Goal: Task Accomplishment & Management: Manage account settings

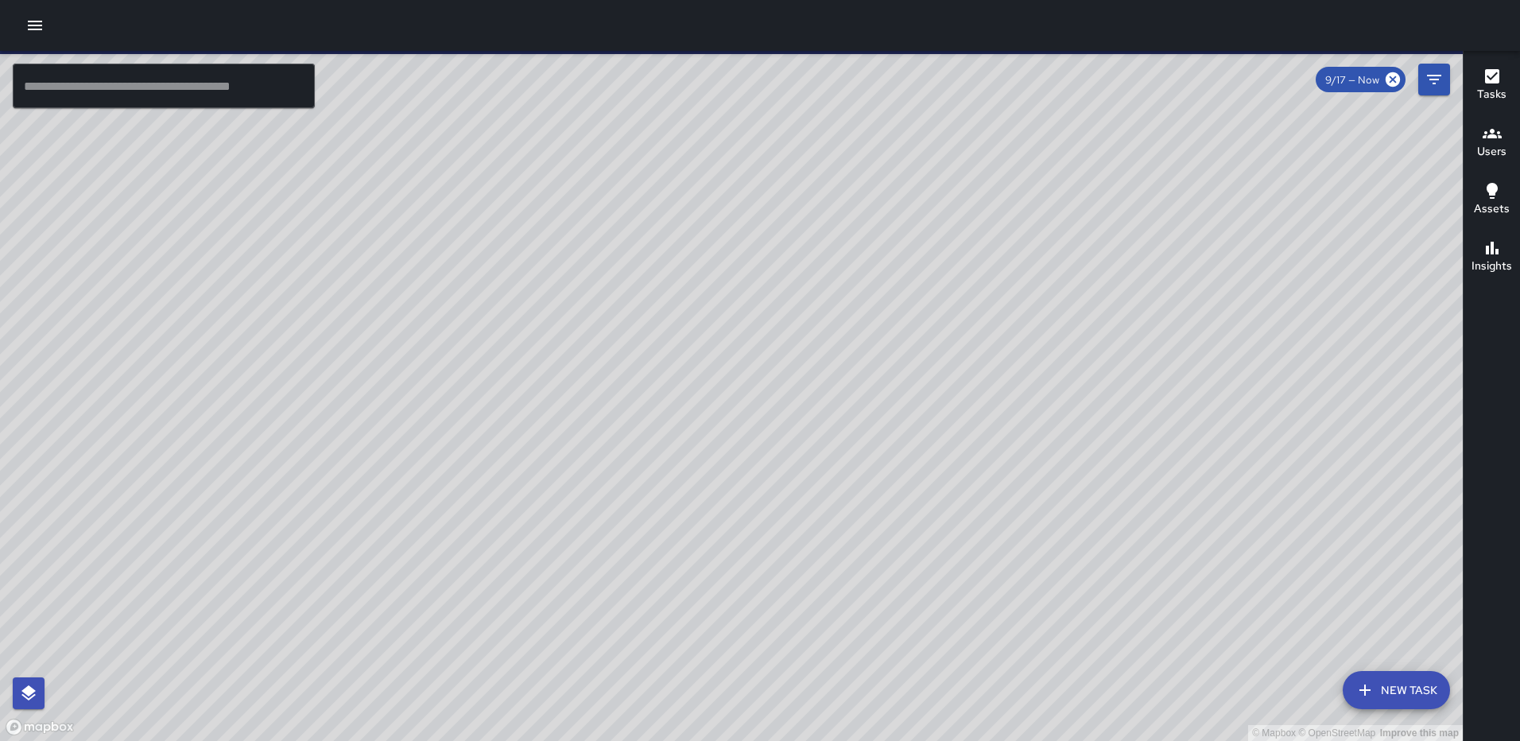
scroll to position [3848, 0]
drag, startPoint x: 634, startPoint y: 382, endPoint x: 765, endPoint y: 346, distance: 136.0
click at [765, 346] on div "© Mapbox © OpenStreetMap Improve this map" at bounding box center [731, 396] width 1463 height 690
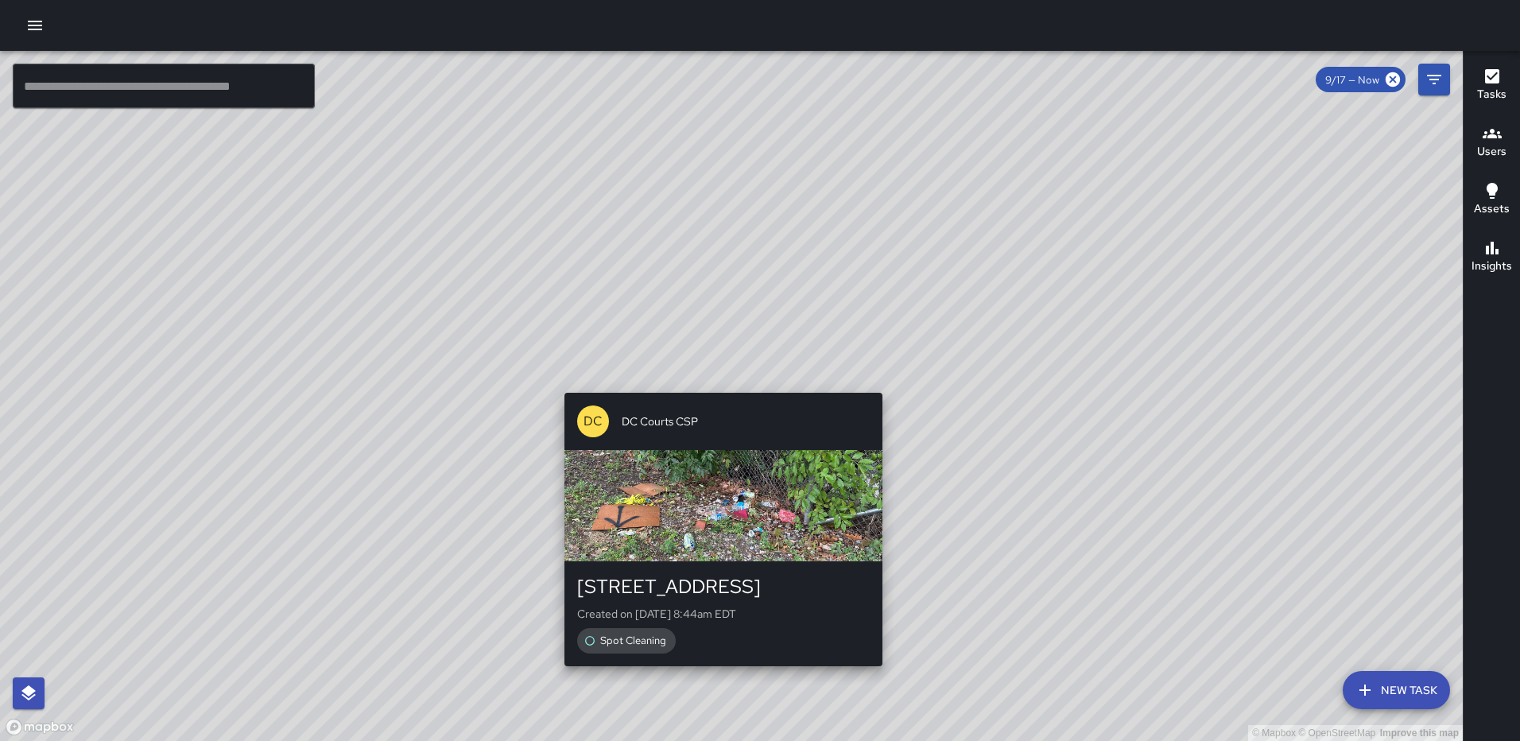
click at [717, 673] on div "© Mapbox © OpenStreetMap Improve this map DC DC Courts CSP 172 L Street Northea…" at bounding box center [731, 396] width 1463 height 690
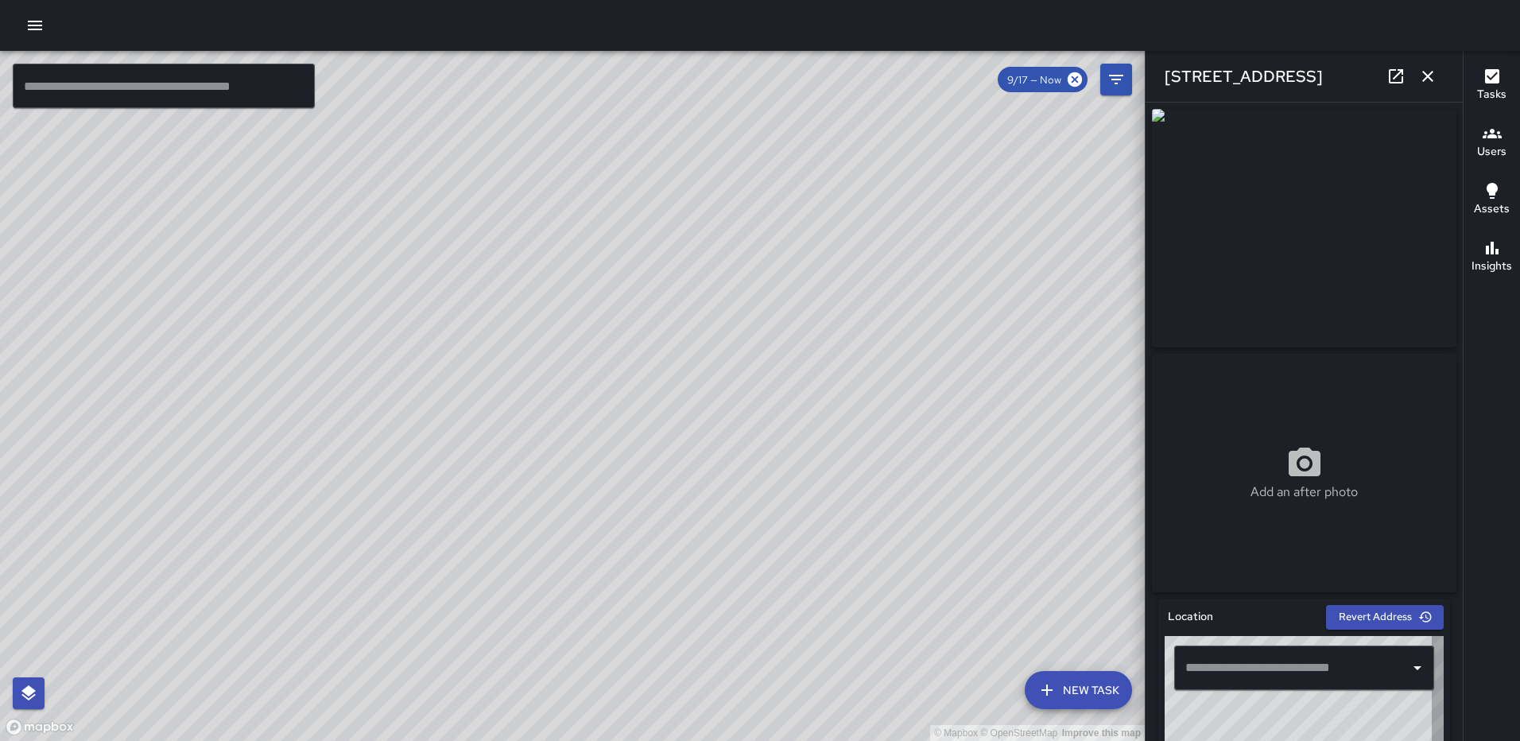
type input "**********"
click at [1300, 457] on icon at bounding box center [1305, 462] width 32 height 29
type input "**********"
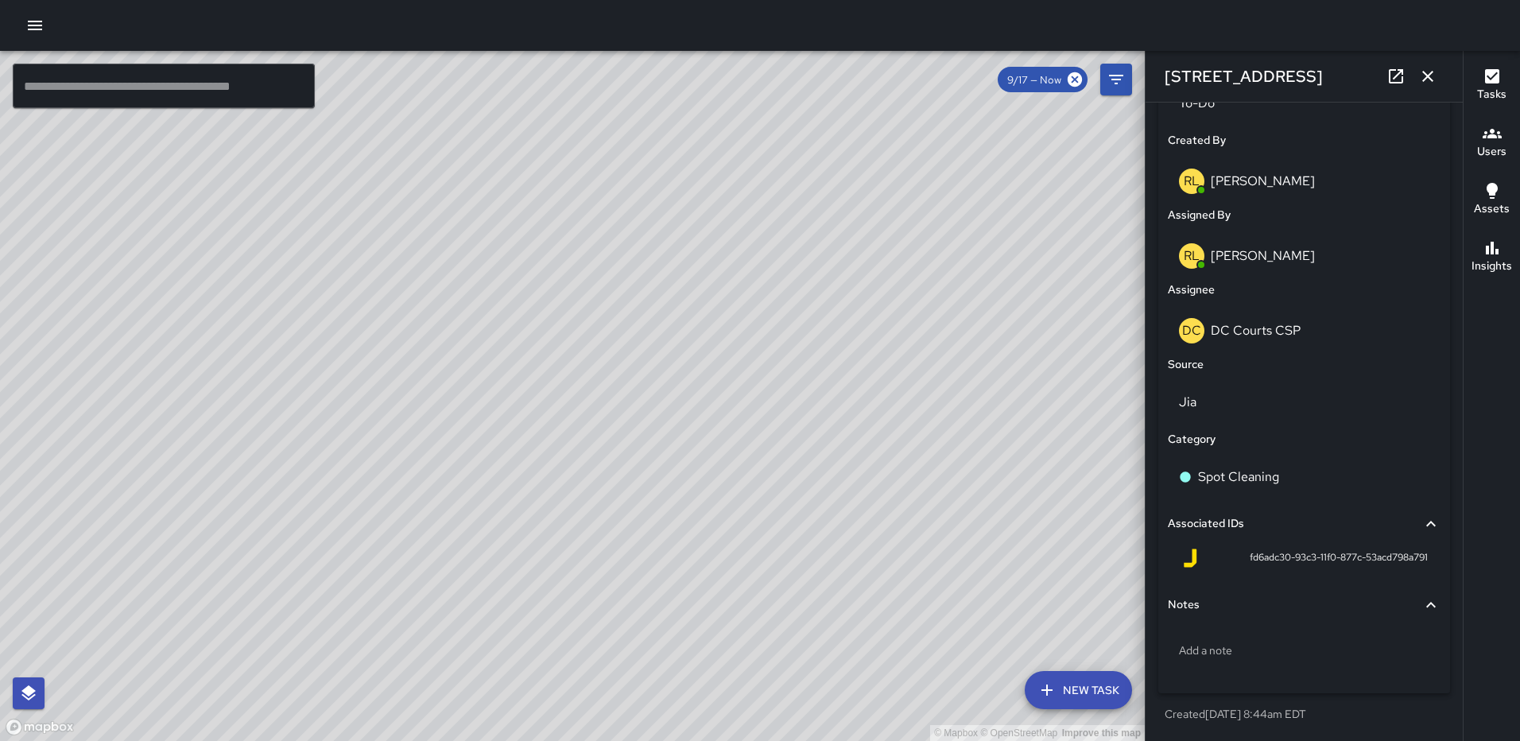
scroll to position [801, 0]
click at [1235, 112] on p "To-Do" at bounding box center [1304, 103] width 250 height 19
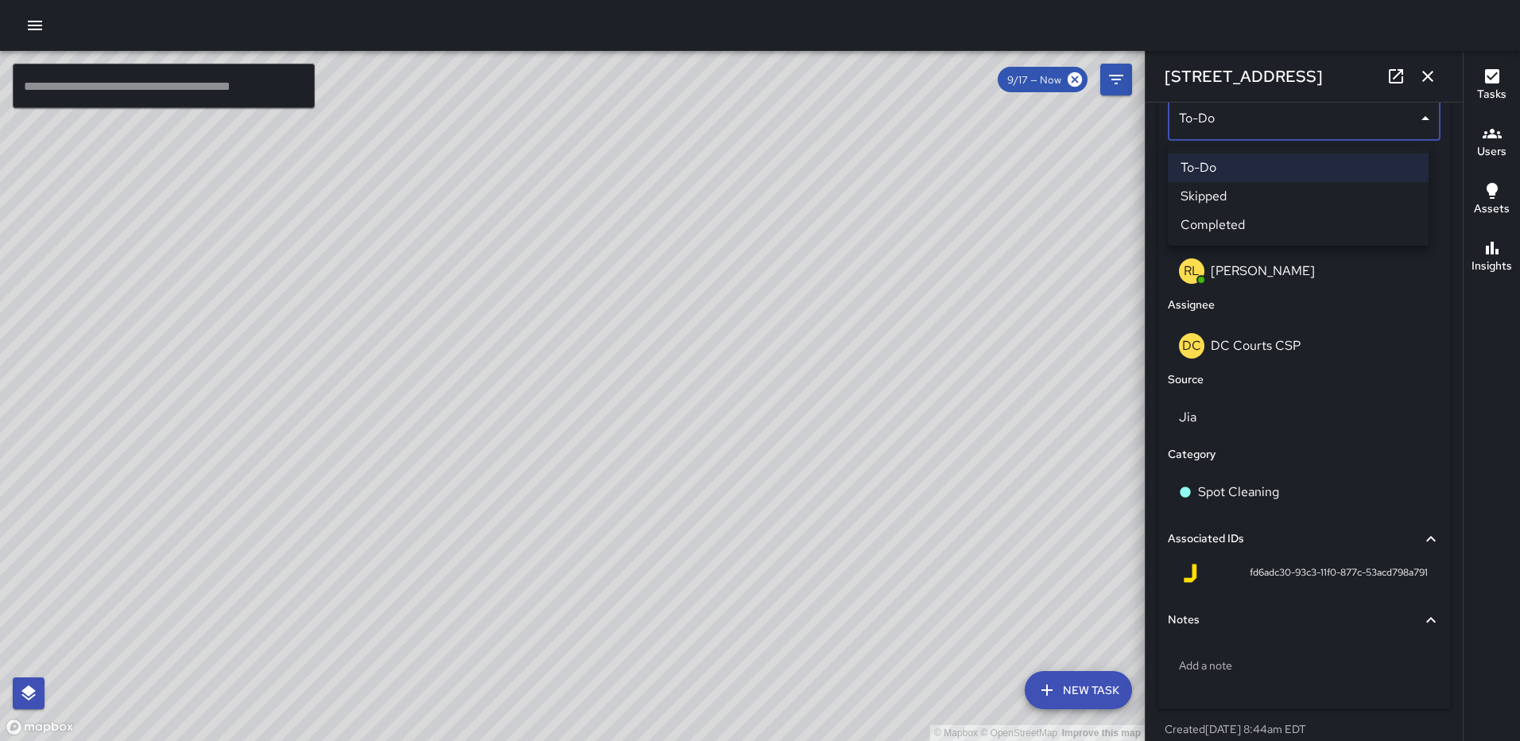
click at [1249, 219] on li "Completed" at bounding box center [1298, 225] width 261 height 29
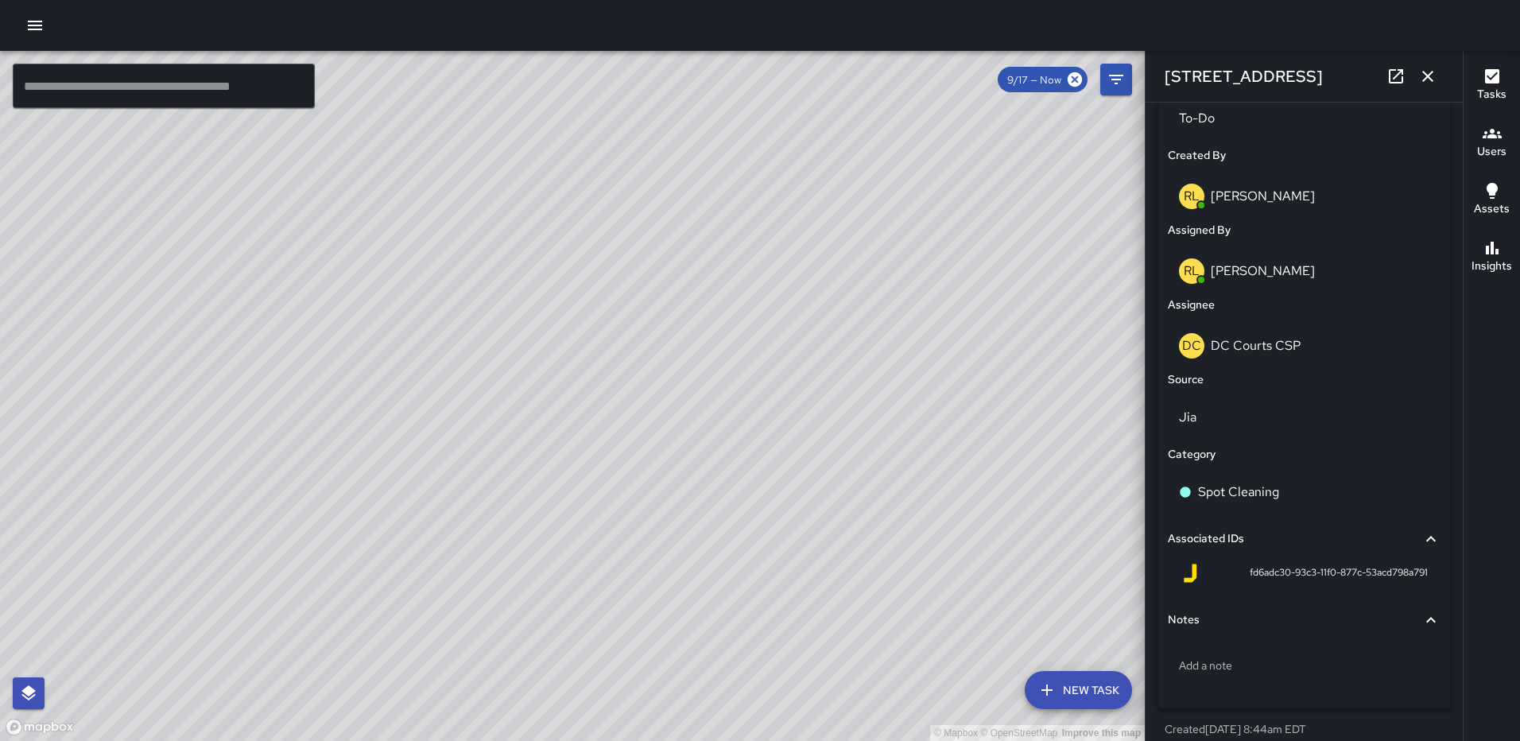
scroll to position [4134, 0]
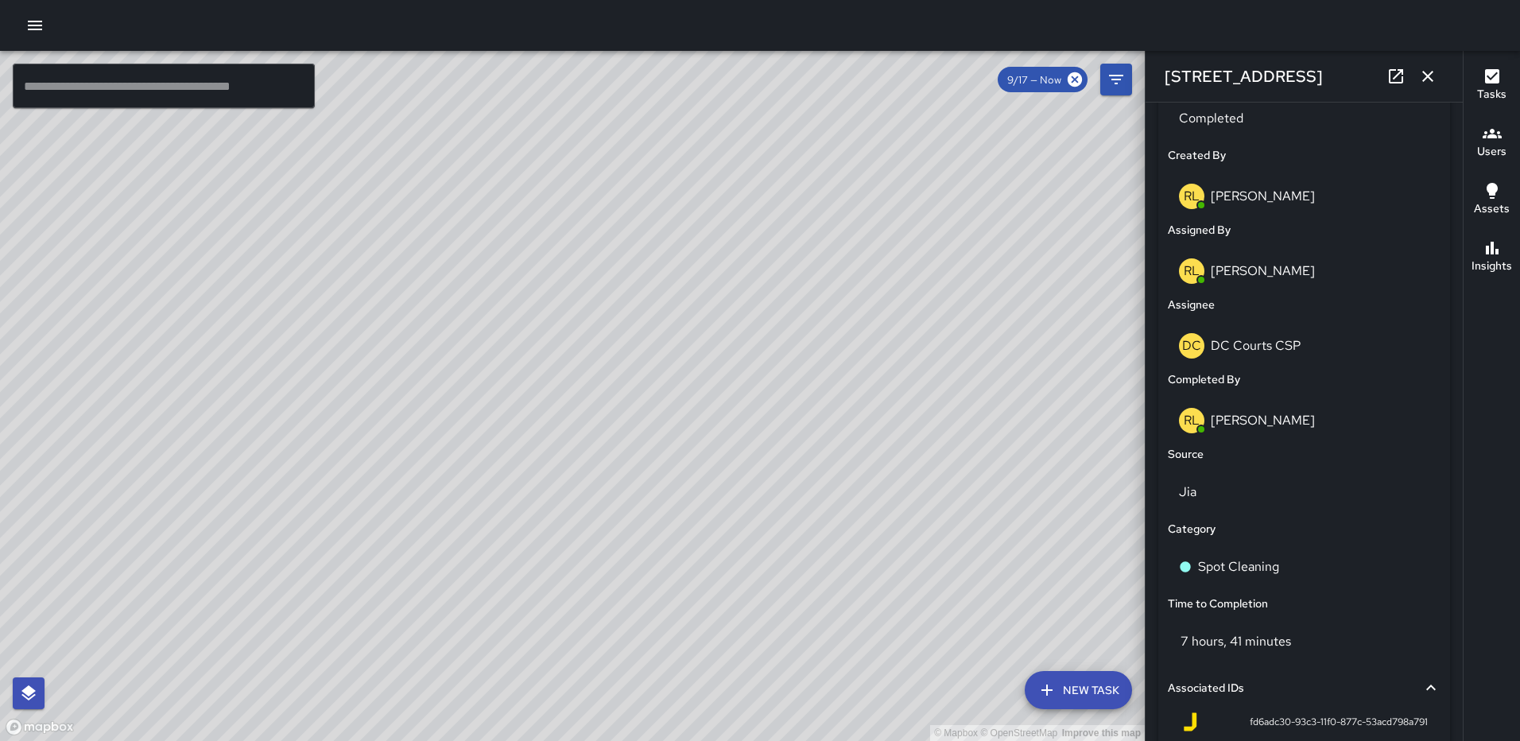
click at [1424, 65] on button "button" at bounding box center [1428, 76] width 32 height 32
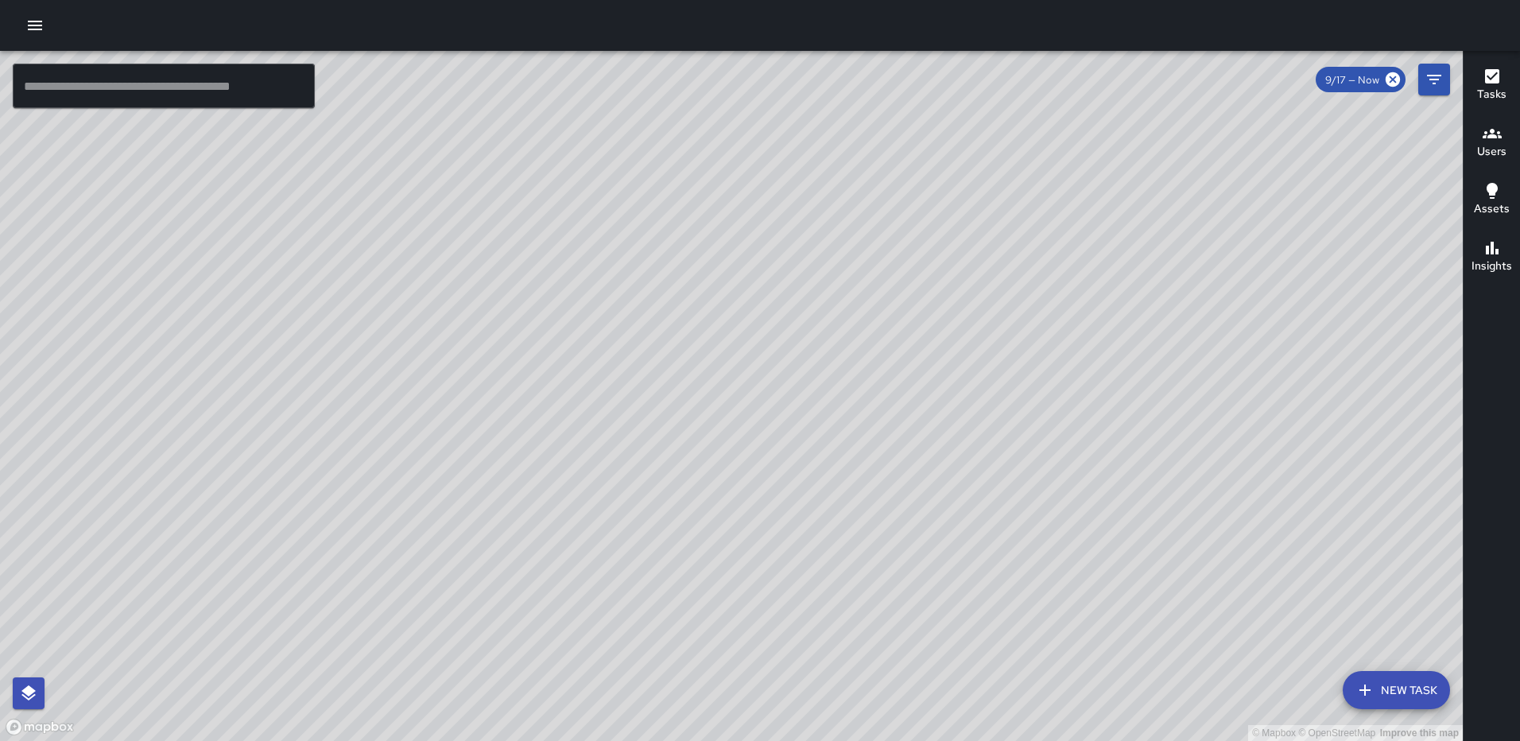
drag, startPoint x: 591, startPoint y: 216, endPoint x: 590, endPoint y: 446, distance: 229.8
click at [590, 446] on div "© Mapbox © OpenStreetMap Improve this map" at bounding box center [731, 396] width 1463 height 690
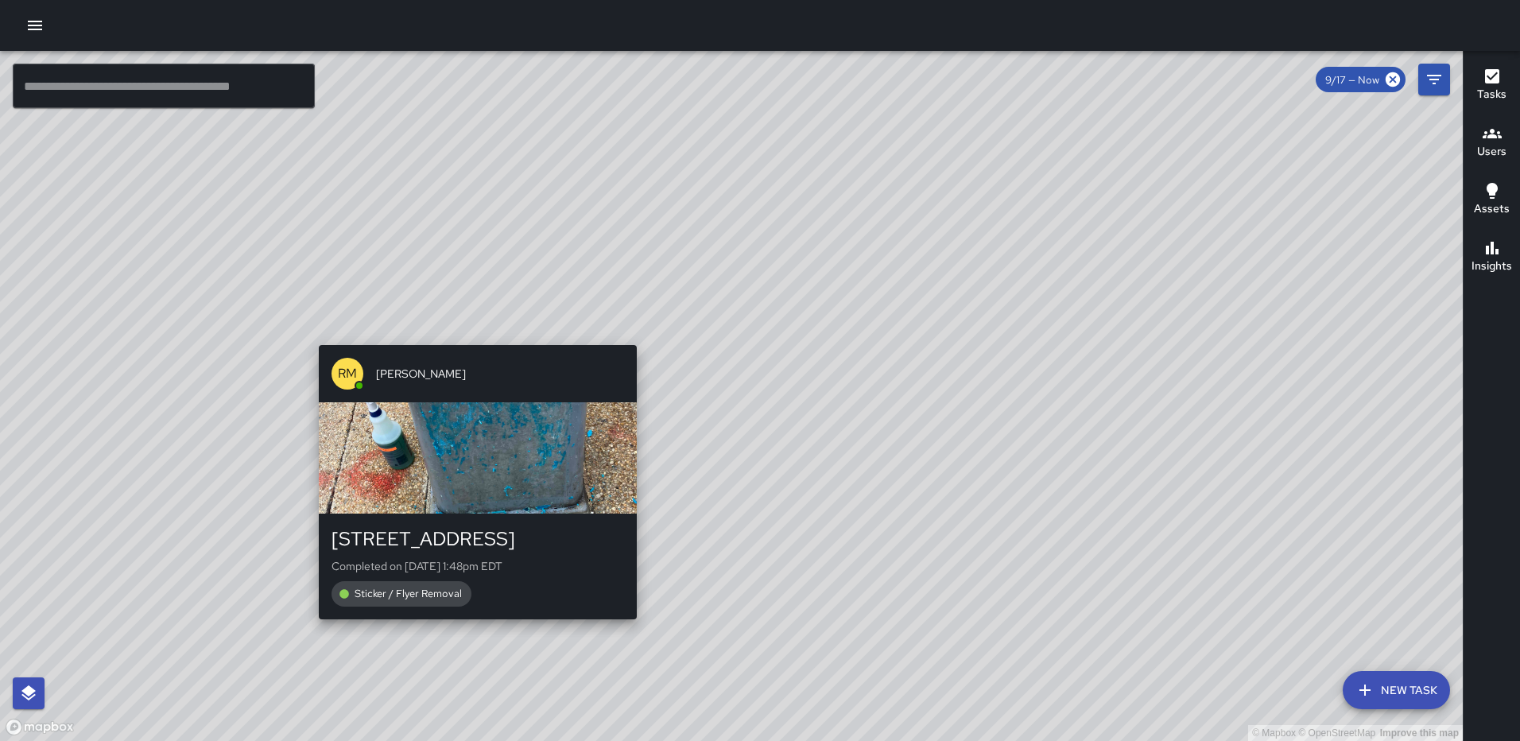
click at [469, 336] on div "© Mapbox © OpenStreetMap Improve this map RM Rodney Mcneil 1160 First Street No…" at bounding box center [731, 396] width 1463 height 690
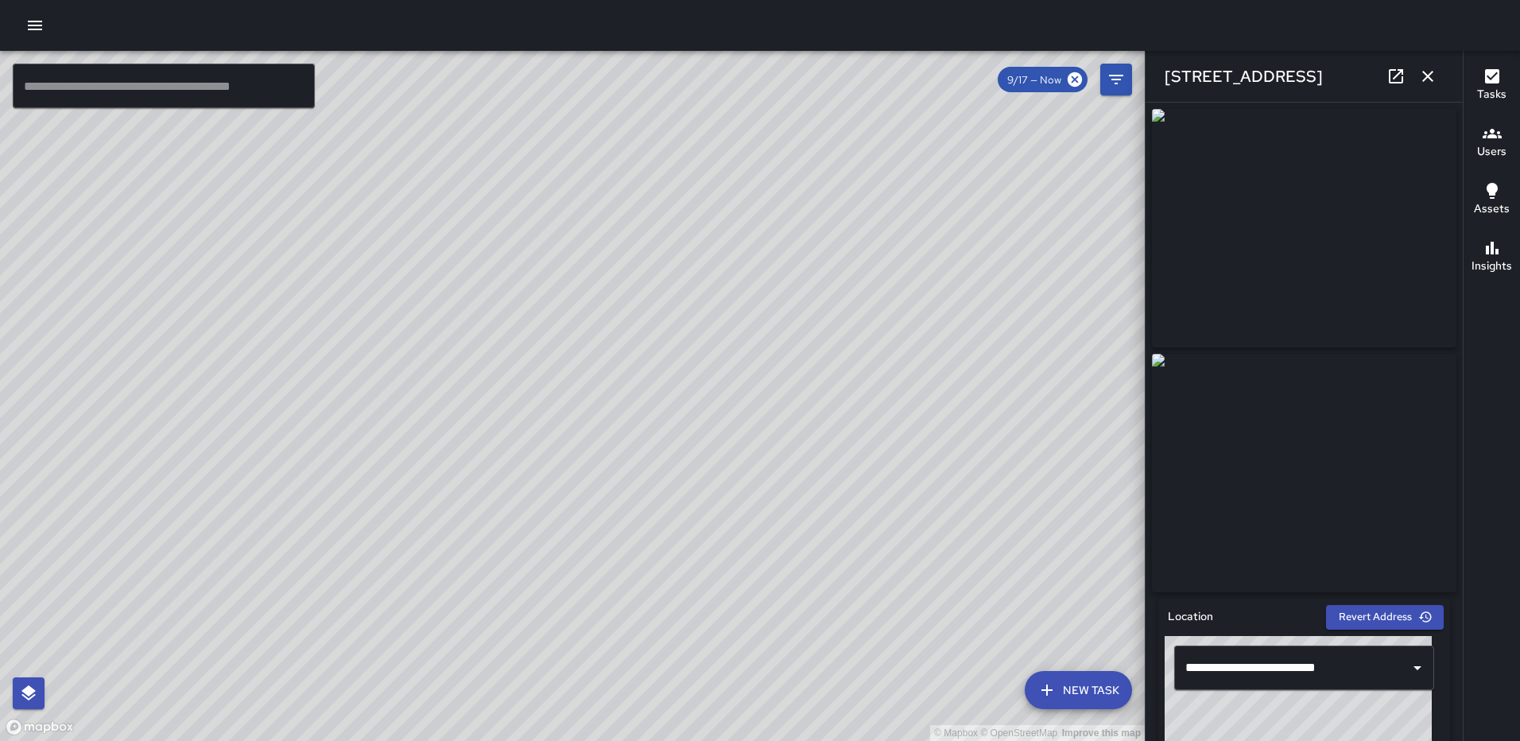
type input "**********"
click at [1429, 77] on icon "button" at bounding box center [1427, 76] width 11 height 11
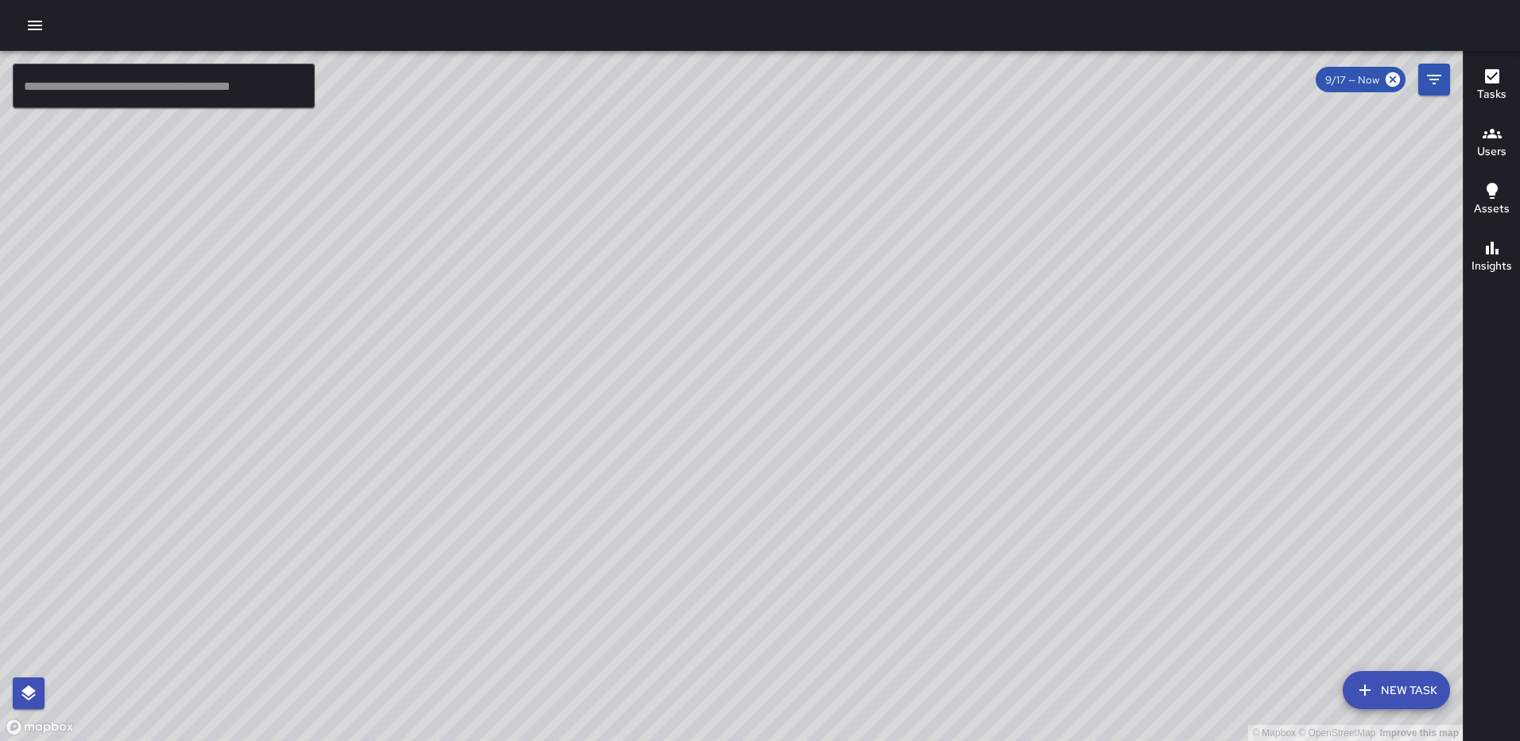
click at [691, 405] on div "© Mapbox © OpenStreetMap Improve this map TH Tevon Hall 1160 First Street North…" at bounding box center [731, 396] width 1463 height 690
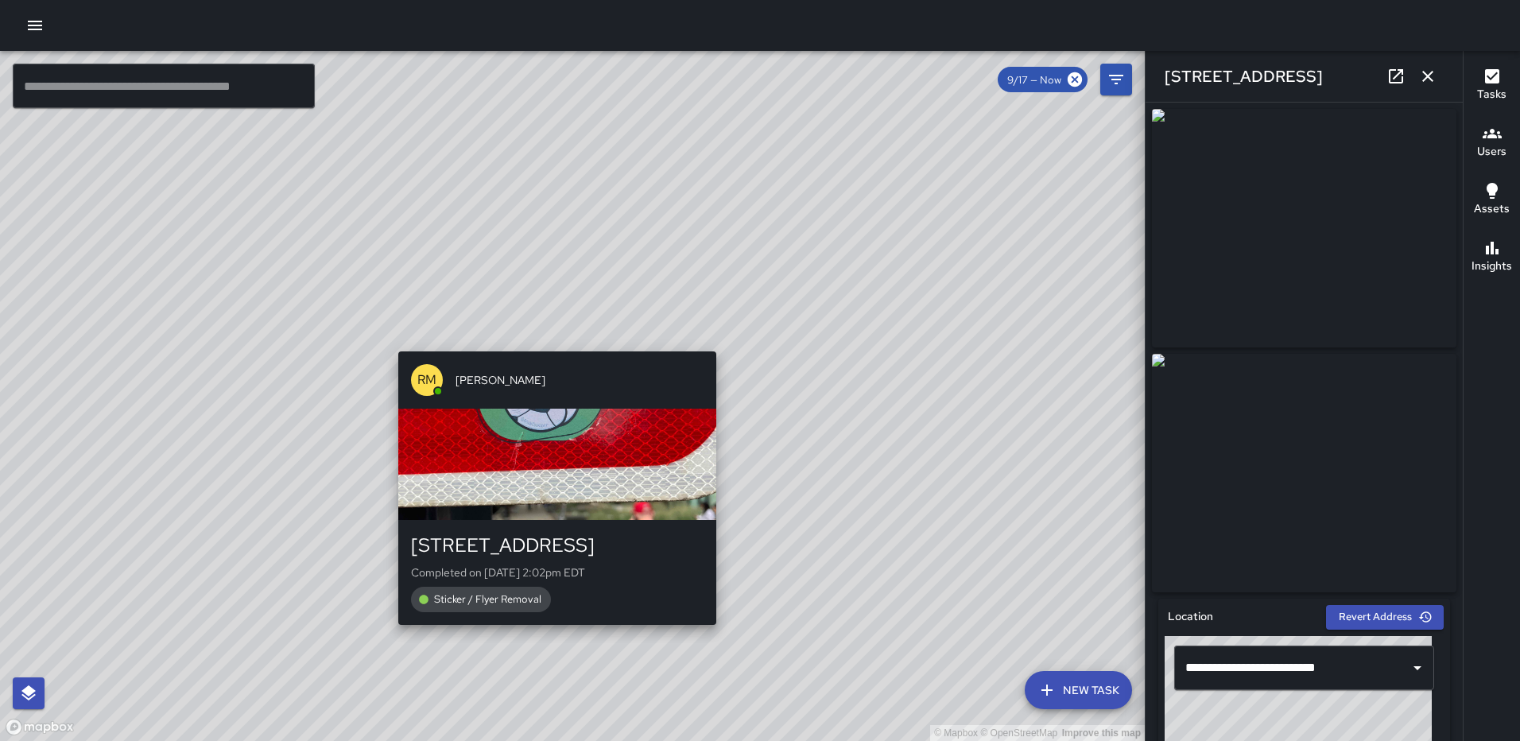
click at [561, 334] on div "© Mapbox © OpenStreetMap Improve this map RM Rodney Mcneil 1200 First Street No…" at bounding box center [572, 396] width 1145 height 690
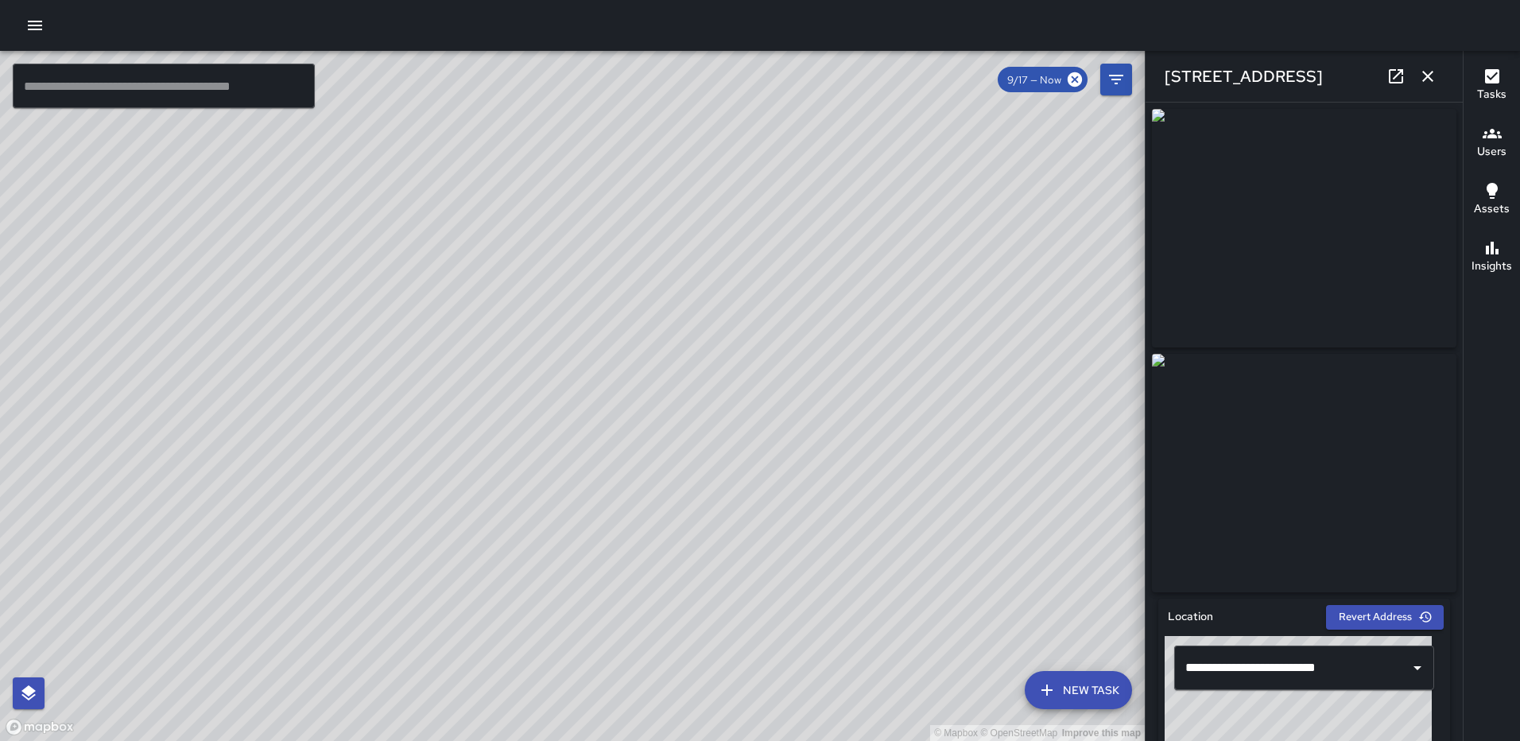
type input "**********"
click at [1425, 73] on icon "button" at bounding box center [1427, 76] width 11 height 11
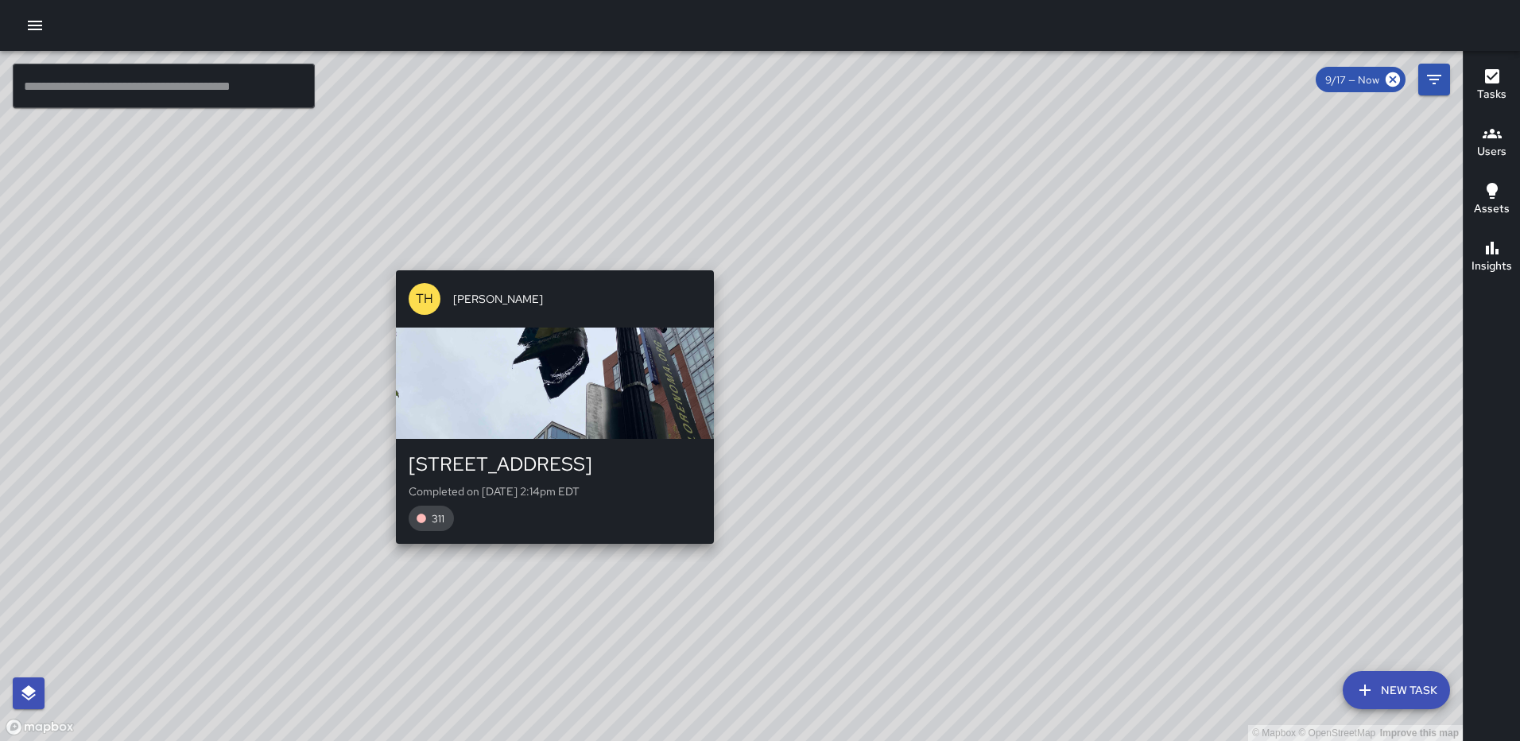
click at [710, 265] on div "TH Tevon Hall 1200 First Street Northeast Completed on 9/17/2025, 2:14pm EDT 311" at bounding box center [555, 407] width 331 height 286
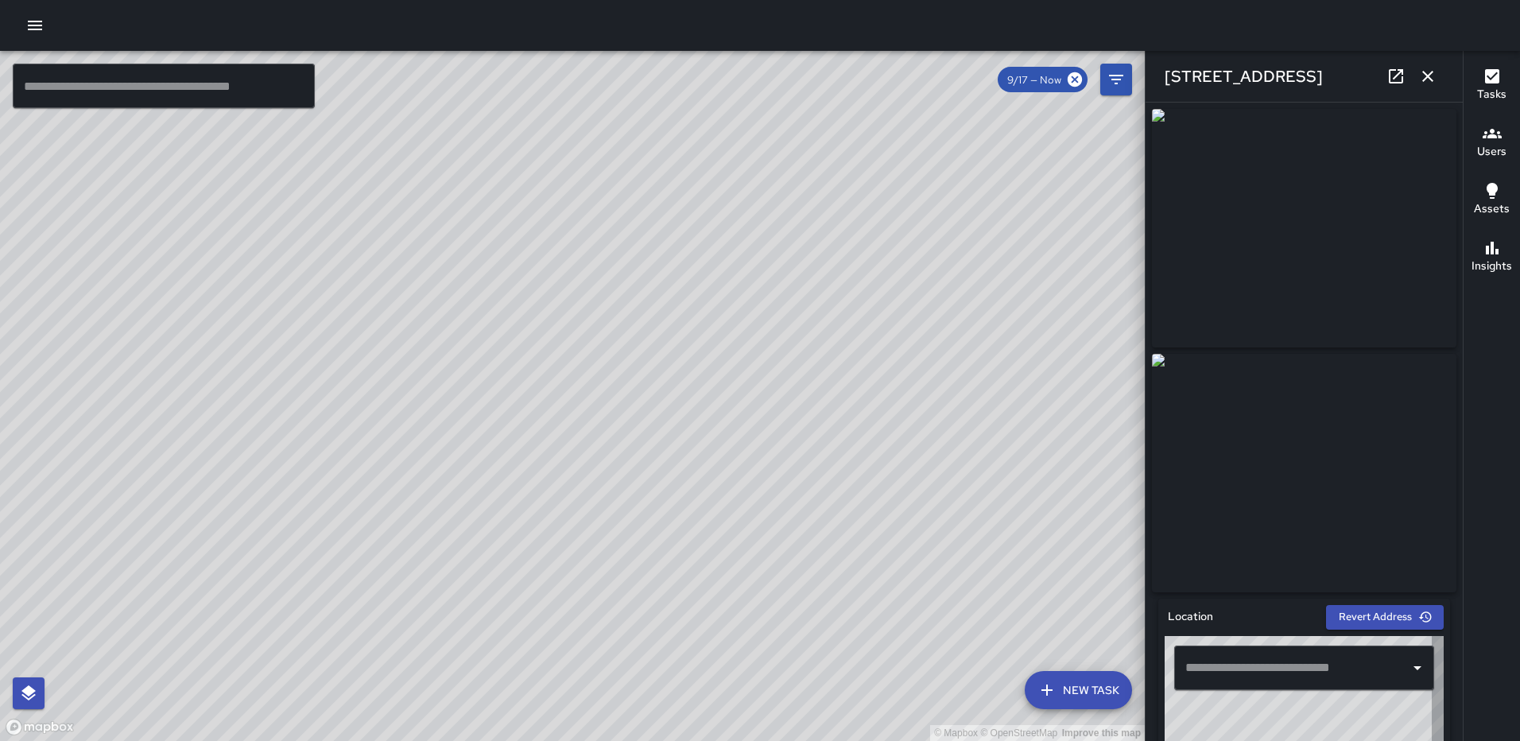
type input "**********"
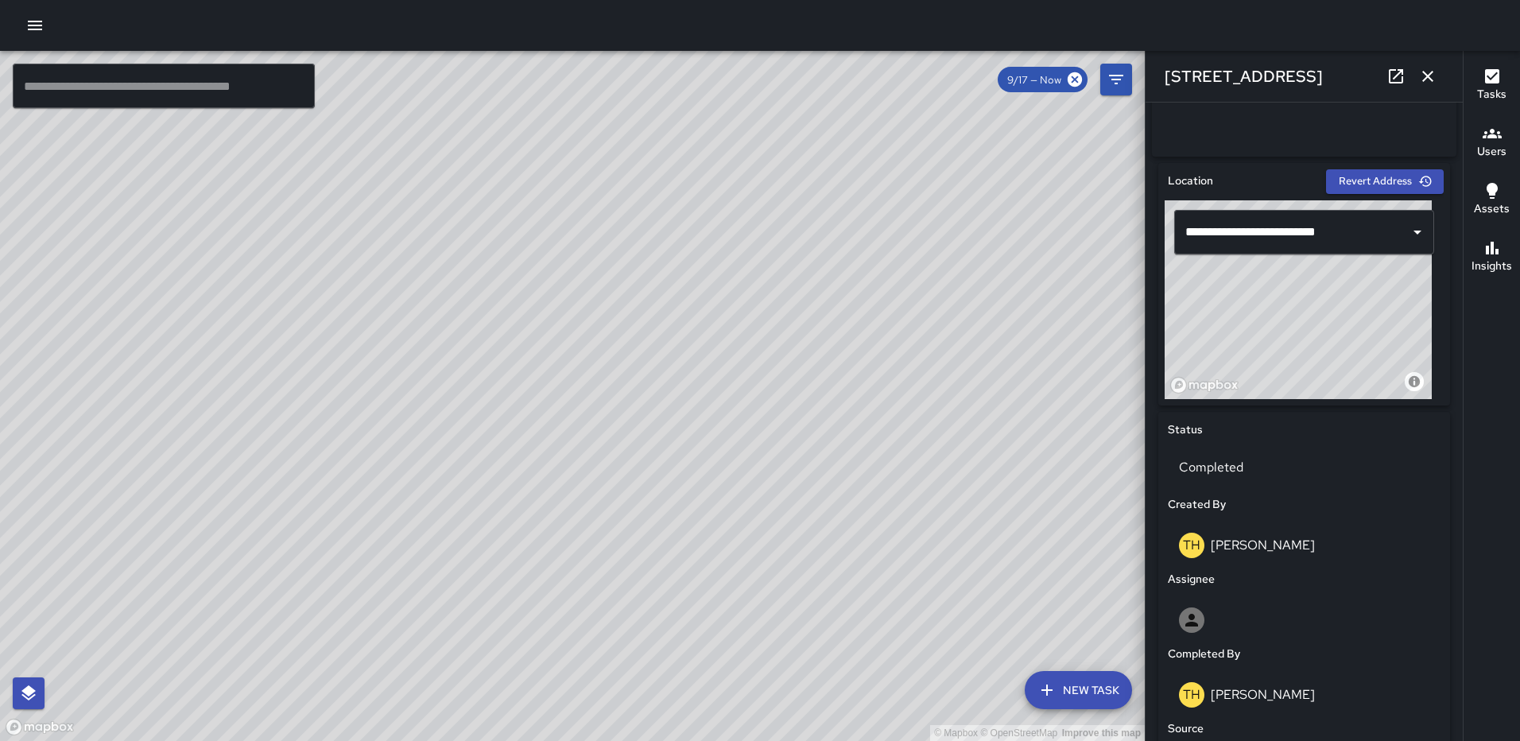
scroll to position [421, 0]
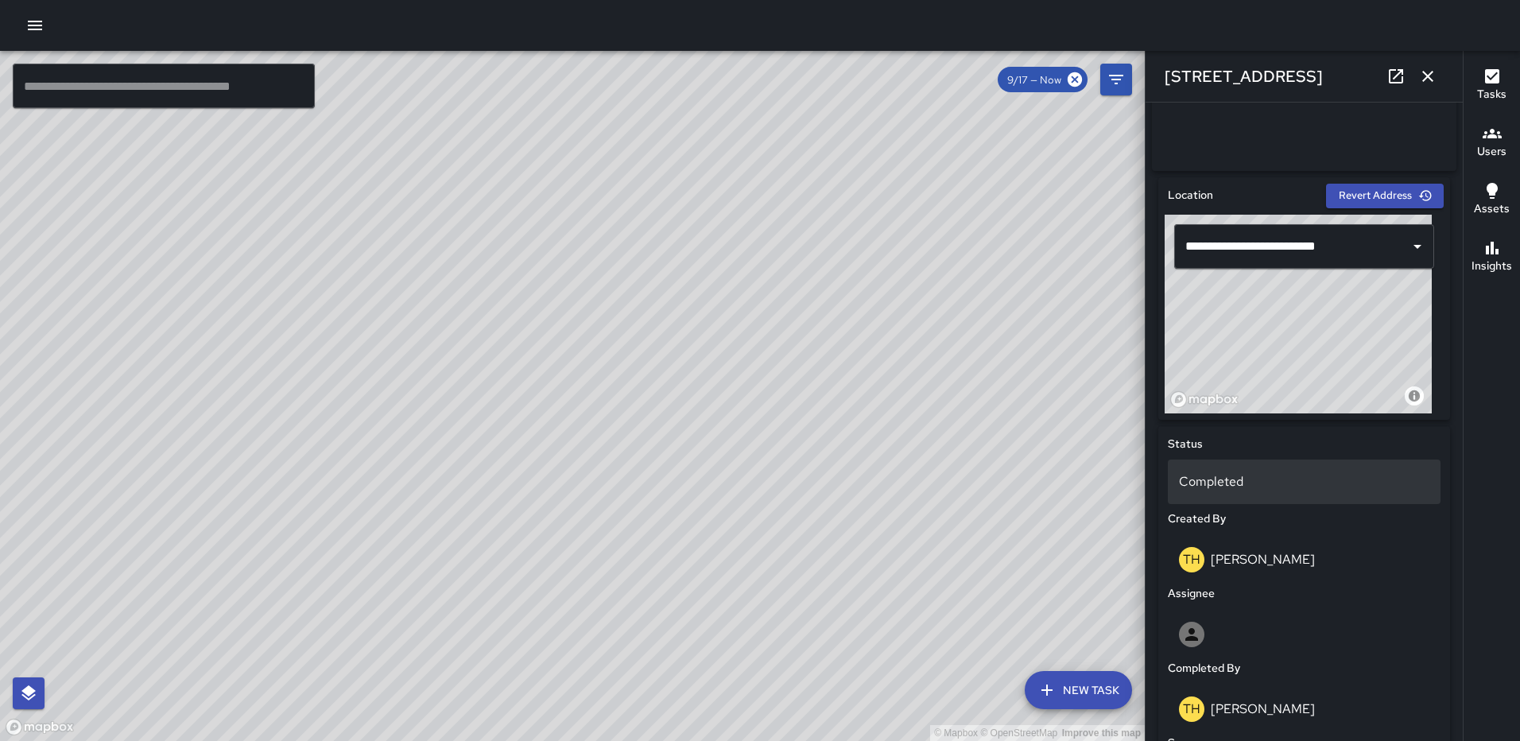
click at [1244, 487] on p "Completed" at bounding box center [1304, 481] width 250 height 19
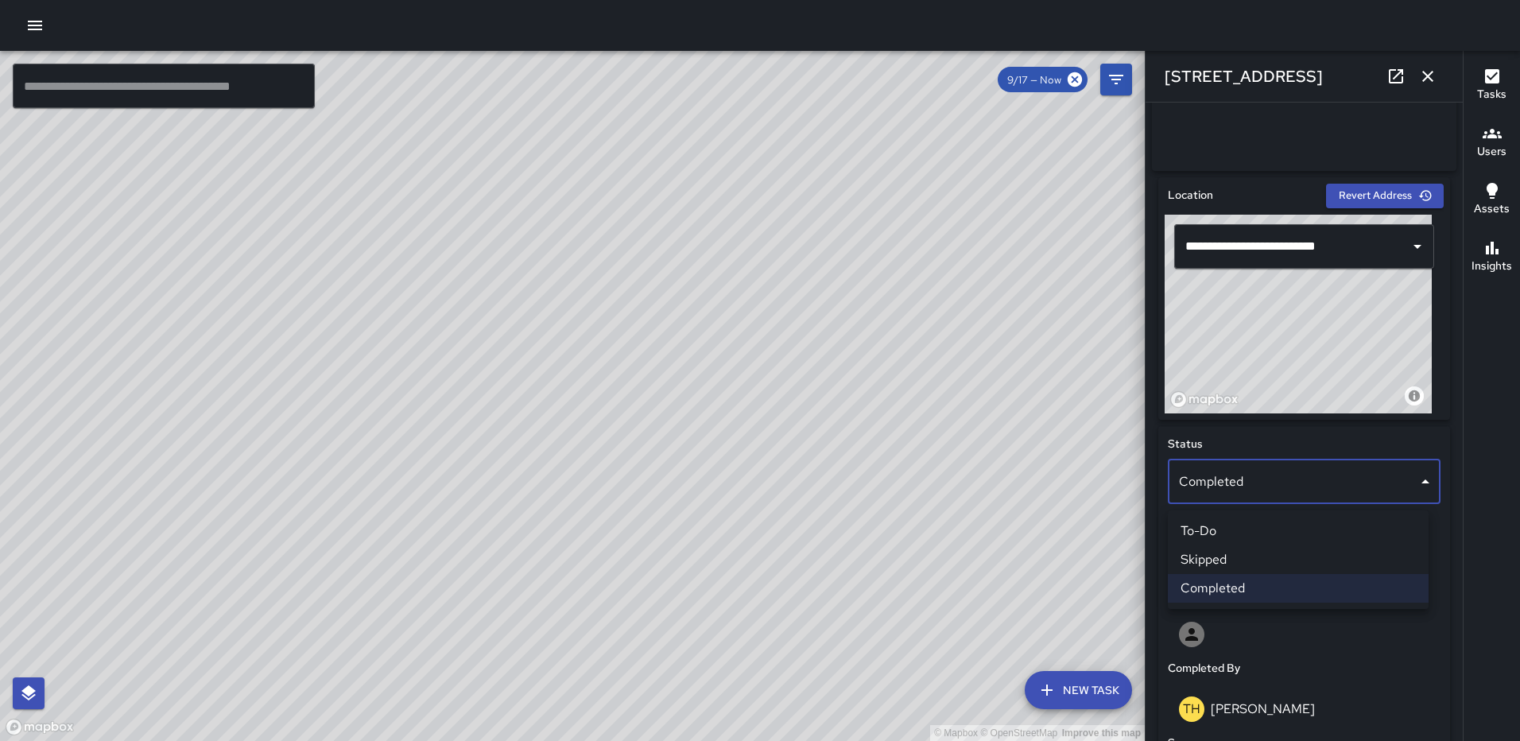
click at [1253, 532] on li "To-Do" at bounding box center [1298, 531] width 261 height 29
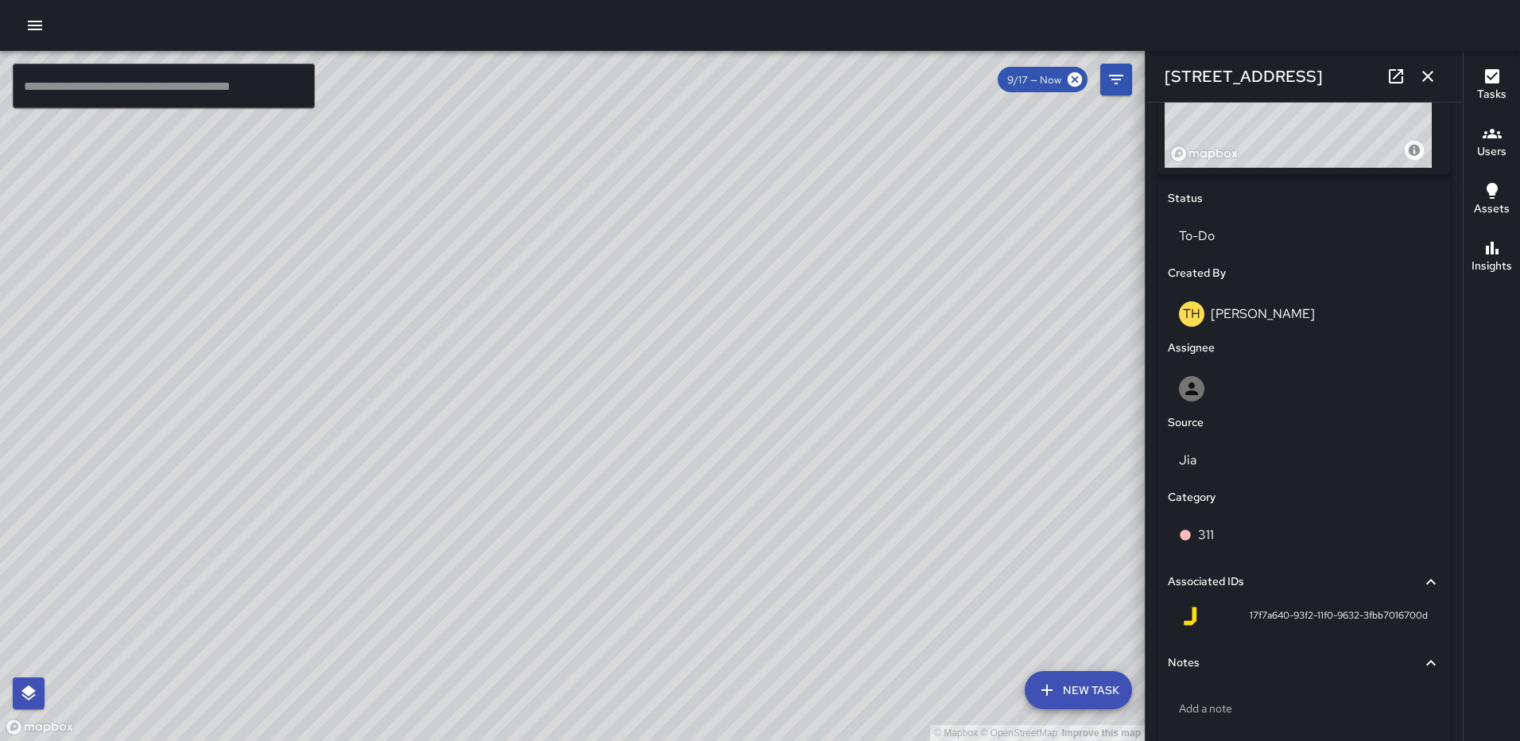
scroll to position [731, 0]
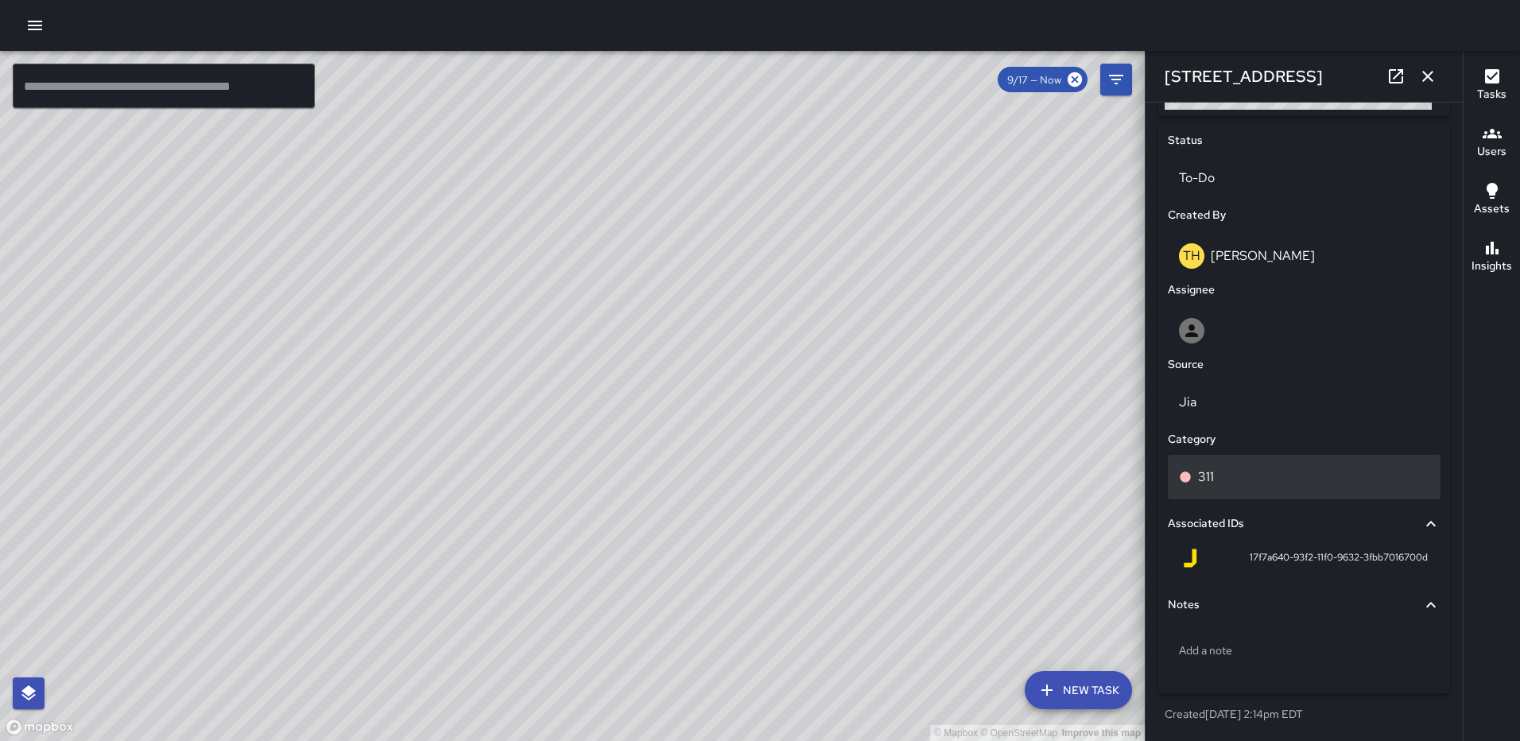
click at [1235, 480] on div "311" at bounding box center [1304, 476] width 250 height 19
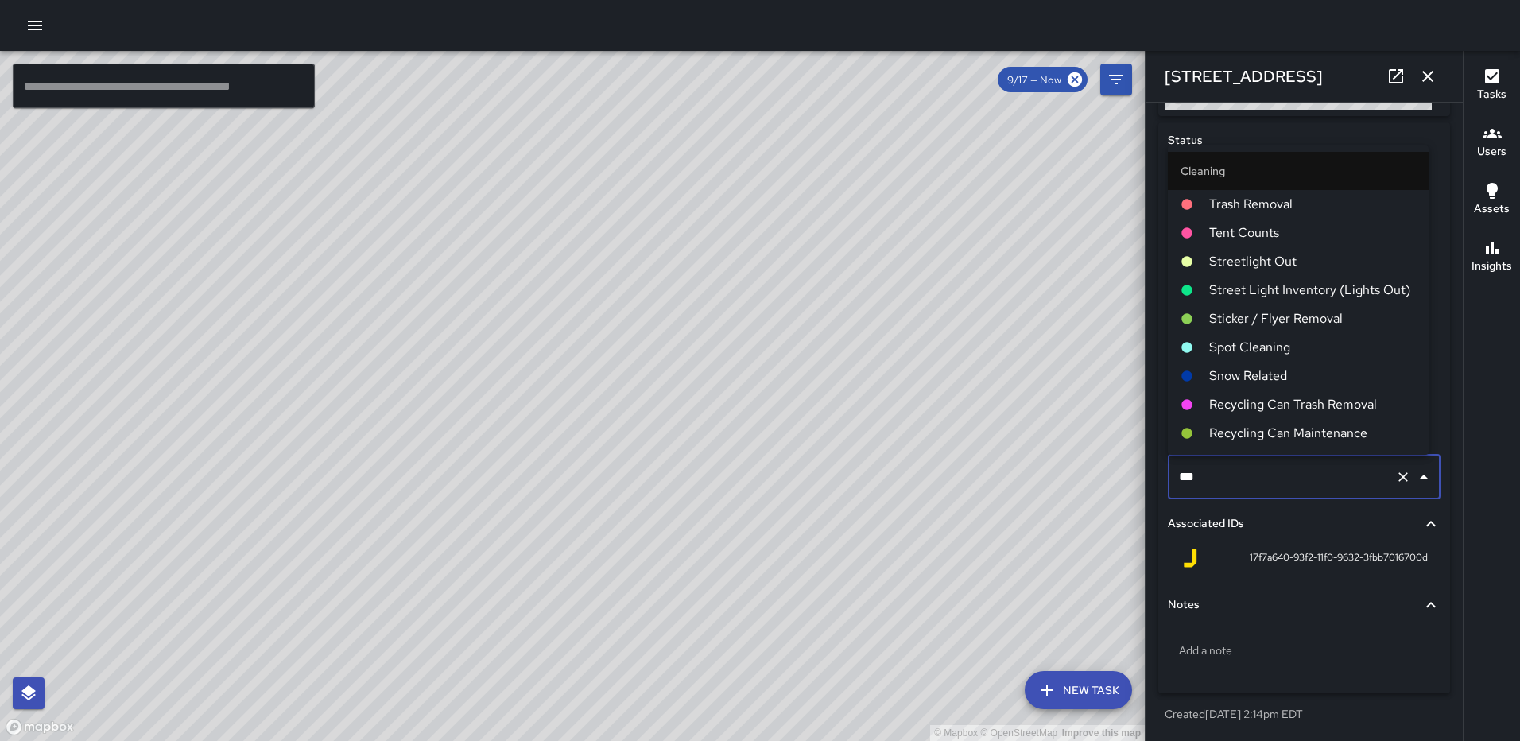
scroll to position [794, 0]
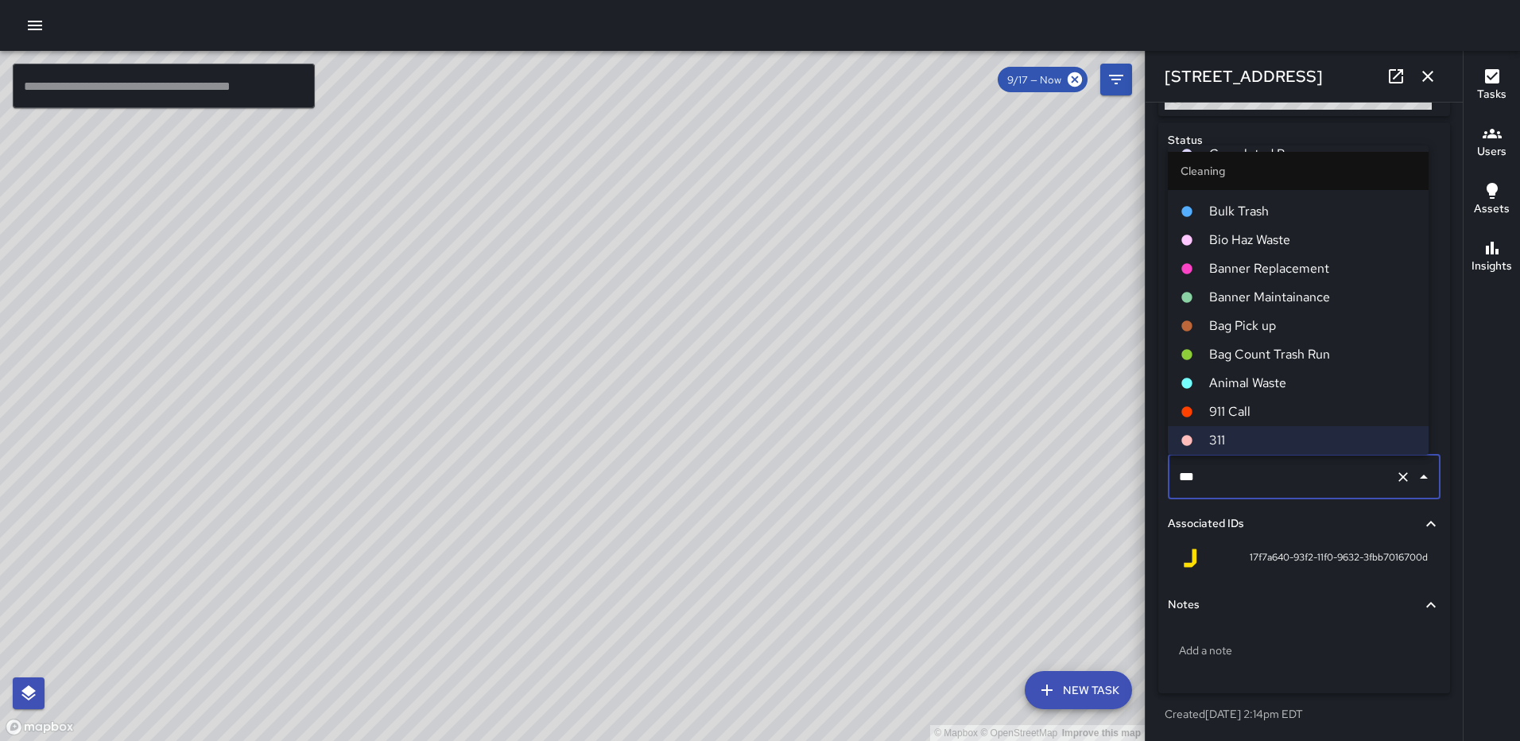
click at [1307, 289] on span "Banner Maintainance" at bounding box center [1312, 297] width 207 height 19
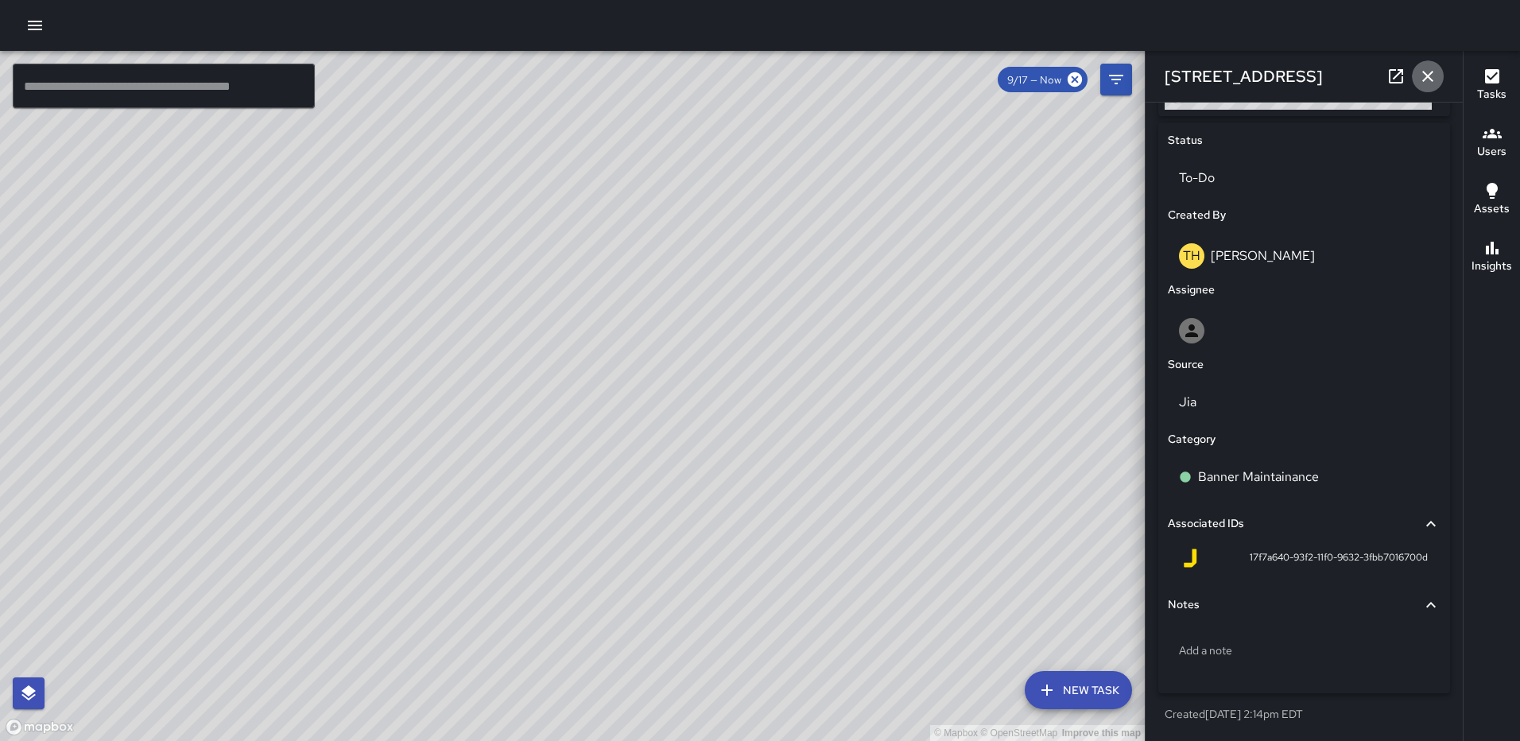
click at [1423, 65] on button "button" at bounding box center [1428, 76] width 32 height 32
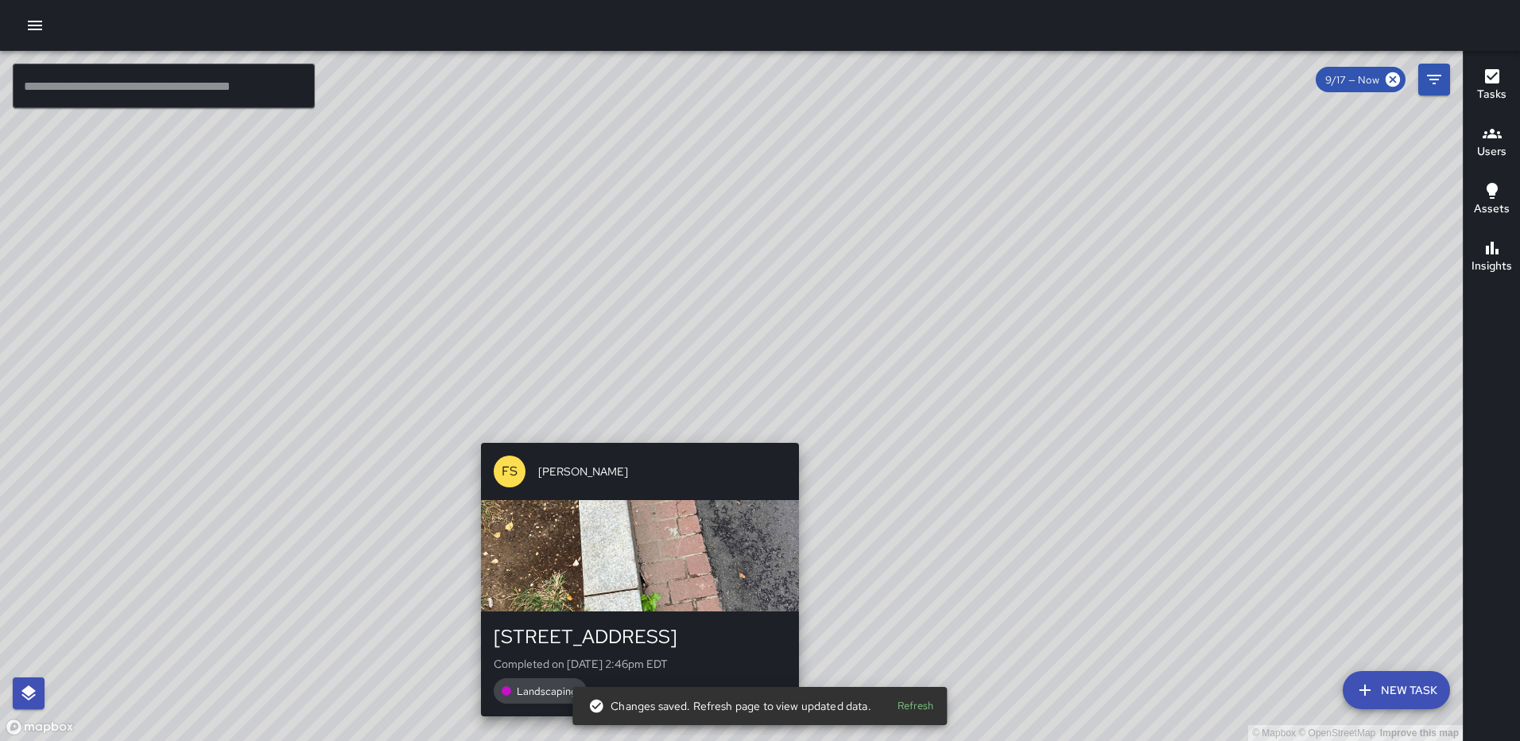
click at [790, 431] on div "© Mapbox © OpenStreetMap Improve this map FS Foday Sankoh 1215 First Street Nor…" at bounding box center [731, 396] width 1463 height 690
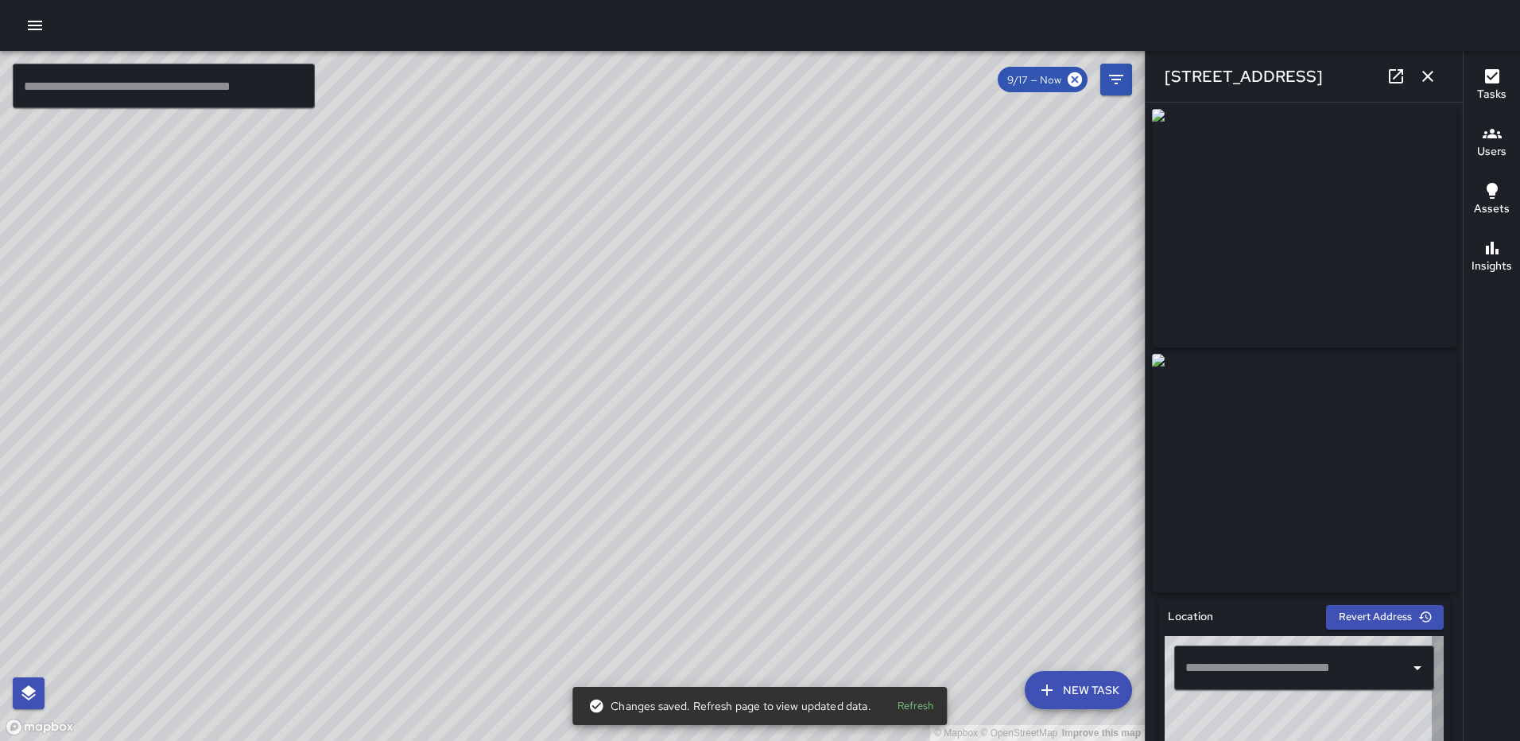
type input "**********"
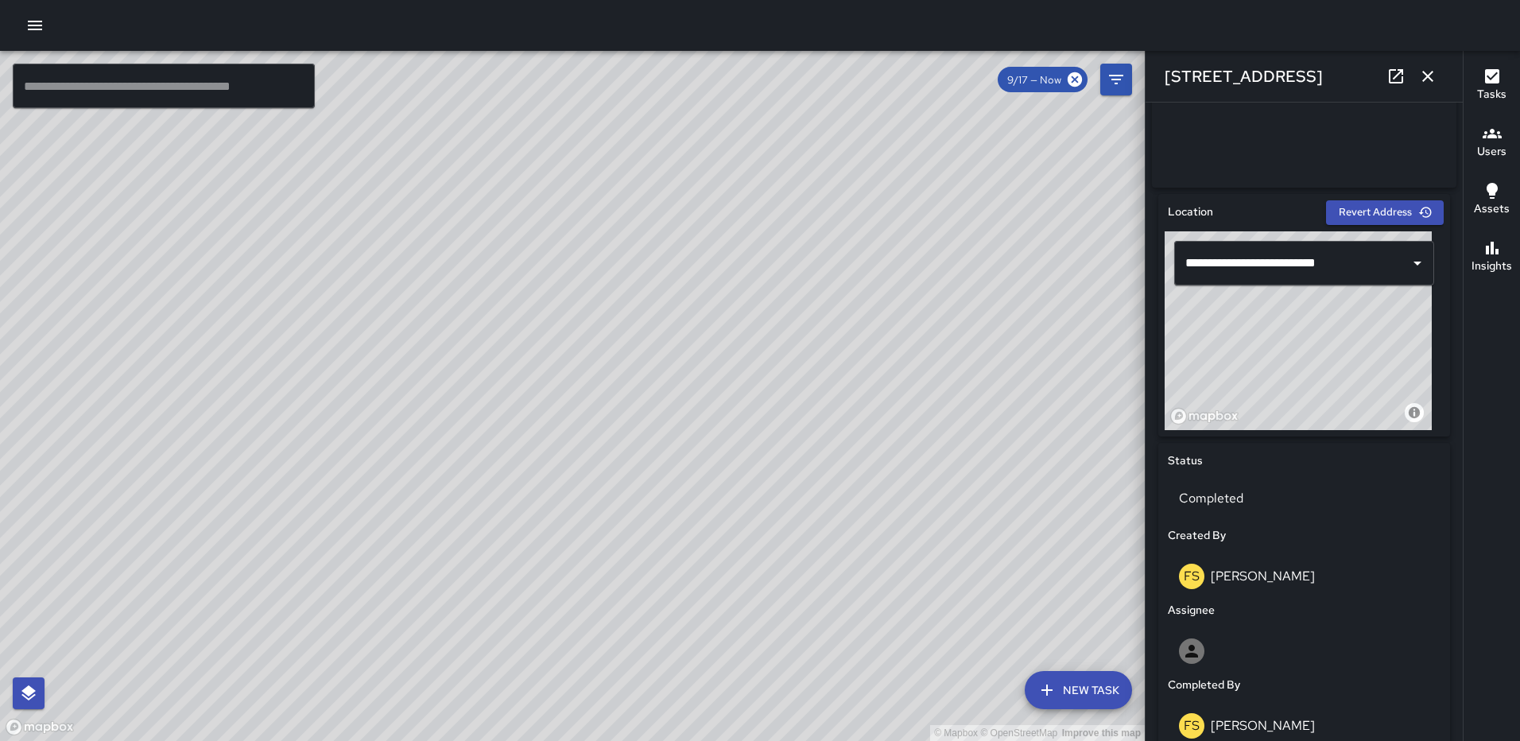
scroll to position [445, 0]
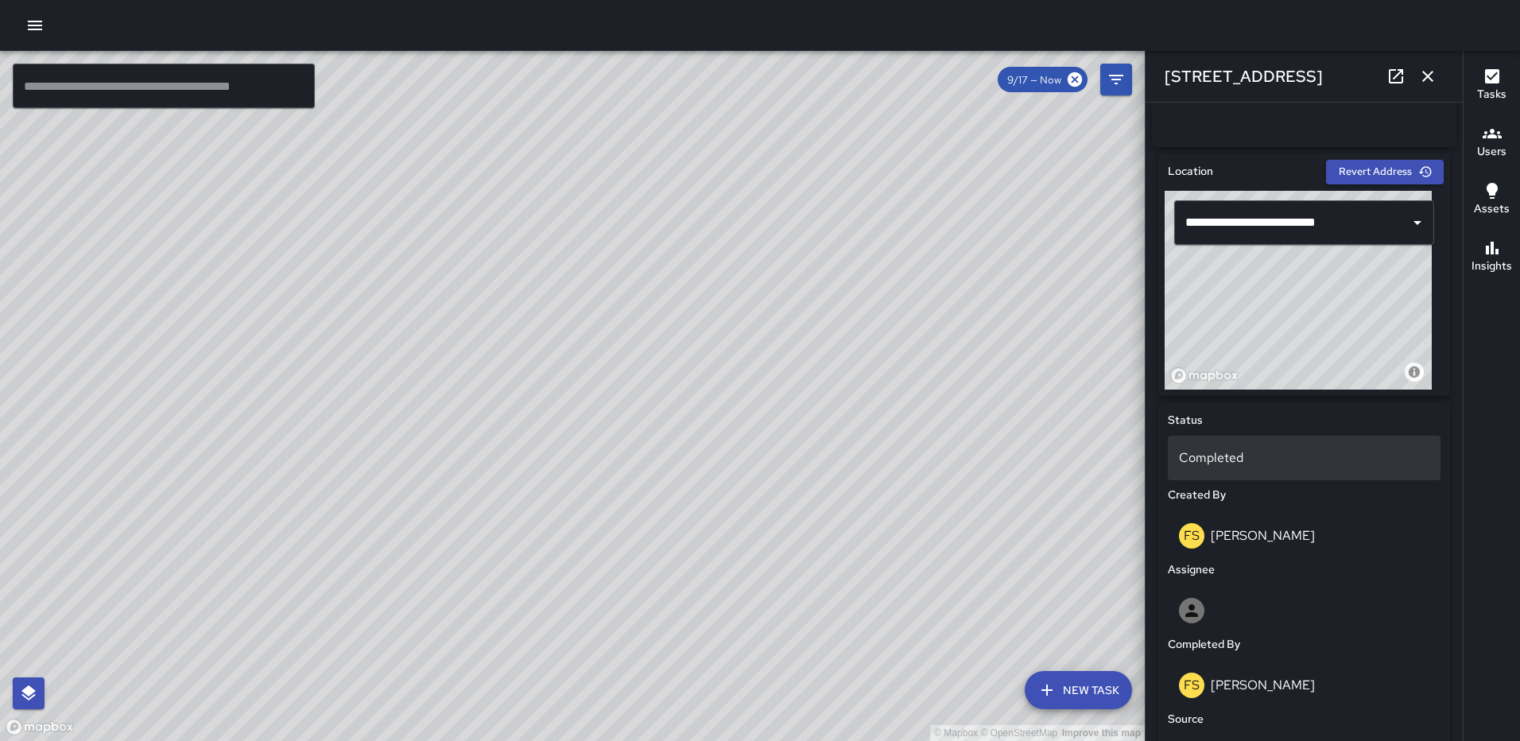
click at [1245, 455] on p "Completed" at bounding box center [1304, 457] width 250 height 19
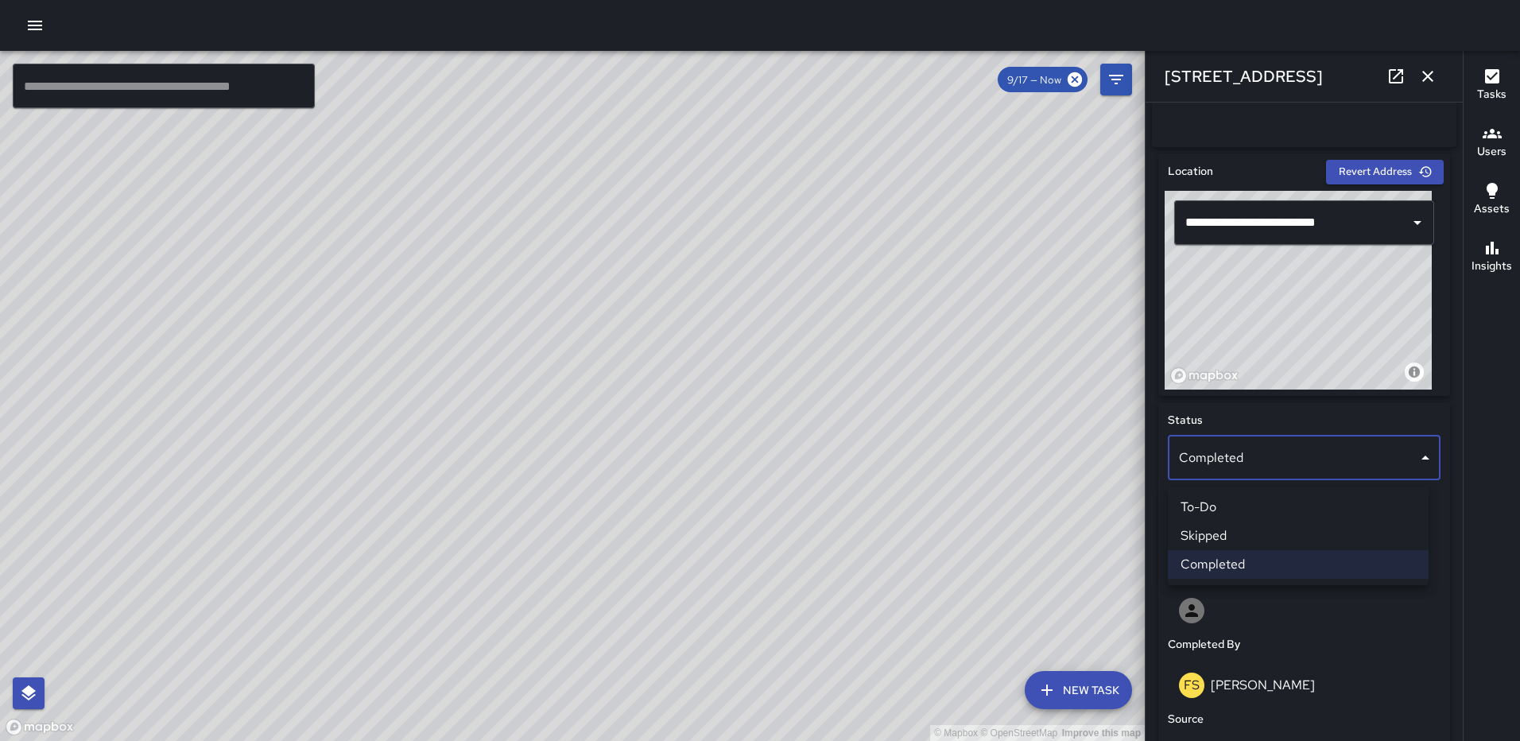
click at [1238, 528] on li "Skipped" at bounding box center [1298, 536] width 261 height 29
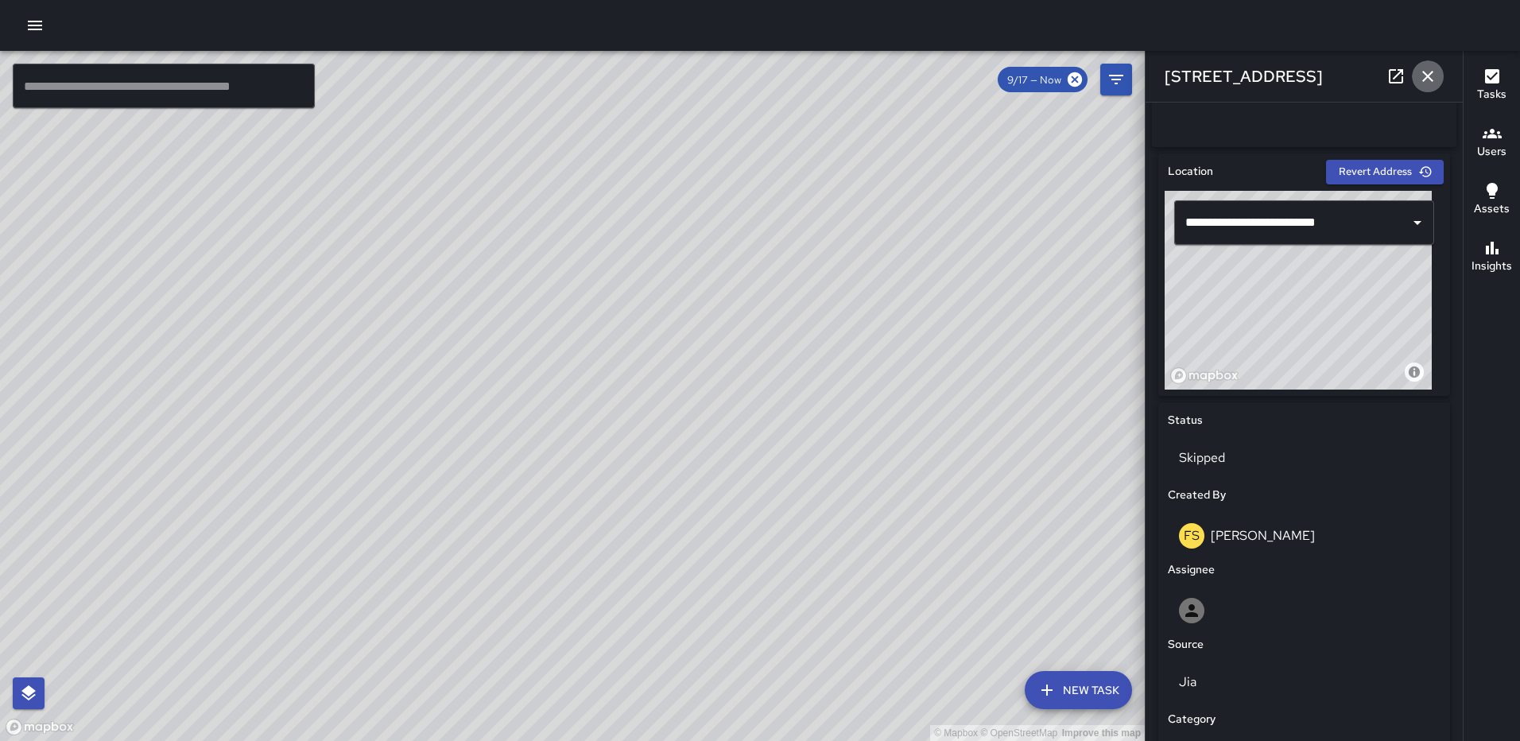
click at [1421, 75] on icon "button" at bounding box center [1427, 76] width 19 height 19
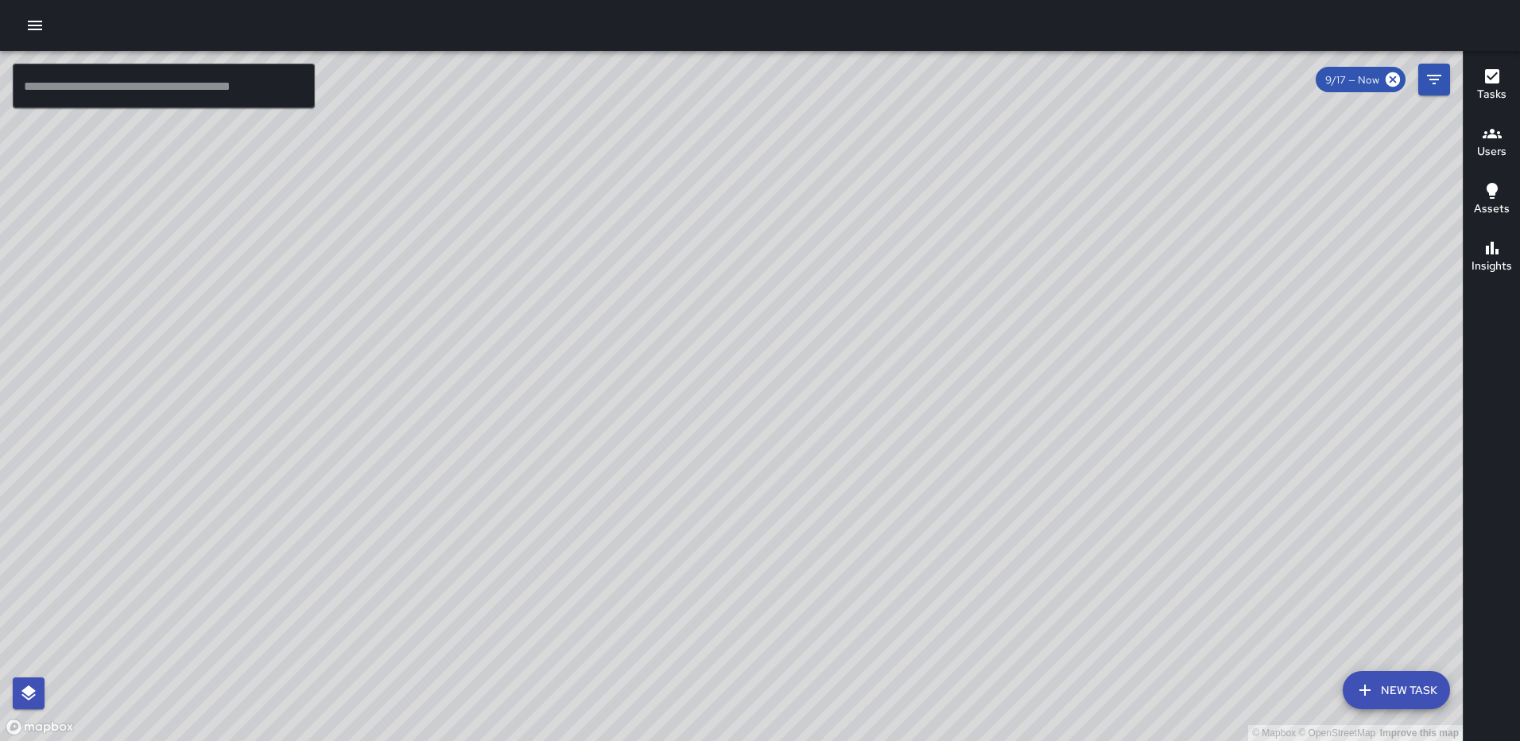
click at [719, 118] on div "© Mapbox © OpenStreetMap Improve this map FS Foday Sankoh 1250 First Street Nor…" at bounding box center [731, 396] width 1463 height 690
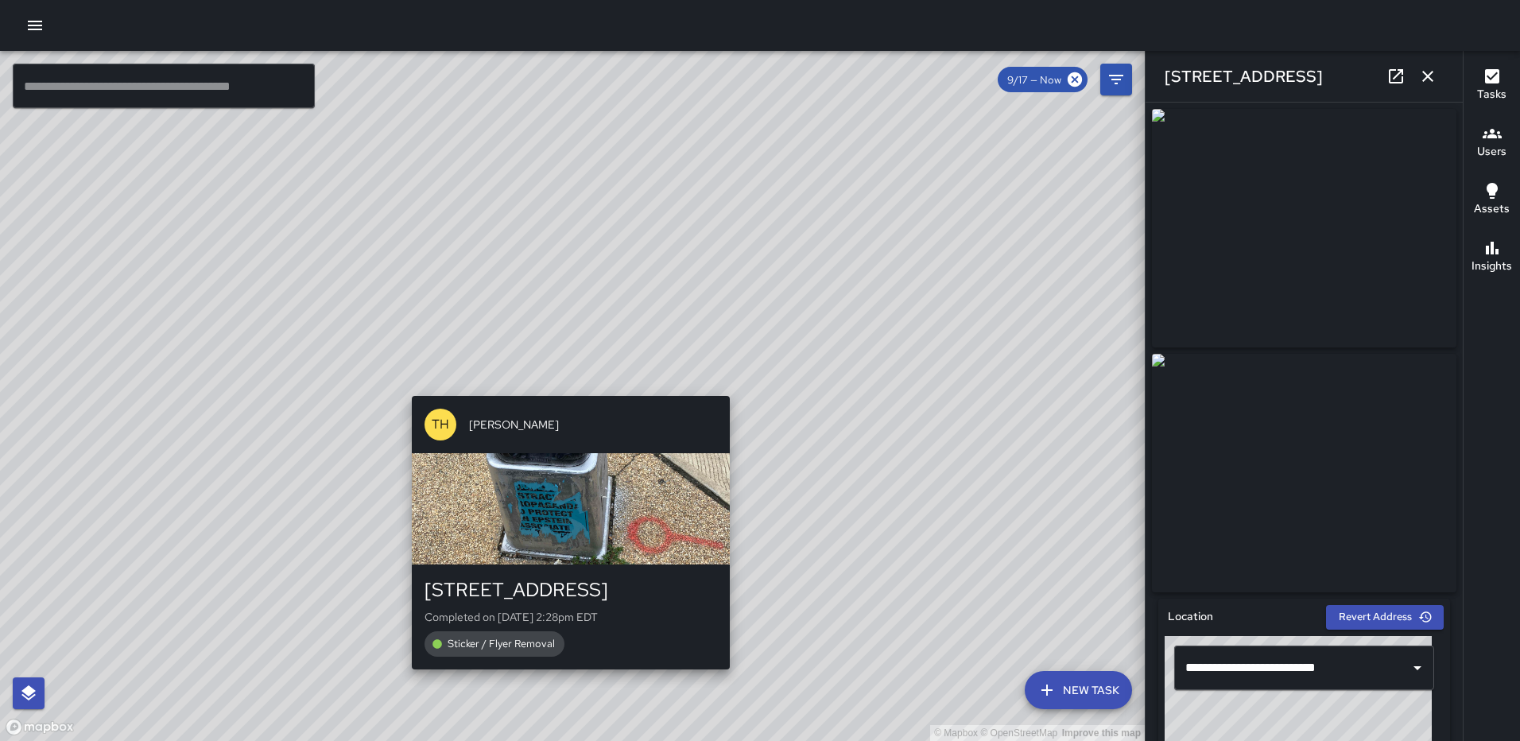
click at [561, 385] on div "© Mapbox © OpenStreetMap Improve this map TH Tevon Hall 1250 First Street North…" at bounding box center [572, 396] width 1145 height 690
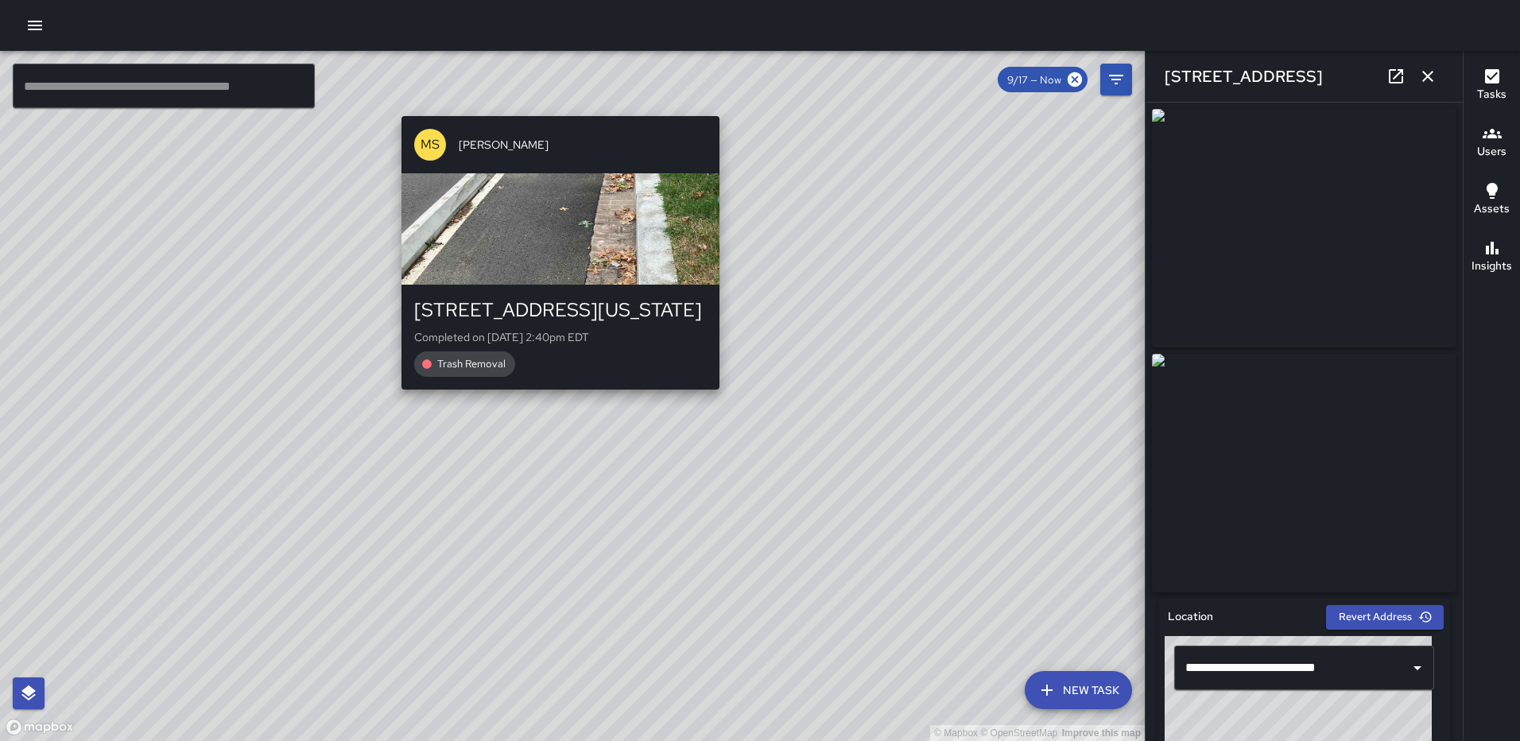
click at [552, 107] on div "© Mapbox © OpenStreetMap Improve this map MS Mekhi Smith 100 Florida Avenue Nor…" at bounding box center [572, 396] width 1145 height 690
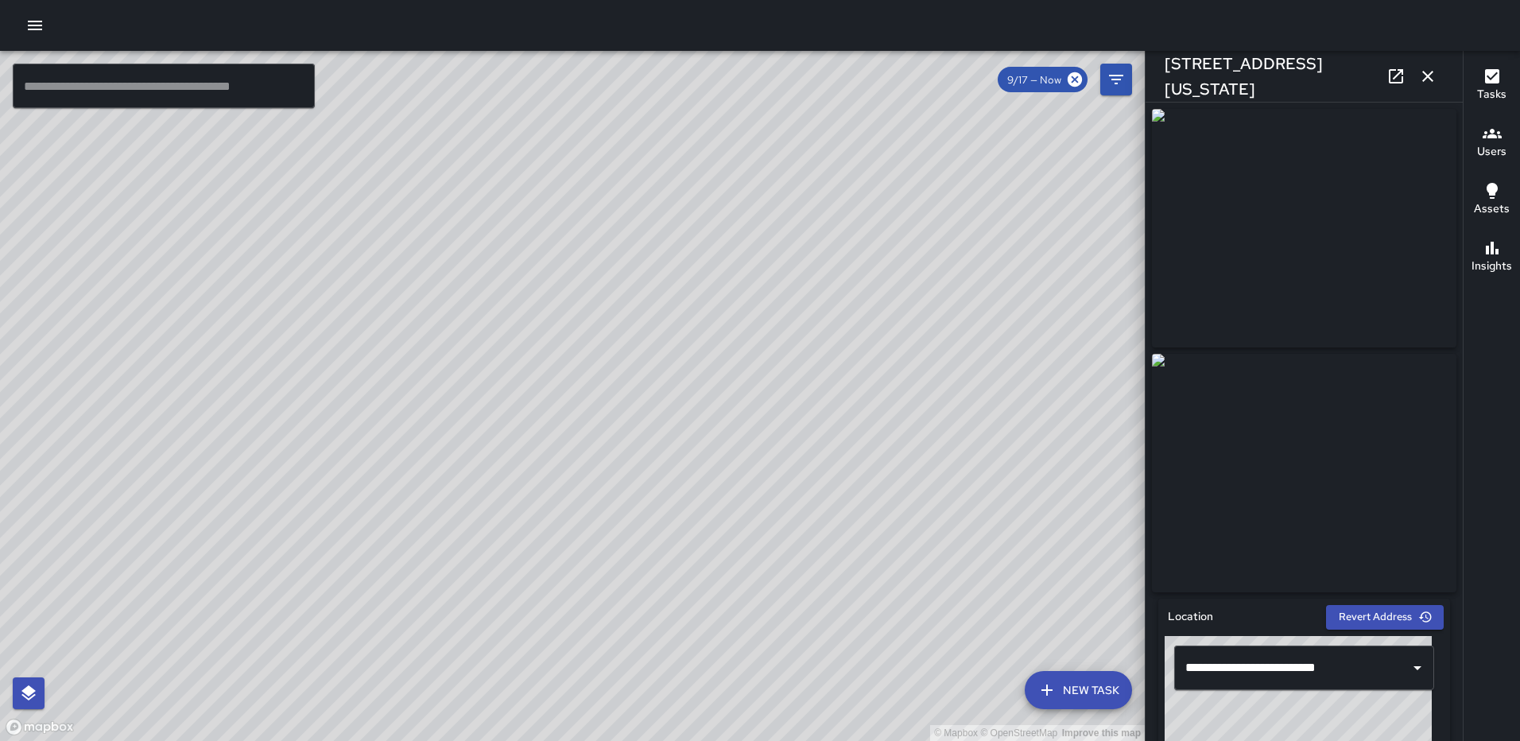
type input "**********"
click at [1421, 76] on icon "button" at bounding box center [1427, 76] width 19 height 19
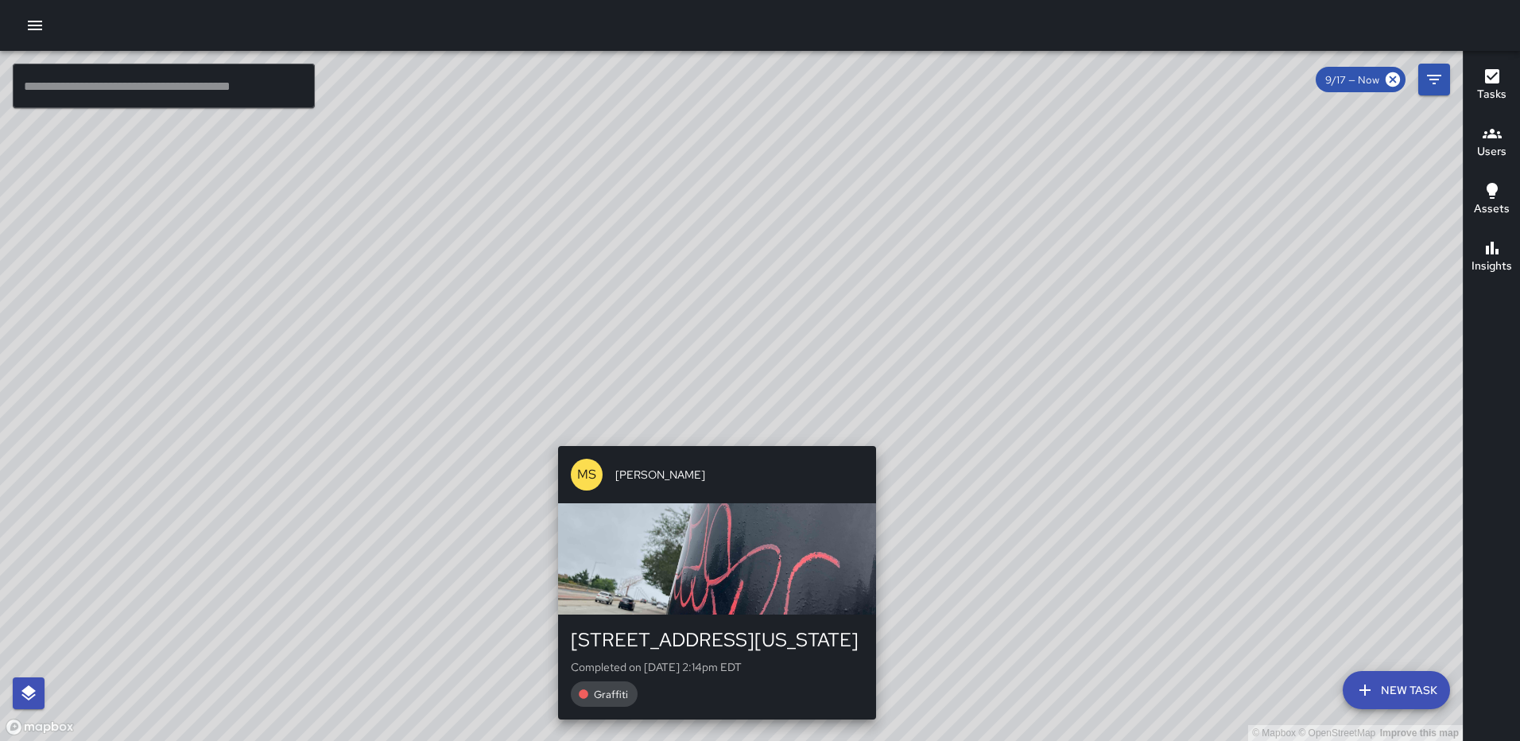
click at [874, 439] on div "© Mapbox © OpenStreetMap Improve this map MS Mekhi Smith 101 New York Avenue No…" at bounding box center [731, 396] width 1463 height 690
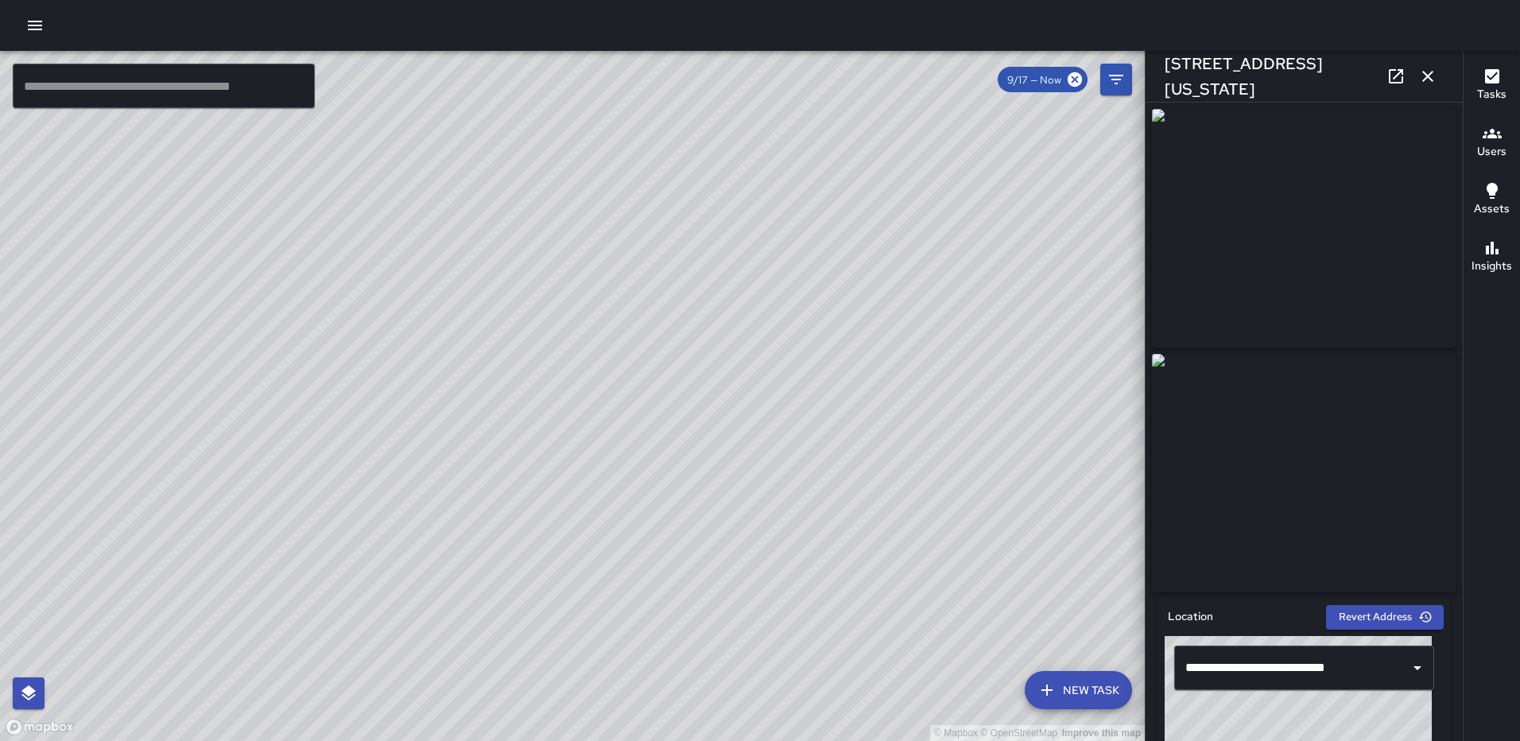
click at [1428, 81] on icon "button" at bounding box center [1427, 76] width 19 height 19
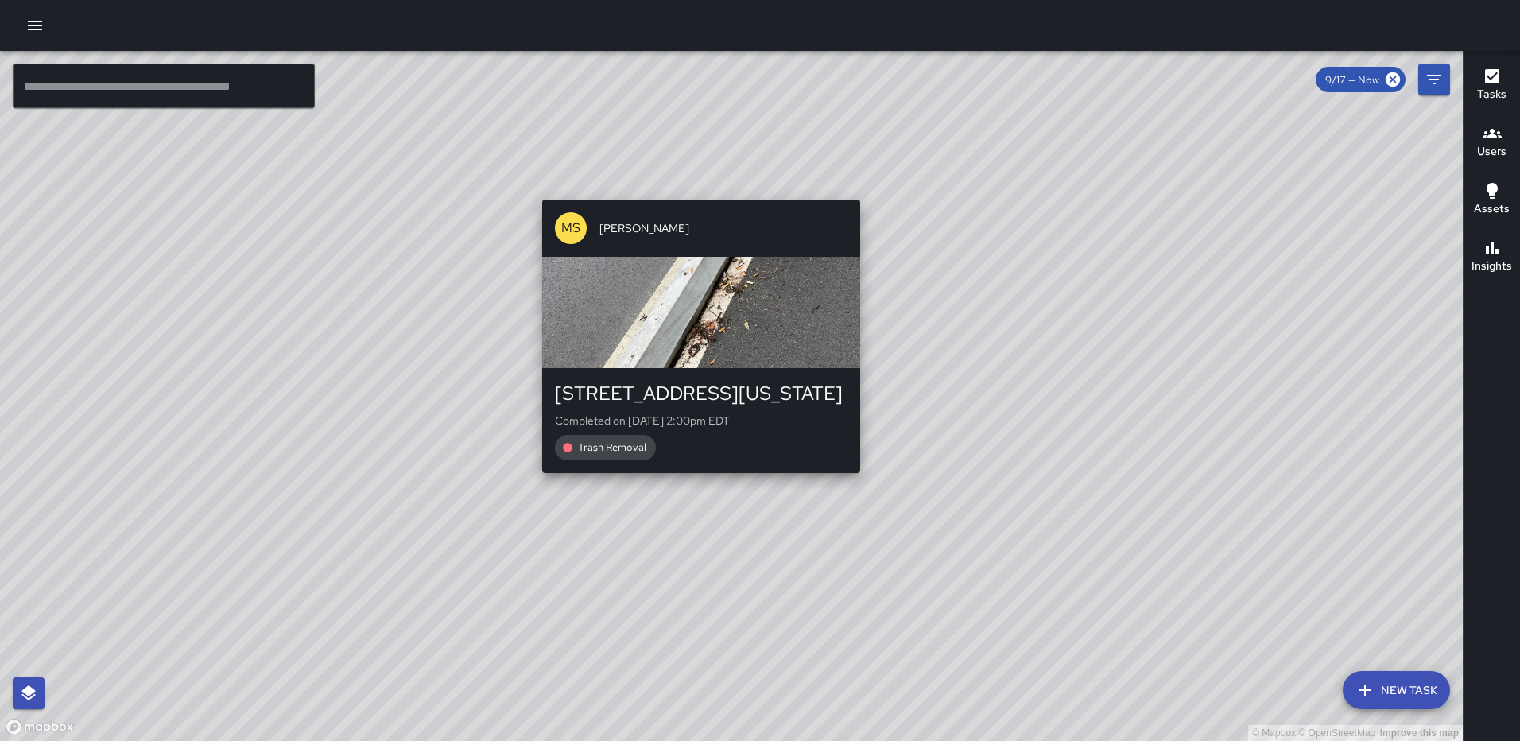
click at [853, 487] on div "© Mapbox © OpenStreetMap Improve this map MS Mekhi Smith 101 New York Avenue No…" at bounding box center [731, 396] width 1463 height 690
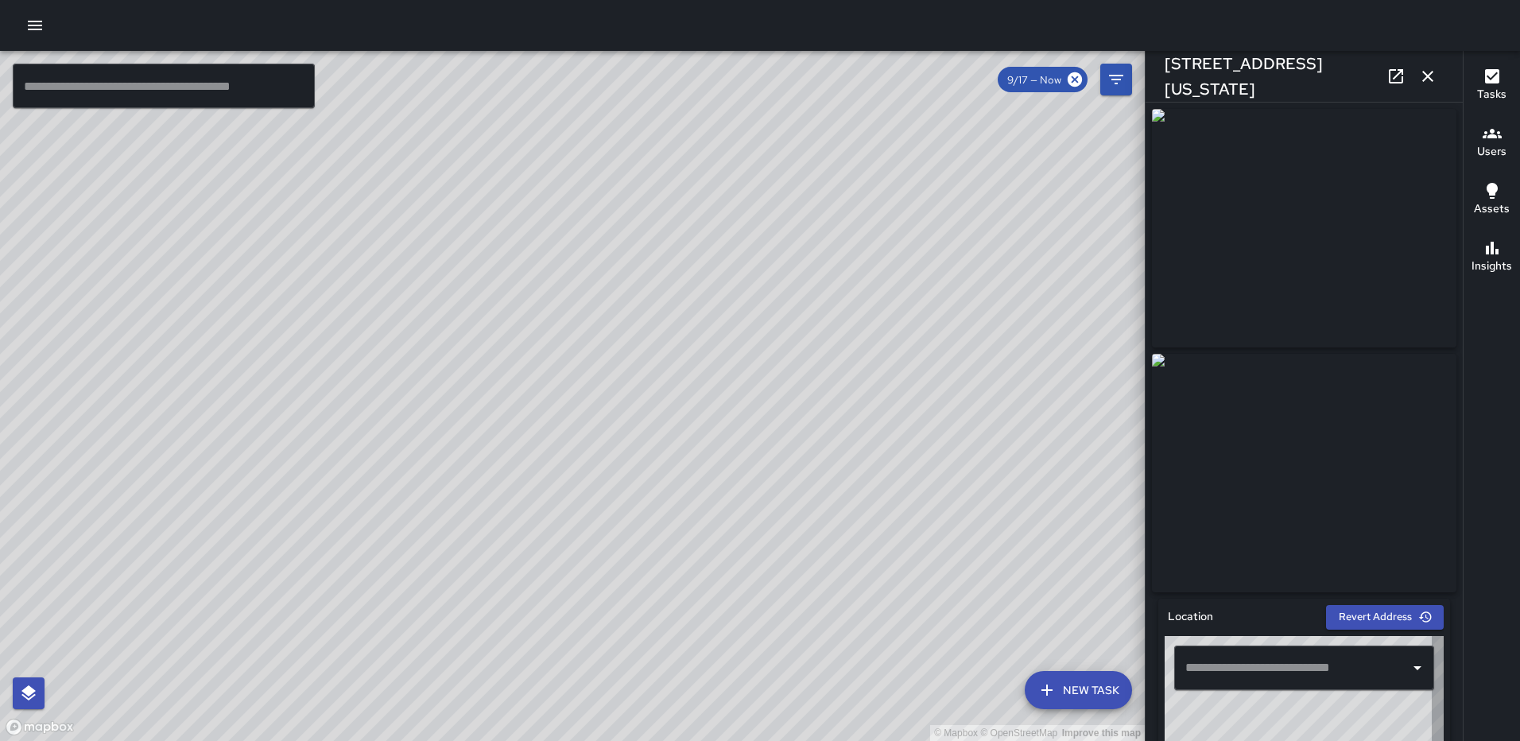
type input "**********"
click at [1422, 77] on icon "button" at bounding box center [1427, 76] width 19 height 19
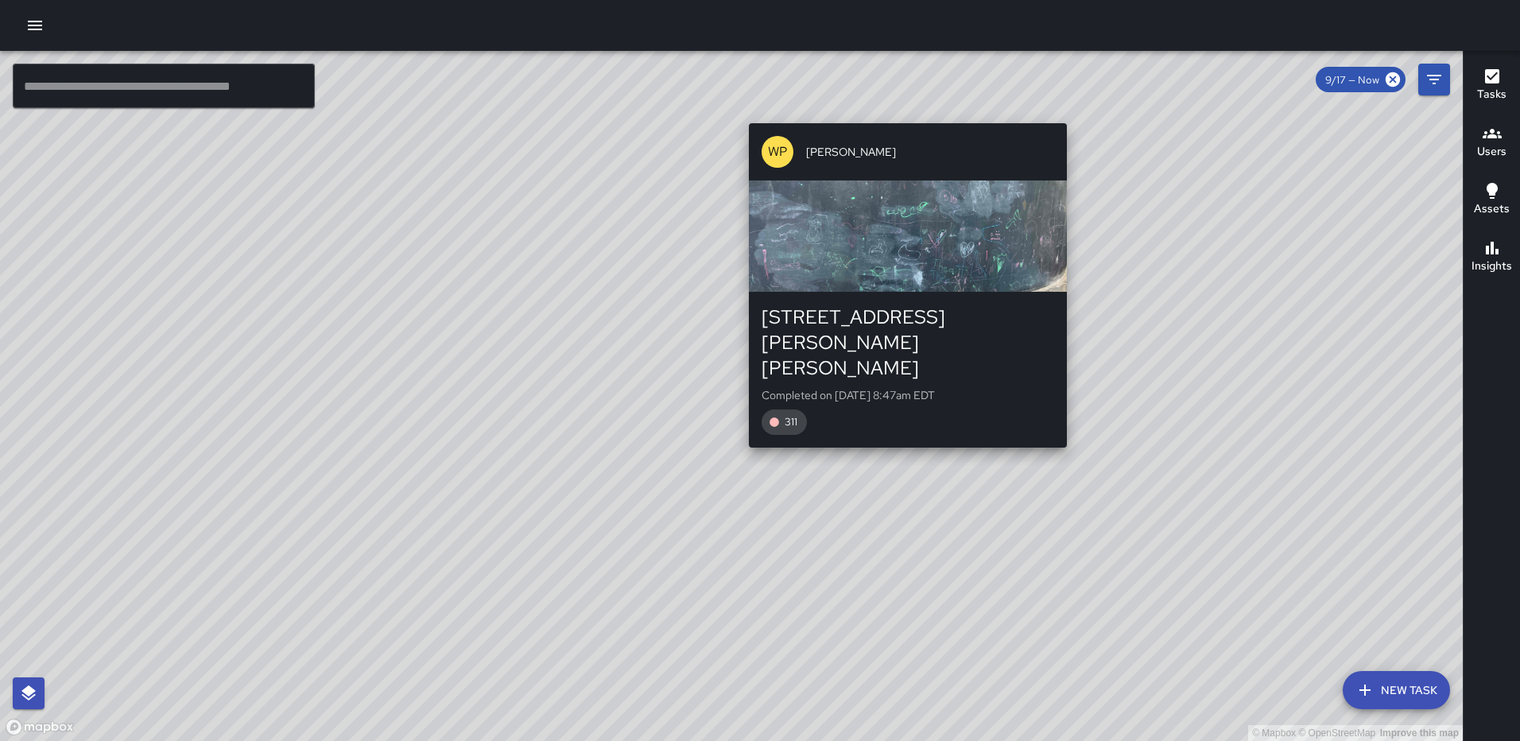
click at [902, 110] on div "© Mapbox © OpenStreetMap Improve this map WP [PERSON_NAME] [STREET_ADDRESS][PER…" at bounding box center [731, 396] width 1463 height 690
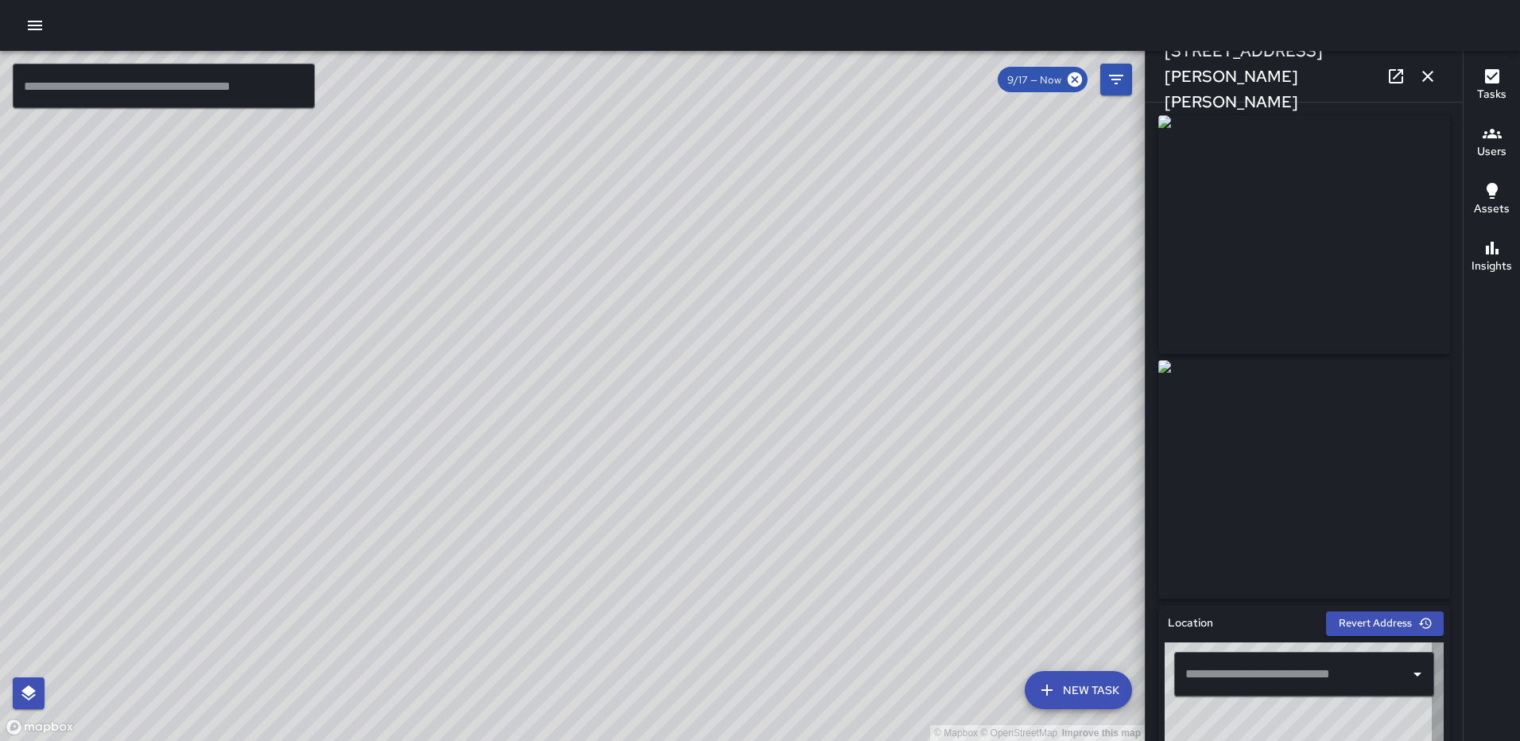
type input "**********"
click at [1427, 68] on icon "button" at bounding box center [1427, 76] width 19 height 19
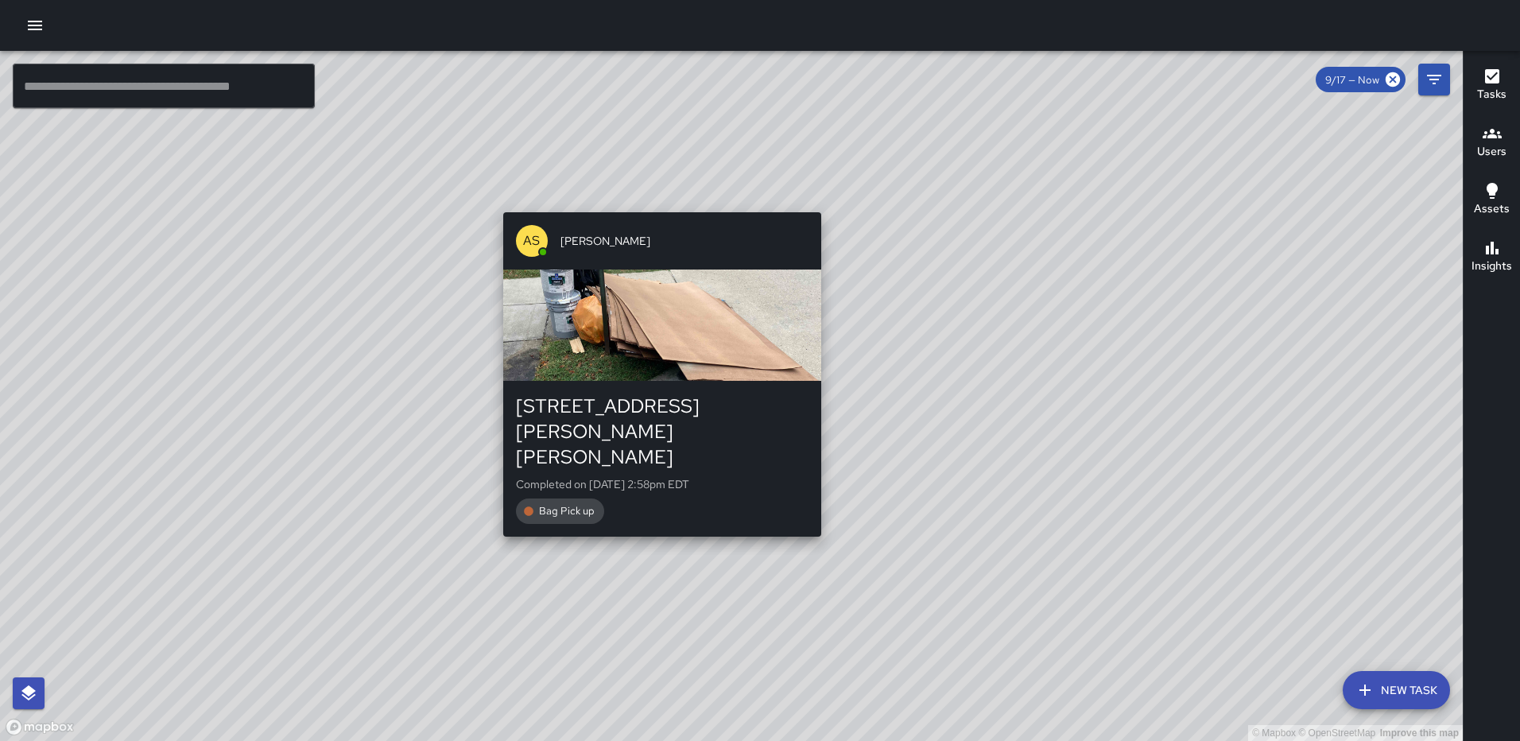
click at [659, 491] on div "AS [PERSON_NAME] [STREET_ADDRESS][PERSON_NAME][PERSON_NAME] Completed on [DATE]…" at bounding box center [662, 374] width 331 height 337
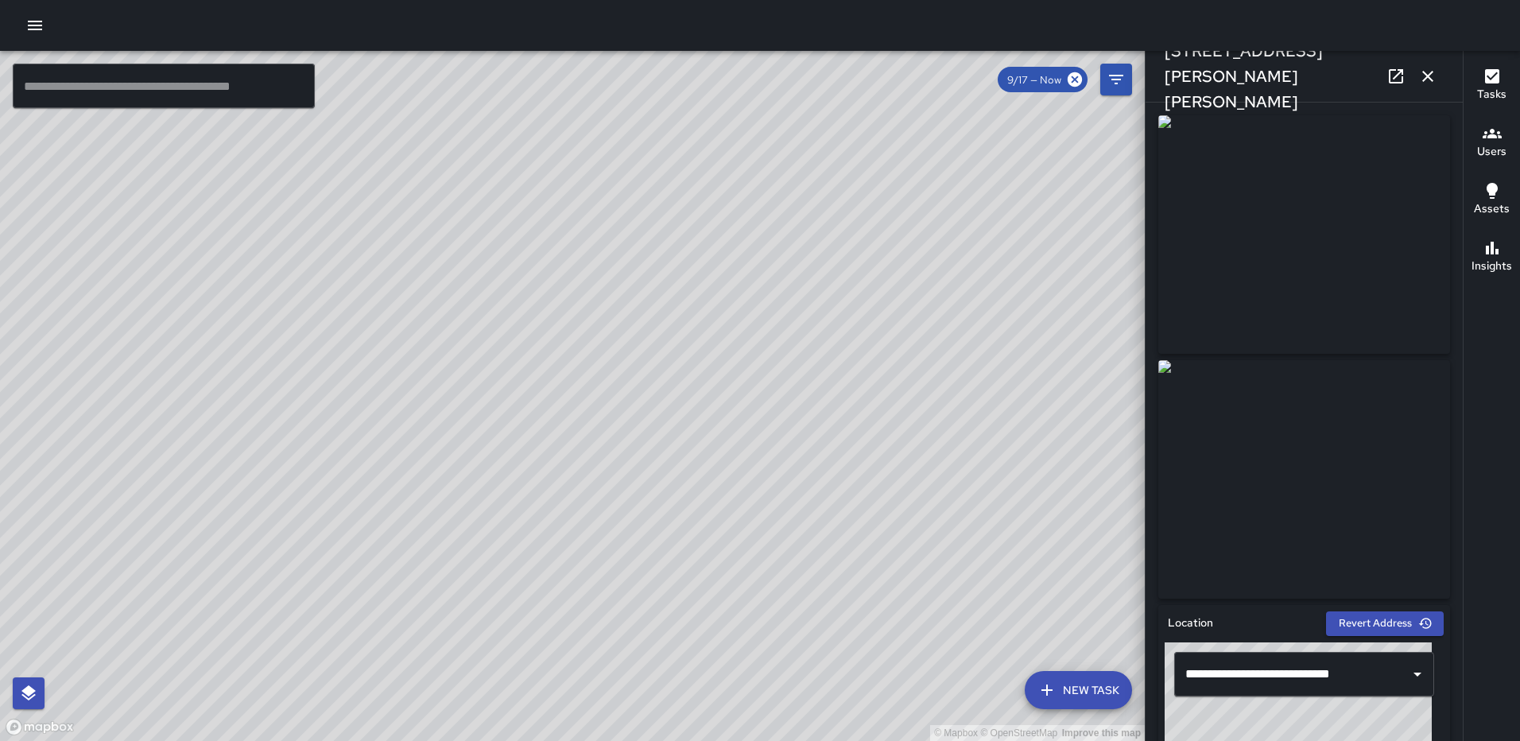
click at [1433, 76] on icon "button" at bounding box center [1427, 76] width 19 height 19
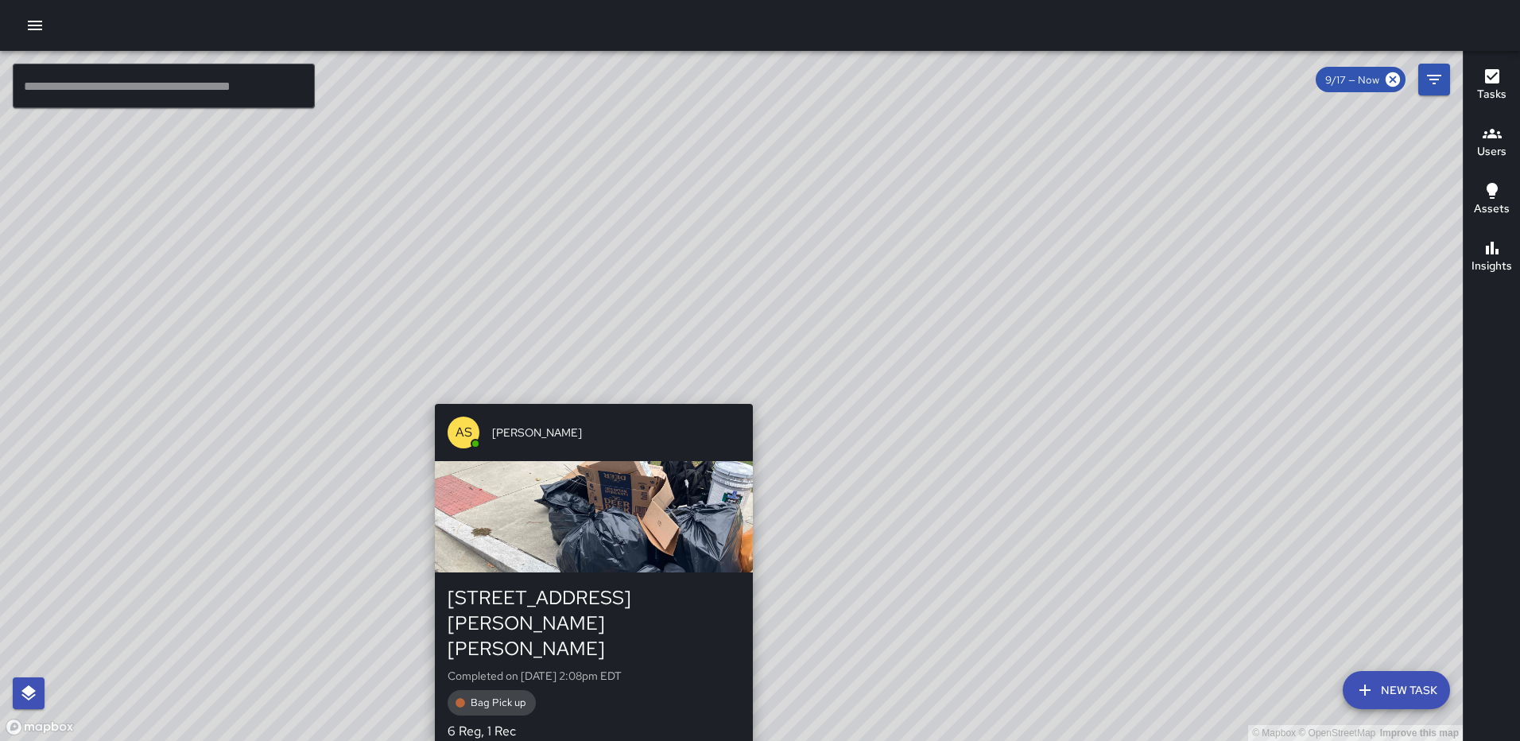
click at [746, 394] on div "© Mapbox © OpenStreetMap Improve this map AS [PERSON_NAME] [STREET_ADDRESS][PER…" at bounding box center [731, 396] width 1463 height 690
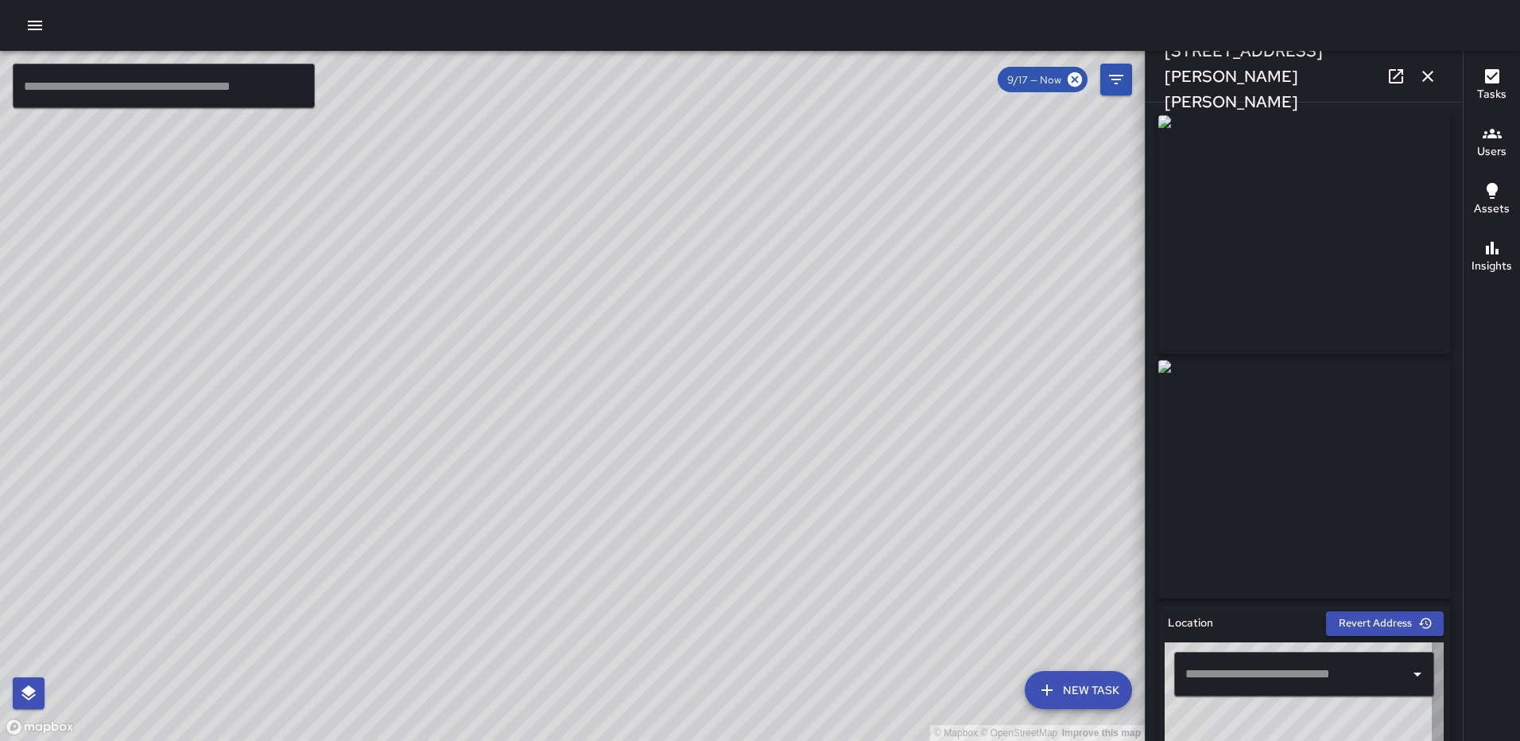
type input "**********"
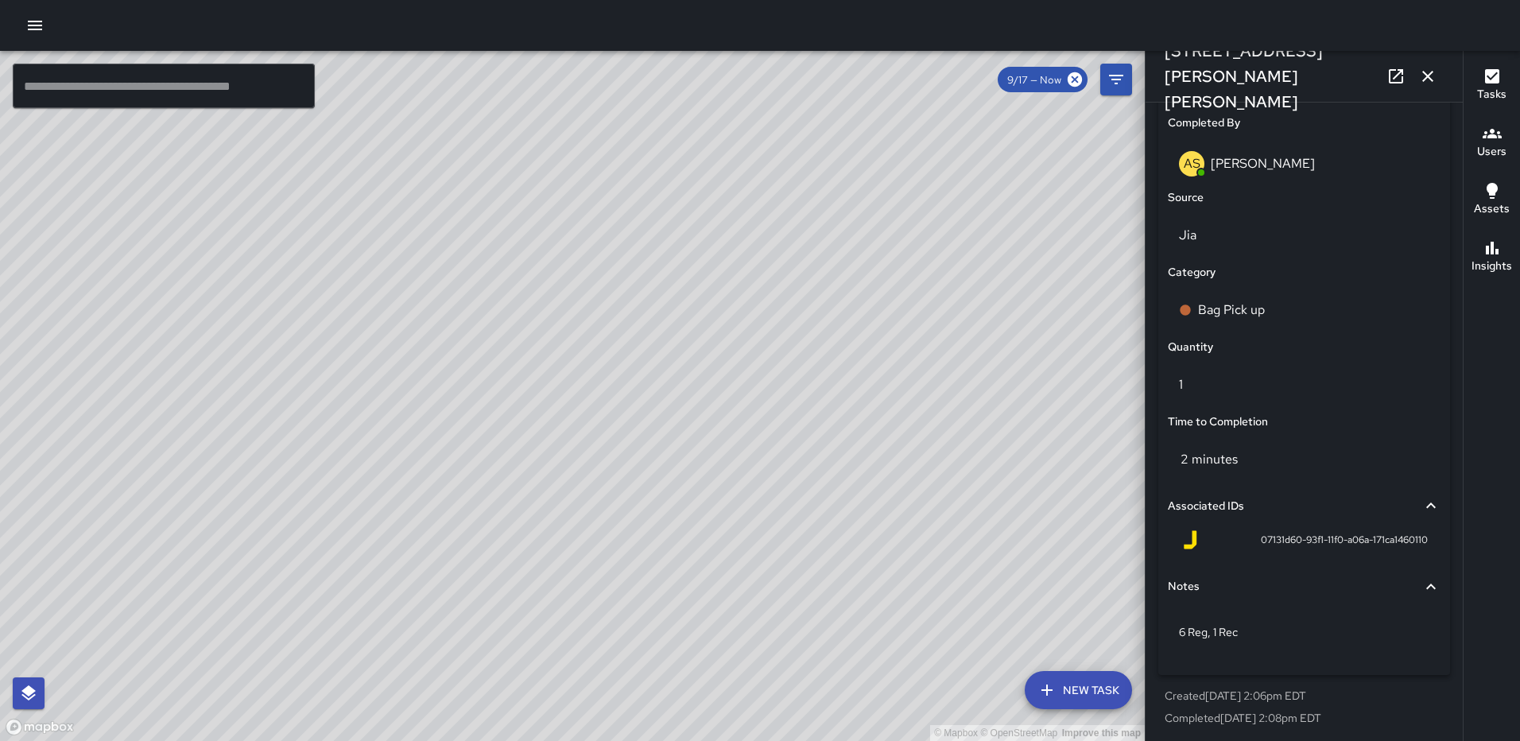
scroll to position [977, 0]
click at [1434, 70] on icon "button" at bounding box center [1427, 76] width 19 height 19
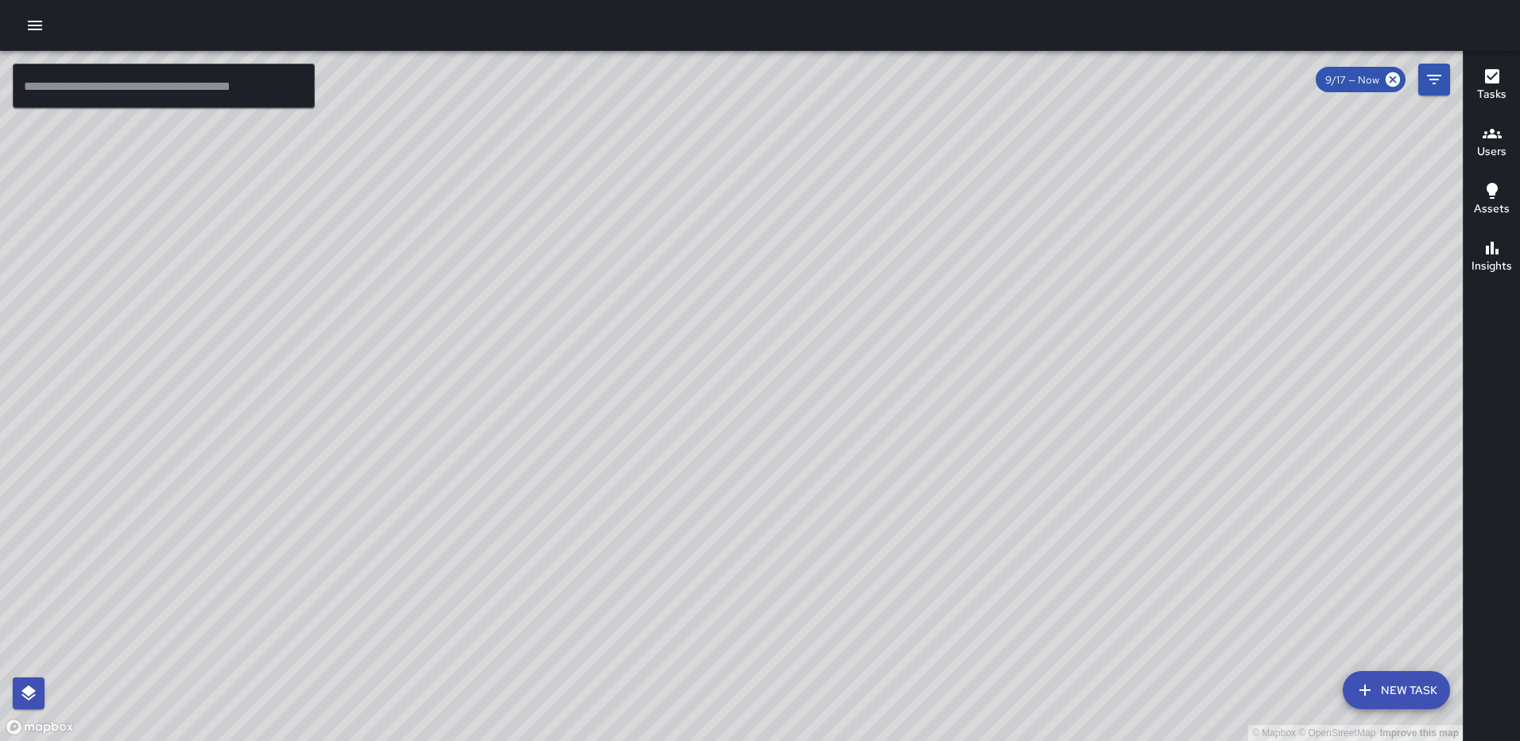
click at [710, 396] on div "© Mapbox © OpenStreetMap Improve this map AS [PERSON_NAME] [STREET_ADDRESS][PER…" at bounding box center [731, 396] width 1463 height 690
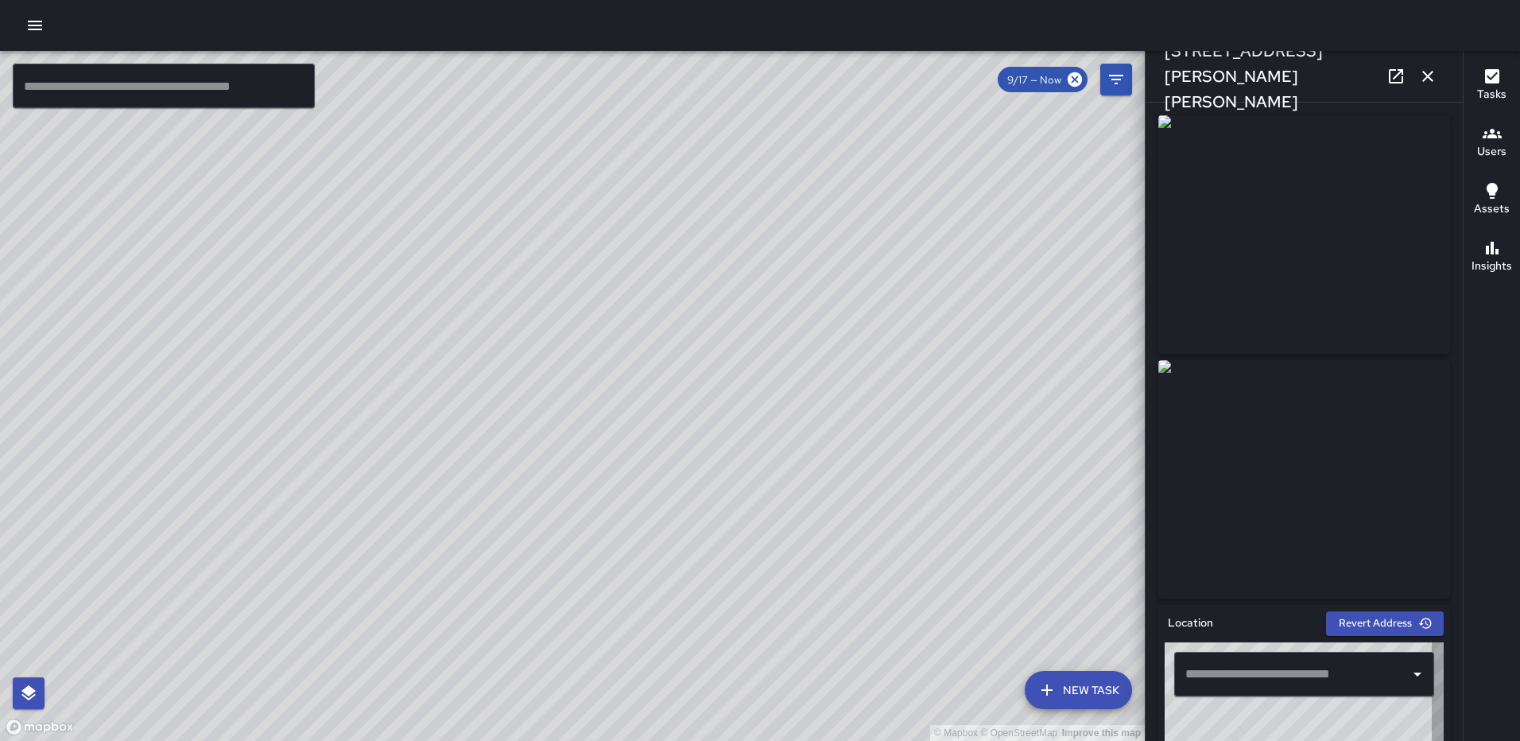
type input "**********"
click at [1423, 76] on icon "button" at bounding box center [1427, 76] width 19 height 19
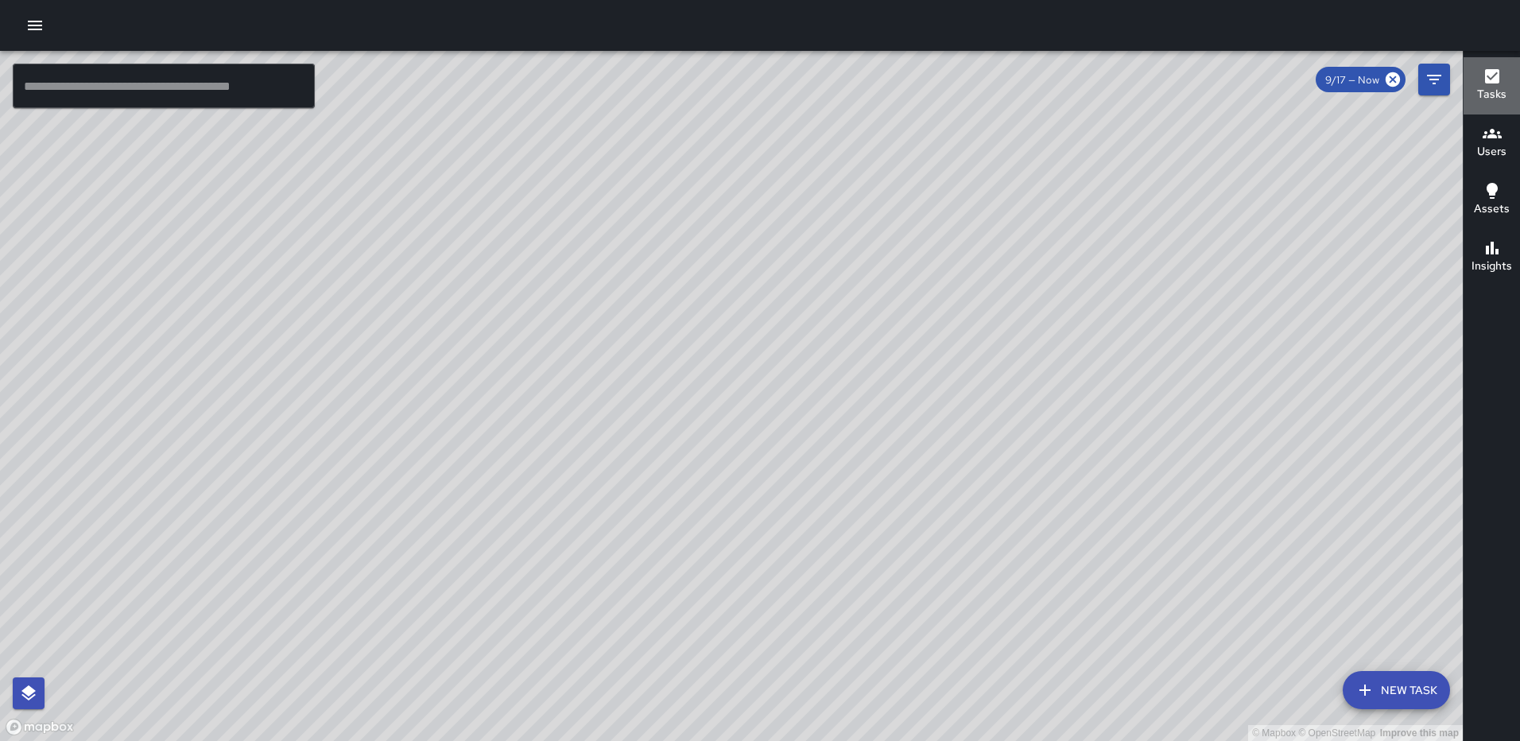
click at [1484, 87] on h6 "Tasks" at bounding box center [1491, 94] width 29 height 17
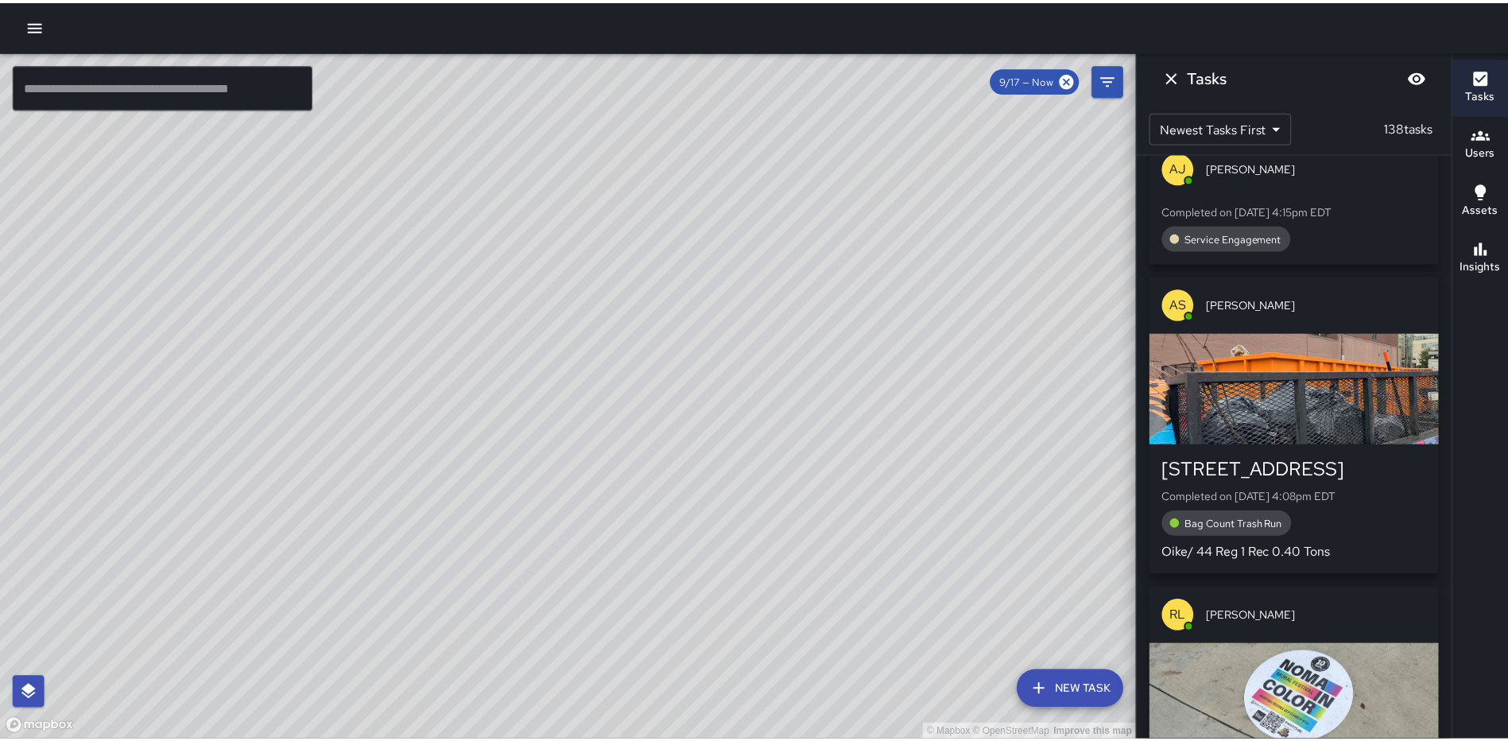
scroll to position [732, 0]
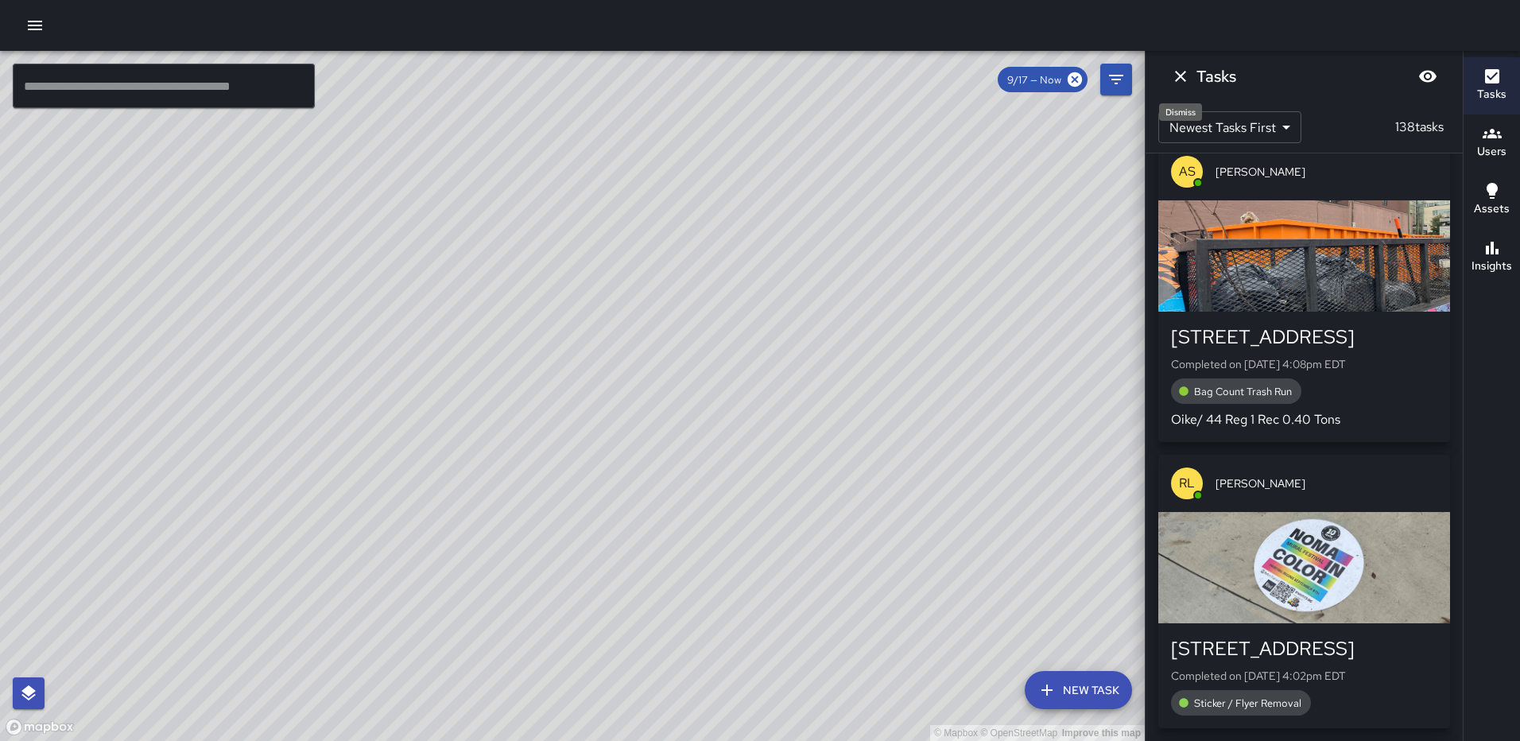
click at [1174, 76] on icon "Dismiss" at bounding box center [1180, 76] width 19 height 19
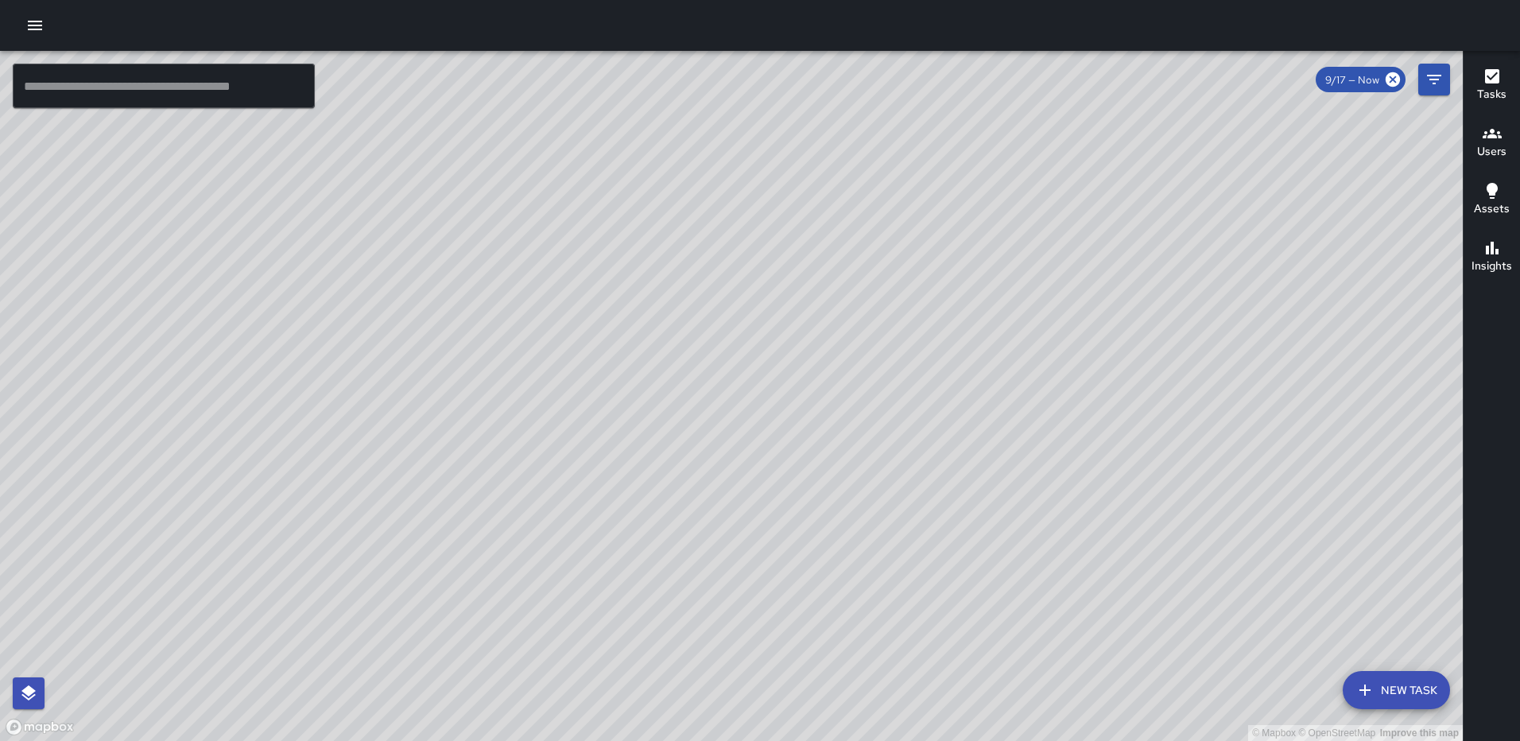
click at [41, 23] on icon "button" at bounding box center [34, 25] width 19 height 19
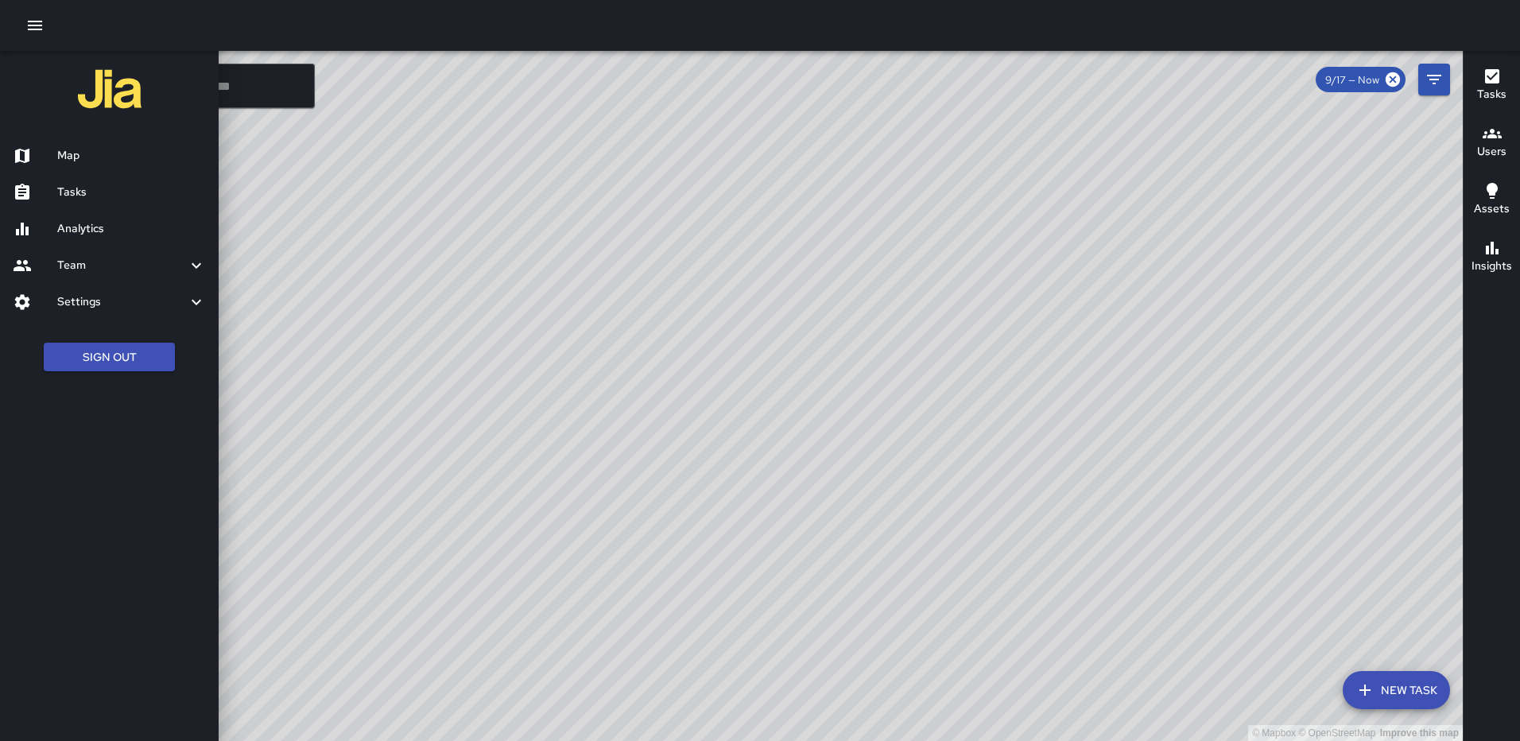
click at [83, 221] on h6 "Analytics" at bounding box center [131, 228] width 149 height 17
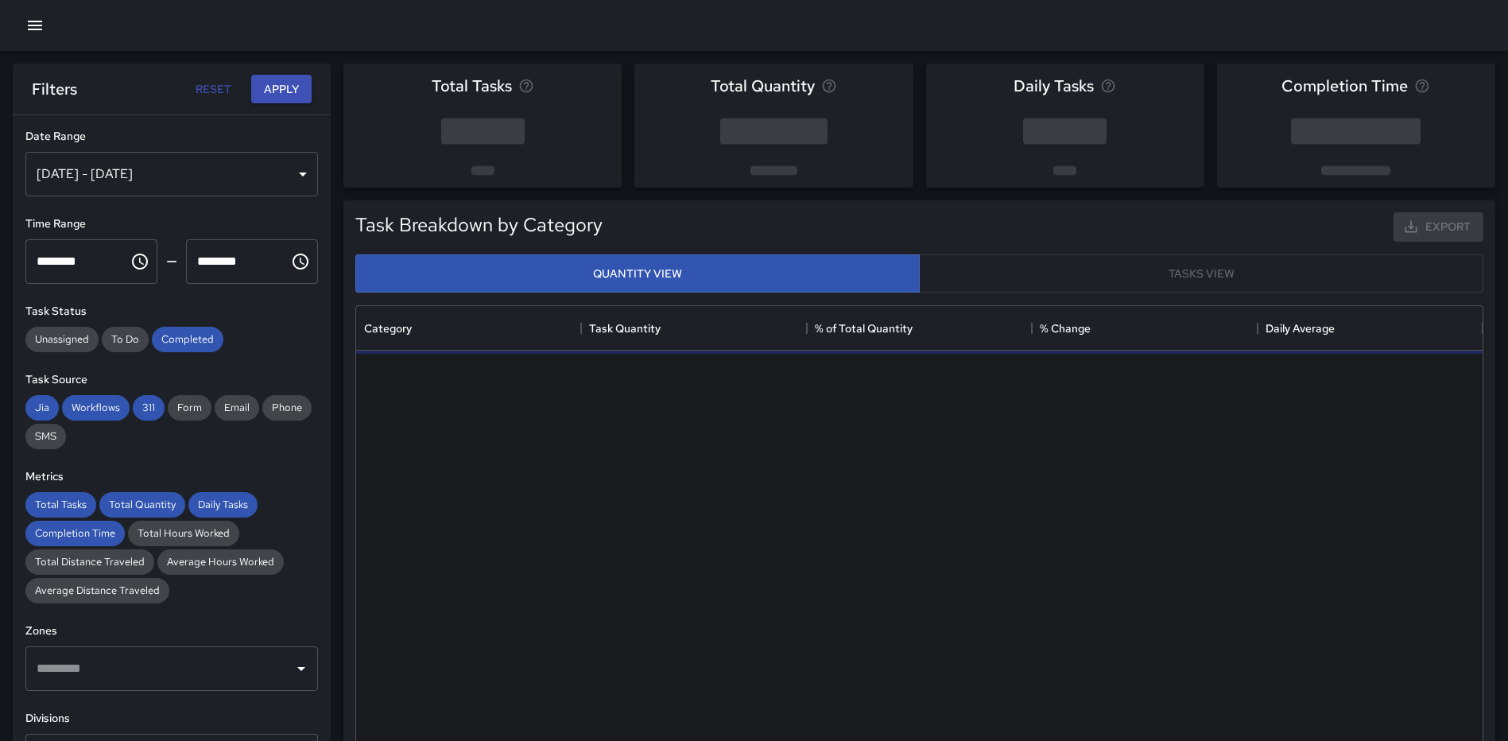
scroll to position [463, 1115]
click at [231, 173] on div "[DATE] - [DATE]" at bounding box center [171, 174] width 293 height 45
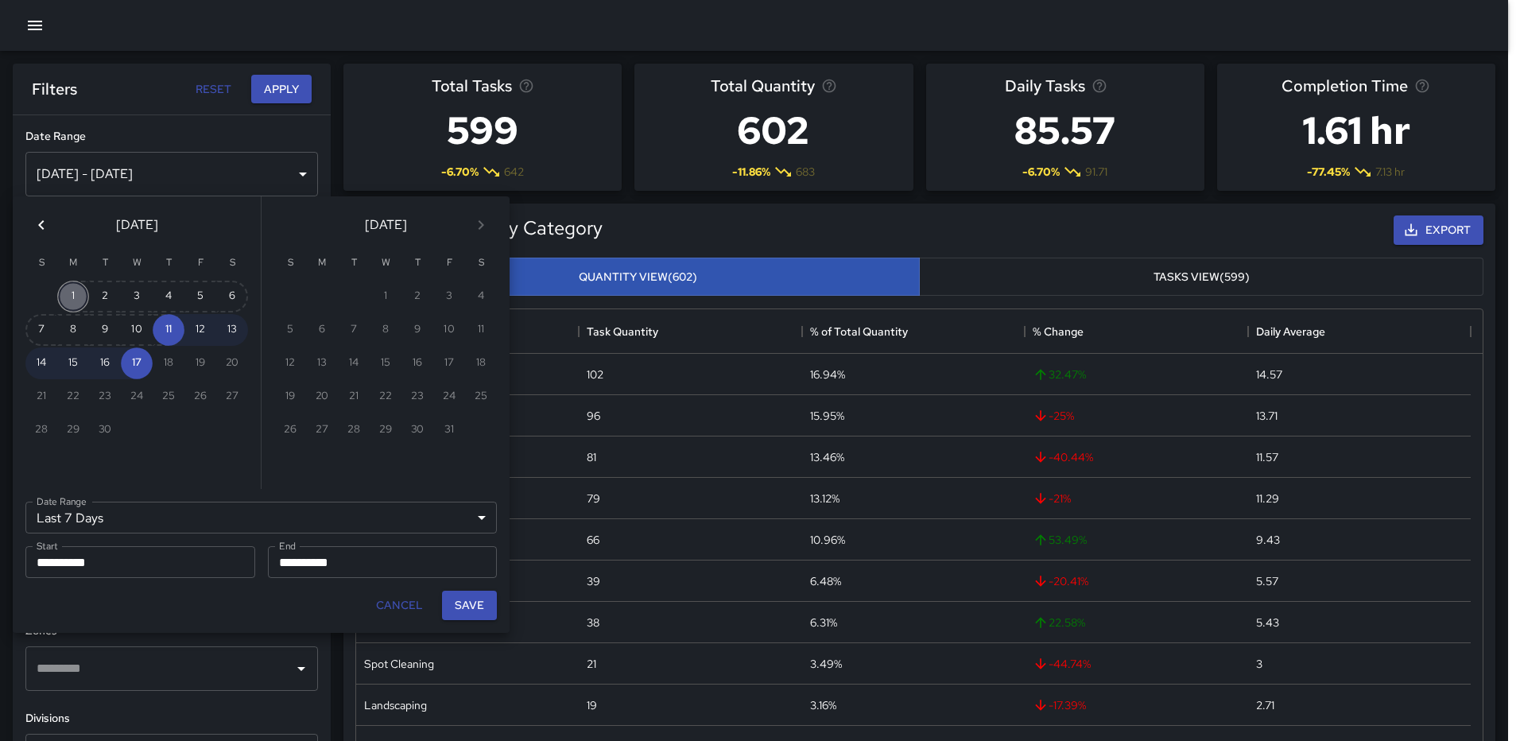
click at [82, 296] on button "1" at bounding box center [73, 297] width 32 height 32
type input "******"
type input "**********"
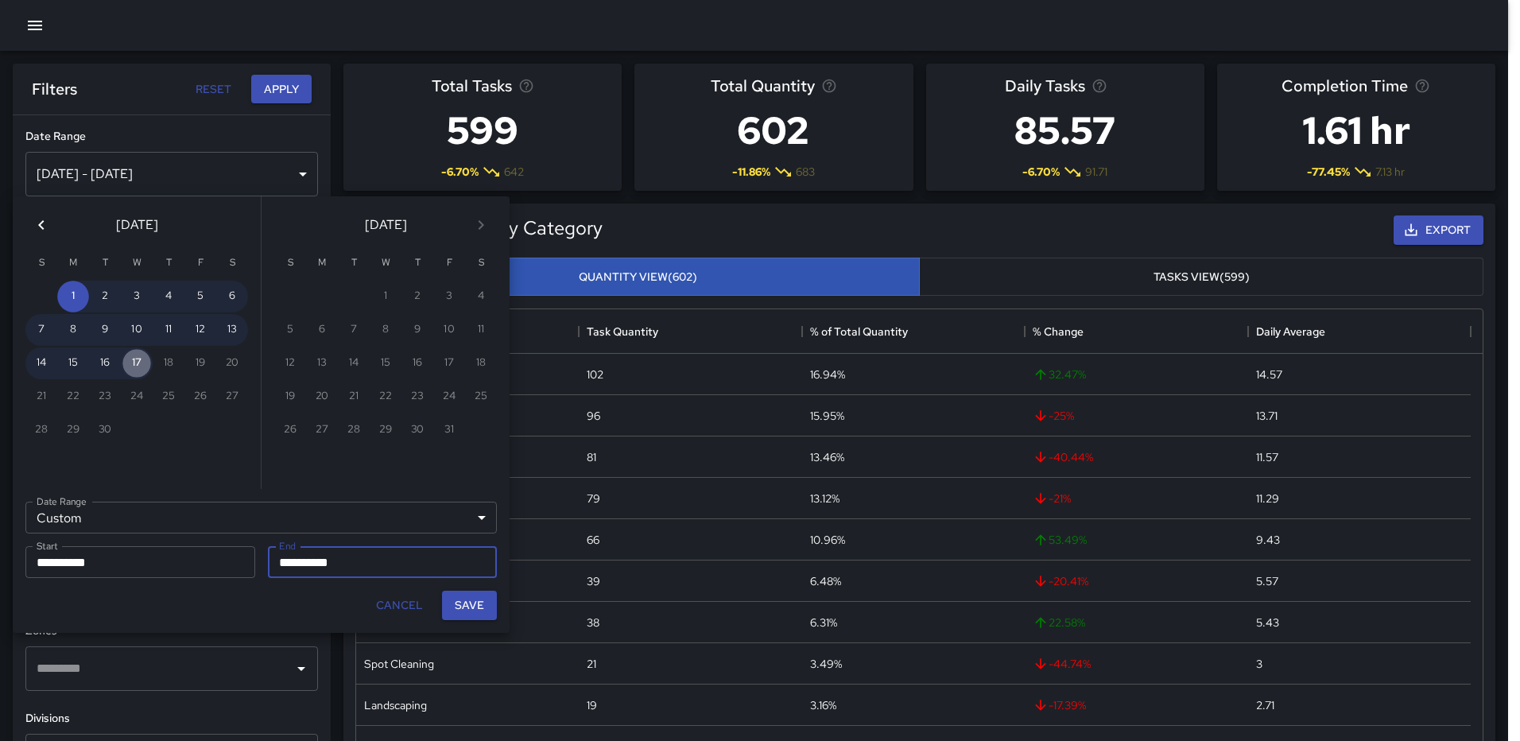
click at [138, 363] on button "17" at bounding box center [137, 363] width 32 height 32
click at [459, 599] on button "Save" at bounding box center [469, 605] width 55 height 29
type input "**********"
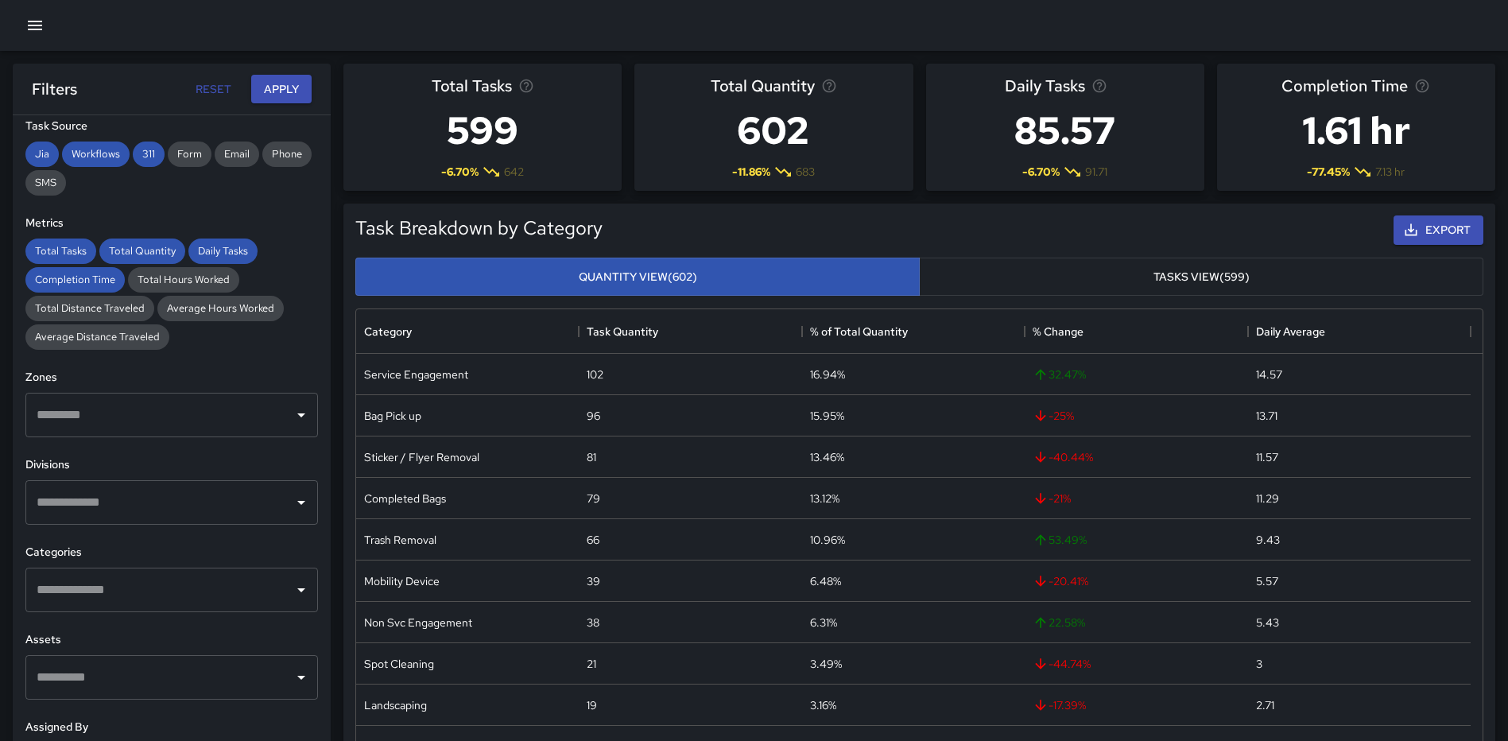
scroll to position [336, 0]
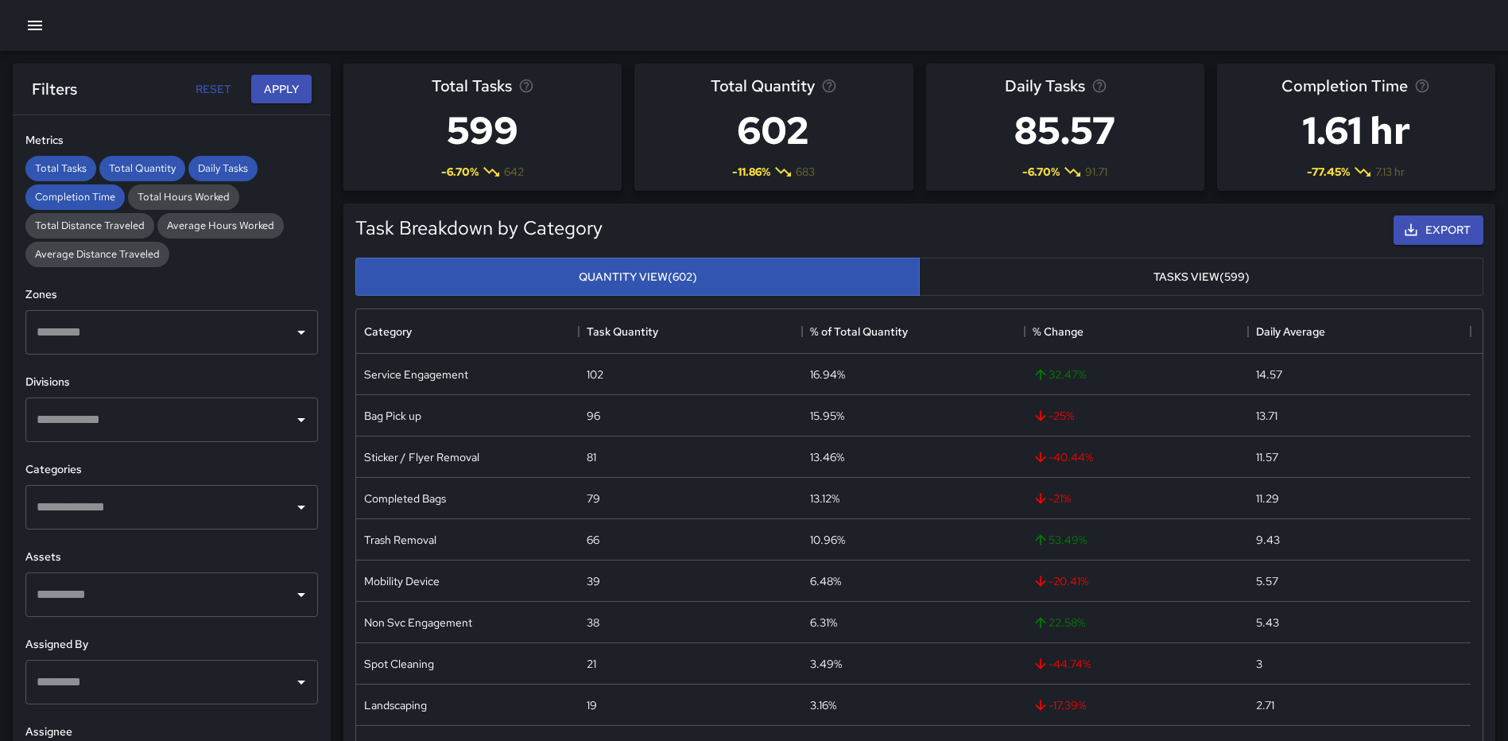
click at [162, 505] on input "text" at bounding box center [160, 507] width 254 height 30
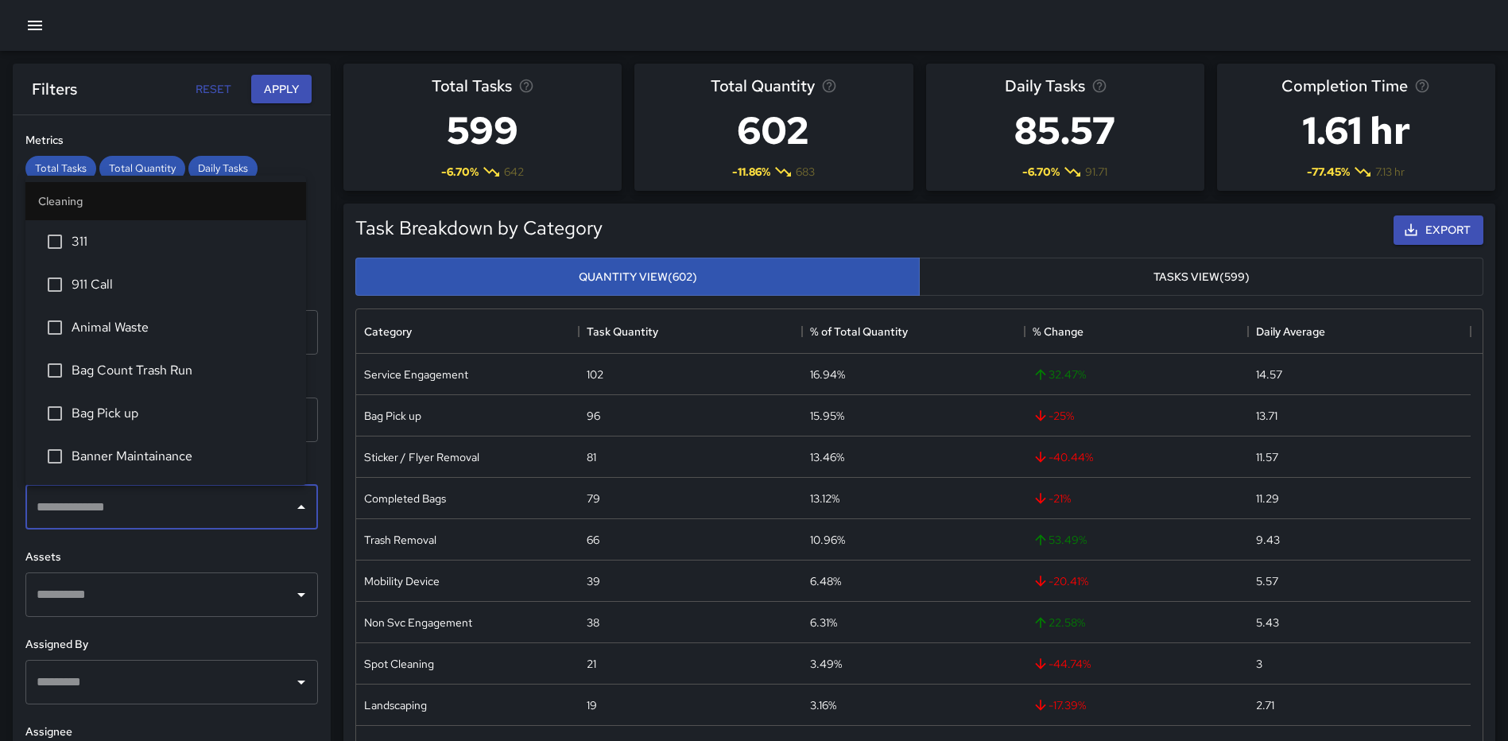
click at [129, 406] on span "Bag Pick up" at bounding box center [183, 413] width 222 height 19
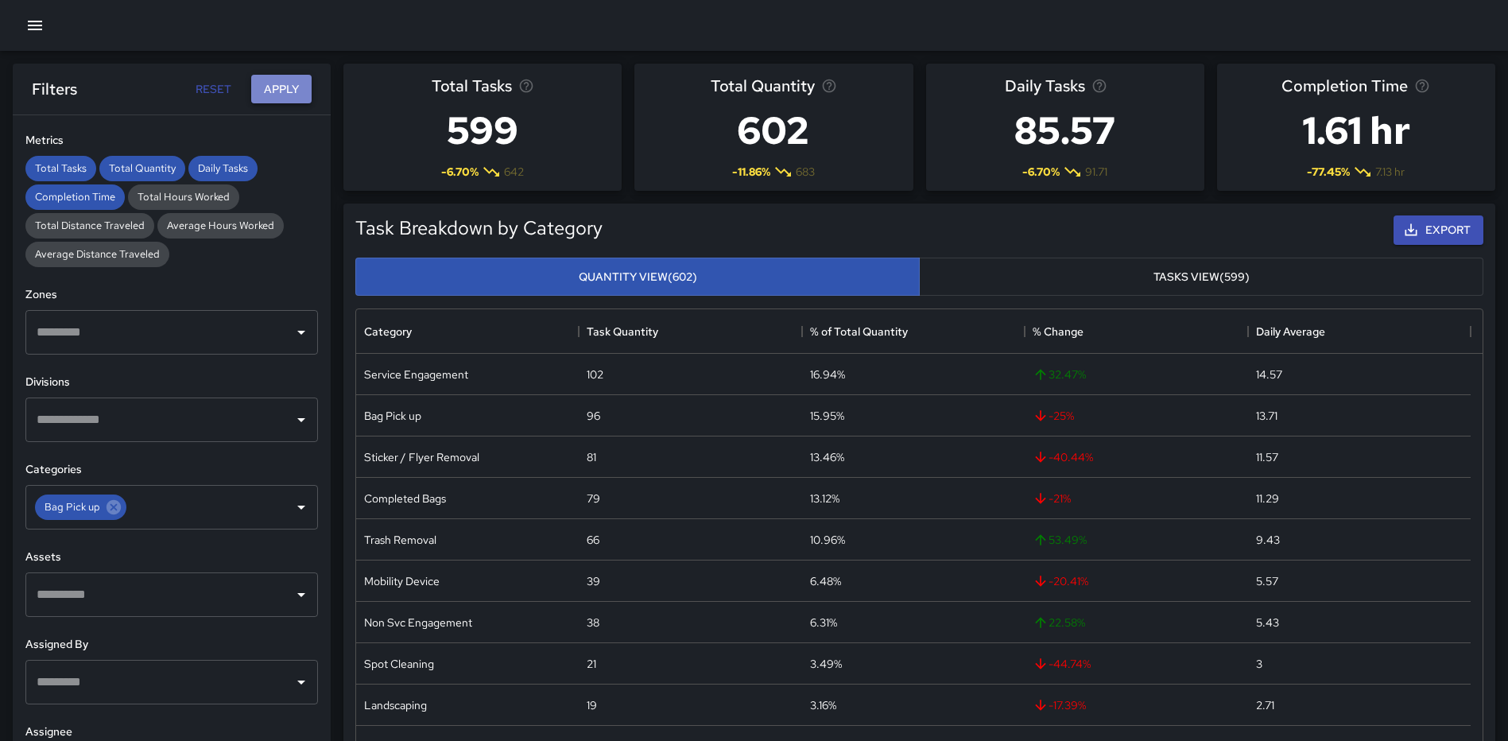
click at [284, 88] on button "Apply" at bounding box center [281, 89] width 60 height 29
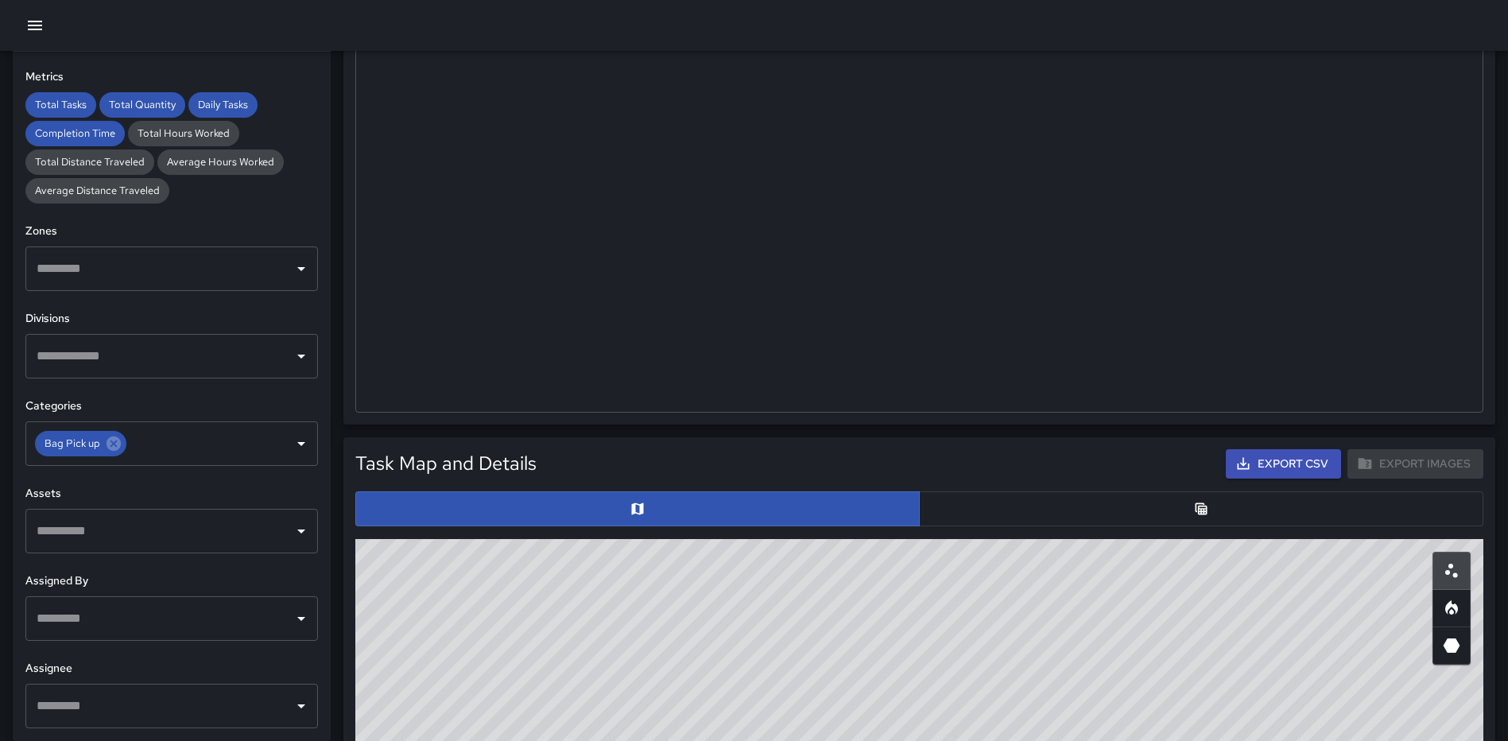
scroll to position [398, 0]
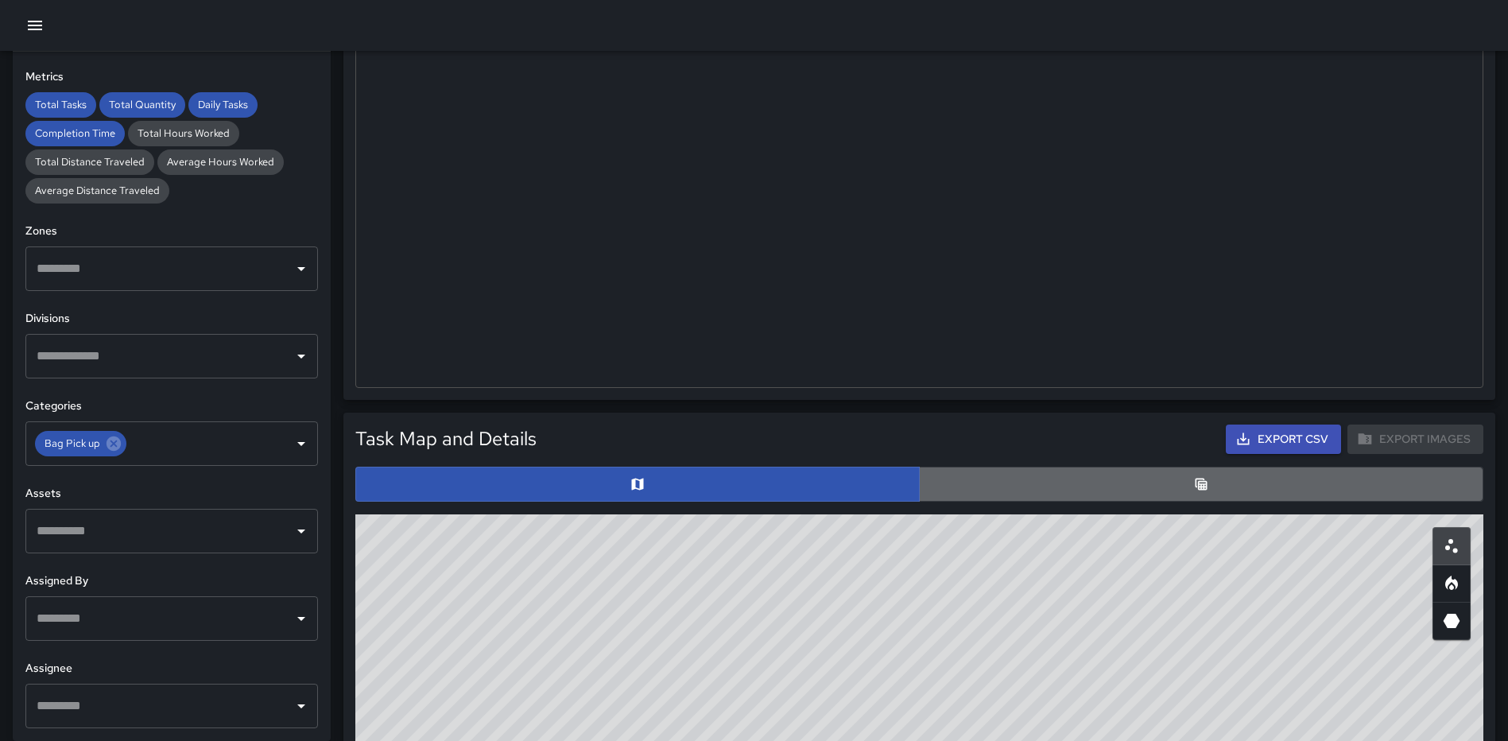
click at [1132, 486] on button "button" at bounding box center [1201, 484] width 564 height 35
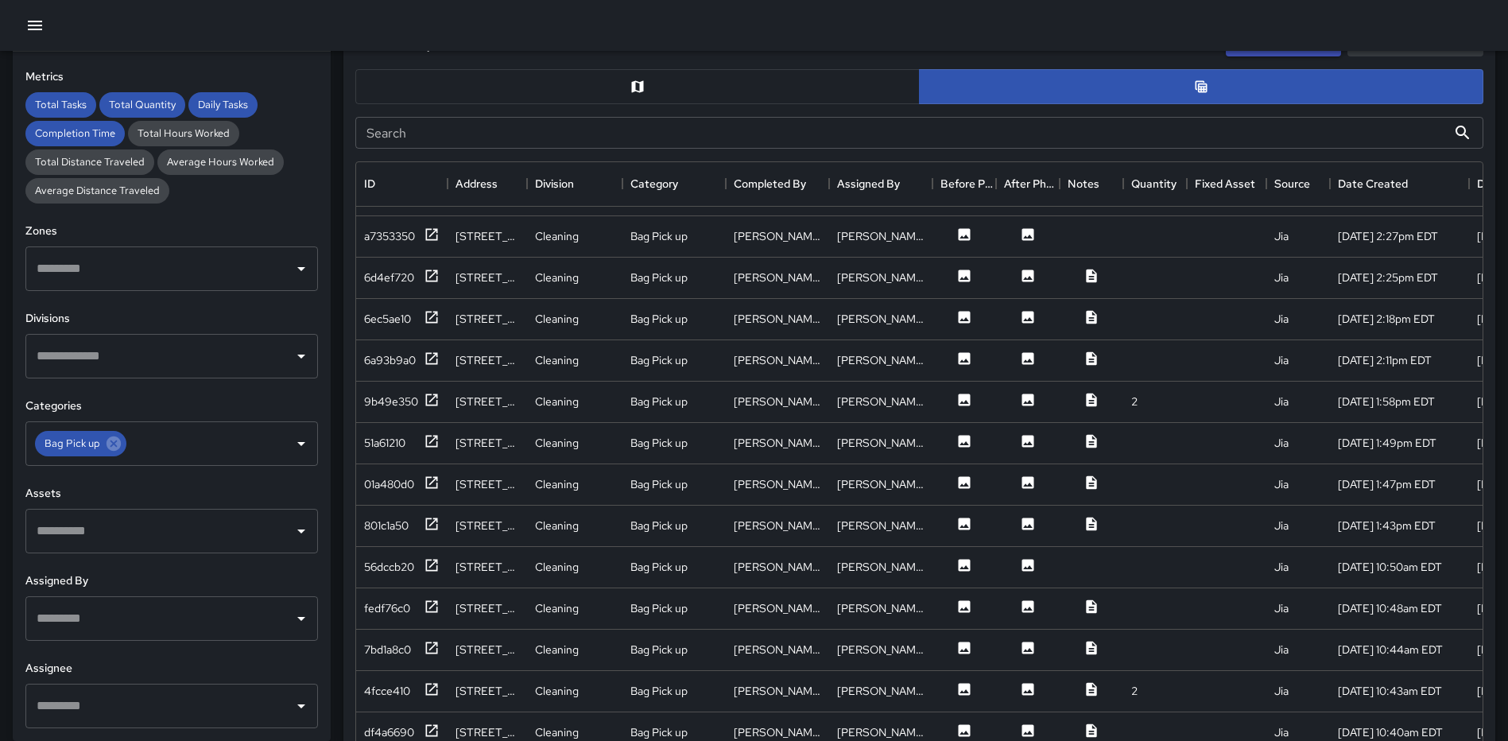
scroll to position [1046, 0]
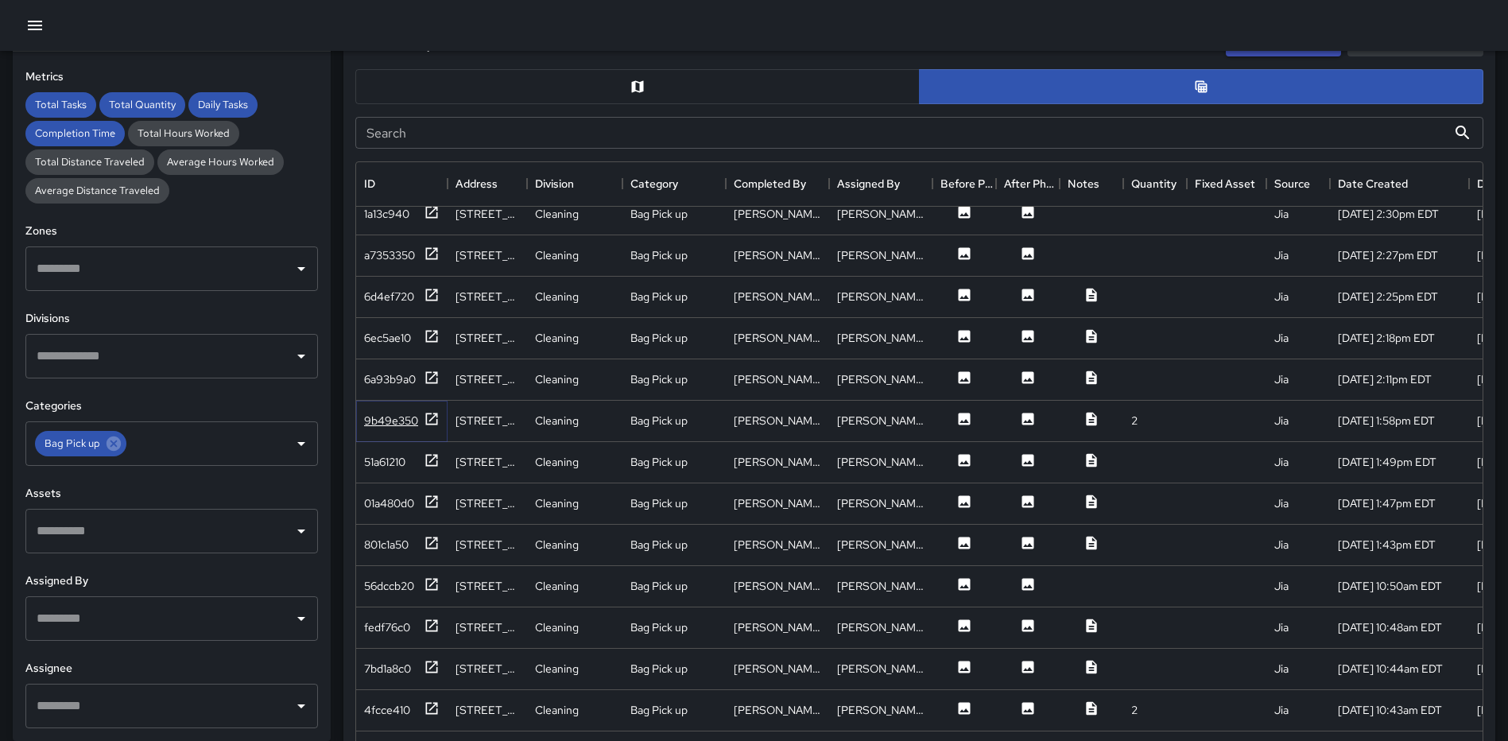
click at [431, 414] on icon at bounding box center [432, 419] width 16 height 16
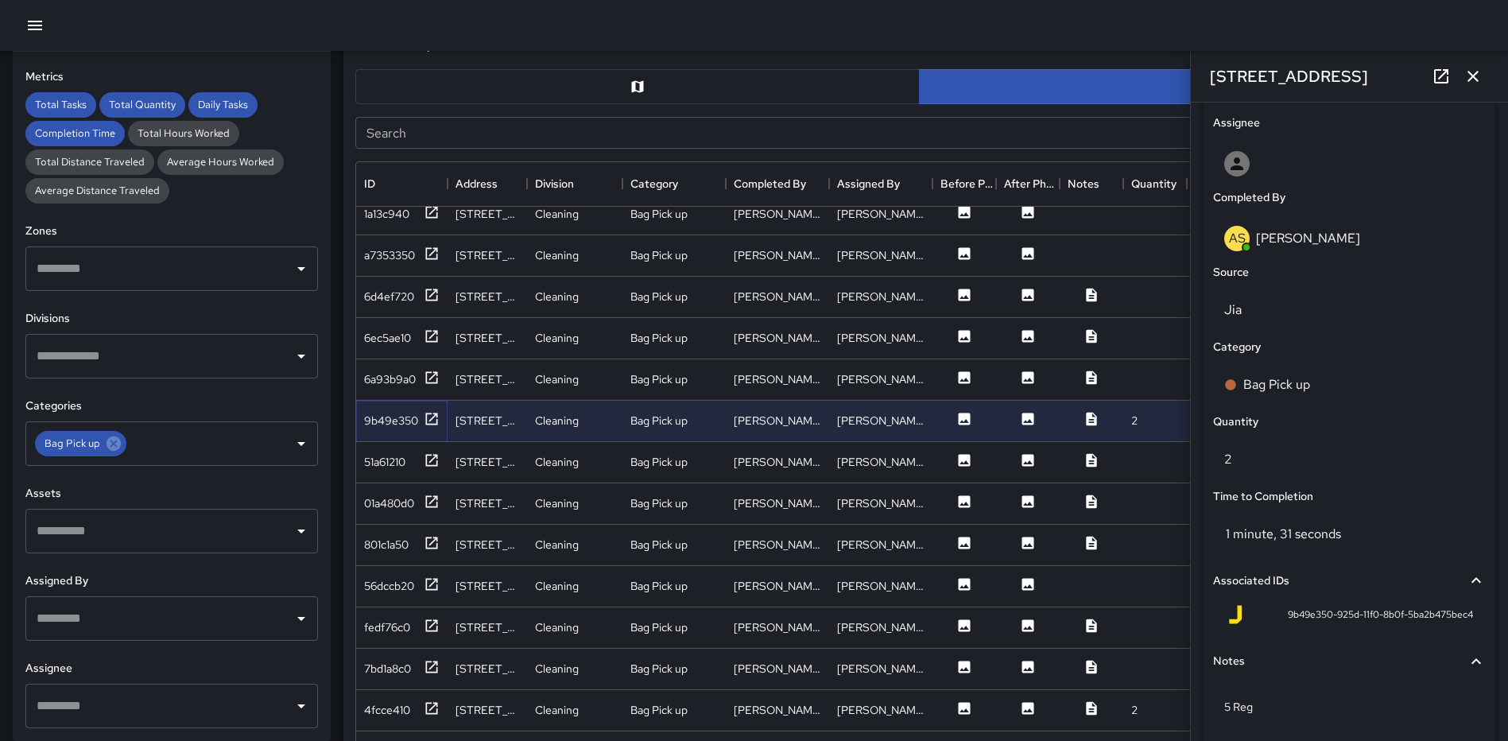
scroll to position [896, 0]
click at [1326, 467] on p "2" at bounding box center [1349, 461] width 250 height 19
type input "*"
click at [1453, 29] on div at bounding box center [754, 25] width 1508 height 51
click at [1472, 64] on button "button" at bounding box center [1473, 76] width 32 height 32
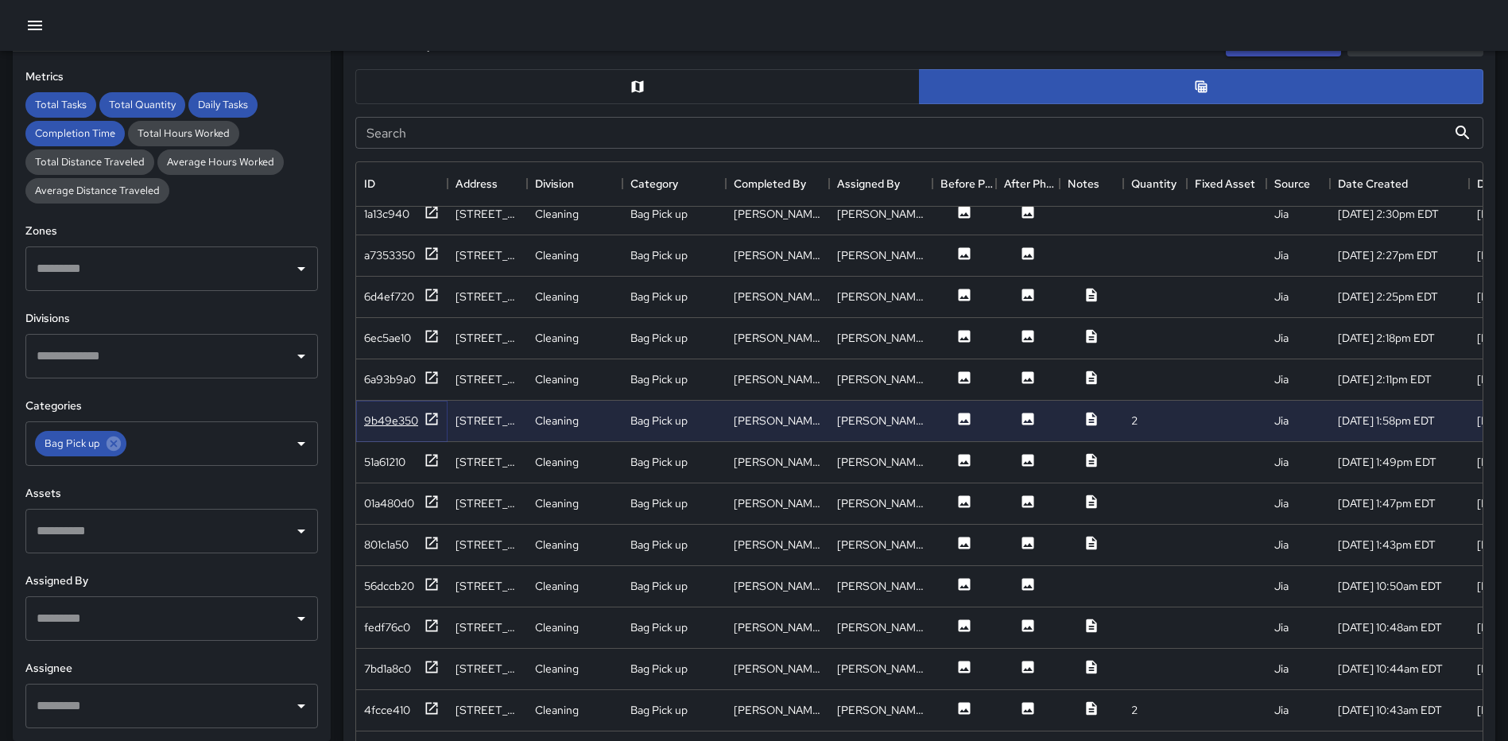
click at [432, 423] on icon at bounding box center [432, 419] width 16 height 16
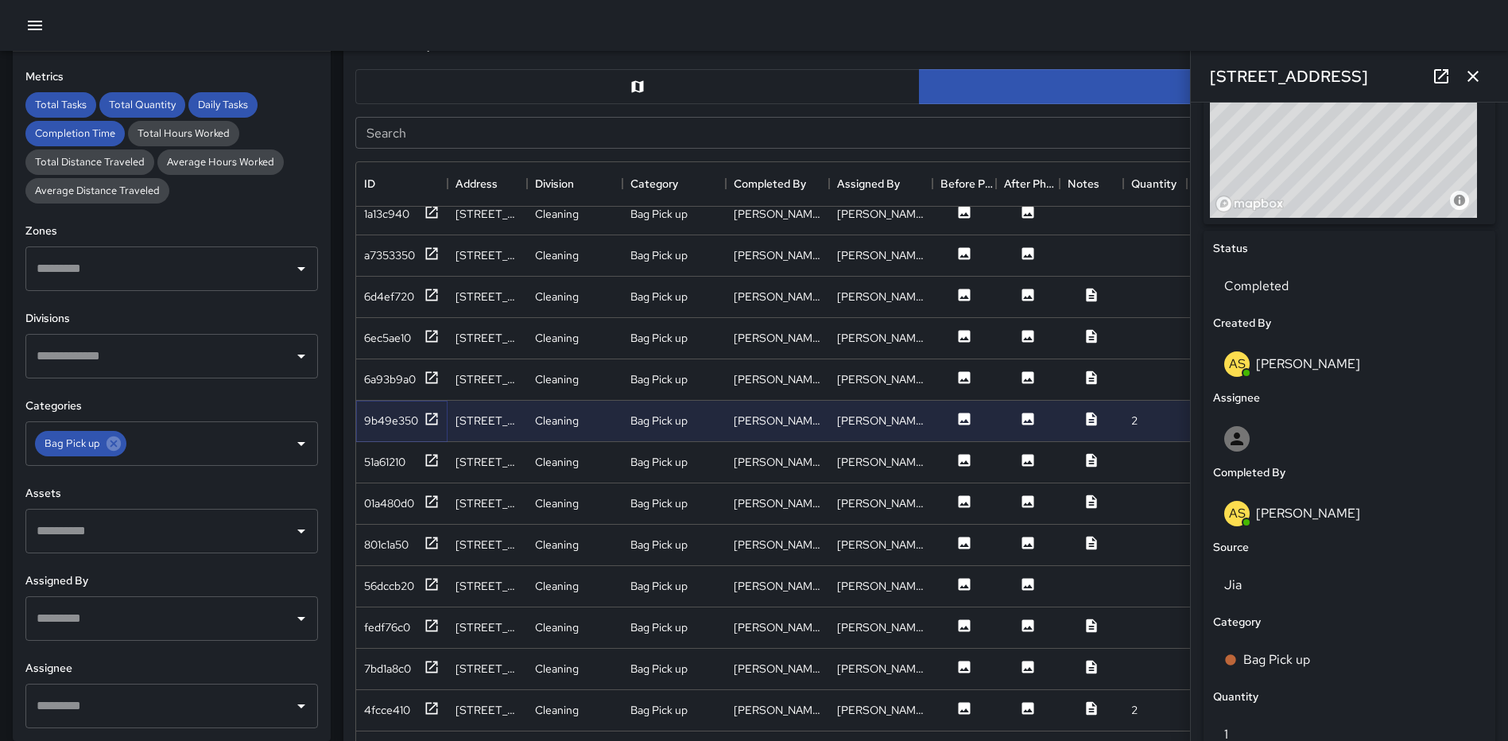
scroll to position [783, 0]
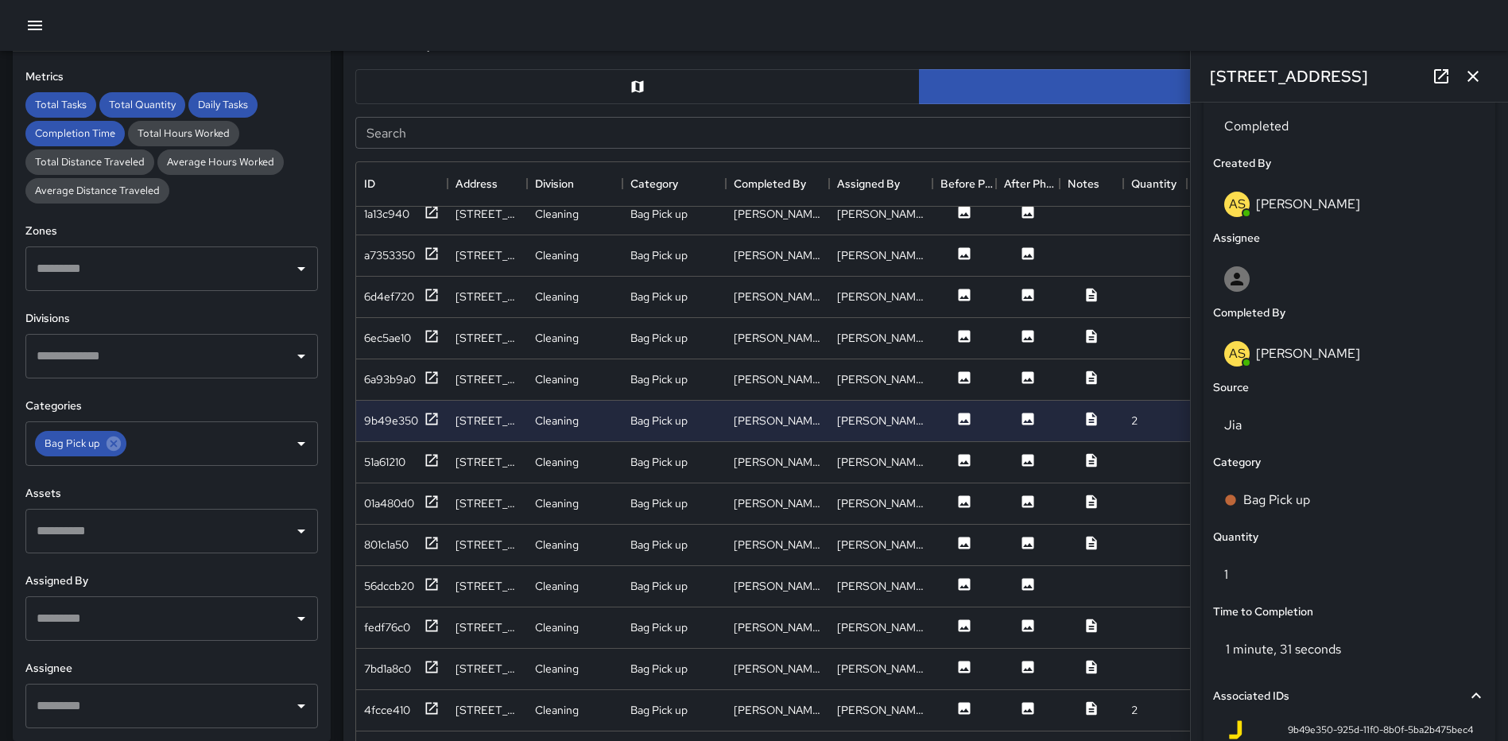
click at [1472, 71] on icon "button" at bounding box center [1473, 76] width 19 height 19
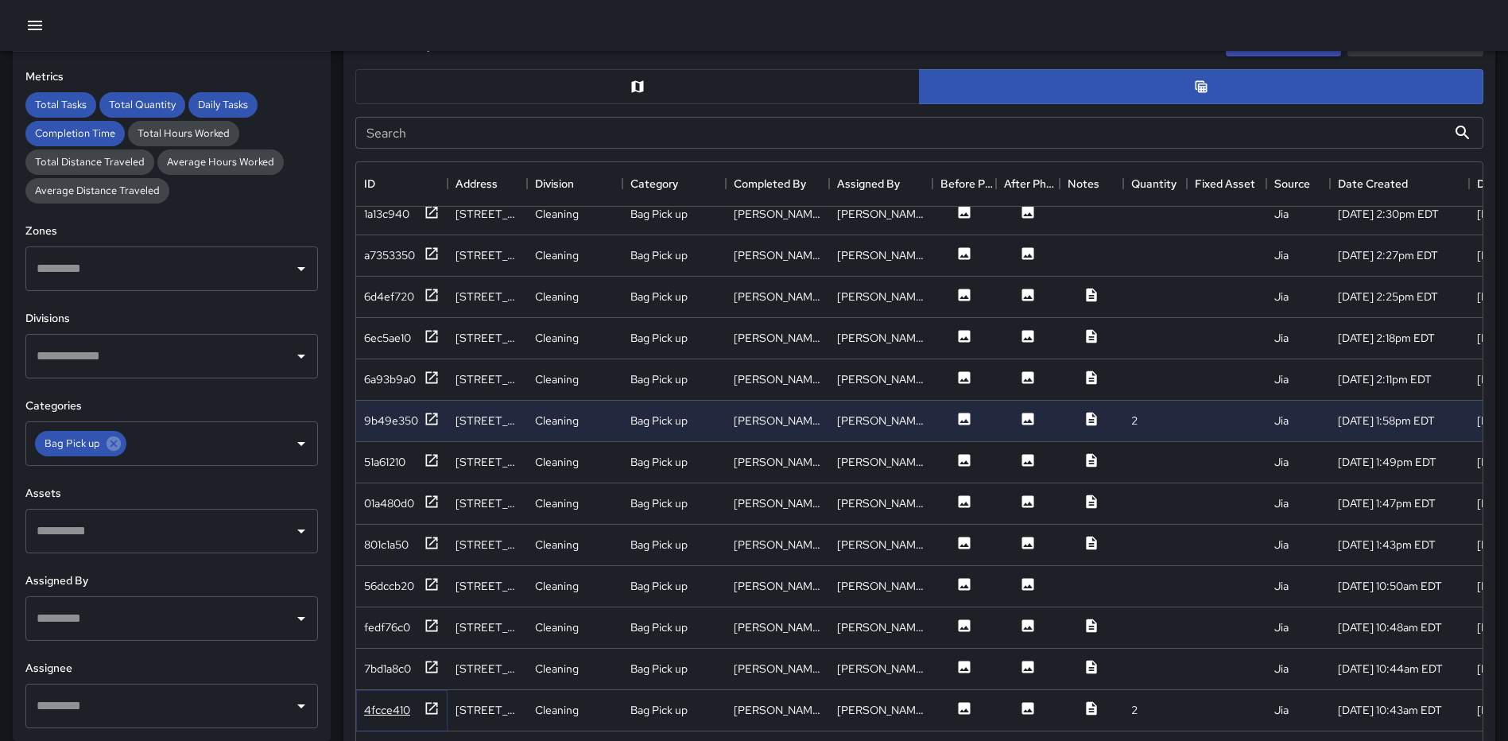
click at [429, 705] on icon at bounding box center [432, 708] width 16 height 16
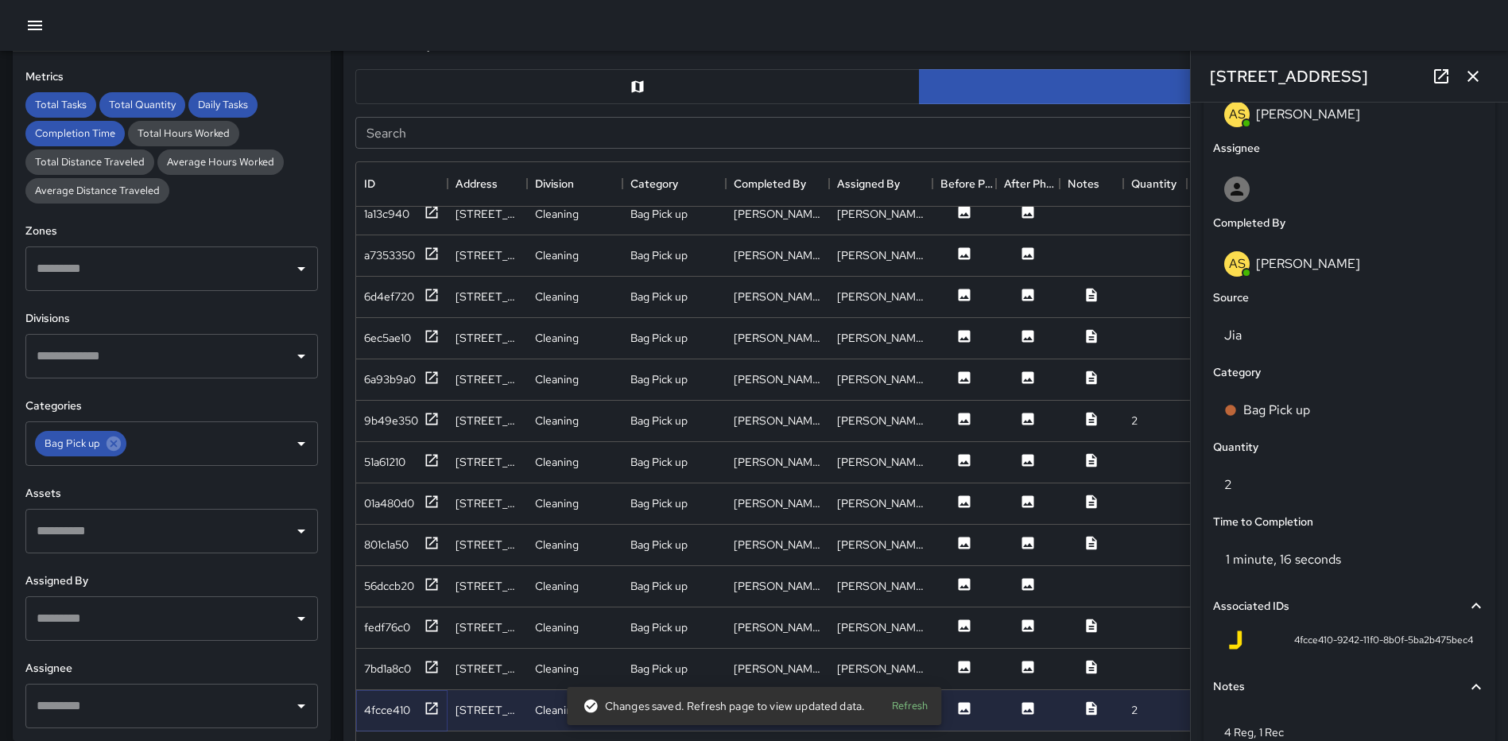
scroll to position [909, 0]
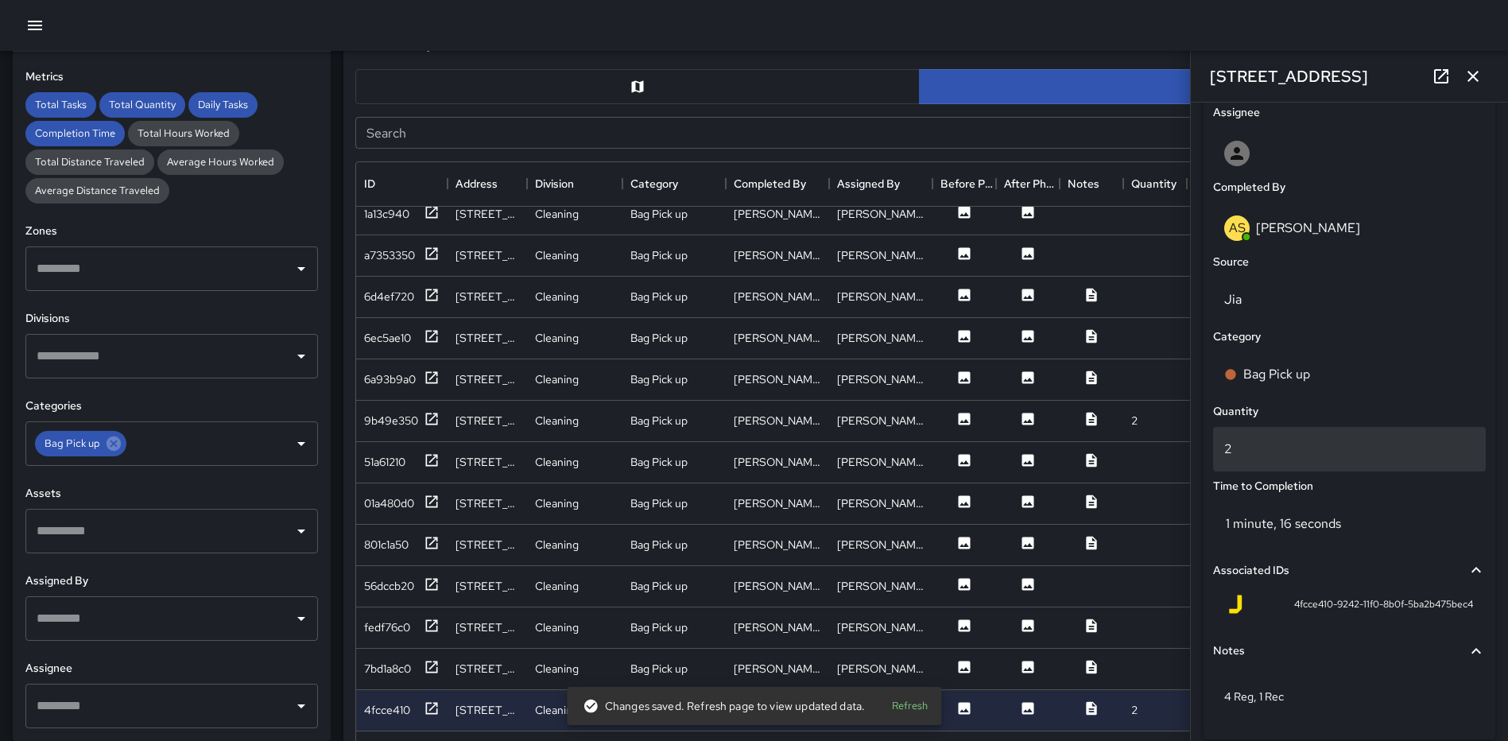
click at [1257, 441] on p "2" at bounding box center [1349, 449] width 250 height 19
type input "*"
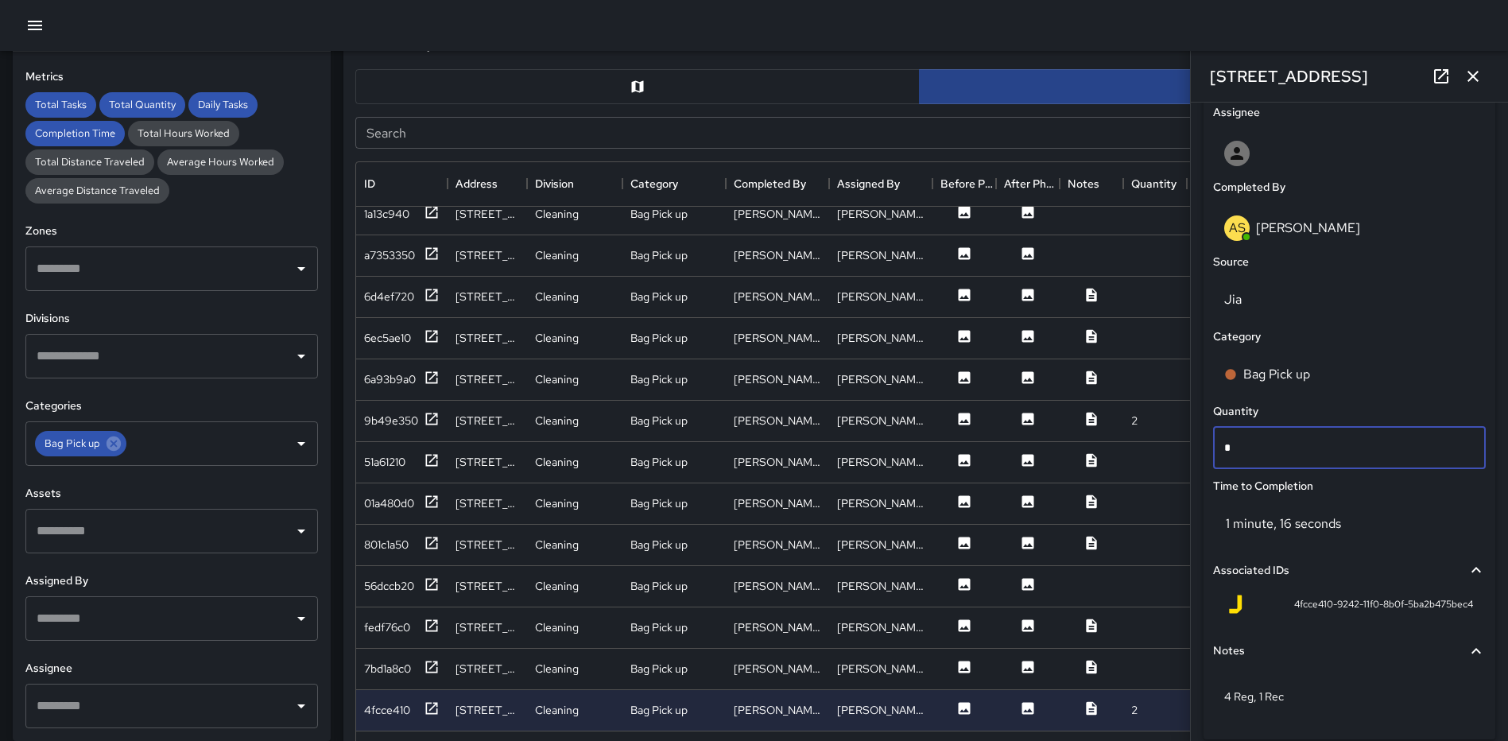
click at [1479, 75] on icon "button" at bounding box center [1473, 76] width 19 height 19
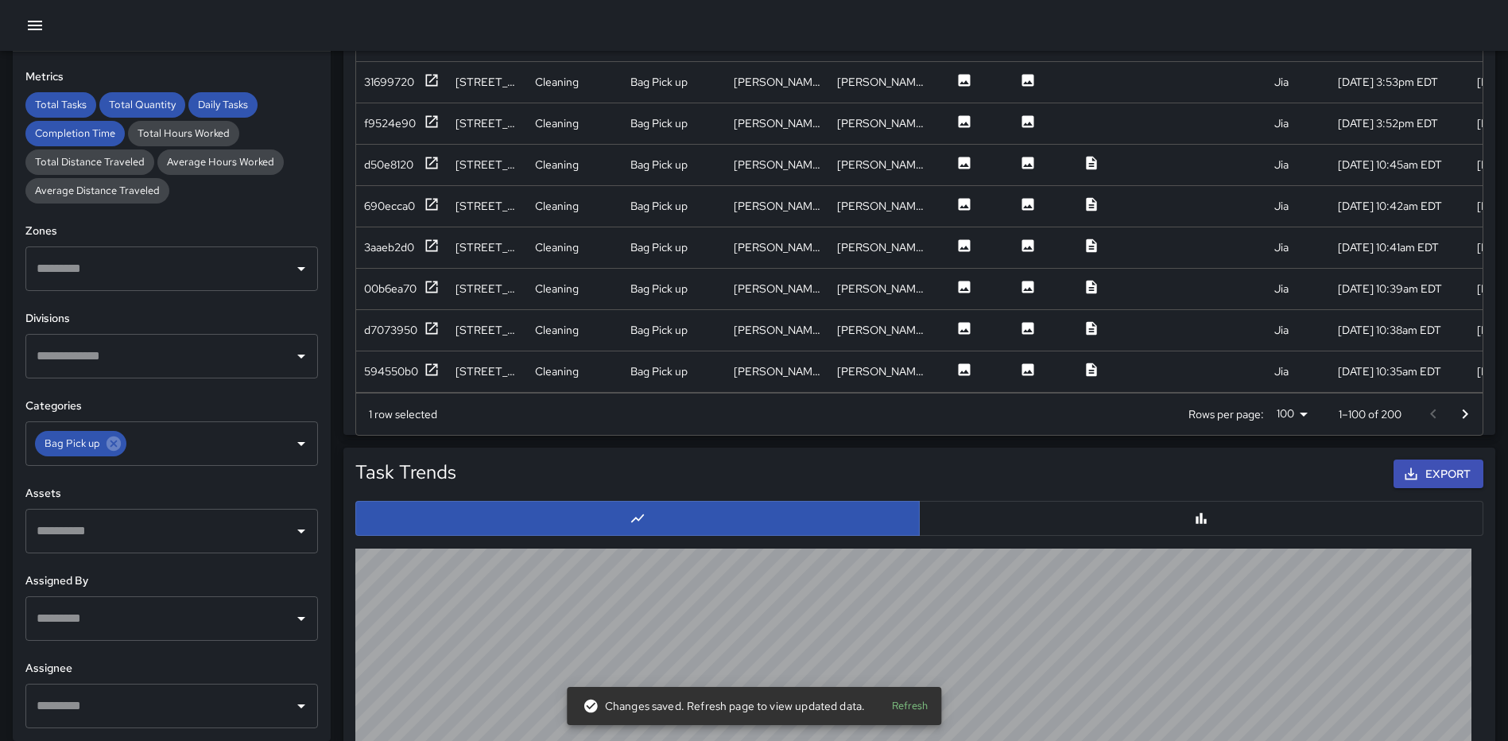
scroll to position [1193, 0]
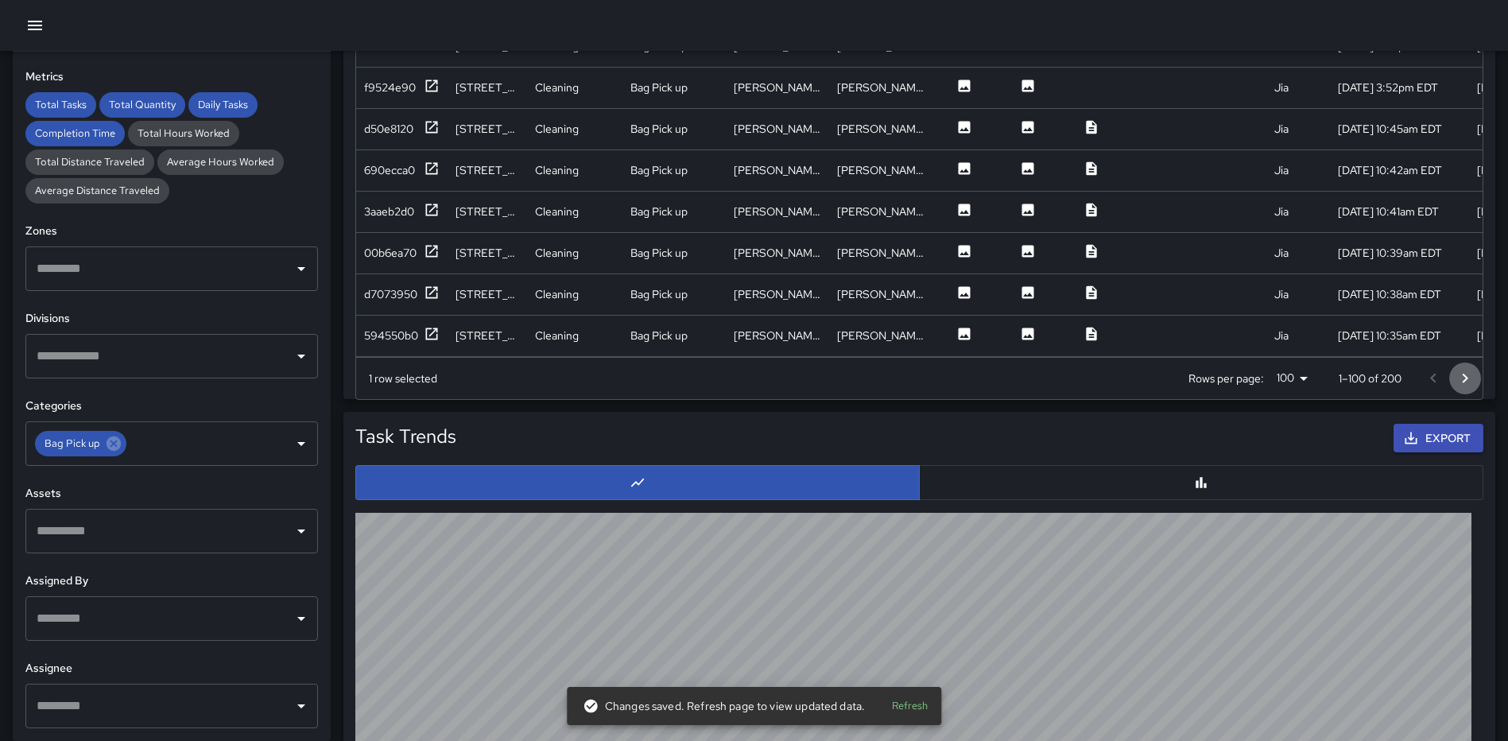
click at [1468, 378] on icon "Go to next page" at bounding box center [1465, 378] width 19 height 19
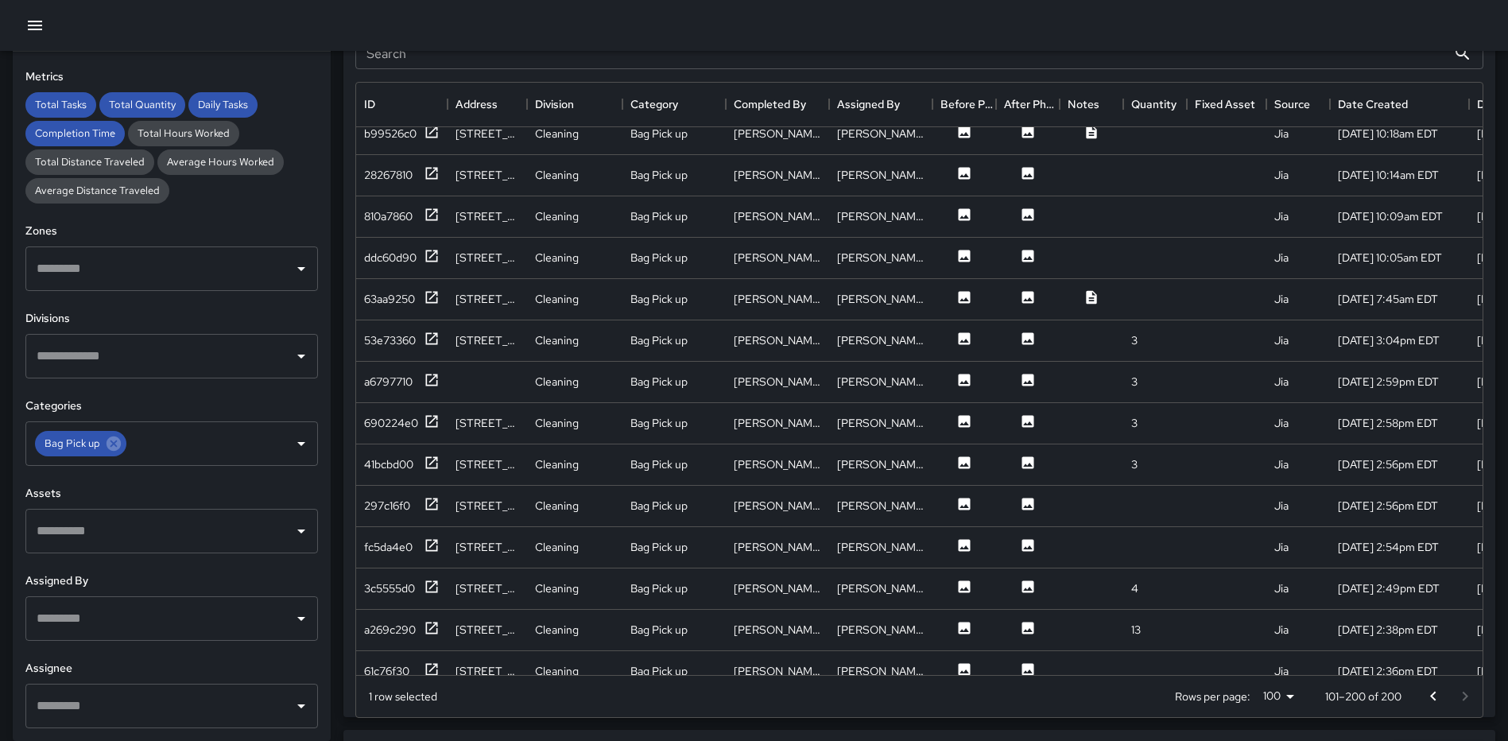
scroll to position [2105, 0]
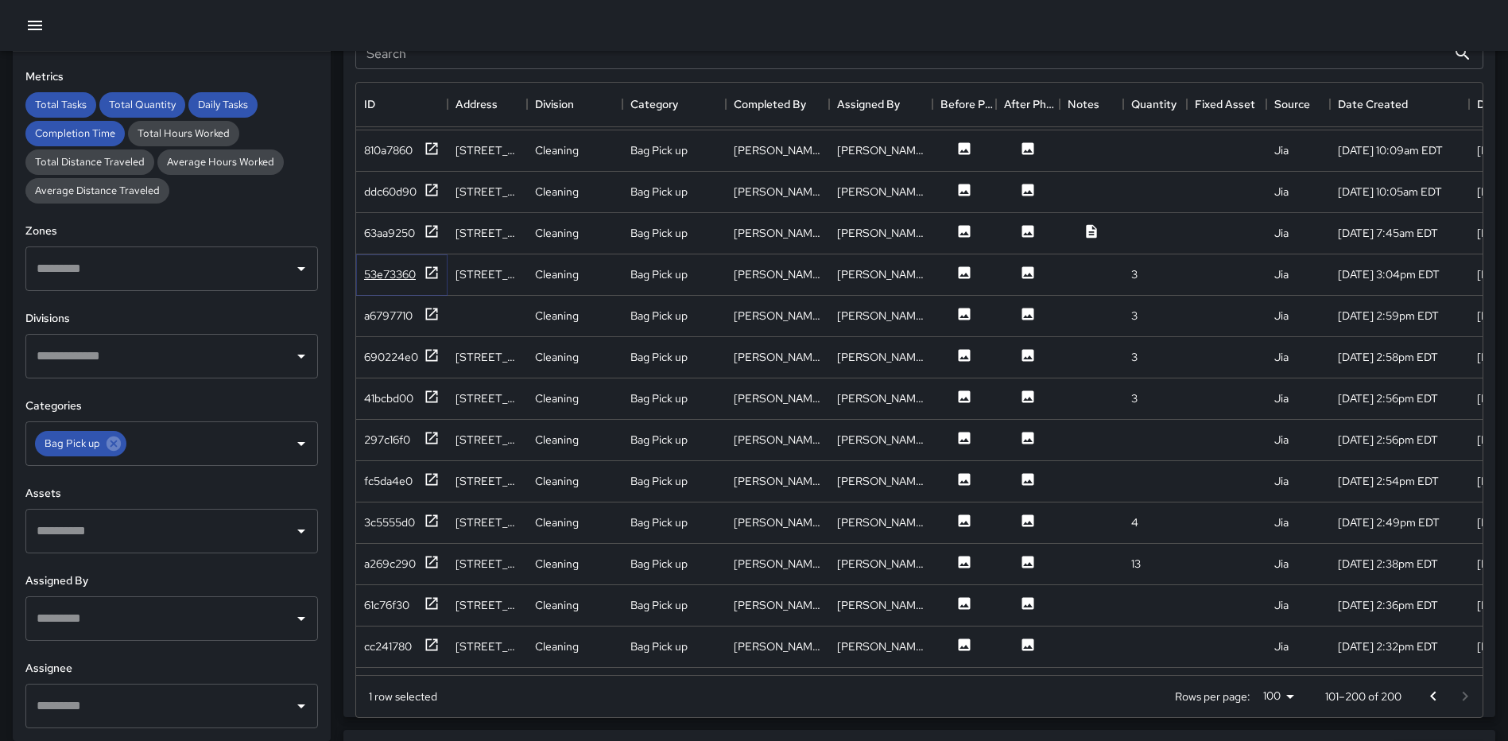
click at [429, 276] on icon at bounding box center [432, 273] width 16 height 16
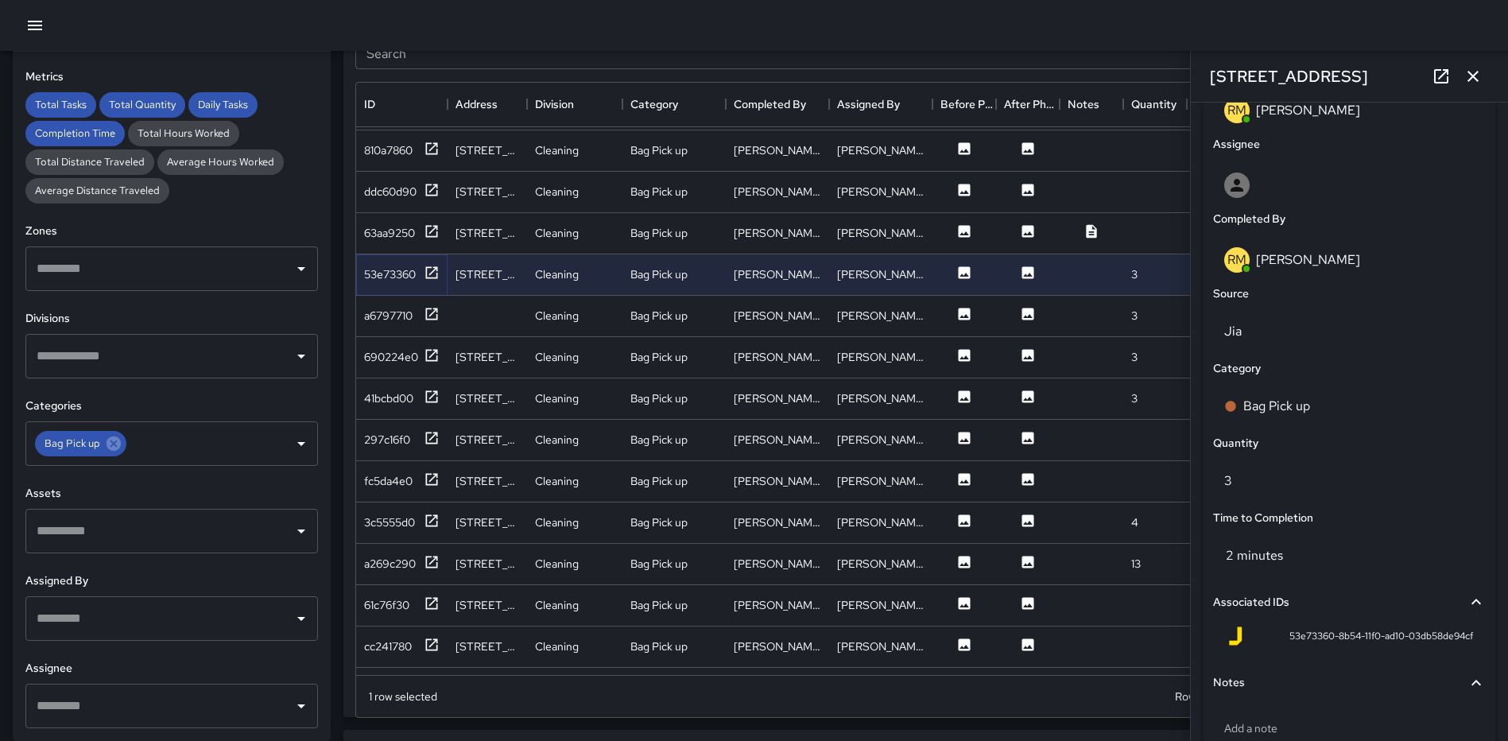
scroll to position [881, 0]
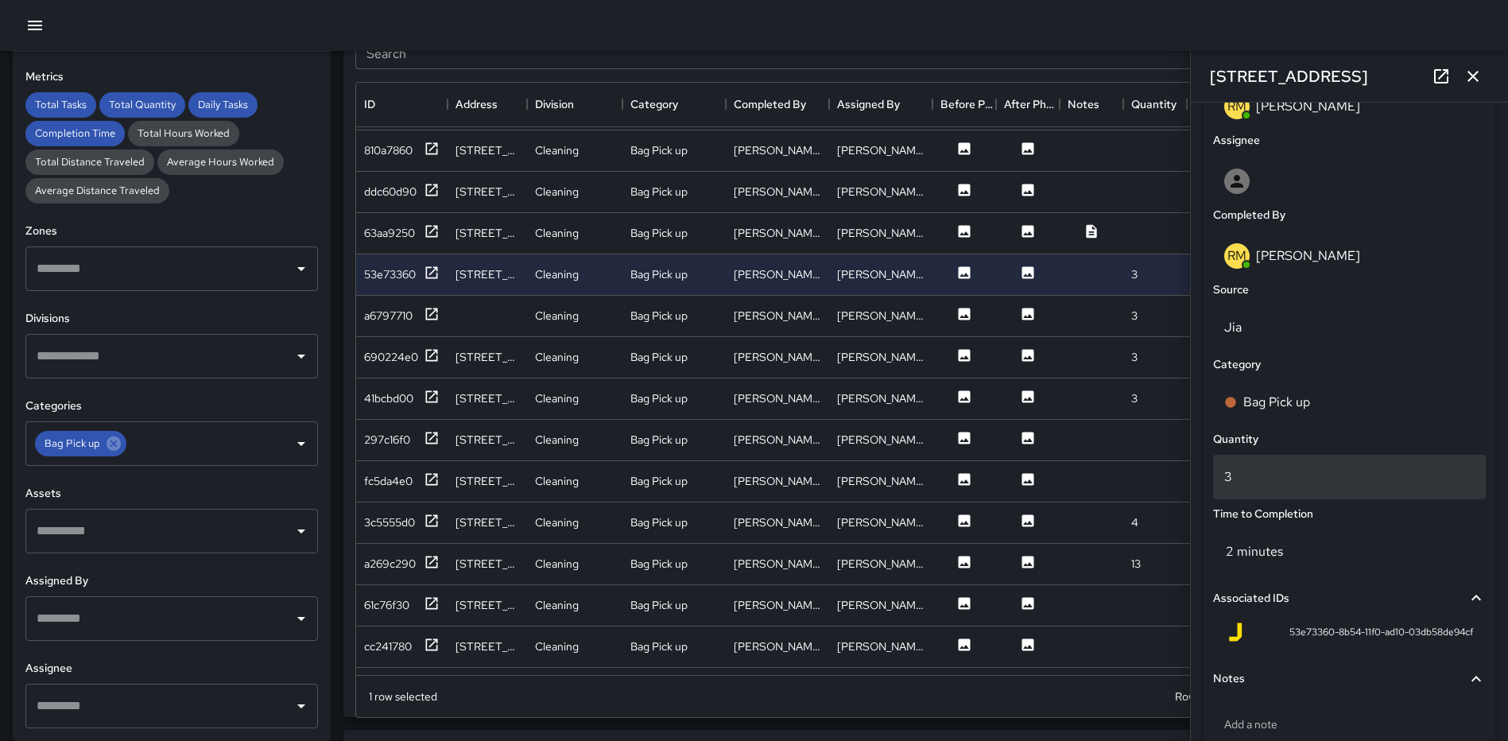
click at [1320, 481] on p "3" at bounding box center [1349, 476] width 250 height 19
type input "*"
click at [1477, 74] on icon "button" at bounding box center [1473, 76] width 19 height 19
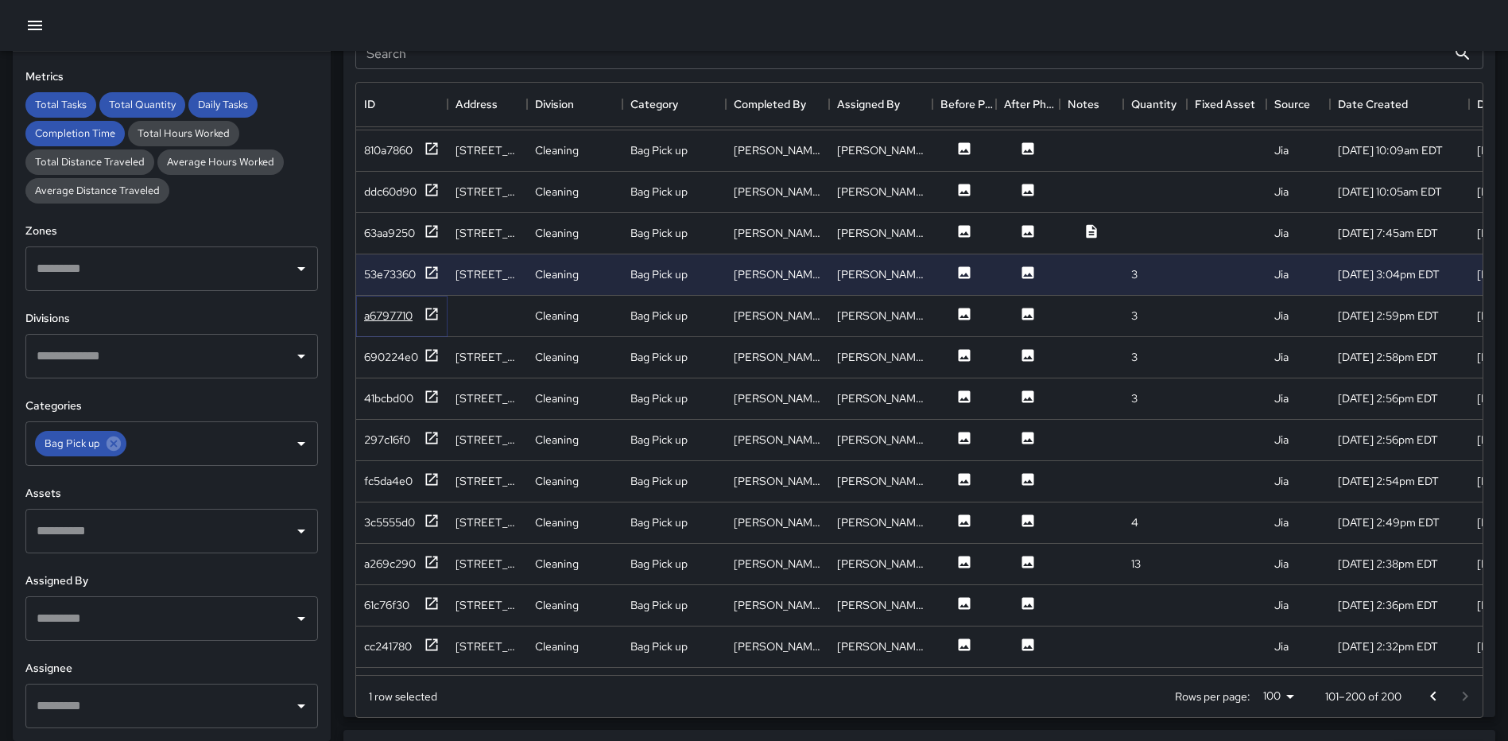
click at [427, 318] on icon at bounding box center [432, 314] width 12 height 12
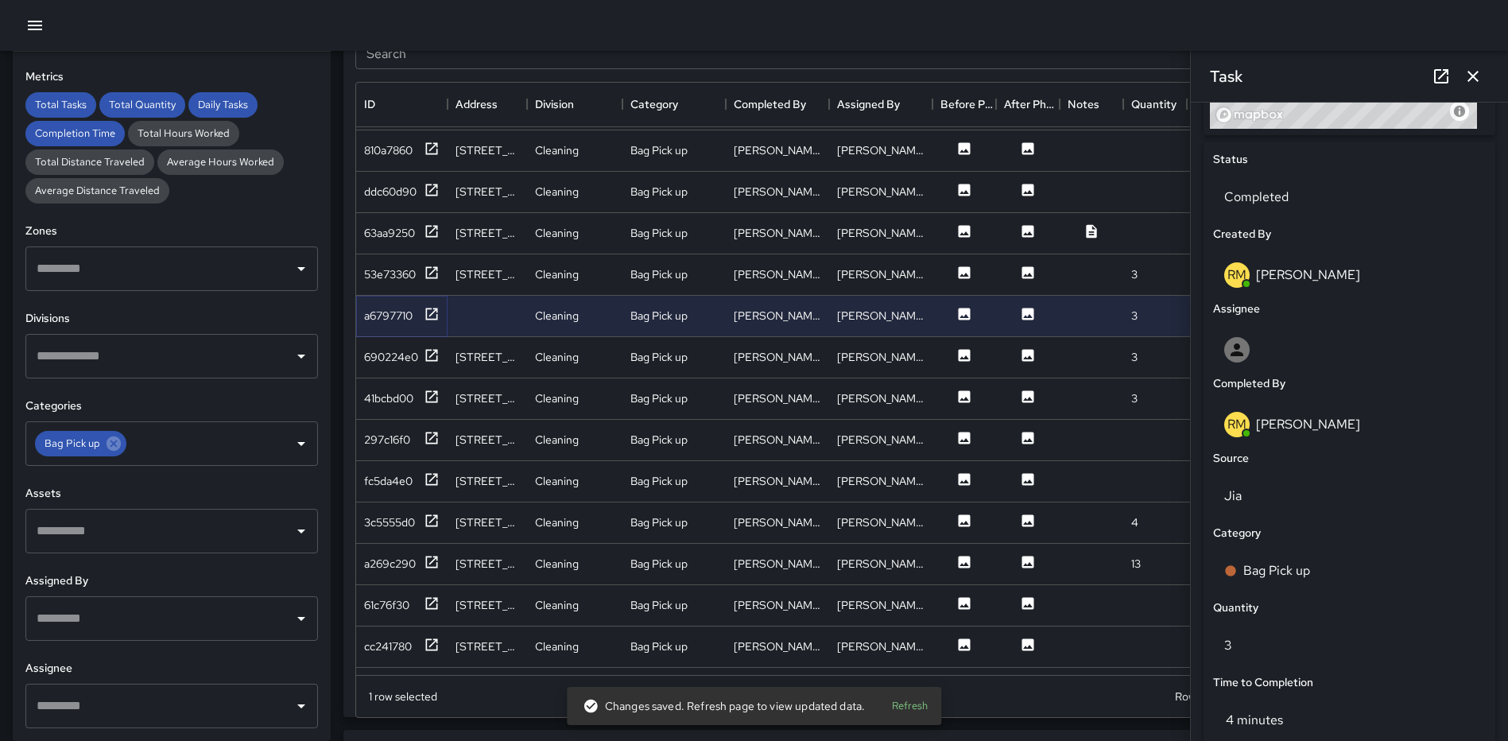
scroll to position [977, 0]
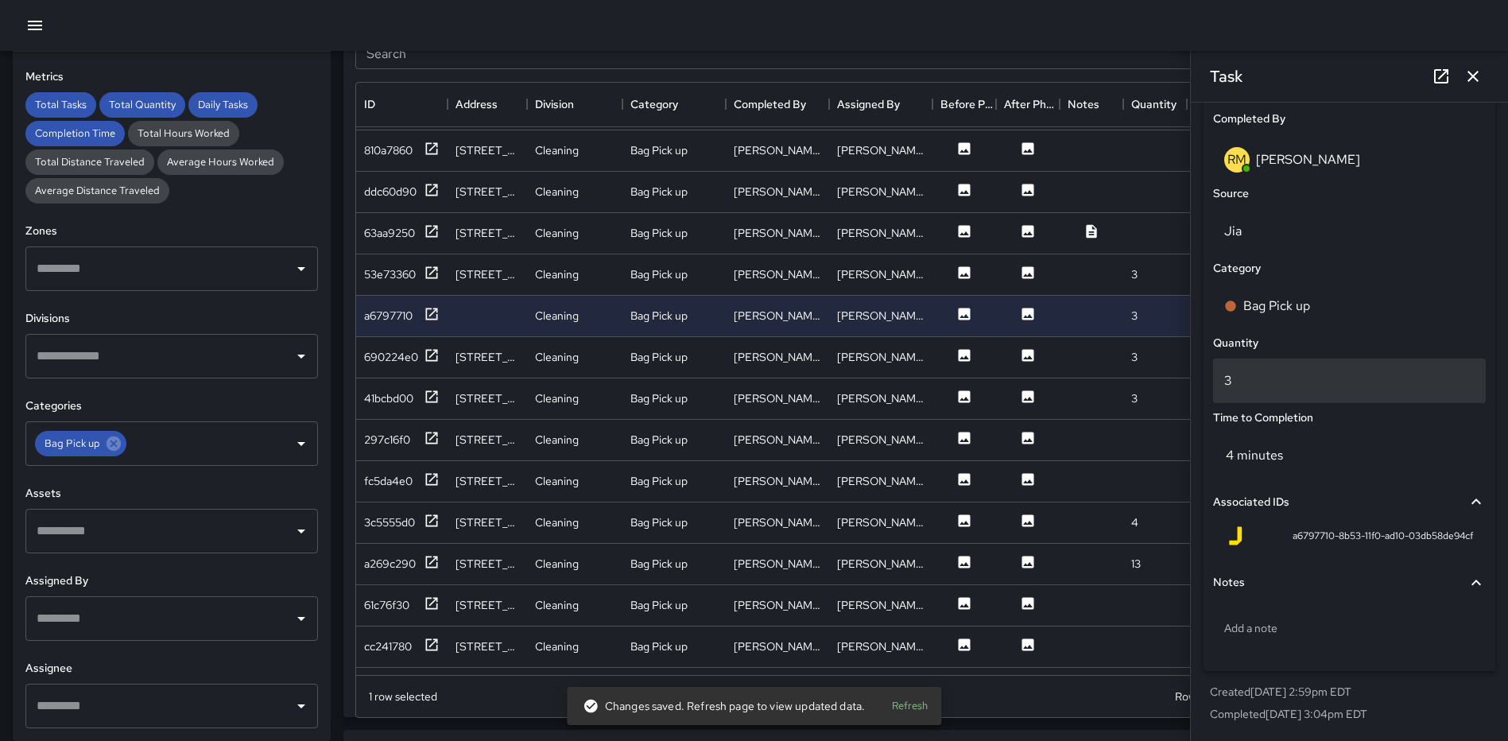
click at [1242, 381] on p "3" at bounding box center [1349, 380] width 250 height 19
type input "*"
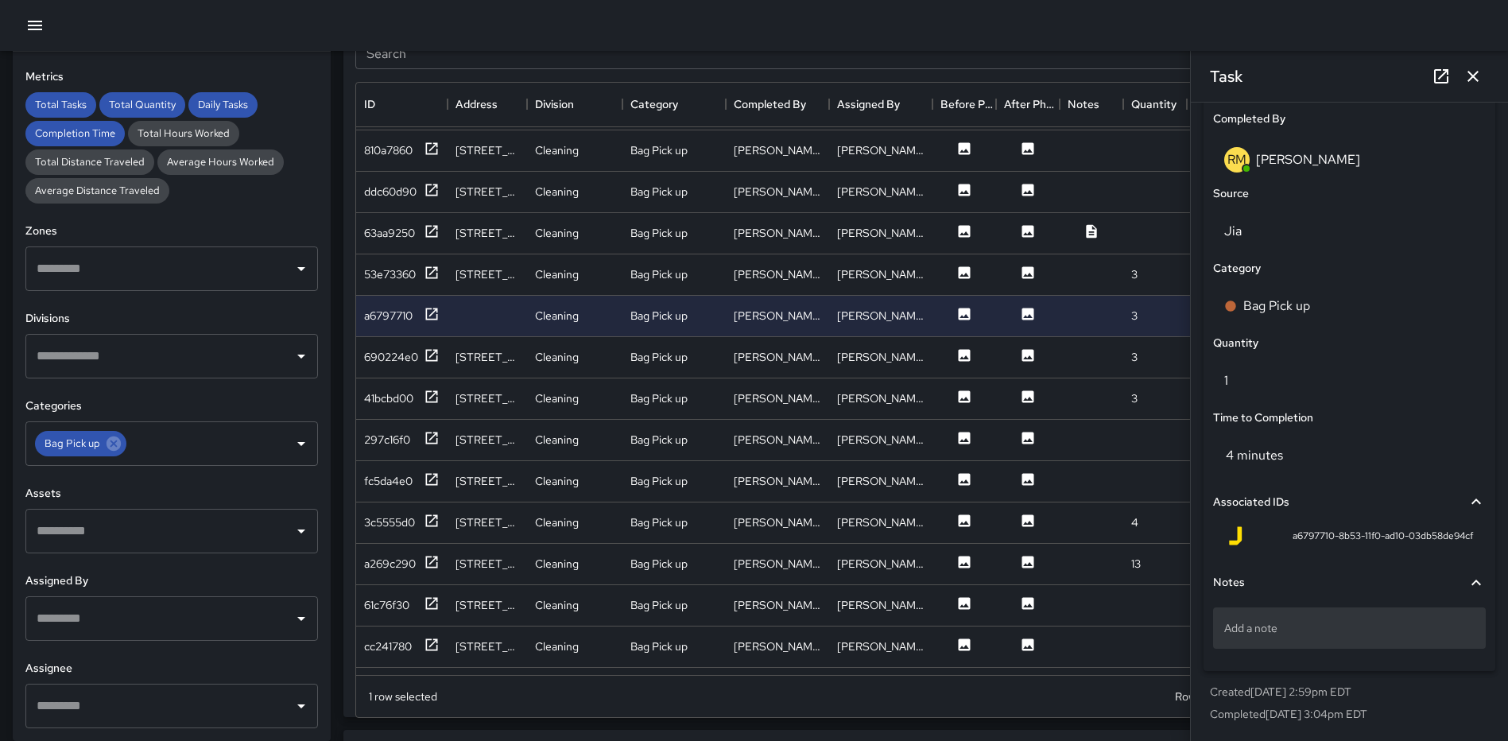
click at [1292, 622] on p "Add a note" at bounding box center [1349, 628] width 250 height 16
type textarea "*****"
click at [1470, 71] on icon "button" at bounding box center [1473, 76] width 19 height 19
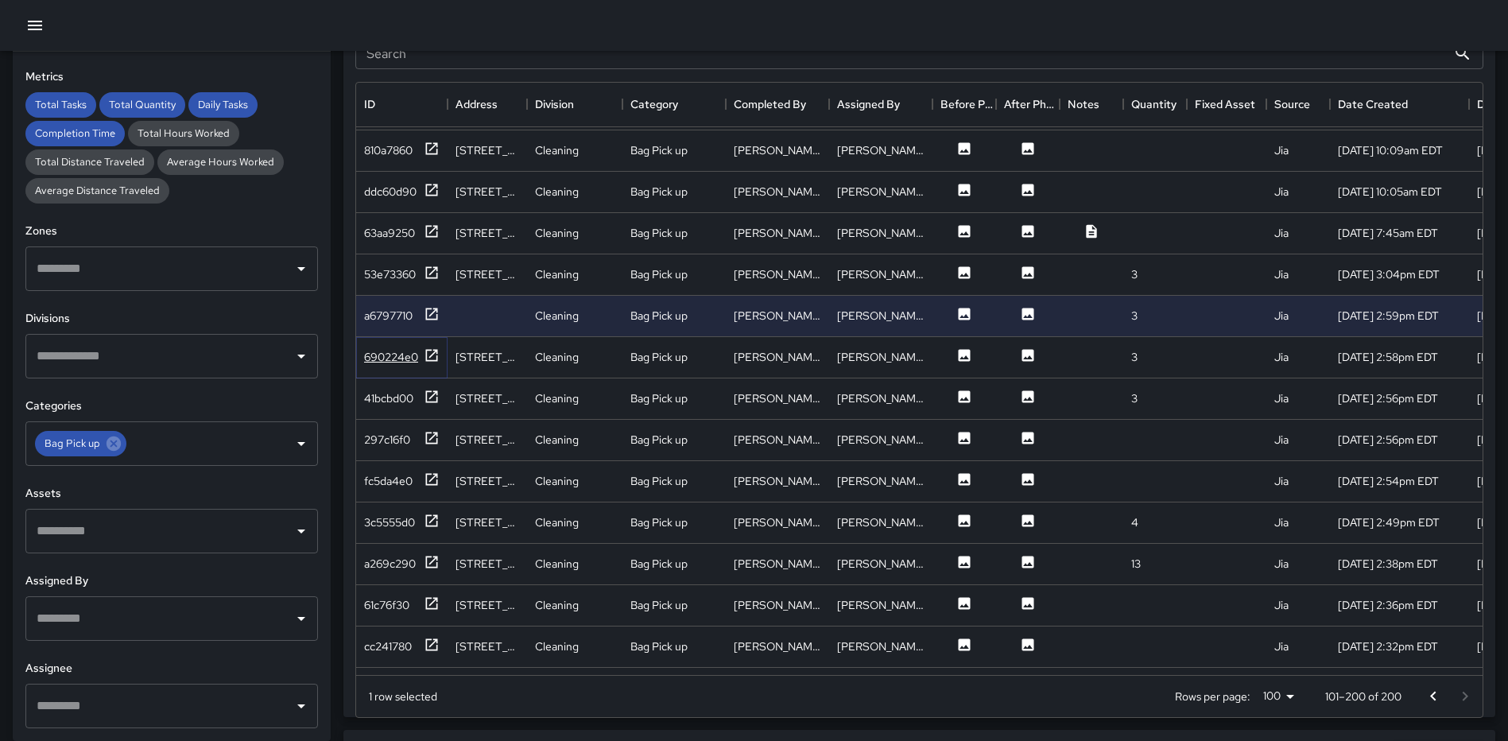
click at [439, 355] on icon at bounding box center [432, 355] width 16 height 16
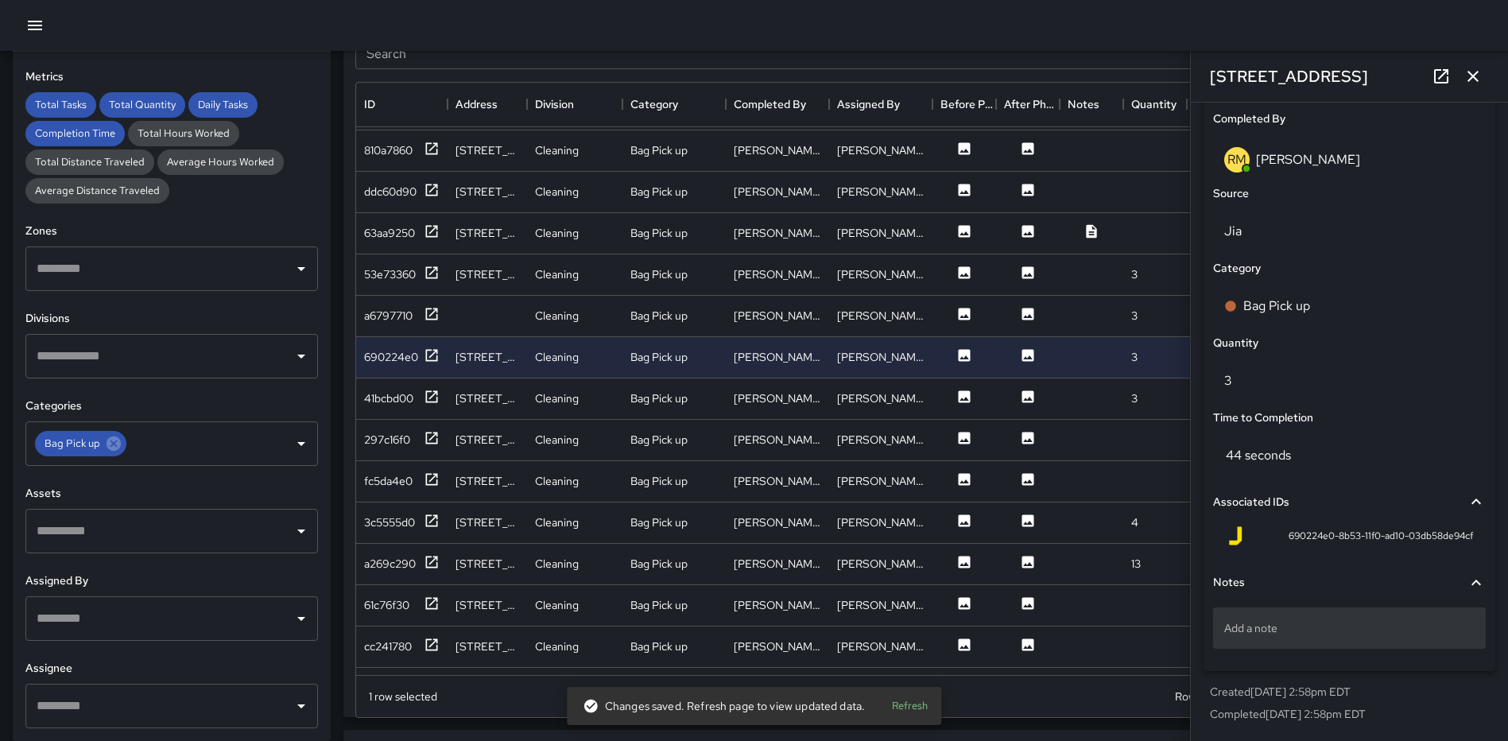
click at [1292, 625] on p "Add a note" at bounding box center [1349, 628] width 250 height 16
type textarea "**********"
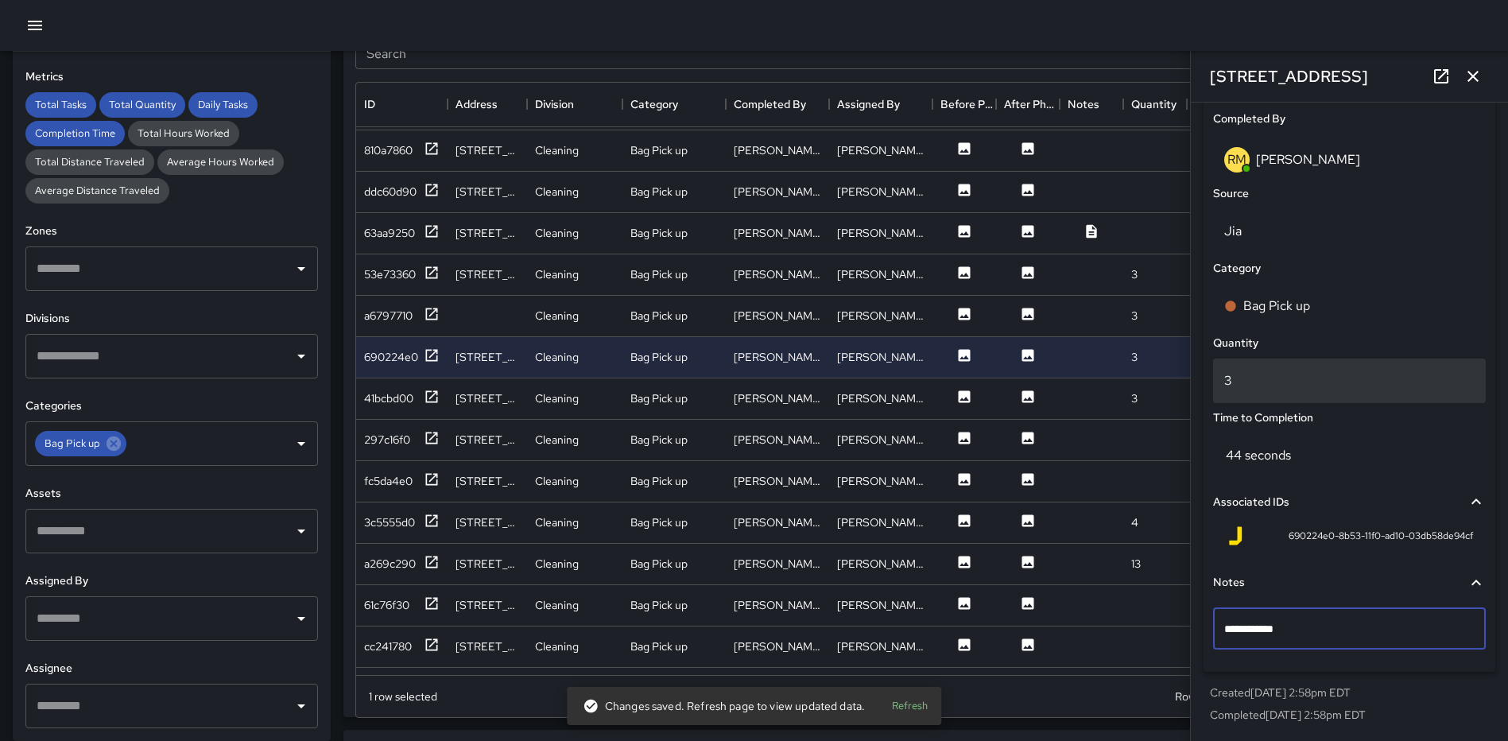
click at [1274, 396] on div "3" at bounding box center [1349, 381] width 273 height 45
type input "*"
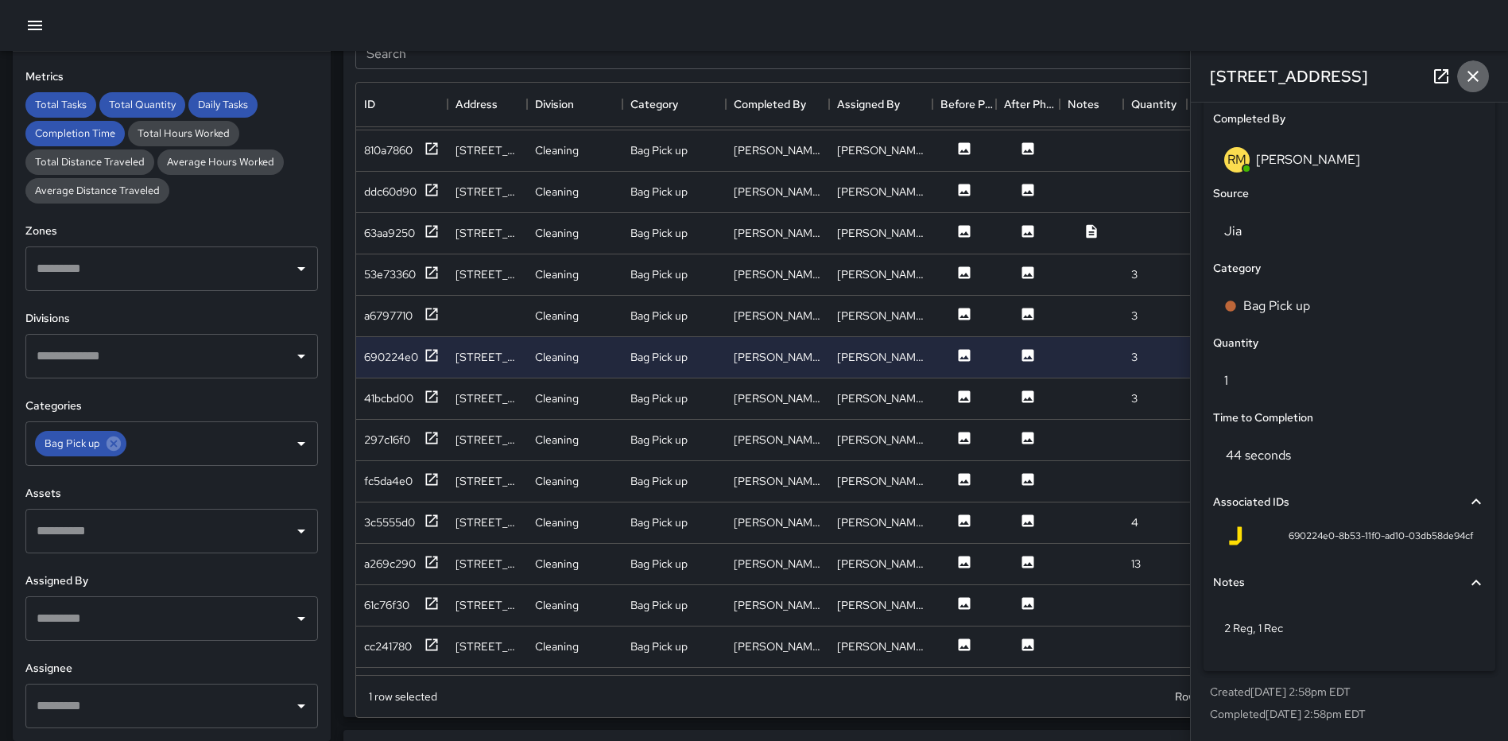
click at [1472, 72] on icon "button" at bounding box center [1473, 76] width 19 height 19
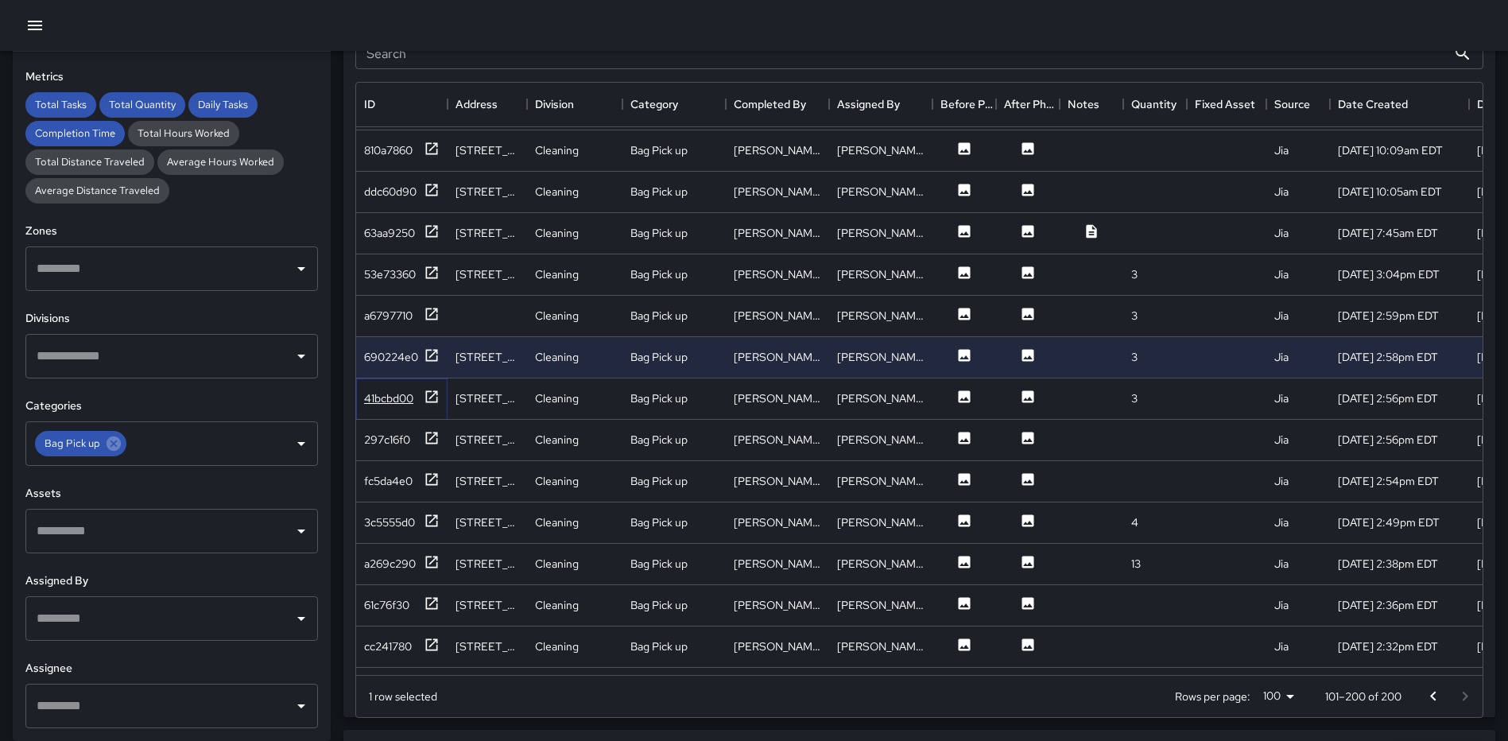
click at [434, 397] on icon at bounding box center [432, 397] width 16 height 16
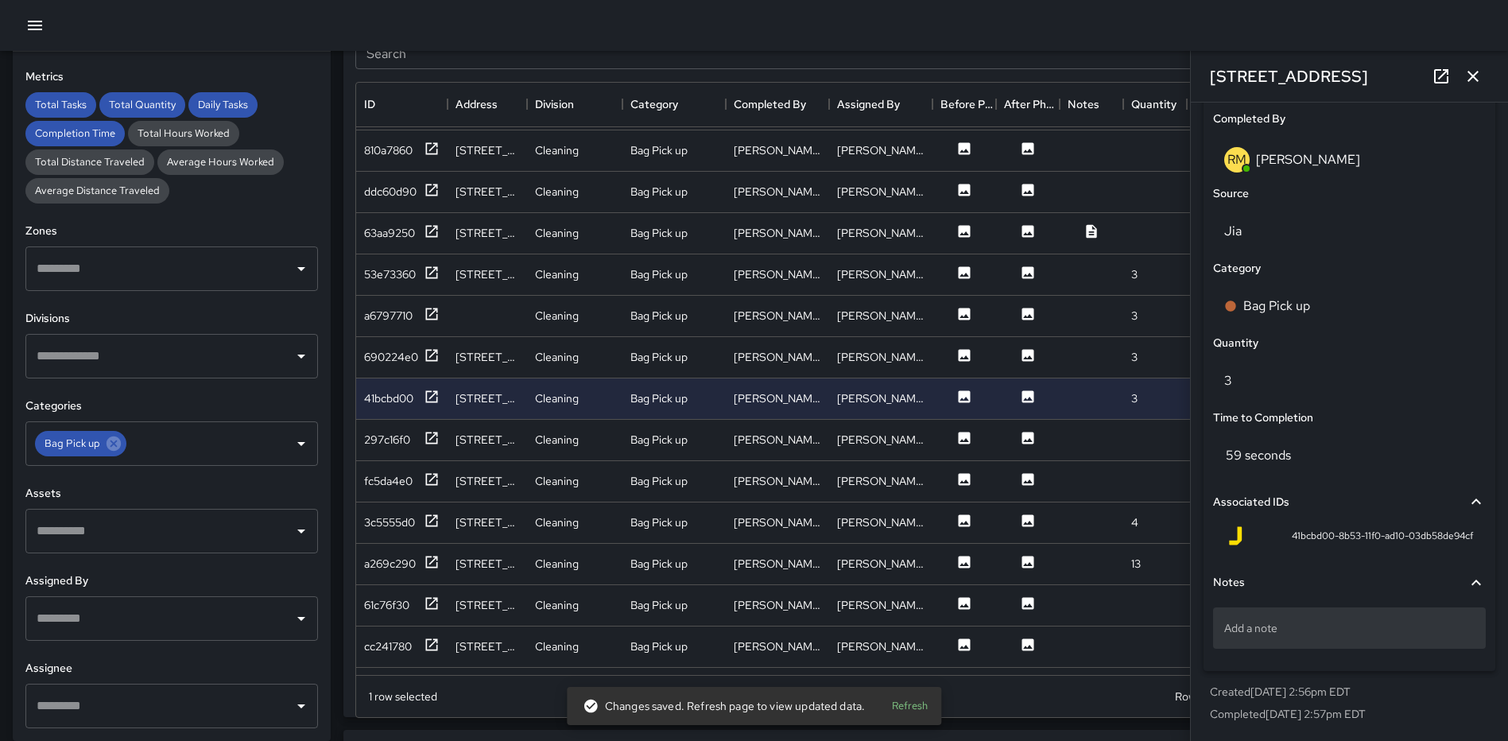
click at [1235, 627] on p "Add a note" at bounding box center [1349, 628] width 250 height 16
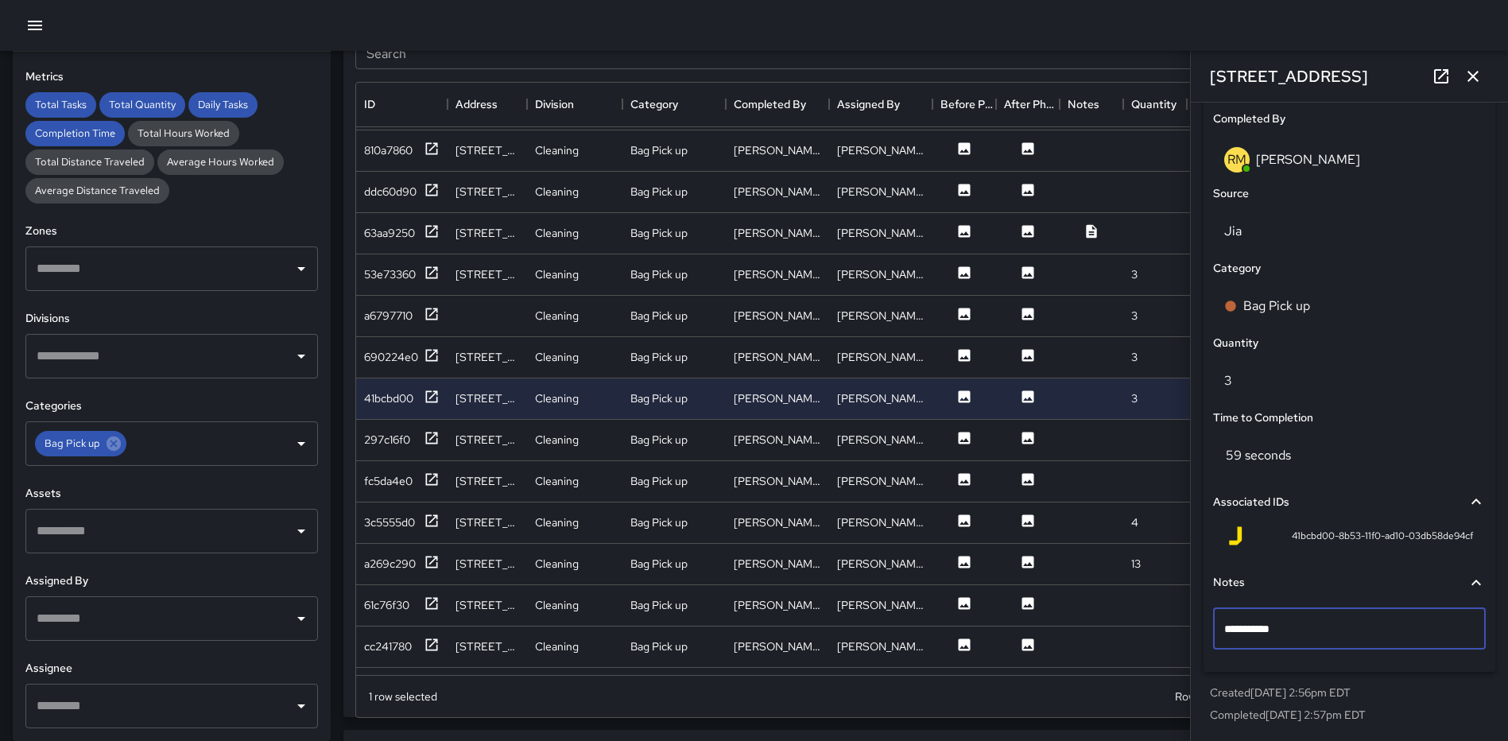
type textarea "**********"
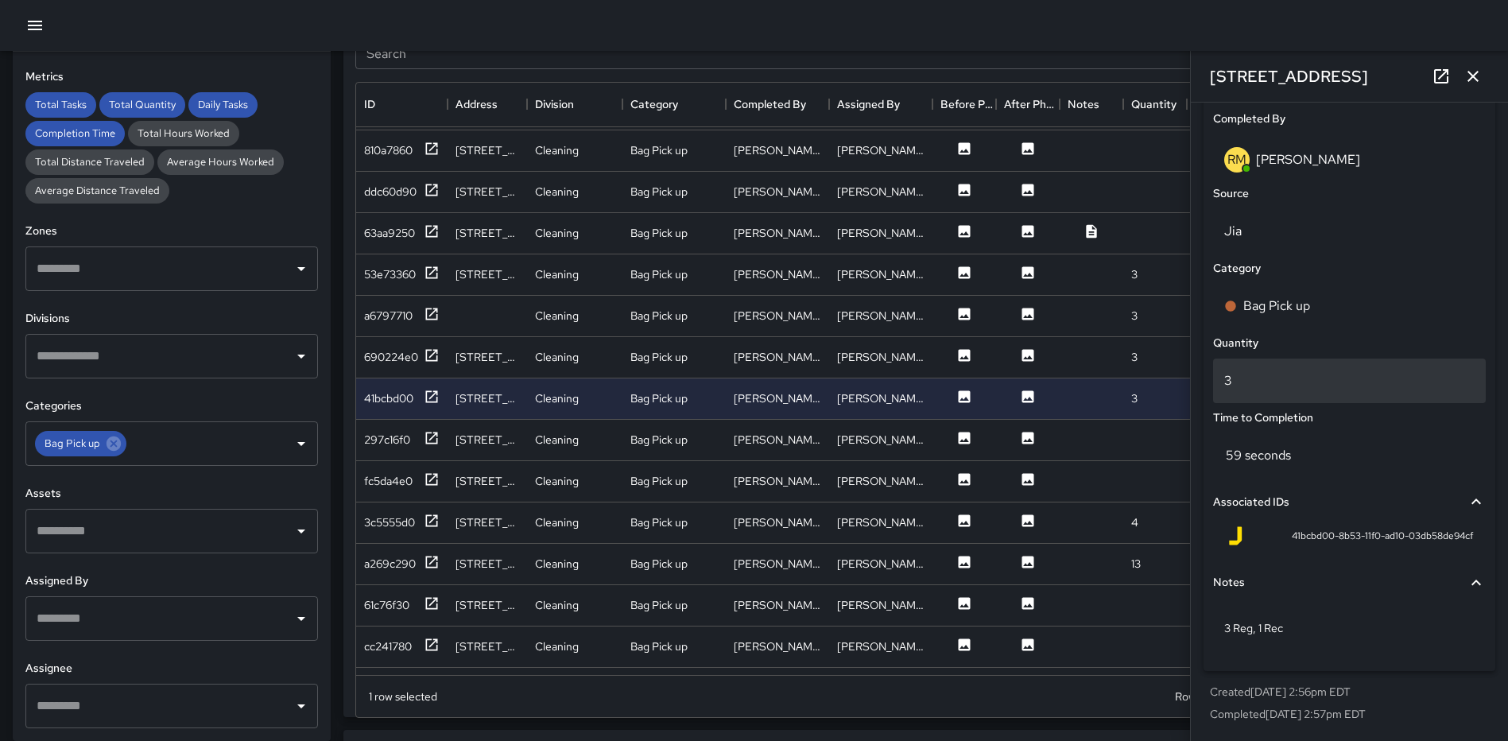
click at [1262, 387] on p "3" at bounding box center [1349, 380] width 250 height 19
type input "*"
click at [1472, 76] on icon "button" at bounding box center [1473, 76] width 19 height 19
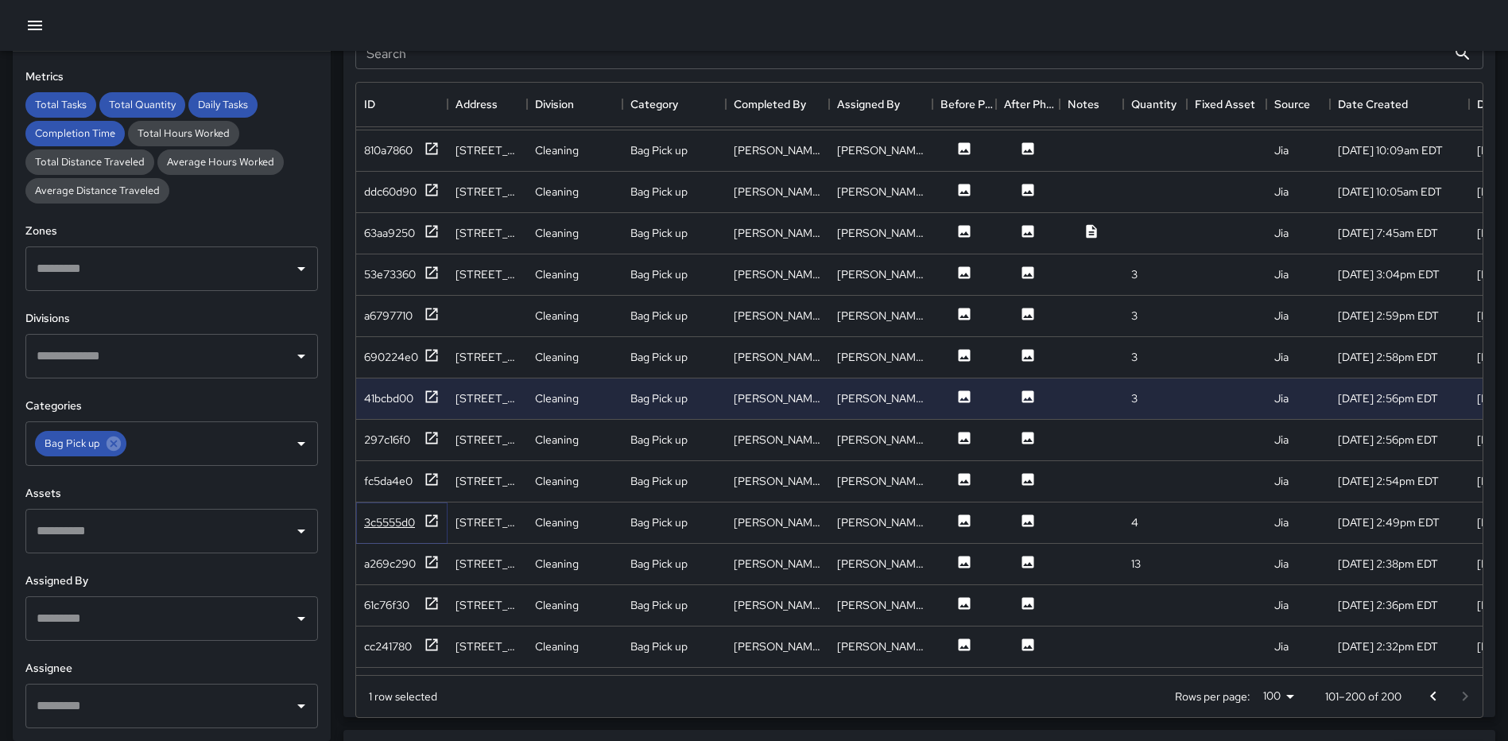
click at [430, 522] on icon at bounding box center [432, 520] width 12 height 12
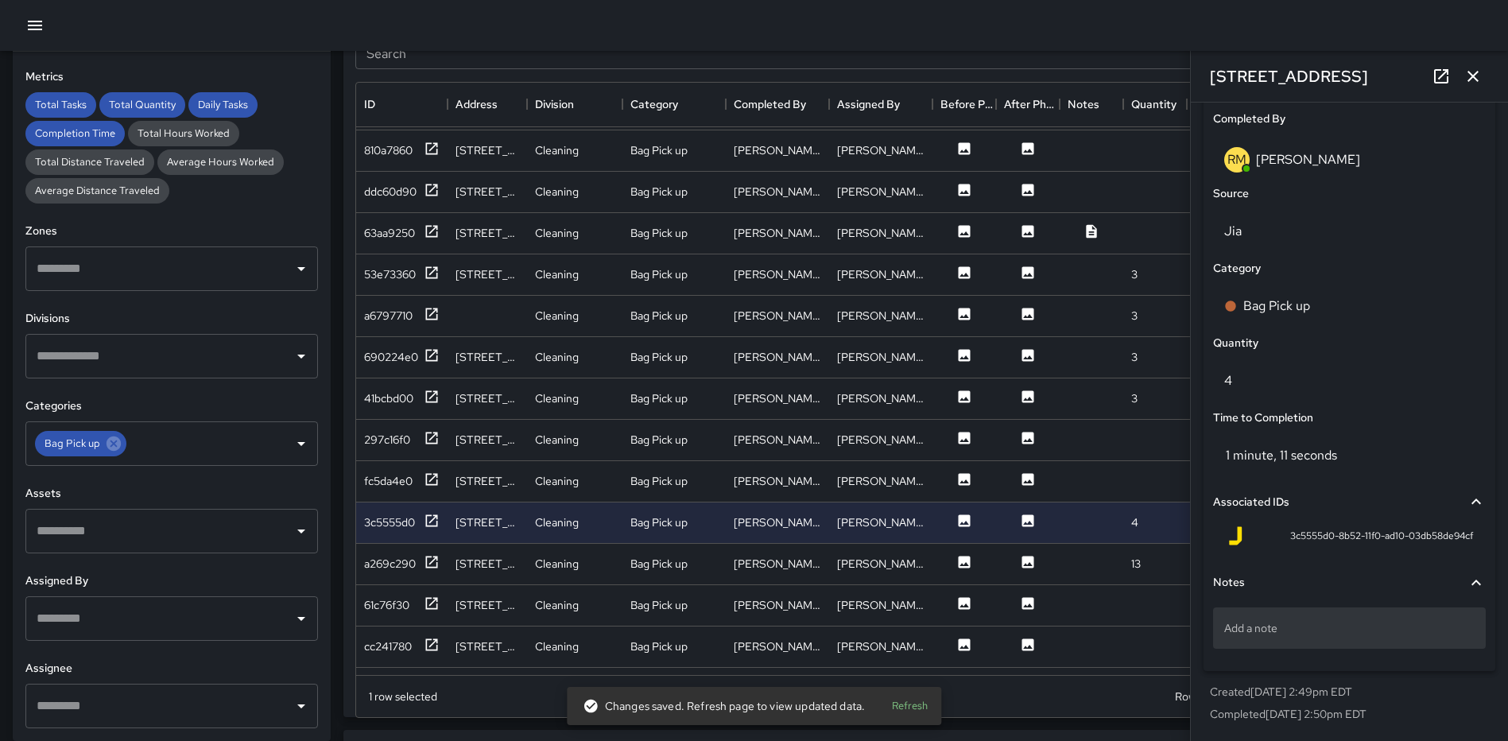
click at [1344, 634] on p "Add a note" at bounding box center [1349, 628] width 250 height 16
type textarea "*****"
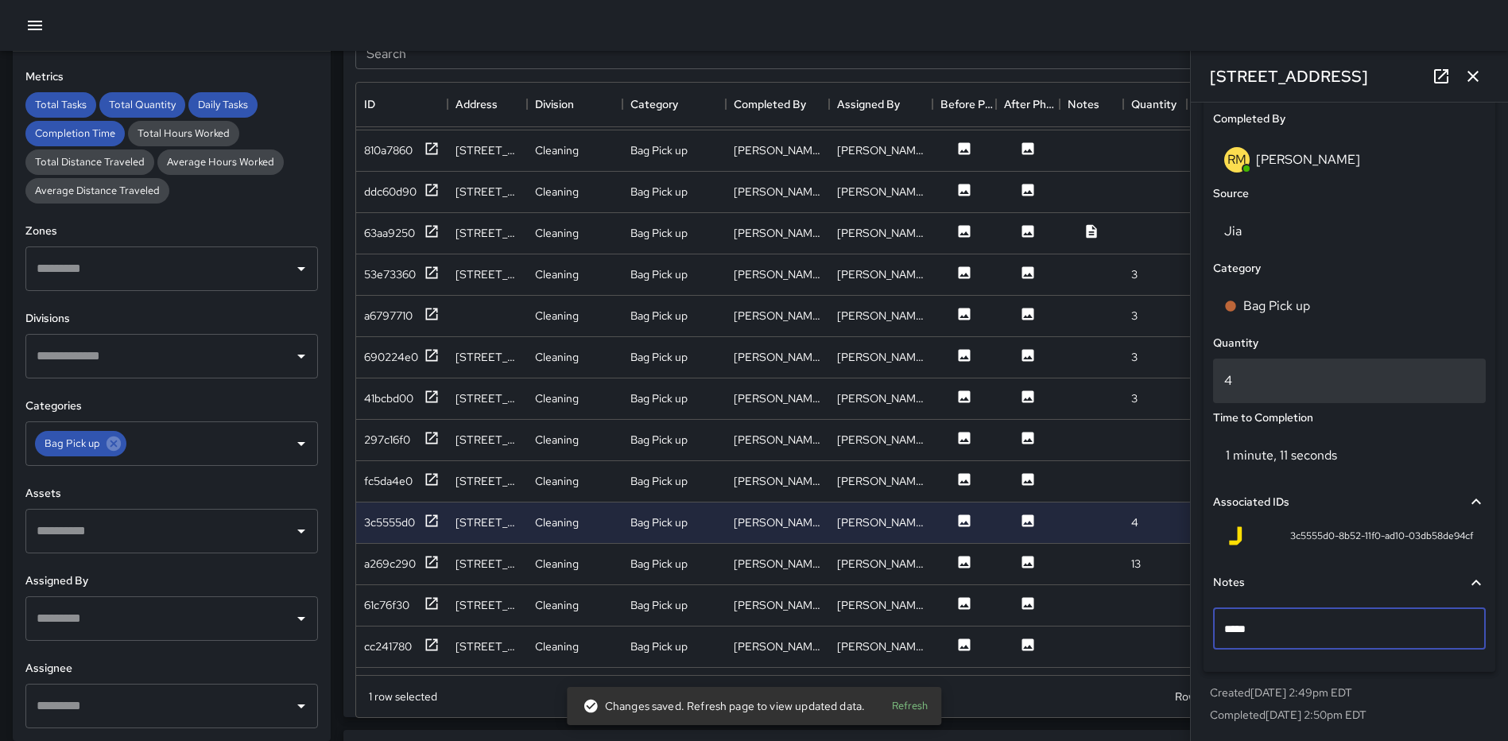
click at [1301, 381] on p "4" at bounding box center [1349, 380] width 250 height 19
type input "*"
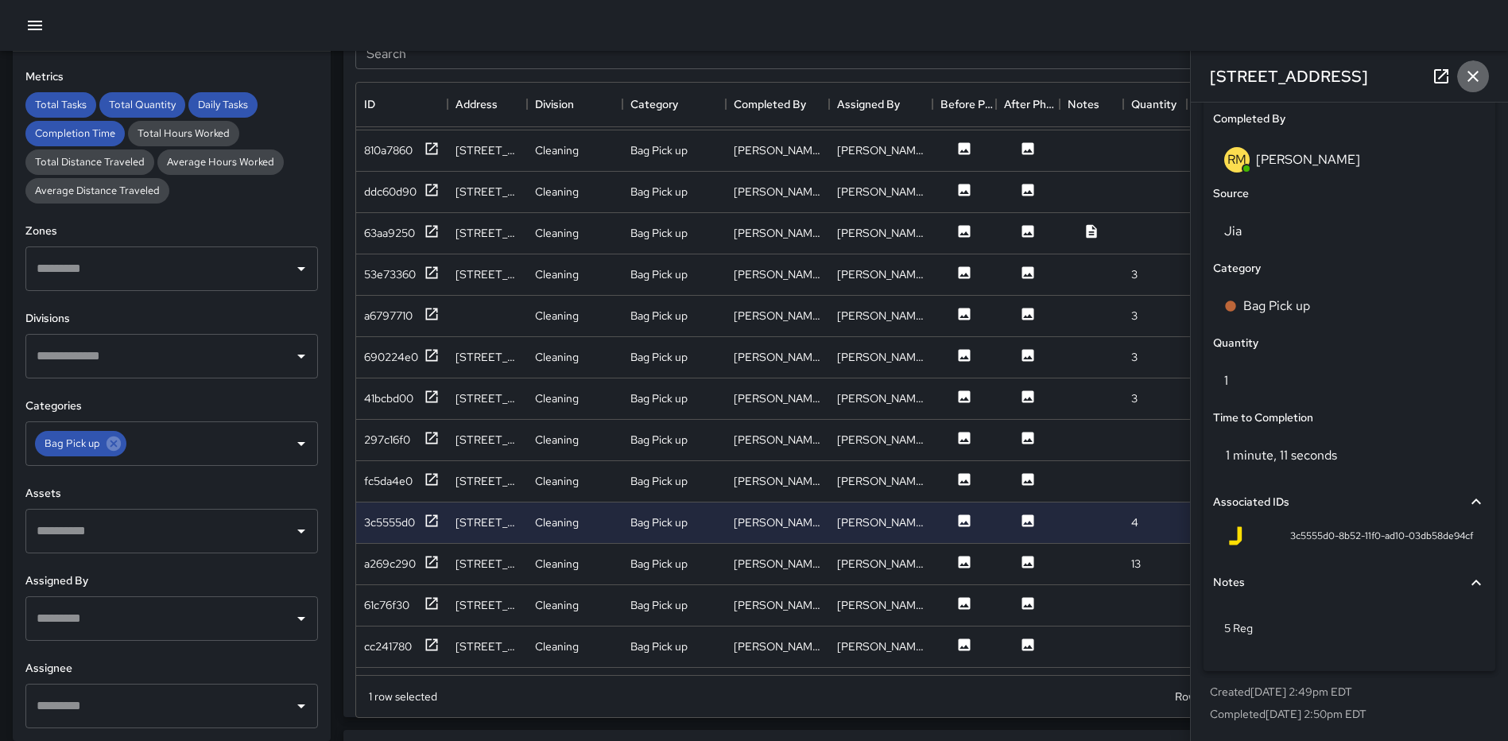
click at [1469, 78] on icon "button" at bounding box center [1473, 76] width 19 height 19
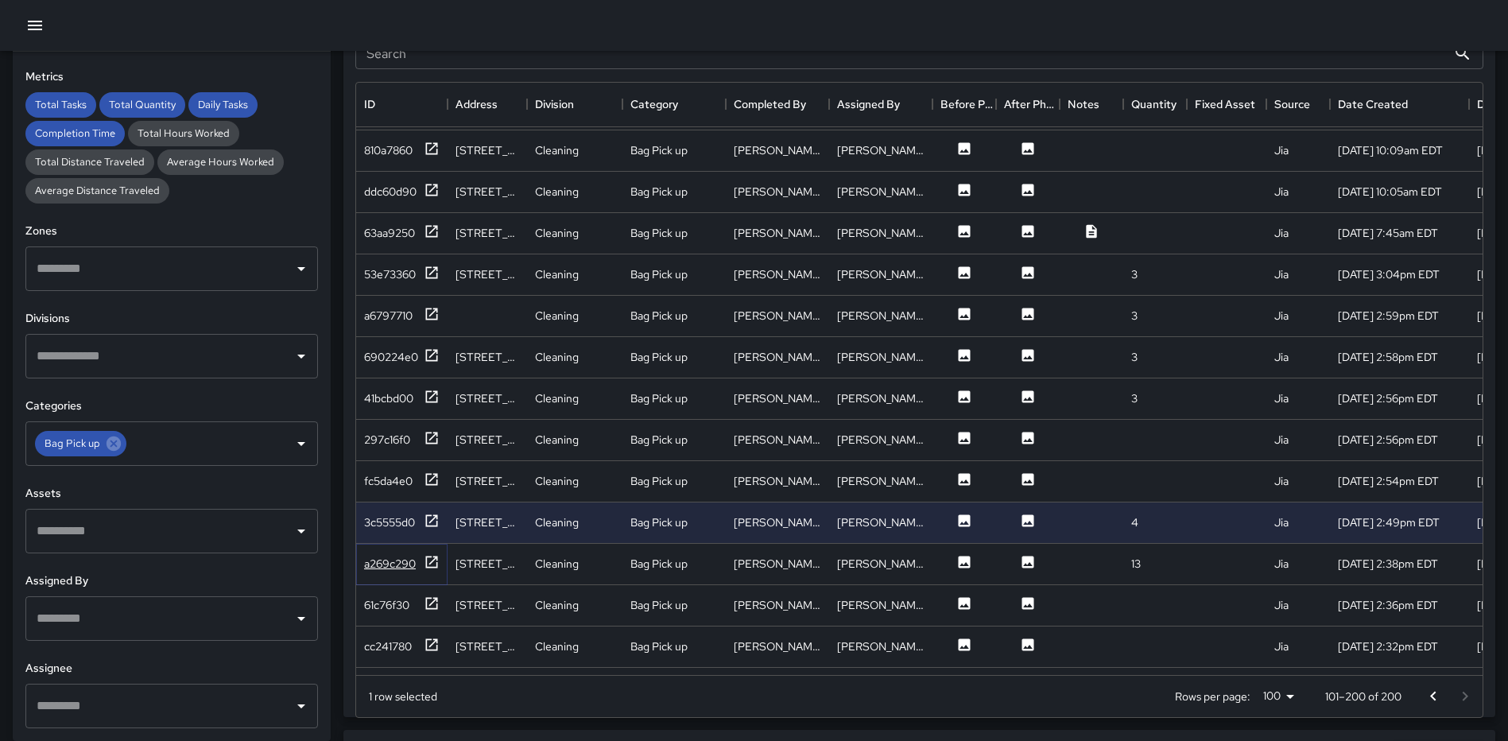
click at [427, 565] on icon at bounding box center [432, 562] width 12 height 12
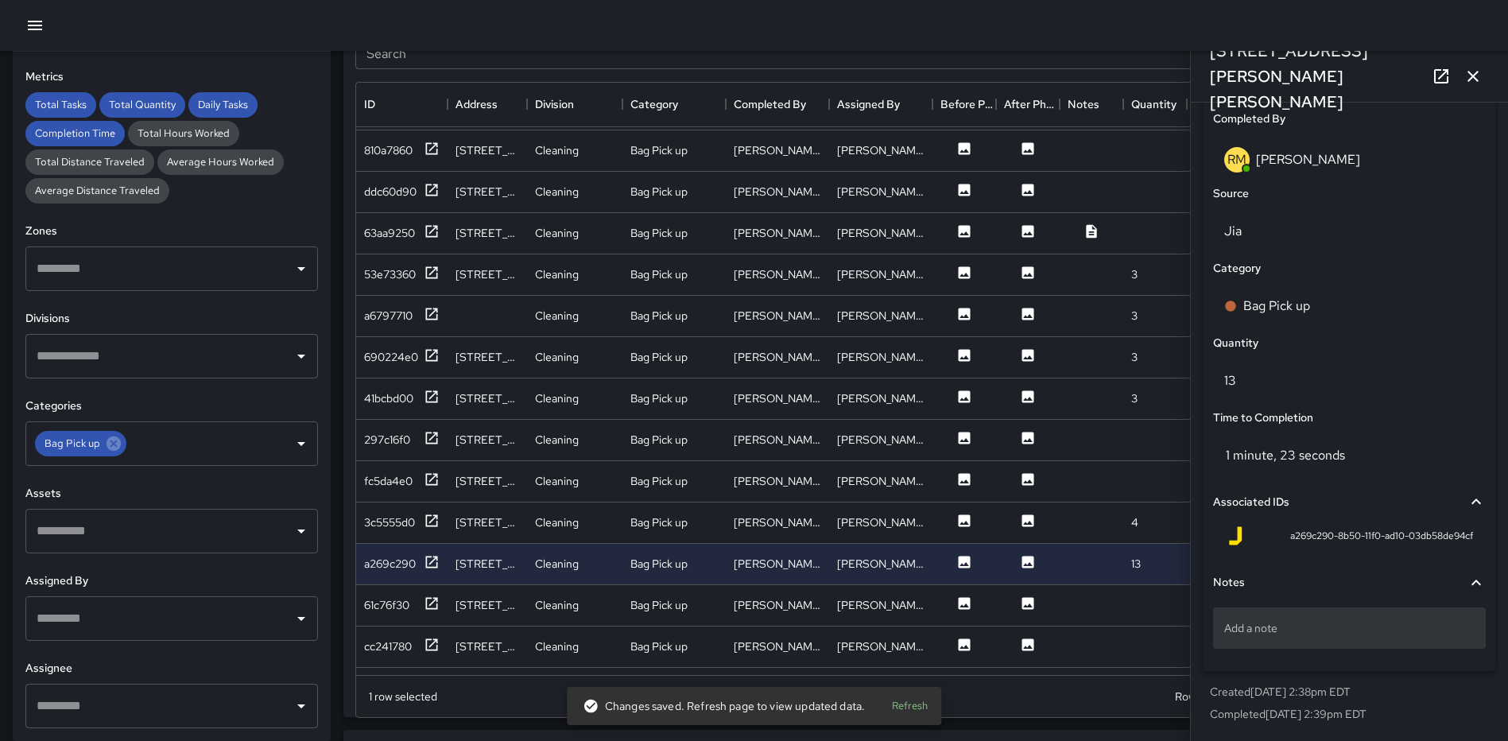
click at [1274, 619] on div "Add a note" at bounding box center [1349, 627] width 273 height 41
type textarea "*****"
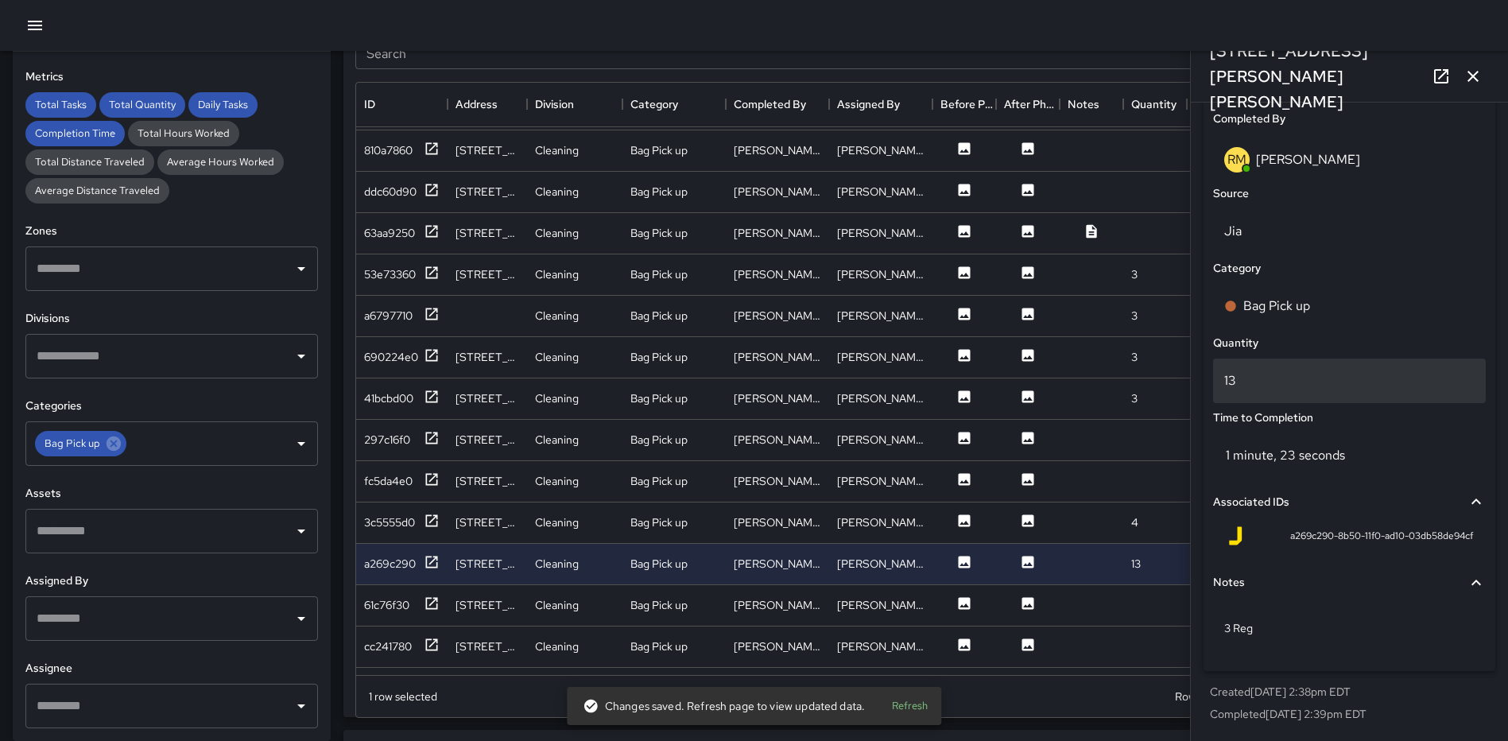
click at [1294, 382] on p "13" at bounding box center [1349, 380] width 250 height 19
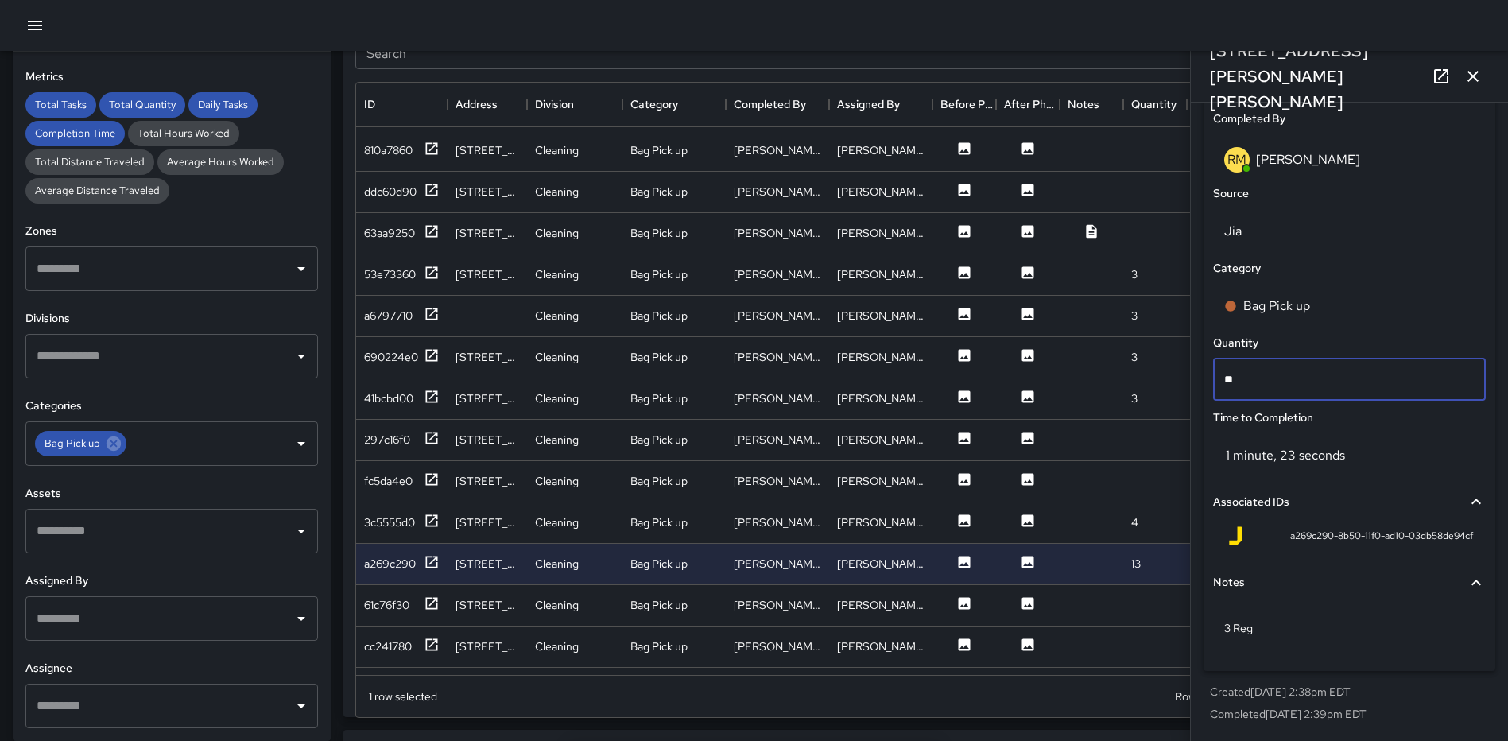
type input "*"
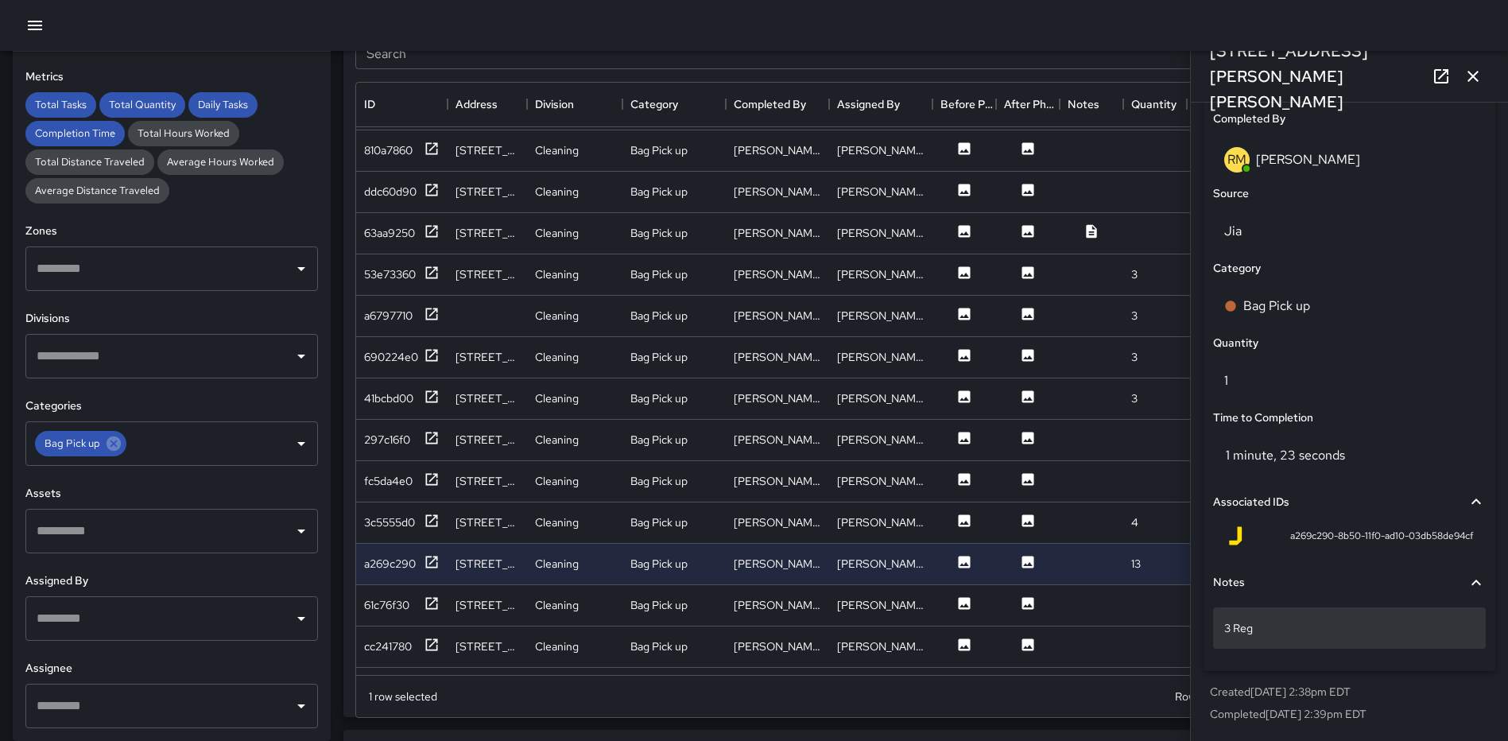
click at [1290, 637] on div "3 Reg" at bounding box center [1349, 627] width 273 height 41
click at [1468, 76] on icon "button" at bounding box center [1473, 76] width 19 height 19
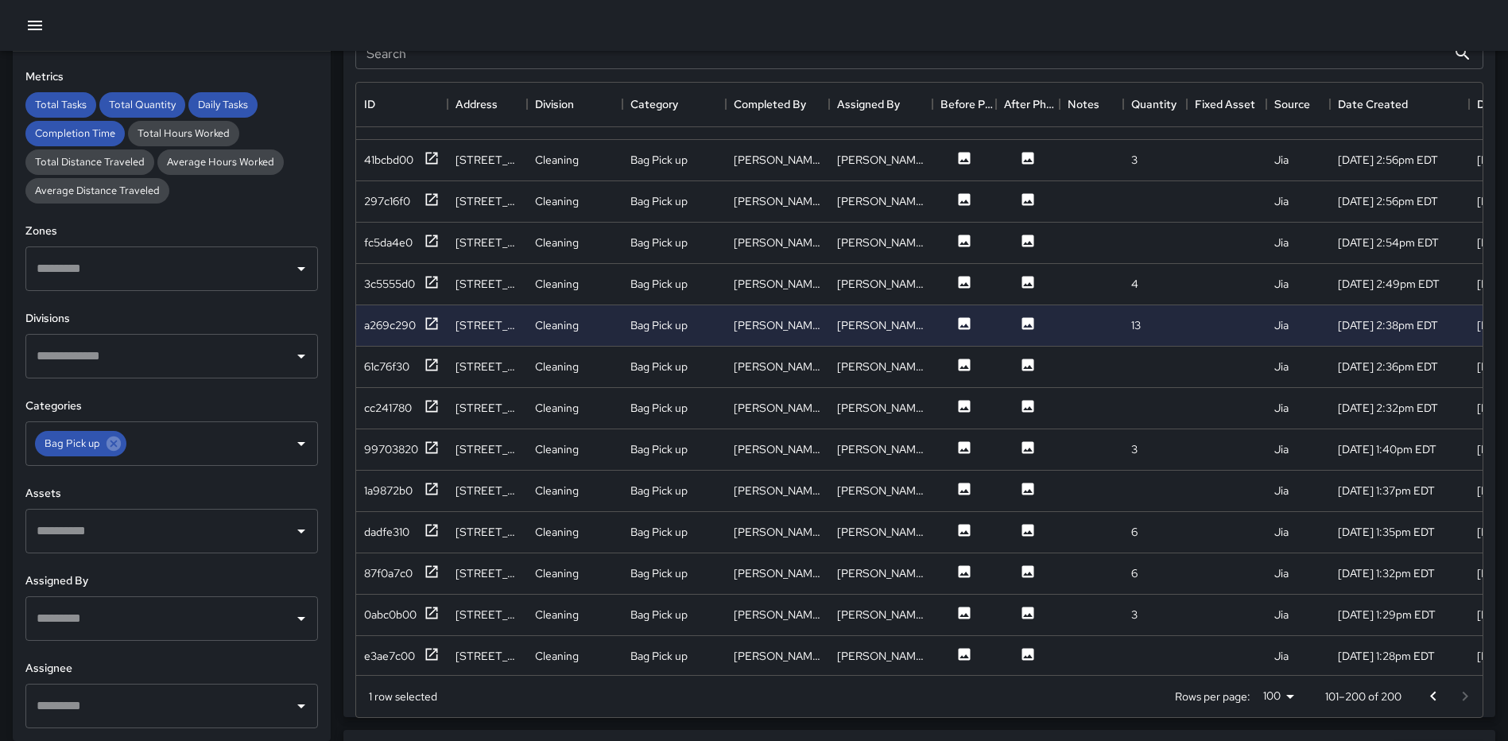
scroll to position [2503, 0]
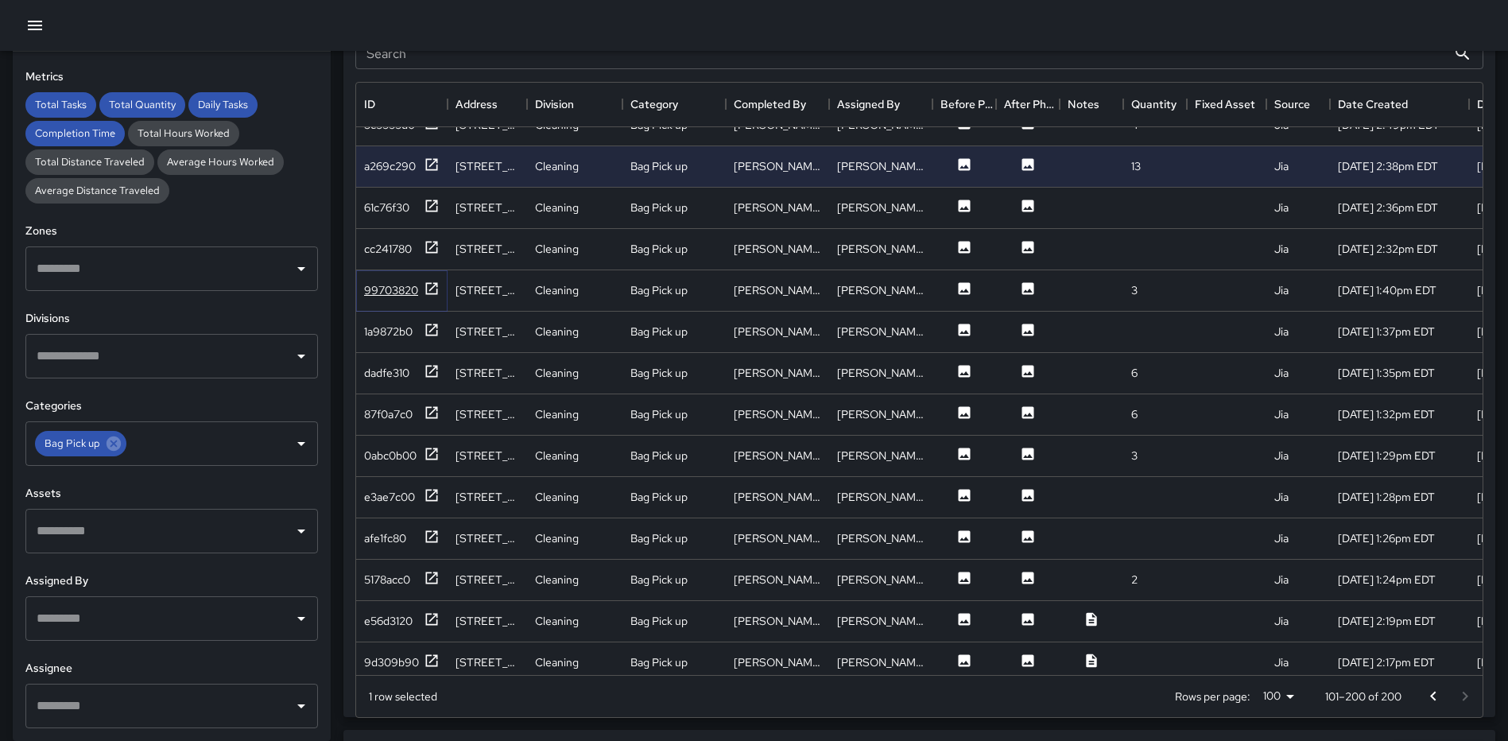
click at [434, 285] on icon at bounding box center [432, 289] width 16 height 16
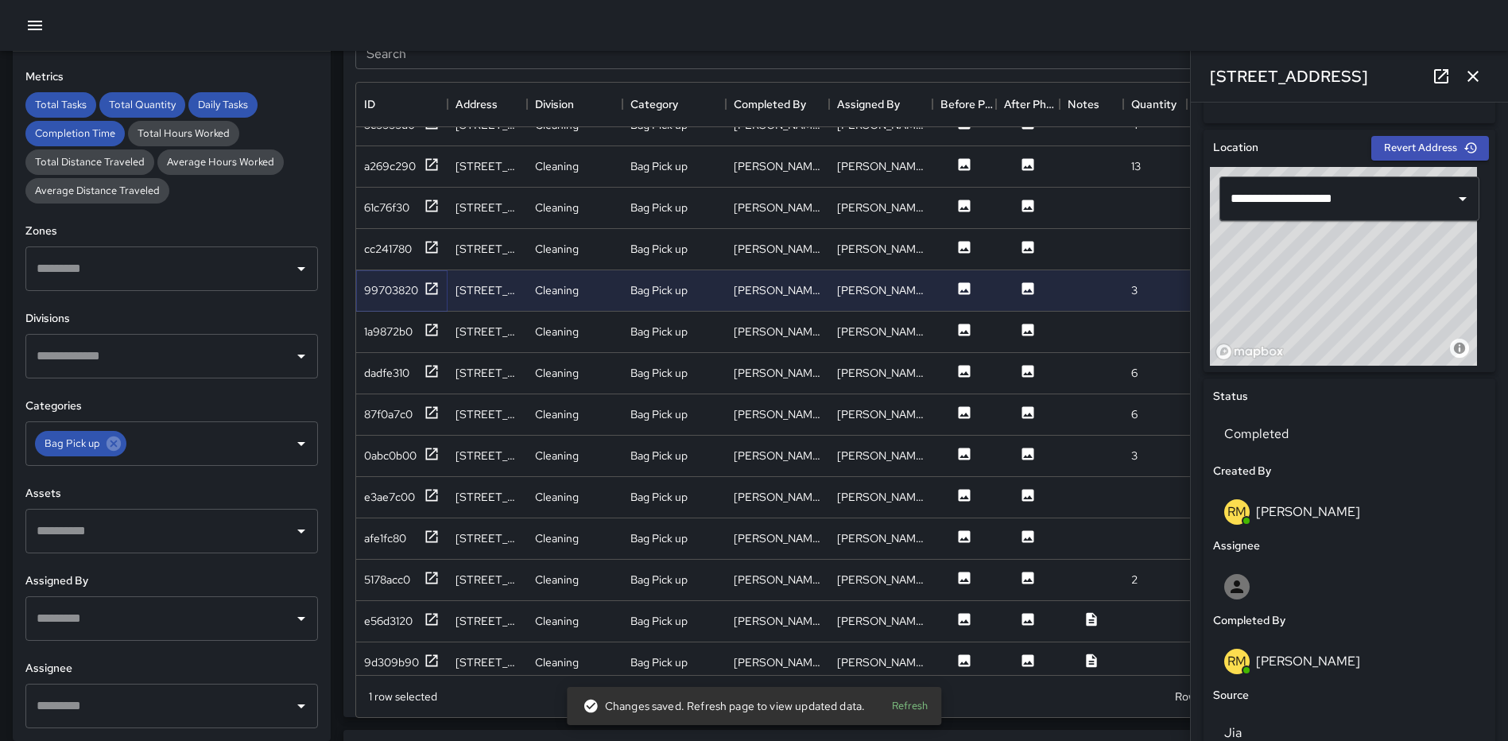
scroll to position [977, 0]
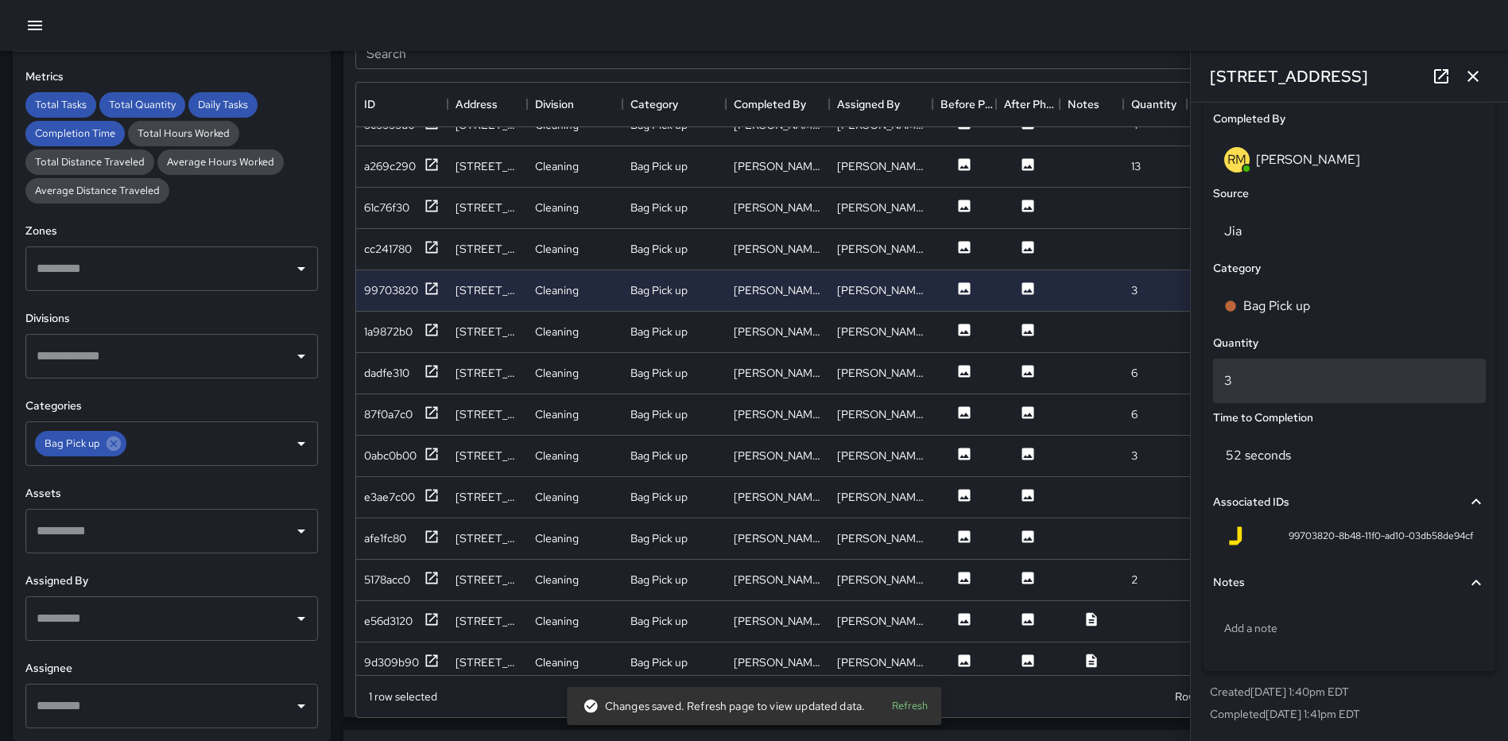
click at [1256, 382] on p "3" at bounding box center [1349, 380] width 250 height 19
type input "*"
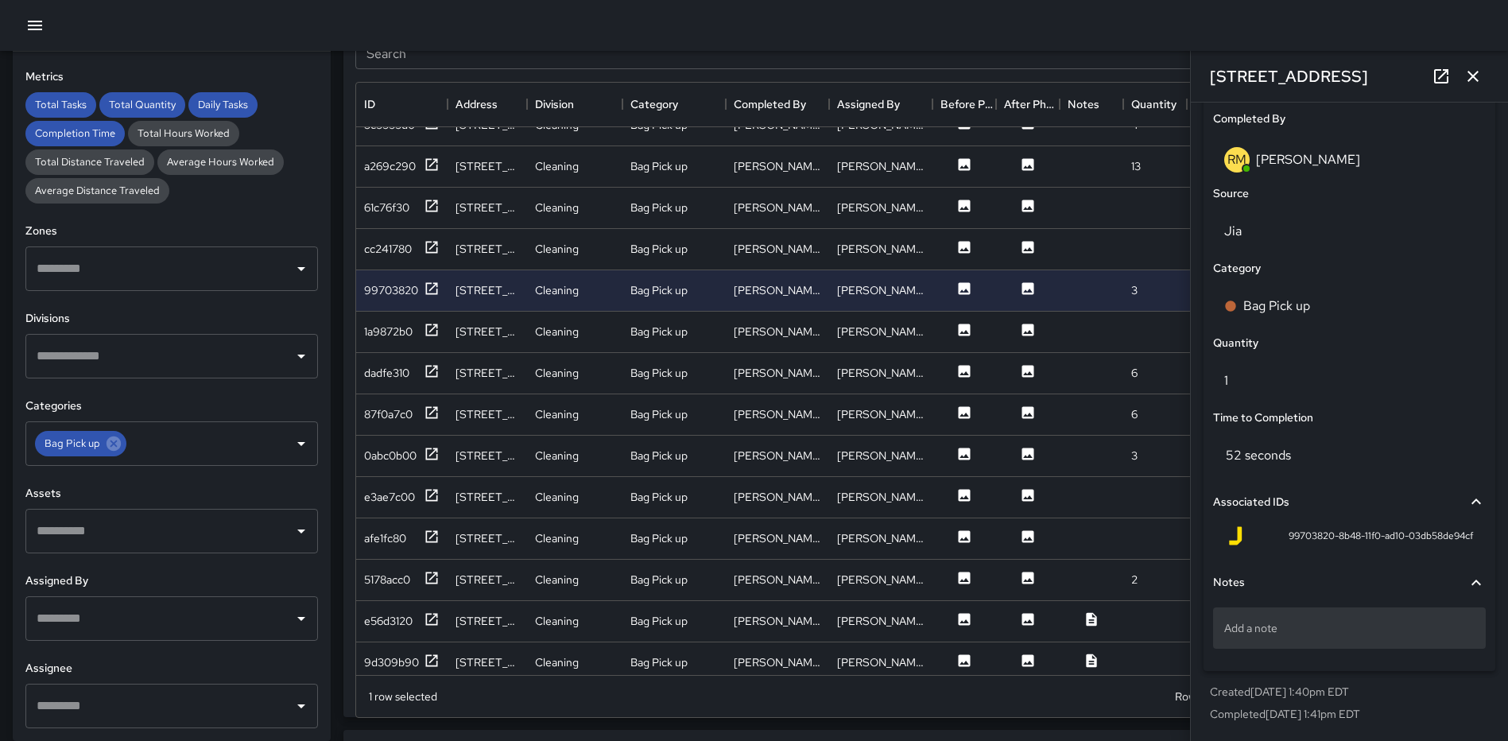
click at [1270, 620] on p "Add a note" at bounding box center [1349, 628] width 250 height 16
type textarea "*****"
click at [1468, 68] on icon "button" at bounding box center [1473, 76] width 19 height 19
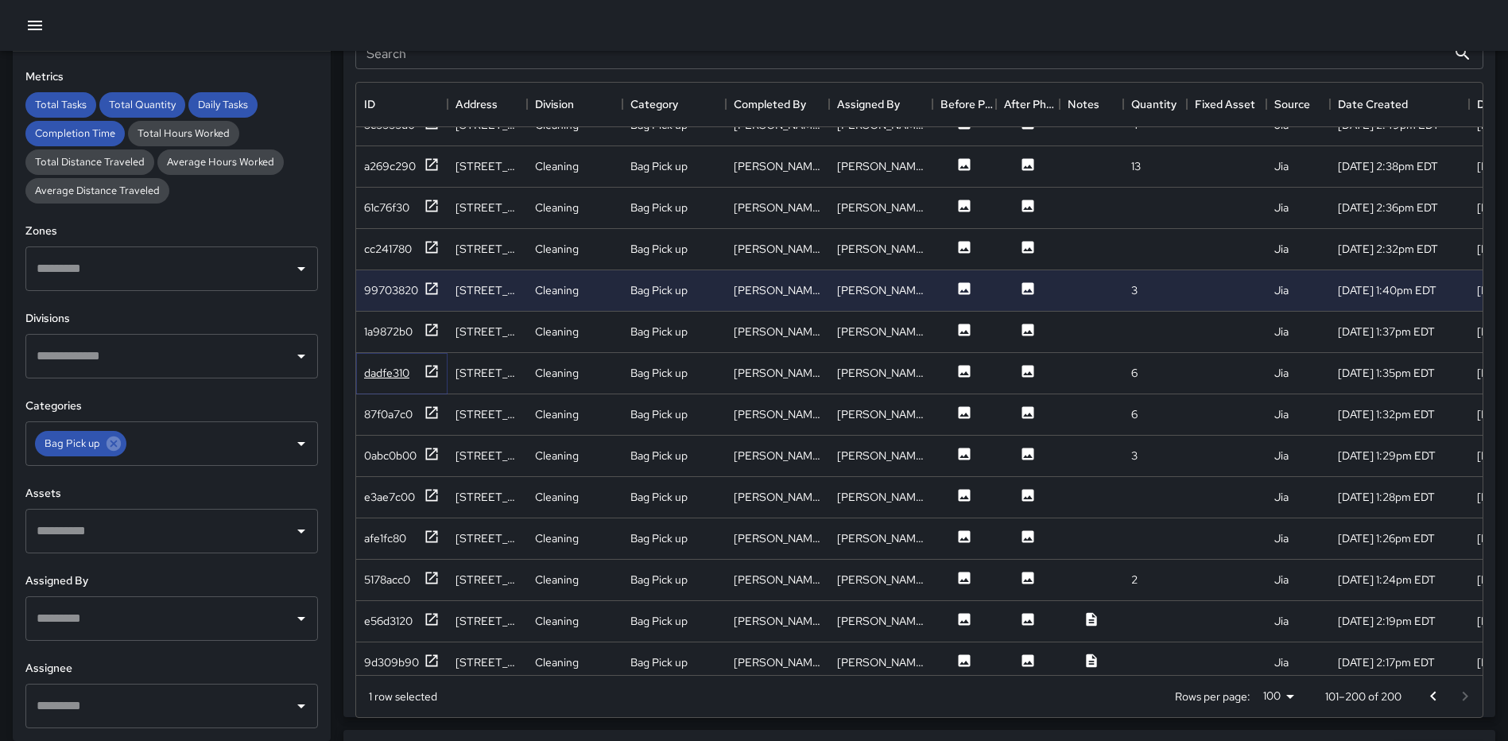
click at [431, 371] on icon at bounding box center [432, 371] width 12 height 12
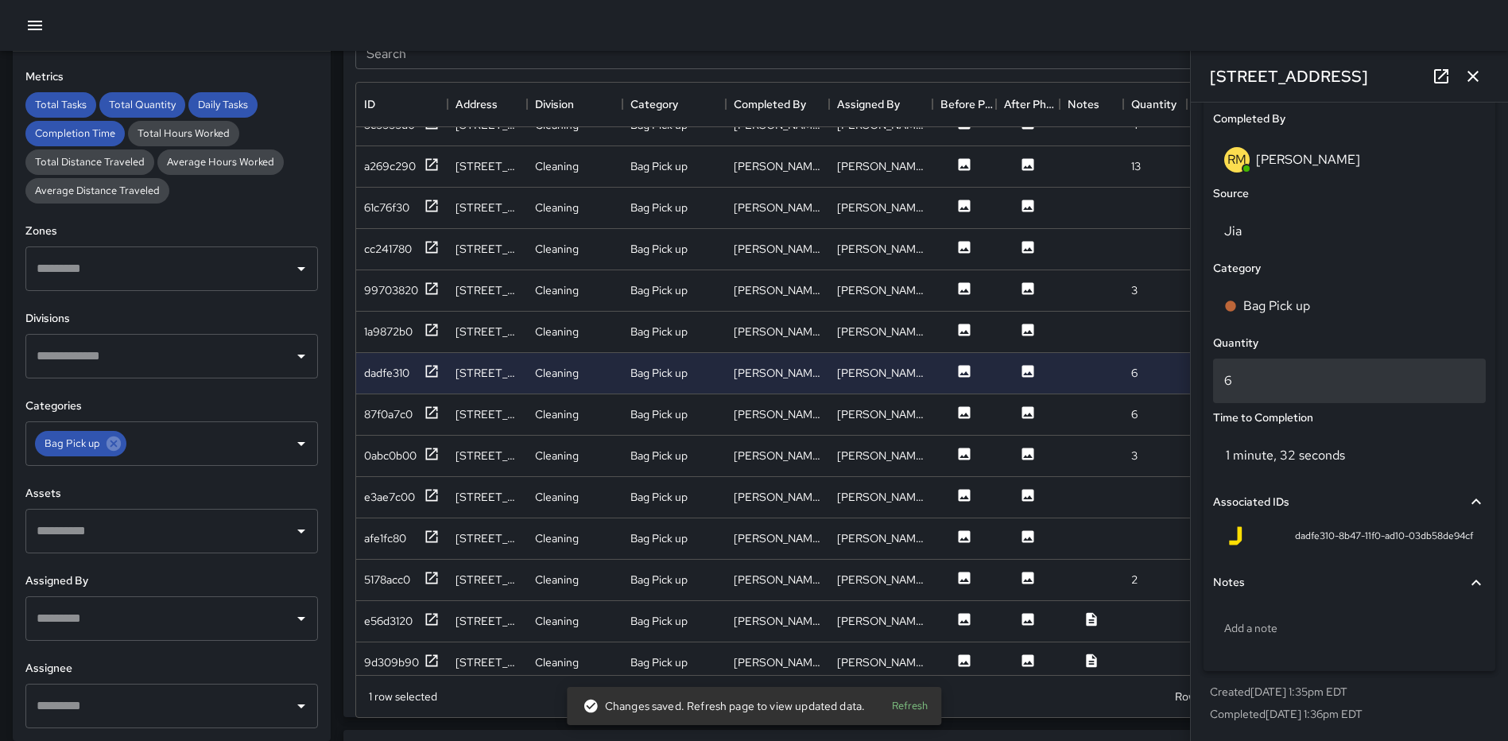
click at [1301, 380] on p "6" at bounding box center [1349, 380] width 250 height 19
type input "*"
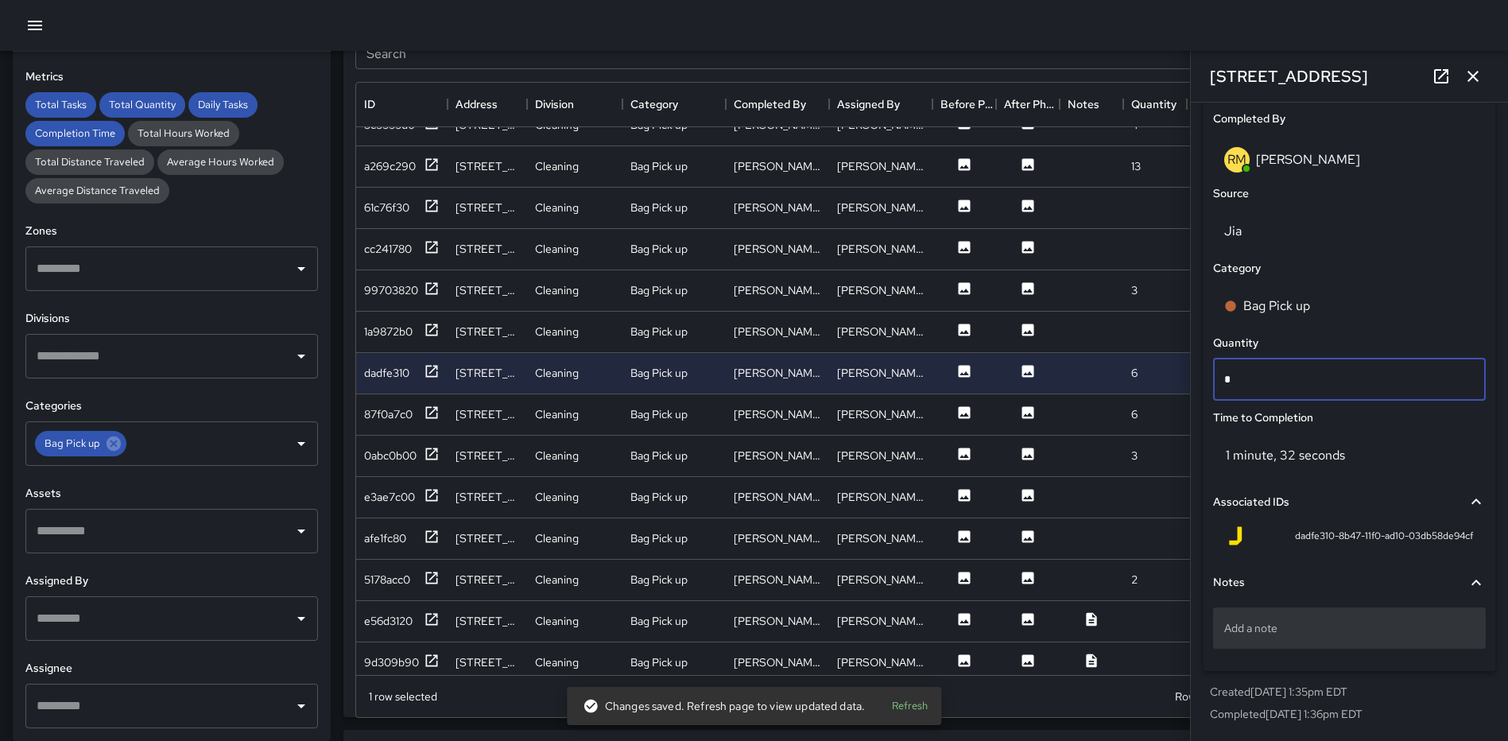
click at [1282, 623] on p "Add a note" at bounding box center [1349, 628] width 250 height 16
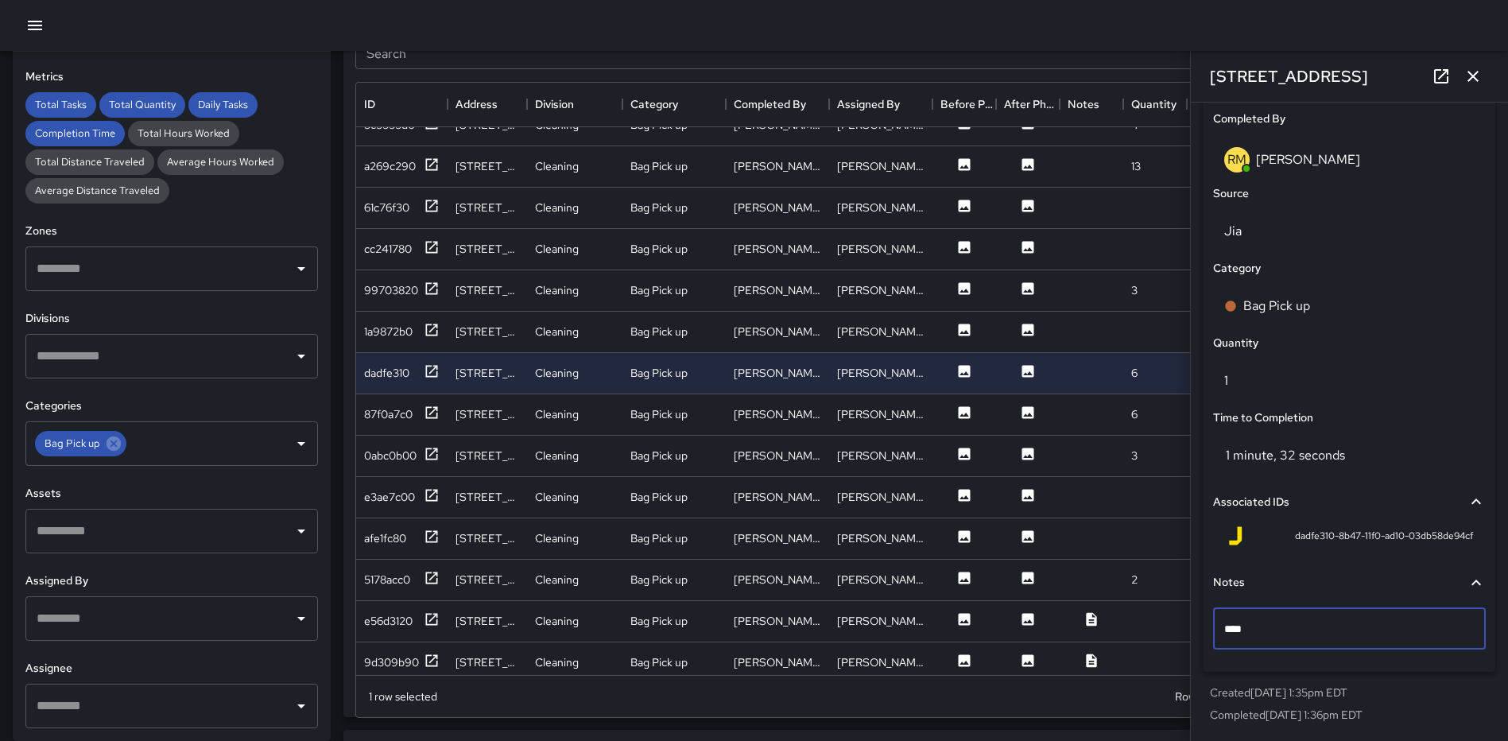
type textarea "*****"
click at [1476, 78] on icon "button" at bounding box center [1473, 76] width 19 height 19
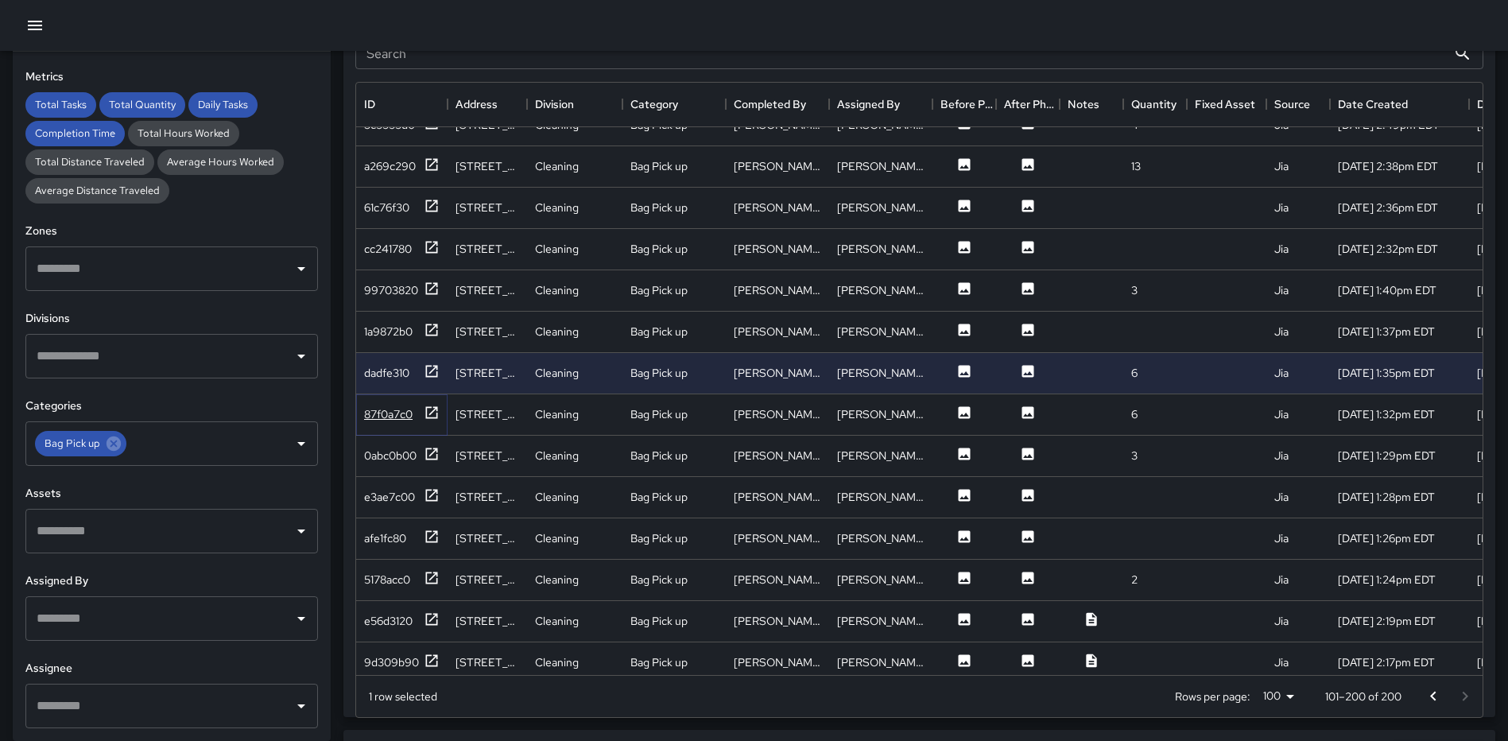
click at [436, 411] on icon at bounding box center [432, 413] width 16 height 16
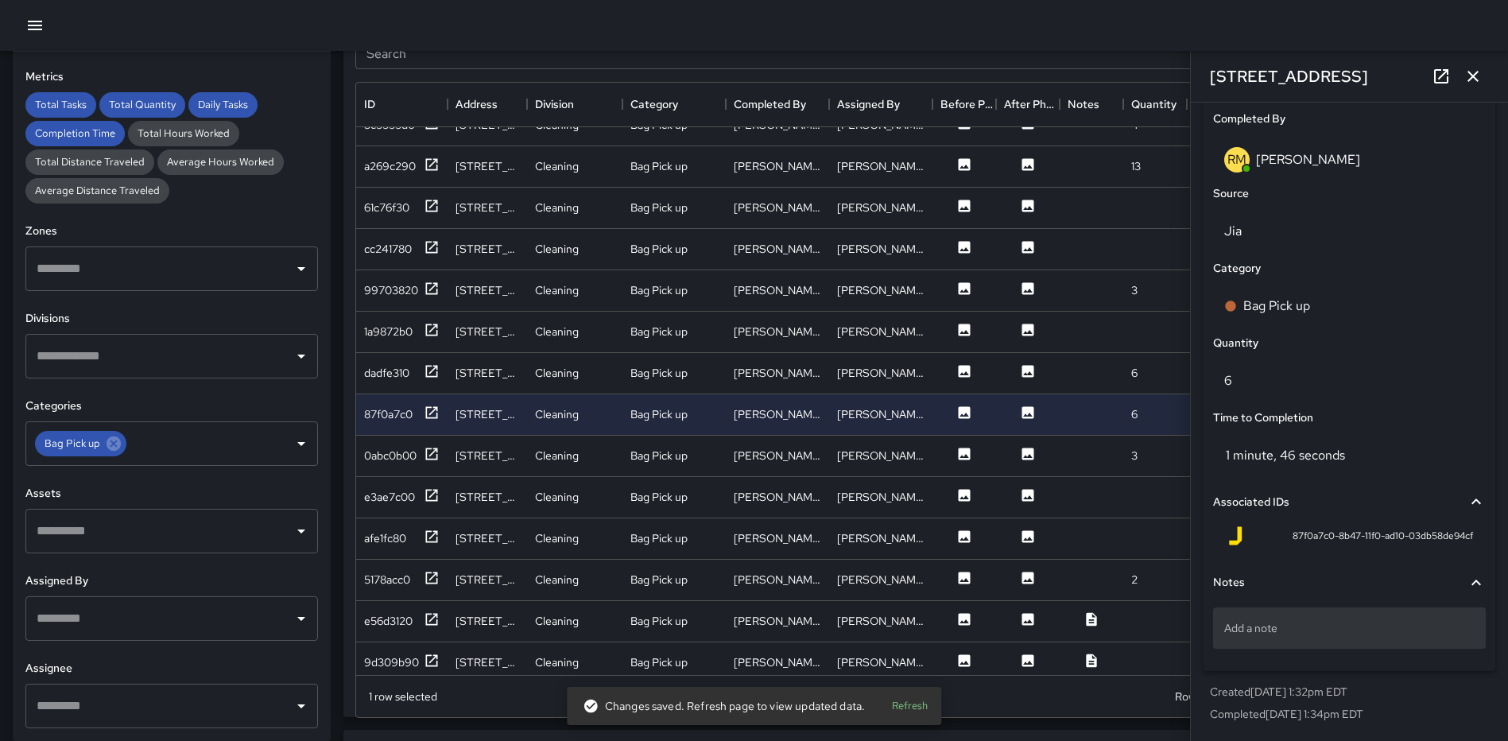
click at [1260, 611] on div "Add a note" at bounding box center [1349, 627] width 273 height 41
type textarea "*****"
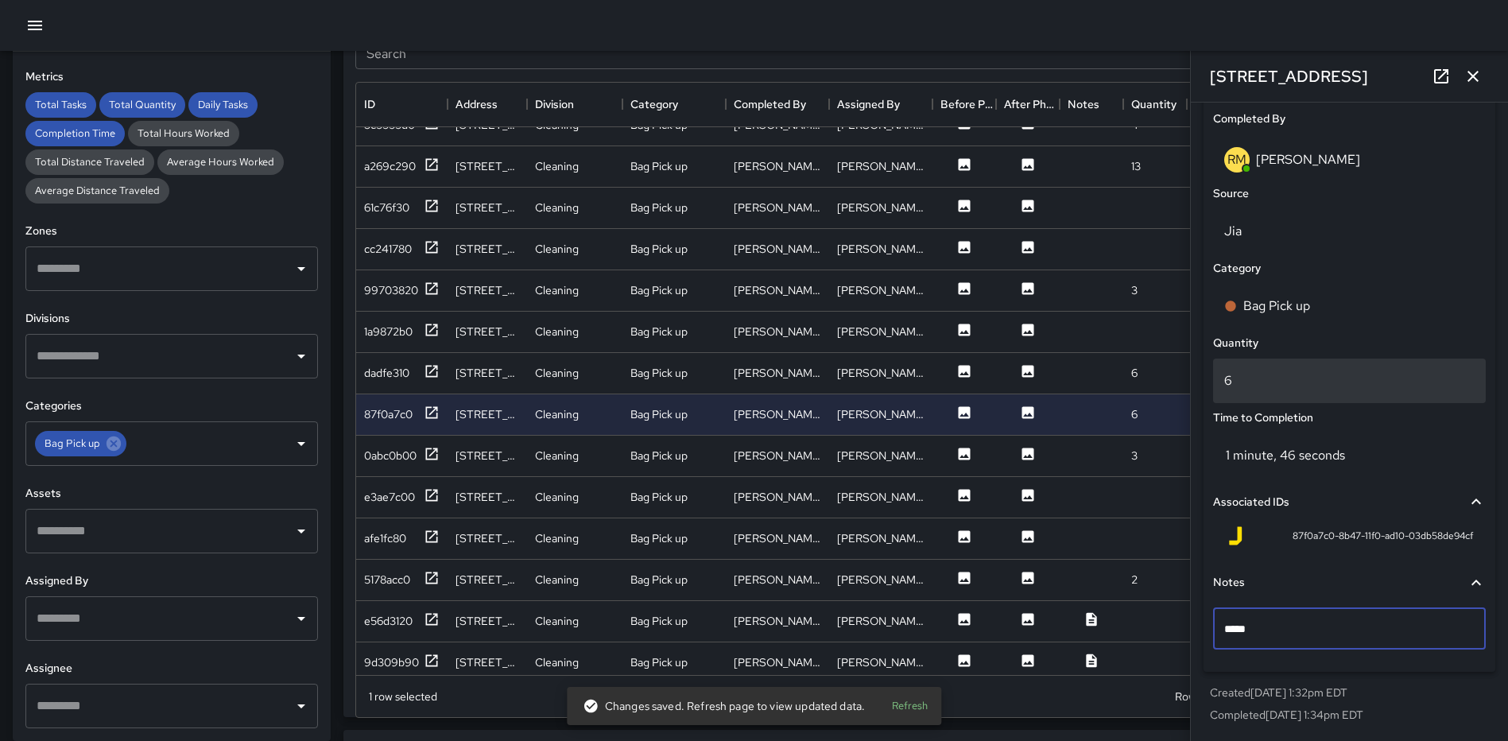
click at [1289, 375] on p "6" at bounding box center [1349, 380] width 250 height 19
type input "*"
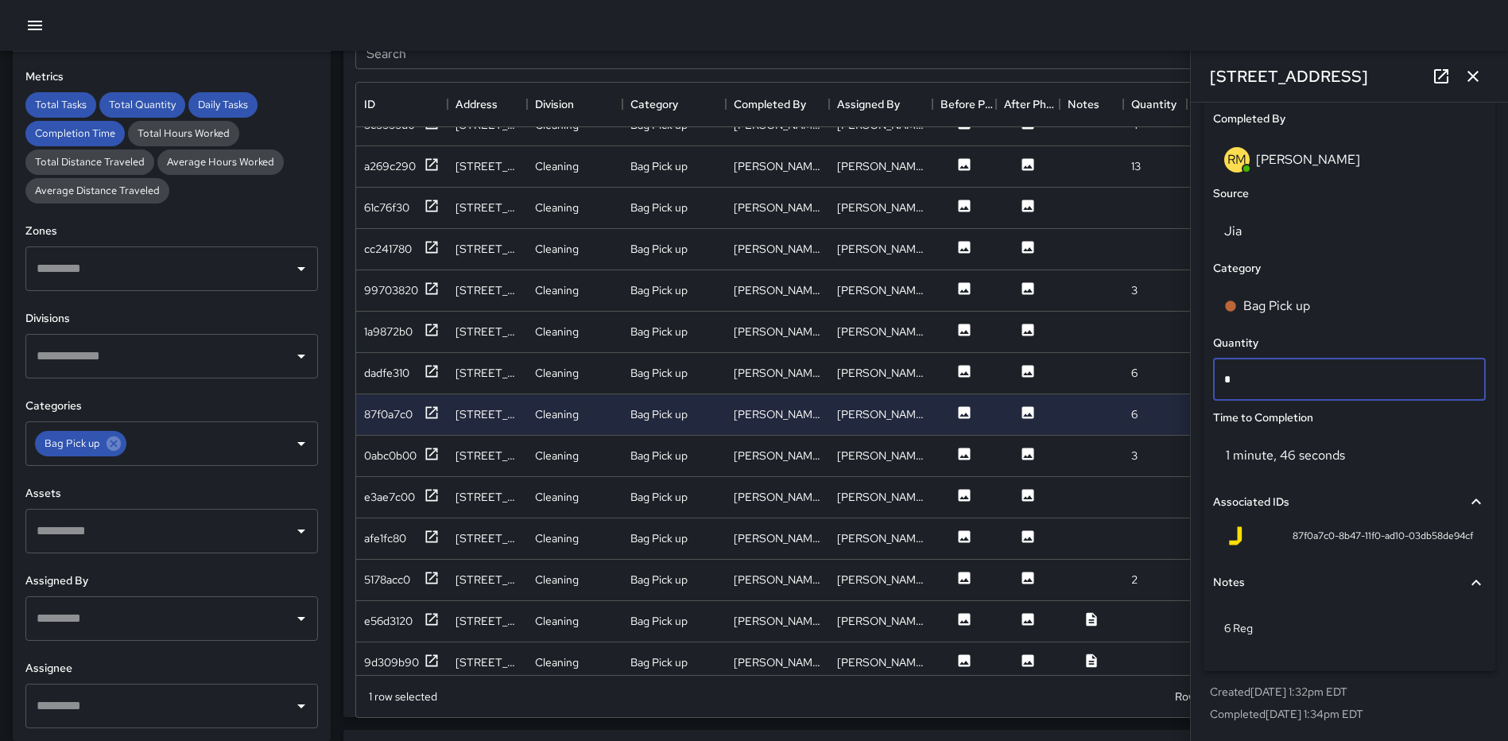
click at [1472, 73] on icon "button" at bounding box center [1473, 76] width 19 height 19
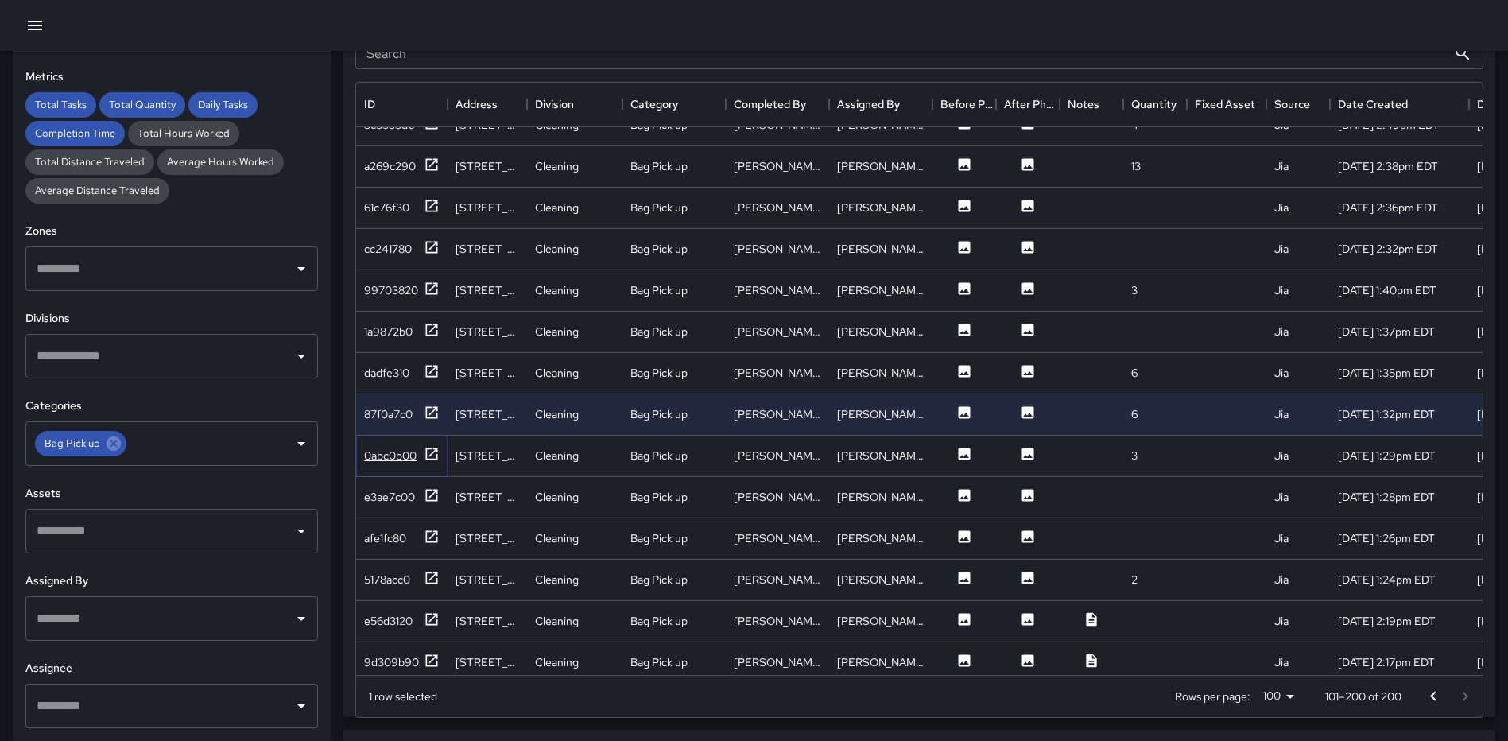
click at [435, 456] on icon at bounding box center [432, 454] width 16 height 16
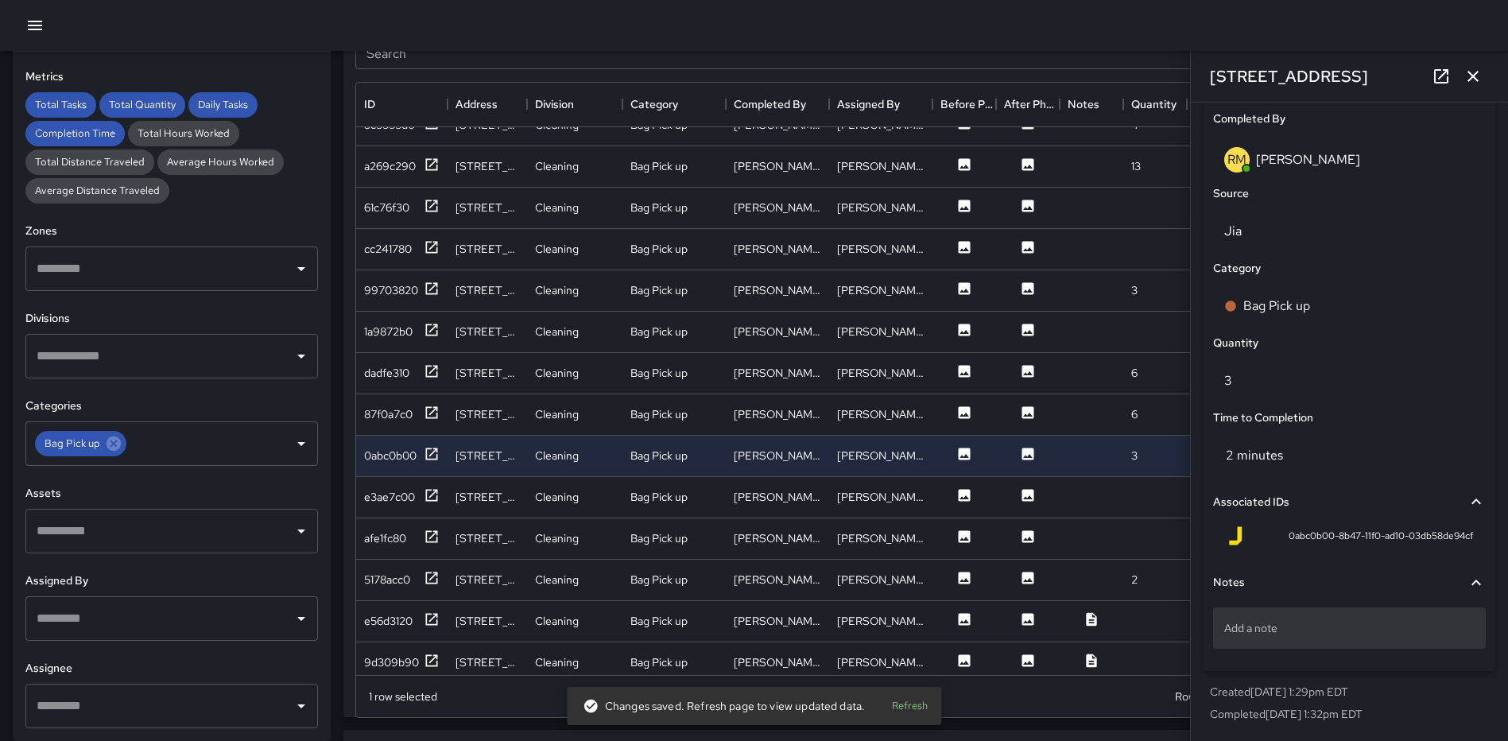
click at [1259, 621] on p "Add a note" at bounding box center [1349, 628] width 250 height 16
type textarea "*****"
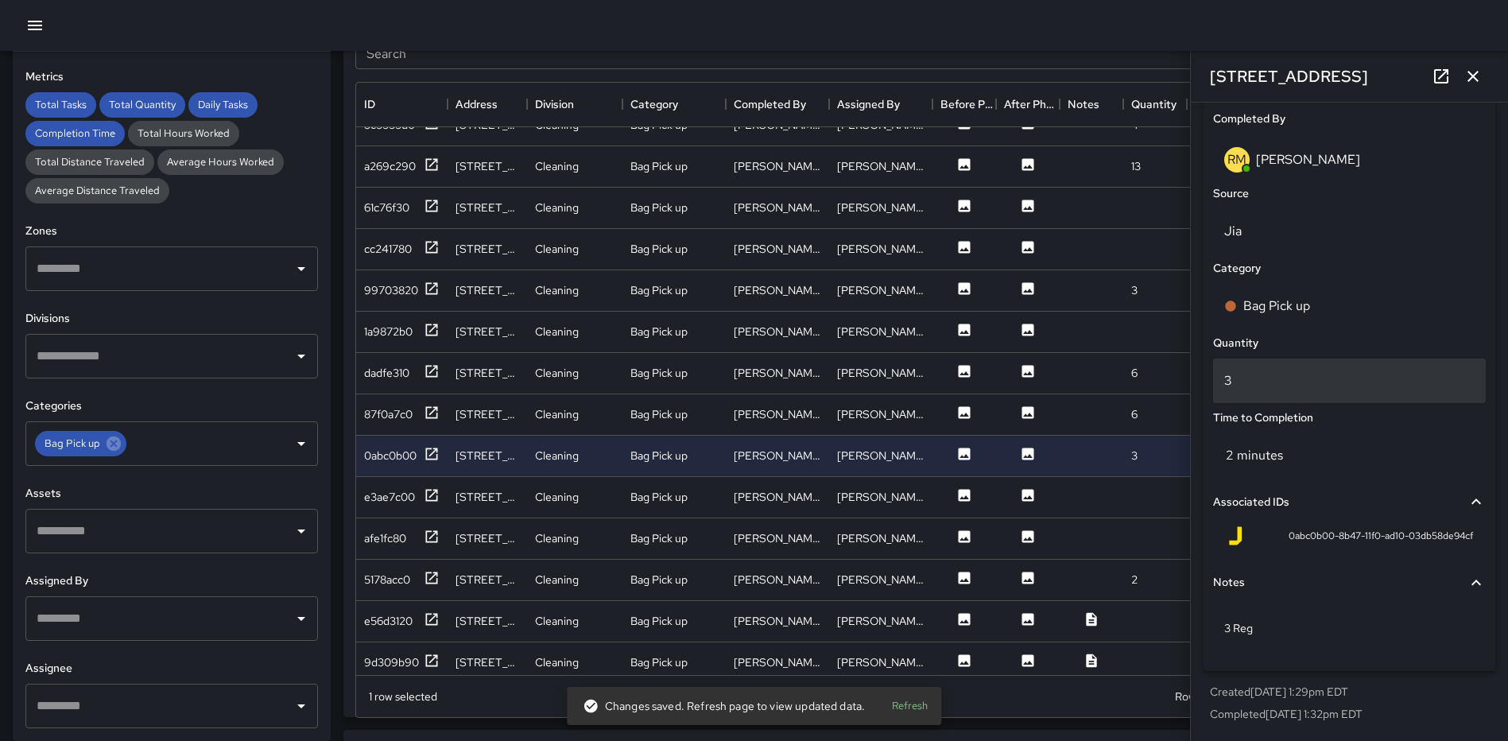
click at [1274, 385] on p "3" at bounding box center [1349, 380] width 250 height 19
type input "*"
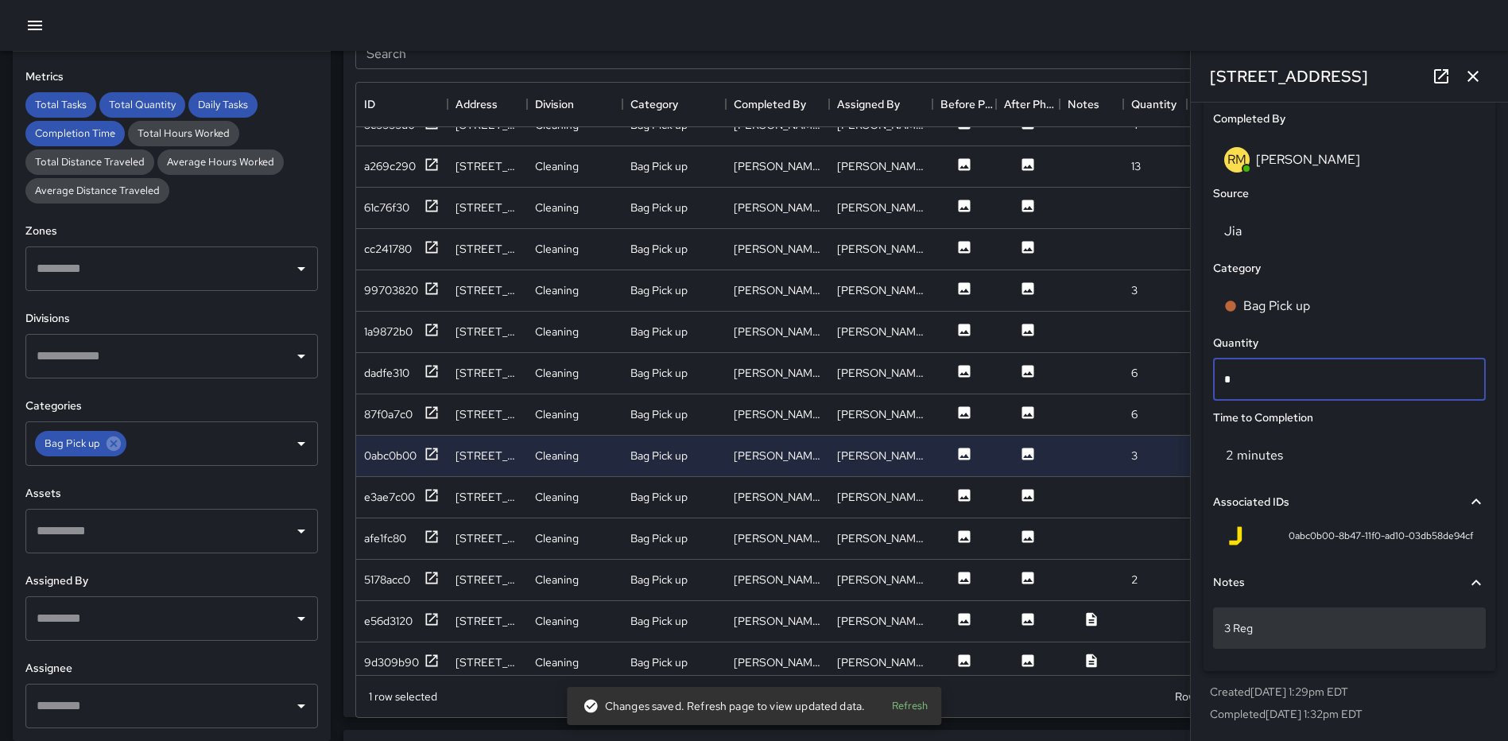
click at [1298, 626] on p "3 Reg" at bounding box center [1349, 628] width 250 height 16
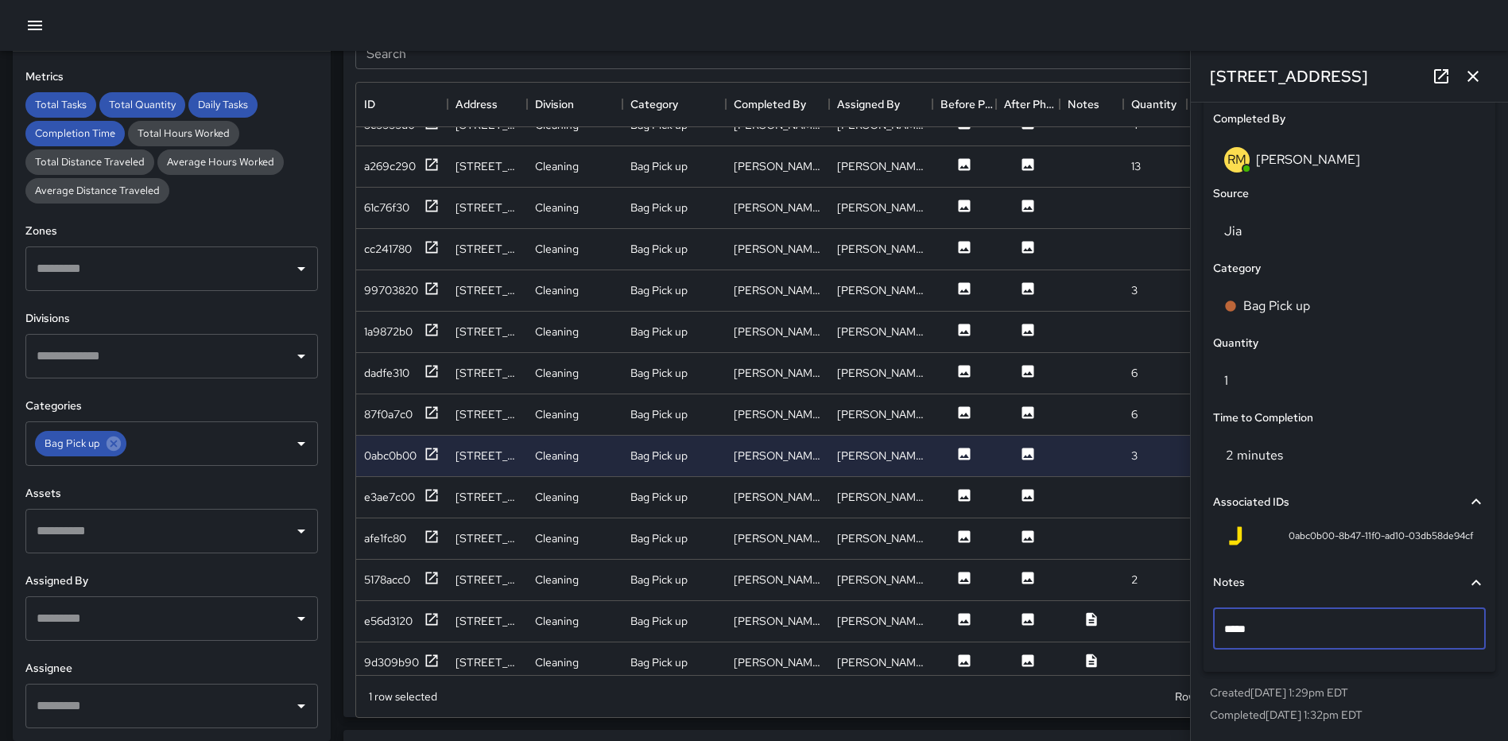
click at [1475, 77] on icon "button" at bounding box center [1473, 76] width 11 height 11
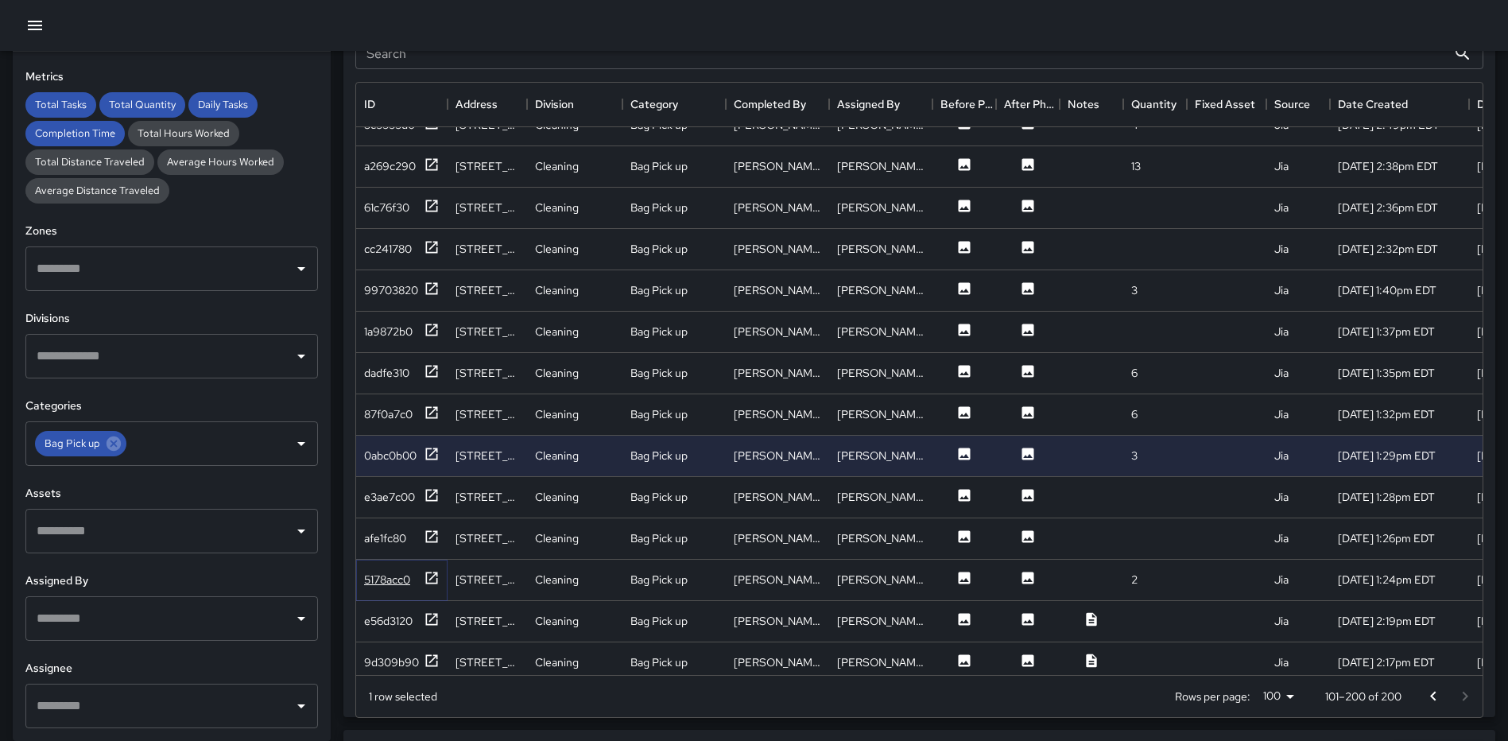
click at [431, 576] on icon at bounding box center [432, 578] width 16 height 16
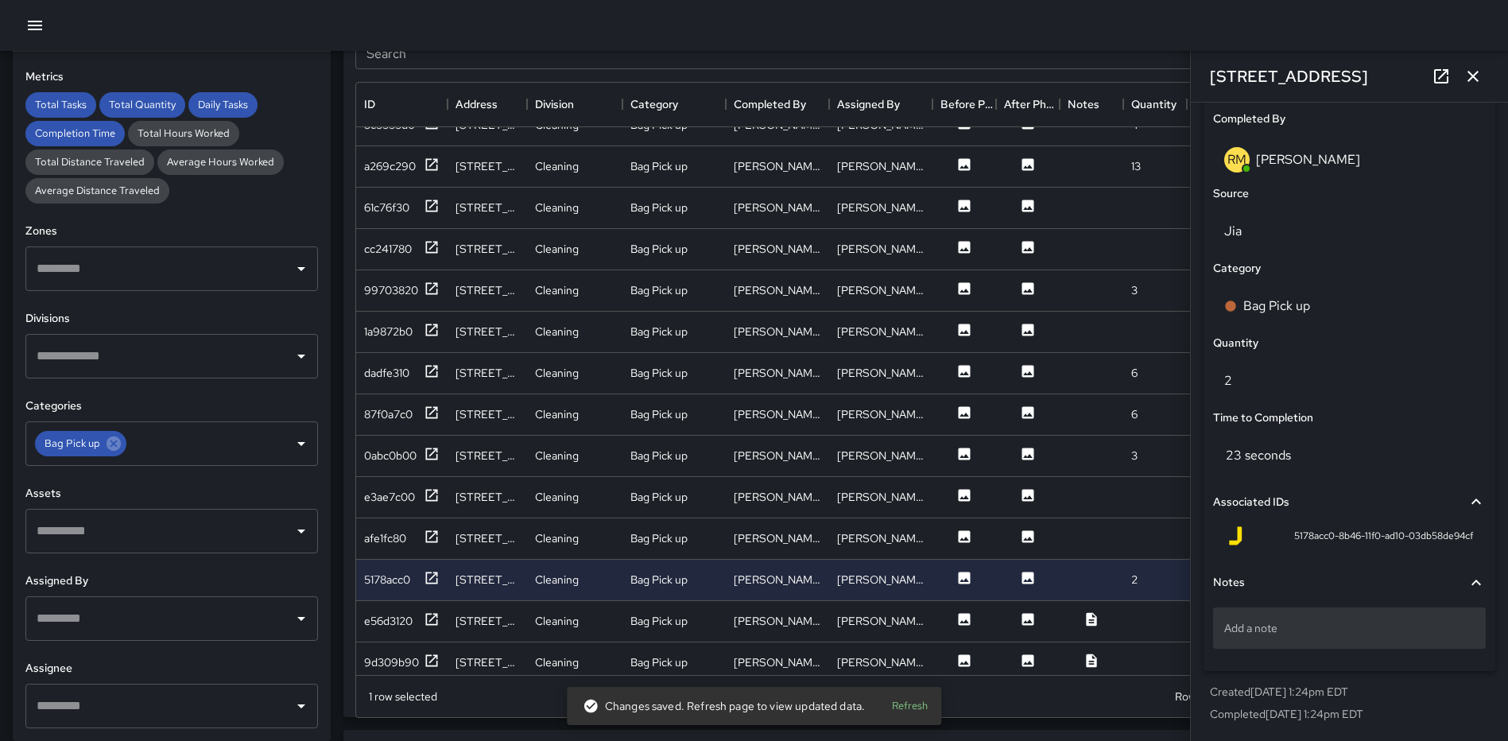
click at [1262, 619] on div "Add a note" at bounding box center [1349, 627] width 273 height 41
type textarea "*****"
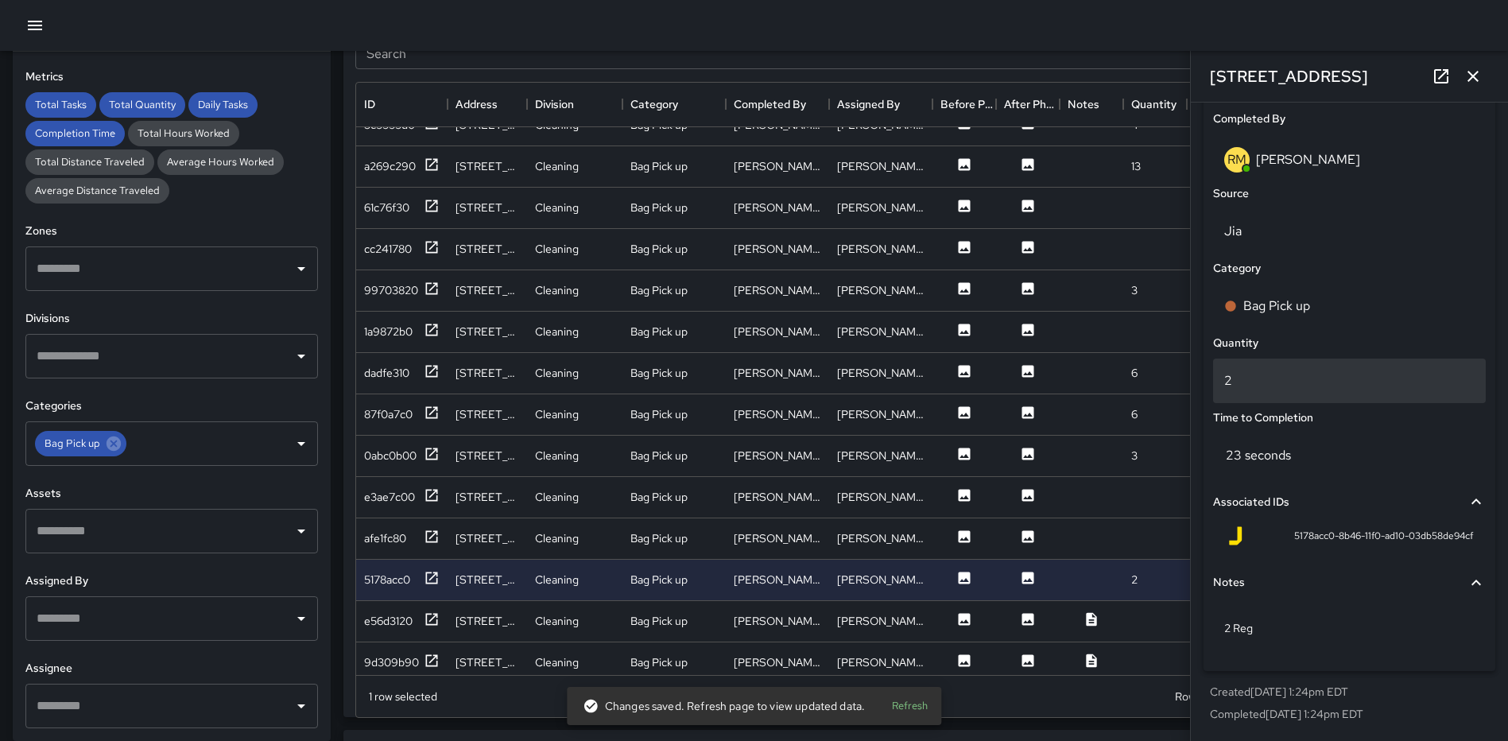
click at [1317, 382] on p "2" at bounding box center [1349, 380] width 250 height 19
type input "*"
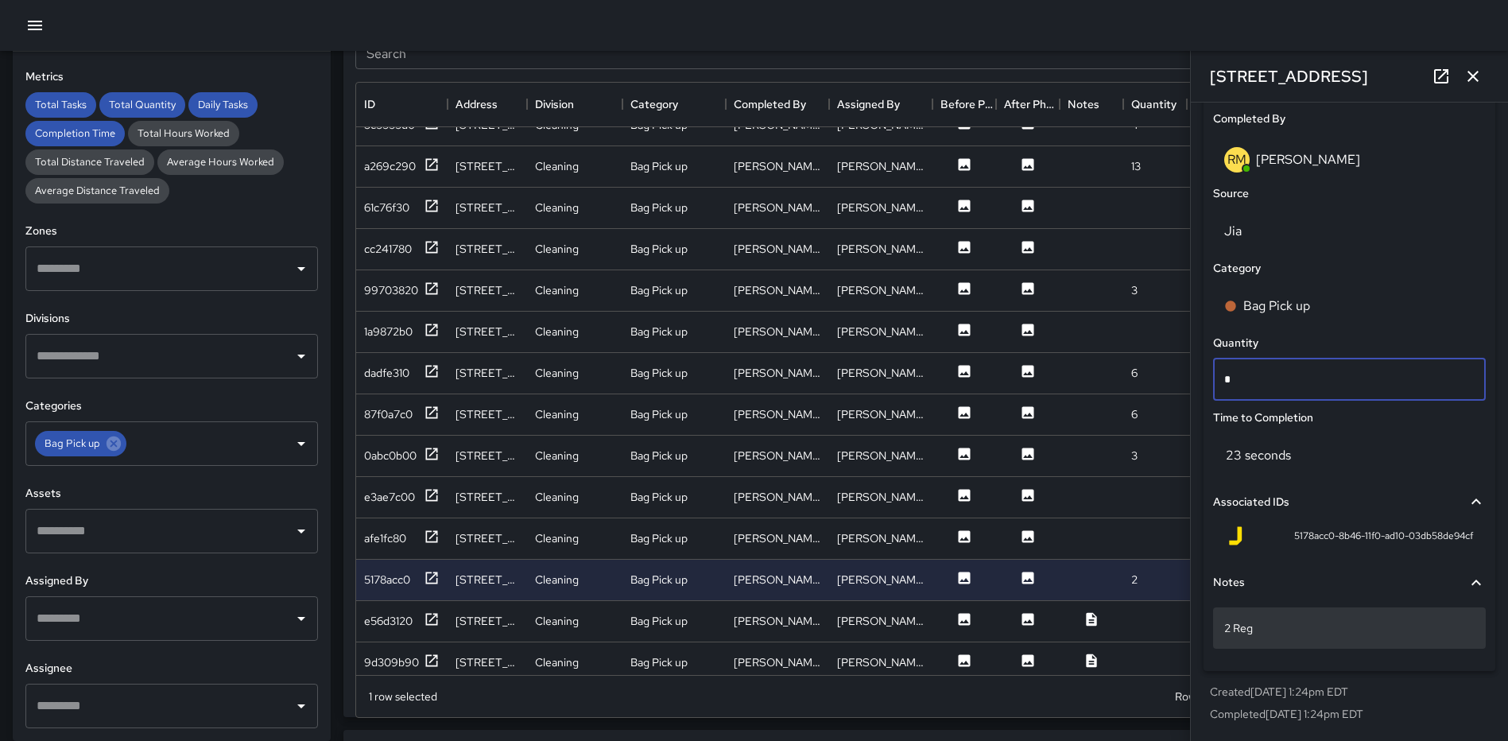
click at [1282, 631] on p "2 Reg" at bounding box center [1349, 628] width 250 height 16
click at [1473, 76] on icon "button" at bounding box center [1473, 76] width 11 height 11
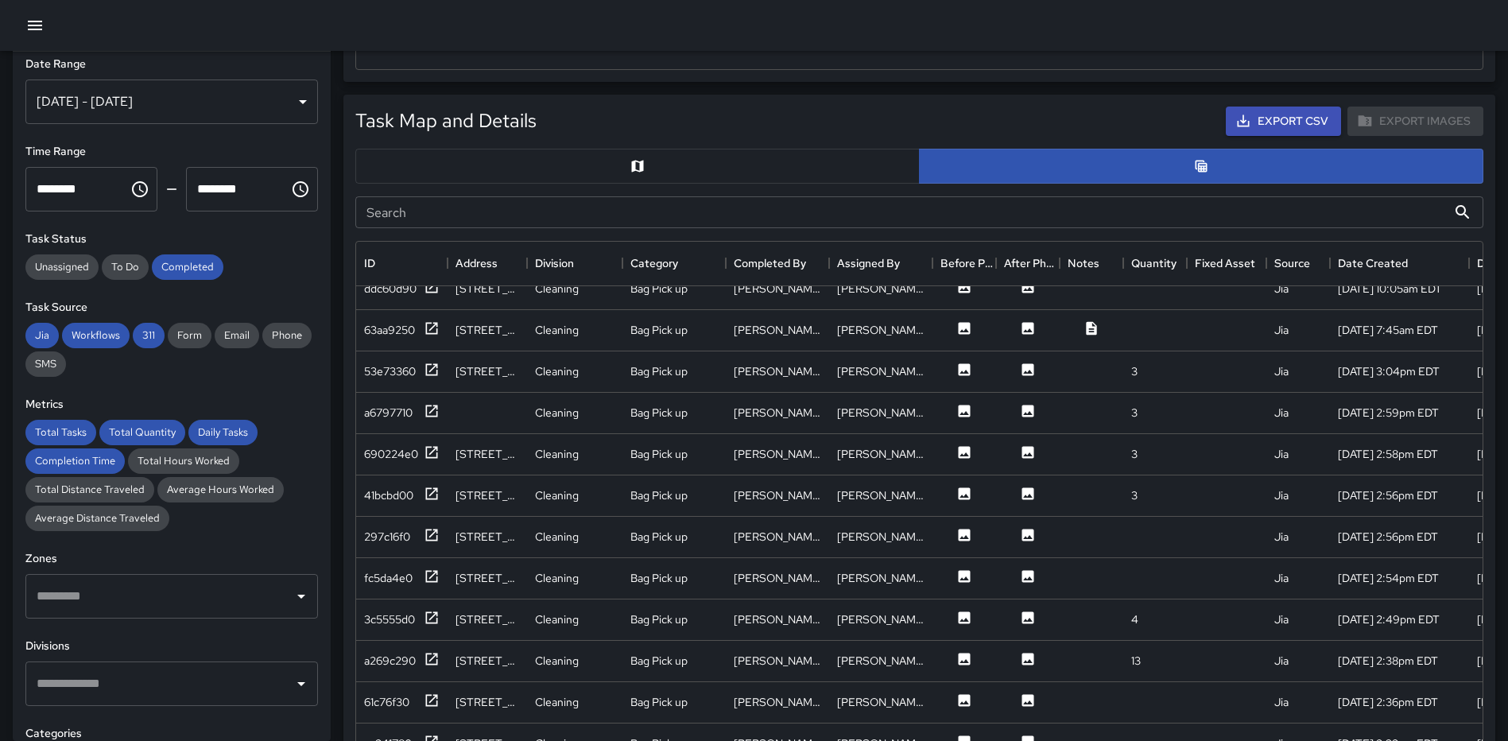
scroll to position [7, 0]
click at [264, 104] on div "[DATE] - [DATE]" at bounding box center [171, 103] width 293 height 45
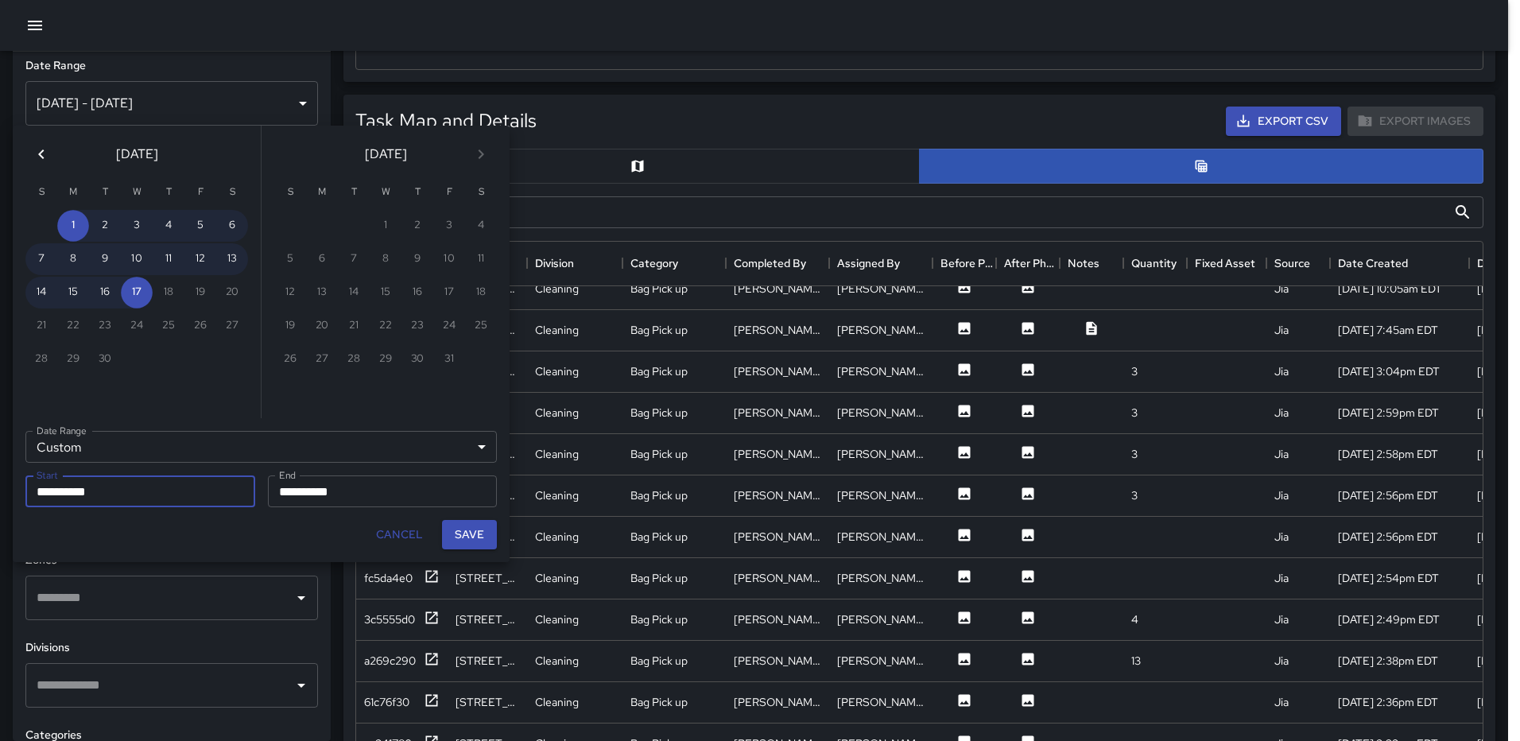
click at [40, 152] on icon "Previous month" at bounding box center [41, 154] width 19 height 19
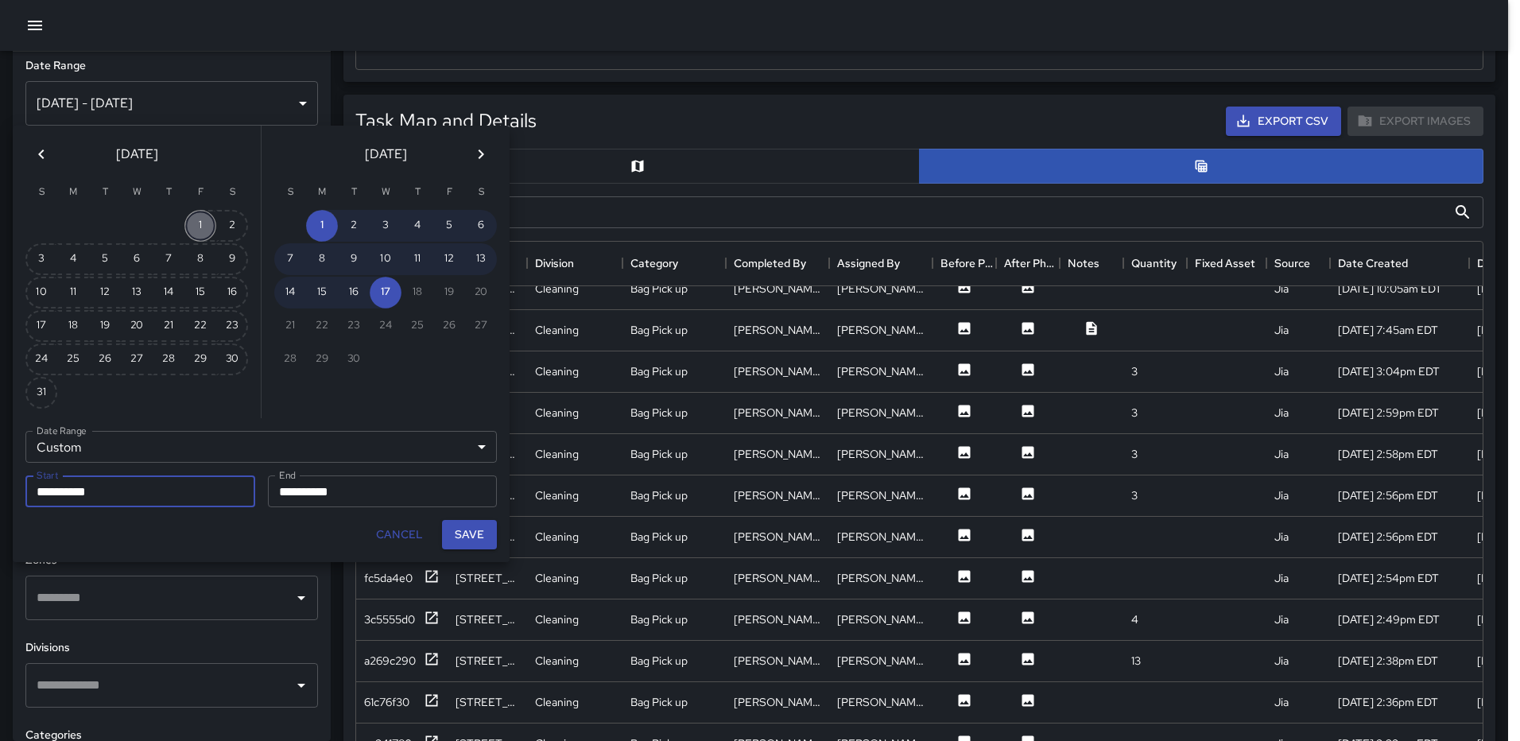
click at [196, 223] on button "1" at bounding box center [200, 226] width 32 height 32
type input "**********"
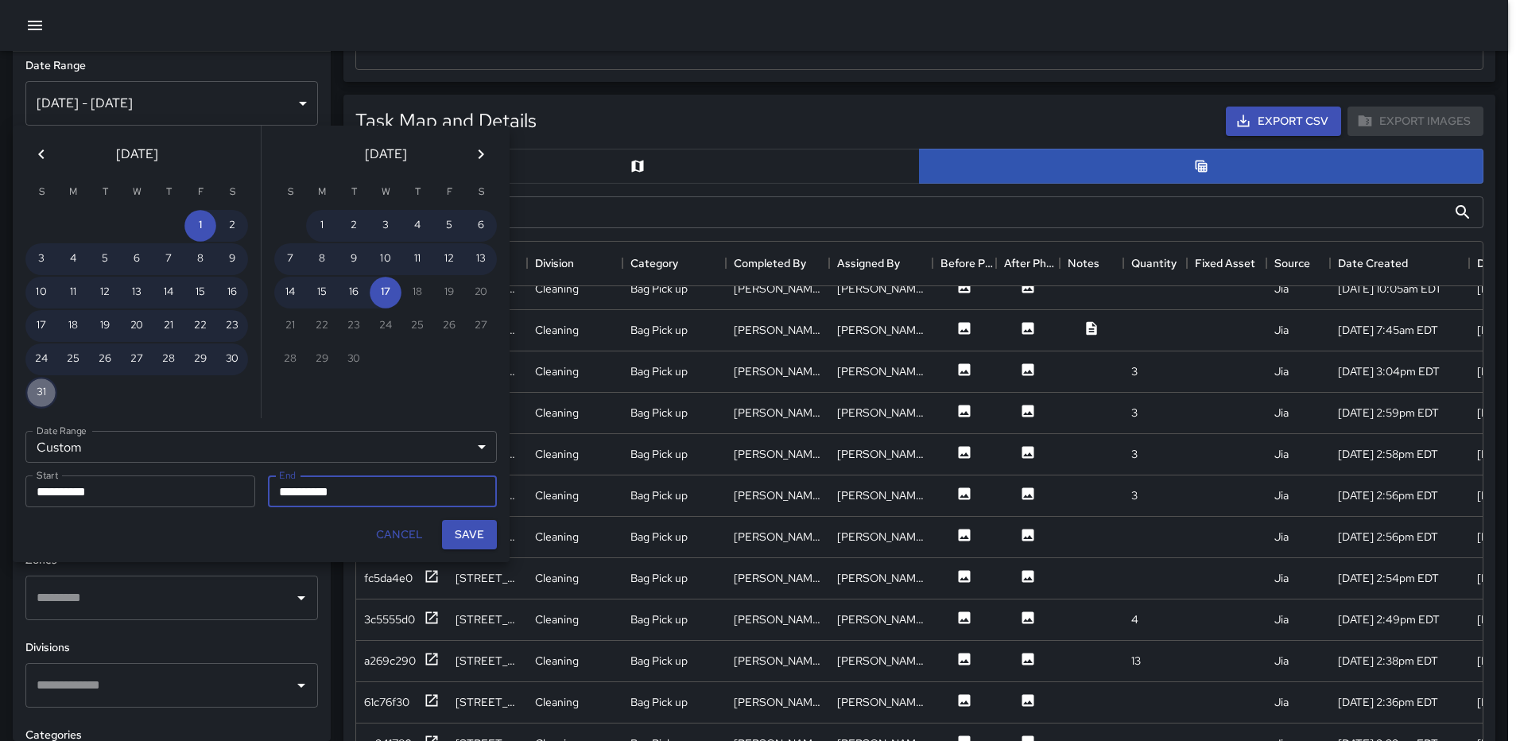
click at [37, 392] on button "31" at bounding box center [41, 393] width 32 height 32
type input "**********"
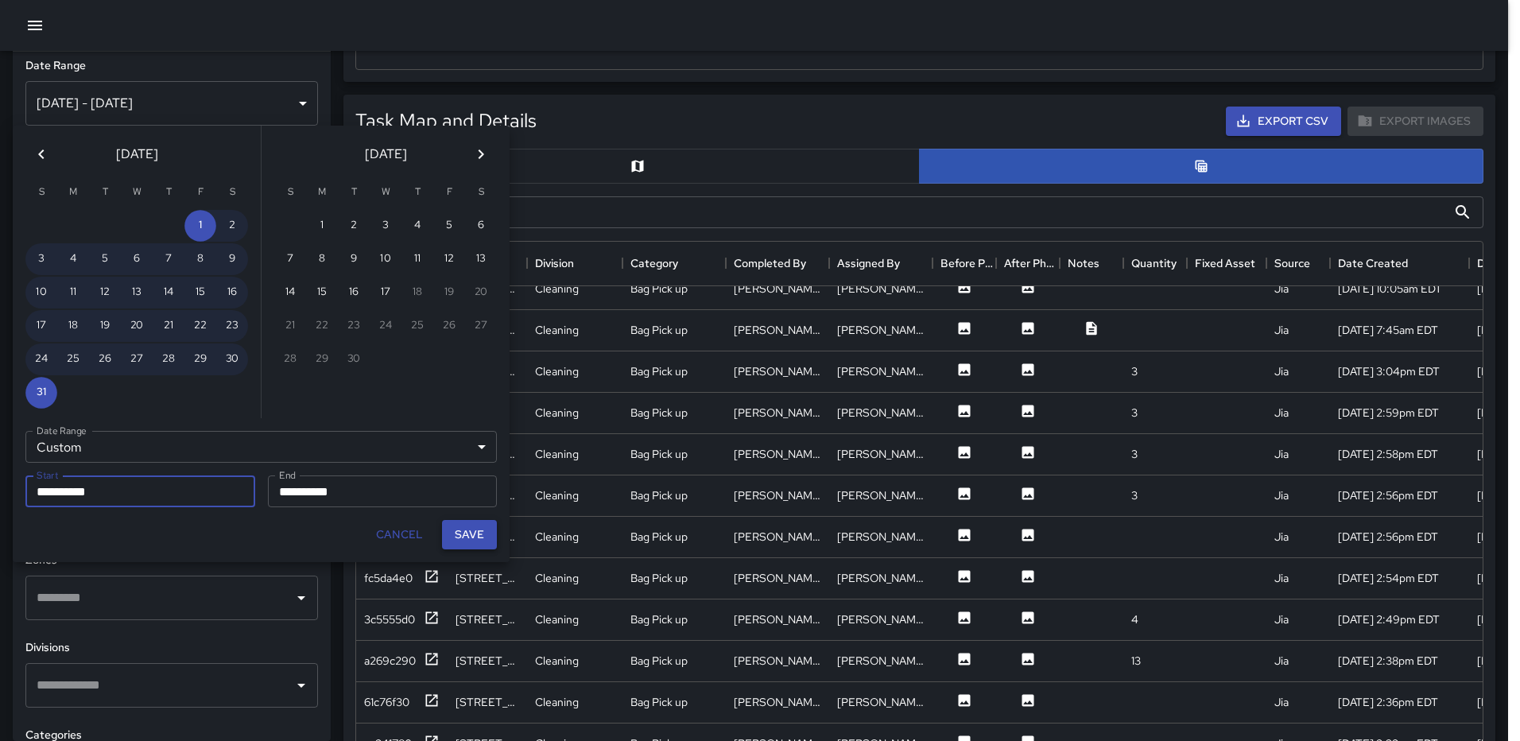
click at [462, 532] on button "Save" at bounding box center [469, 534] width 55 height 29
type input "**********"
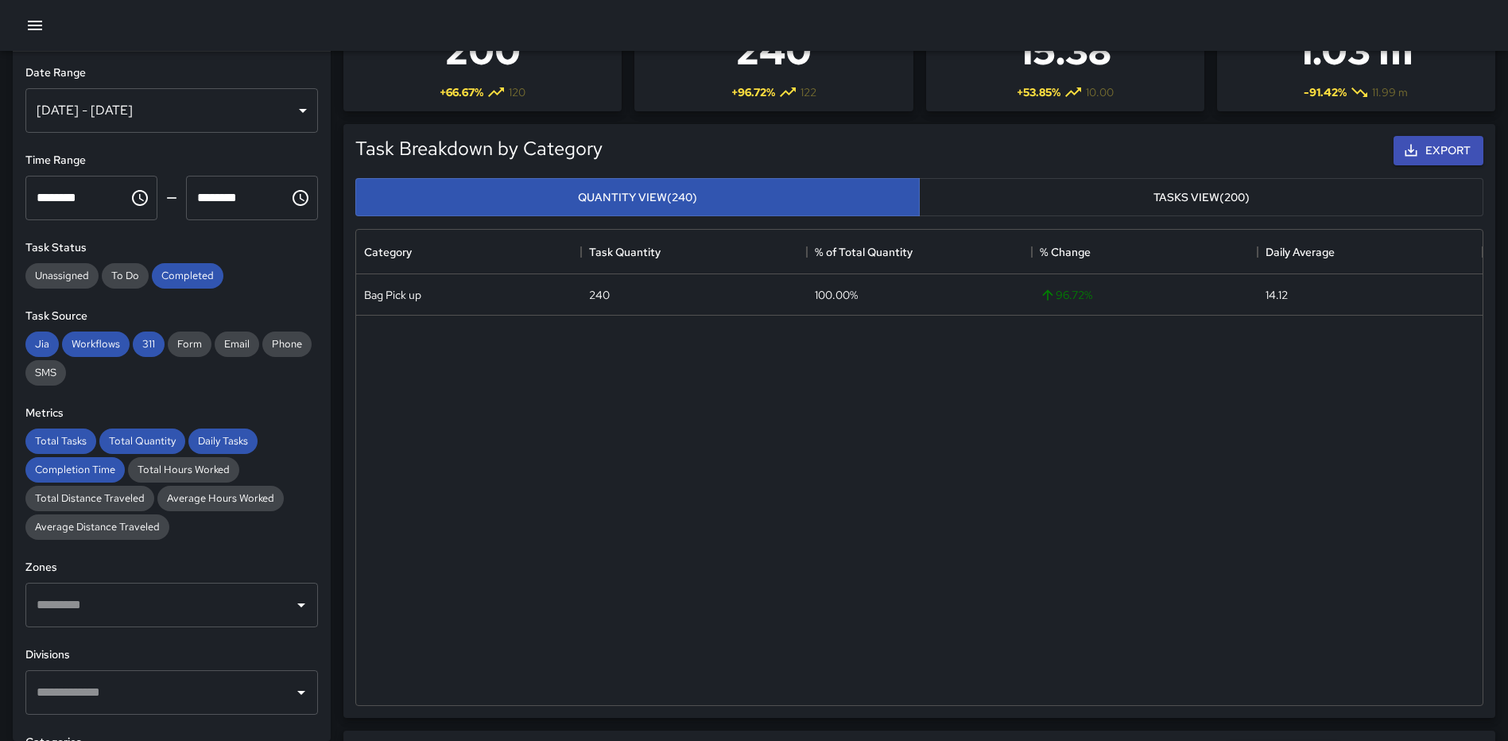
scroll to position [0, 0]
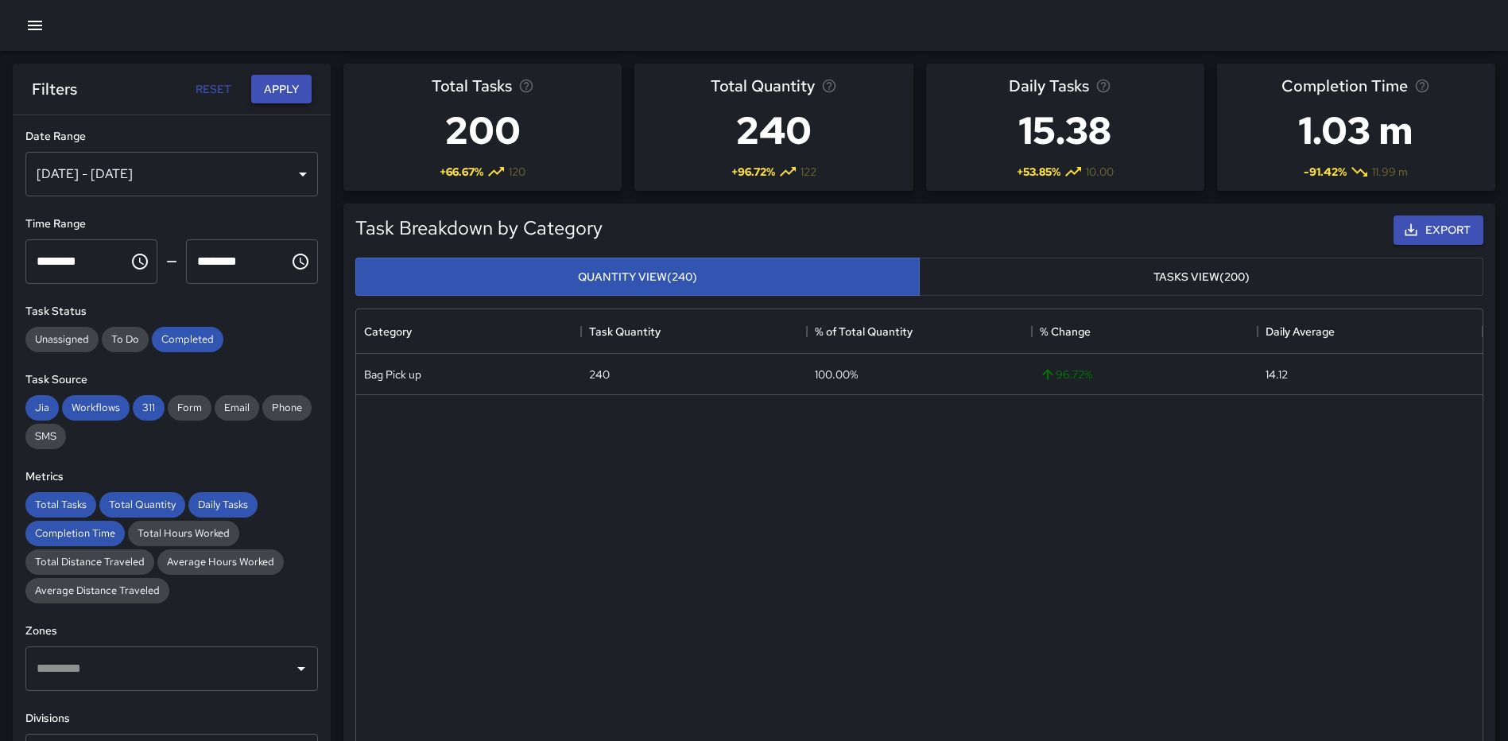
click at [282, 85] on button "Apply" at bounding box center [281, 89] width 60 height 29
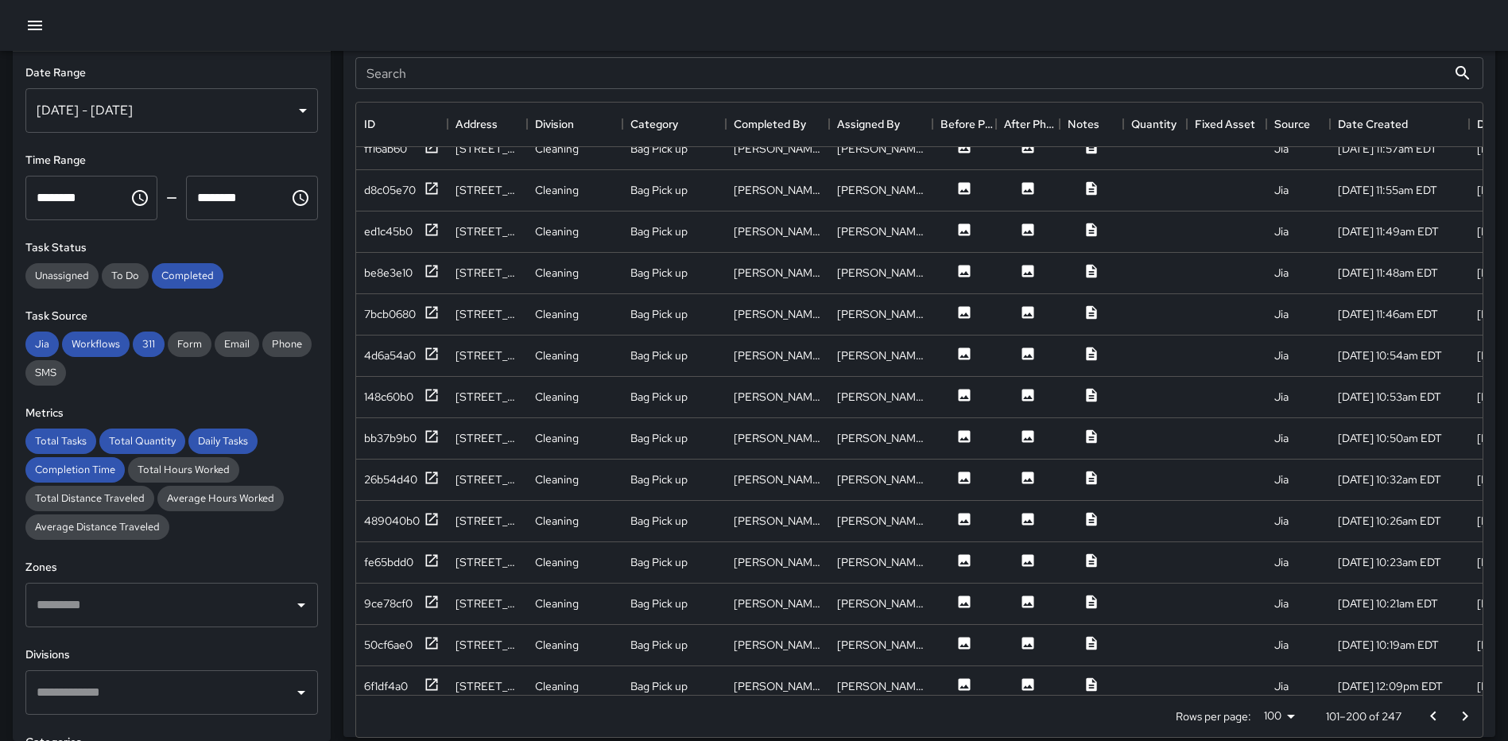
scroll to position [3598, 0]
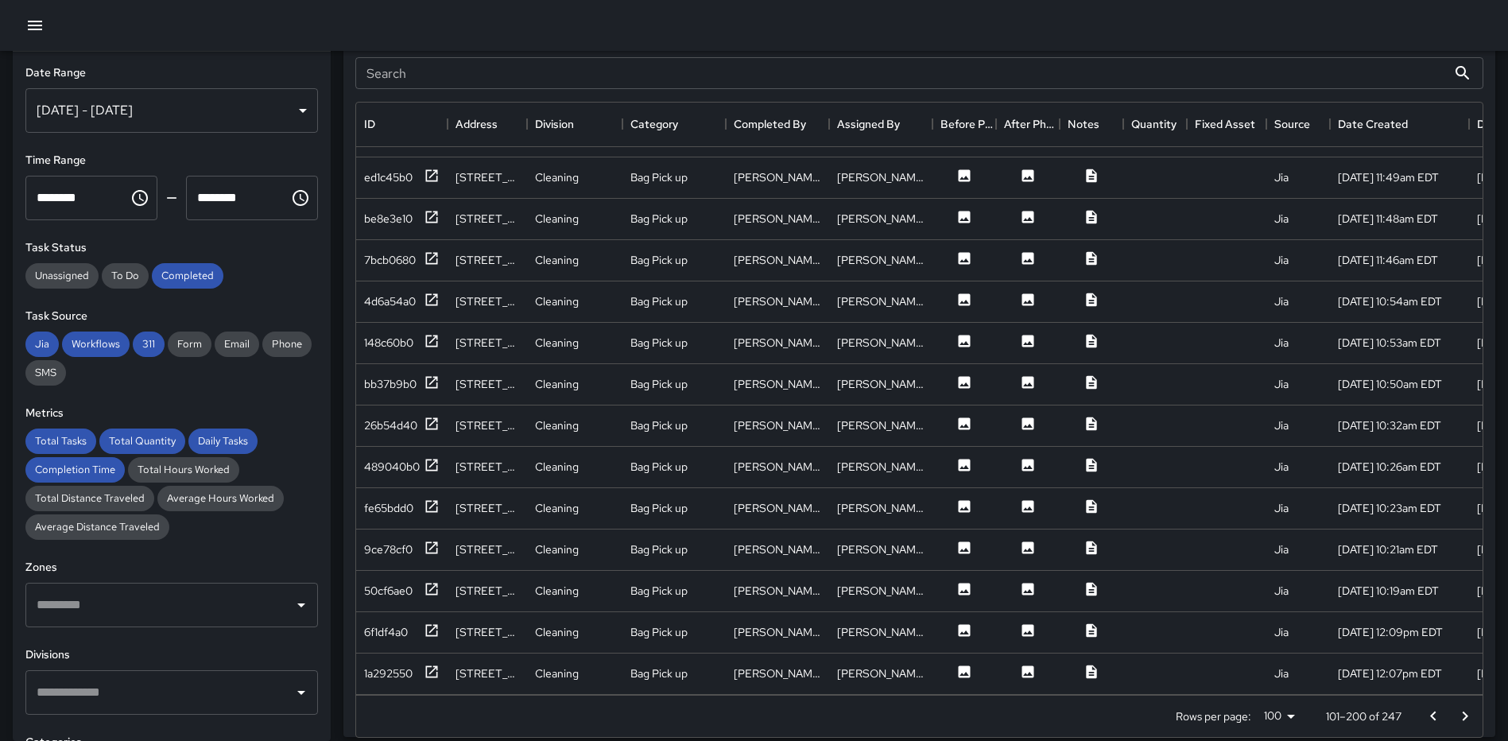
click at [1468, 711] on icon "Go to next page" at bounding box center [1465, 716] width 19 height 19
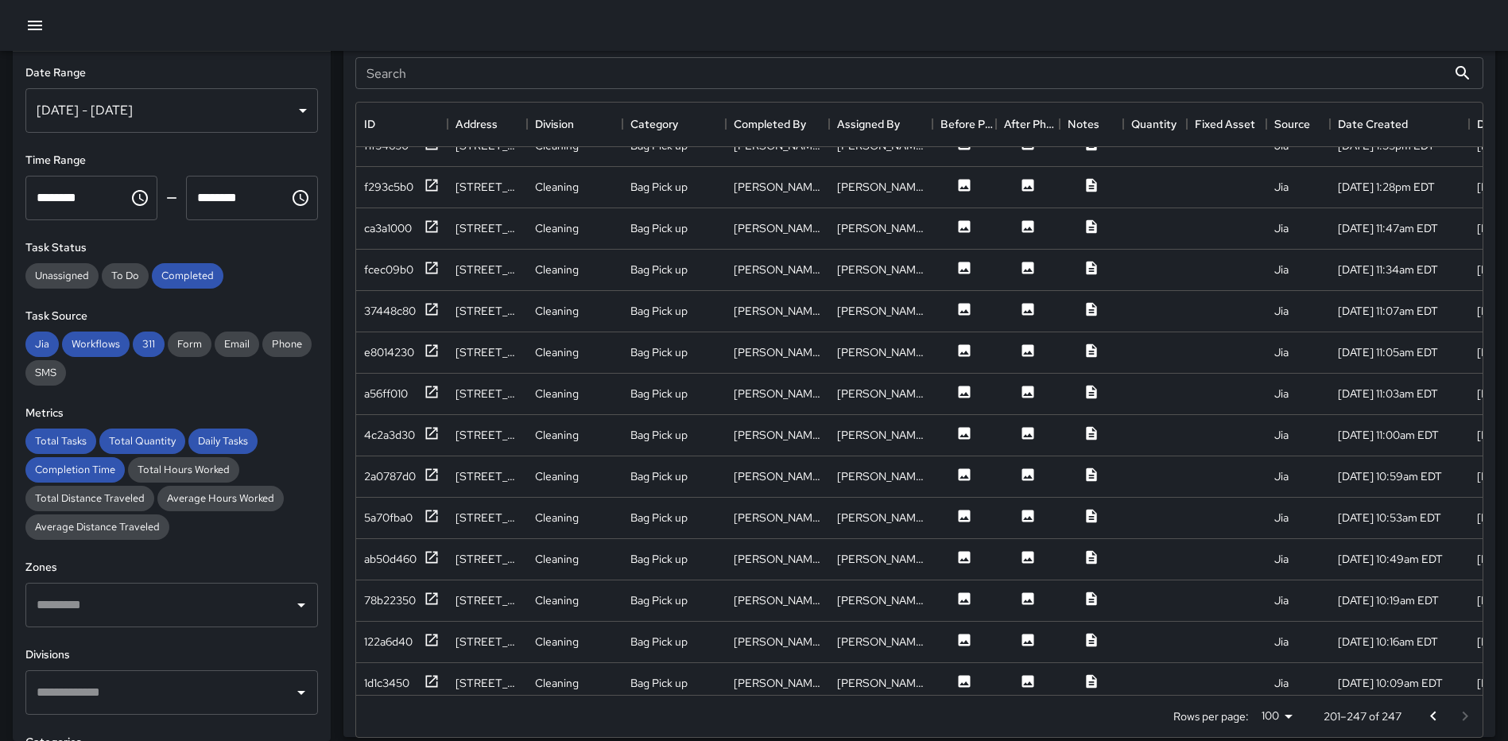
scroll to position [1407, 0]
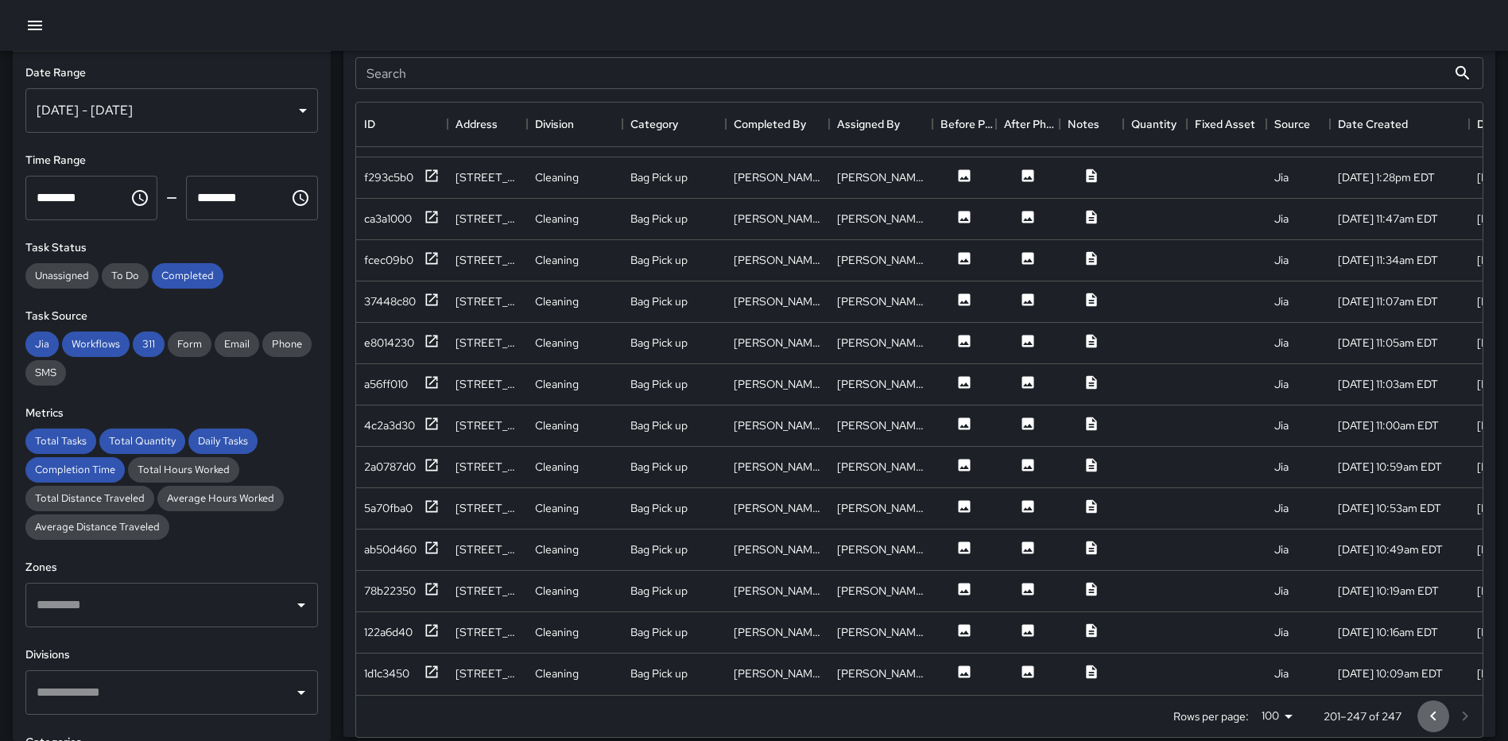
click at [1434, 712] on icon "Go to previous page" at bounding box center [1433, 716] width 19 height 19
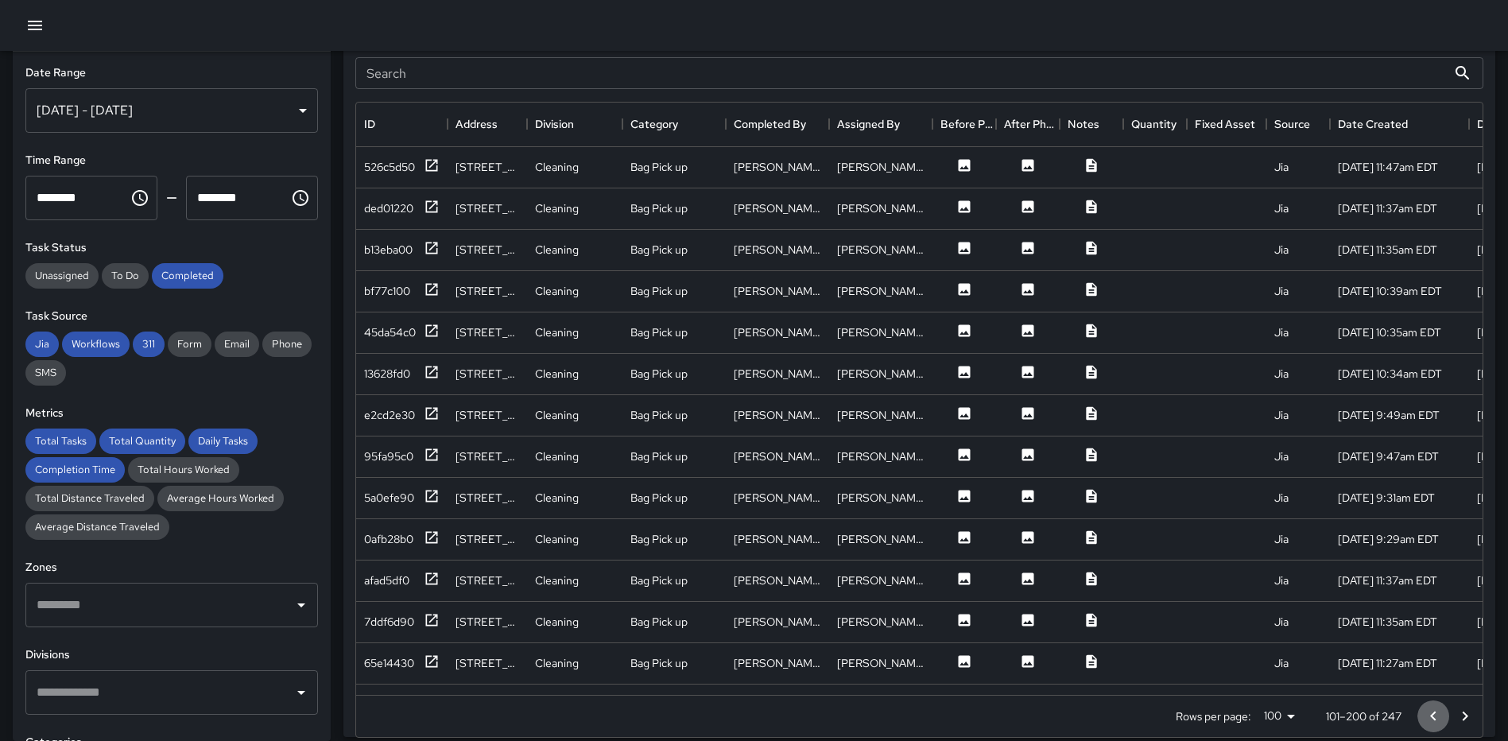
click at [1434, 712] on icon "Go to previous page" at bounding box center [1433, 716] width 19 height 19
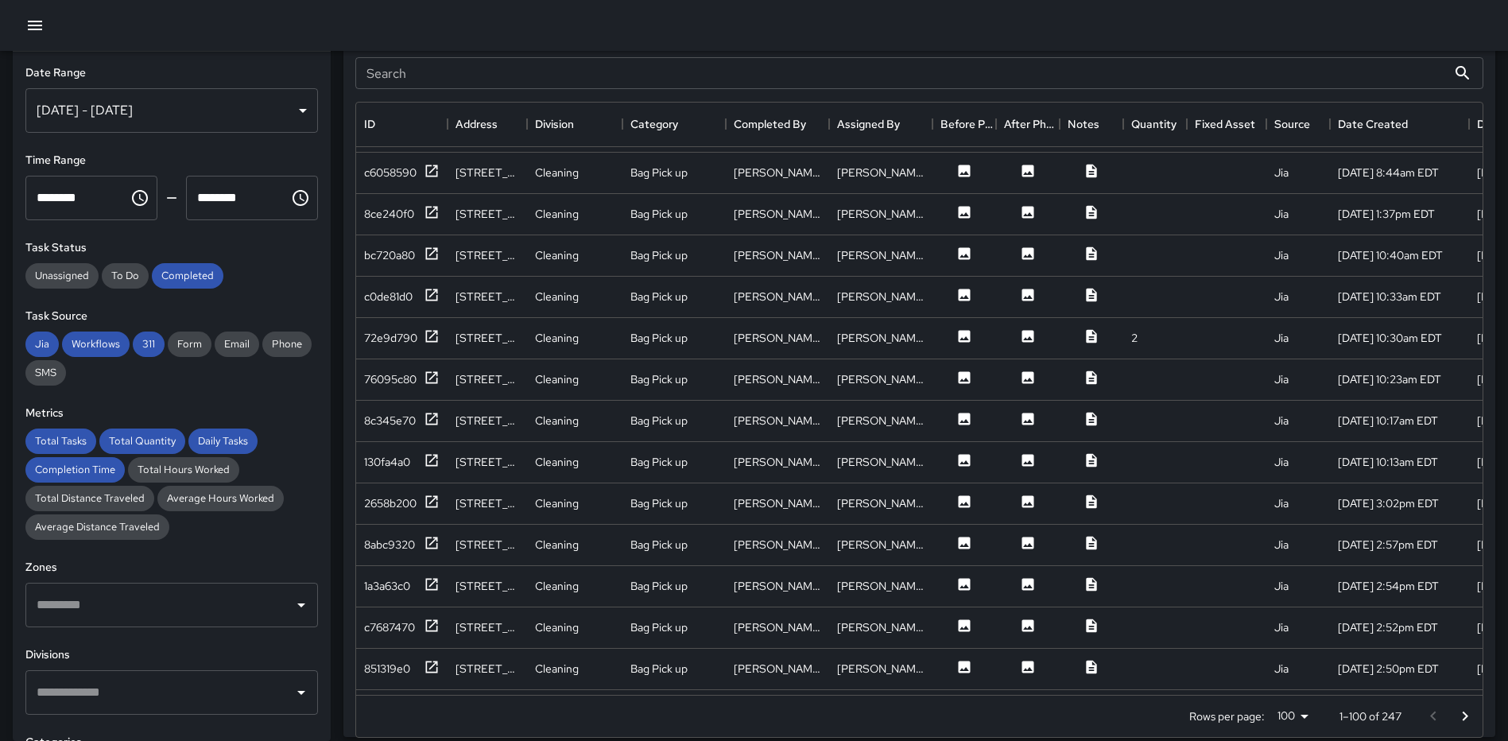
scroll to position [691, 0]
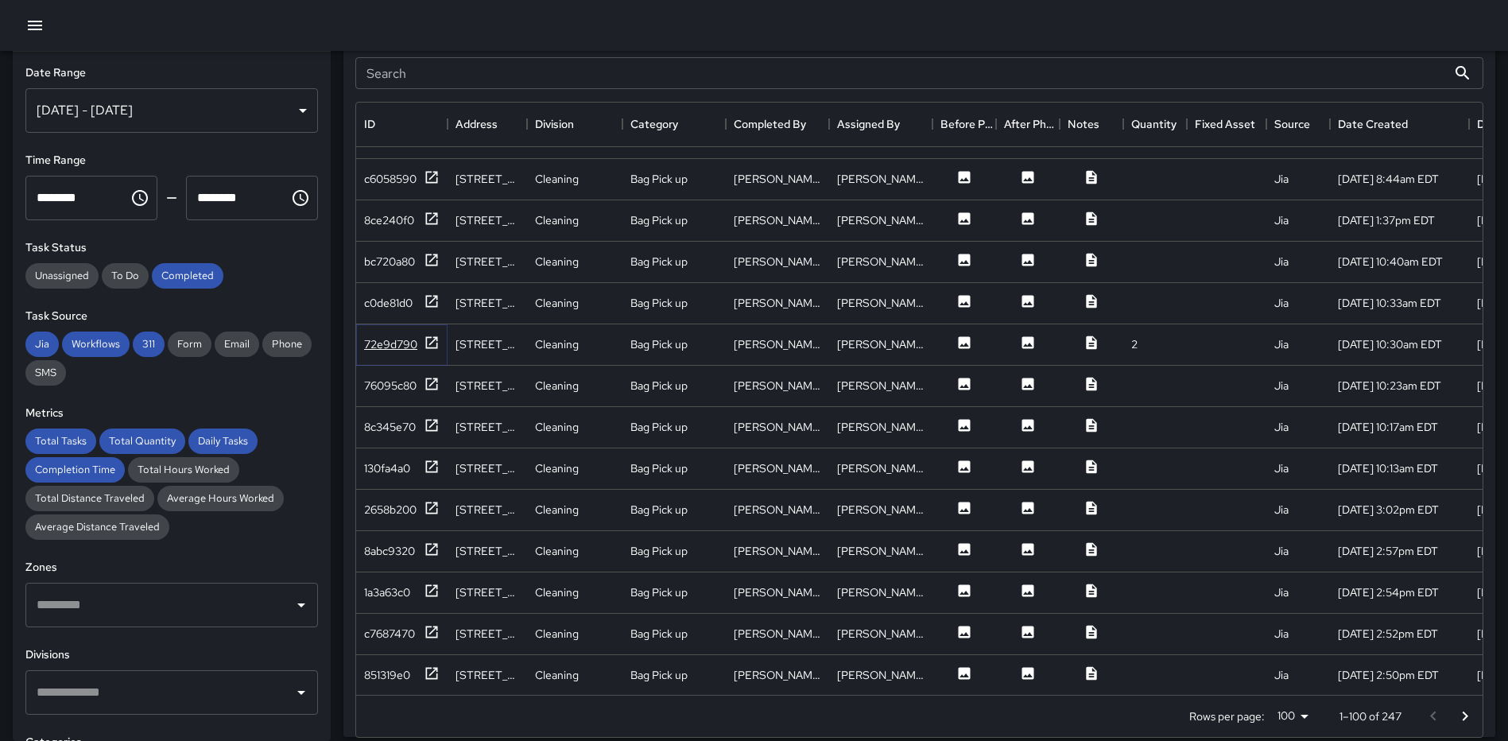
click at [435, 342] on icon at bounding box center [432, 343] width 16 height 16
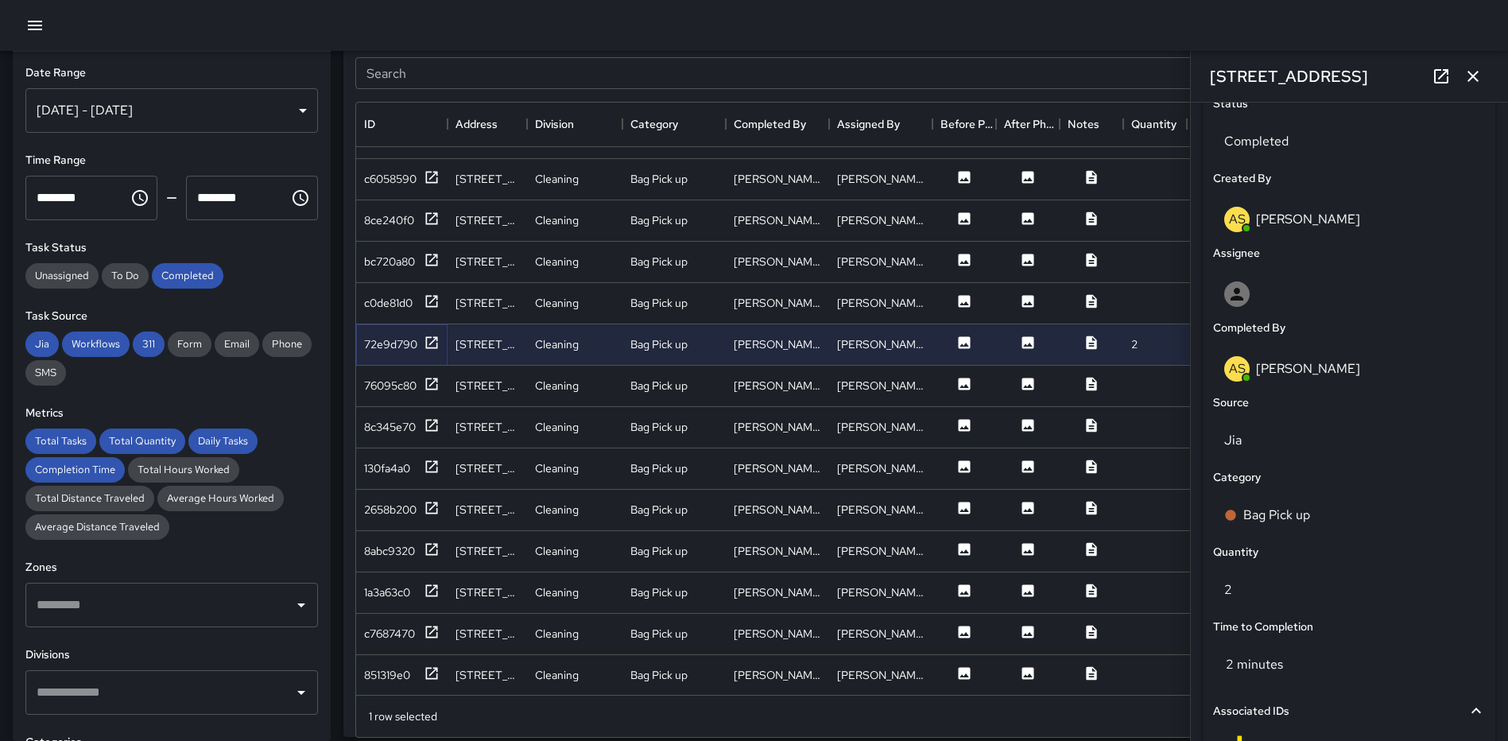
scroll to position [977, 0]
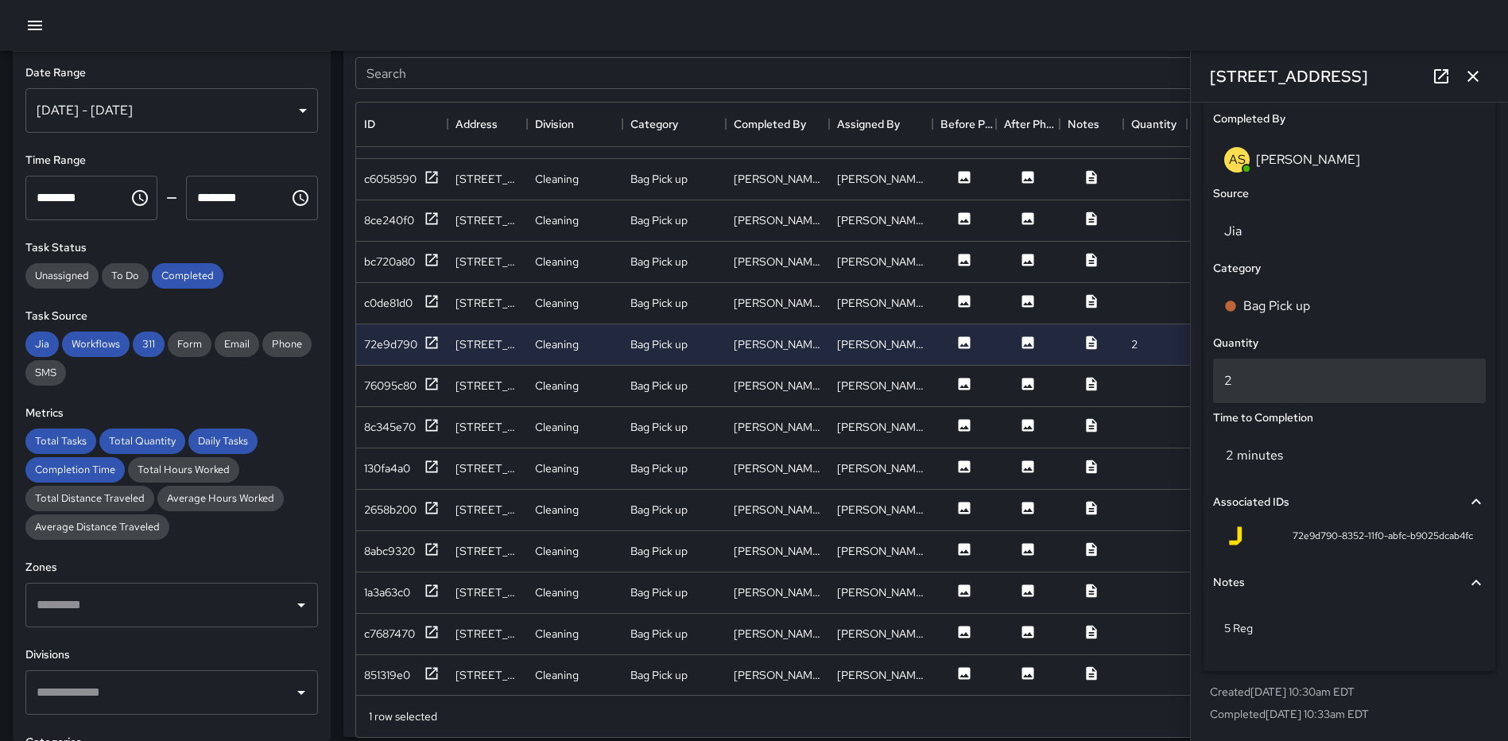
click at [1314, 386] on p "2" at bounding box center [1349, 380] width 250 height 19
type input "*"
click at [1471, 72] on icon "button" at bounding box center [1473, 76] width 19 height 19
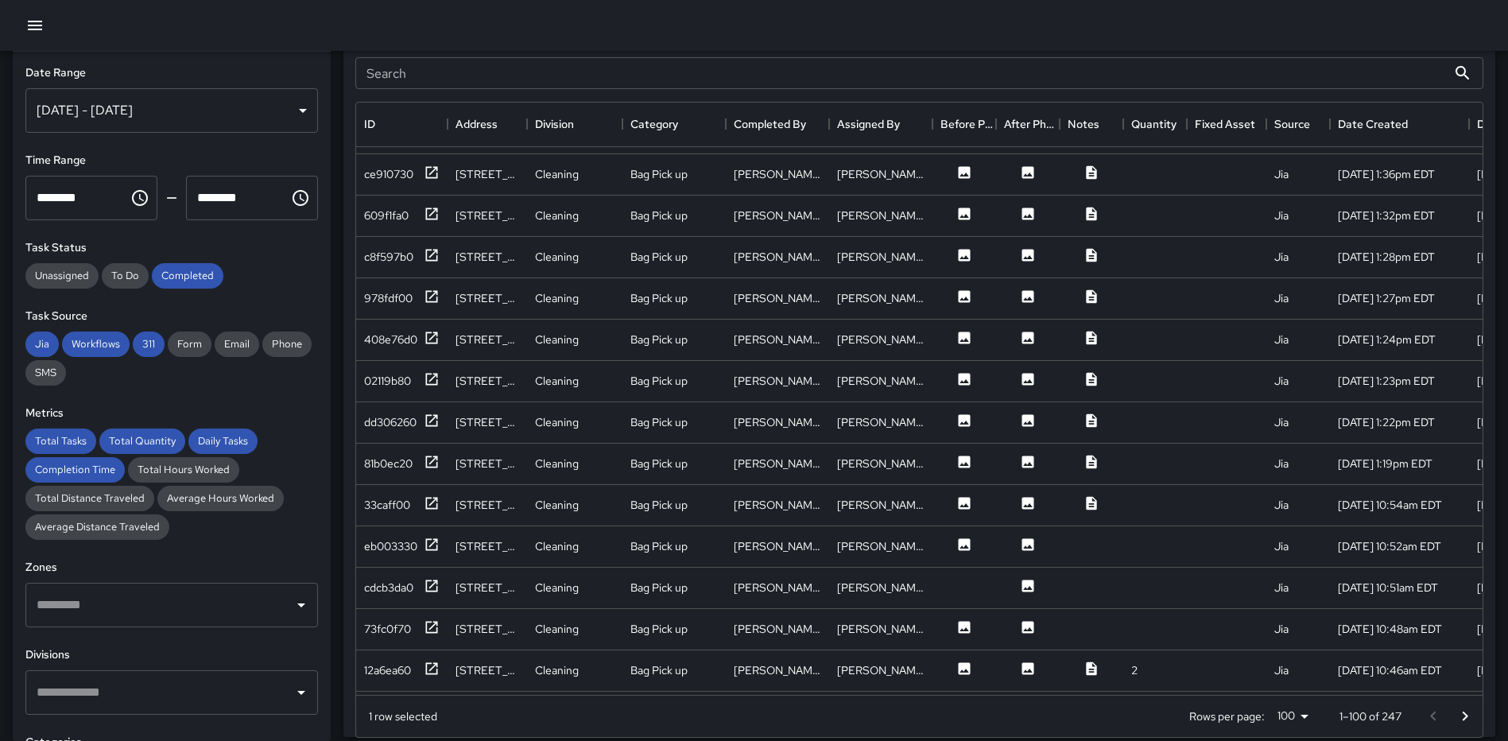
scroll to position [3598, 0]
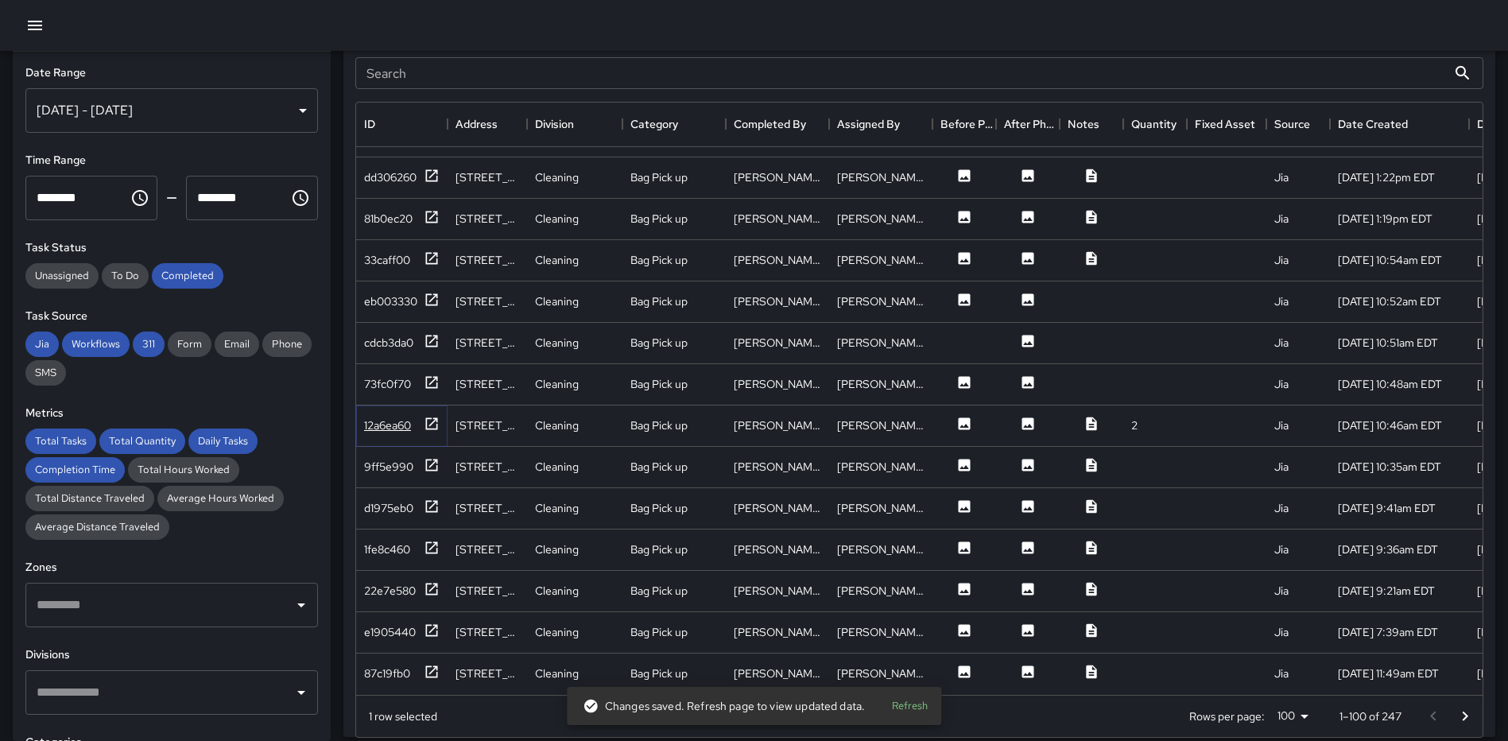
click at [432, 416] on icon at bounding box center [432, 424] width 16 height 16
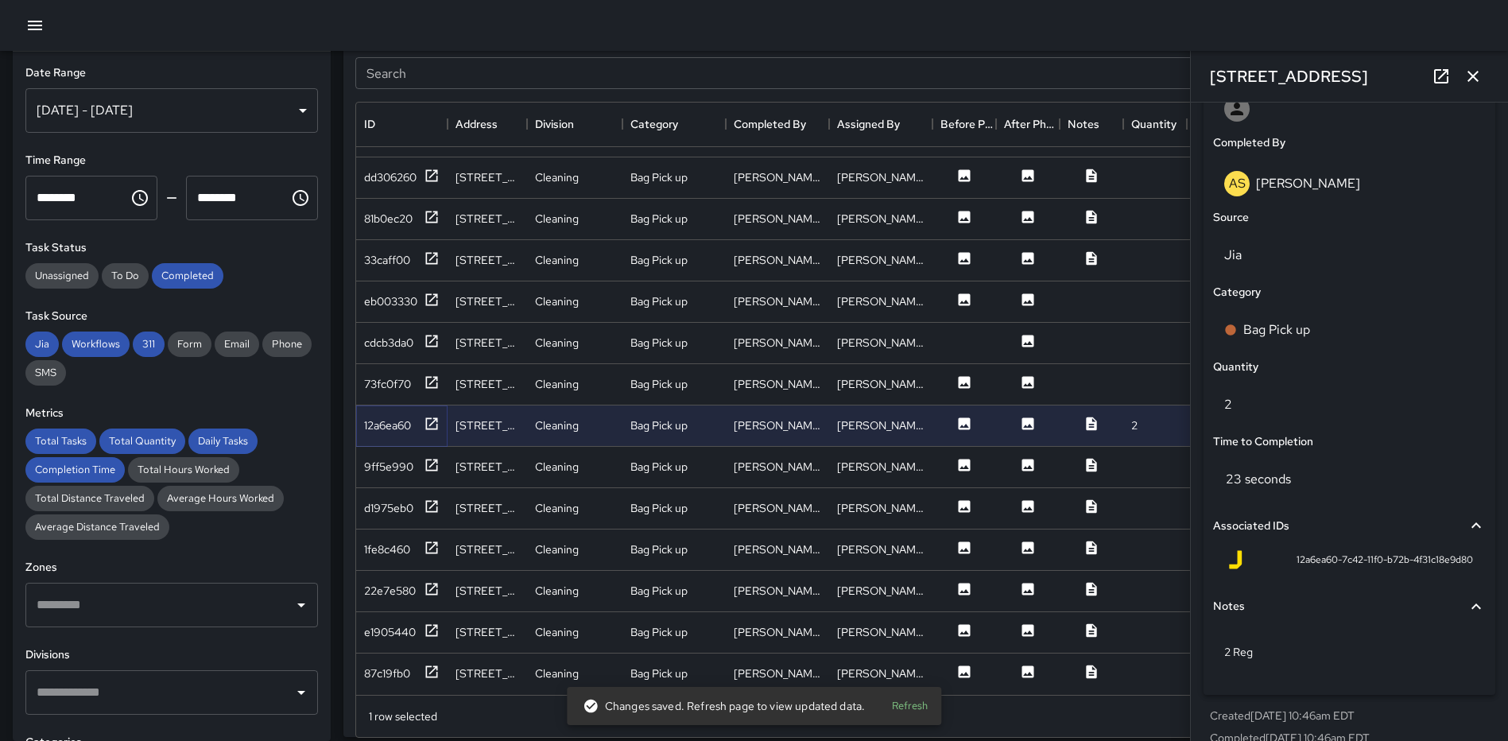
scroll to position [977, 0]
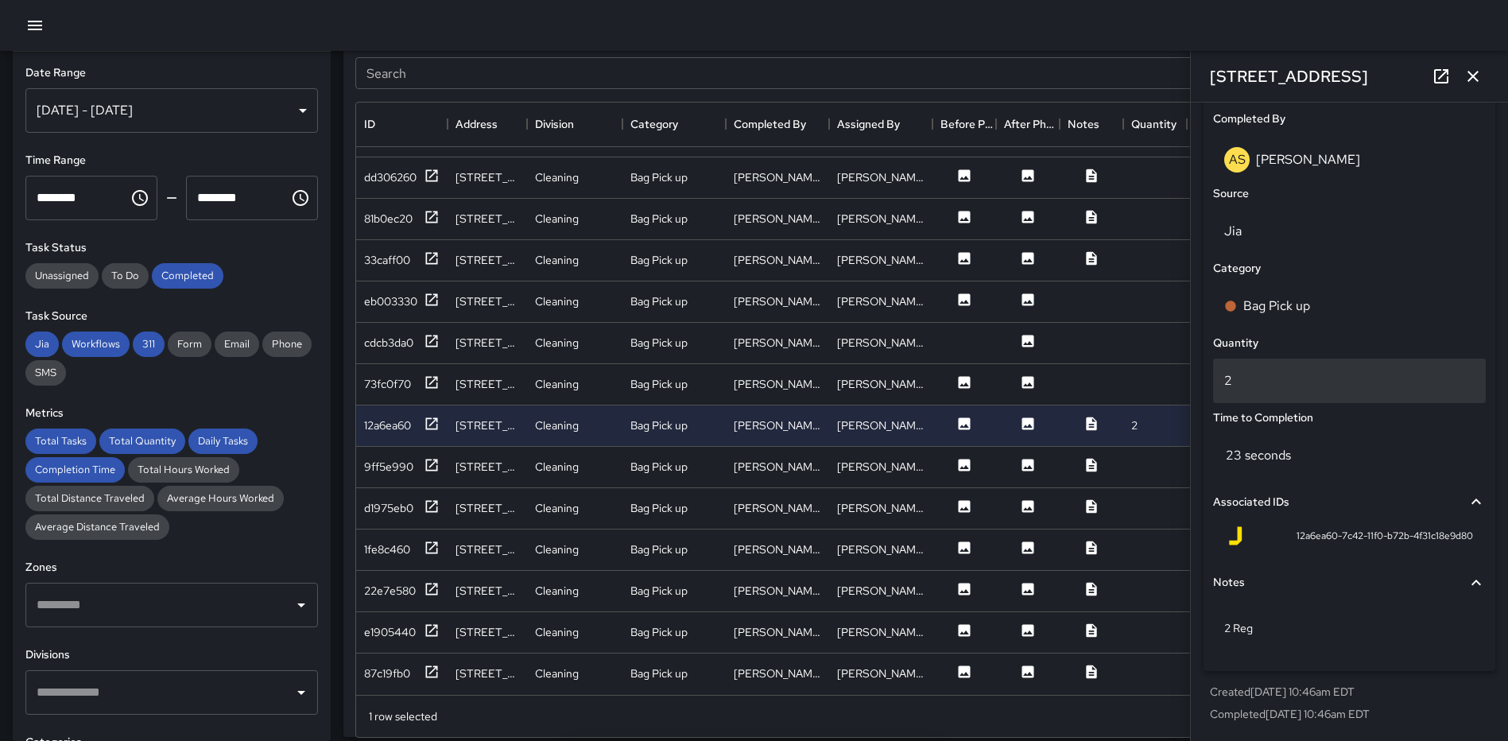
click at [1275, 386] on p "2" at bounding box center [1349, 380] width 250 height 19
type input "*"
click at [1474, 68] on icon "button" at bounding box center [1473, 76] width 19 height 19
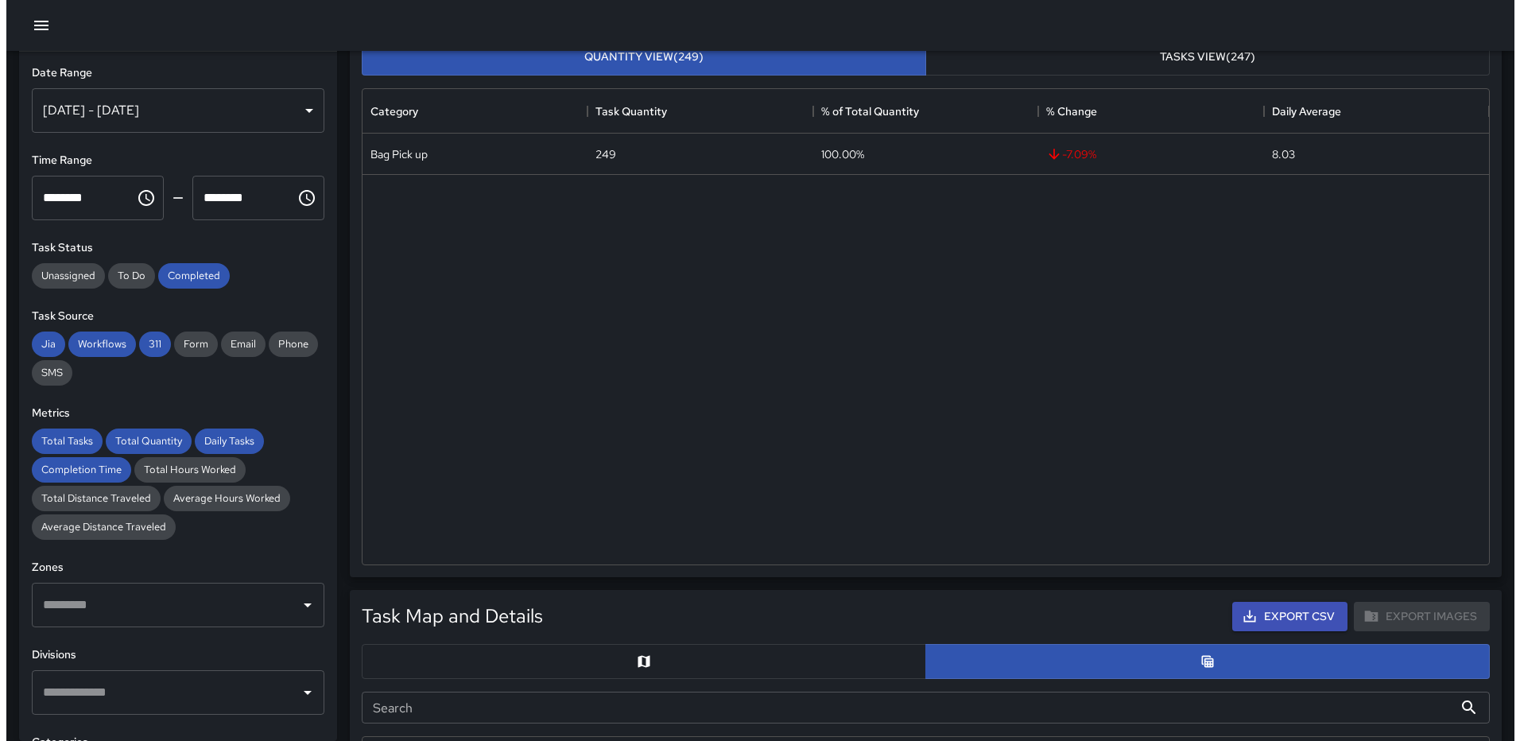
scroll to position [219, 0]
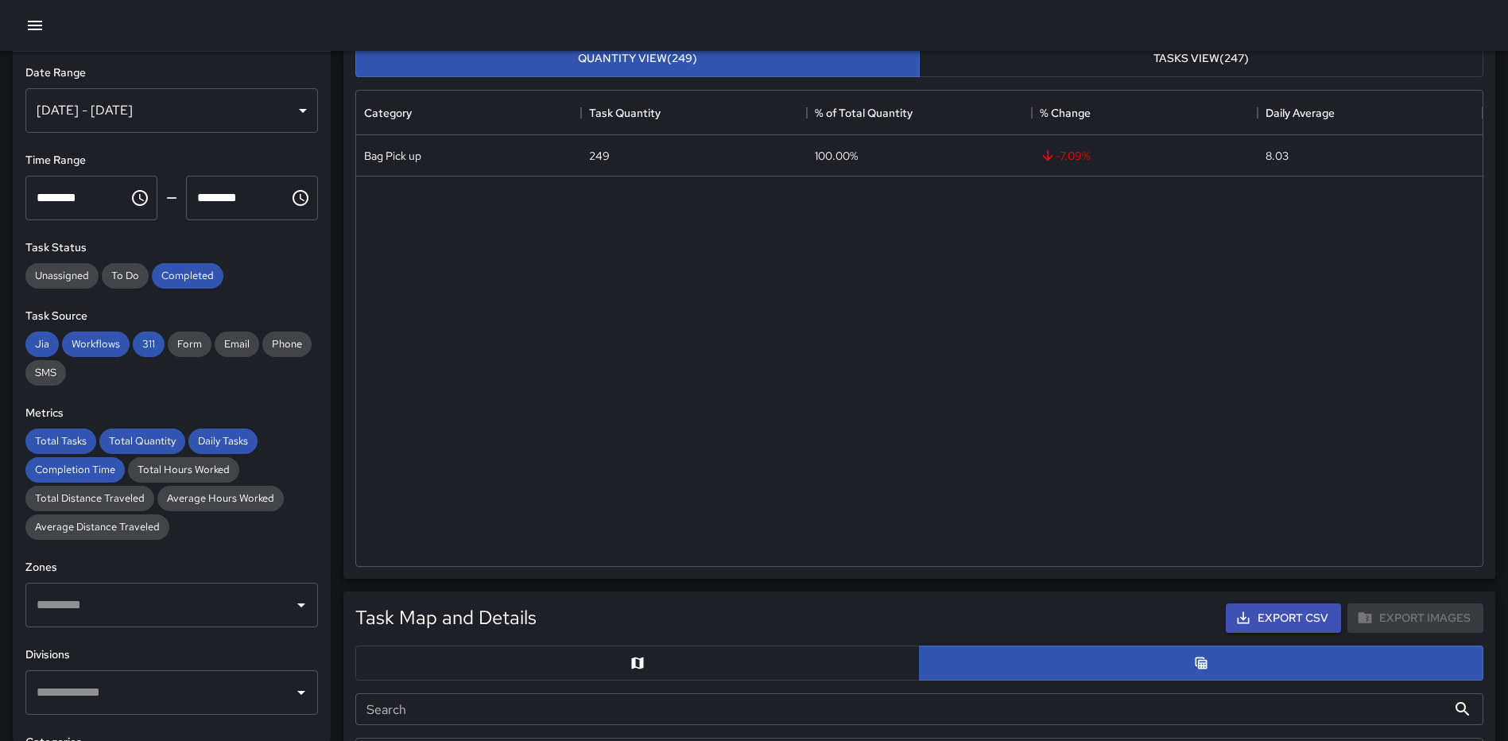
click at [33, 21] on icon "button" at bounding box center [35, 26] width 14 height 10
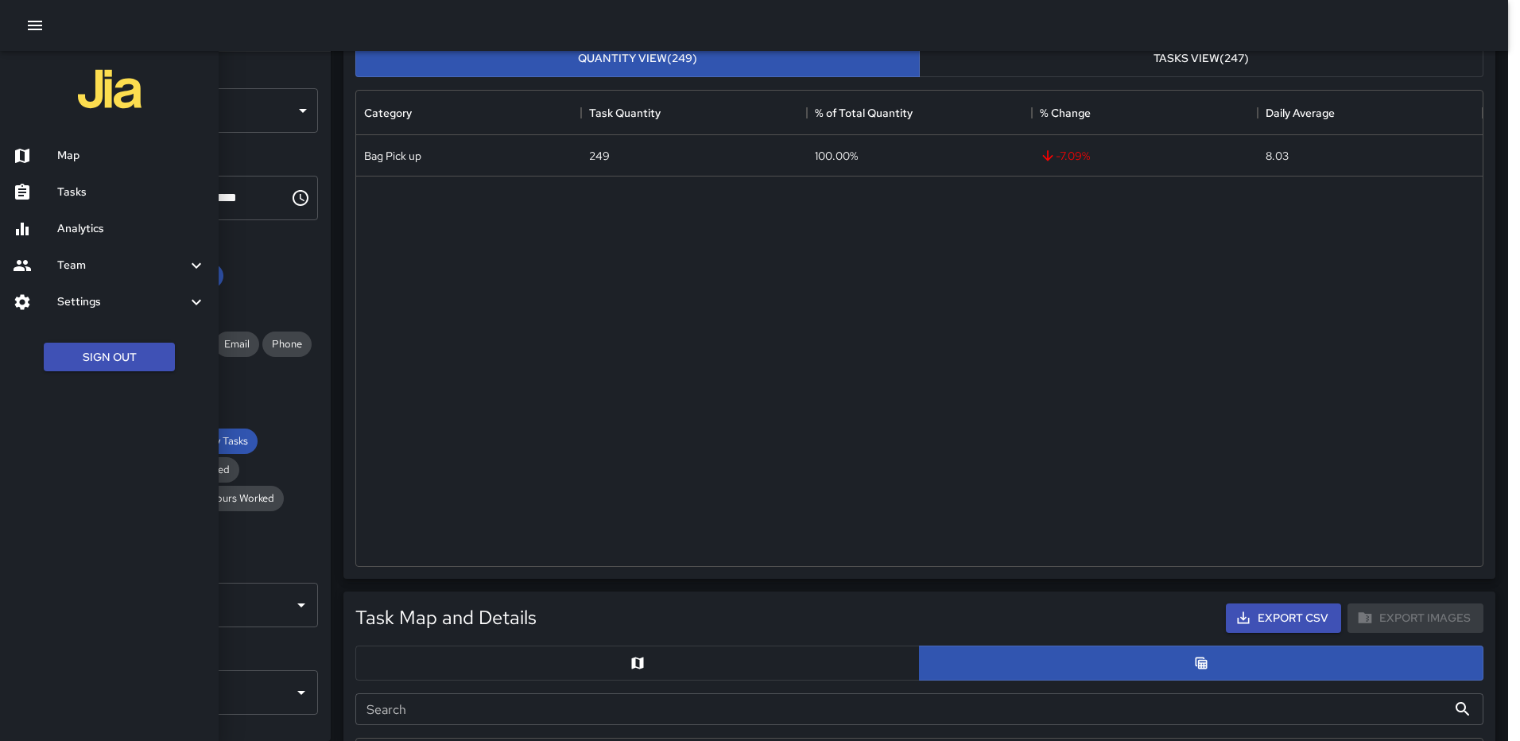
click at [81, 152] on h6 "Map" at bounding box center [131, 155] width 149 height 17
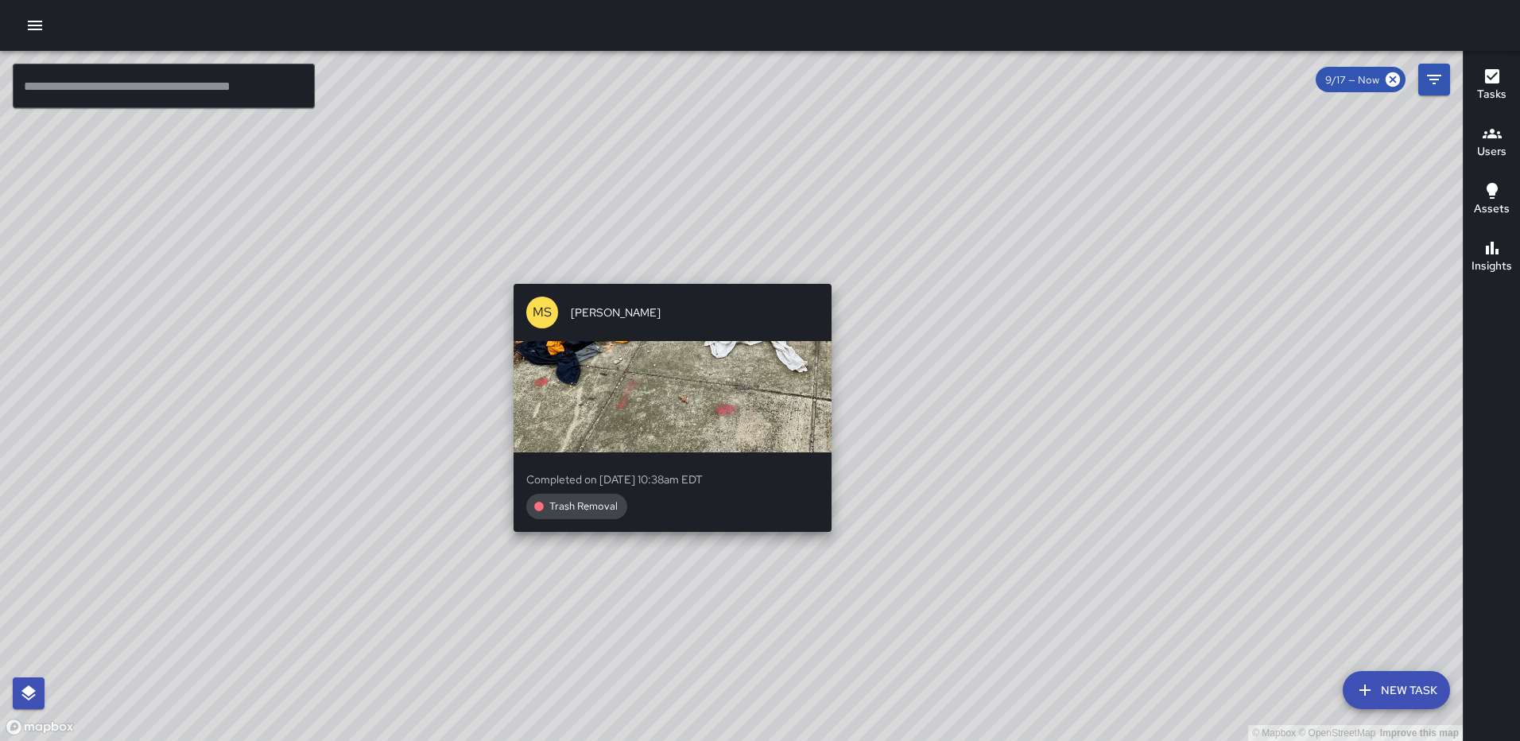
click at [668, 274] on div "© Mapbox © OpenStreetMap Improve this map [PERSON_NAME] Completed on [DATE] 10:…" at bounding box center [731, 396] width 1463 height 690
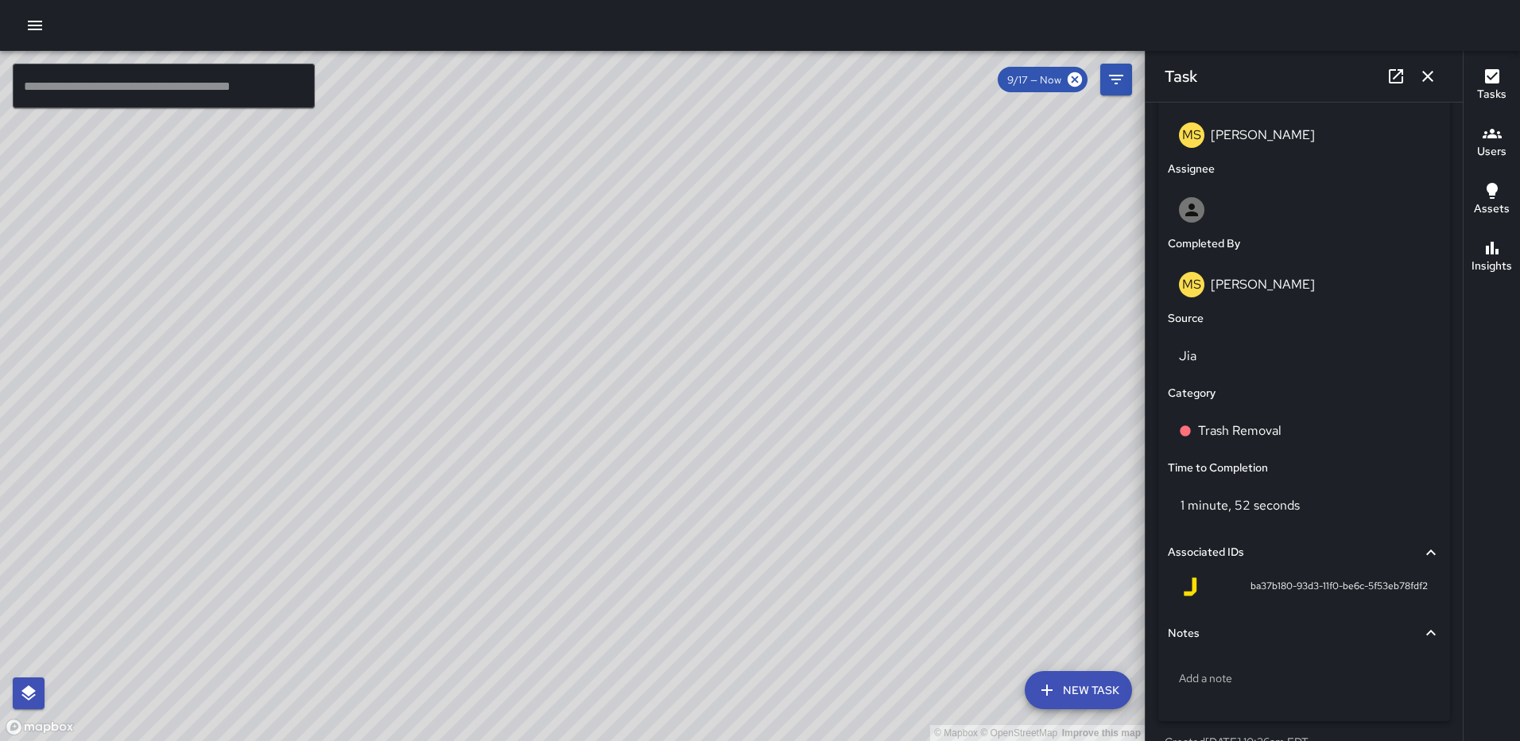
scroll to position [848, 0]
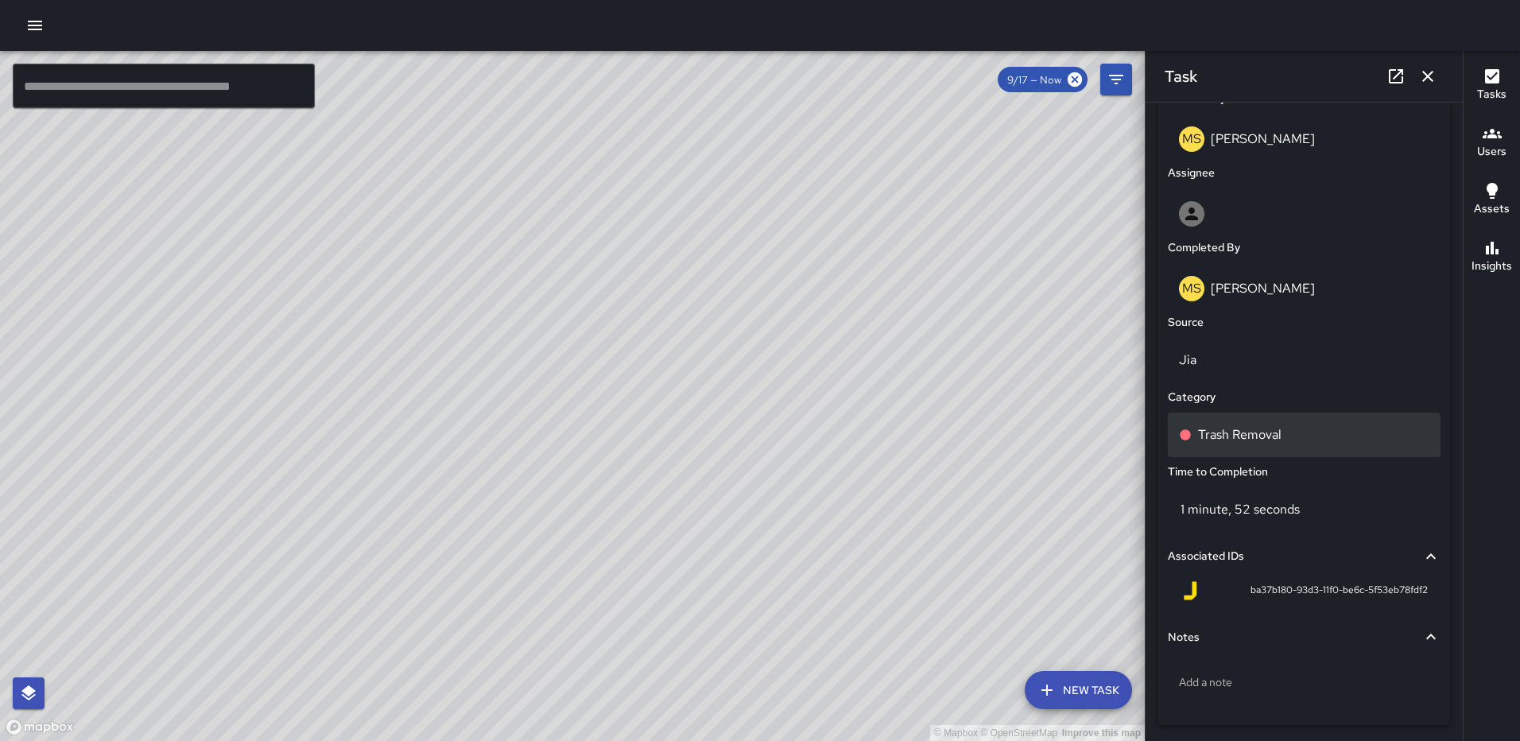
click at [1320, 436] on div "Trash Removal" at bounding box center [1304, 434] width 250 height 19
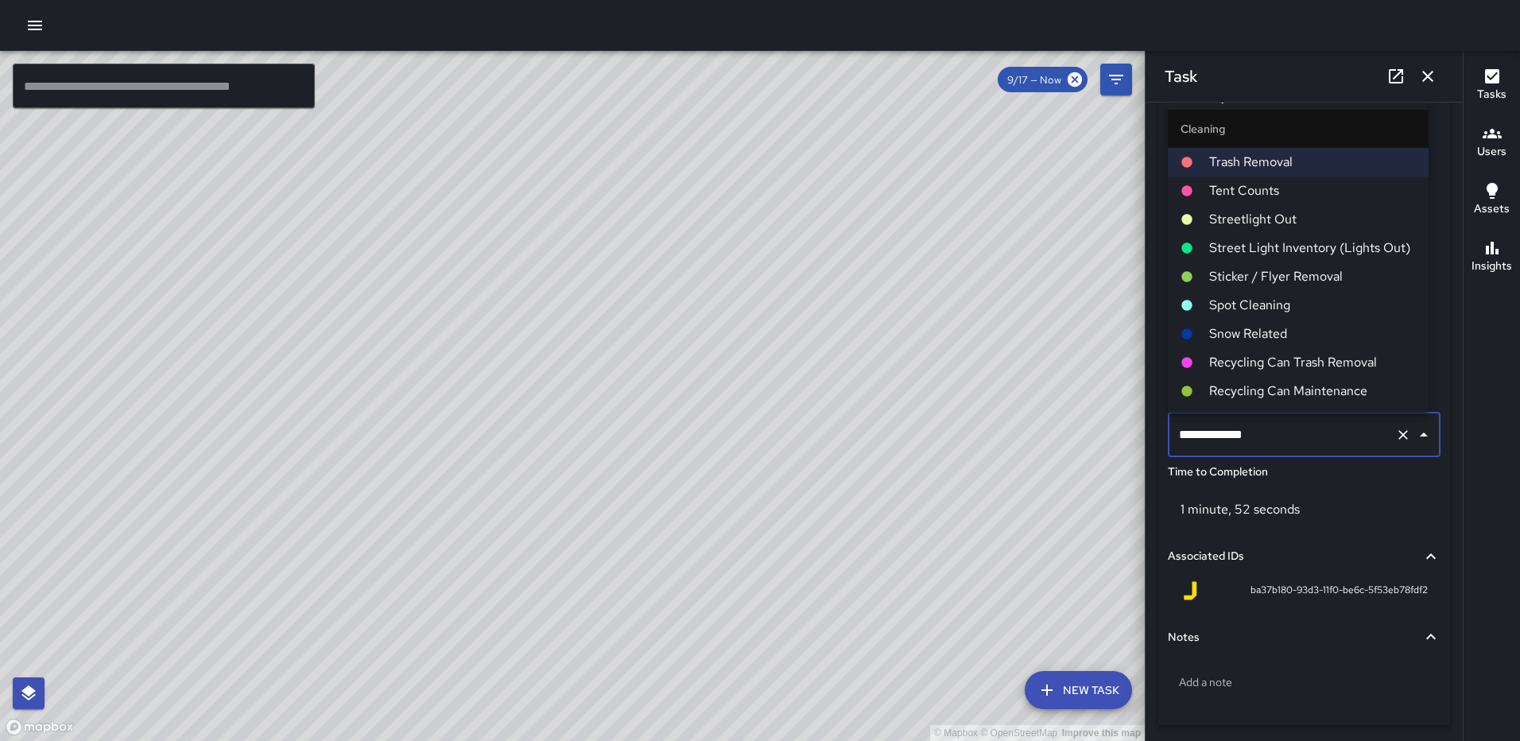
click at [1283, 308] on span "Spot Cleaning" at bounding box center [1312, 305] width 207 height 19
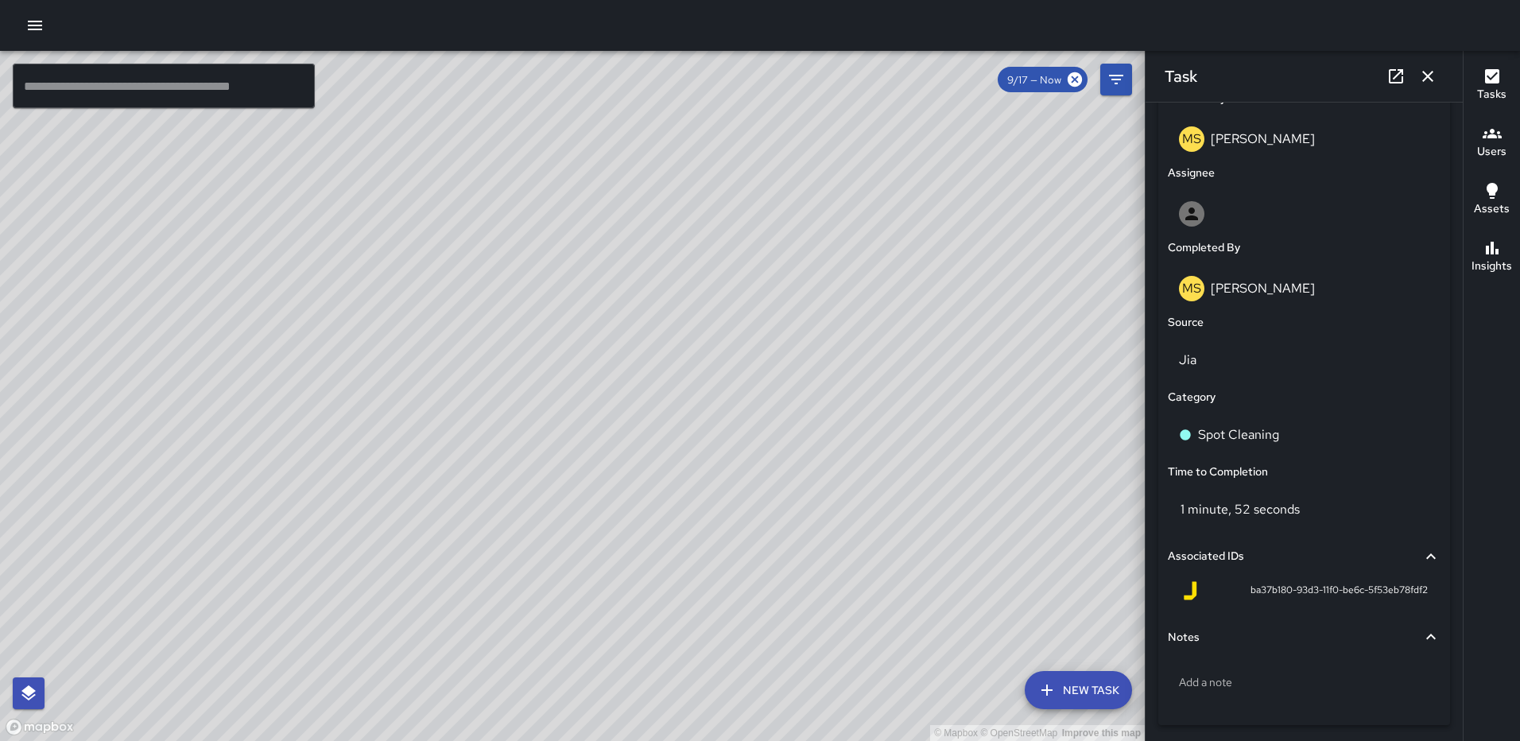
click at [1422, 77] on icon "button" at bounding box center [1427, 76] width 19 height 19
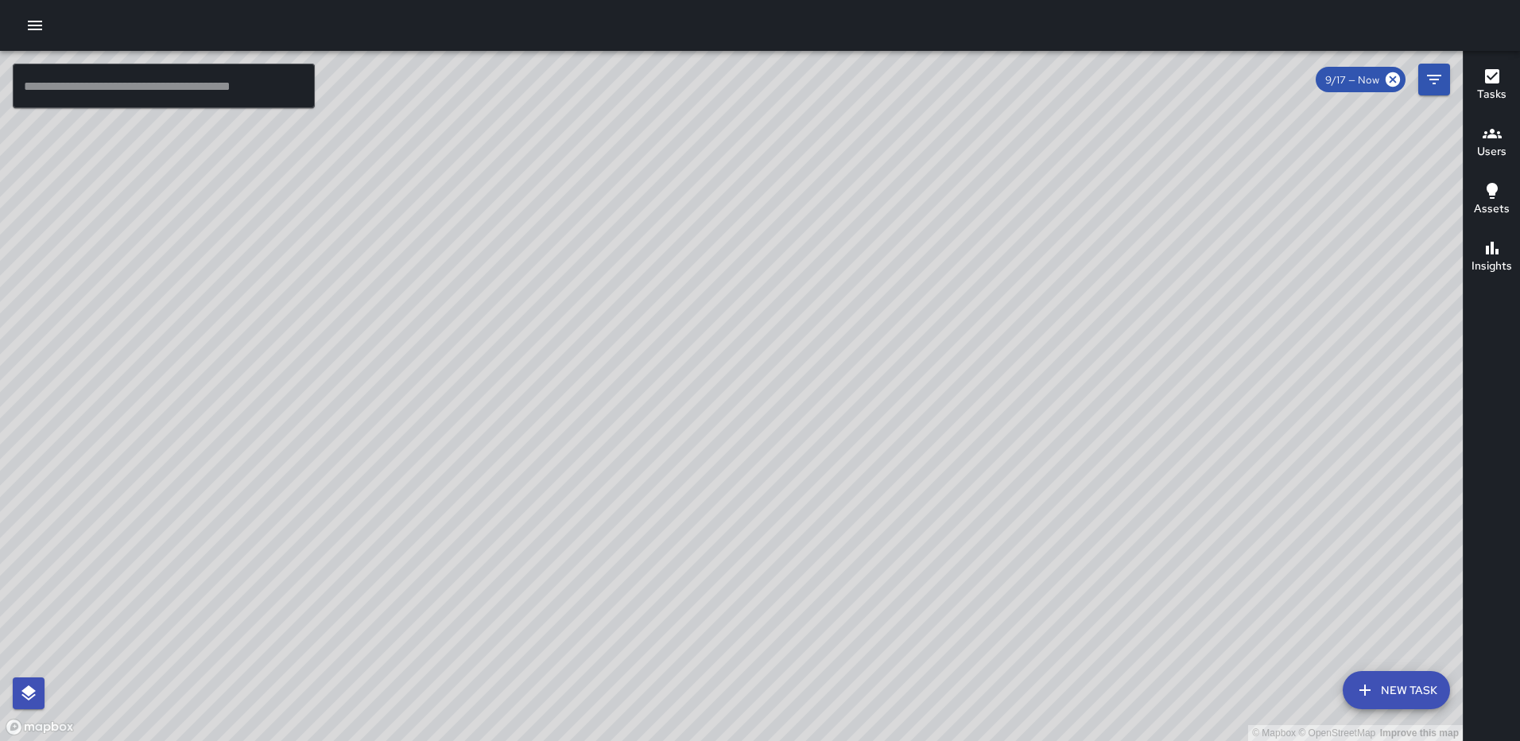
click at [716, 406] on div "© Mapbox © OpenStreetMap Improve this map [PERSON_NAME] Completed on [DATE] 10:…" at bounding box center [731, 396] width 1463 height 690
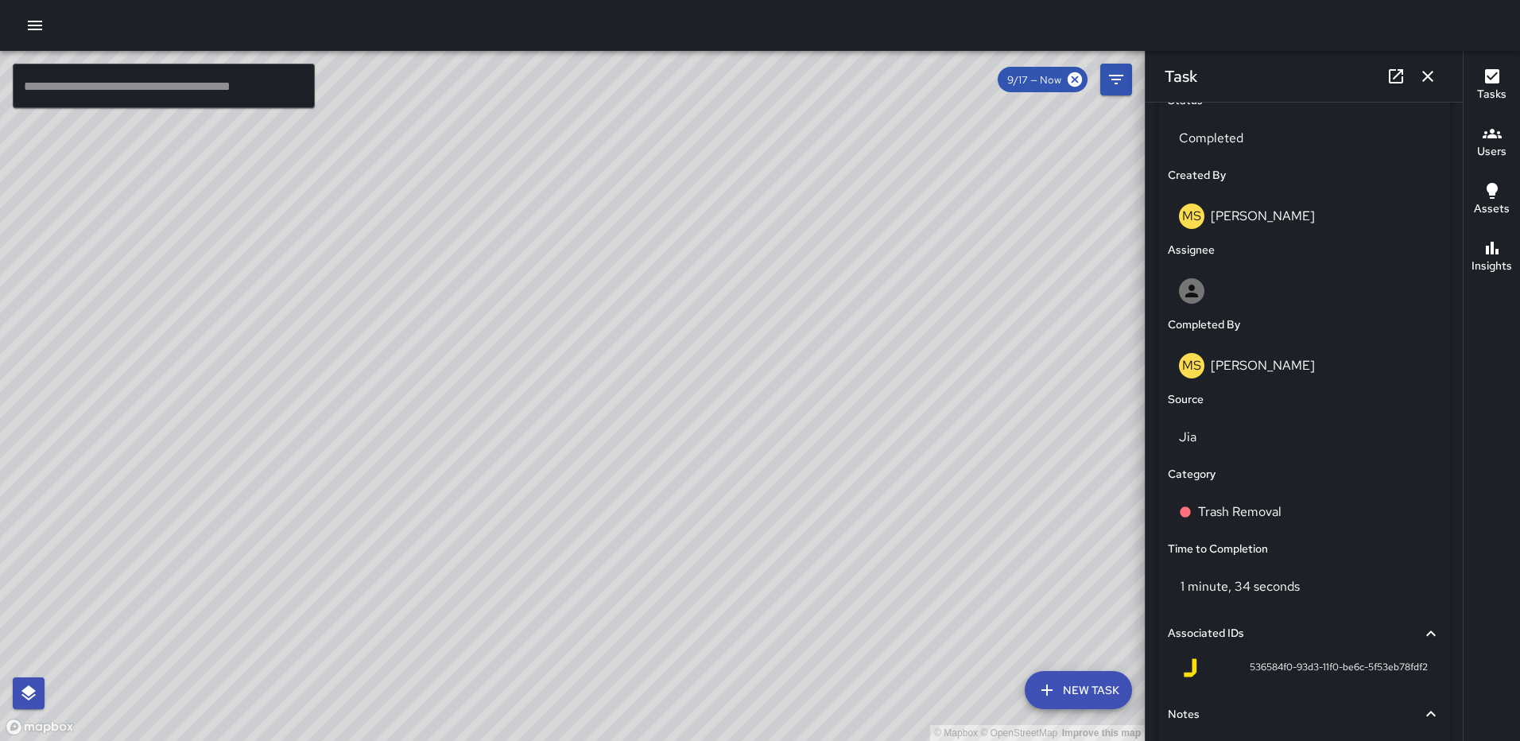
scroll to position [903, 0]
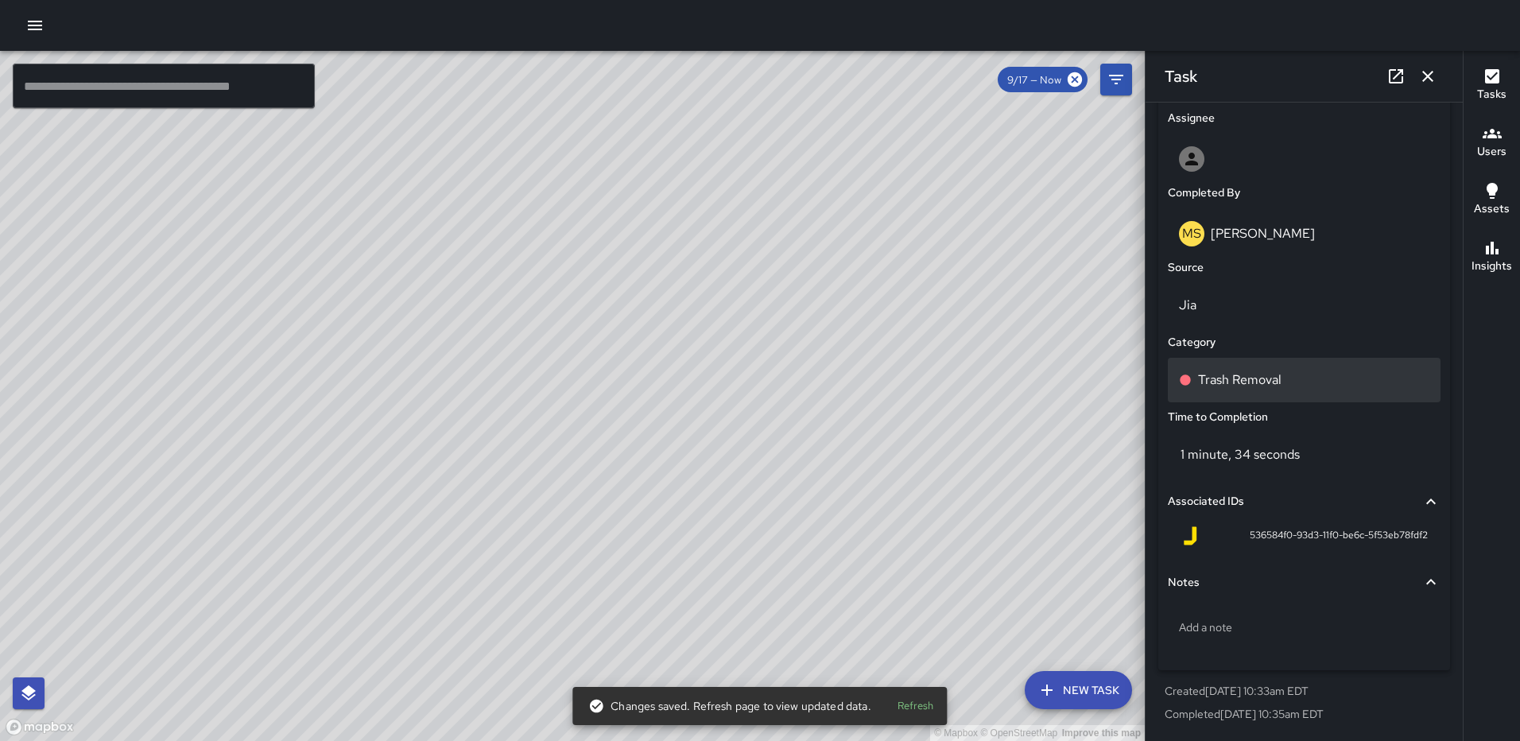
click at [1273, 367] on div "Trash Removal" at bounding box center [1304, 380] width 273 height 45
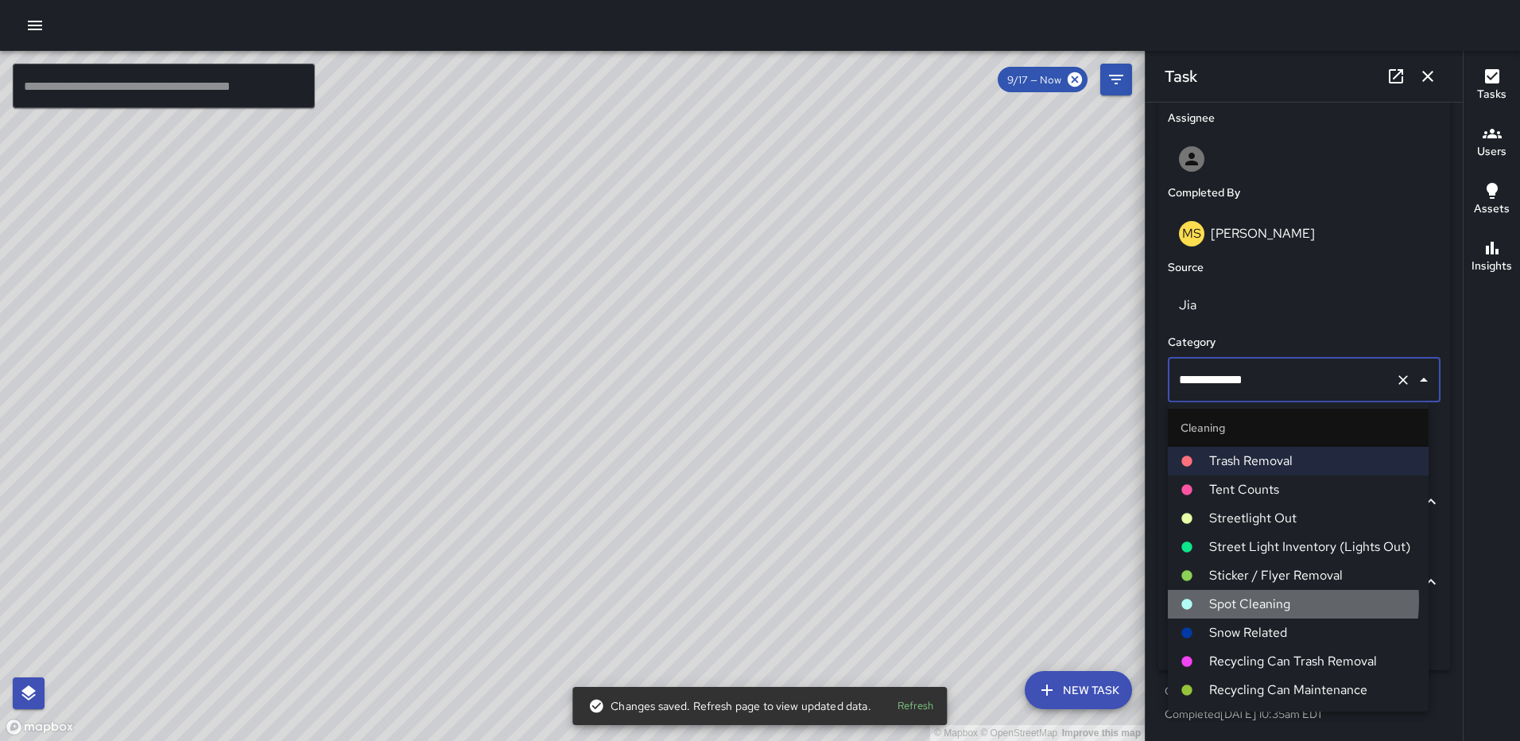
click at [1254, 599] on span "Spot Cleaning" at bounding box center [1312, 604] width 207 height 19
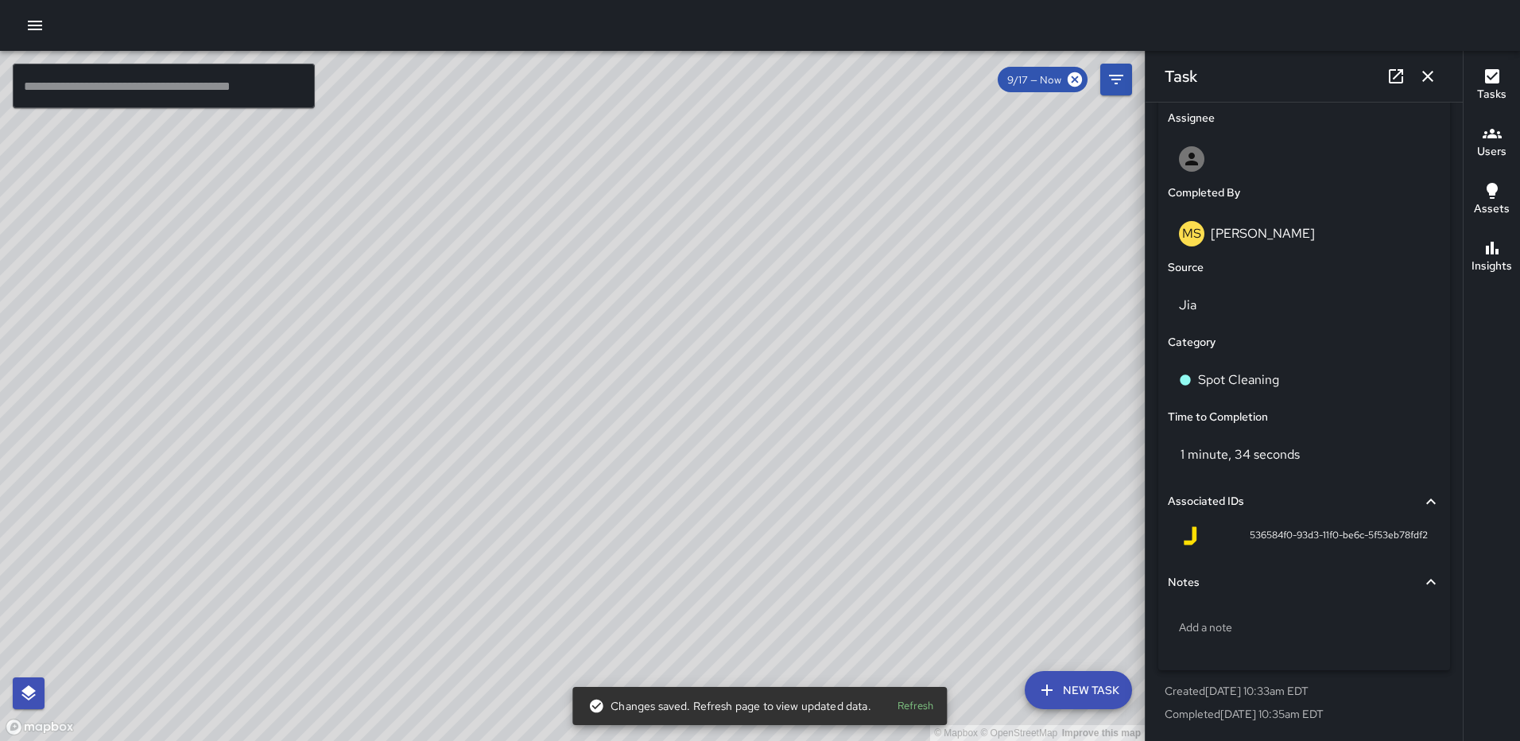
click at [1425, 72] on icon "button" at bounding box center [1427, 76] width 19 height 19
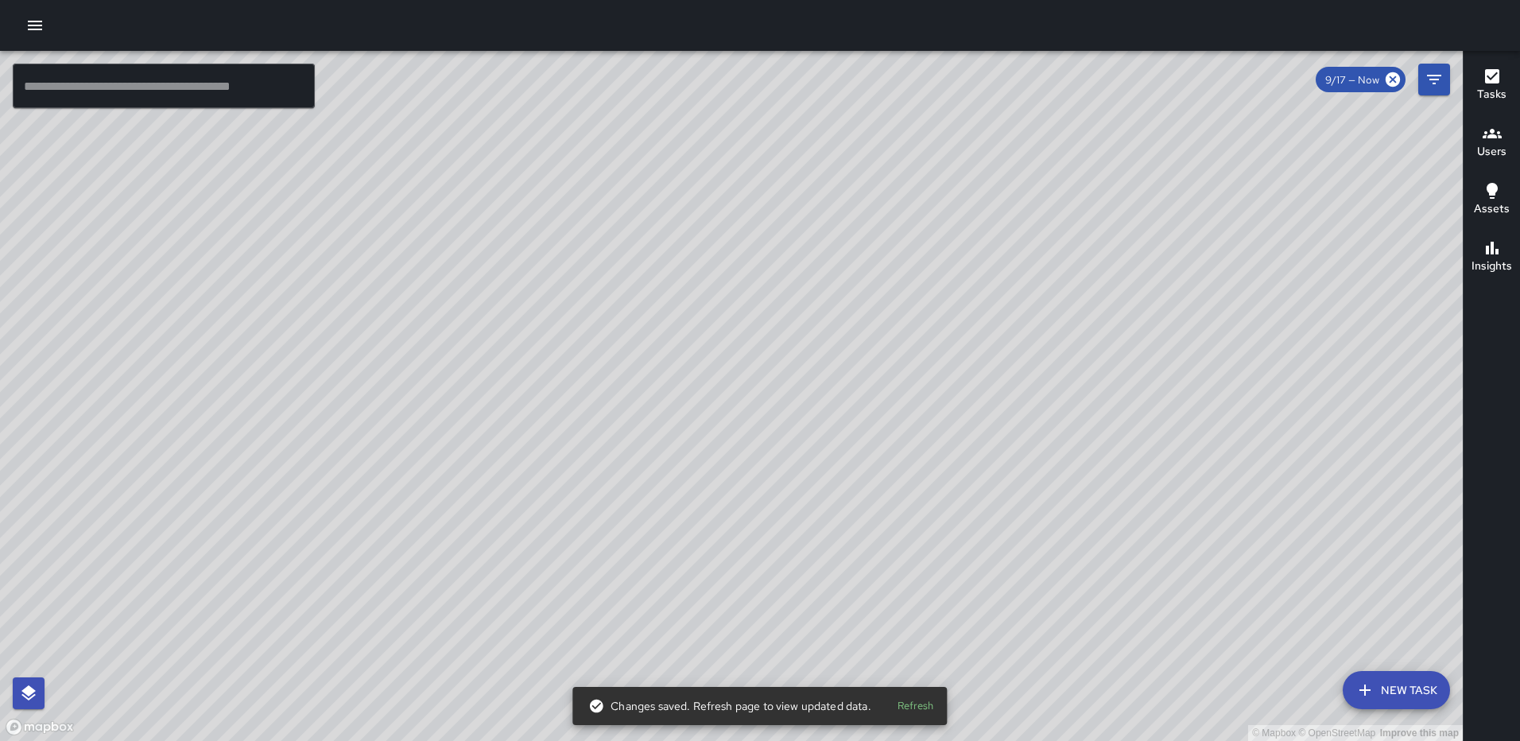
click at [863, 424] on div "© Mapbox © OpenStreetMap Improve this map RM [PERSON_NAME] [STREET_ADDRESS][US_…" at bounding box center [731, 396] width 1463 height 690
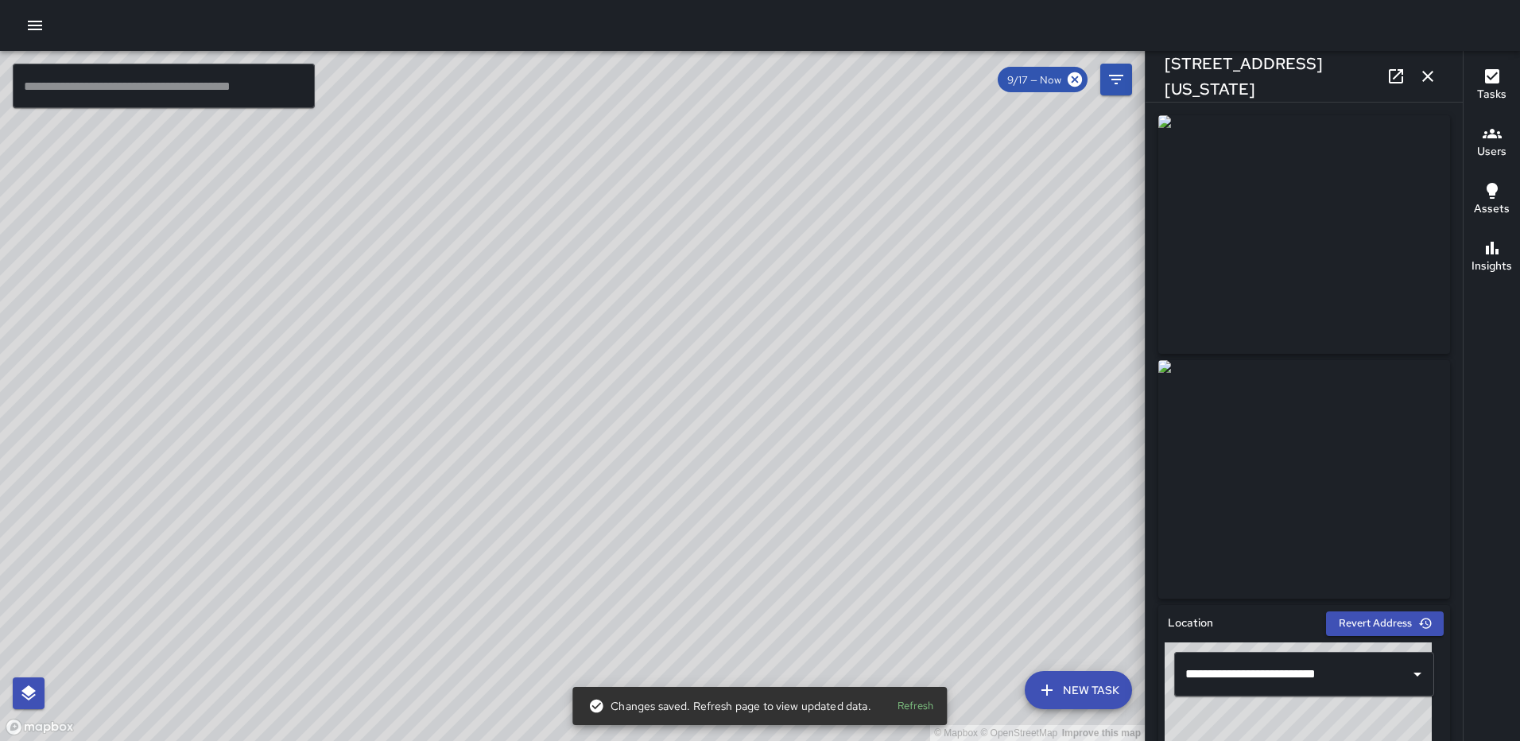
type input "**********"
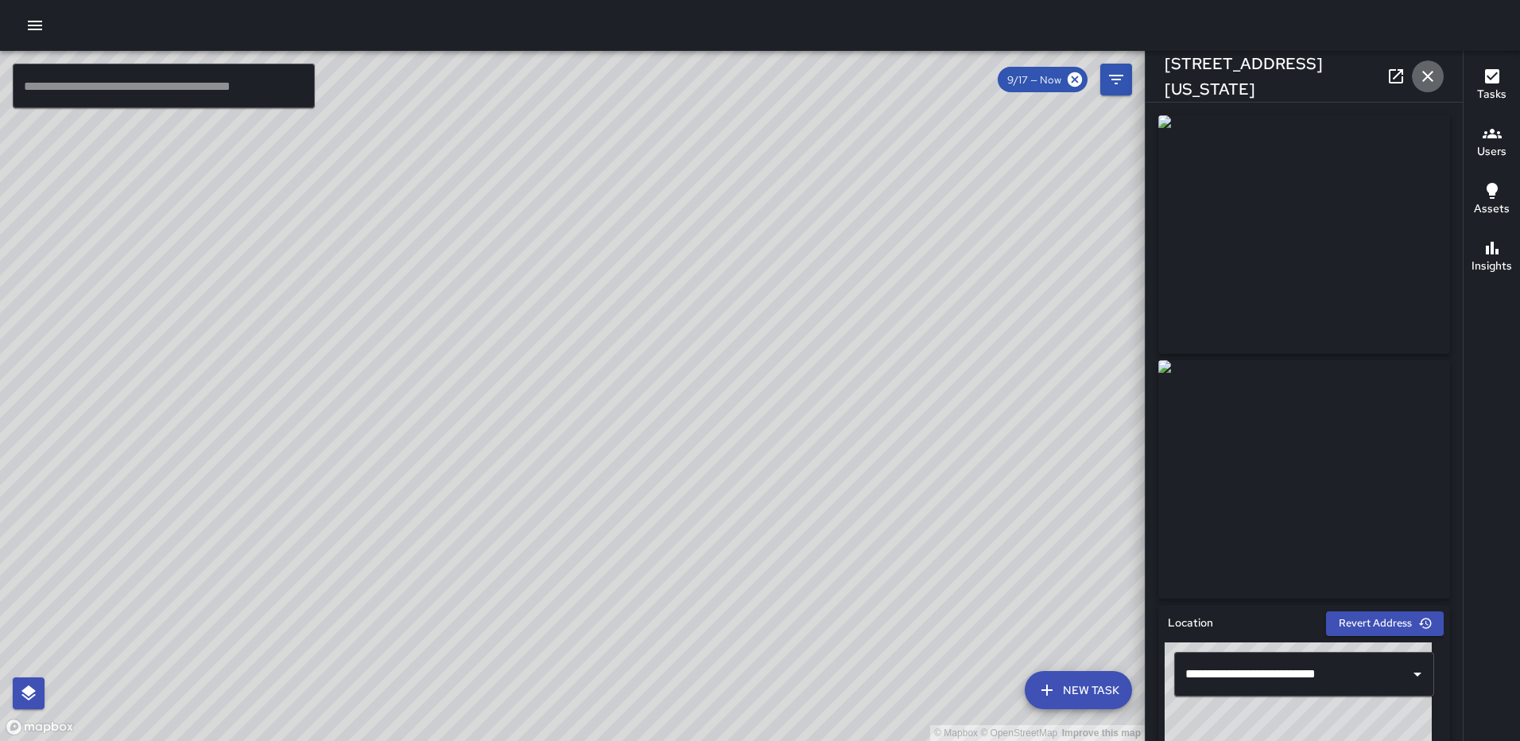
click at [1420, 80] on icon "button" at bounding box center [1427, 76] width 19 height 19
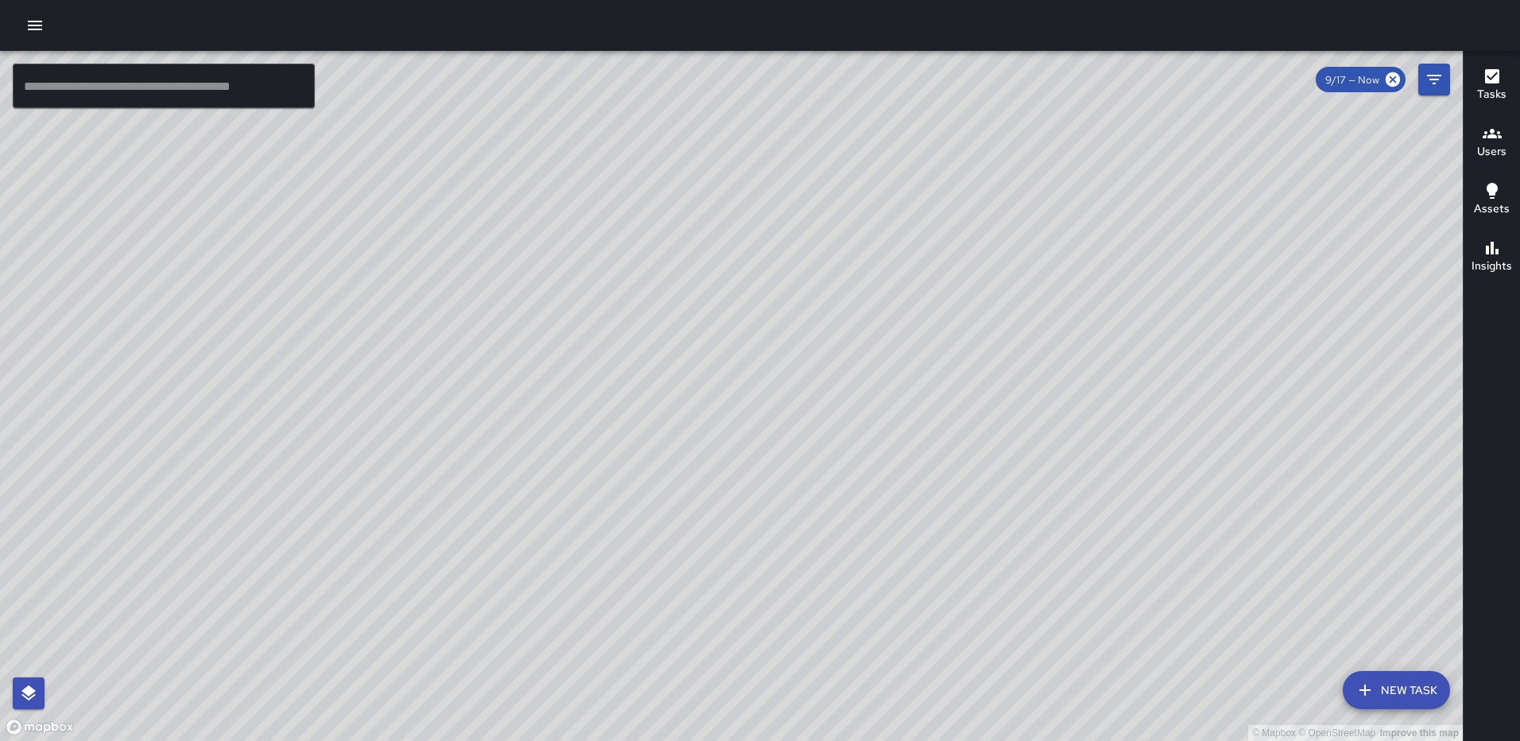
click at [727, 394] on div "© Mapbox © OpenStreetMap Improve this map RM [PERSON_NAME] [STREET_ADDRESS][US_…" at bounding box center [731, 396] width 1463 height 690
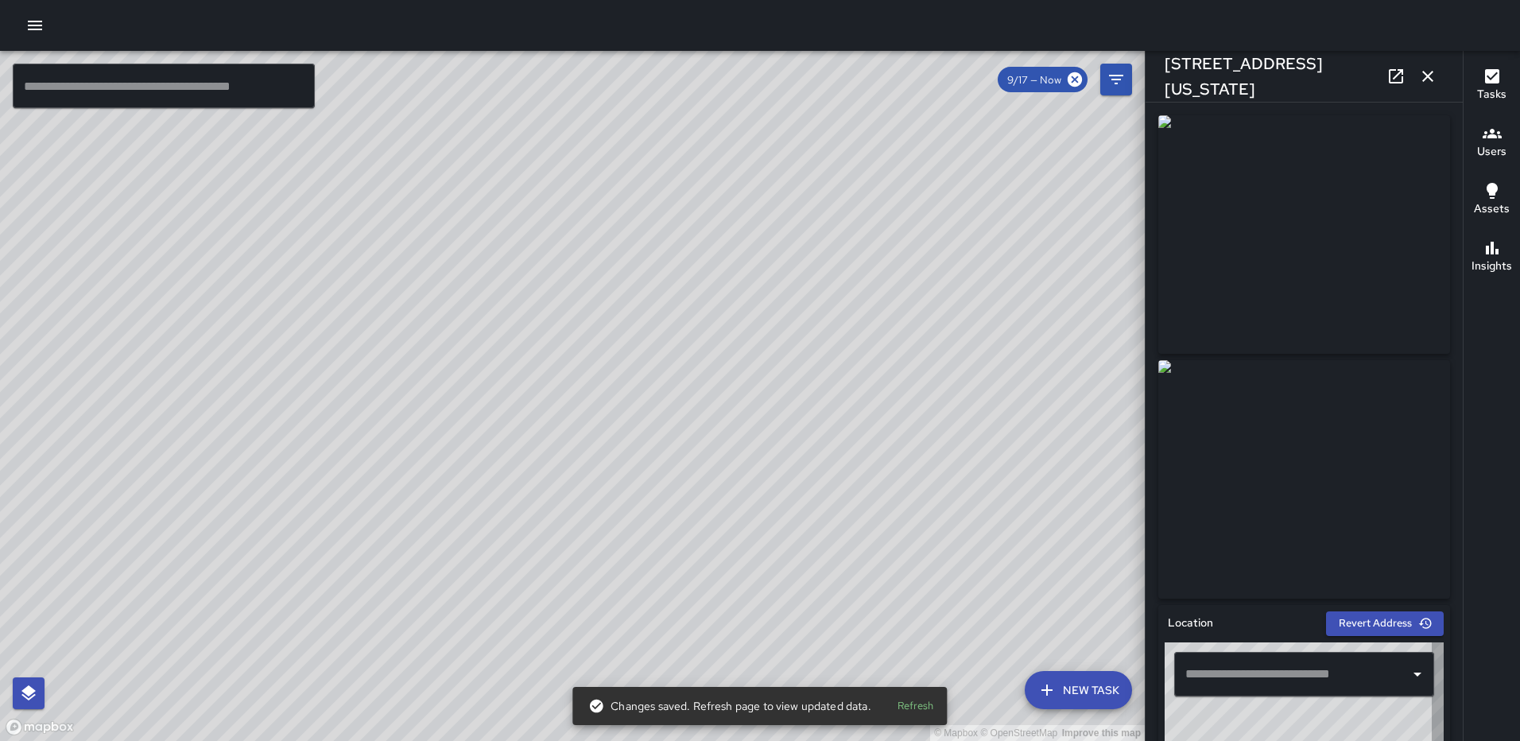
type input "**********"
click at [1424, 78] on icon "button" at bounding box center [1427, 76] width 19 height 19
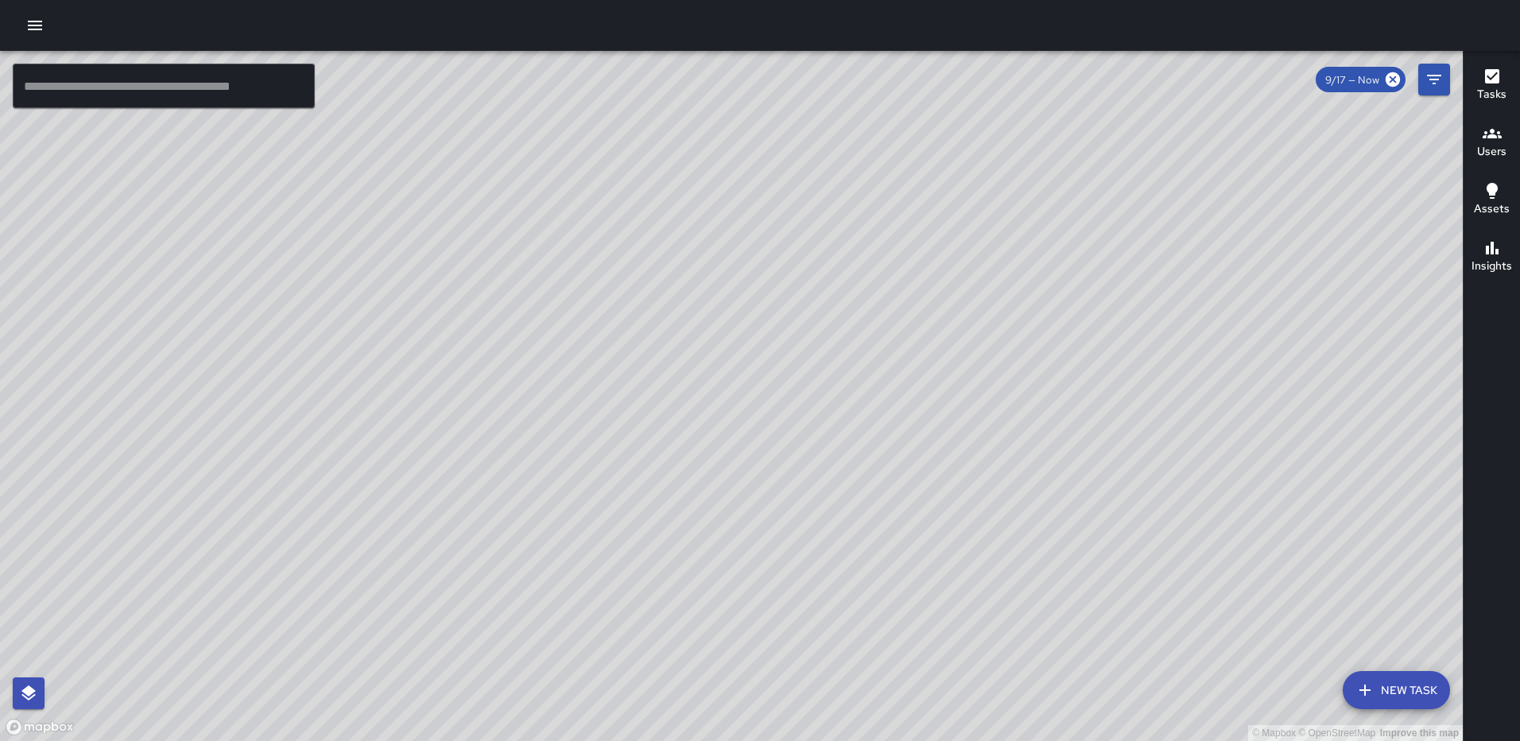
drag, startPoint x: 983, startPoint y: 553, endPoint x: 996, endPoint y: 289, distance: 264.3
click at [996, 290] on div "© Mapbox © OpenStreetMap Improve this map" at bounding box center [731, 396] width 1463 height 690
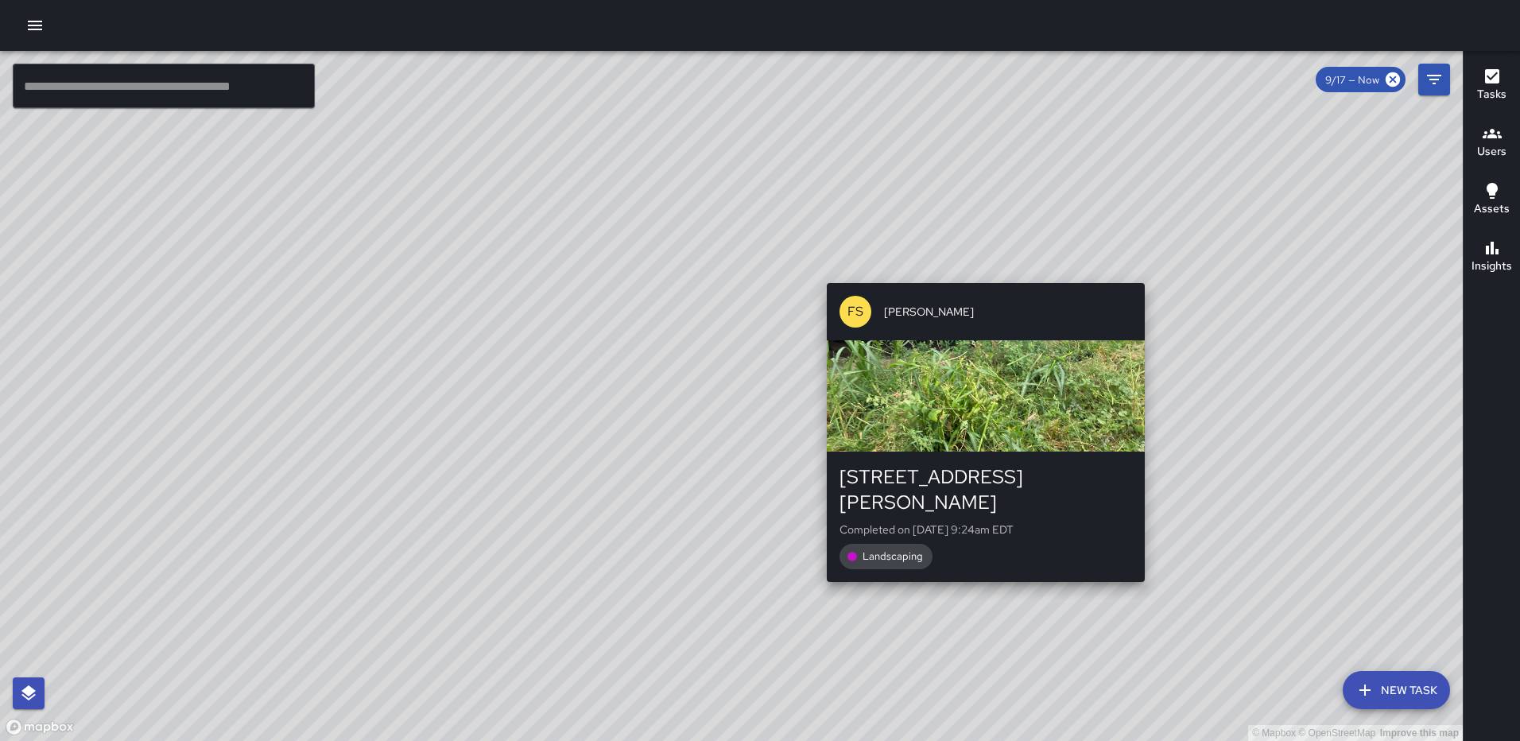
click at [1148, 270] on div "© Mapbox © OpenStreetMap Improve this map FS [PERSON_NAME] [STREET_ADDRESS][PER…" at bounding box center [731, 396] width 1463 height 690
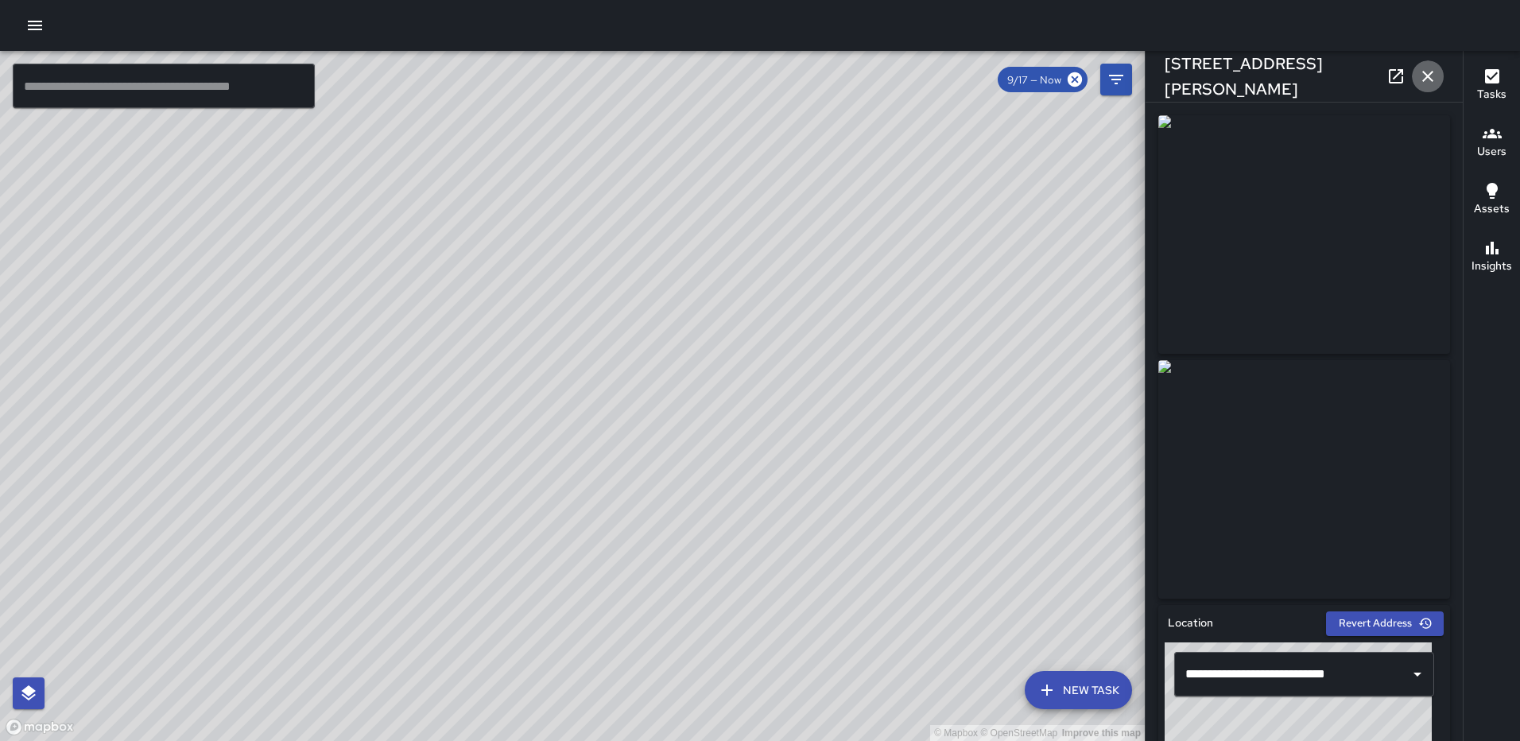
click at [1424, 72] on icon "button" at bounding box center [1427, 76] width 11 height 11
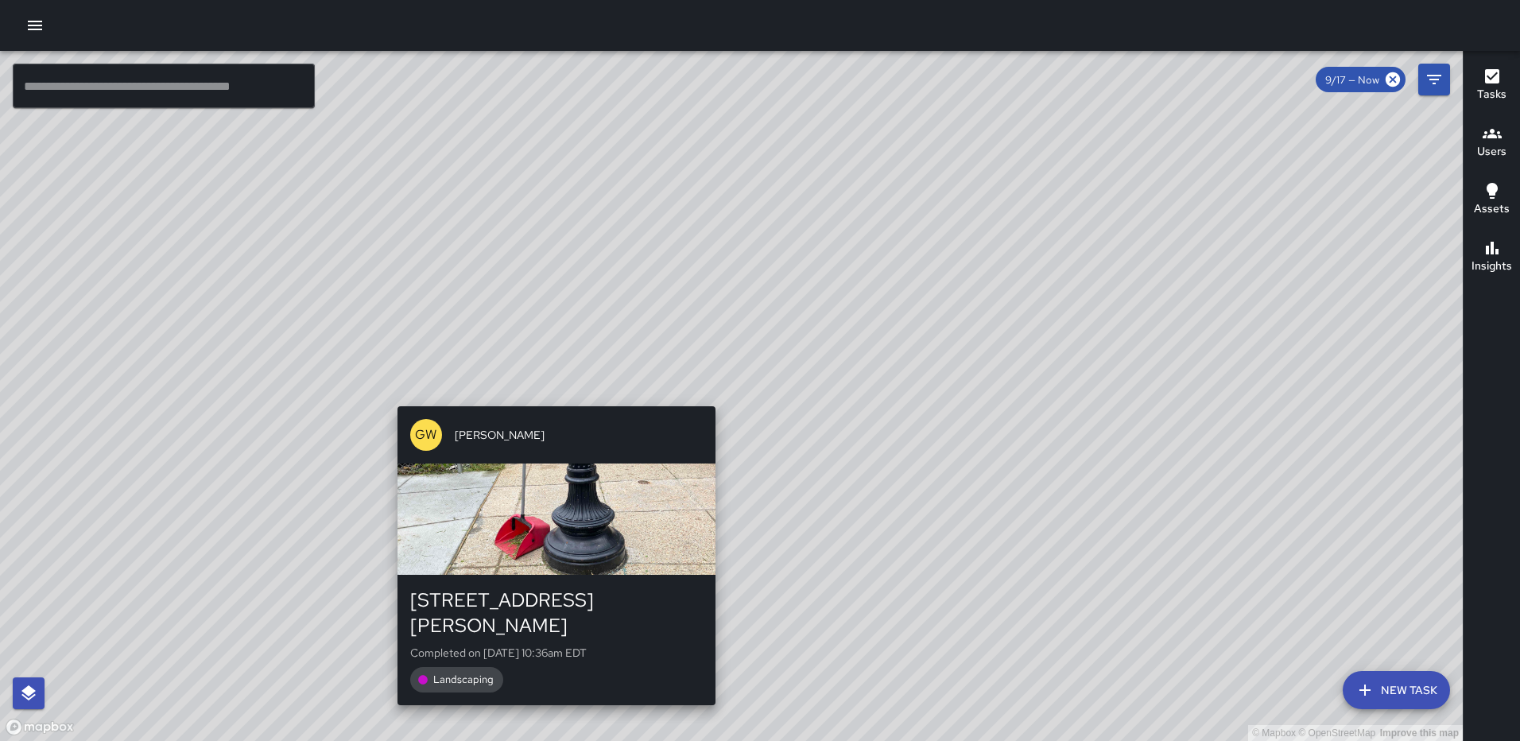
click at [709, 394] on div "© Mapbox © OpenStreetMap Improve this map GW [PERSON_NAME] [STREET_ADDRESS][PER…" at bounding box center [731, 396] width 1463 height 690
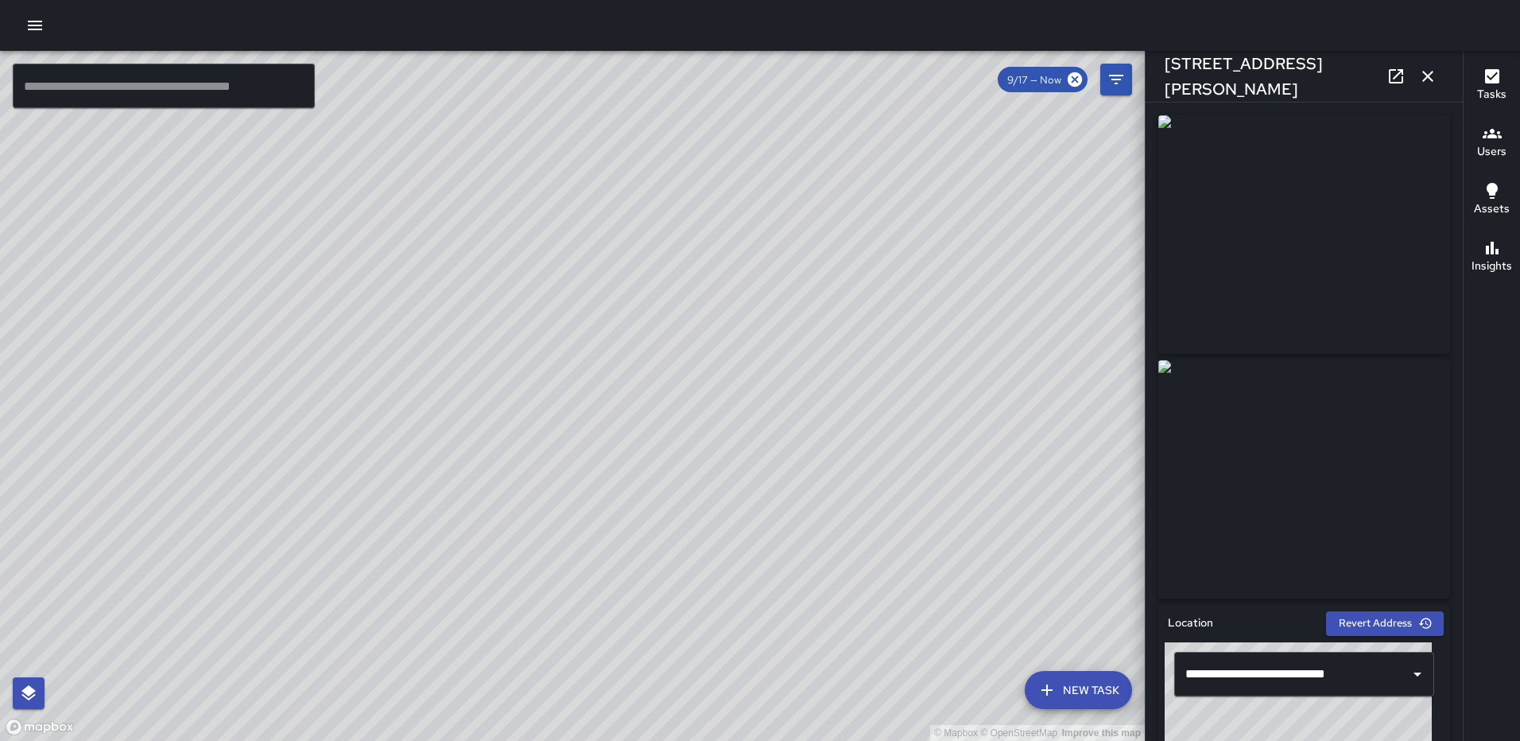
click at [1436, 72] on icon "button" at bounding box center [1427, 76] width 19 height 19
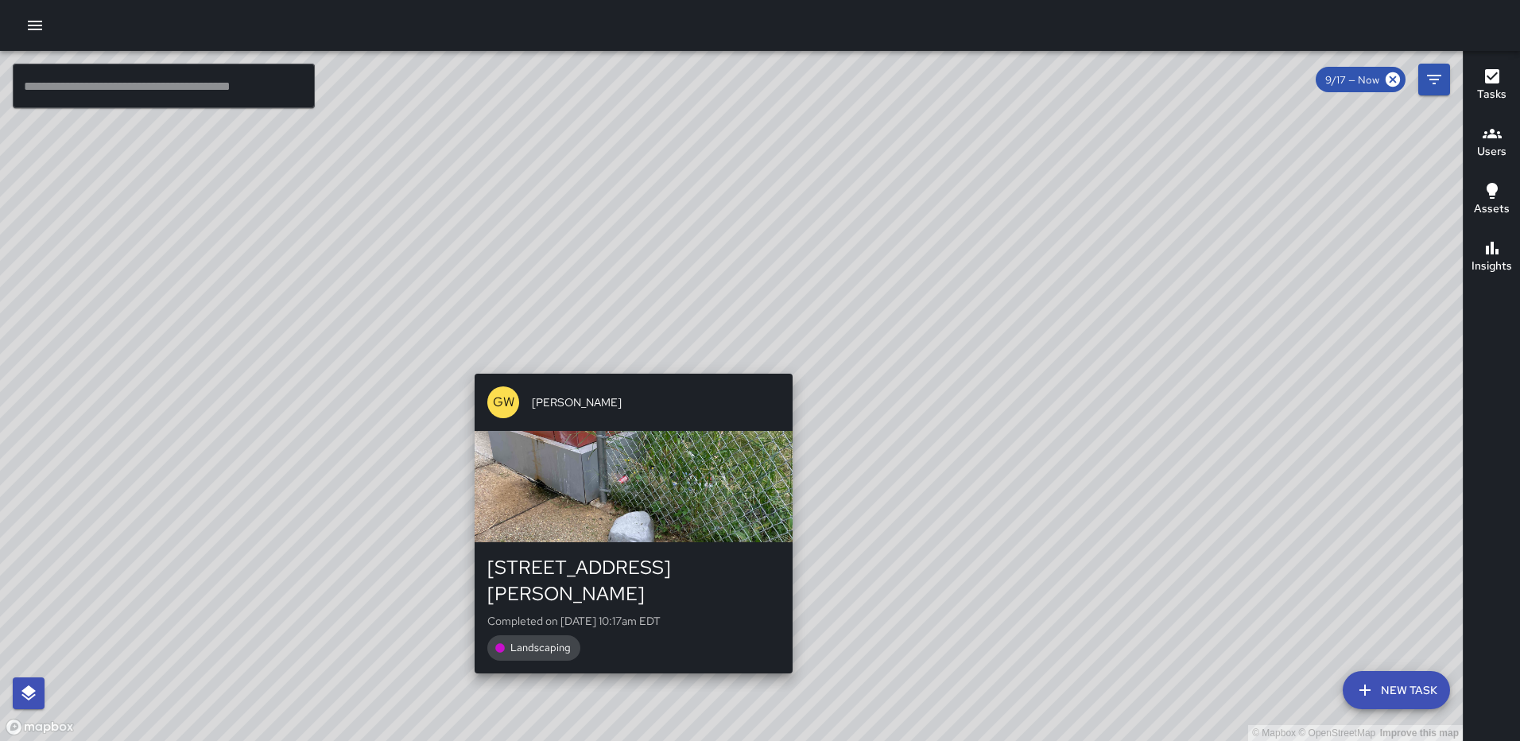
click at [626, 371] on div "GW [PERSON_NAME] [STREET_ADDRESS][PERSON_NAME] Completed on [DATE] 10:17am EDT …" at bounding box center [633, 523] width 331 height 312
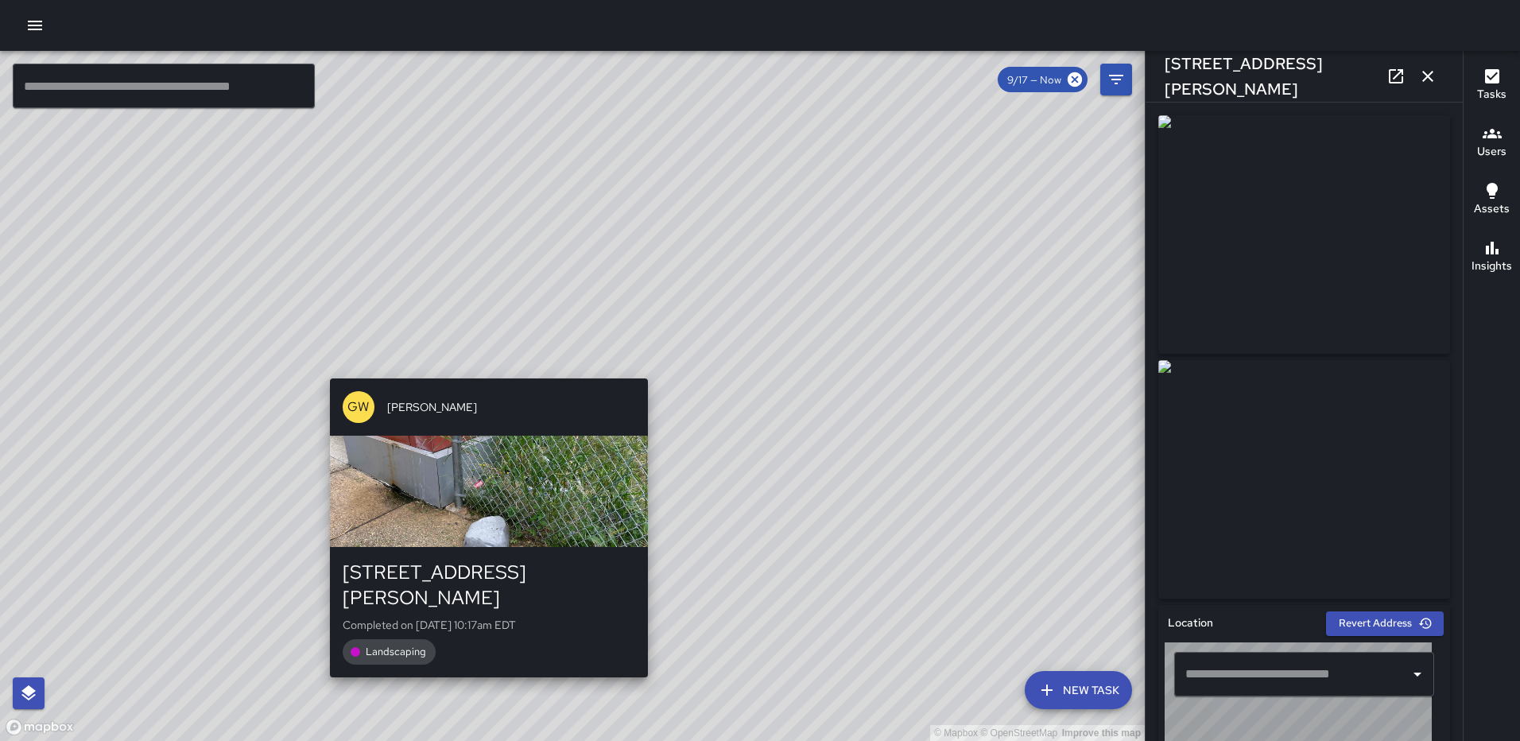
type input "**********"
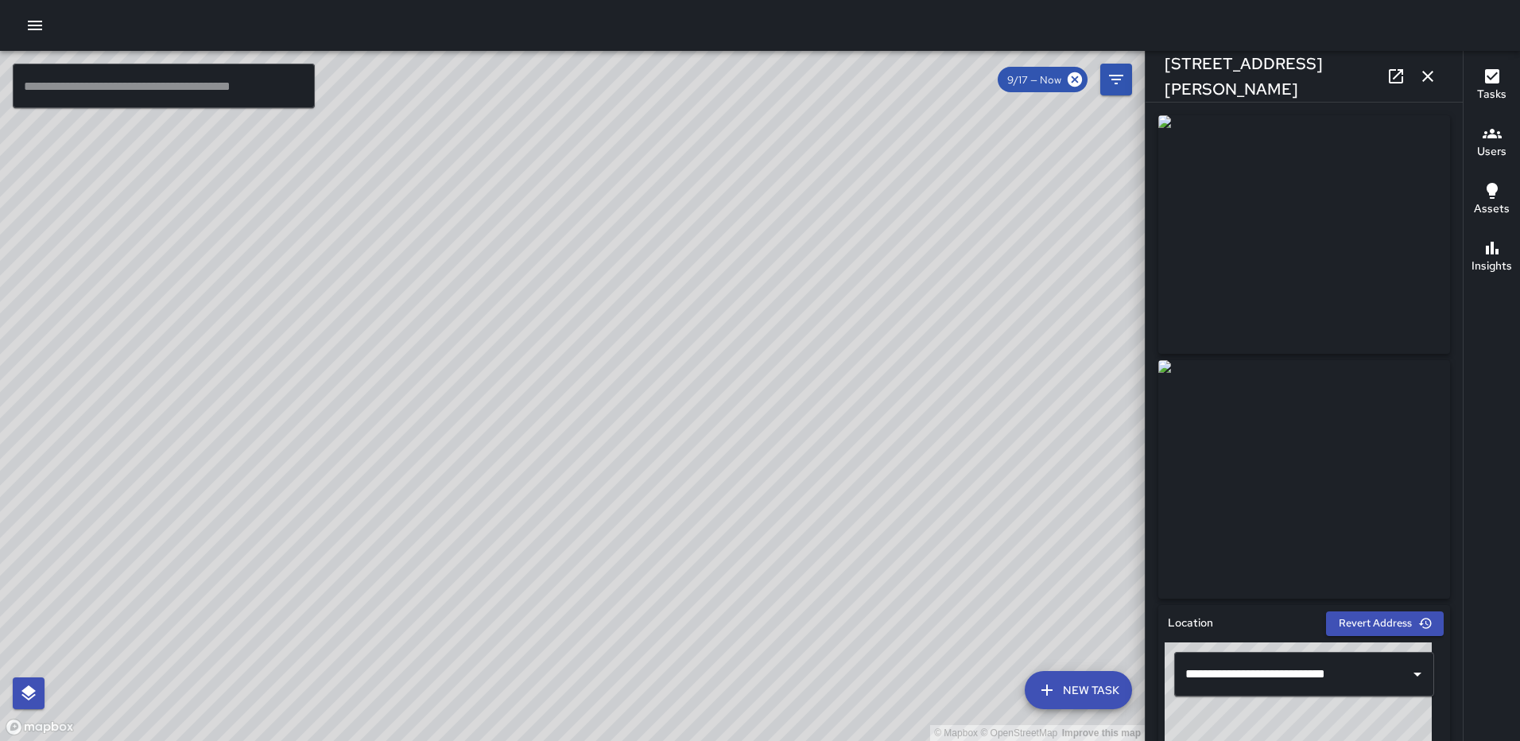
click at [1423, 76] on icon "button" at bounding box center [1427, 76] width 19 height 19
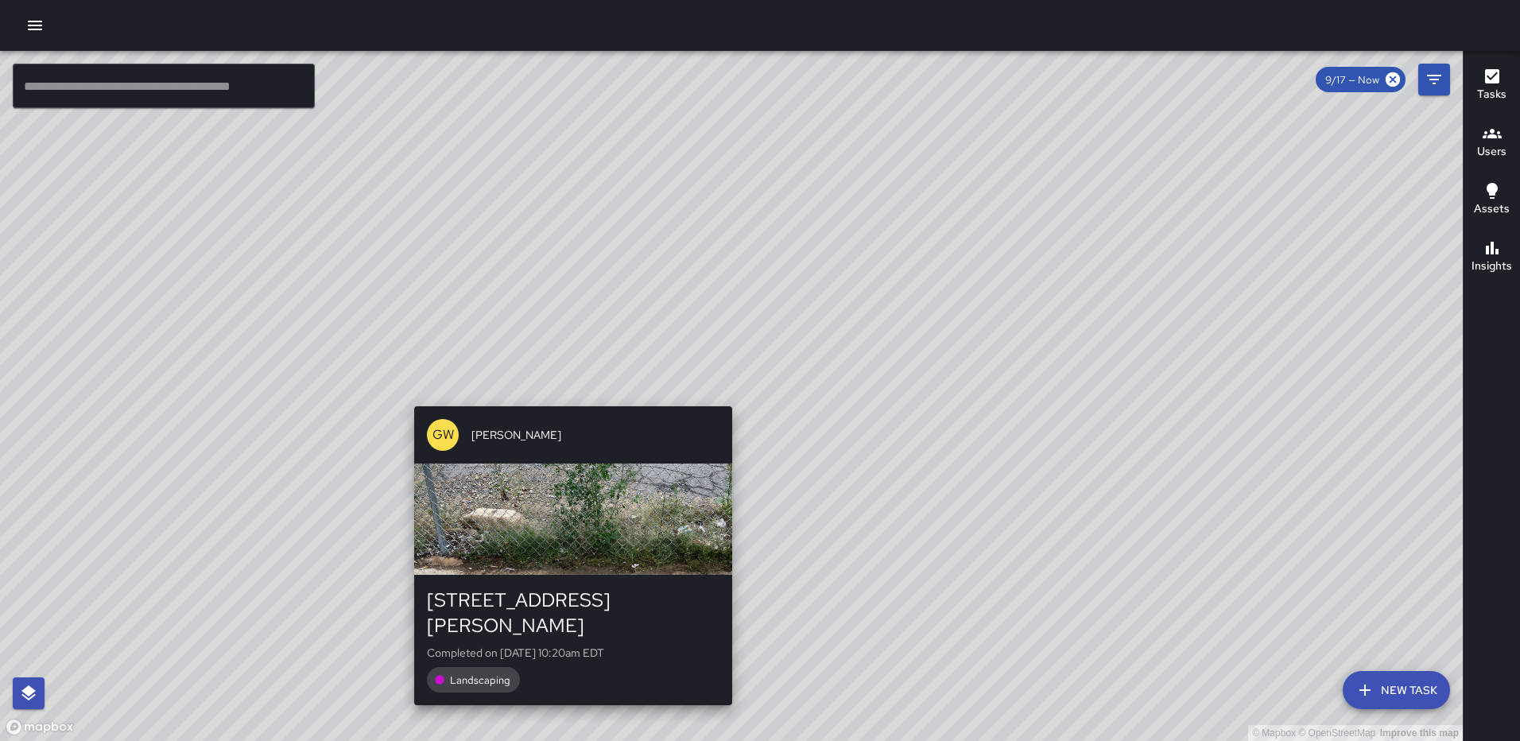
click at [719, 395] on div "© Mapbox © OpenStreetMap Improve this map GW [PERSON_NAME] [STREET_ADDRESS][PER…" at bounding box center [731, 396] width 1463 height 690
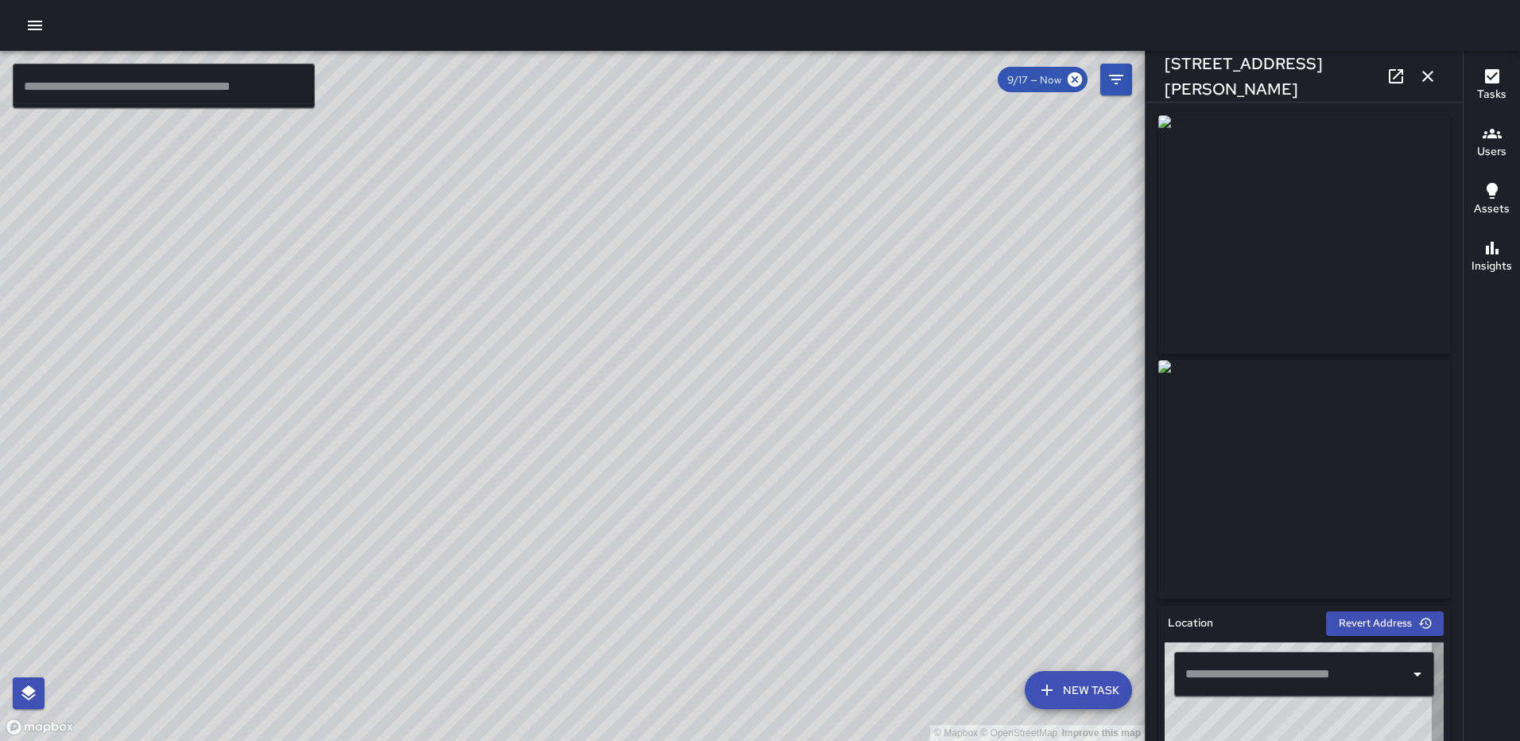
type input "**********"
click at [1424, 72] on icon "button" at bounding box center [1427, 76] width 19 height 19
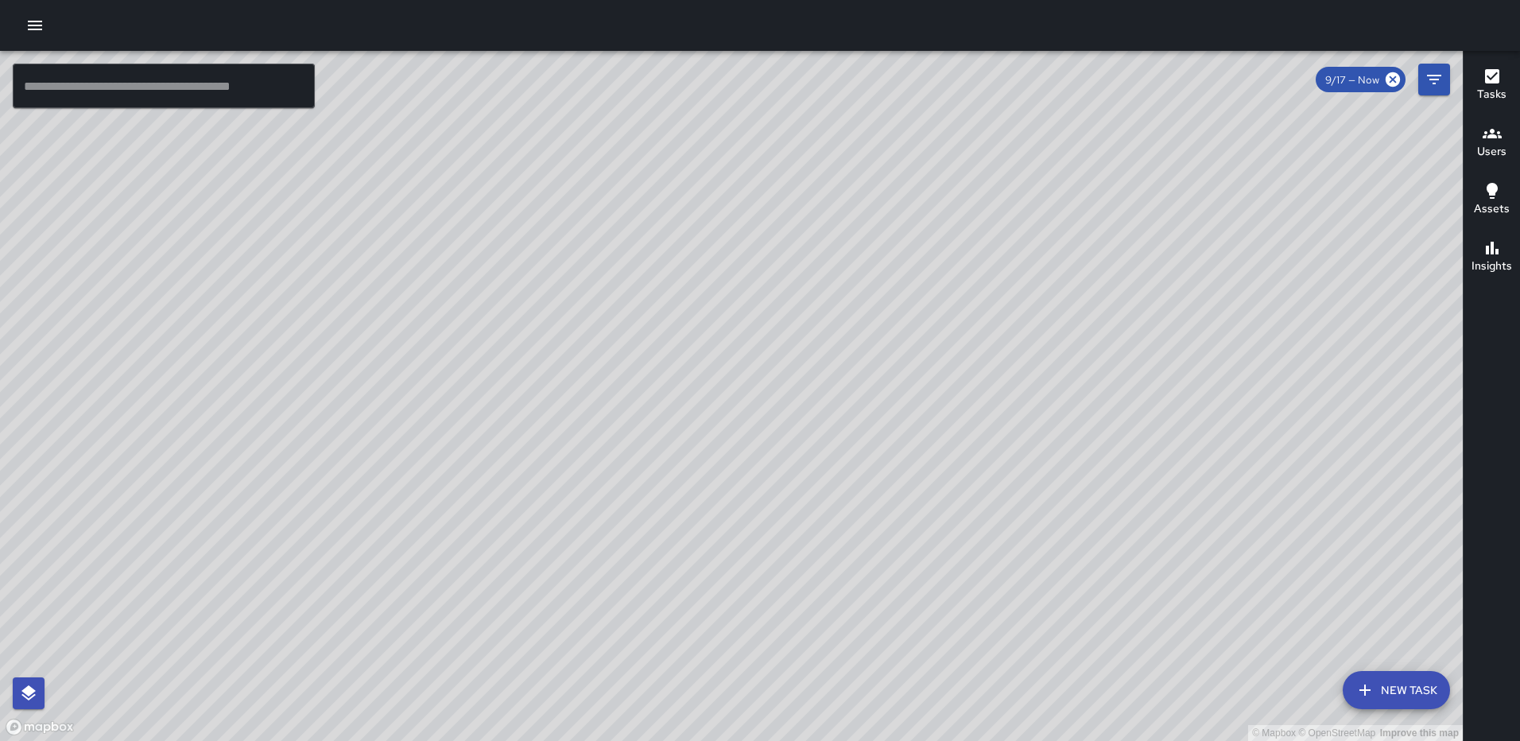
click at [1487, 91] on h6 "Tasks" at bounding box center [1491, 94] width 29 height 17
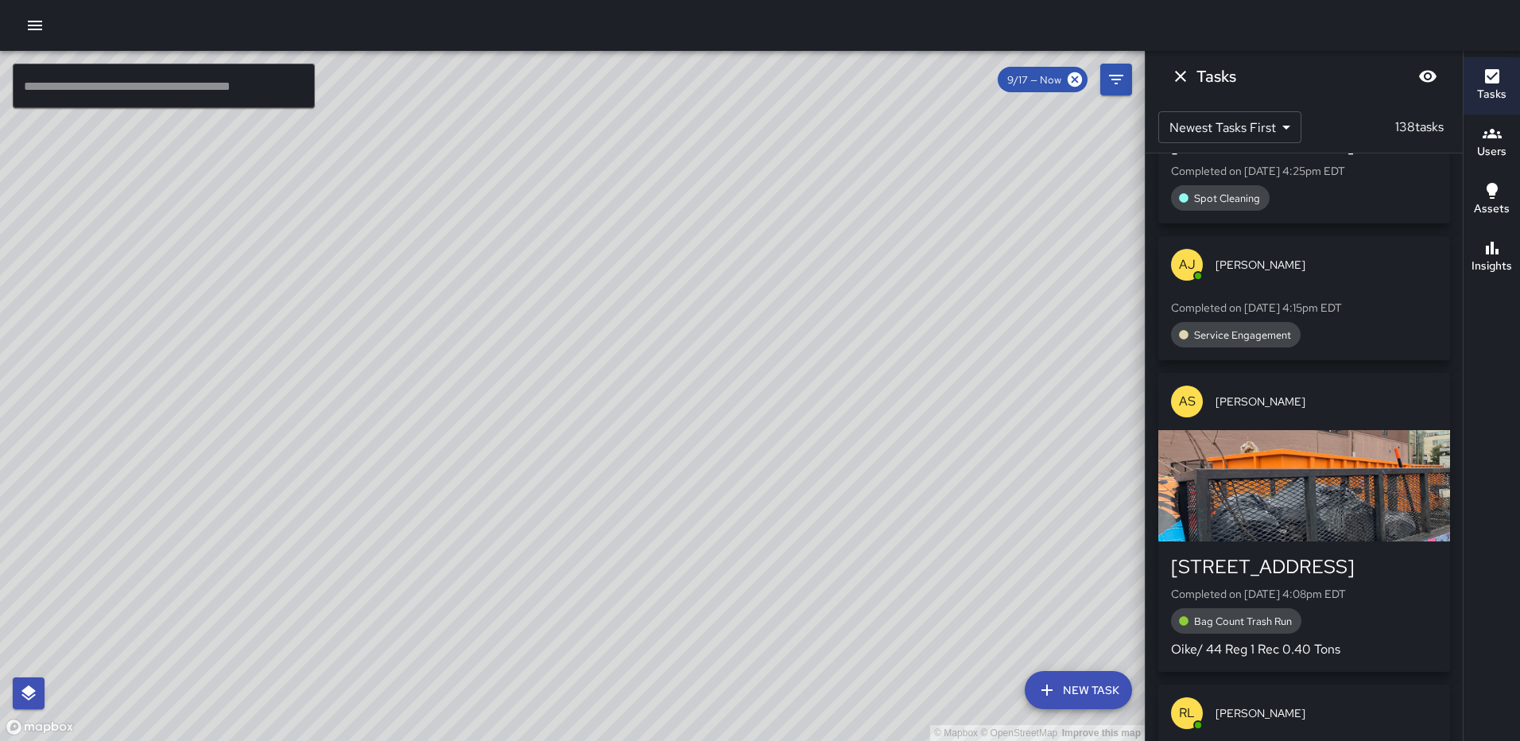
scroll to position [557, 0]
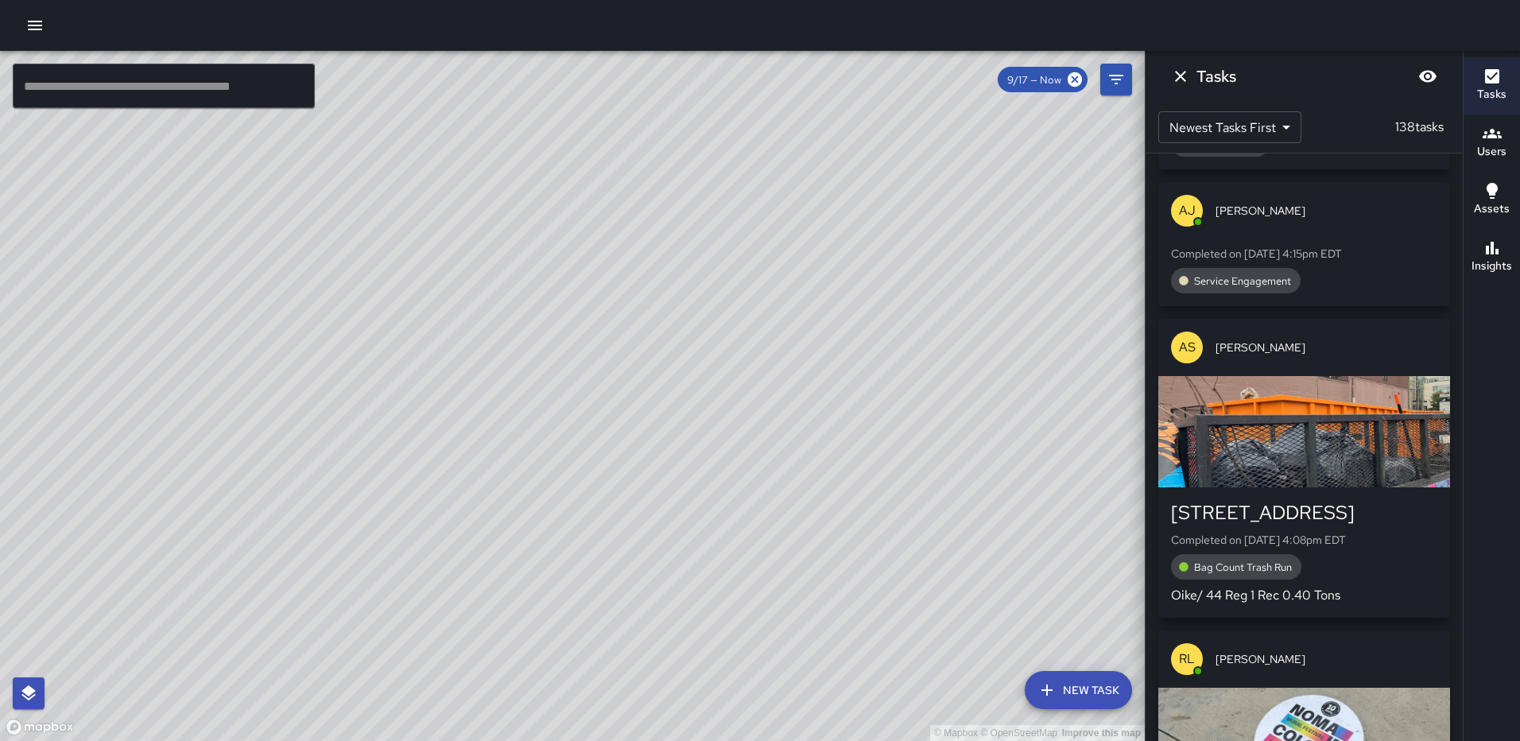
click at [1181, 75] on icon "Dismiss" at bounding box center [1180, 76] width 19 height 19
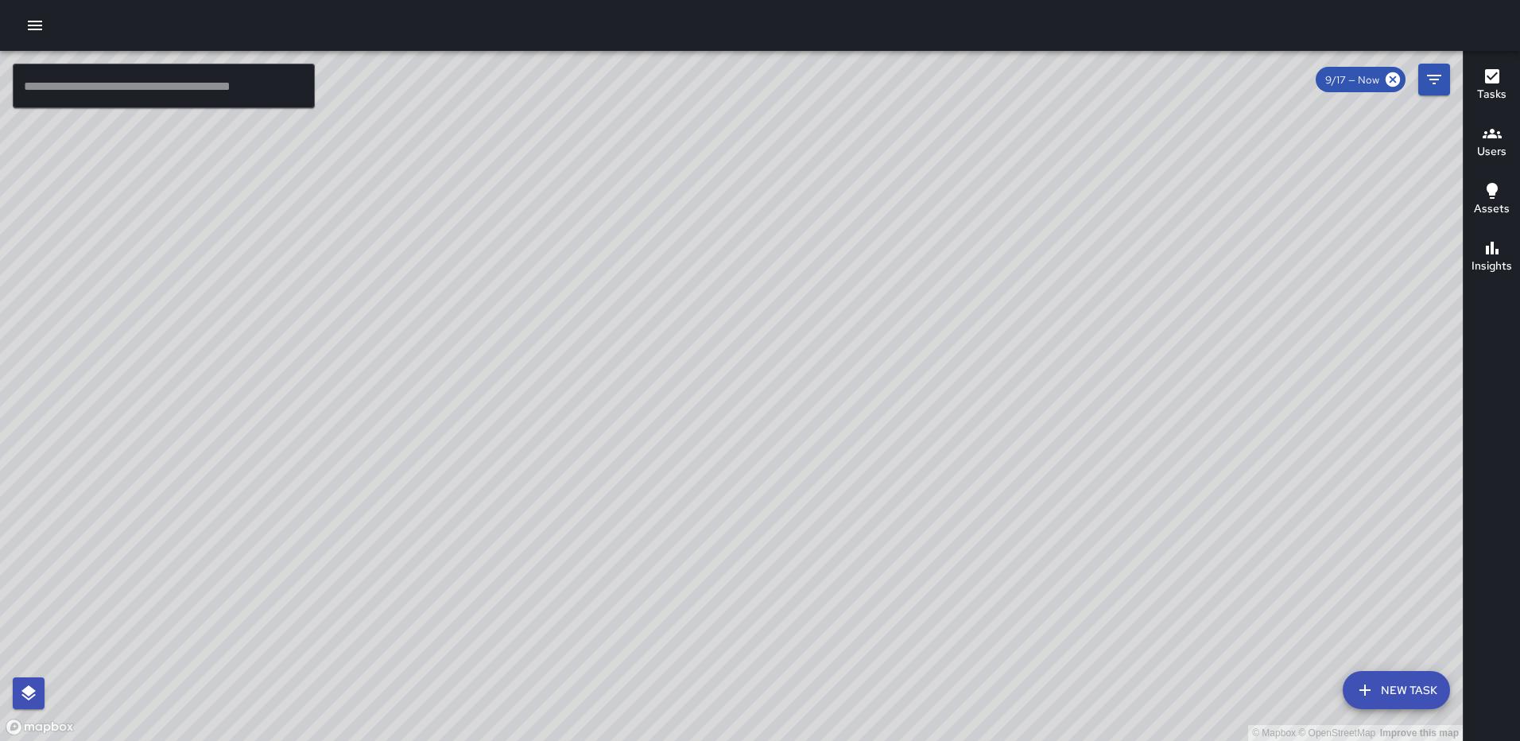
click at [27, 26] on icon "button" at bounding box center [34, 25] width 19 height 19
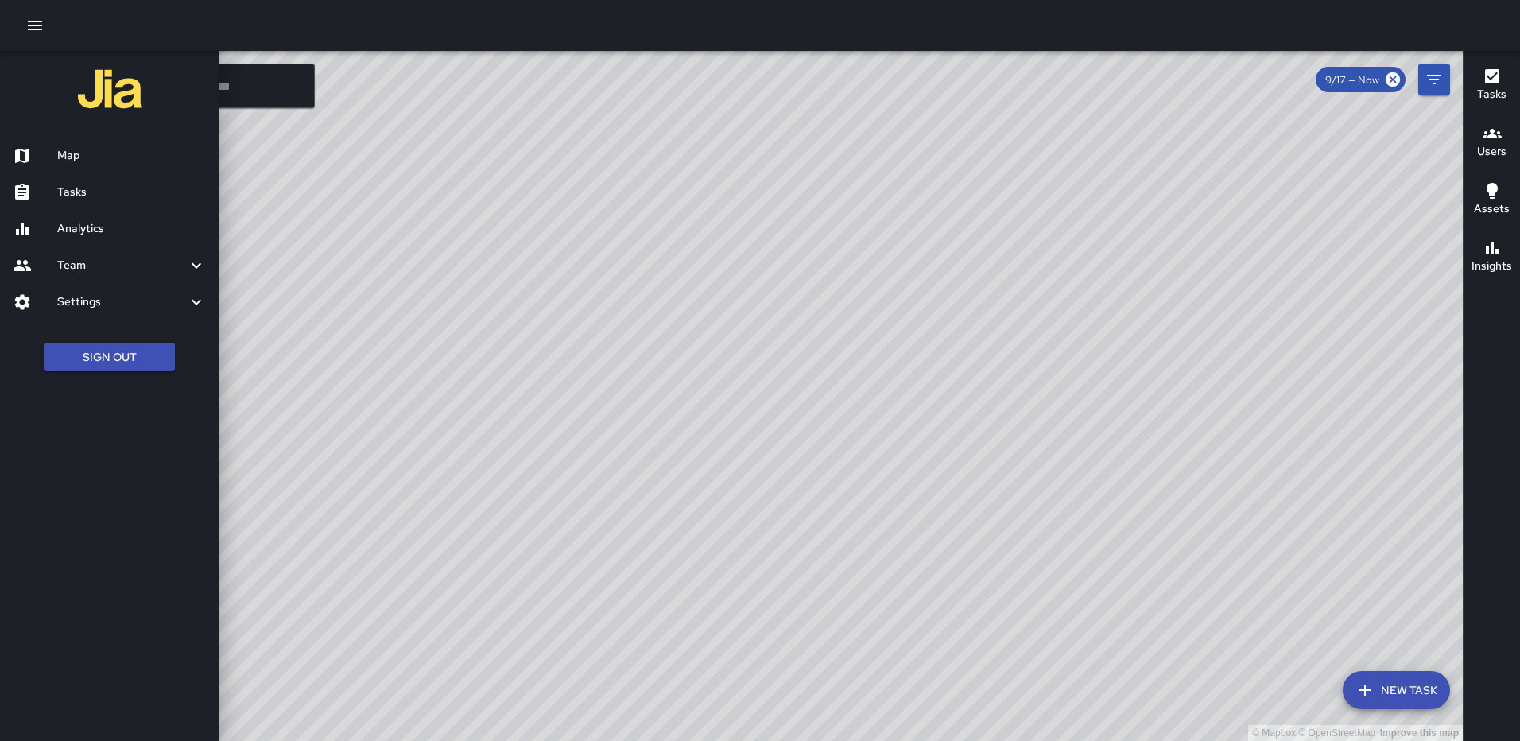
click at [1437, 76] on div at bounding box center [760, 370] width 1520 height 741
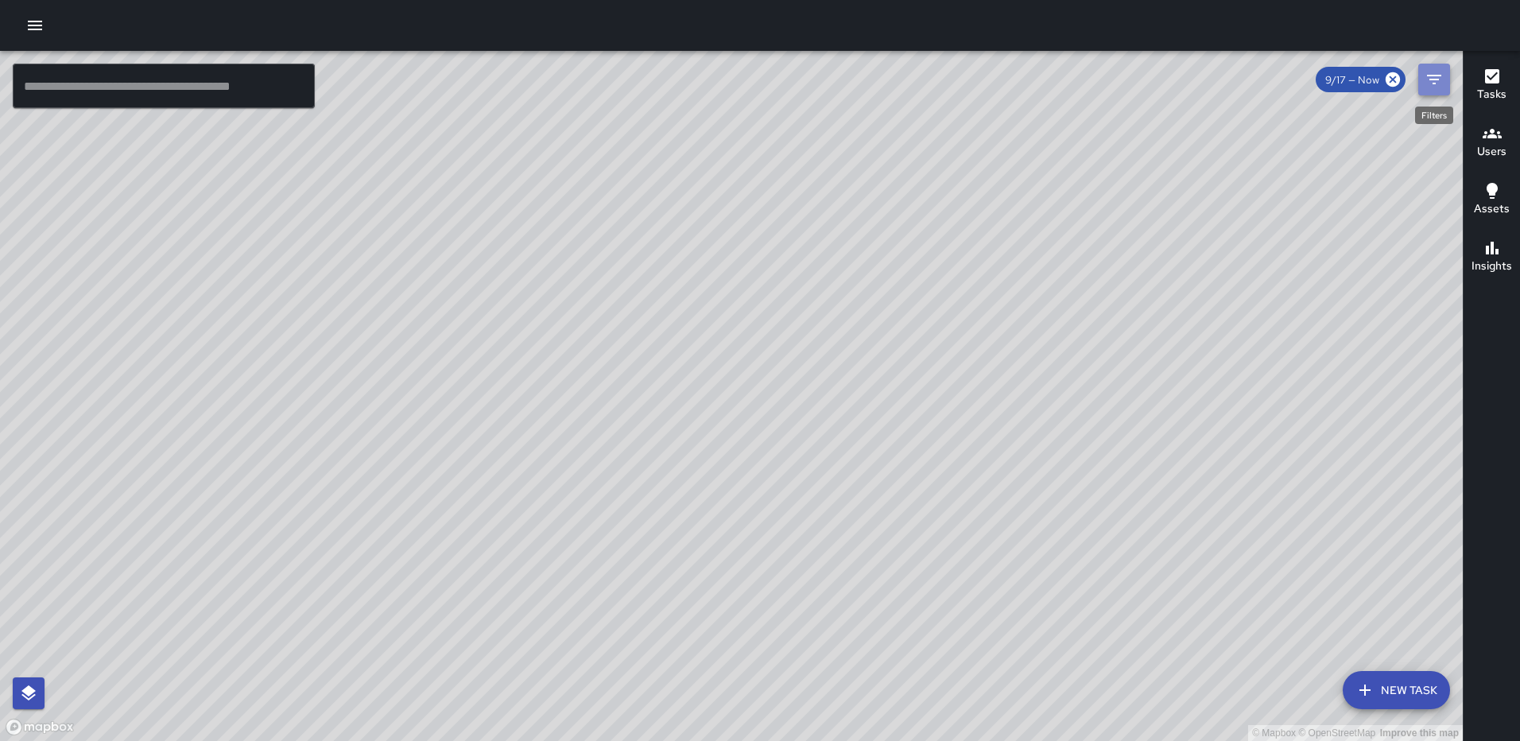
click at [1429, 76] on icon "Filters" at bounding box center [1434, 80] width 14 height 10
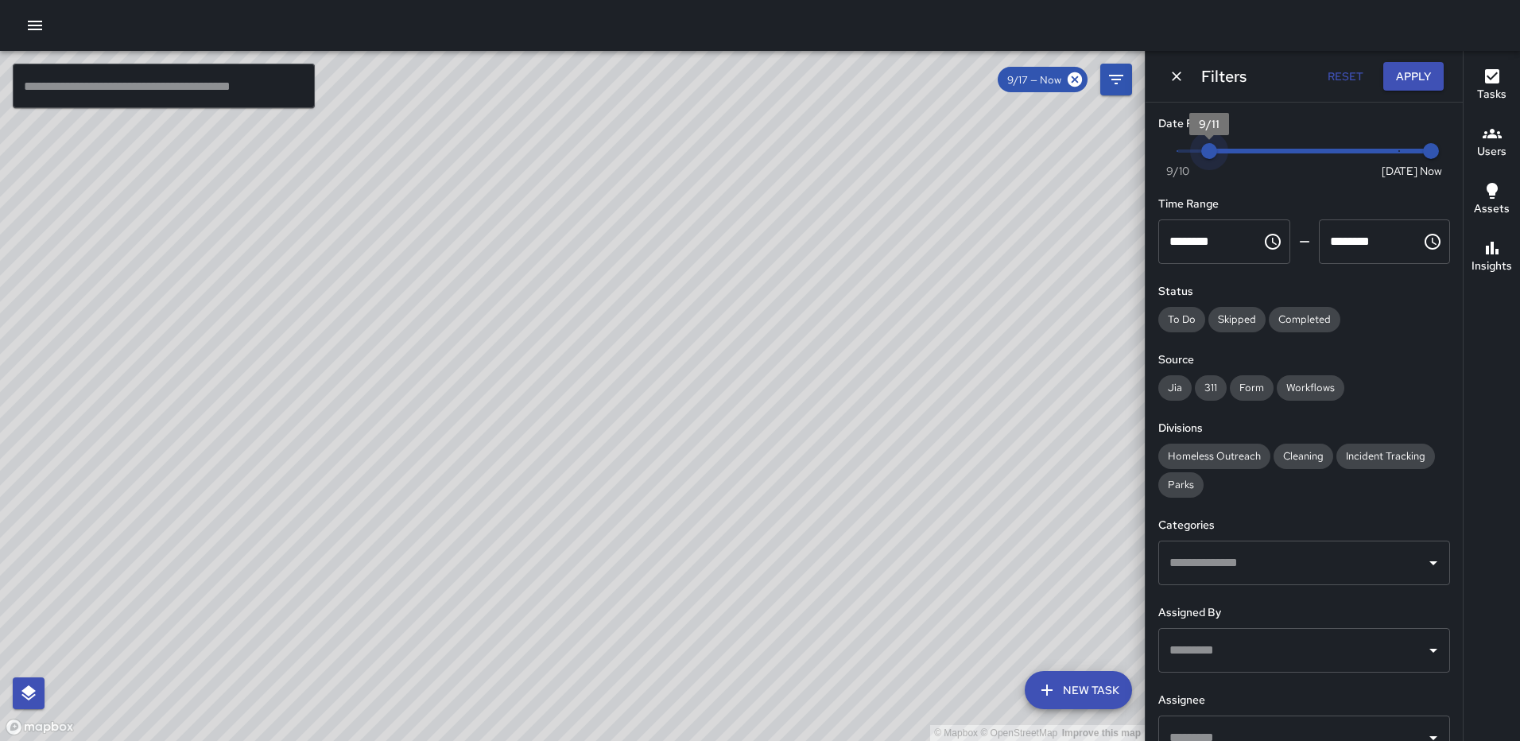
type input "*"
drag, startPoint x: 1380, startPoint y: 149, endPoint x: 1118, endPoint y: 152, distance: 262.4
click at [1118, 152] on div "© Mapbox © OpenStreetMap Improve this map ​ New Task 9/17 — Now Map Layers Task…" at bounding box center [760, 396] width 1520 height 690
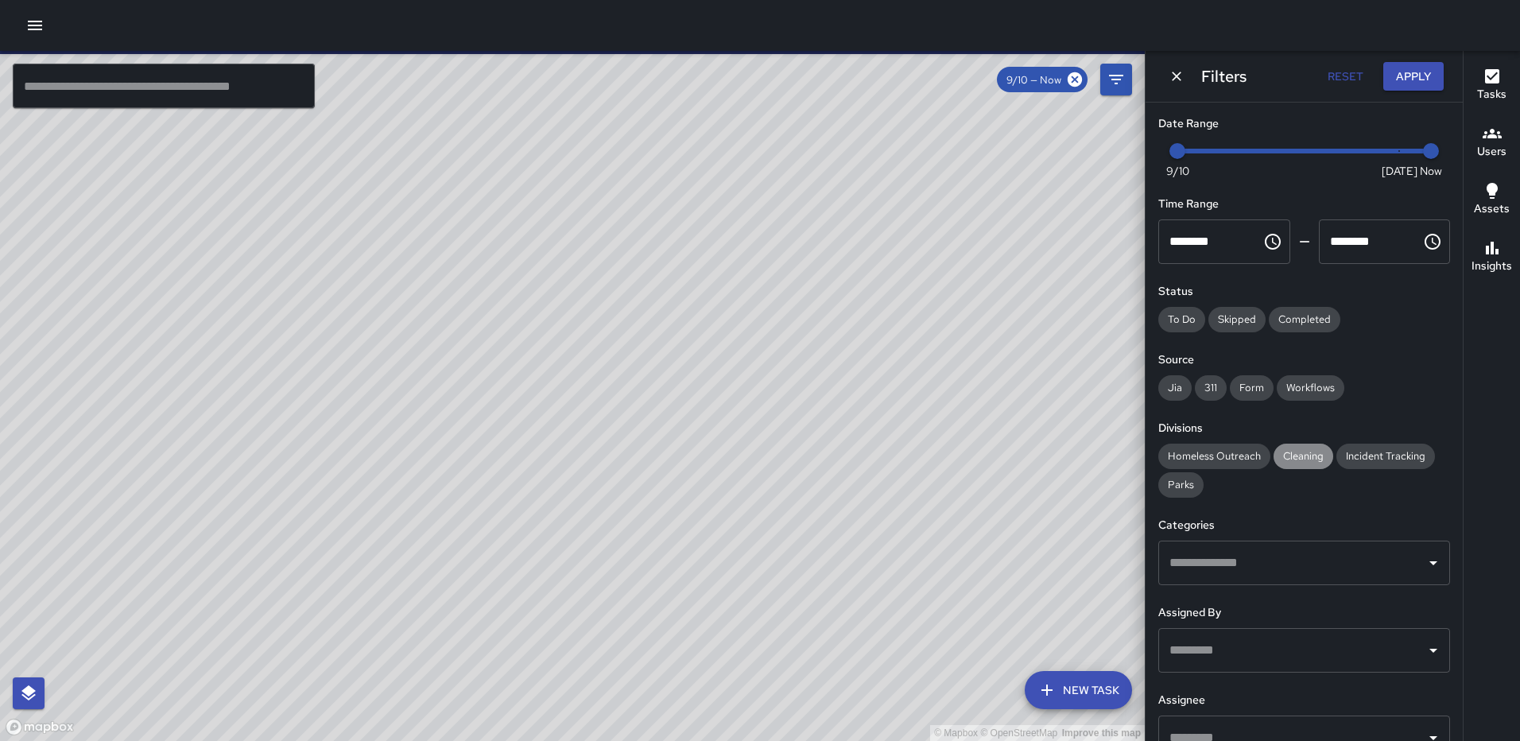
click at [1304, 449] on span "Cleaning" at bounding box center [1304, 456] width 60 height 14
click at [1279, 558] on input "text" at bounding box center [1293, 563] width 254 height 30
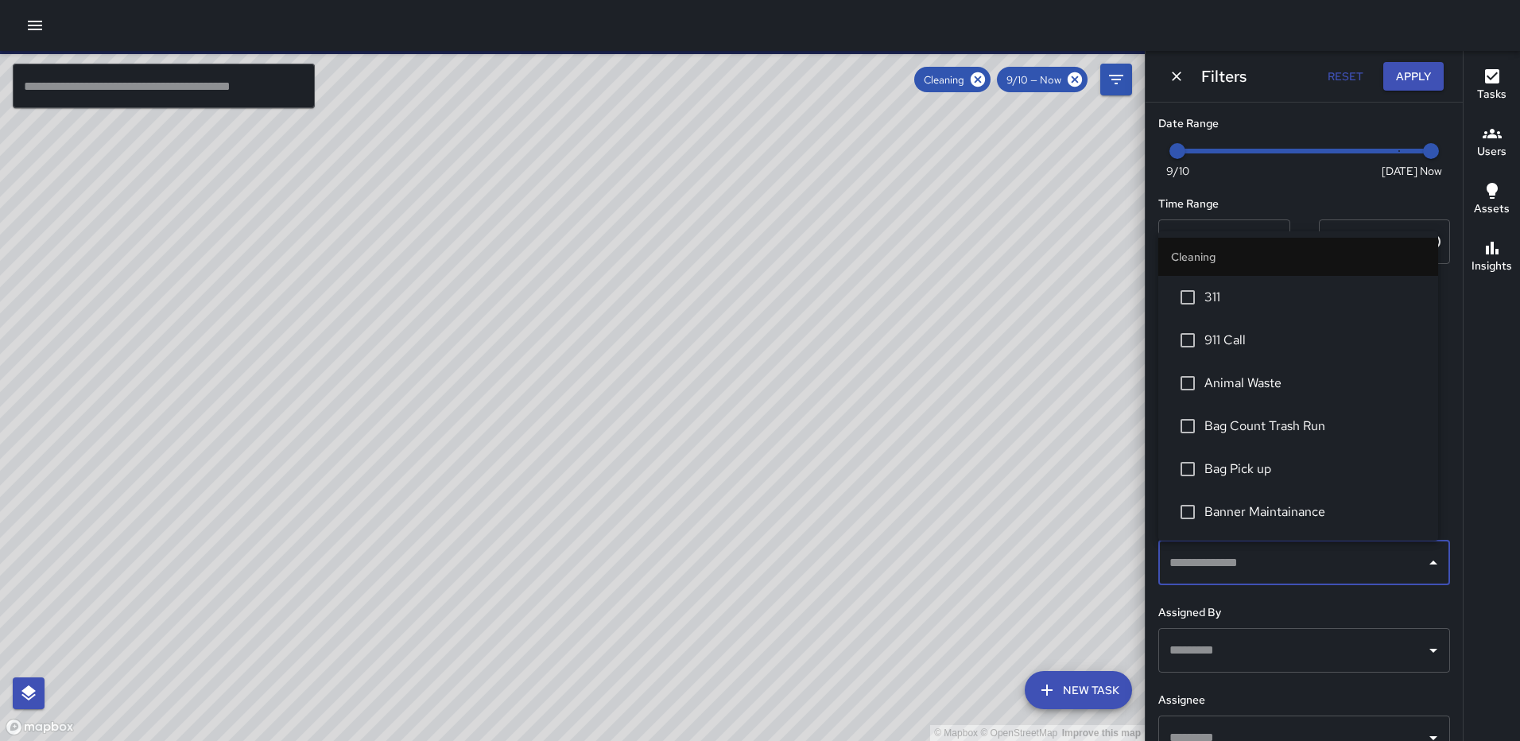
click at [1293, 424] on span "Bag Count Trash Run" at bounding box center [1314, 426] width 221 height 19
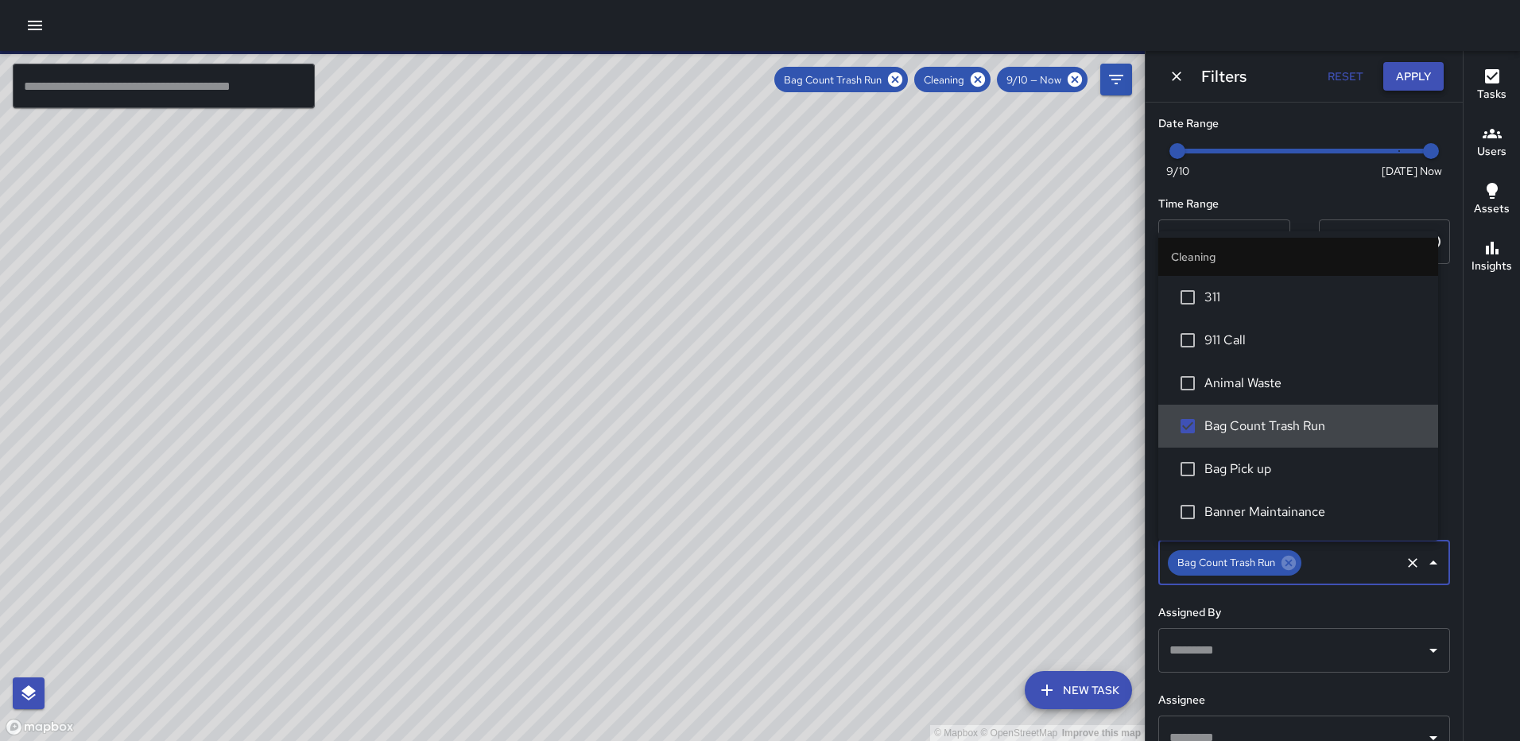
click at [1418, 72] on button "Apply" at bounding box center [1413, 76] width 60 height 29
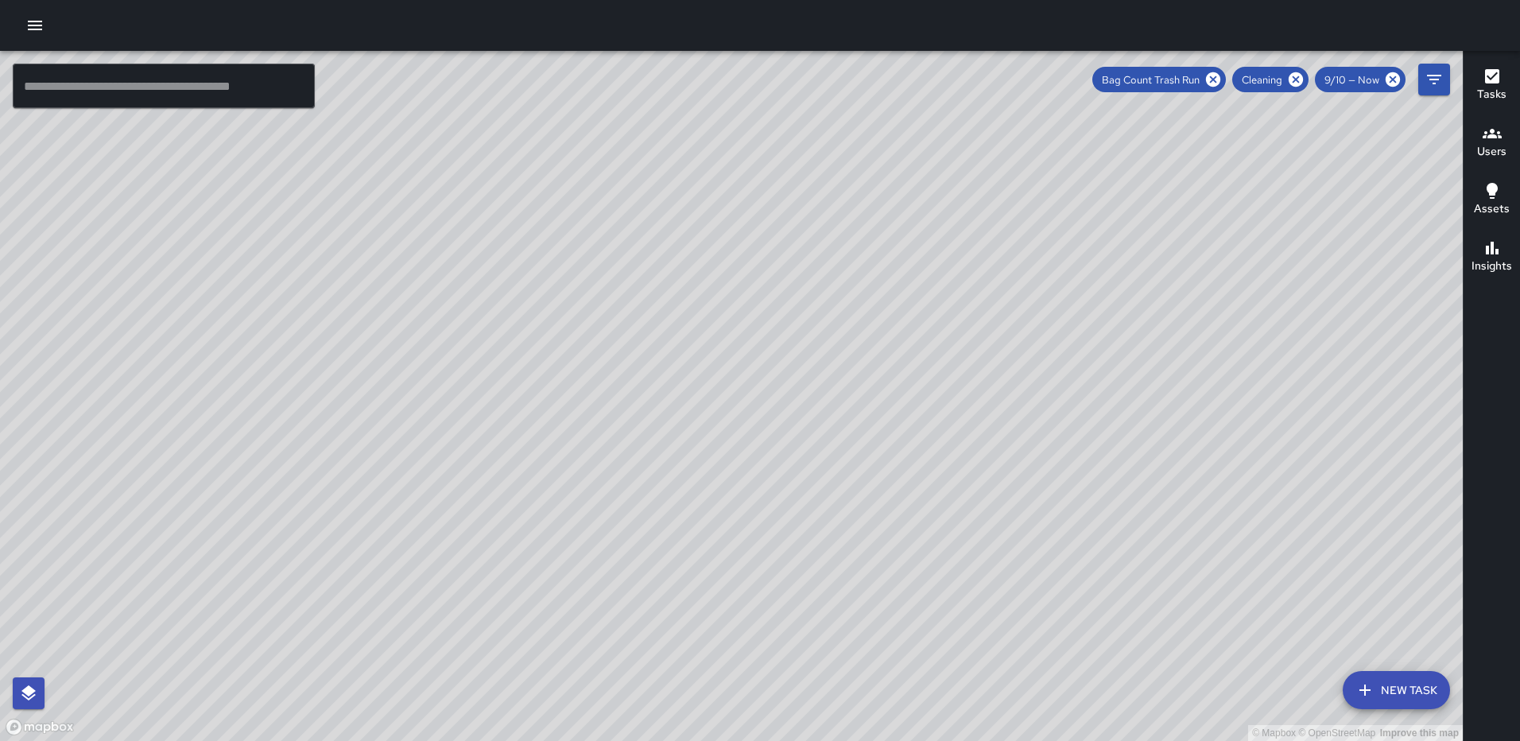
click at [1488, 82] on icon "button" at bounding box center [1492, 76] width 14 height 14
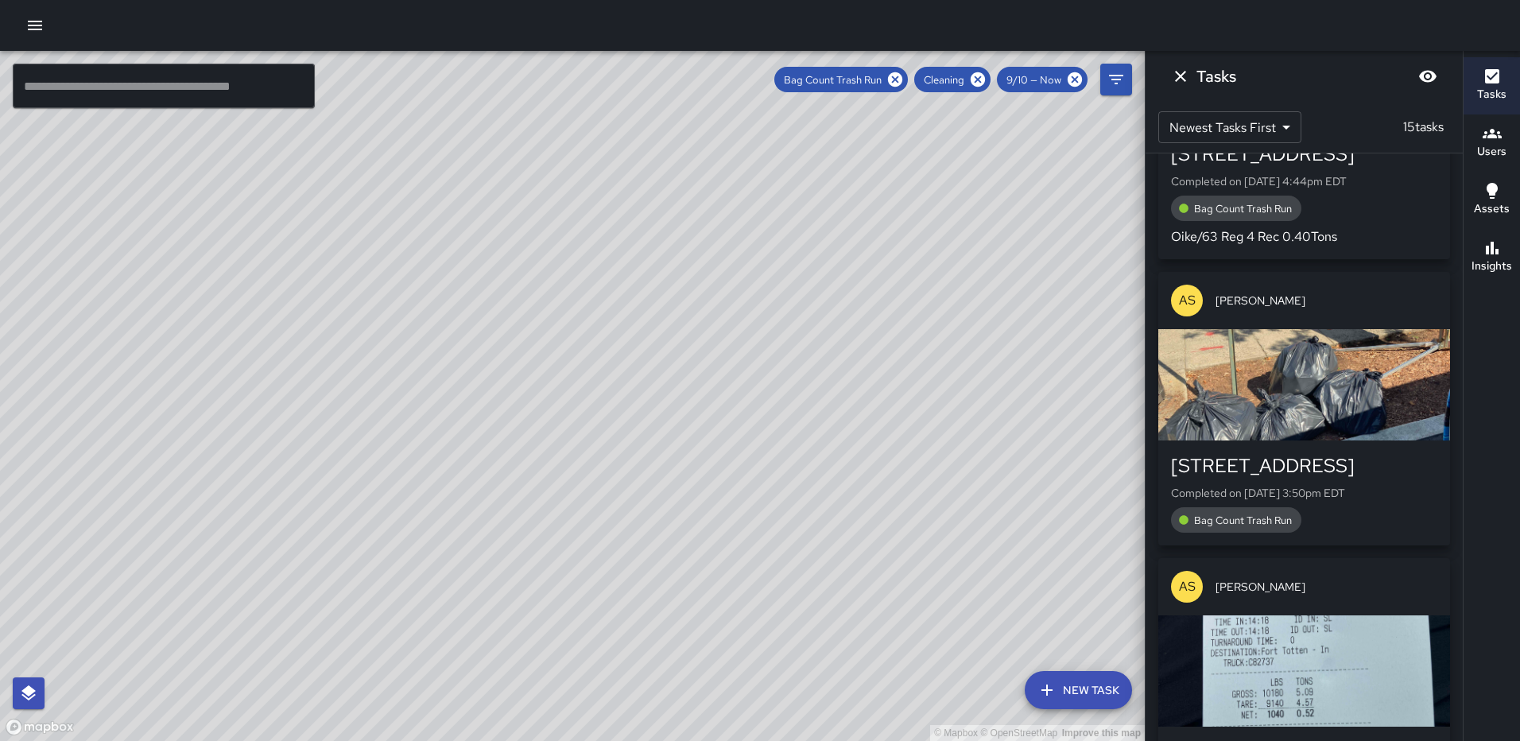
scroll to position [4075, 0]
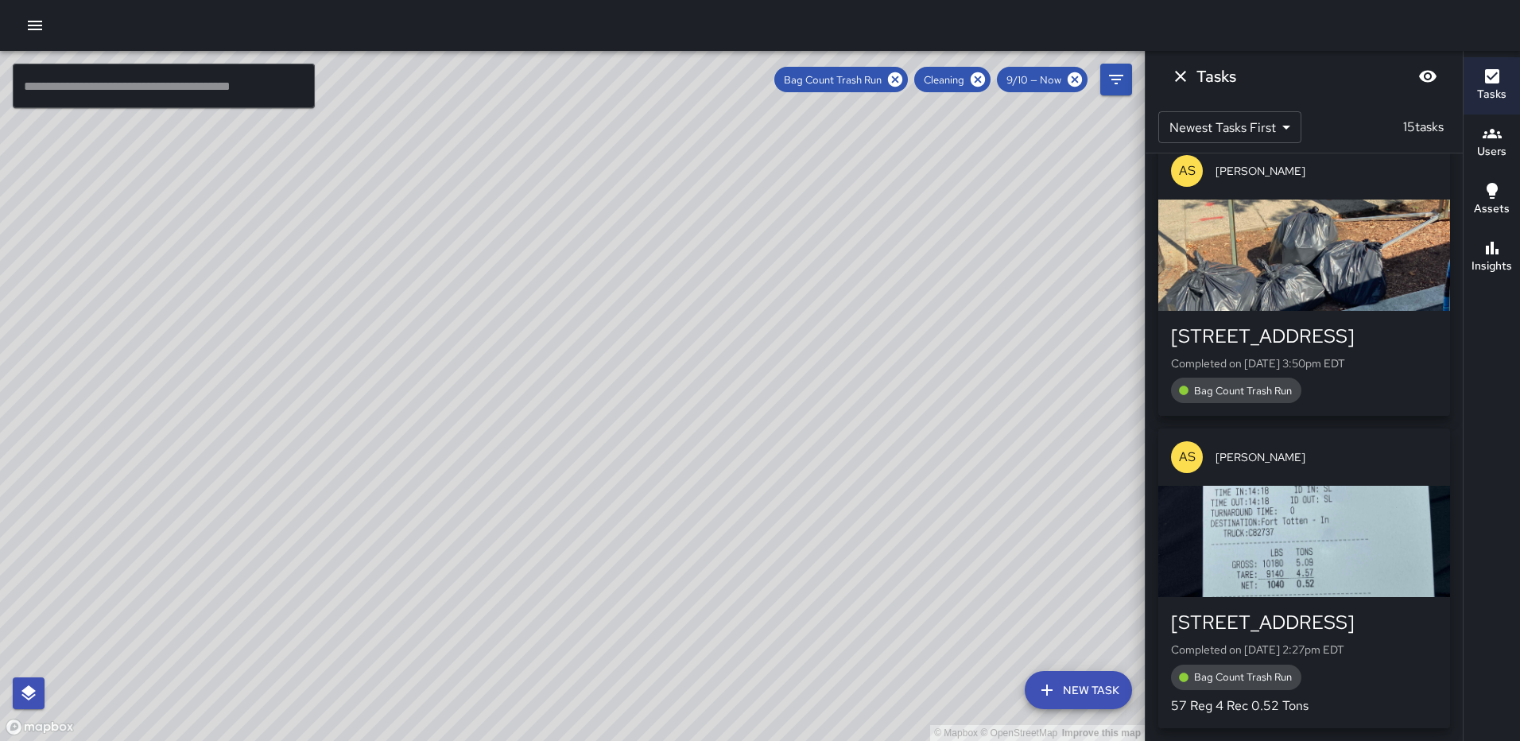
click at [1340, 258] on div "button" at bounding box center [1304, 255] width 292 height 111
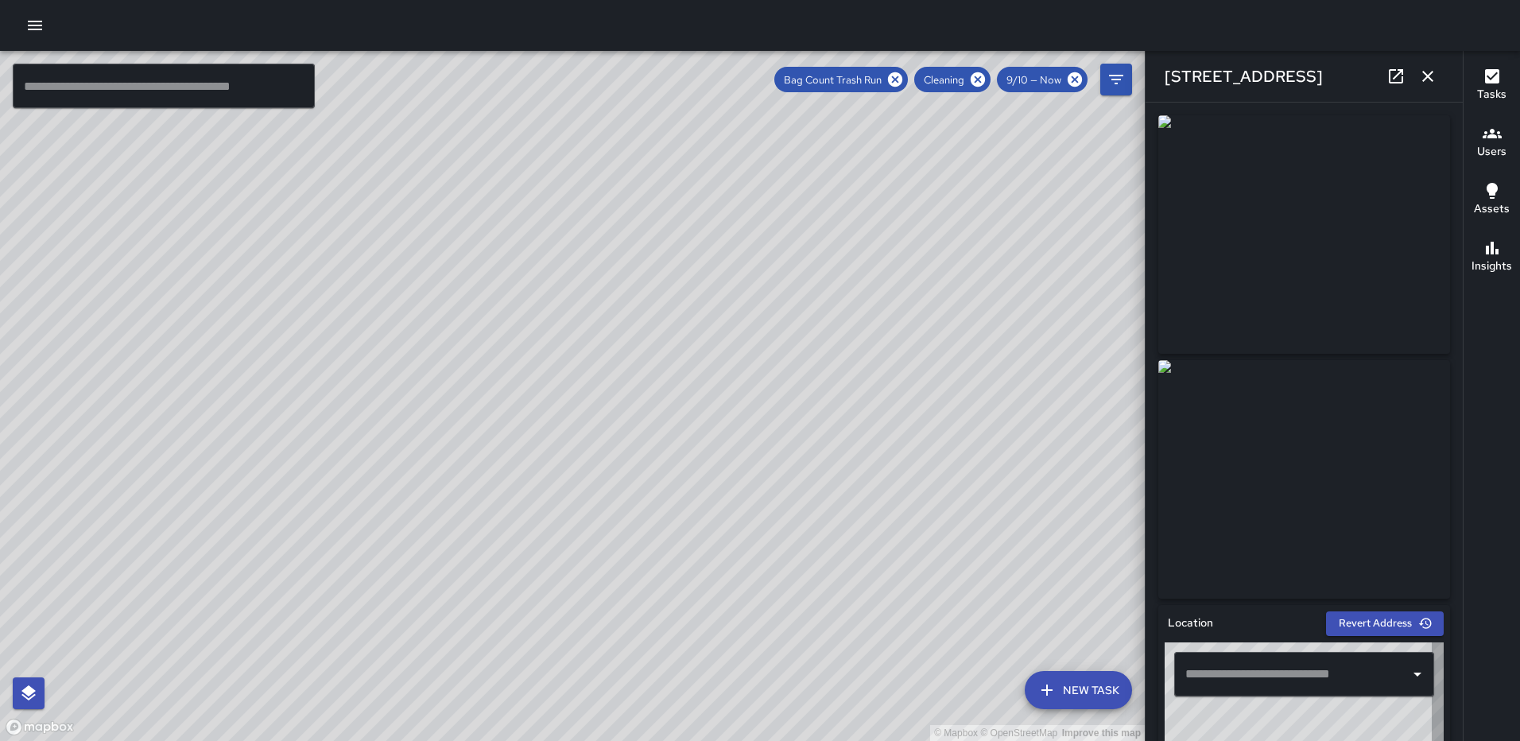
type input "**********"
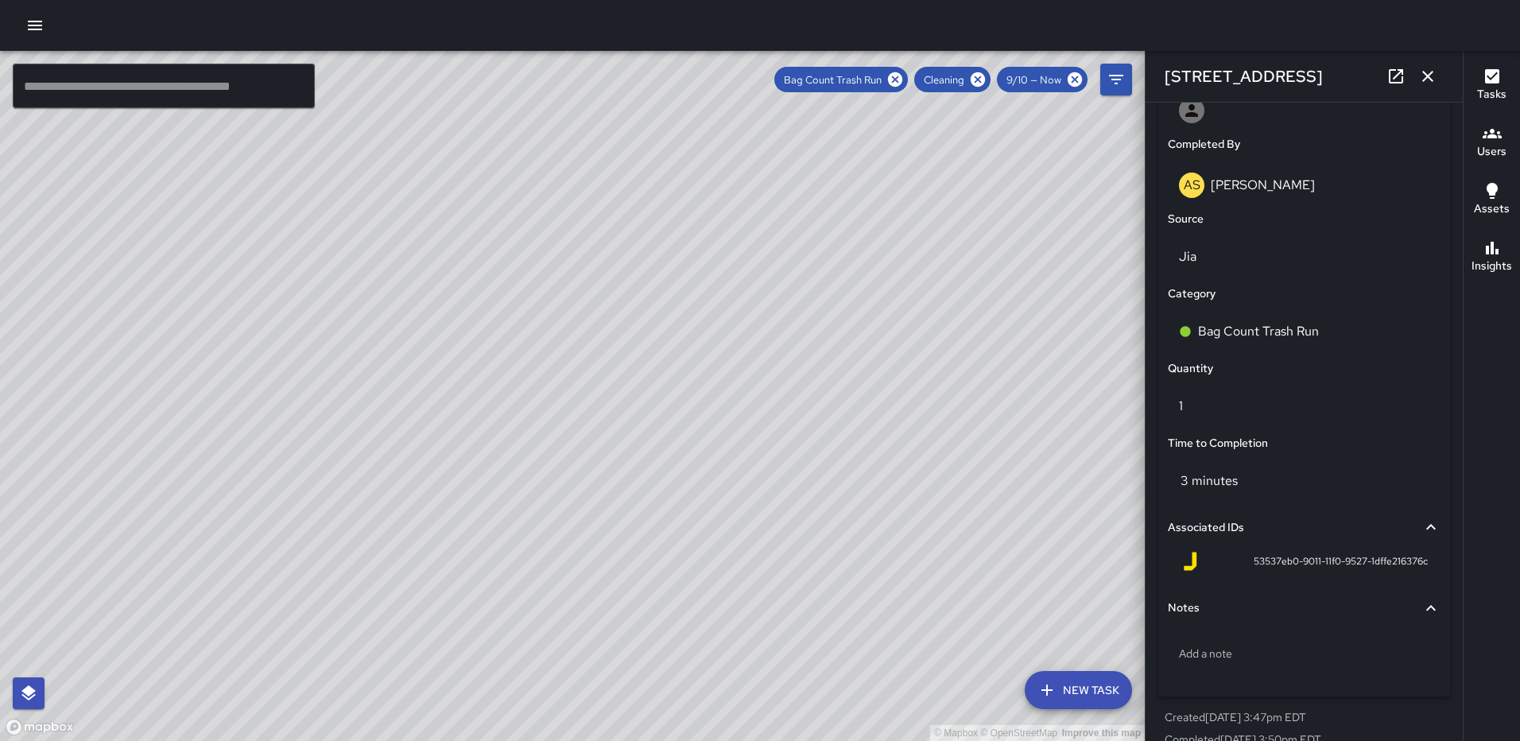
scroll to position [977, 0]
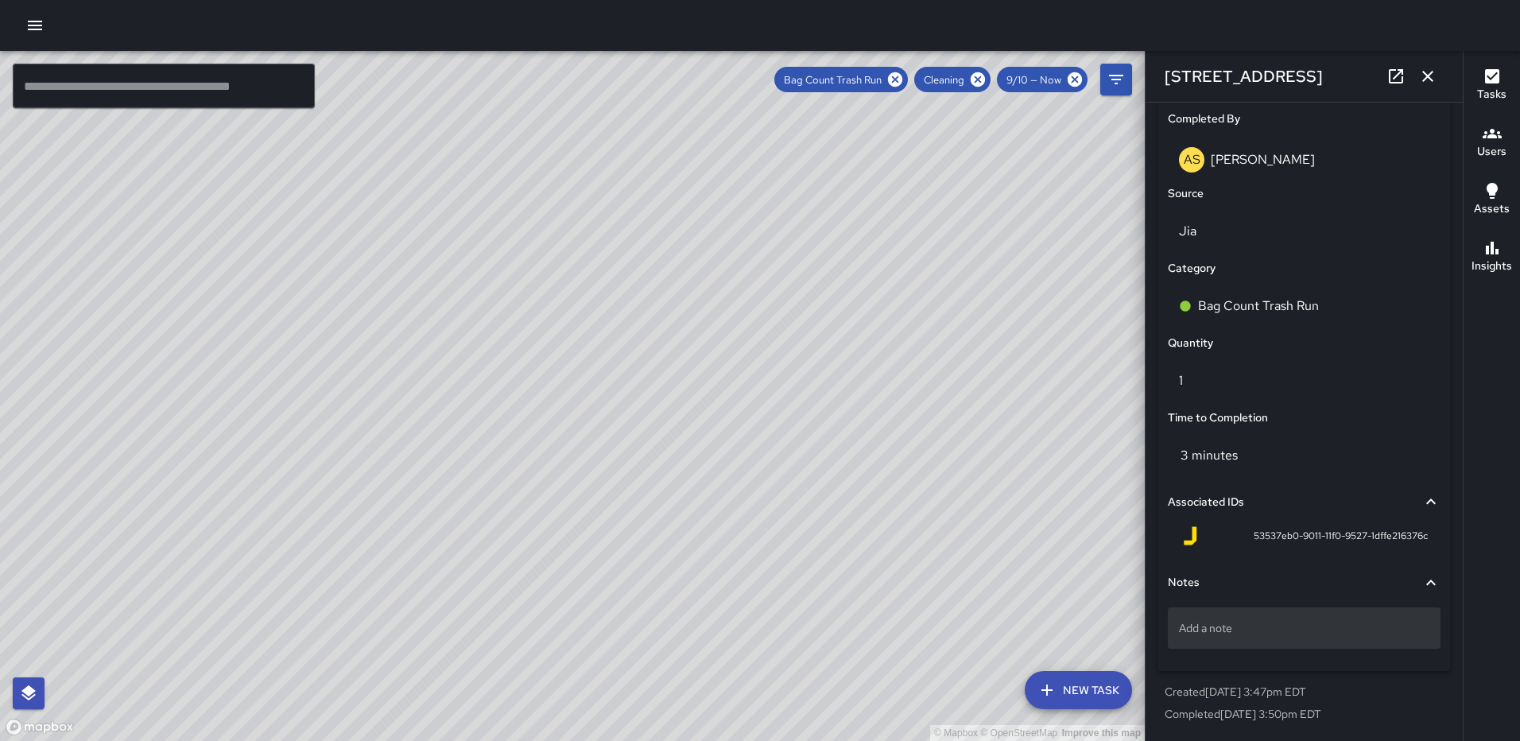
click at [1210, 626] on p "Add a note" at bounding box center [1304, 628] width 250 height 16
type textarea "*****"
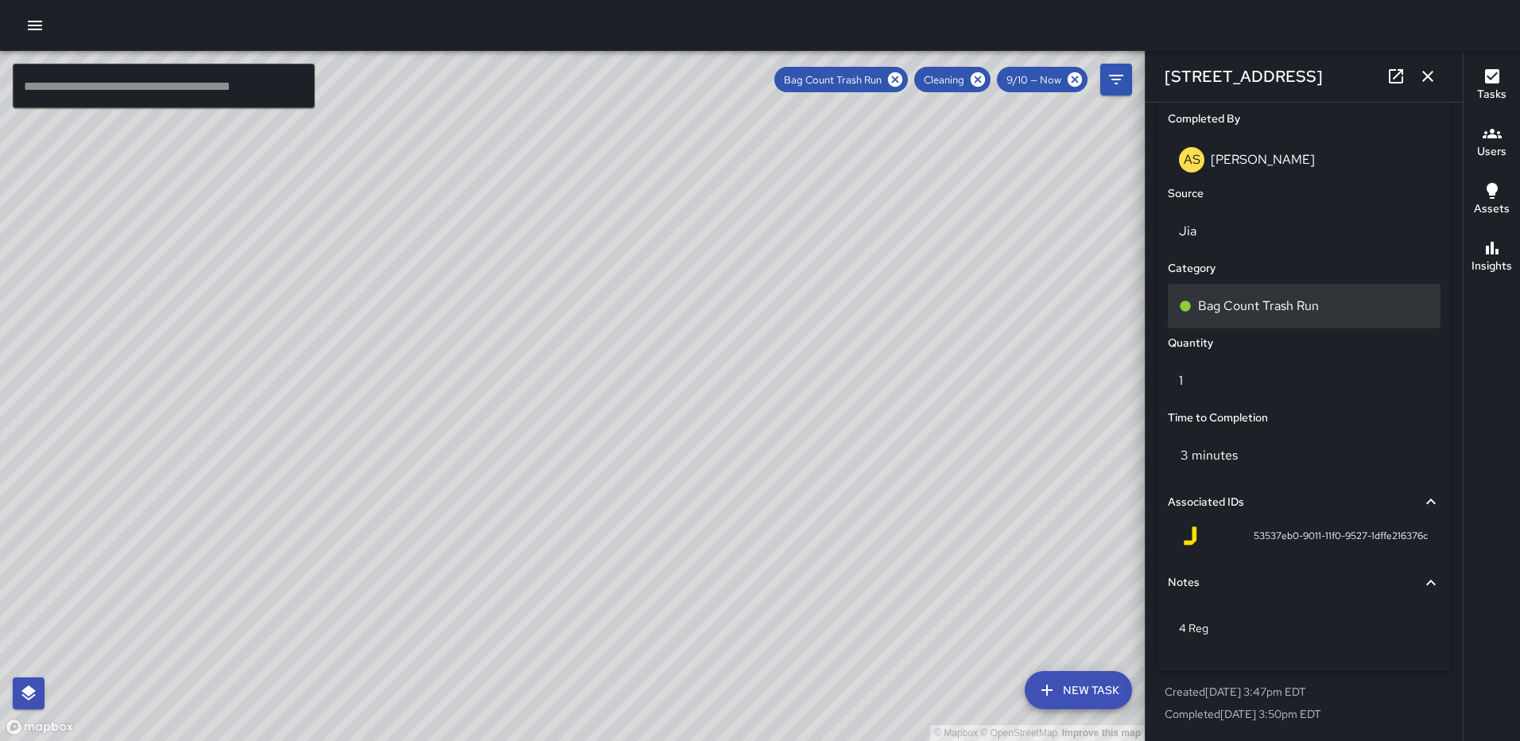
click at [1286, 316] on div "Bag Count Trash Run" at bounding box center [1304, 306] width 273 height 45
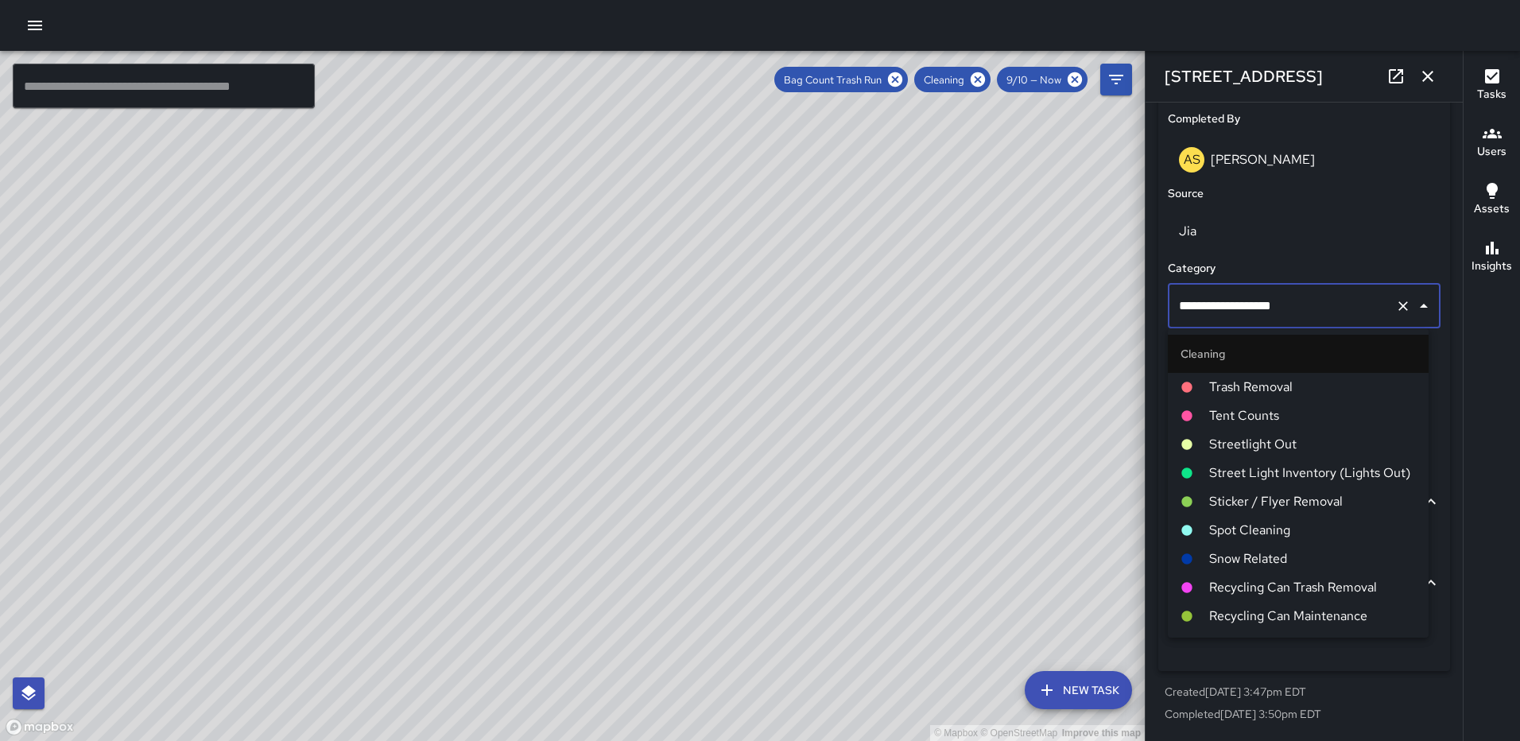
scroll to position [708, 0]
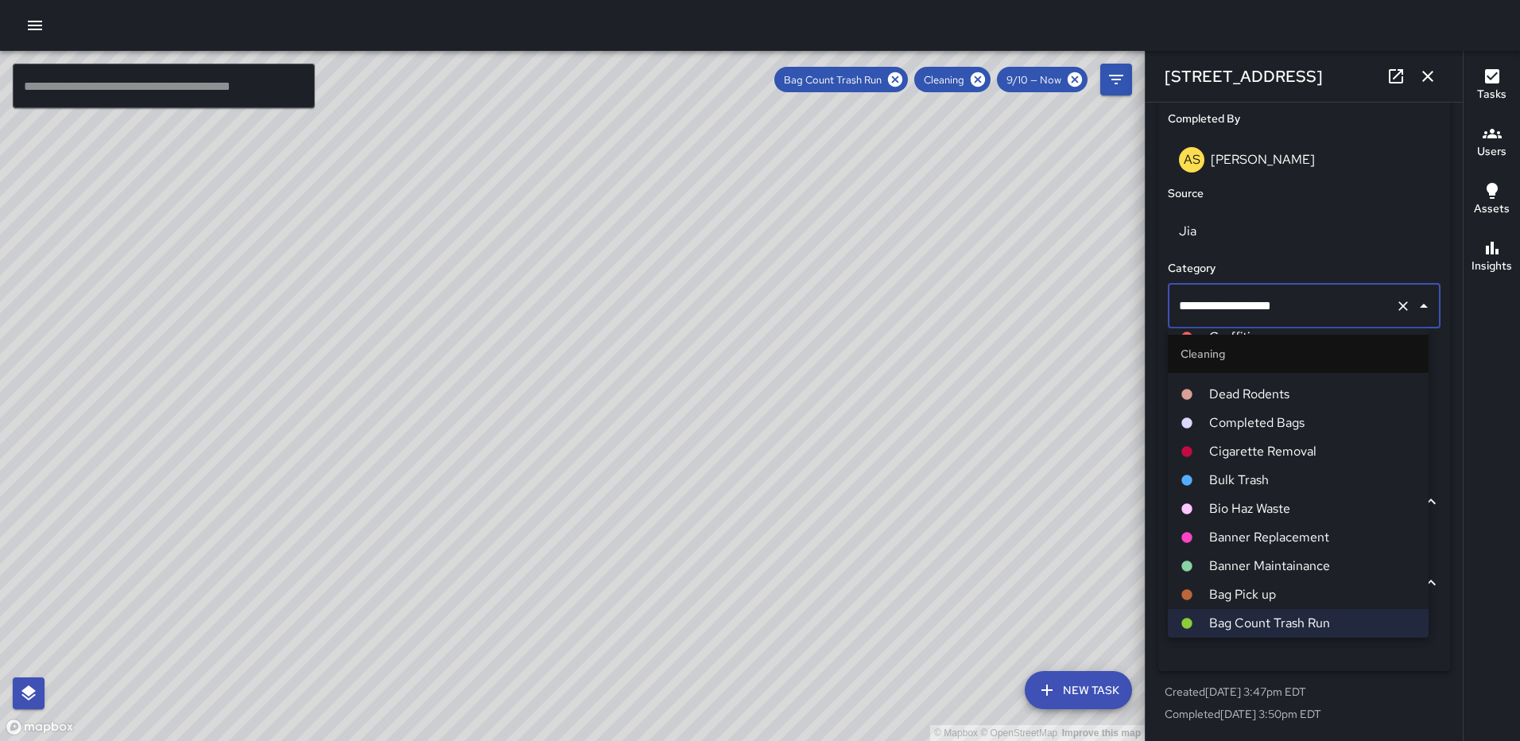
click at [1260, 589] on span "Bag Pick up" at bounding box center [1312, 594] width 207 height 19
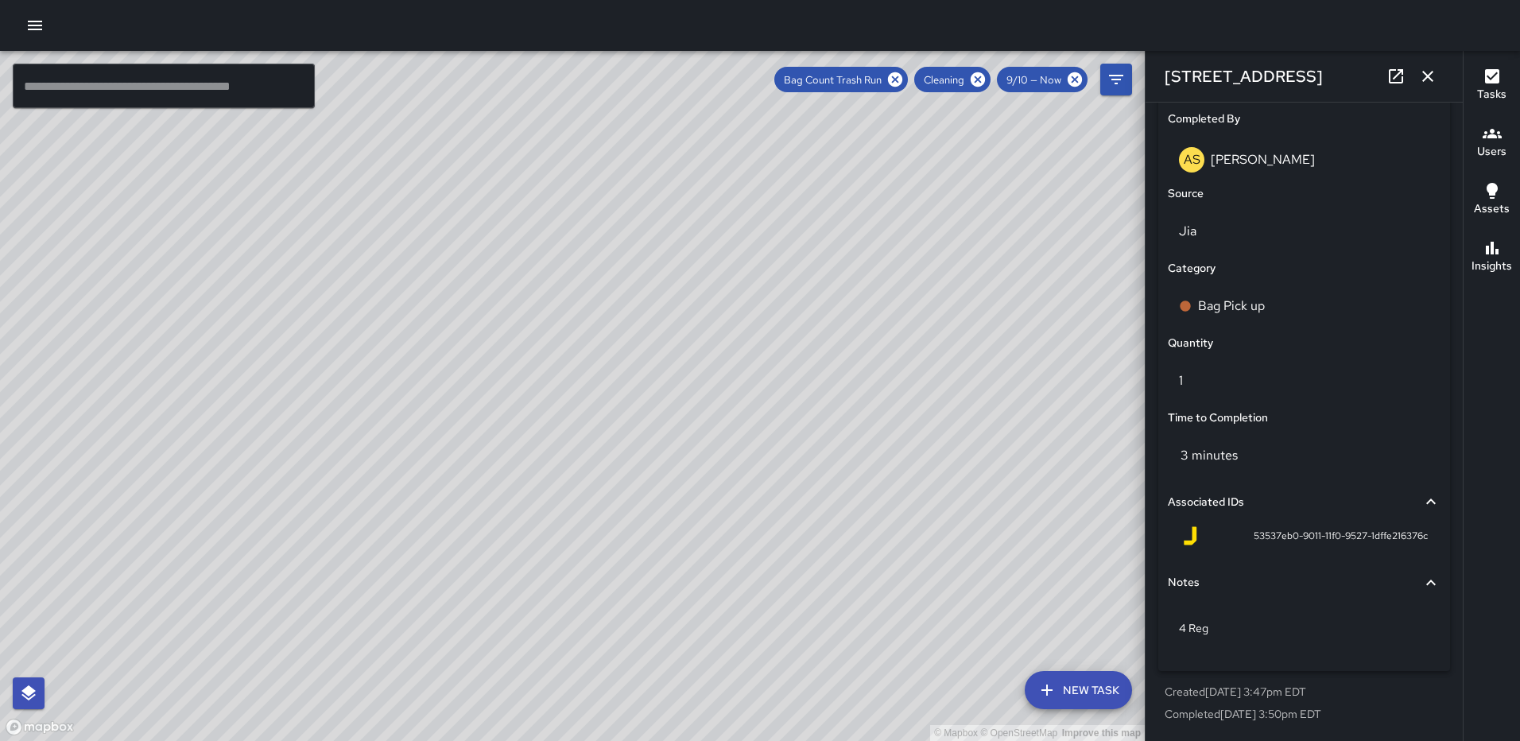
scroll to position [3764, 0]
click at [1434, 71] on icon "button" at bounding box center [1427, 76] width 19 height 19
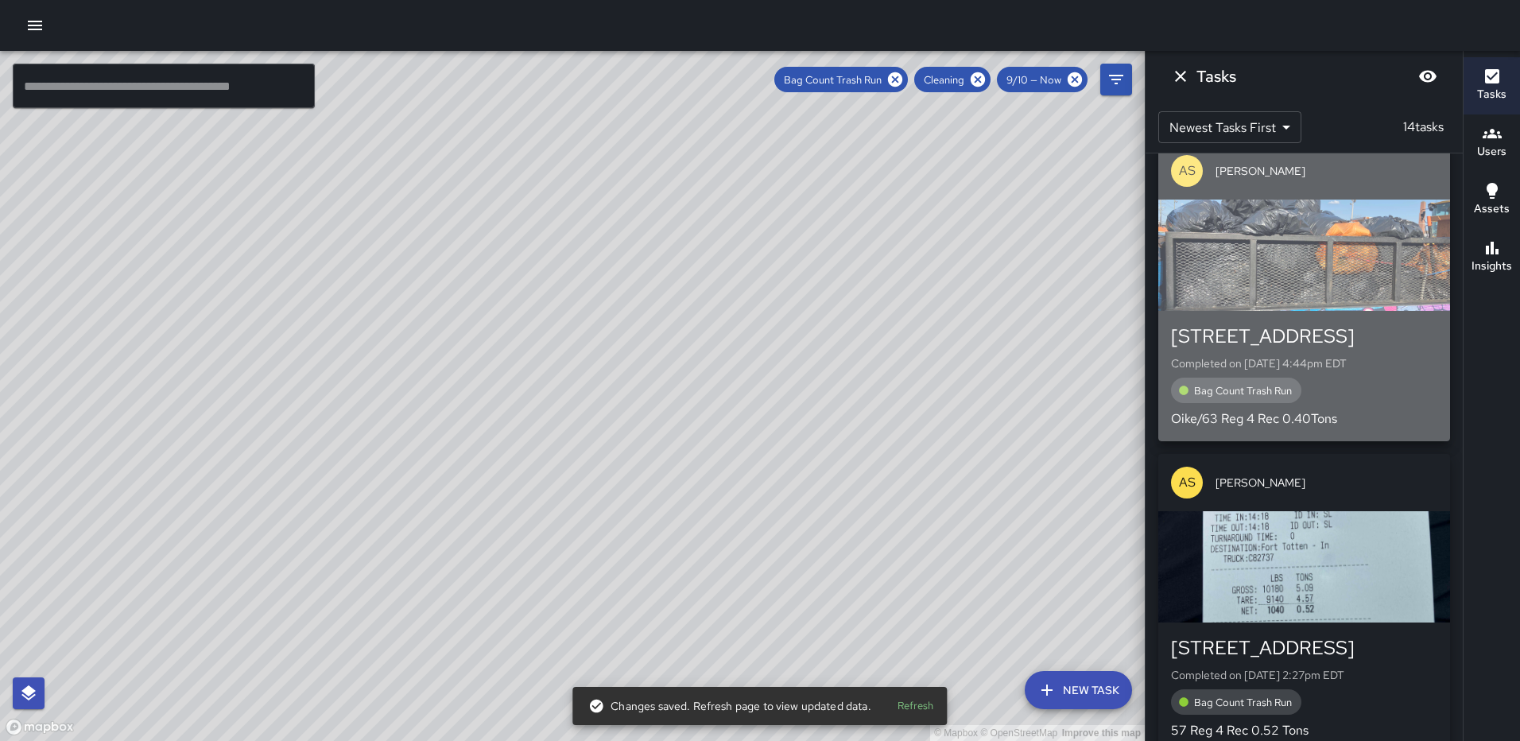
click at [1309, 286] on div "button" at bounding box center [1304, 255] width 292 height 111
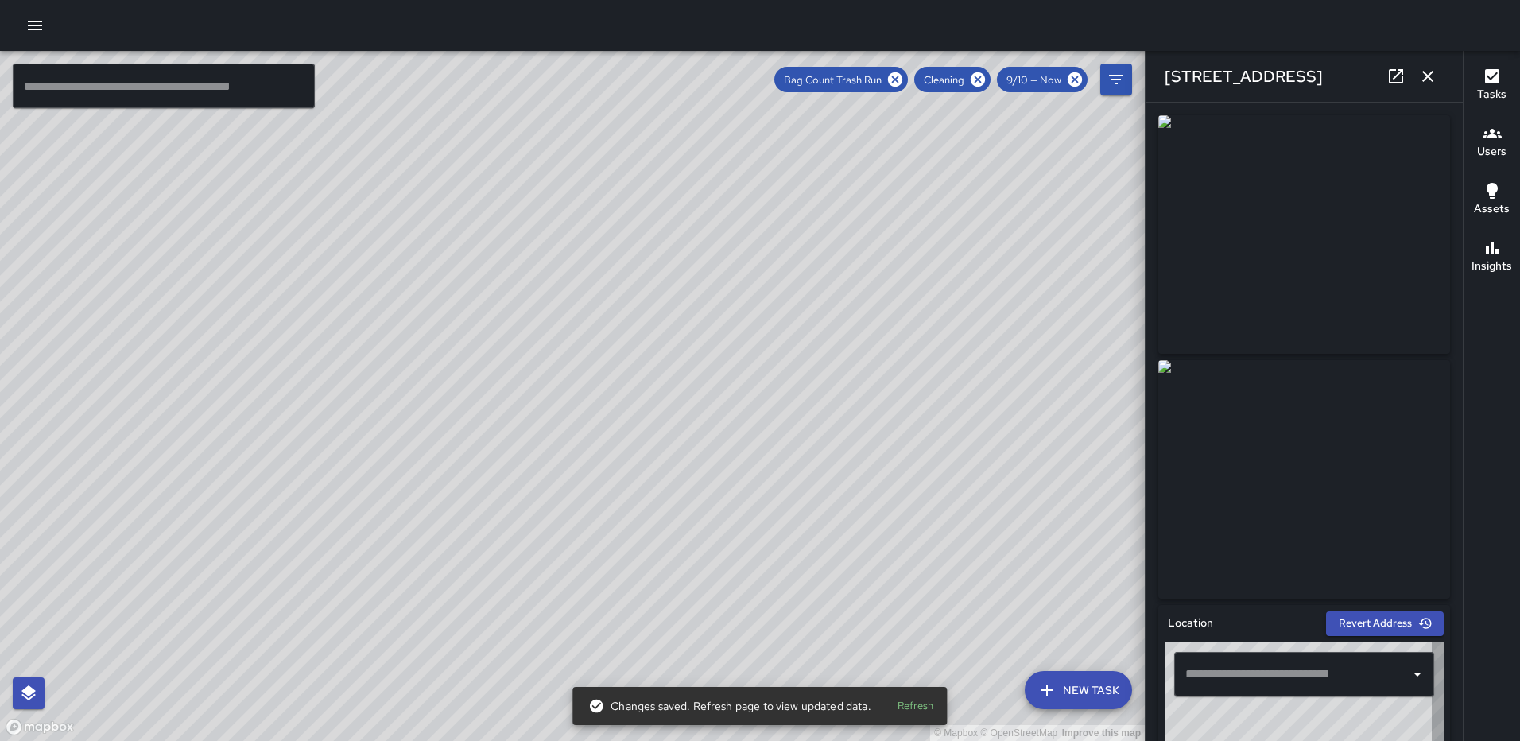
type input "**********"
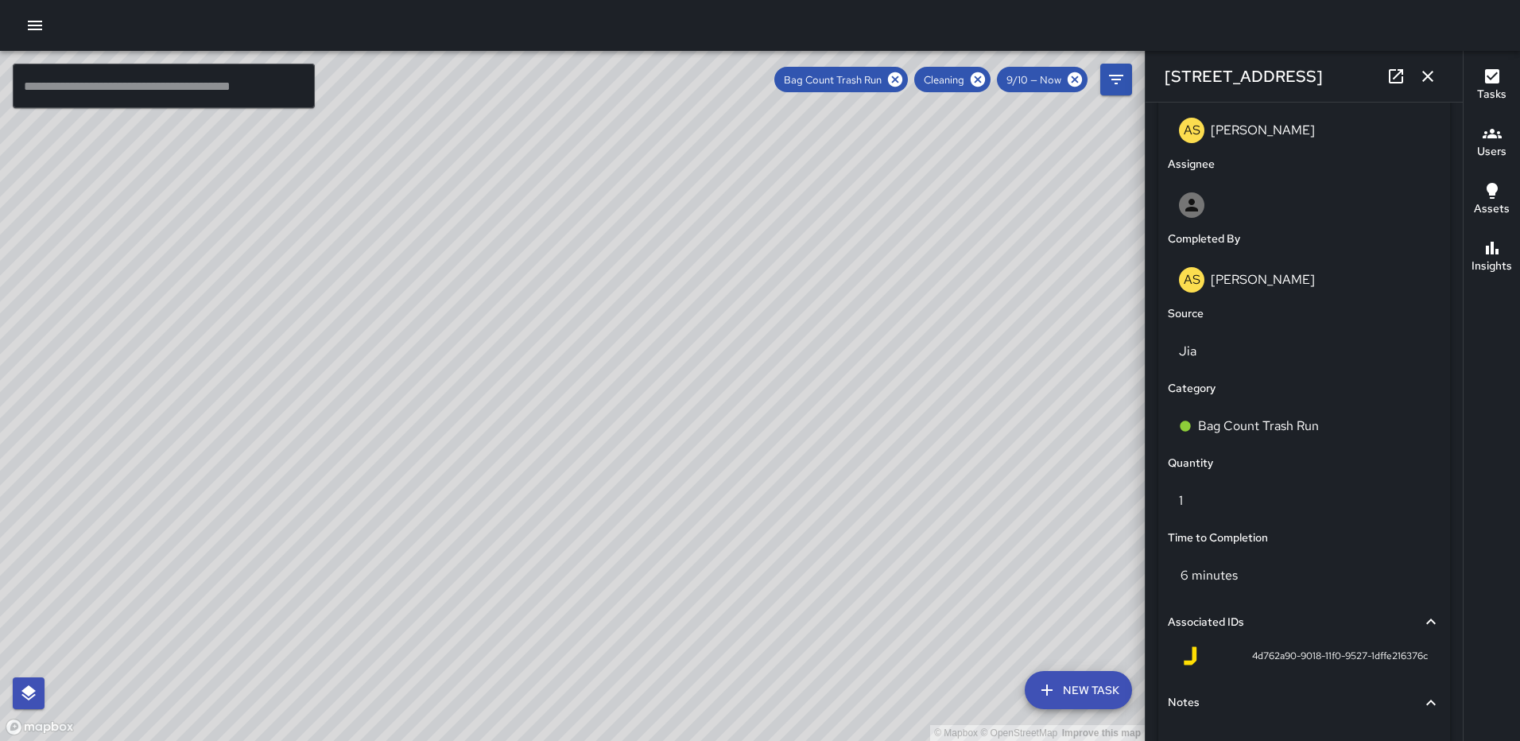
scroll to position [1007, 0]
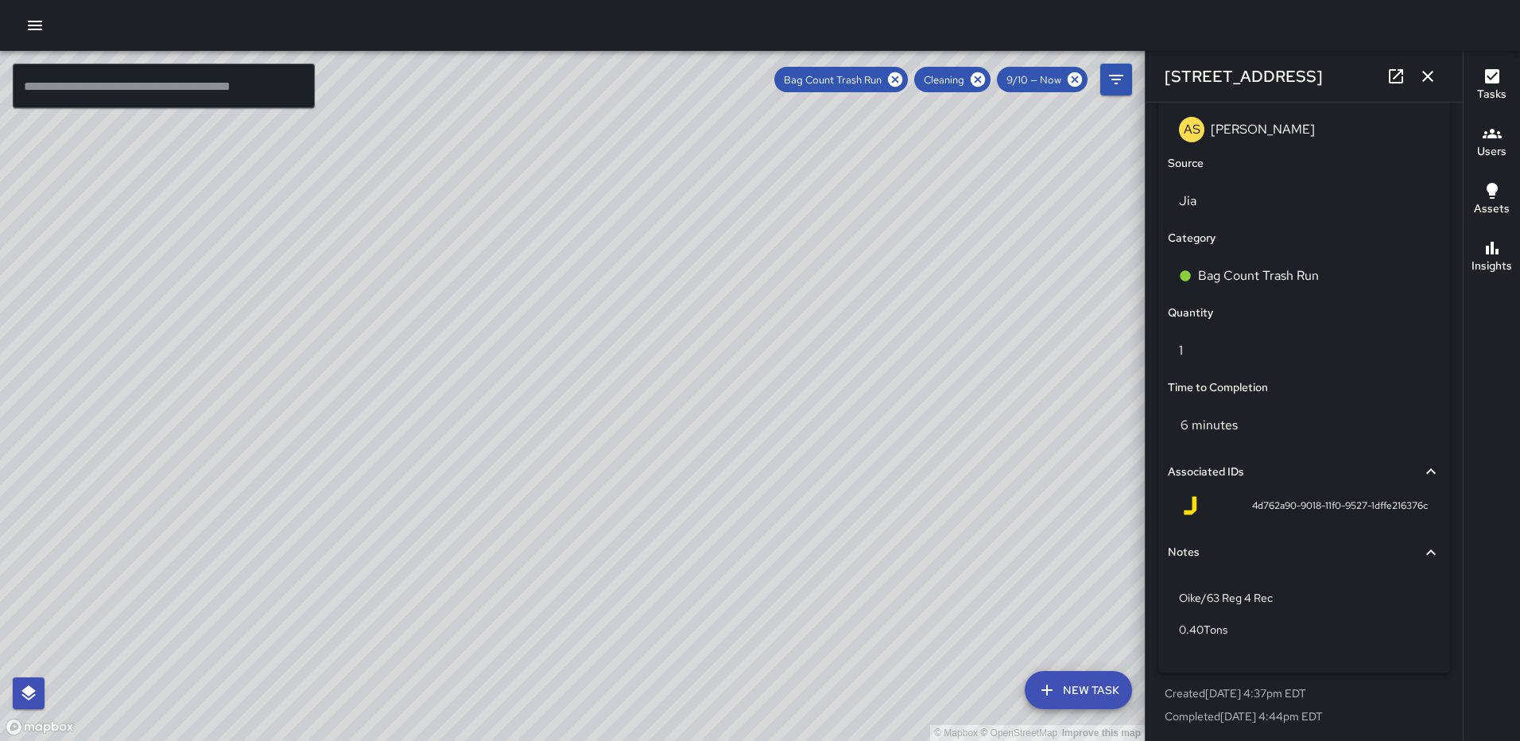
click at [1421, 75] on icon "button" at bounding box center [1427, 76] width 19 height 19
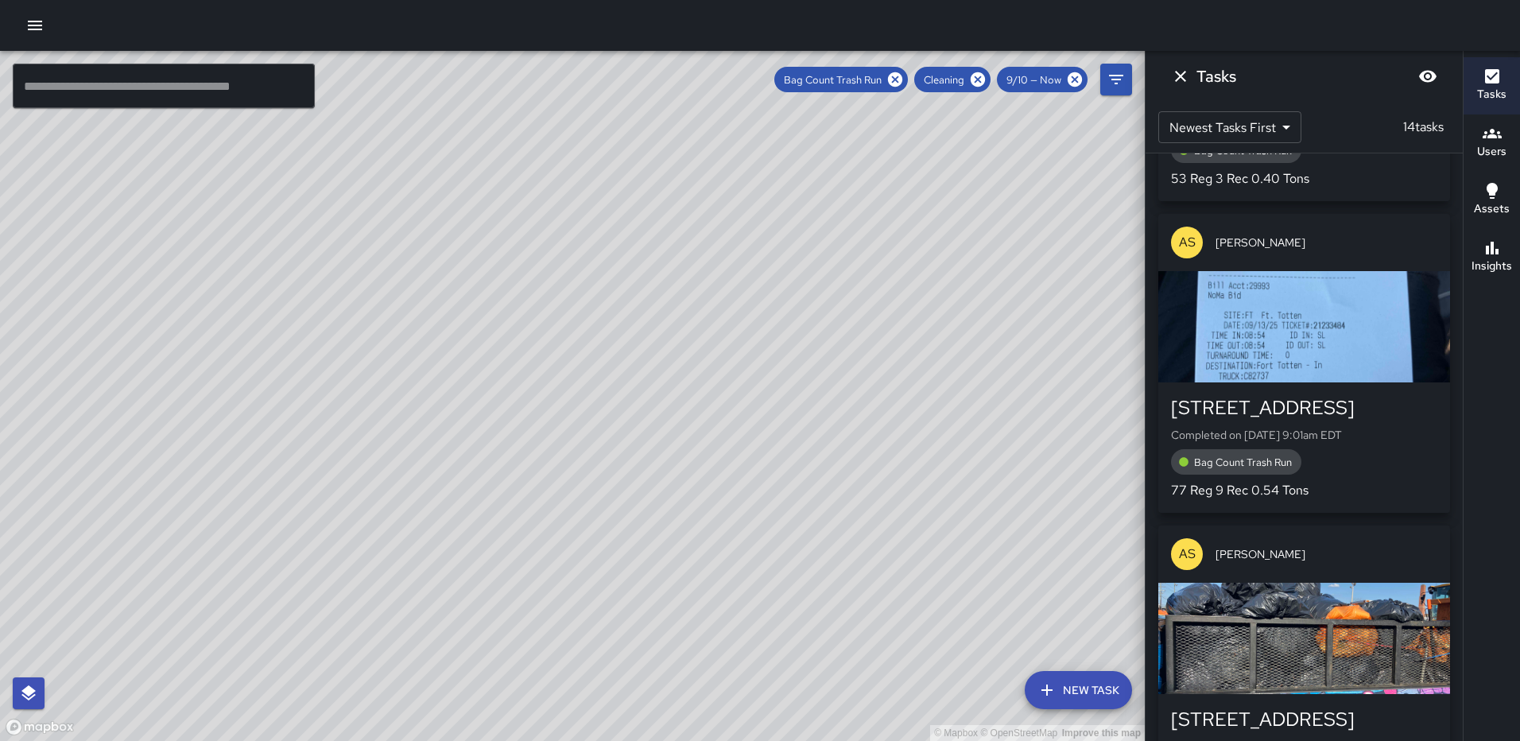
scroll to position [3366, 0]
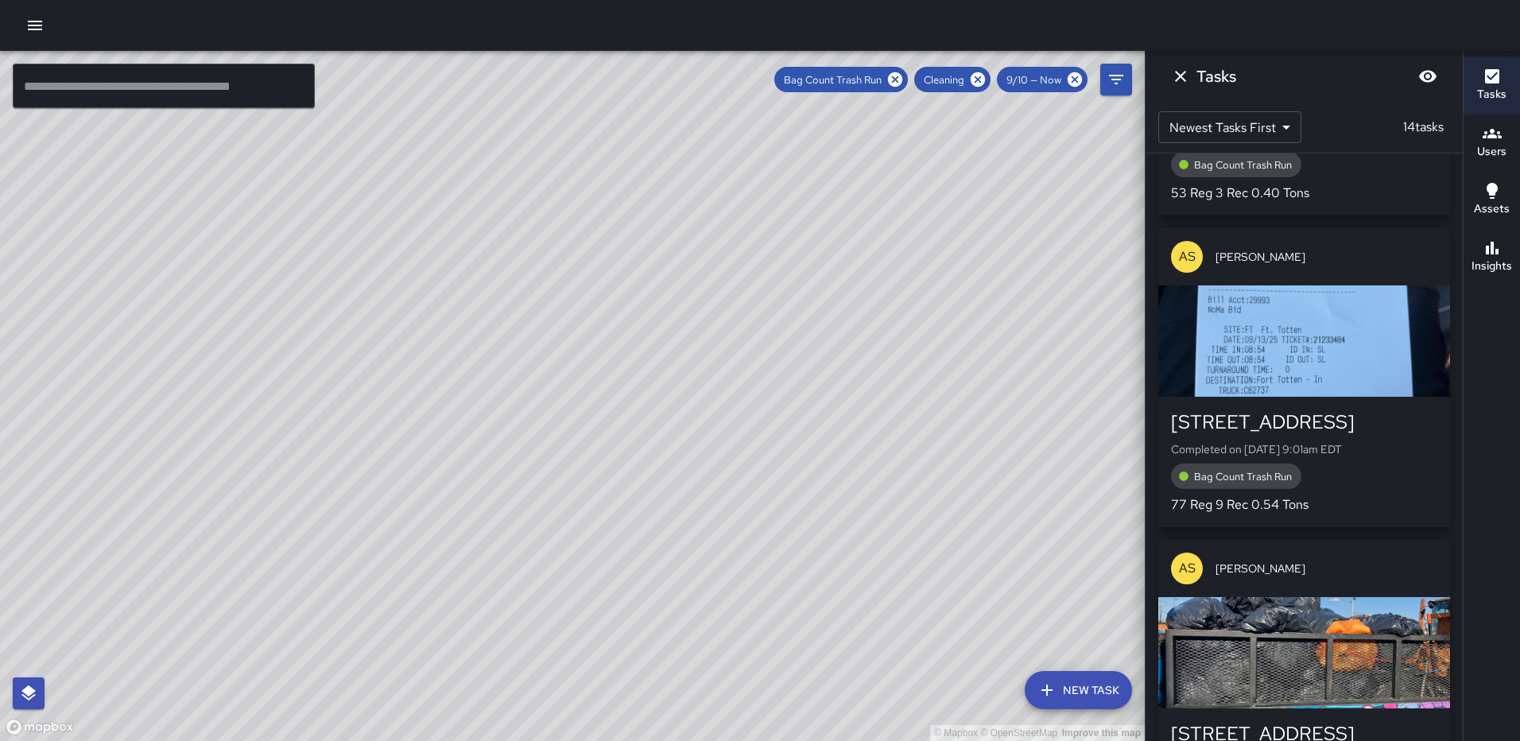
click at [1346, 339] on div "button" at bounding box center [1304, 340] width 292 height 111
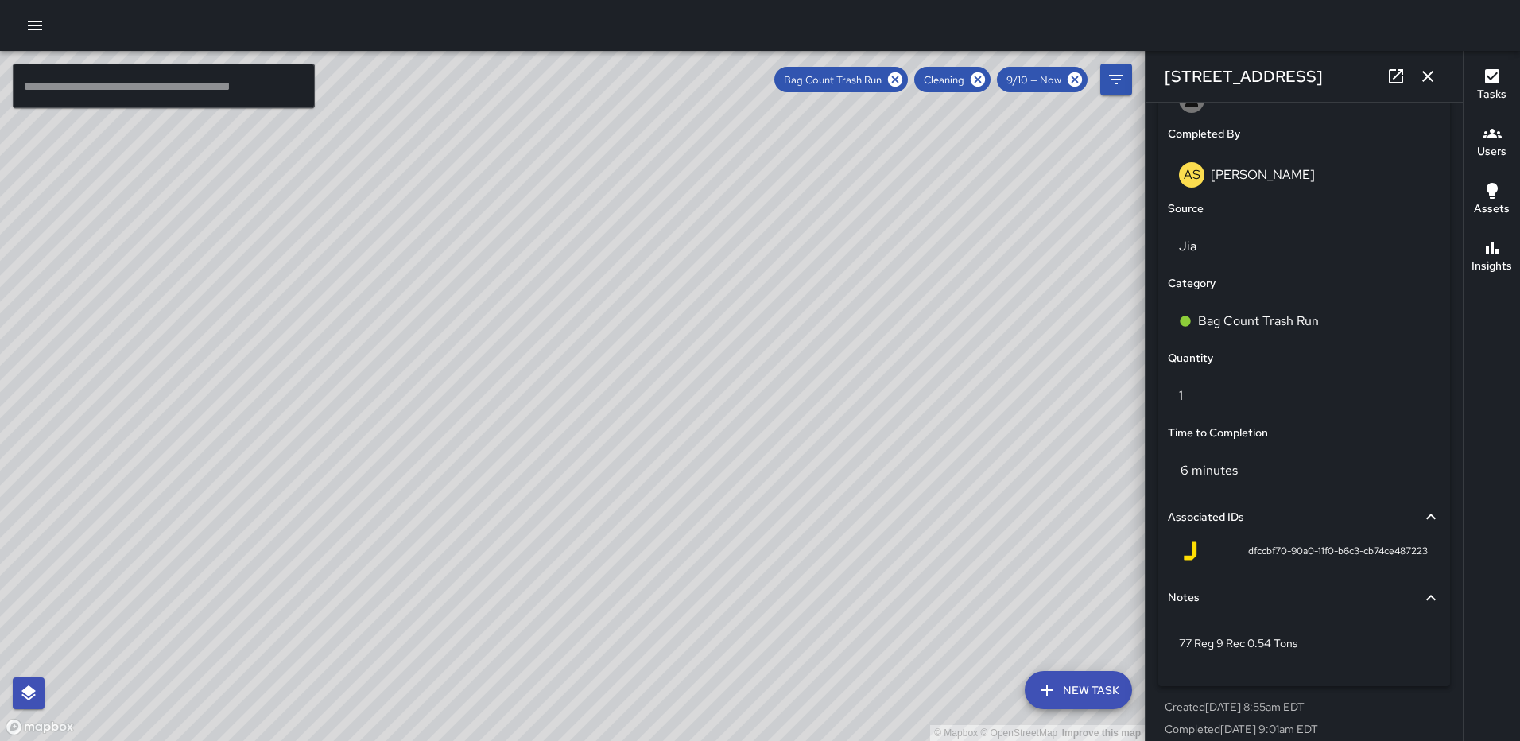
scroll to position [977, 0]
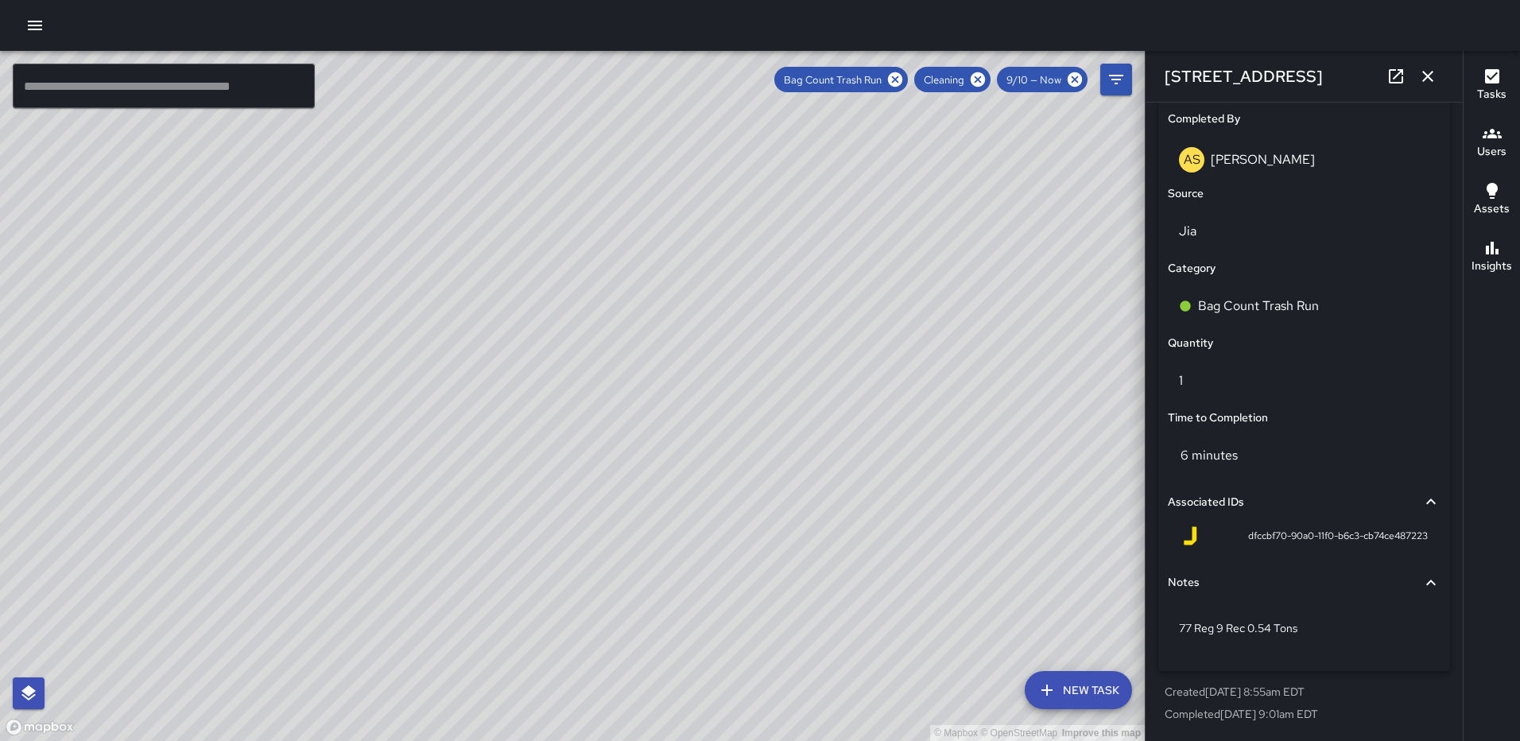
drag, startPoint x: 1429, startPoint y: 75, endPoint x: 1456, endPoint y: 103, distance: 39.9
click at [1429, 75] on icon "button" at bounding box center [1427, 76] width 11 height 11
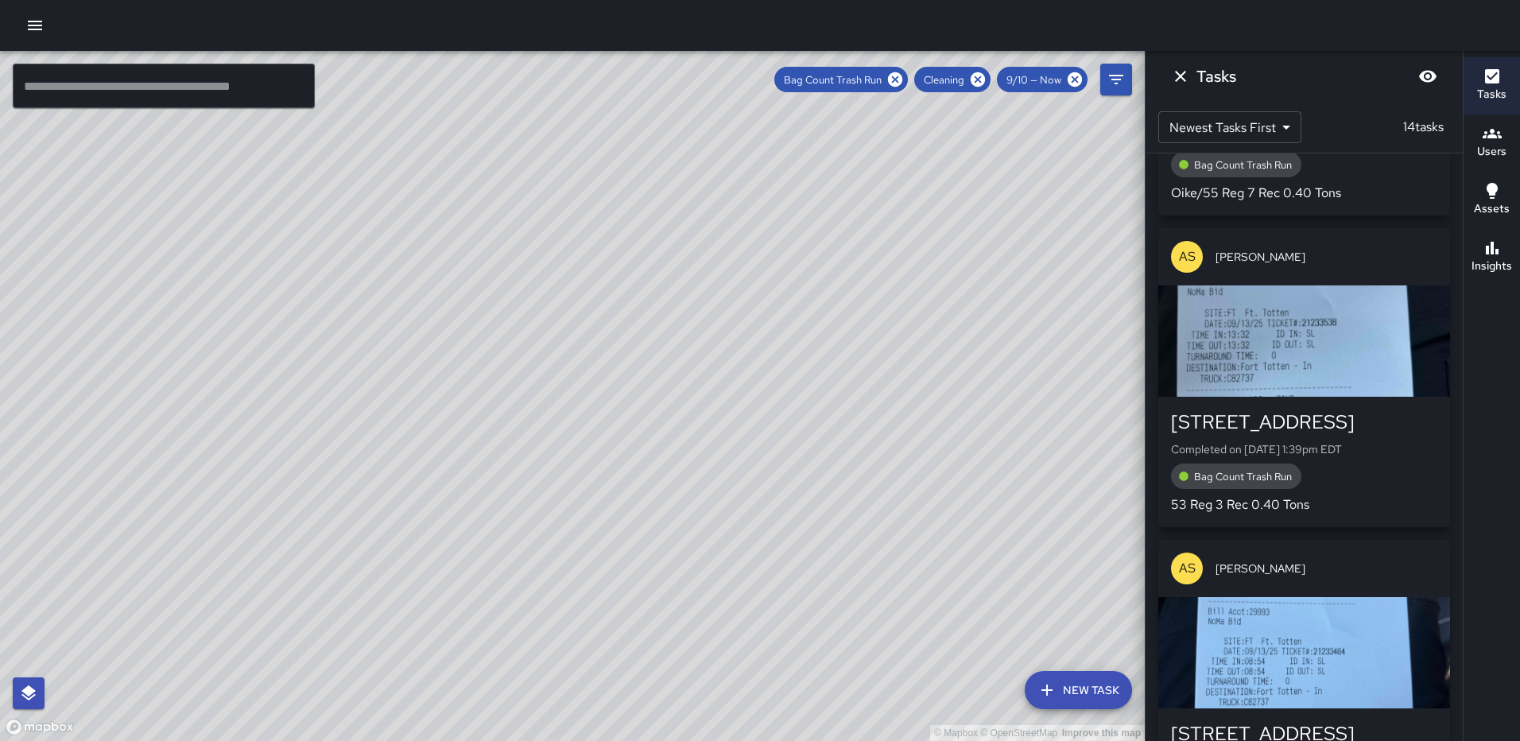
scroll to position [3048, 0]
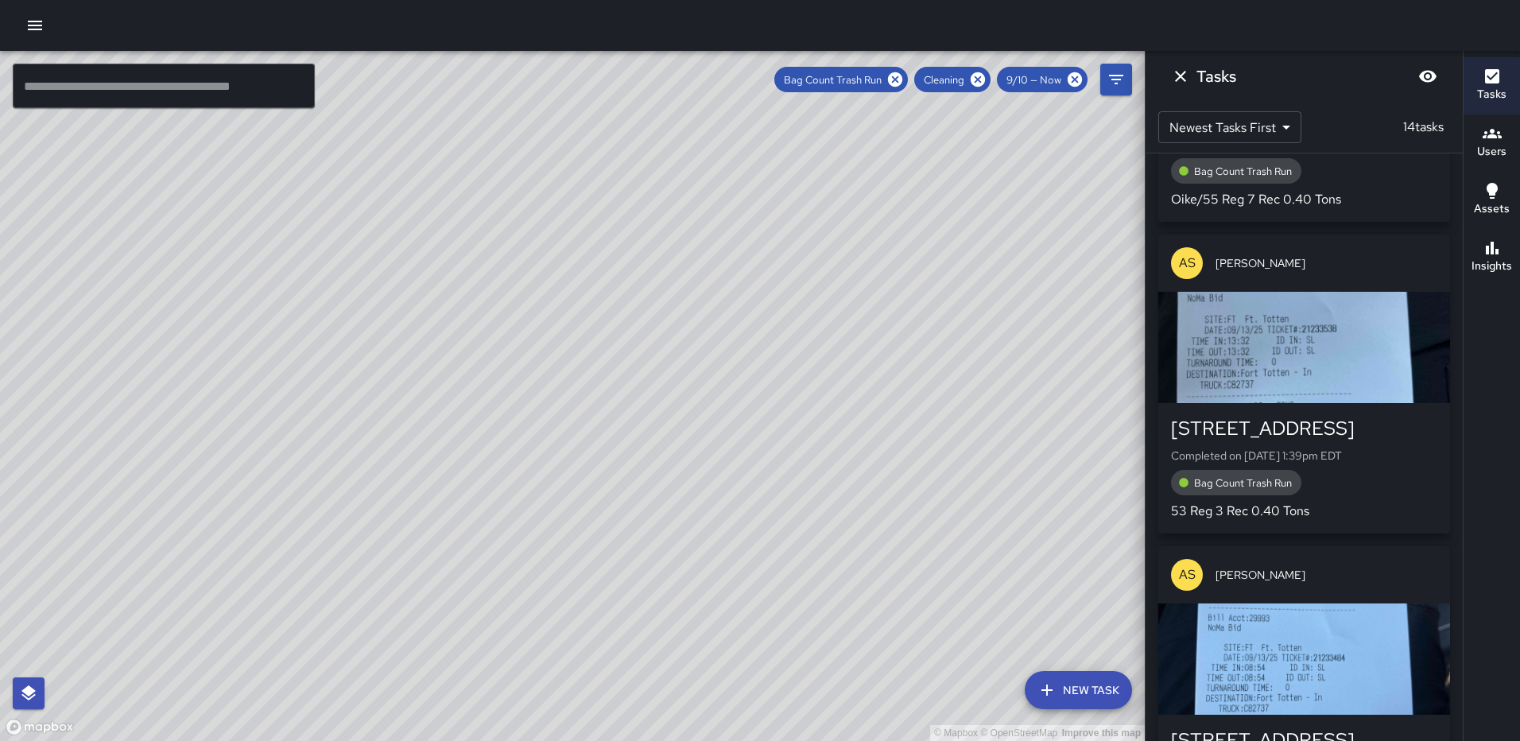
click at [1322, 337] on div "button" at bounding box center [1304, 347] width 292 height 111
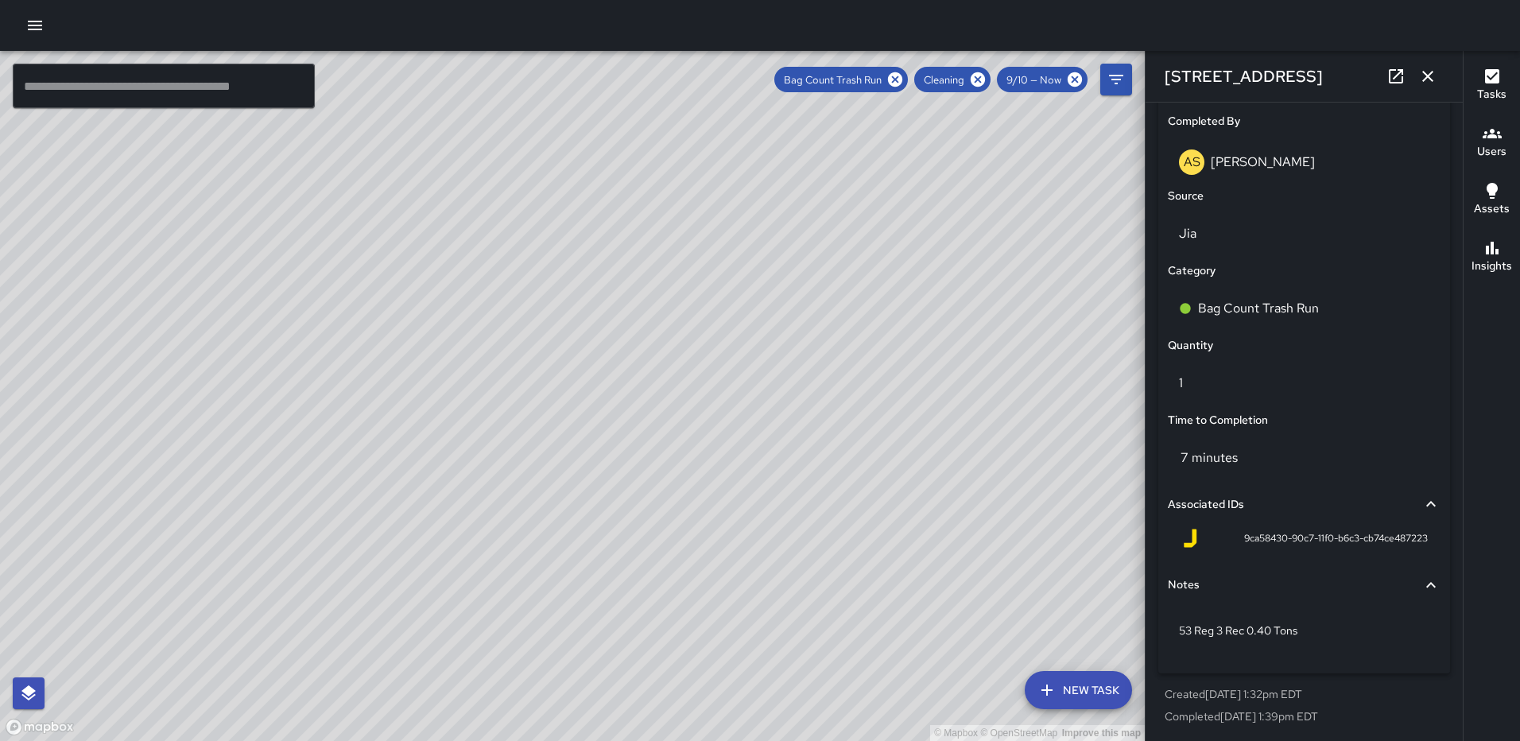
scroll to position [977, 0]
click at [1422, 80] on icon "button" at bounding box center [1427, 76] width 19 height 19
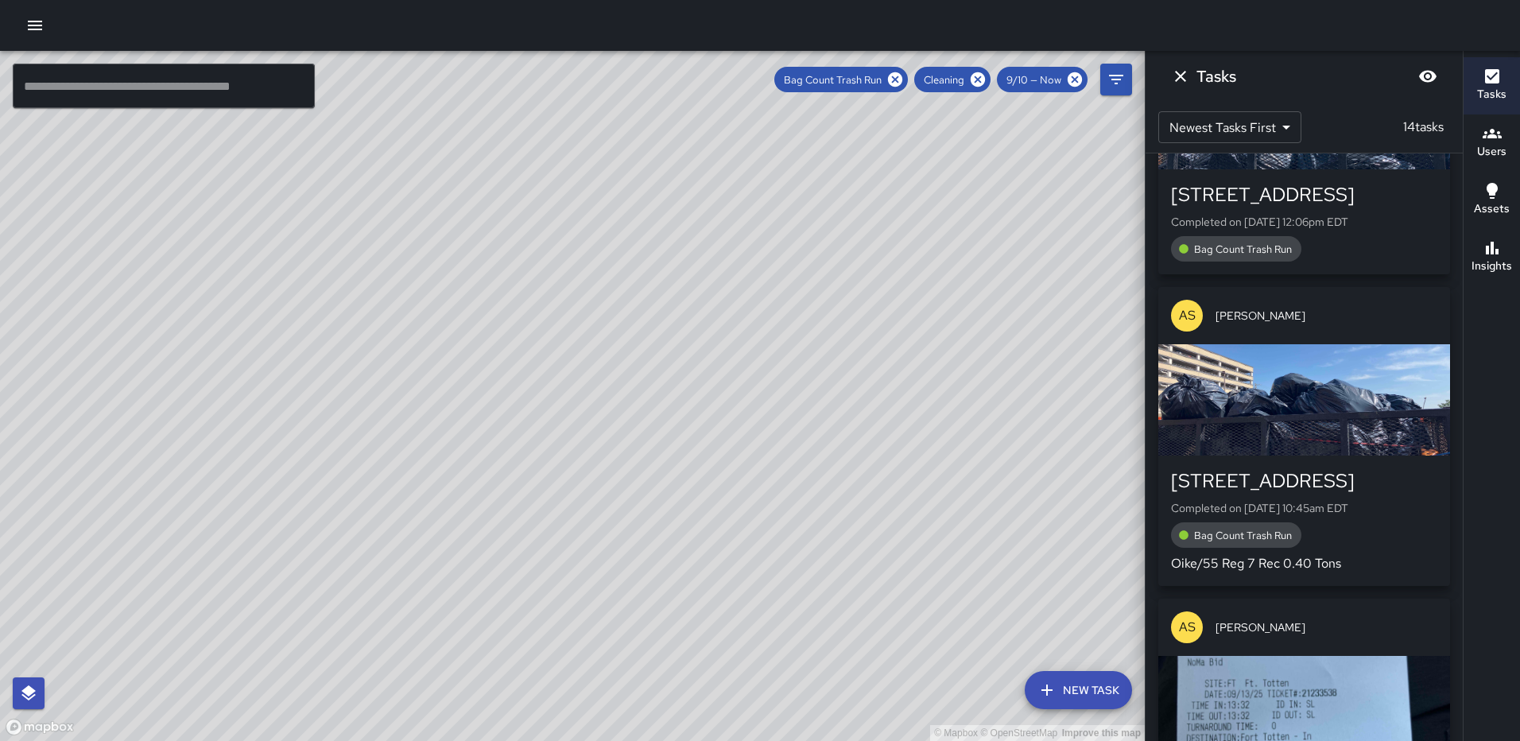
scroll to position [2651, 0]
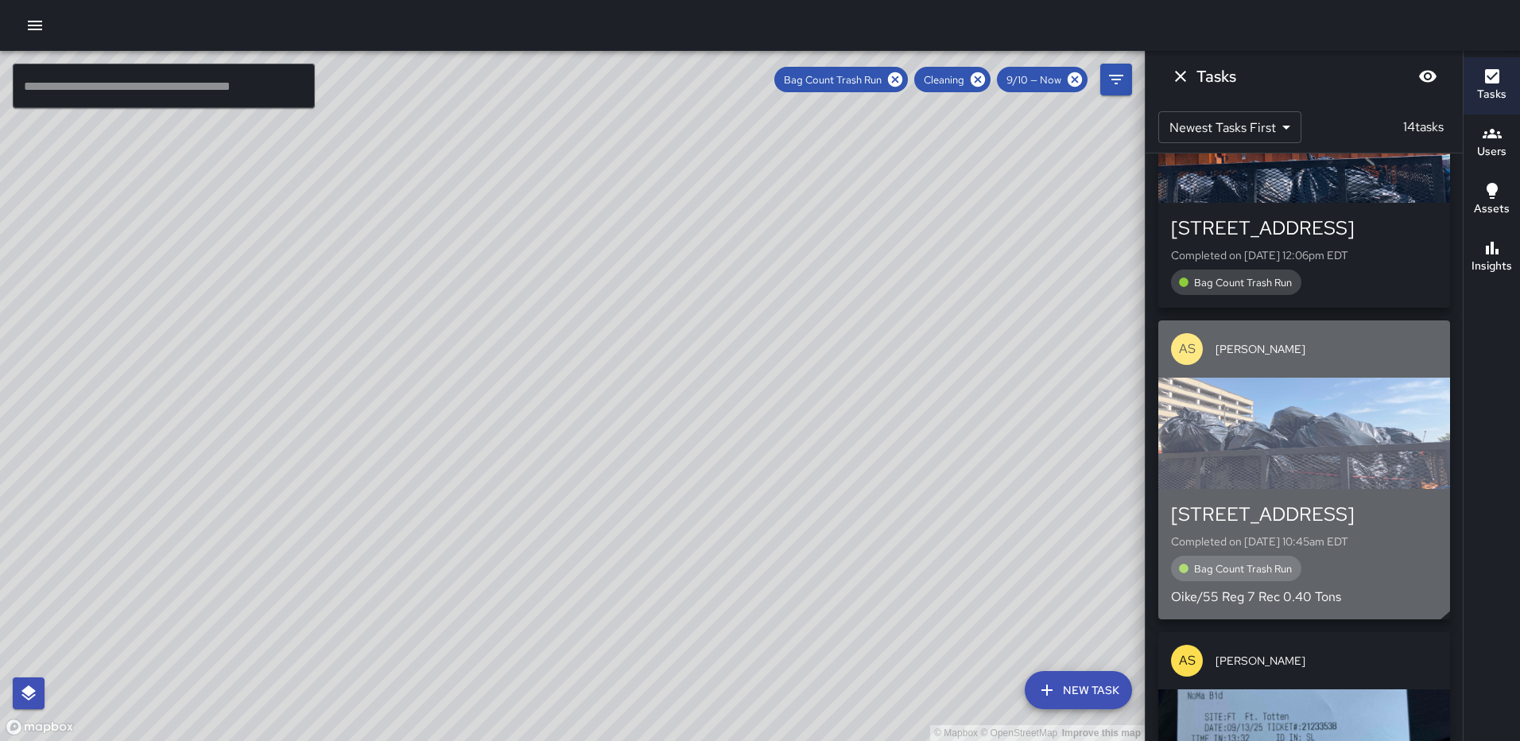
click at [1286, 432] on div "button" at bounding box center [1304, 433] width 292 height 111
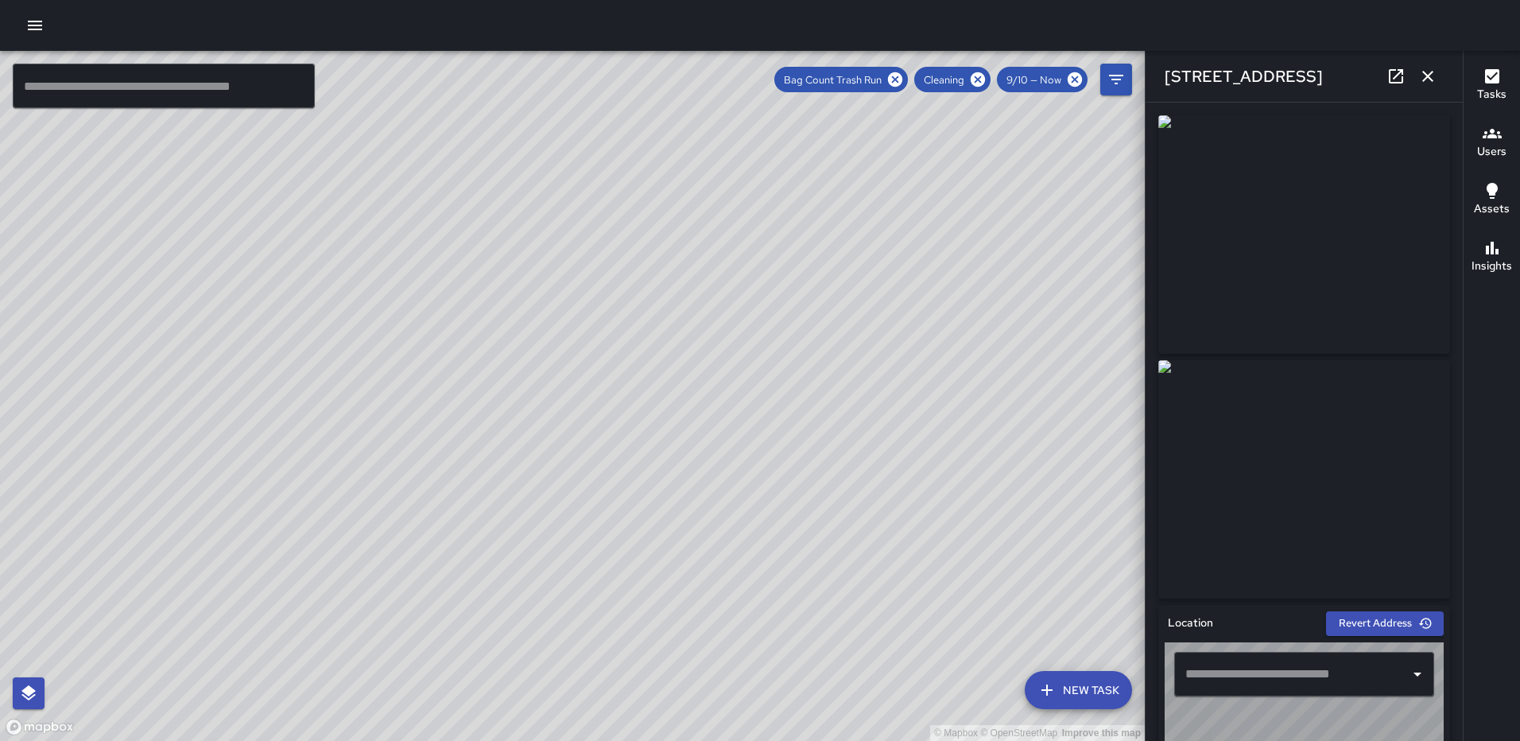
type input "**********"
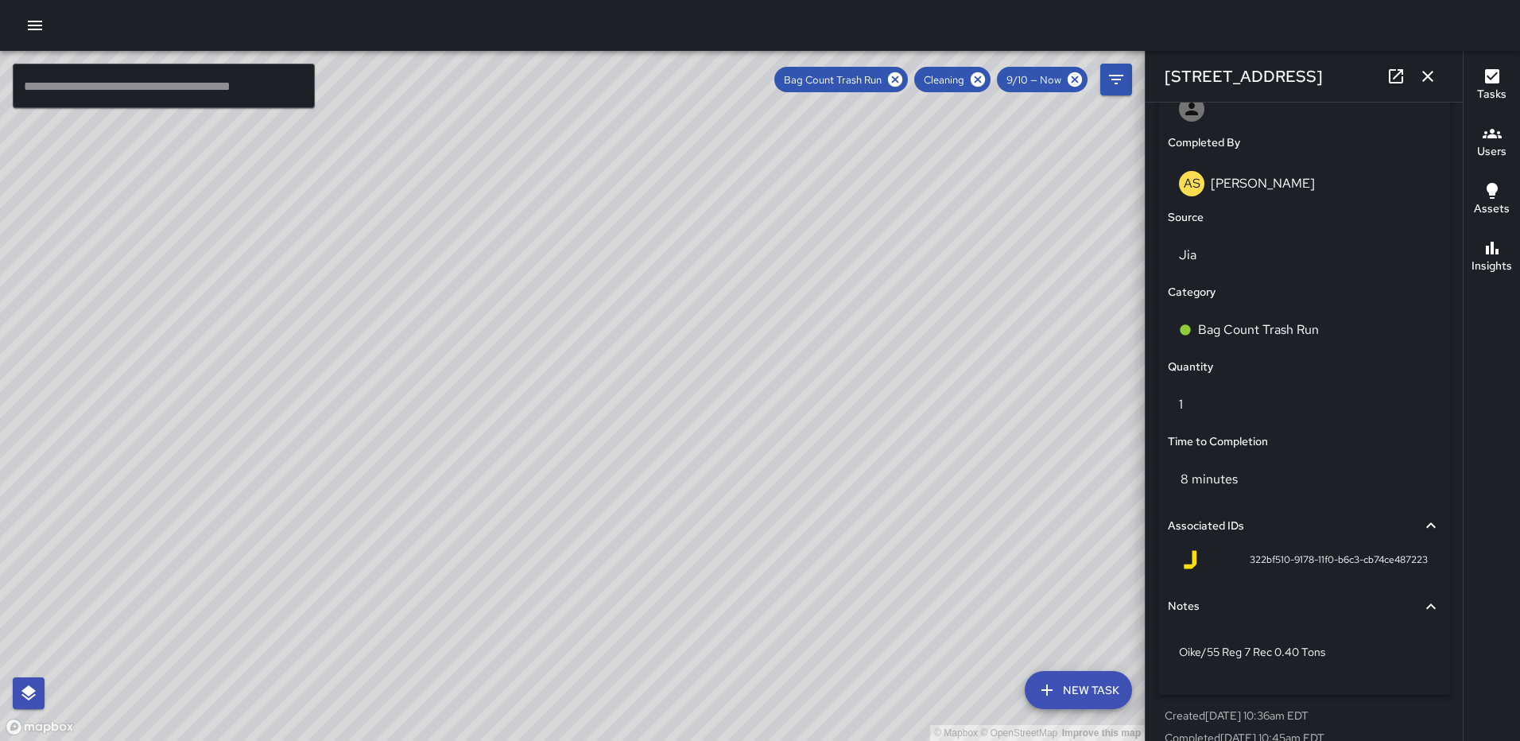
scroll to position [962, 0]
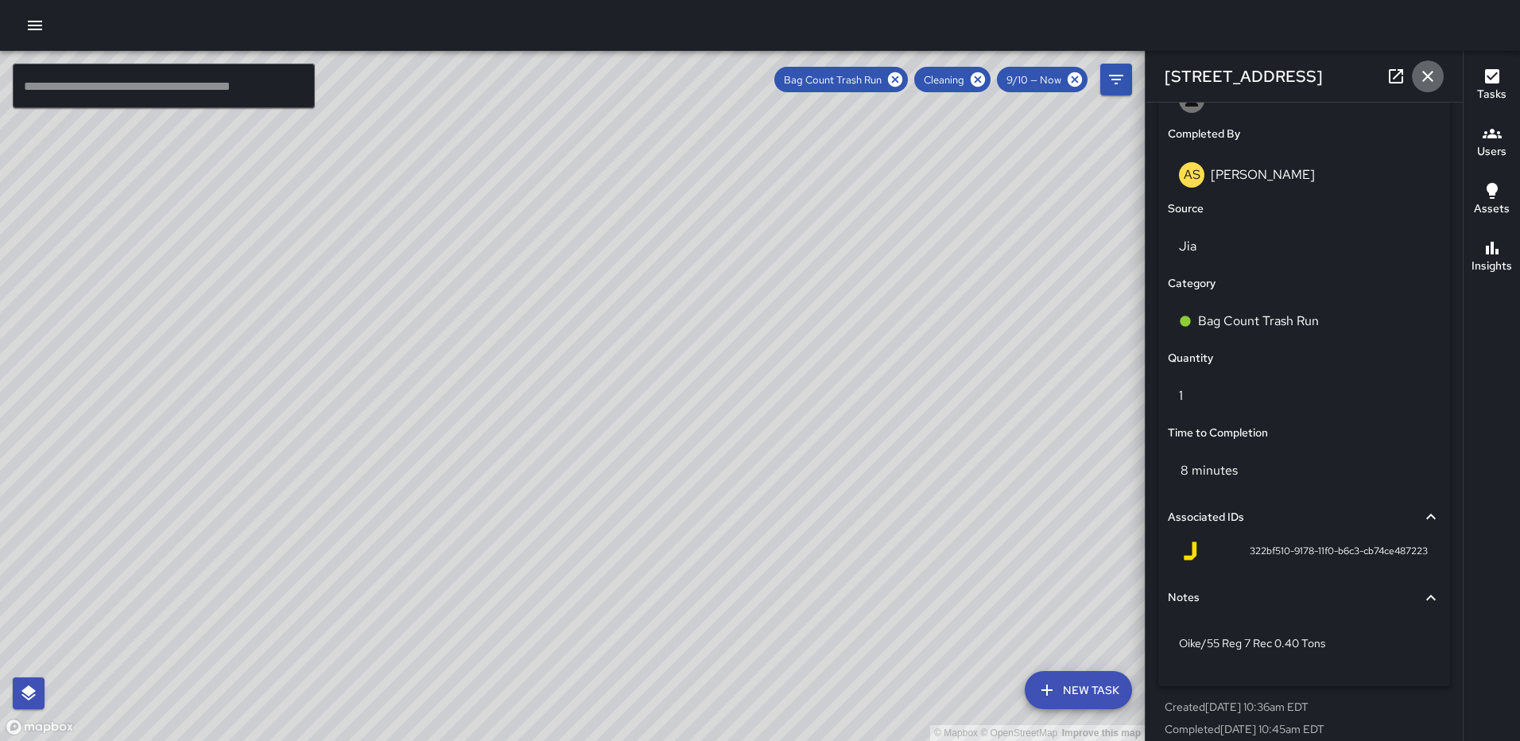
click at [1428, 79] on icon "button" at bounding box center [1427, 76] width 19 height 19
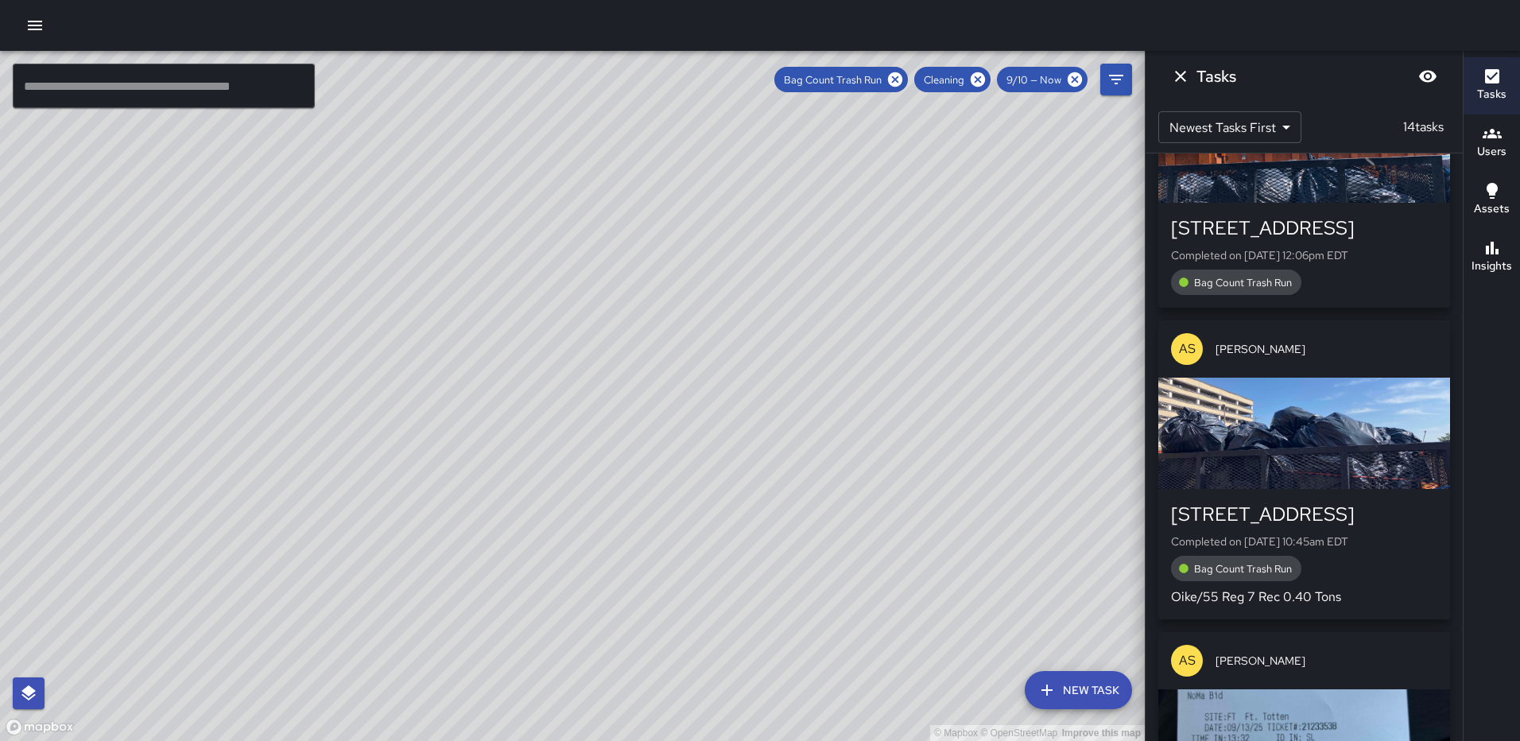
click at [1370, 200] on div "button" at bounding box center [1304, 146] width 292 height 111
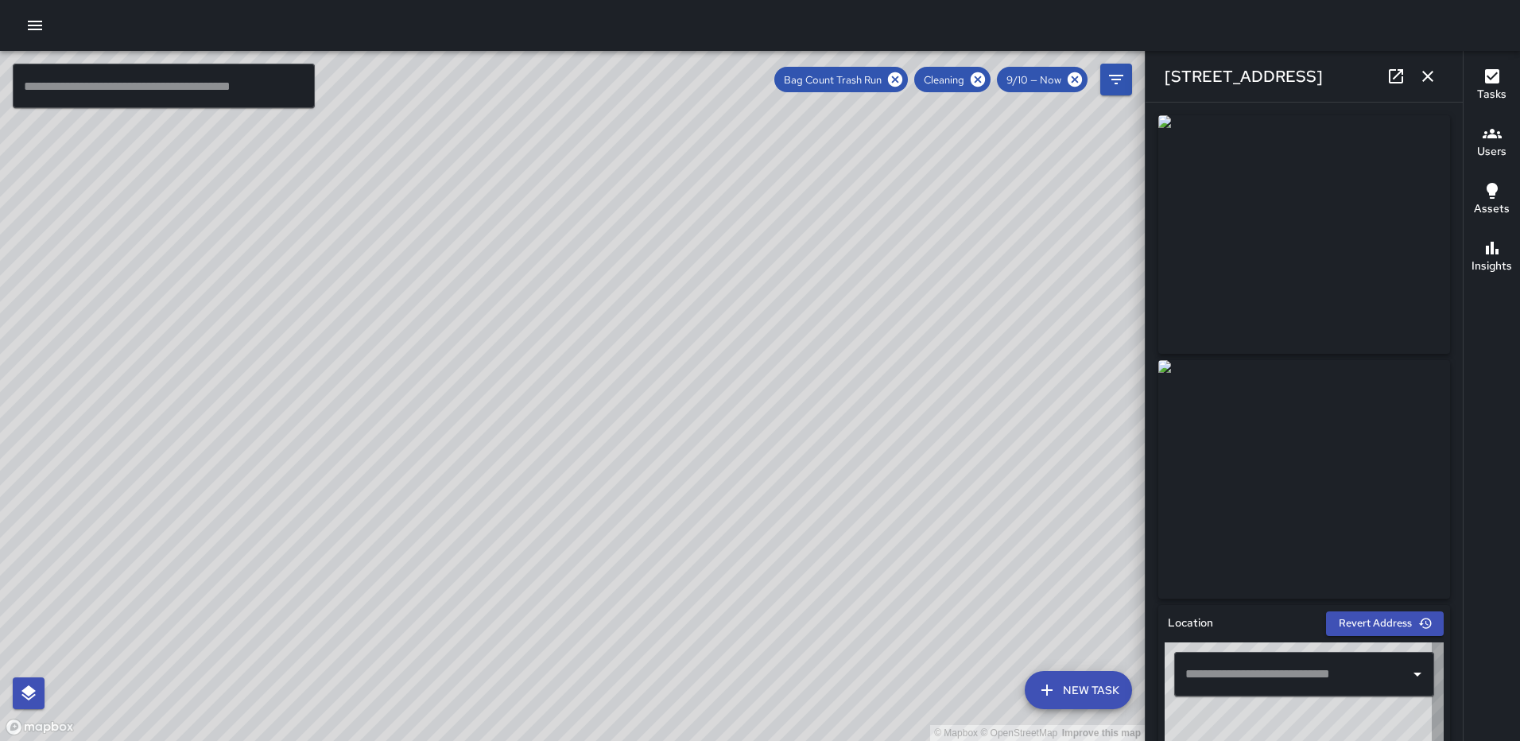
type input "**********"
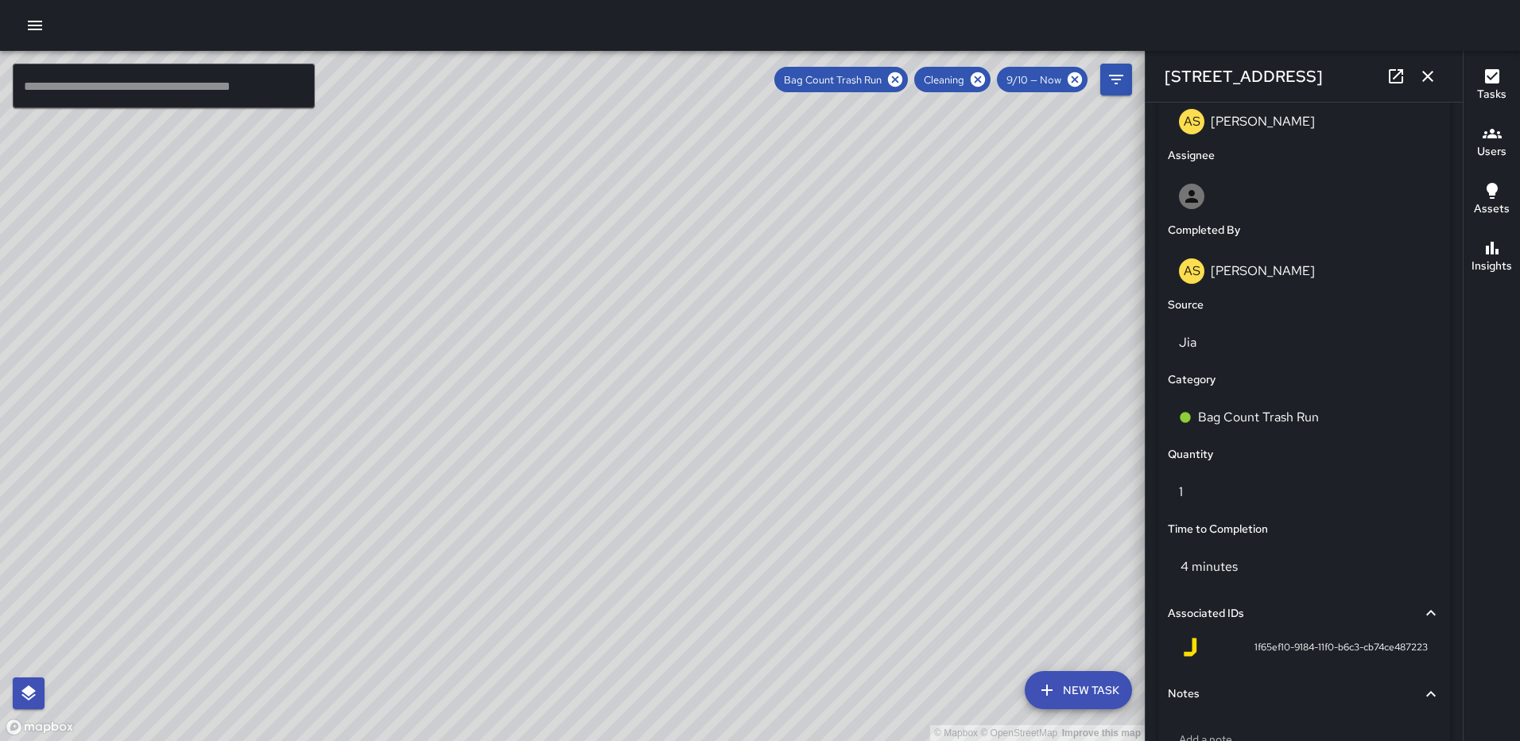
scroll to position [977, 0]
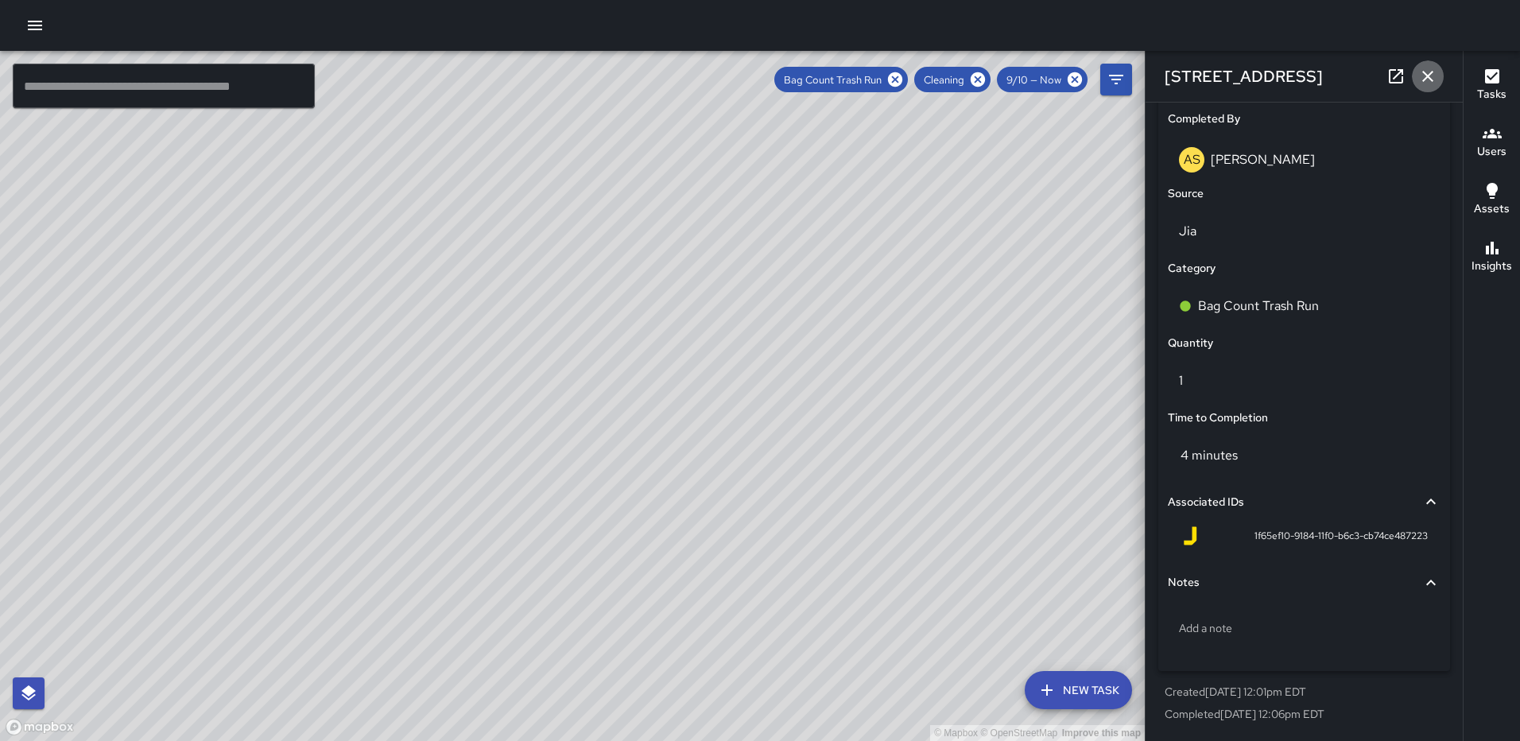
click at [1429, 78] on icon "button" at bounding box center [1427, 76] width 11 height 11
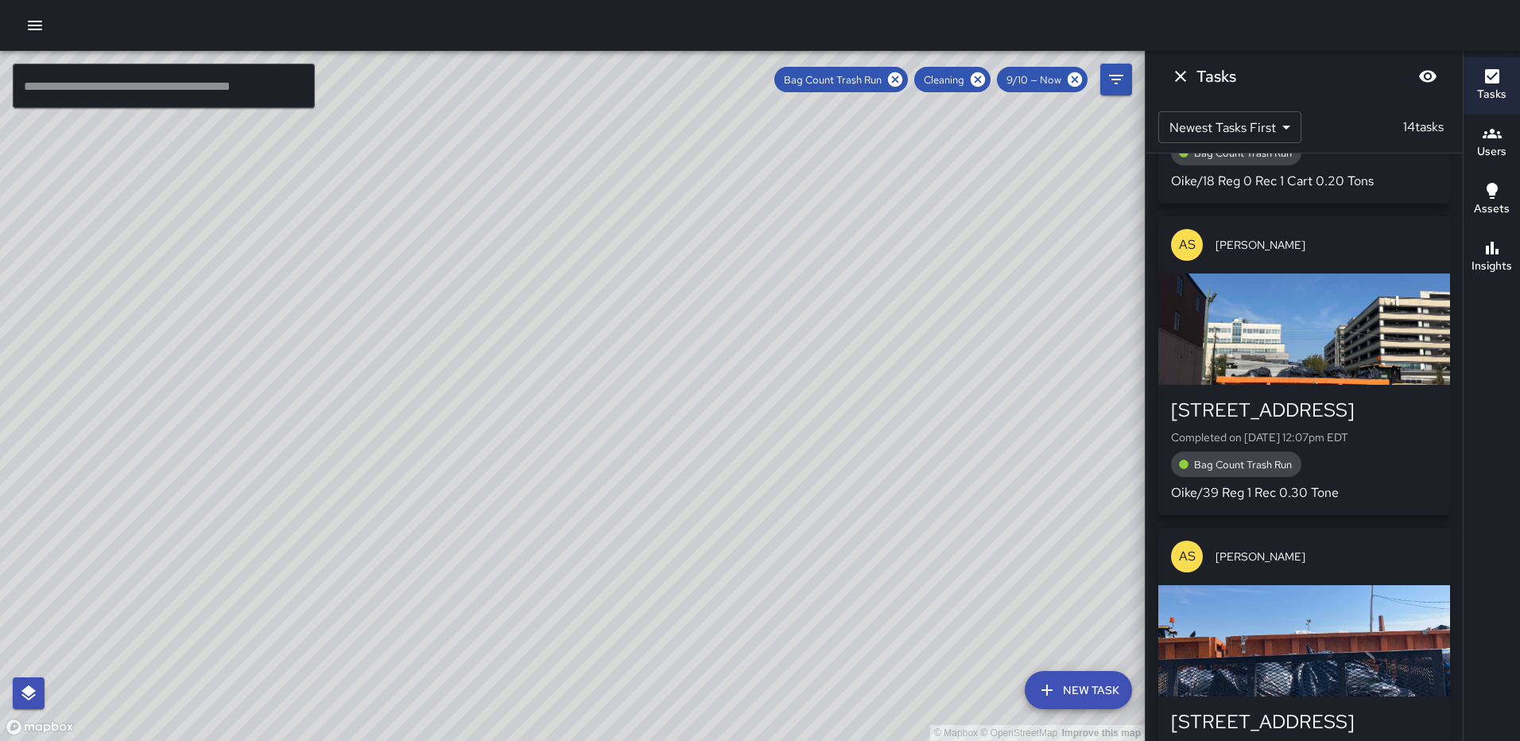
scroll to position [2094, 0]
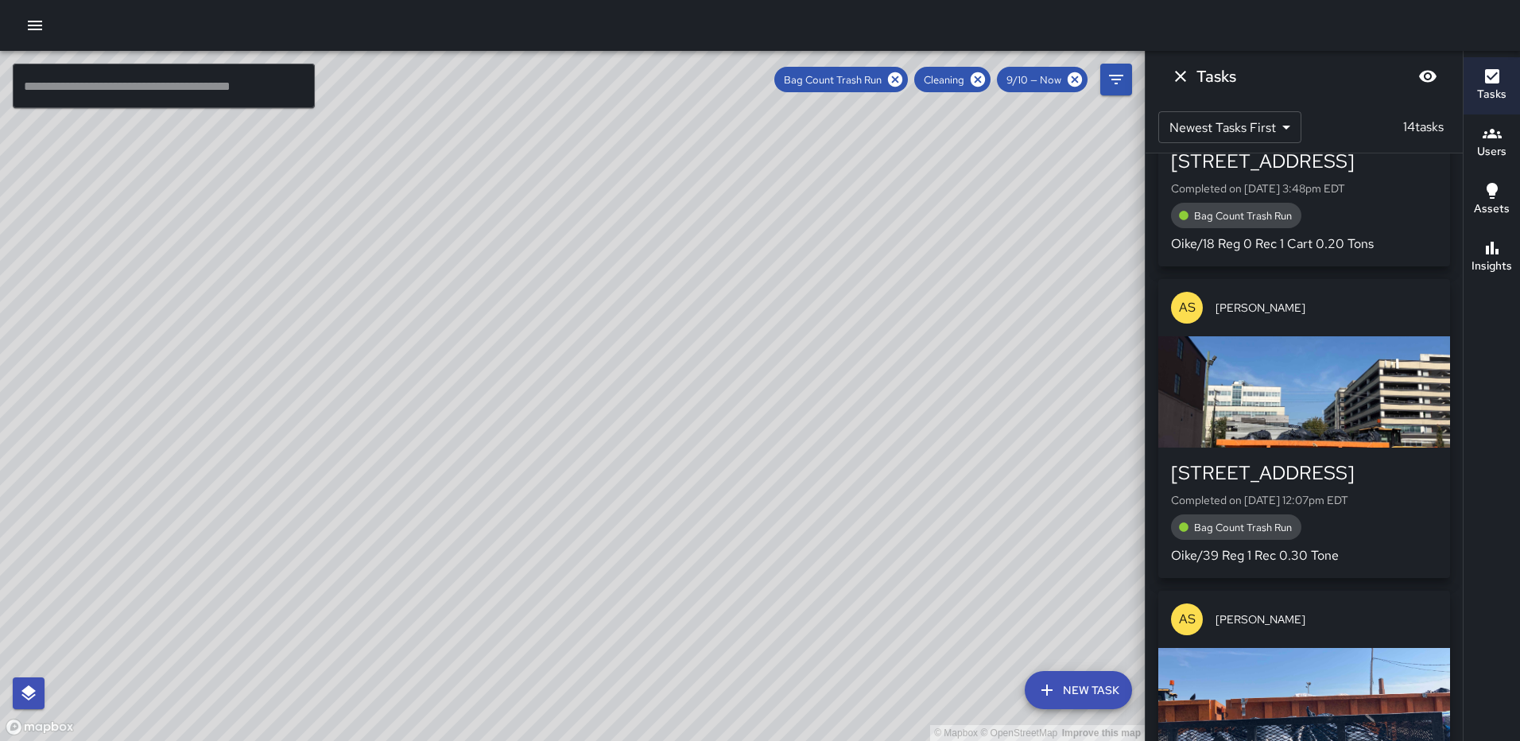
click at [1329, 400] on div "button" at bounding box center [1304, 391] width 292 height 111
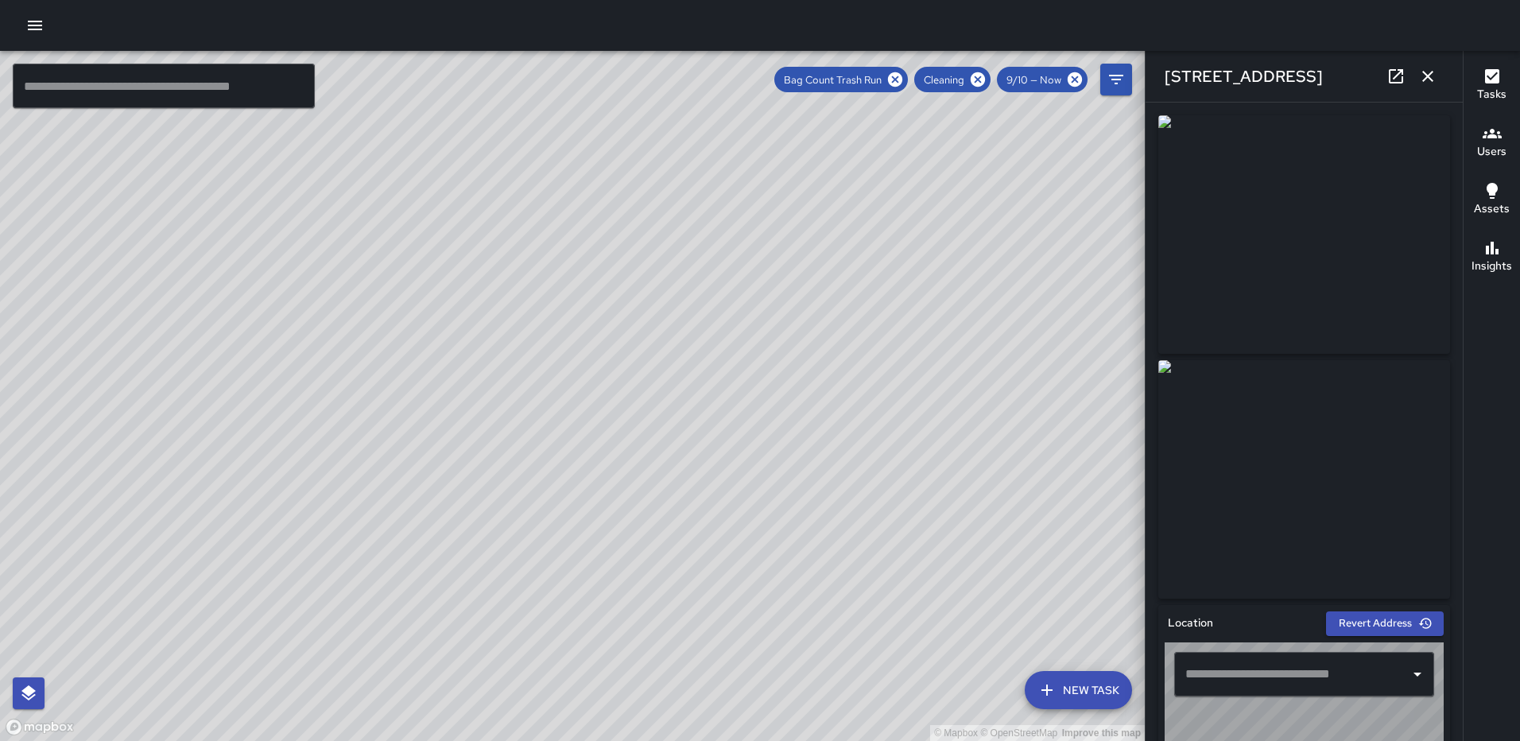
type input "**********"
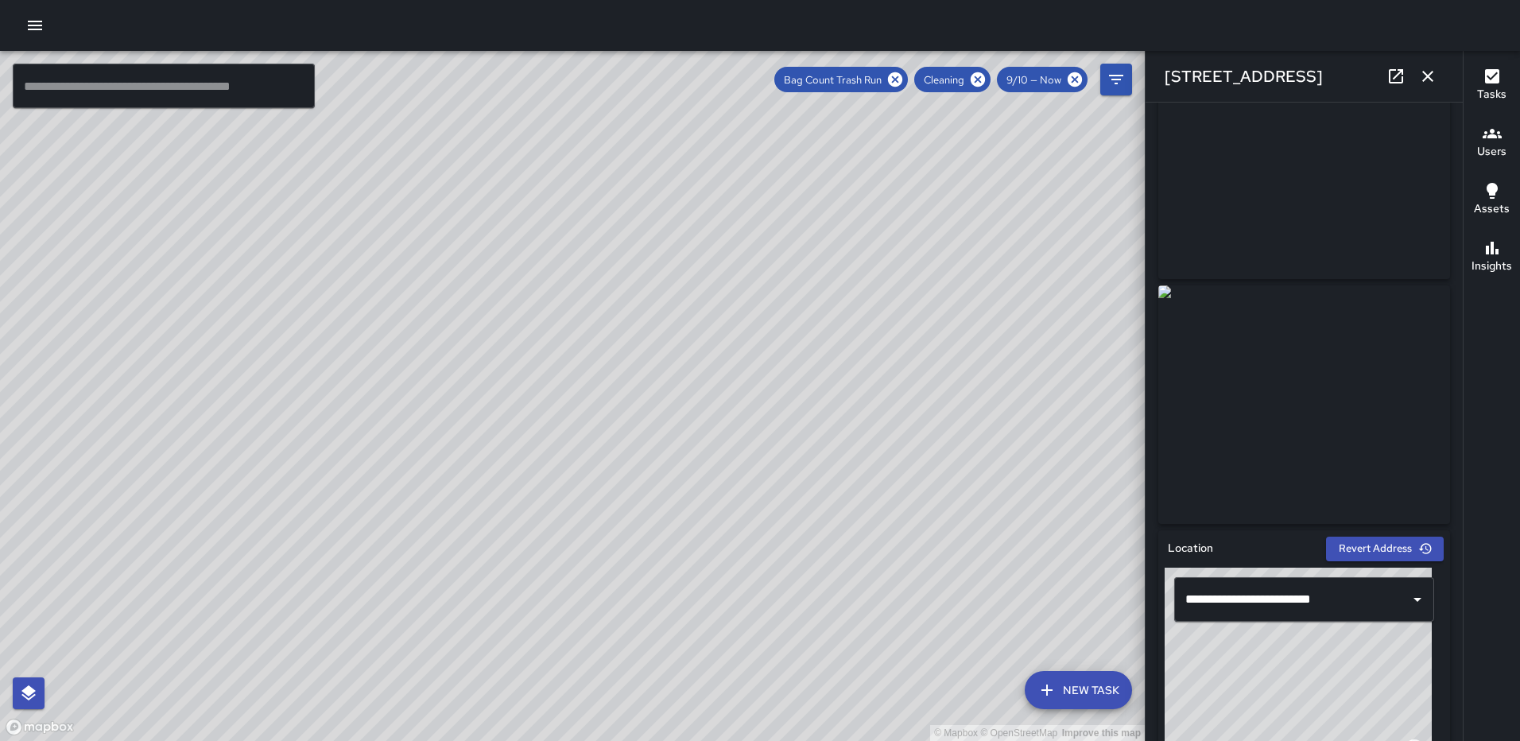
scroll to position [15, 0]
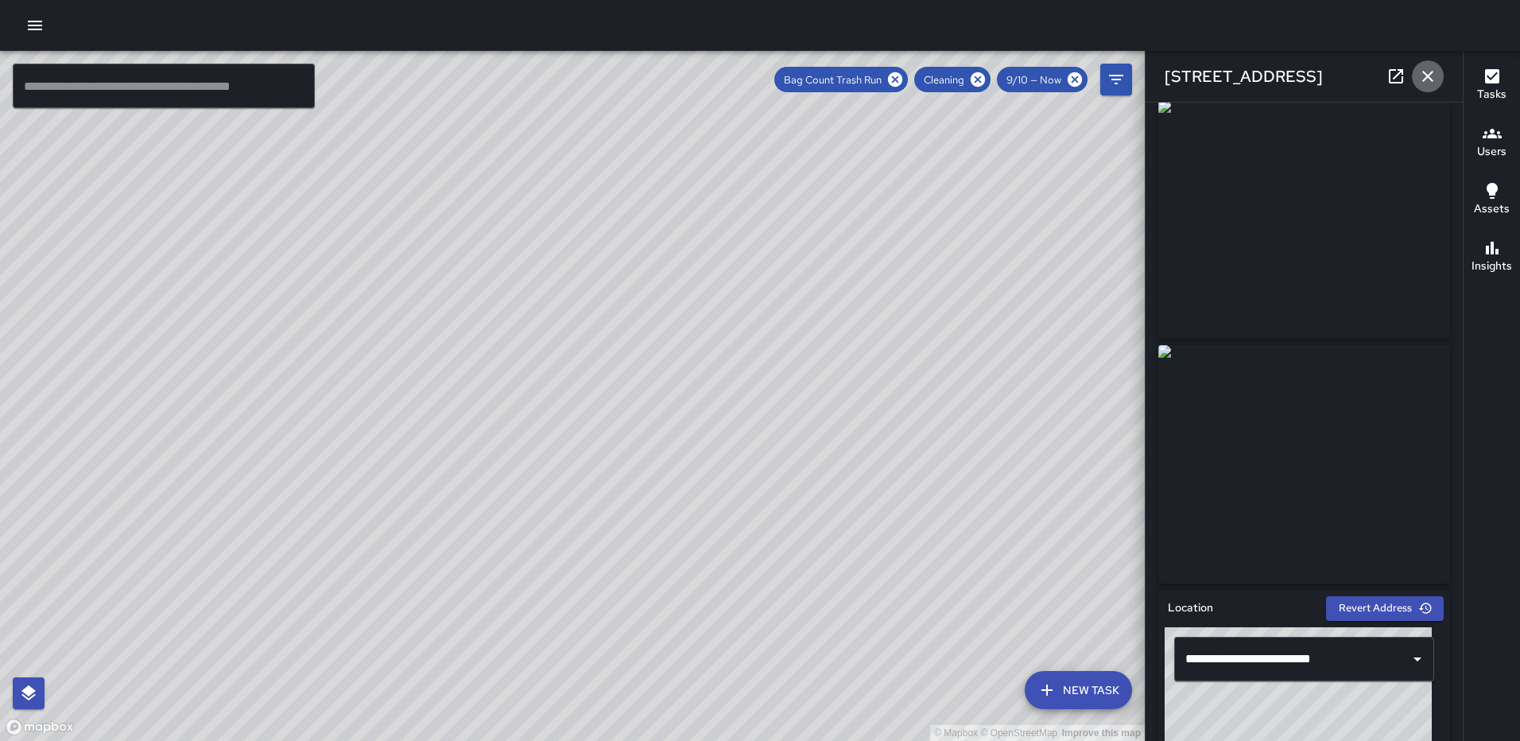
click at [1437, 82] on icon "button" at bounding box center [1427, 76] width 19 height 19
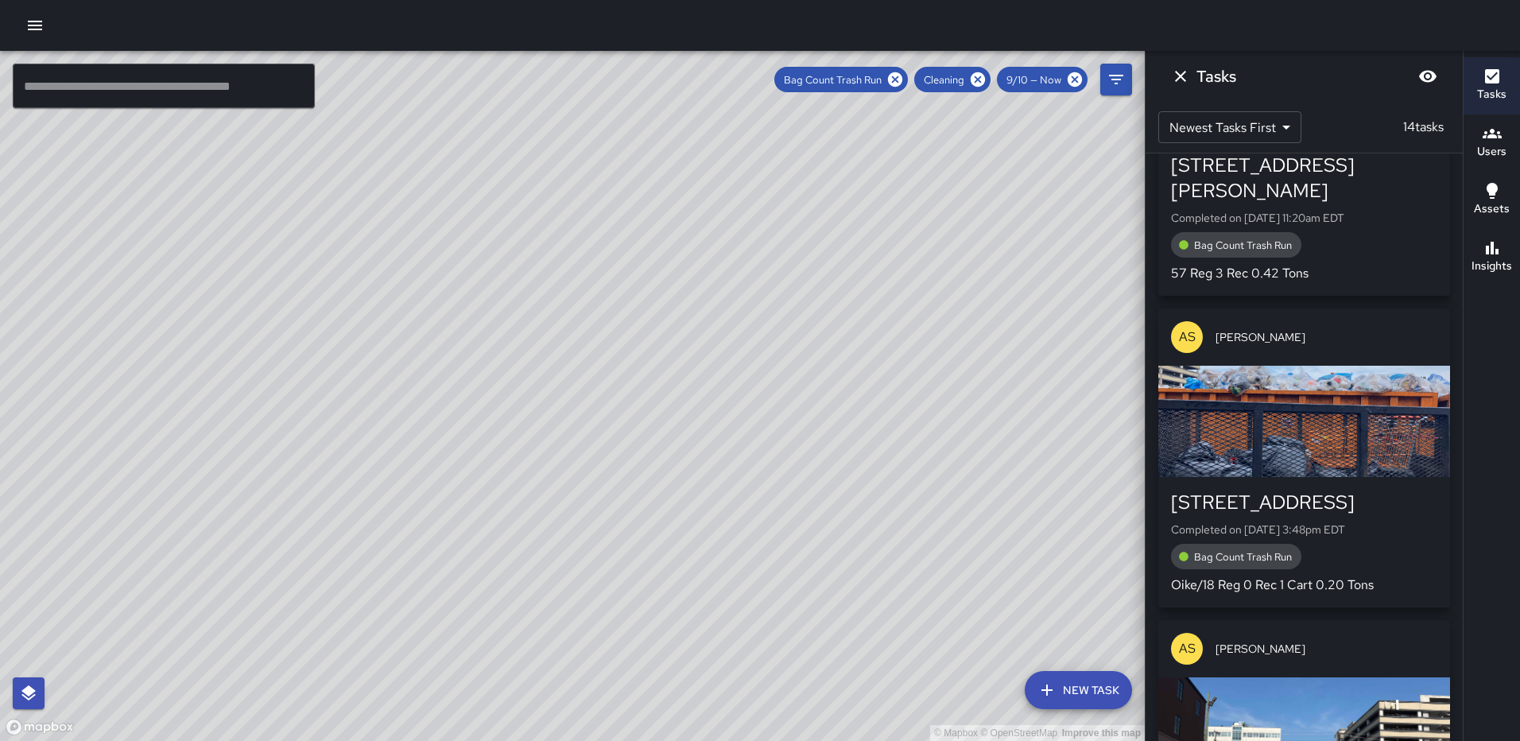
scroll to position [1709, 0]
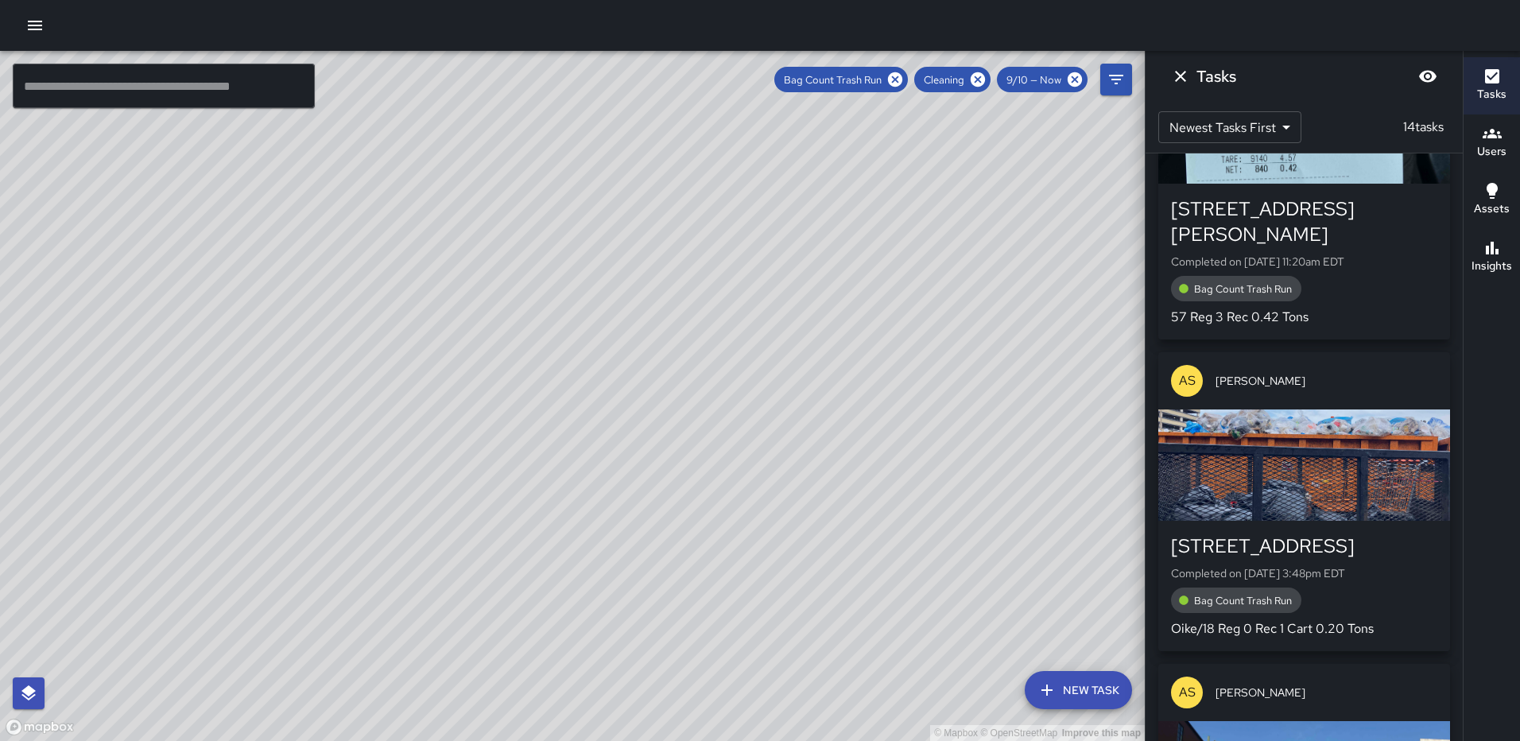
click at [1300, 445] on div "button" at bounding box center [1304, 464] width 292 height 111
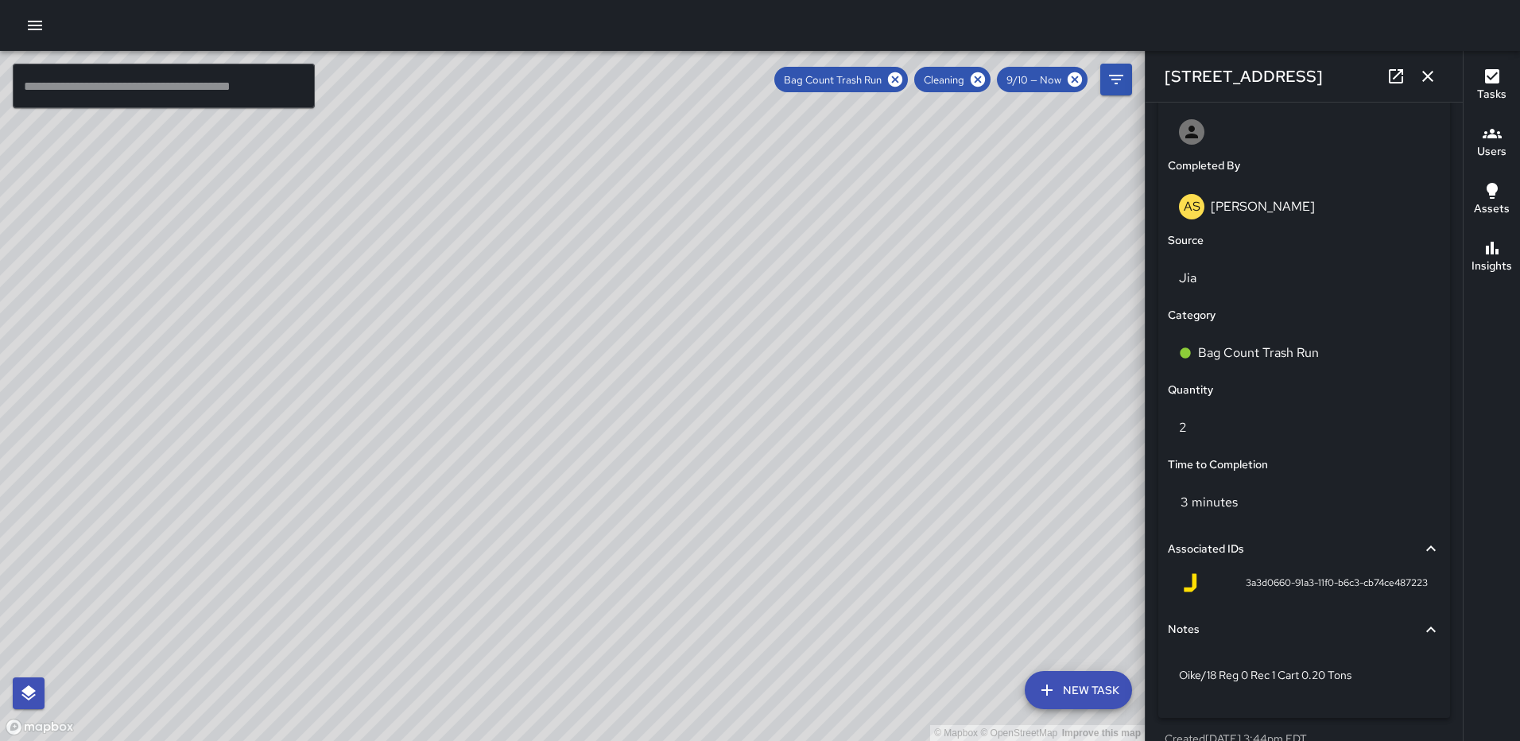
scroll to position [934, 0]
click at [1424, 68] on icon "button" at bounding box center [1427, 76] width 19 height 19
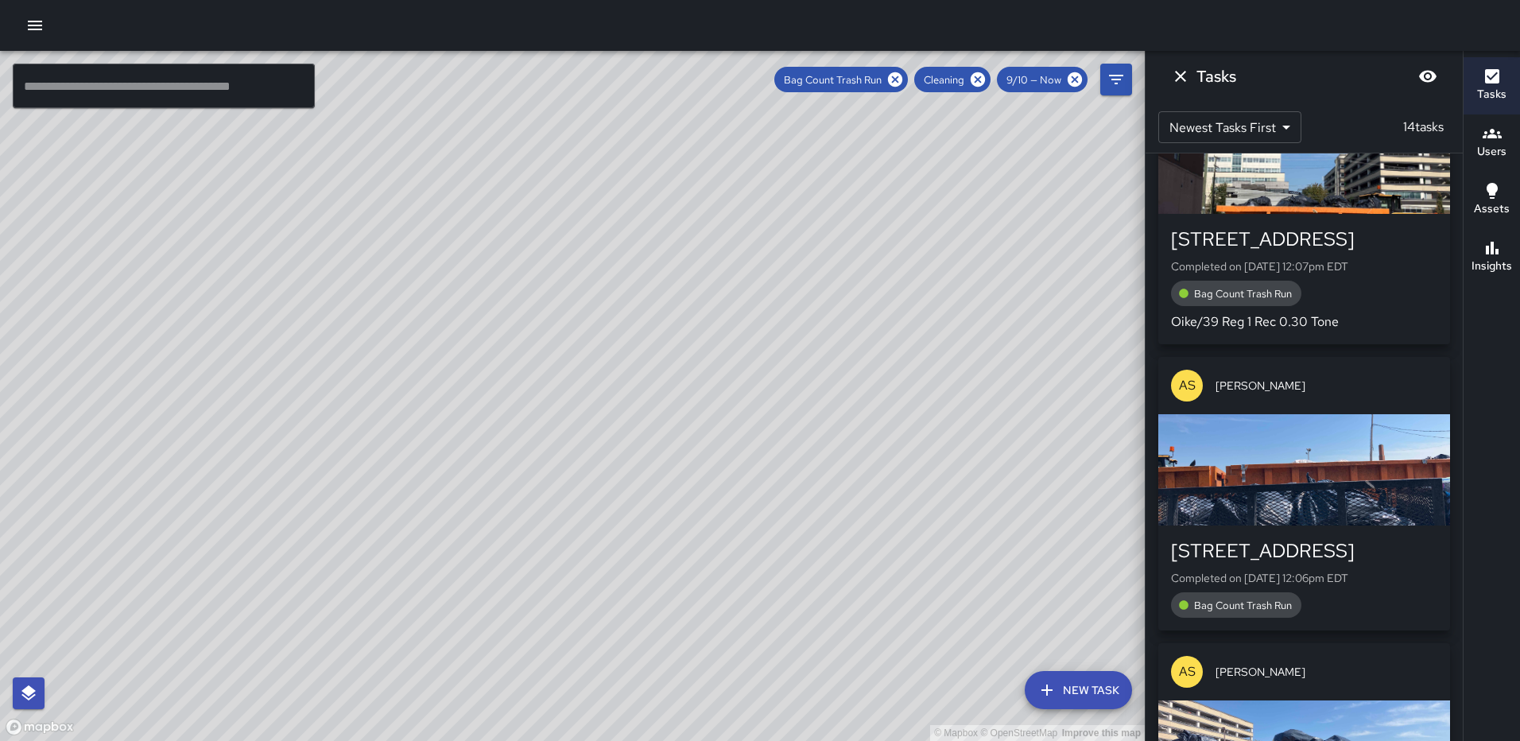
scroll to position [2345, 0]
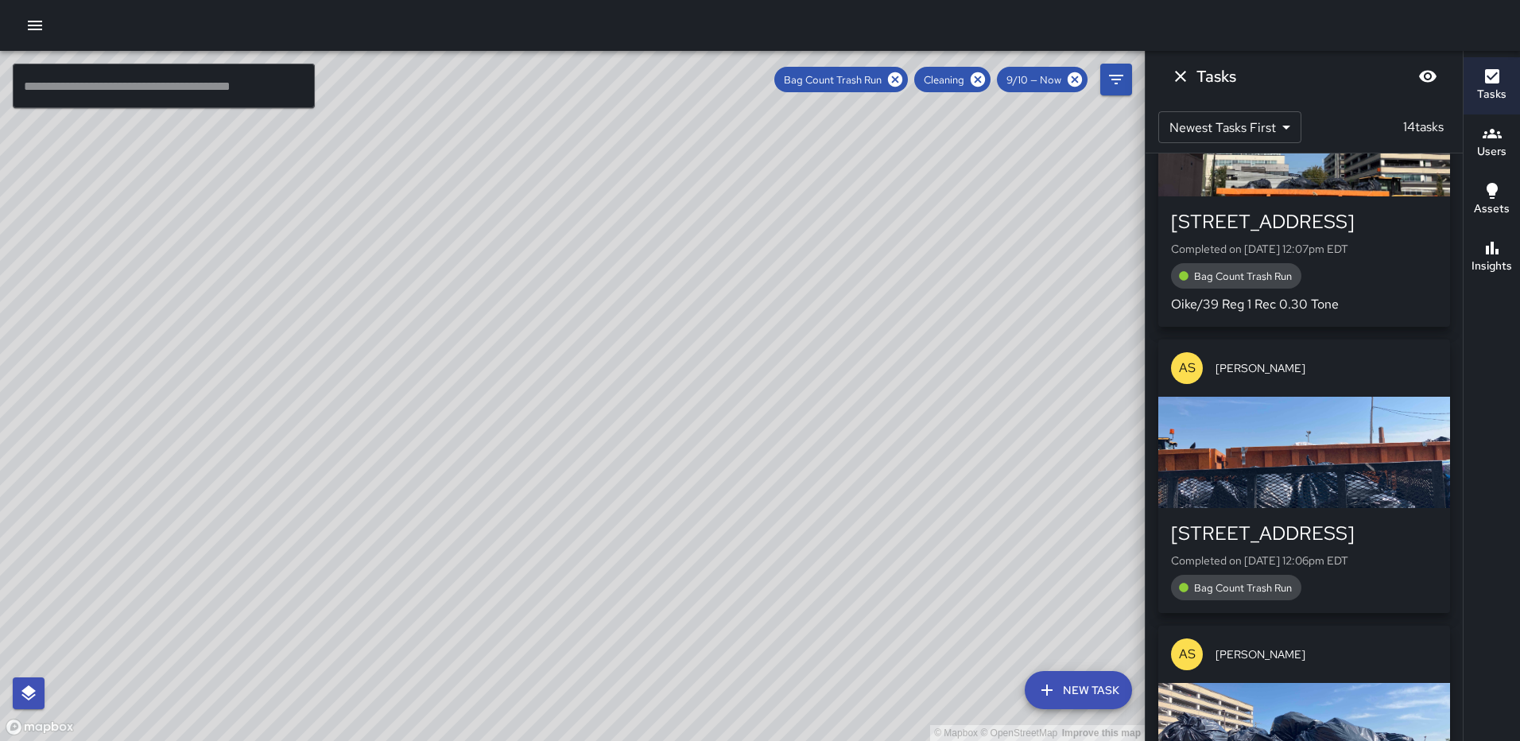
click at [1313, 436] on div "button" at bounding box center [1304, 452] width 292 height 111
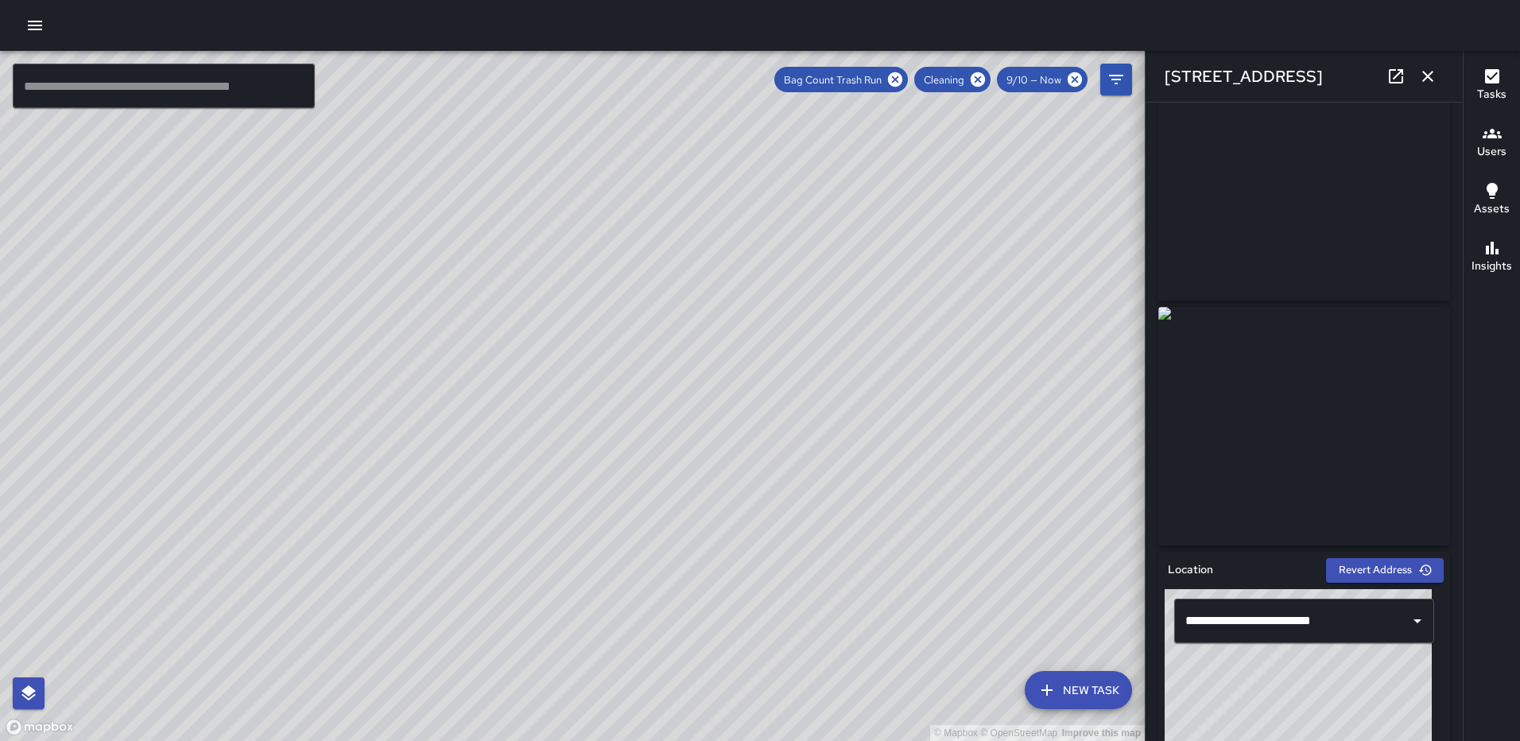
scroll to position [0, 0]
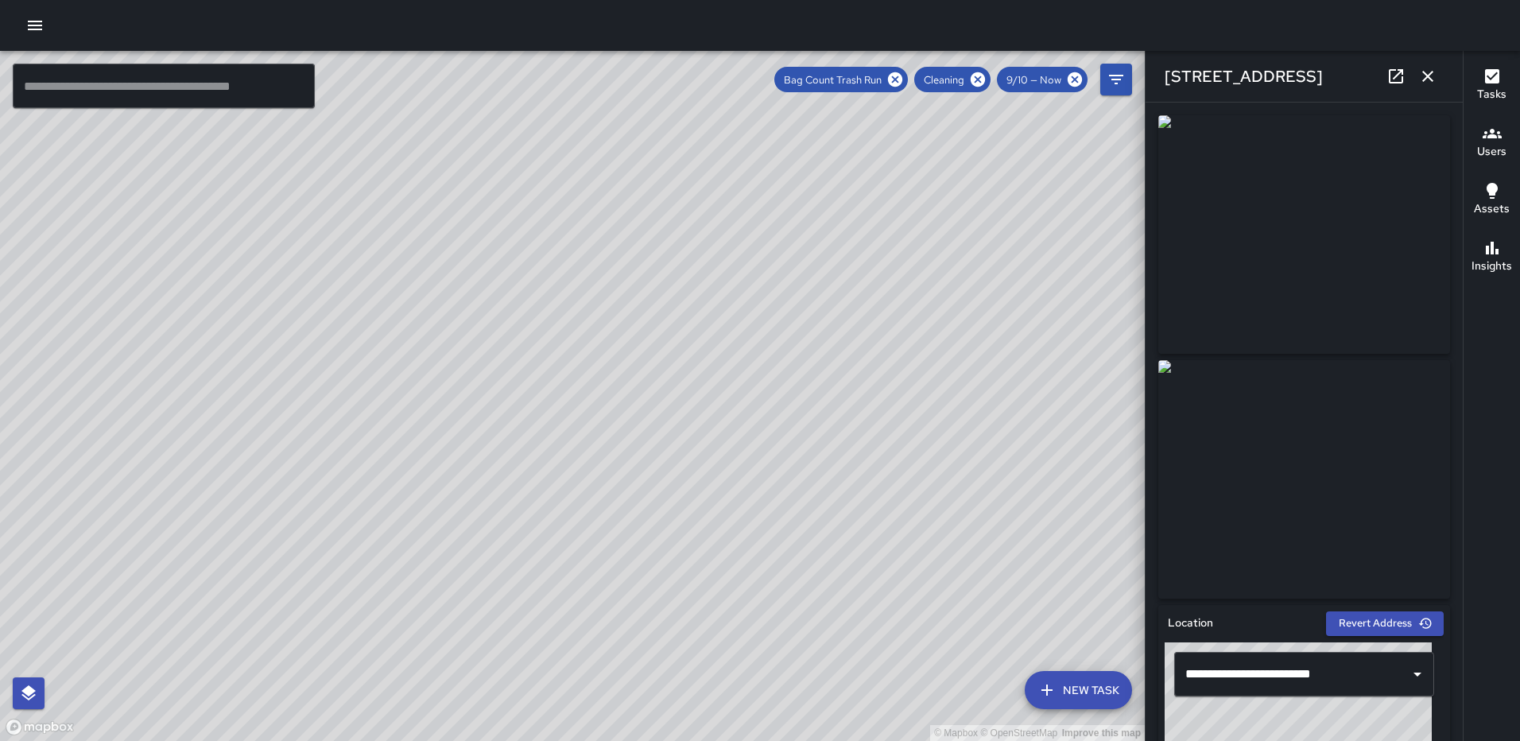
click at [1436, 73] on icon "button" at bounding box center [1427, 76] width 19 height 19
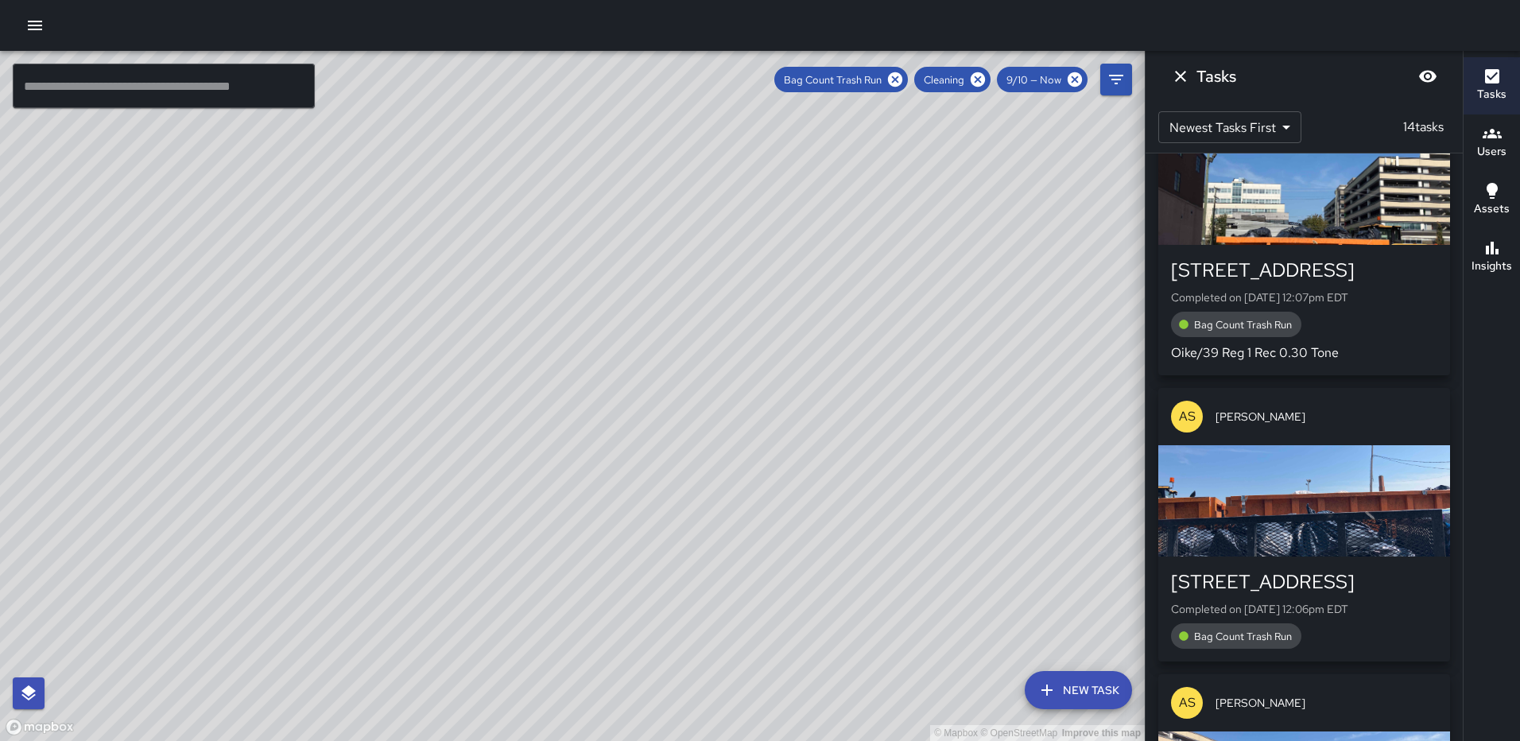
scroll to position [2266, 0]
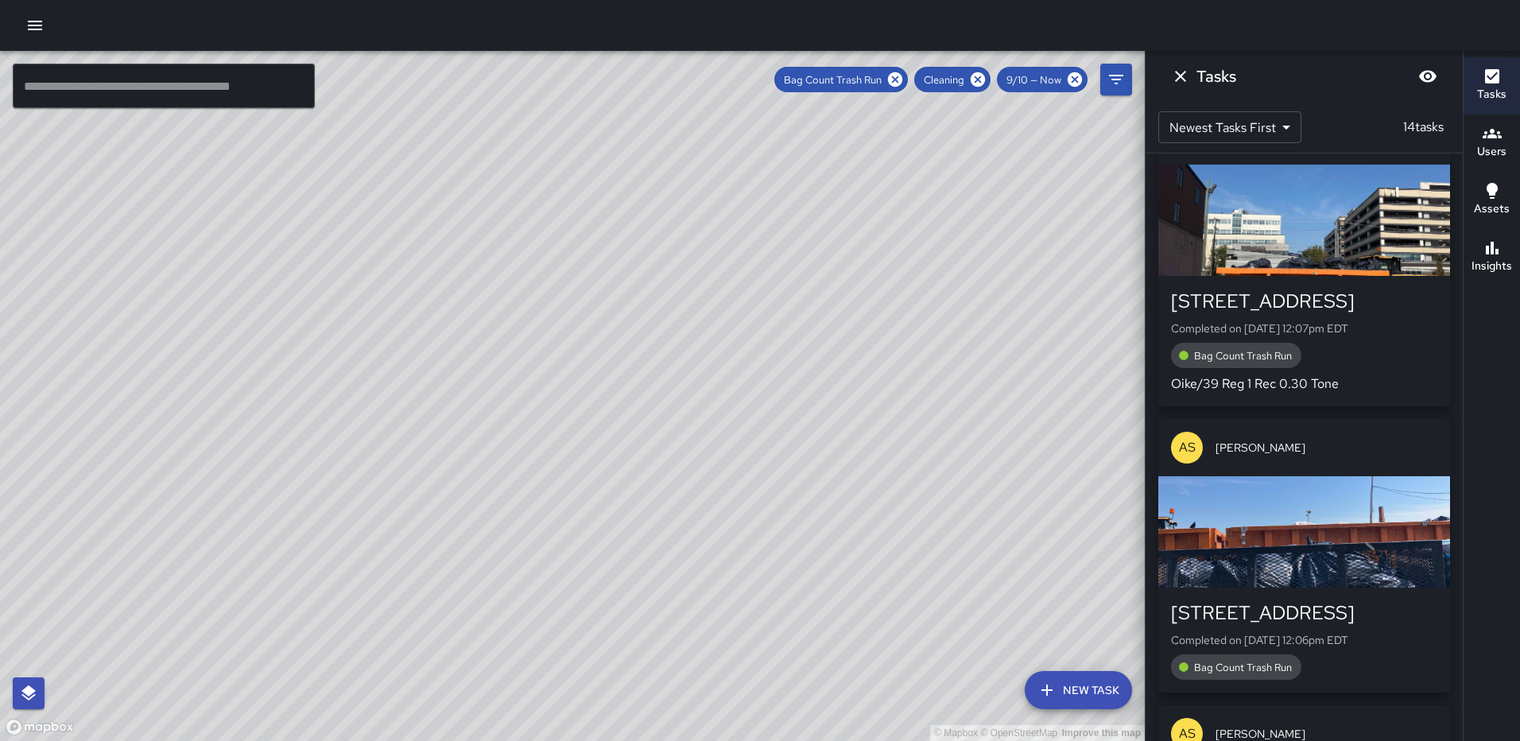
click at [1301, 269] on div "button" at bounding box center [1304, 220] width 292 height 111
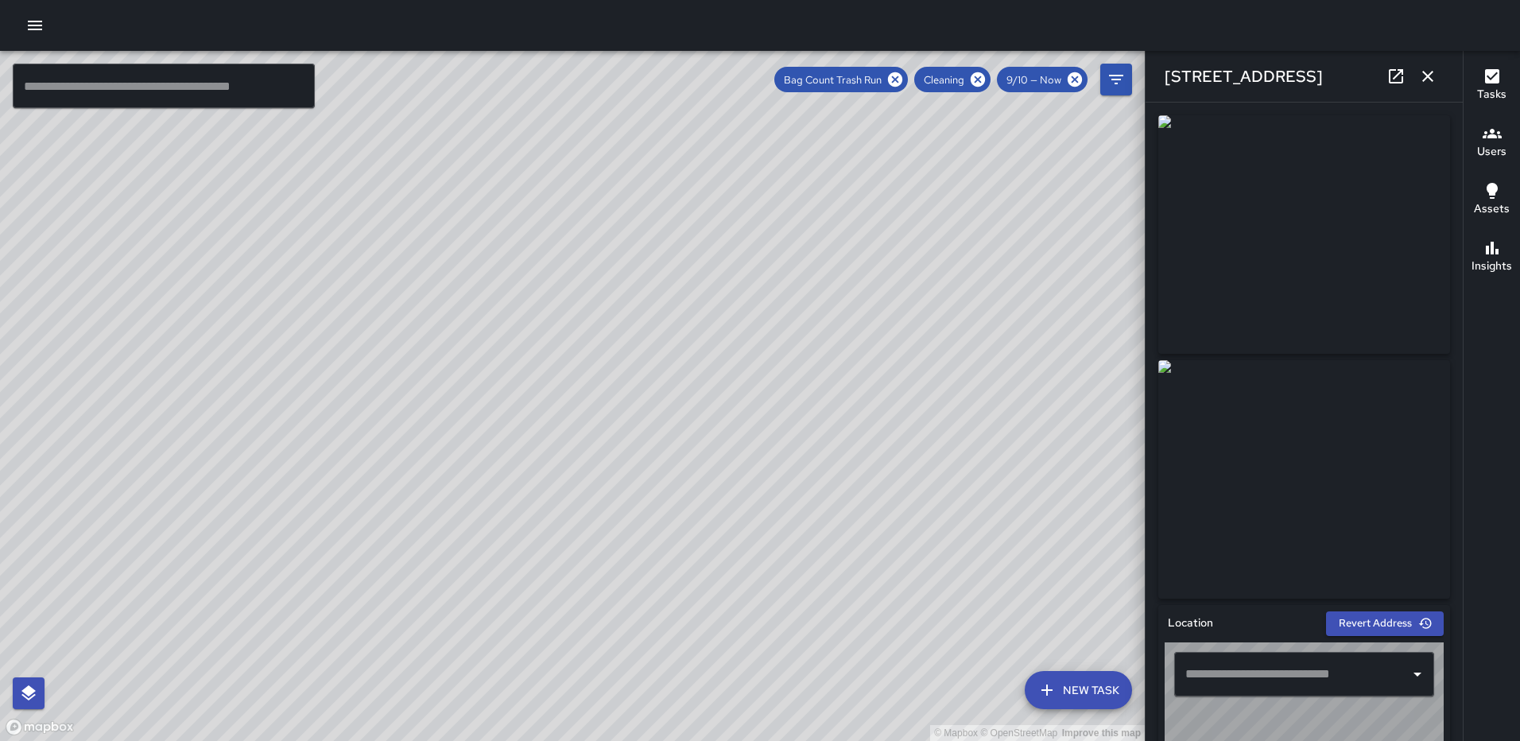
type input "**********"
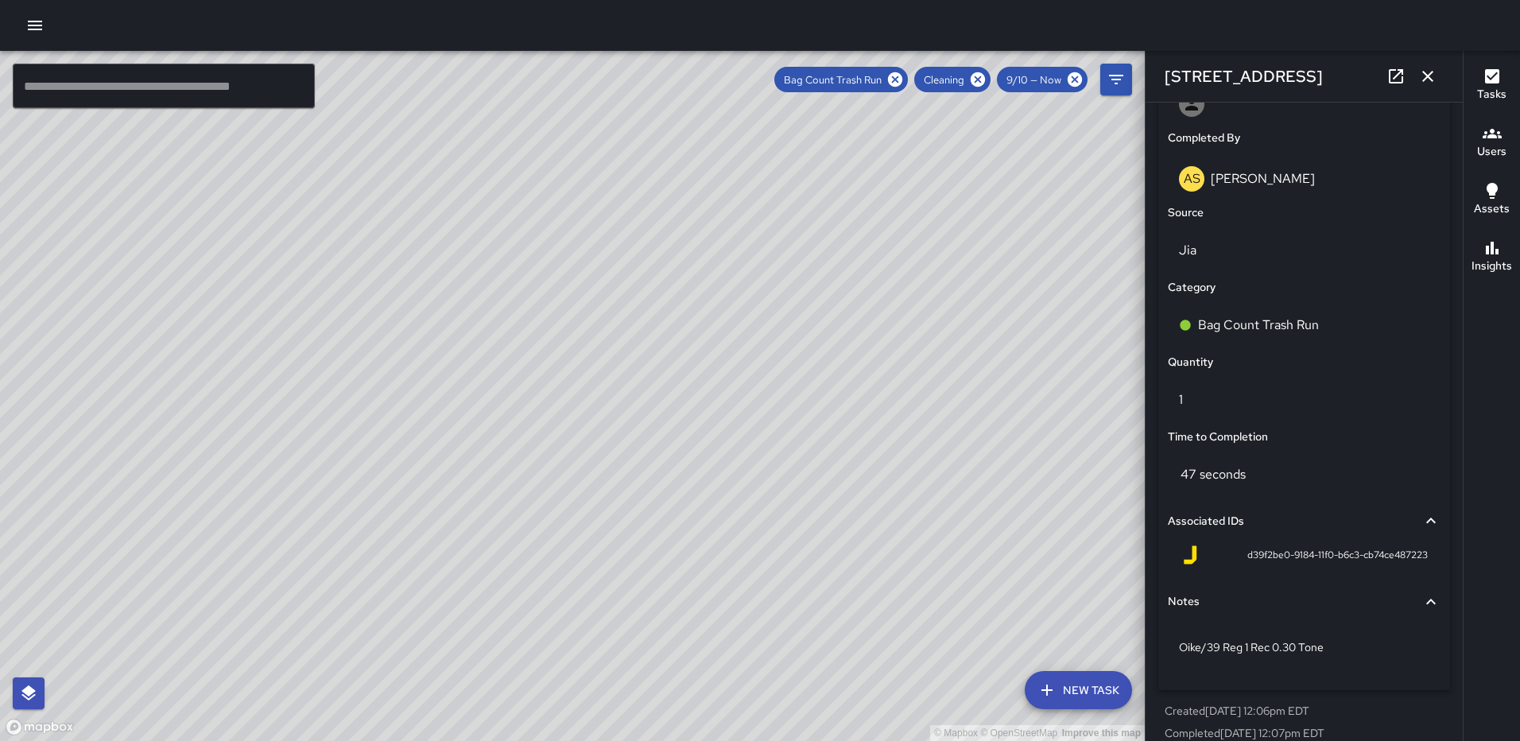
scroll to position [977, 0]
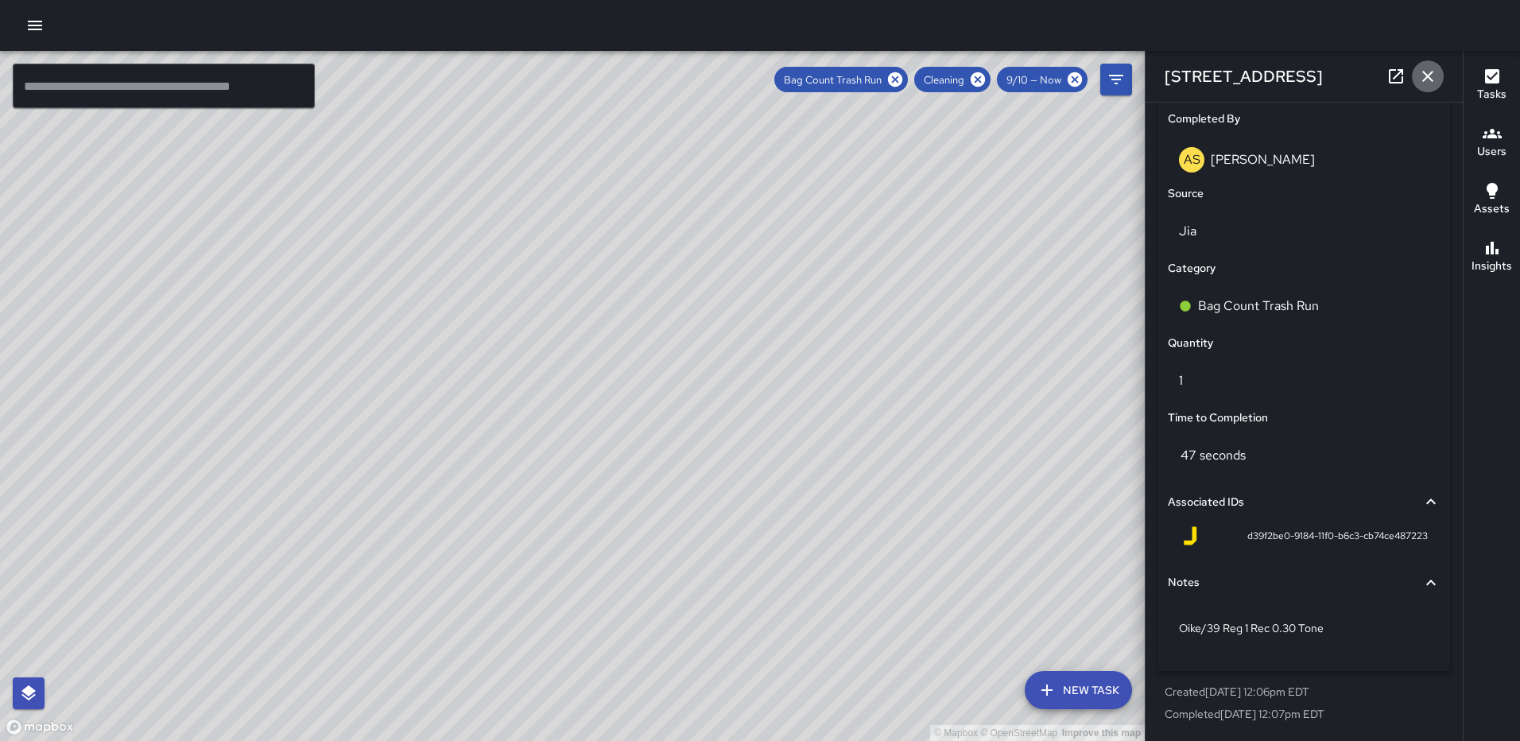
click at [1425, 64] on button "button" at bounding box center [1428, 76] width 32 height 32
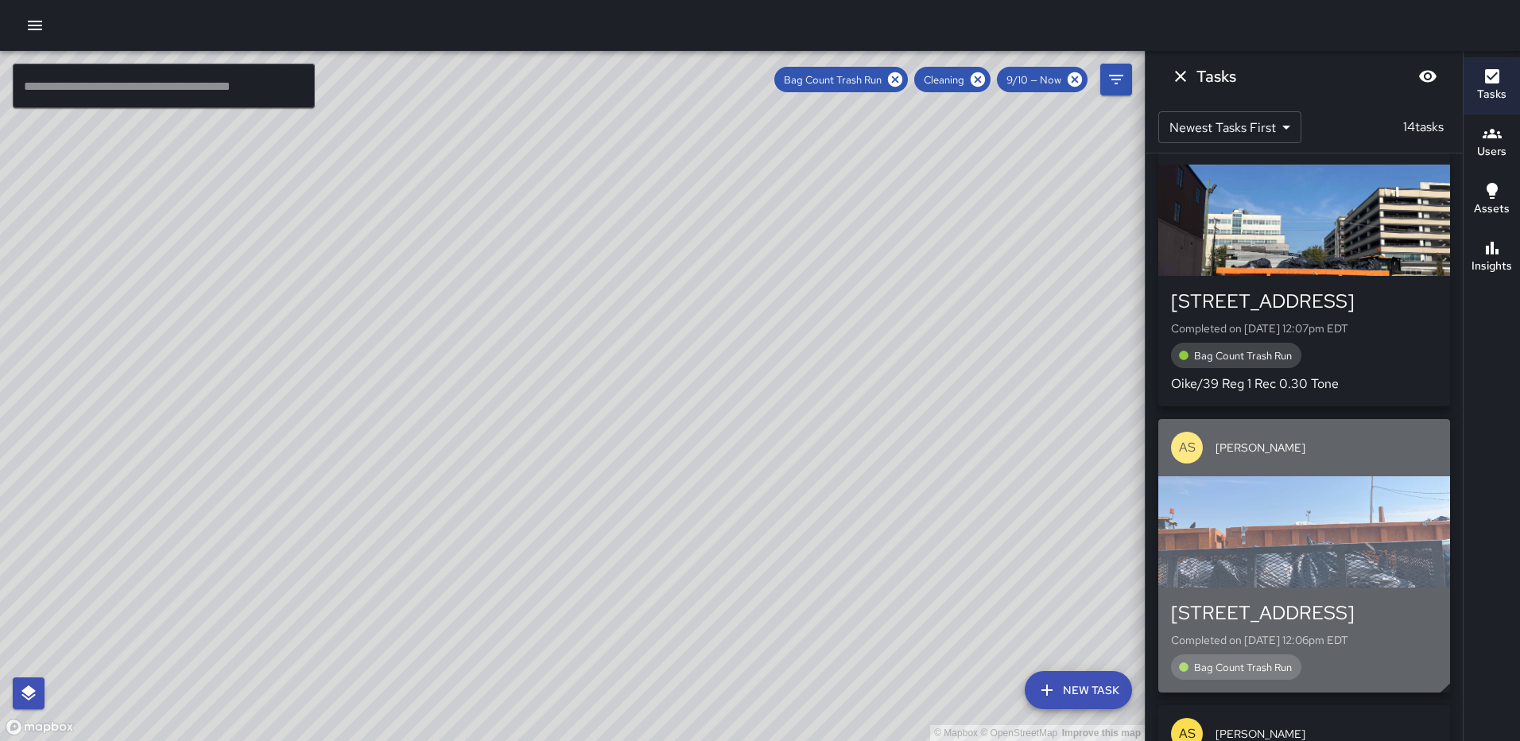
click at [1294, 527] on div "button" at bounding box center [1304, 531] width 292 height 111
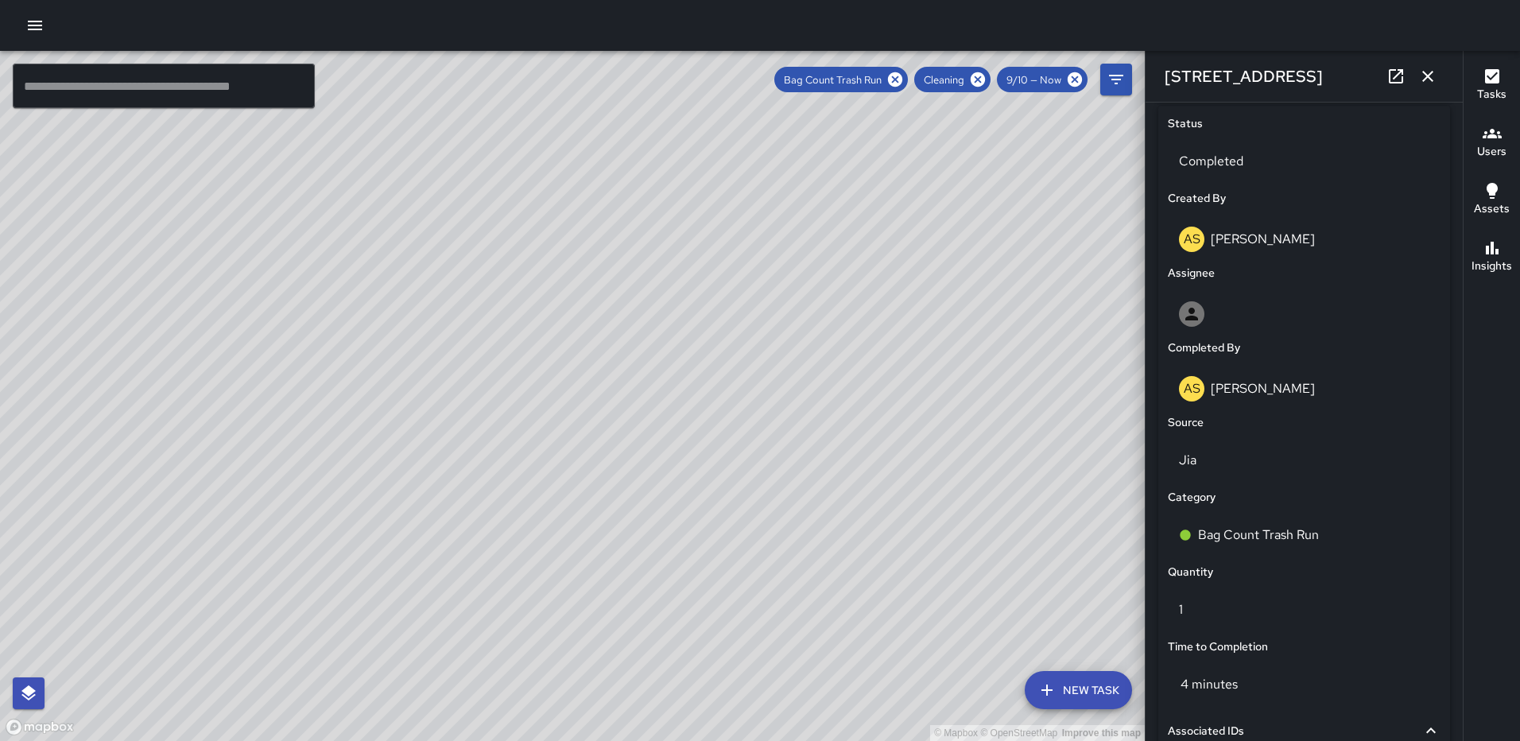
scroll to position [739, 0]
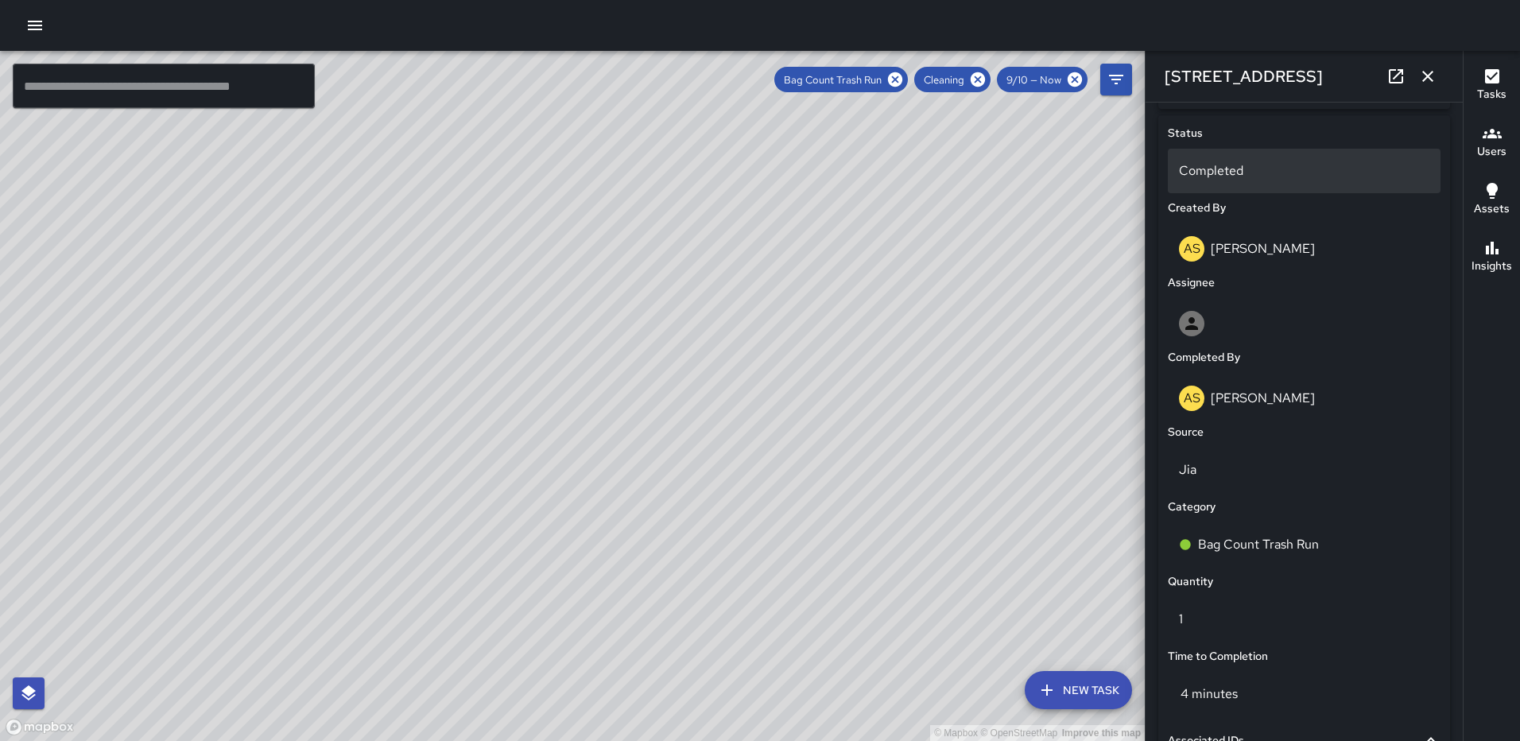
click at [1235, 160] on div "Completed" at bounding box center [1304, 171] width 273 height 45
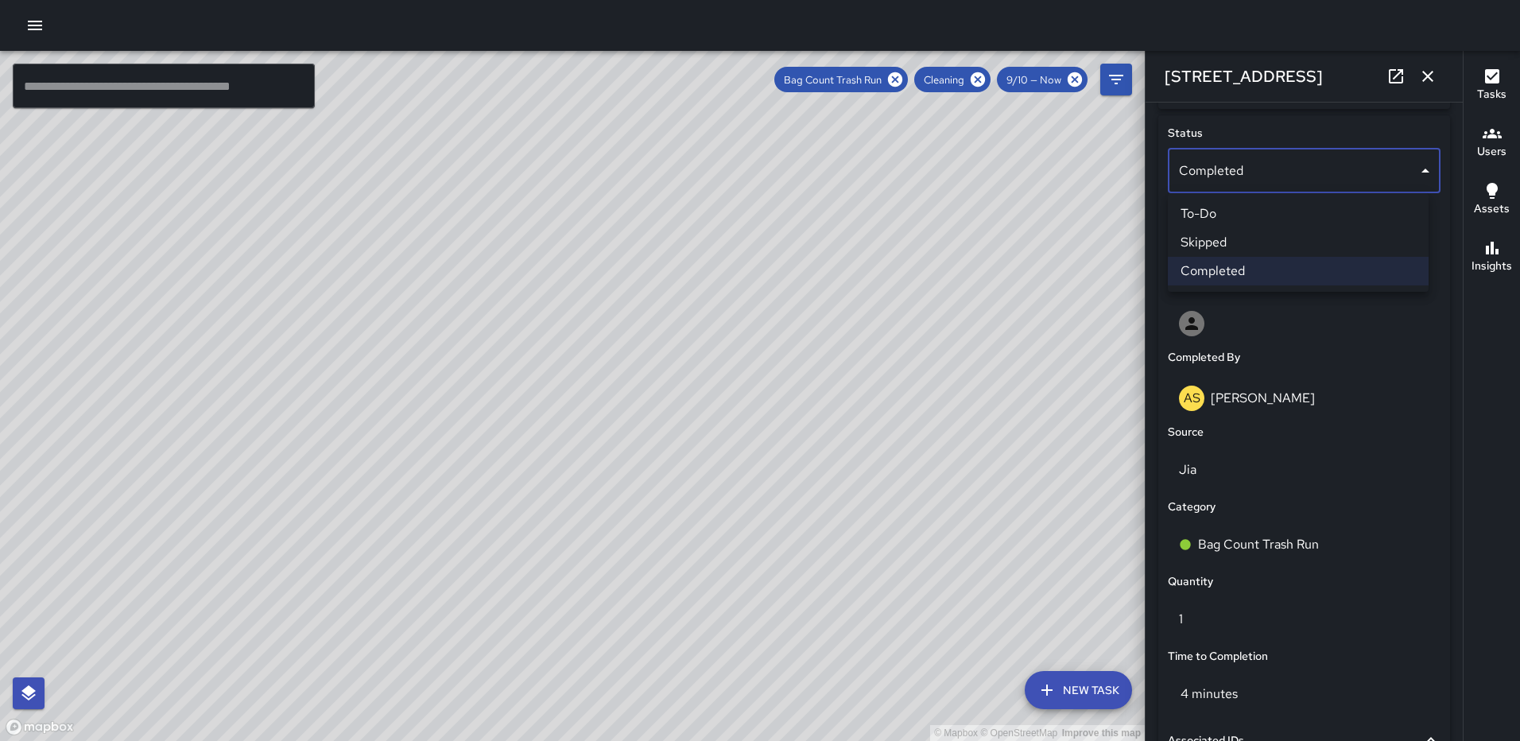
click at [1244, 239] on li "Skipped" at bounding box center [1298, 242] width 261 height 29
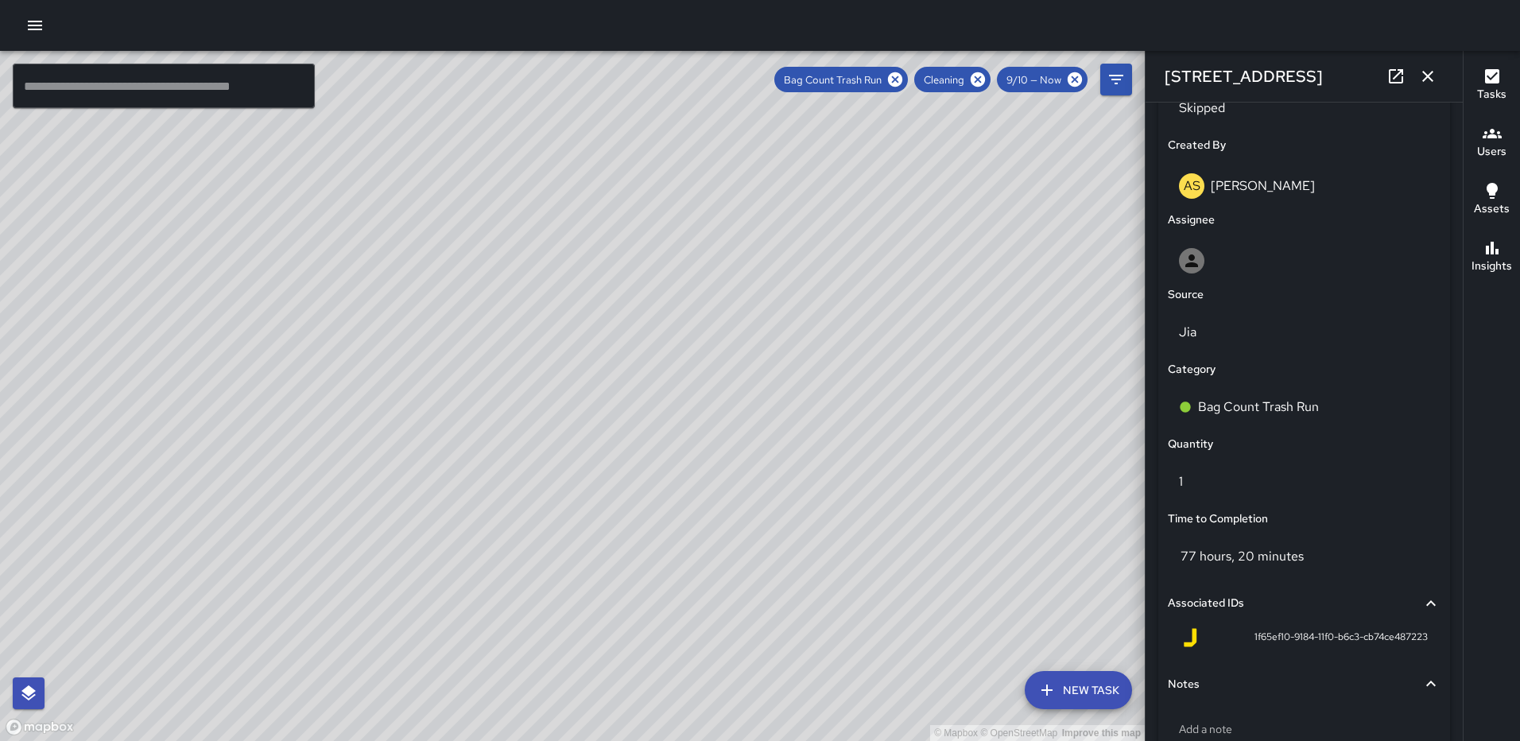
scroll to position [903, 0]
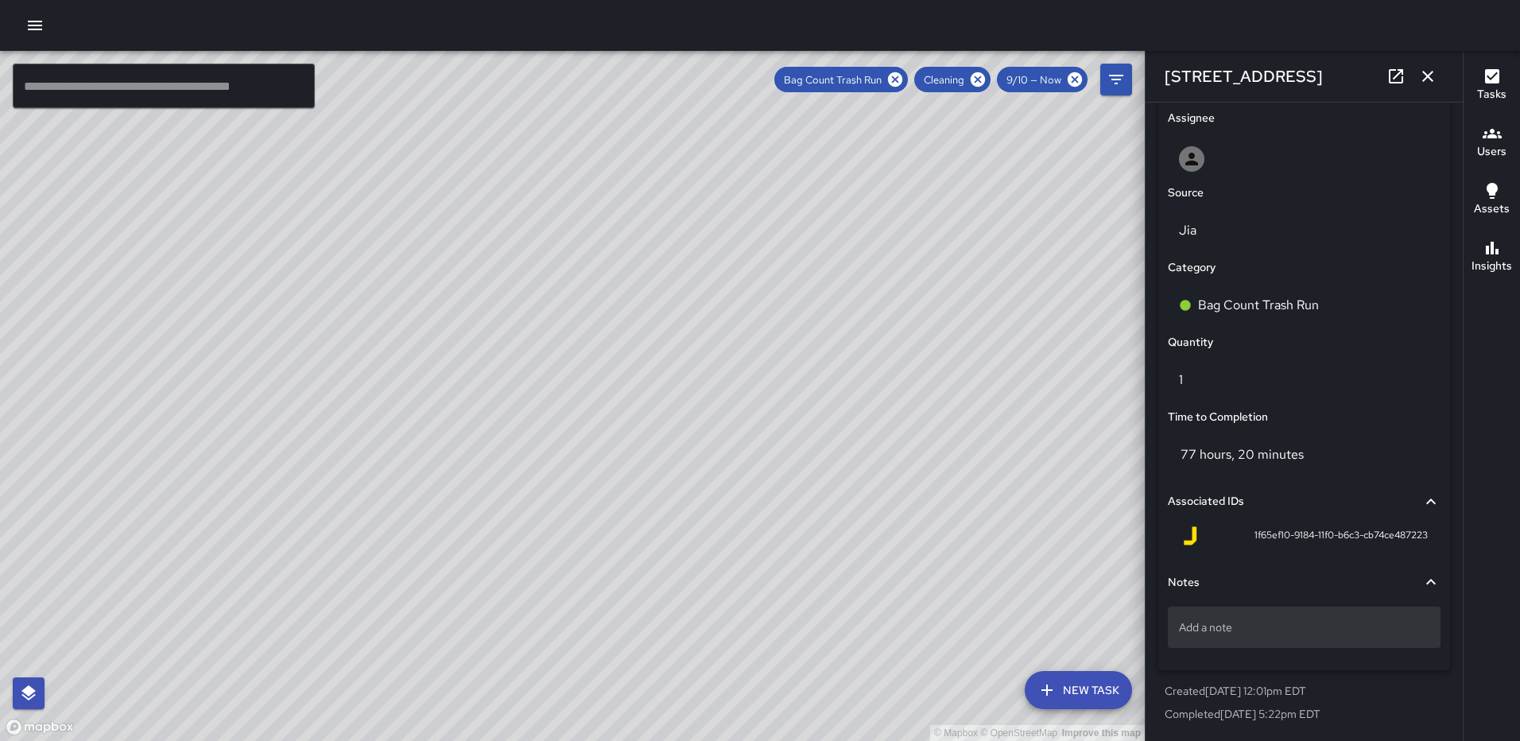
click at [1304, 625] on p "Add a note" at bounding box center [1304, 627] width 250 height 16
type textarea "*********"
click at [1429, 80] on icon "button" at bounding box center [1427, 76] width 19 height 19
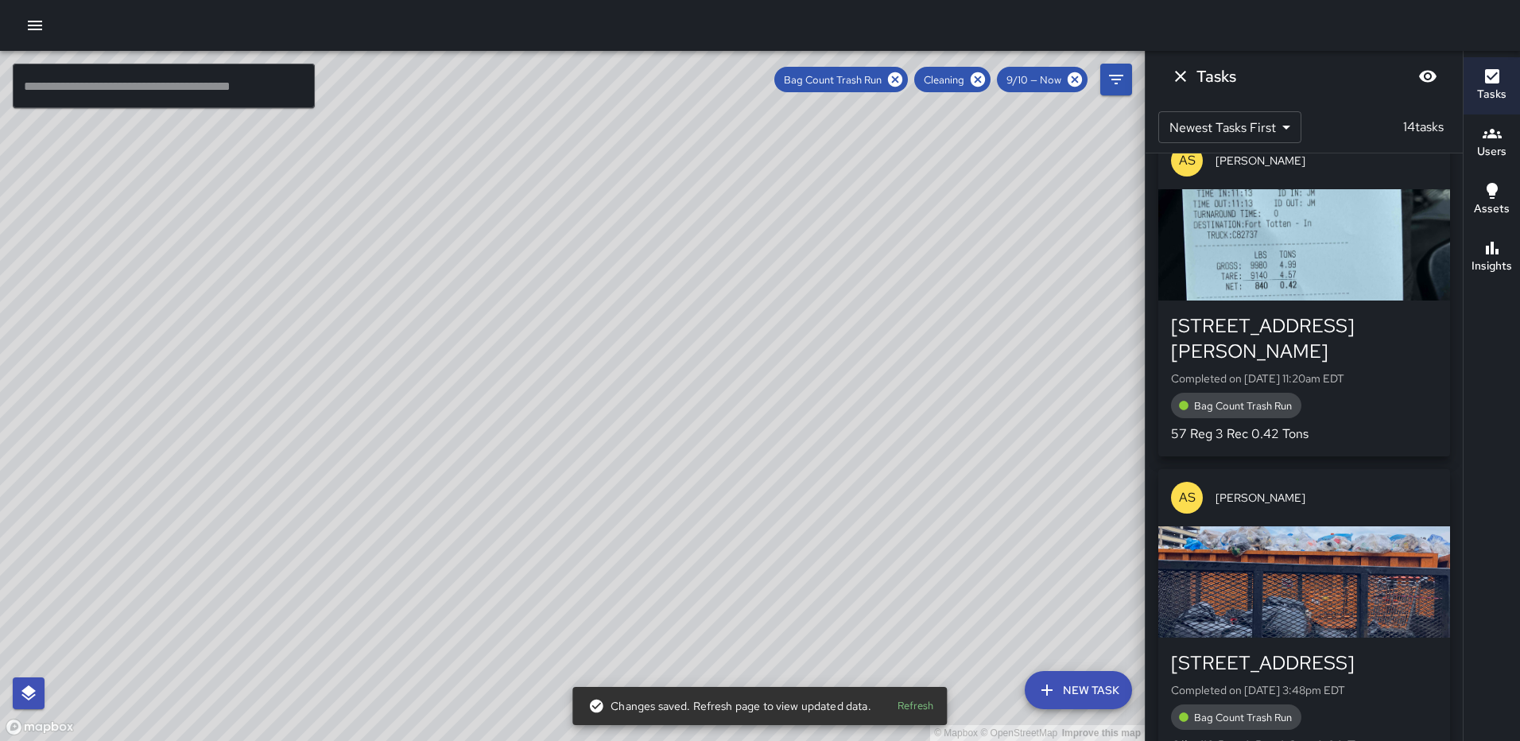
scroll to position [1894, 0]
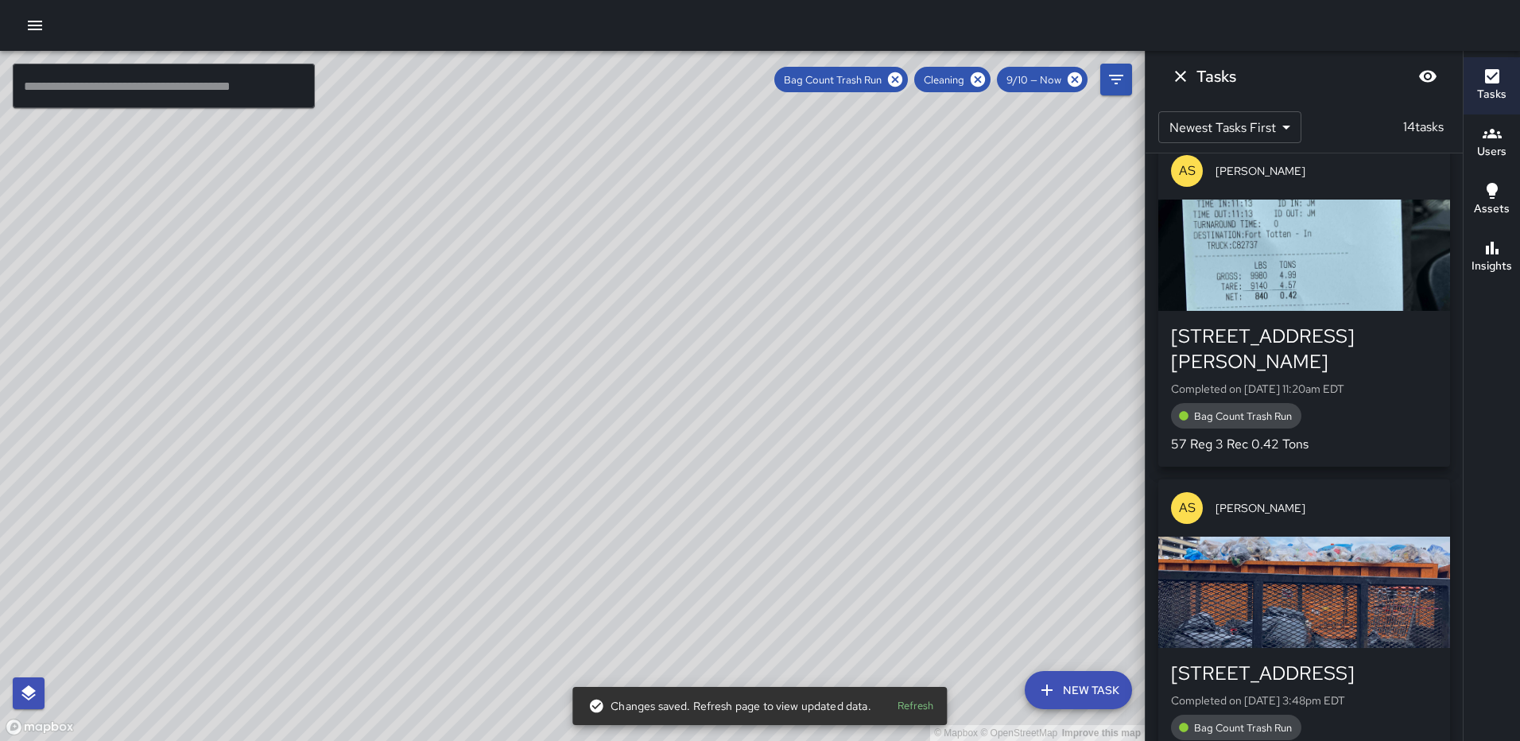
click at [1319, 284] on div "button" at bounding box center [1304, 255] width 292 height 111
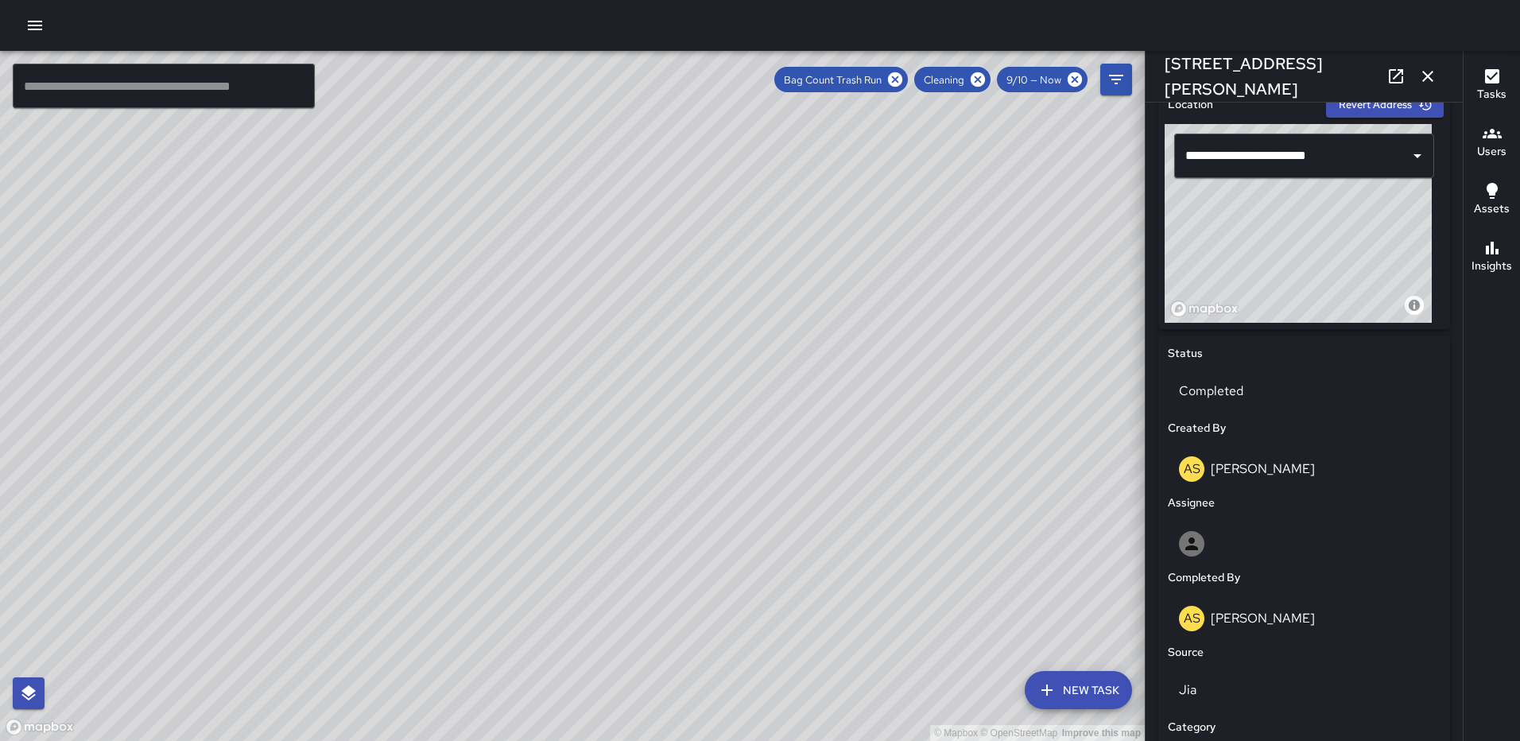
scroll to position [491, 0]
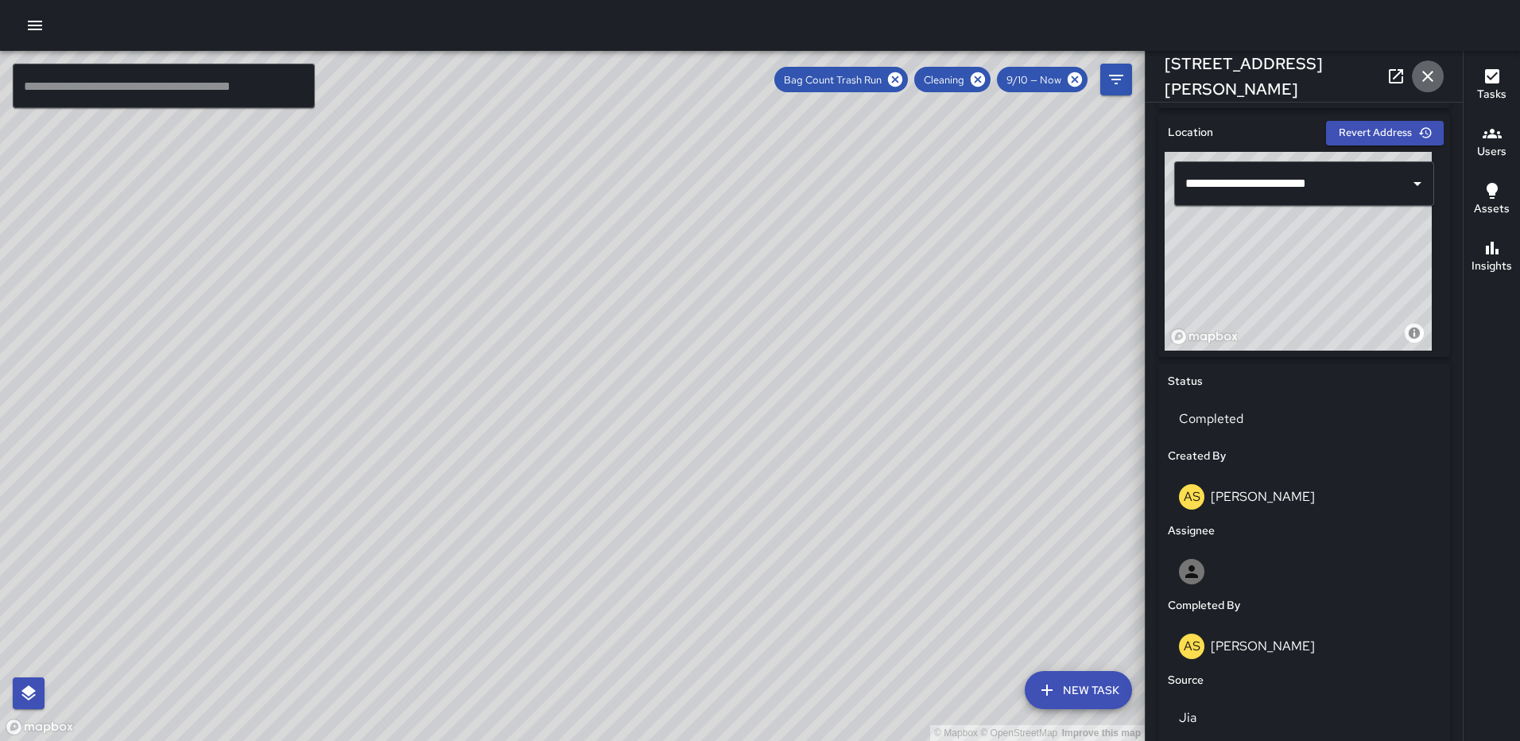
click at [1424, 69] on icon "button" at bounding box center [1427, 76] width 19 height 19
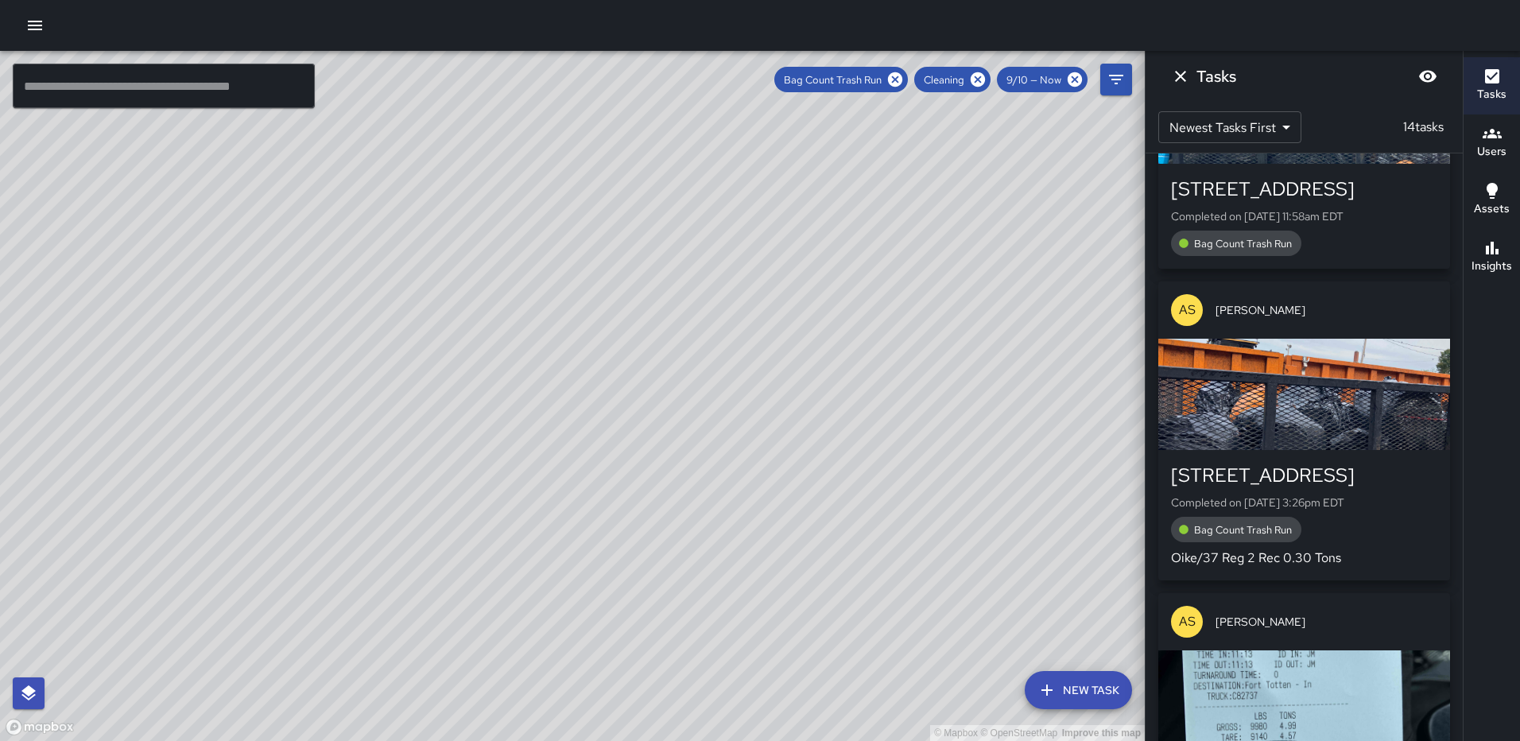
scroll to position [1417, 0]
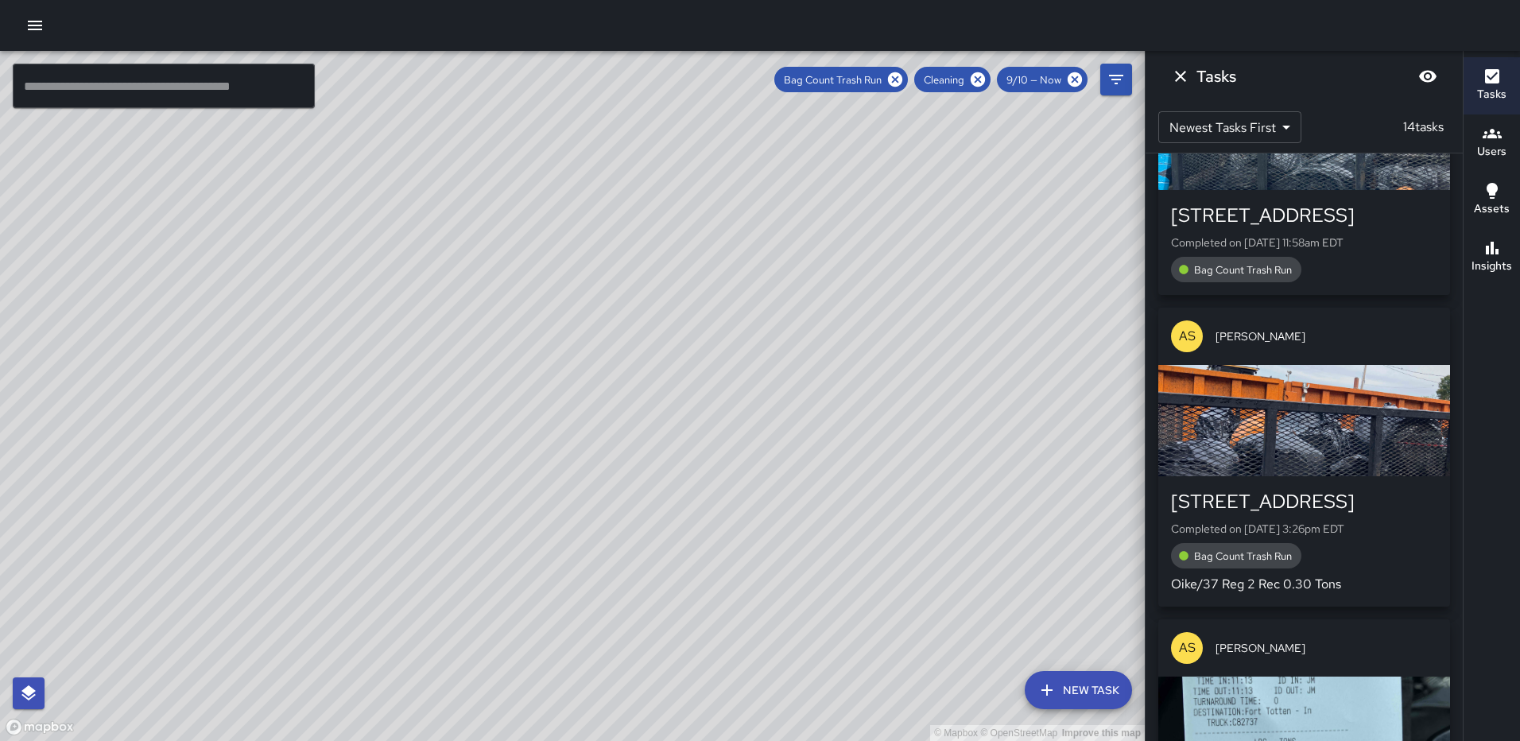
click at [1325, 161] on div "button" at bounding box center [1304, 134] width 292 height 111
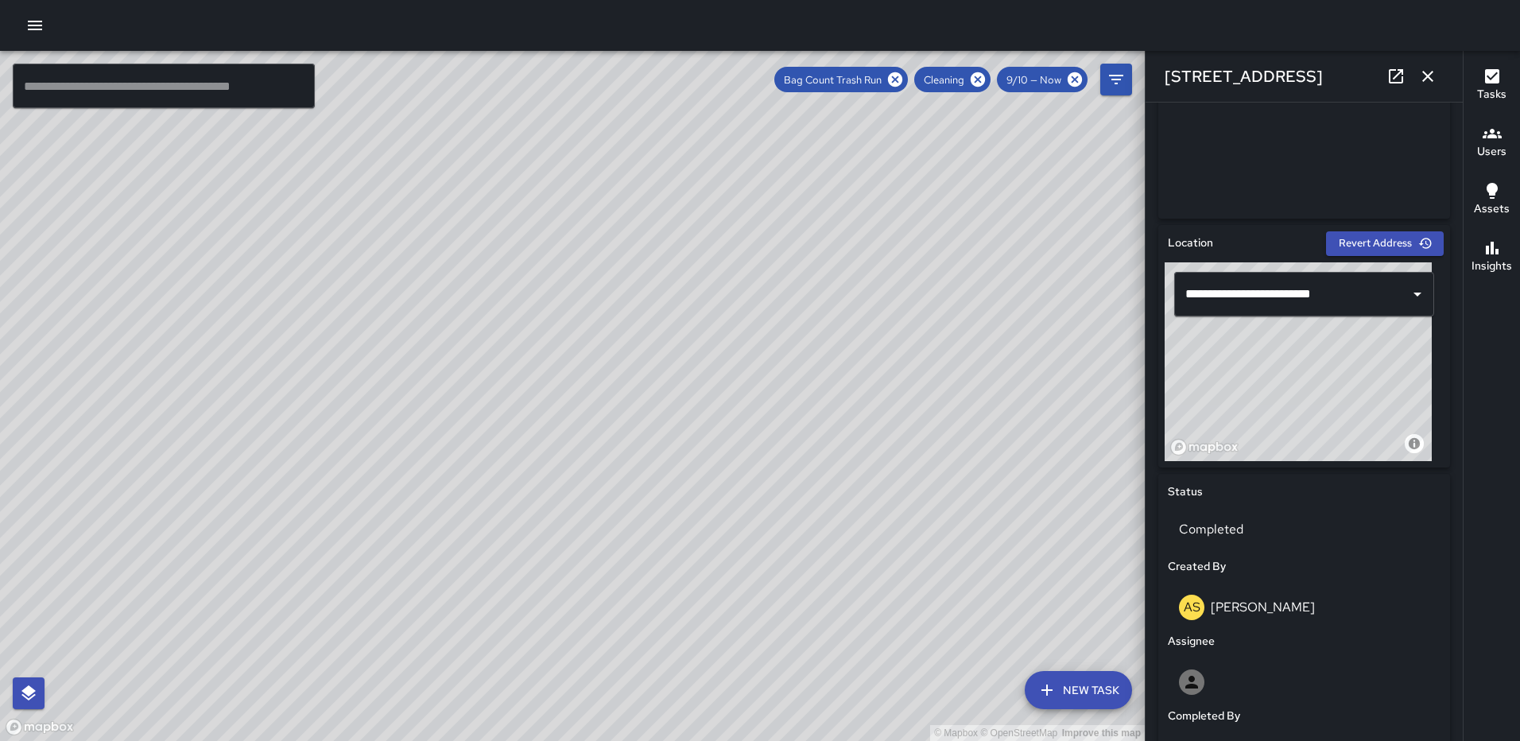
scroll to position [0, 0]
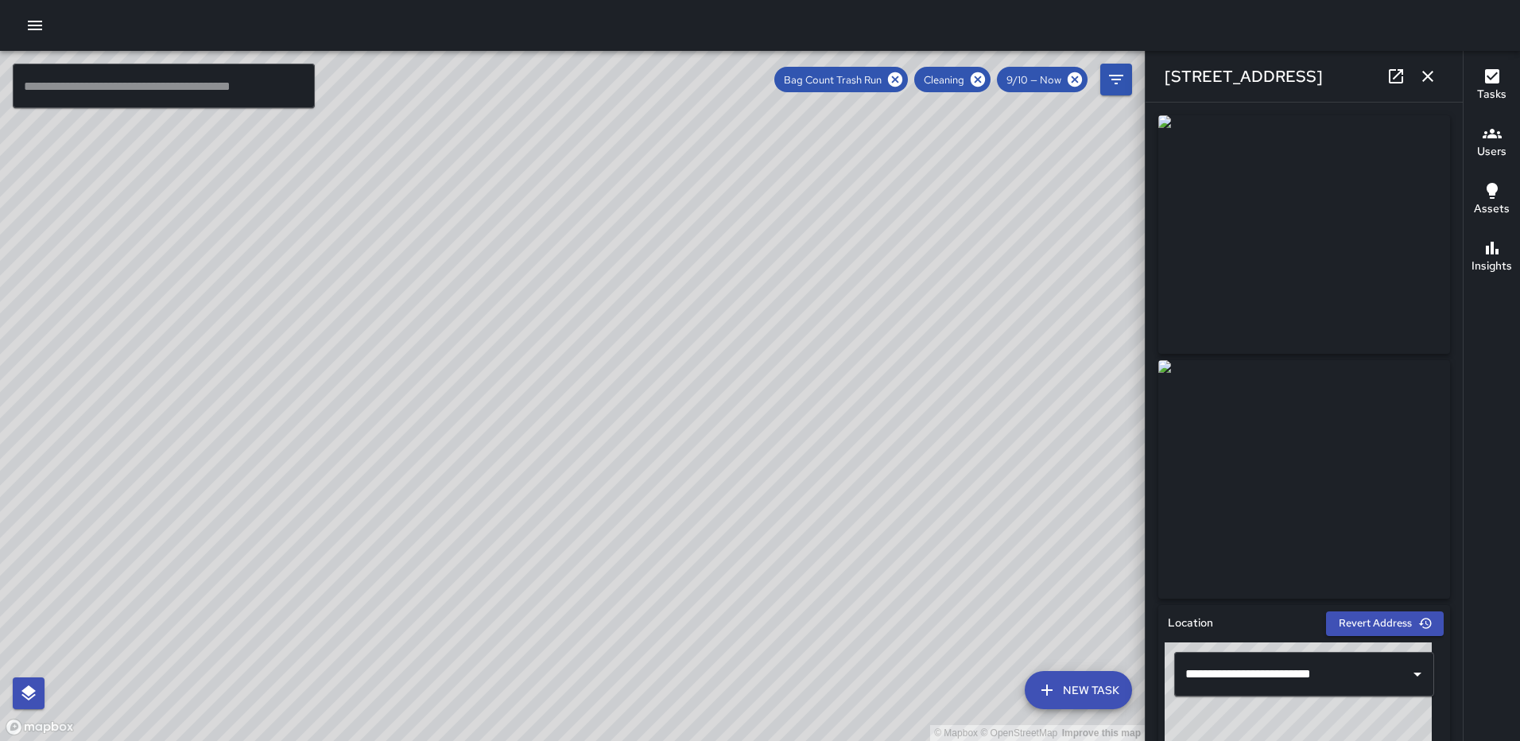
click at [1425, 70] on icon "button" at bounding box center [1427, 76] width 19 height 19
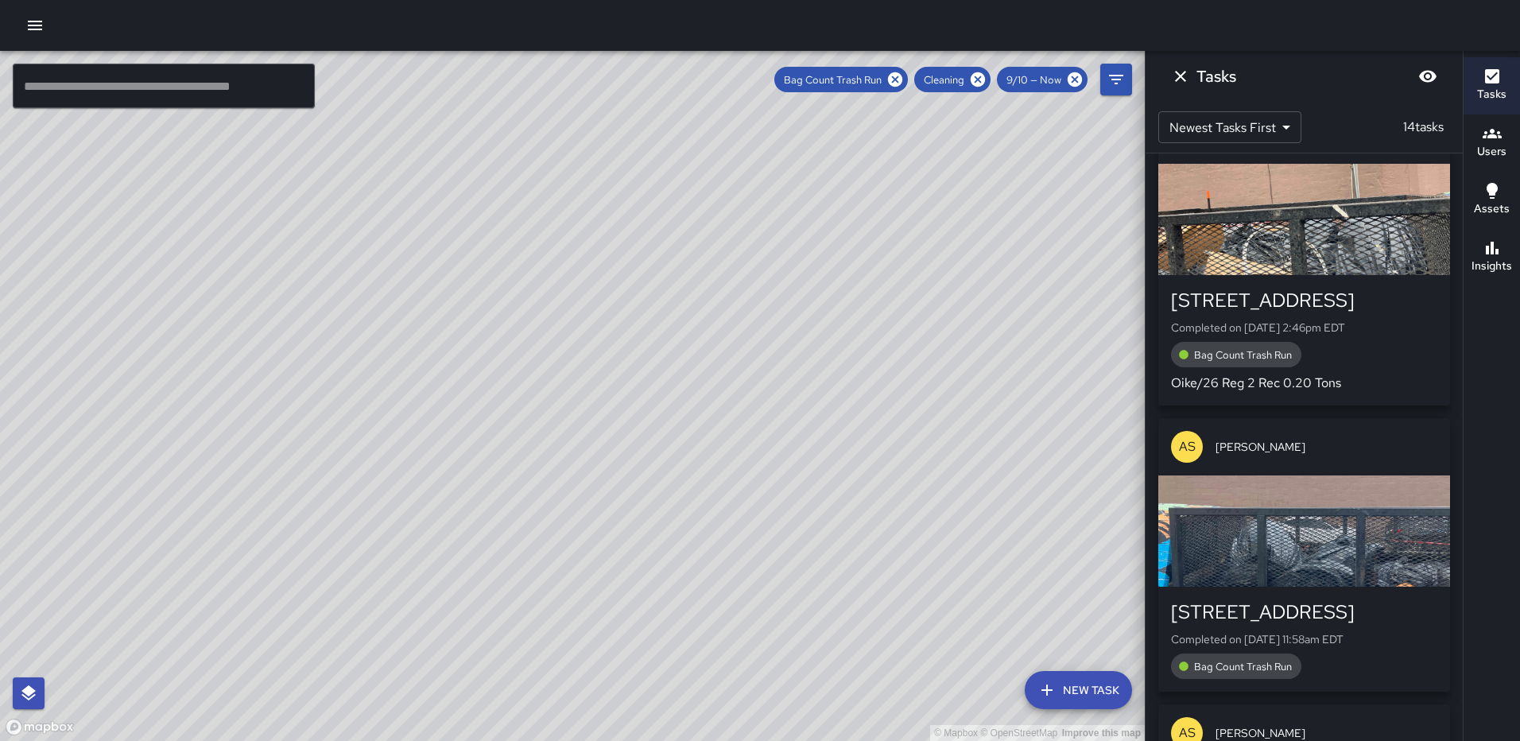
scroll to position [1019, 0]
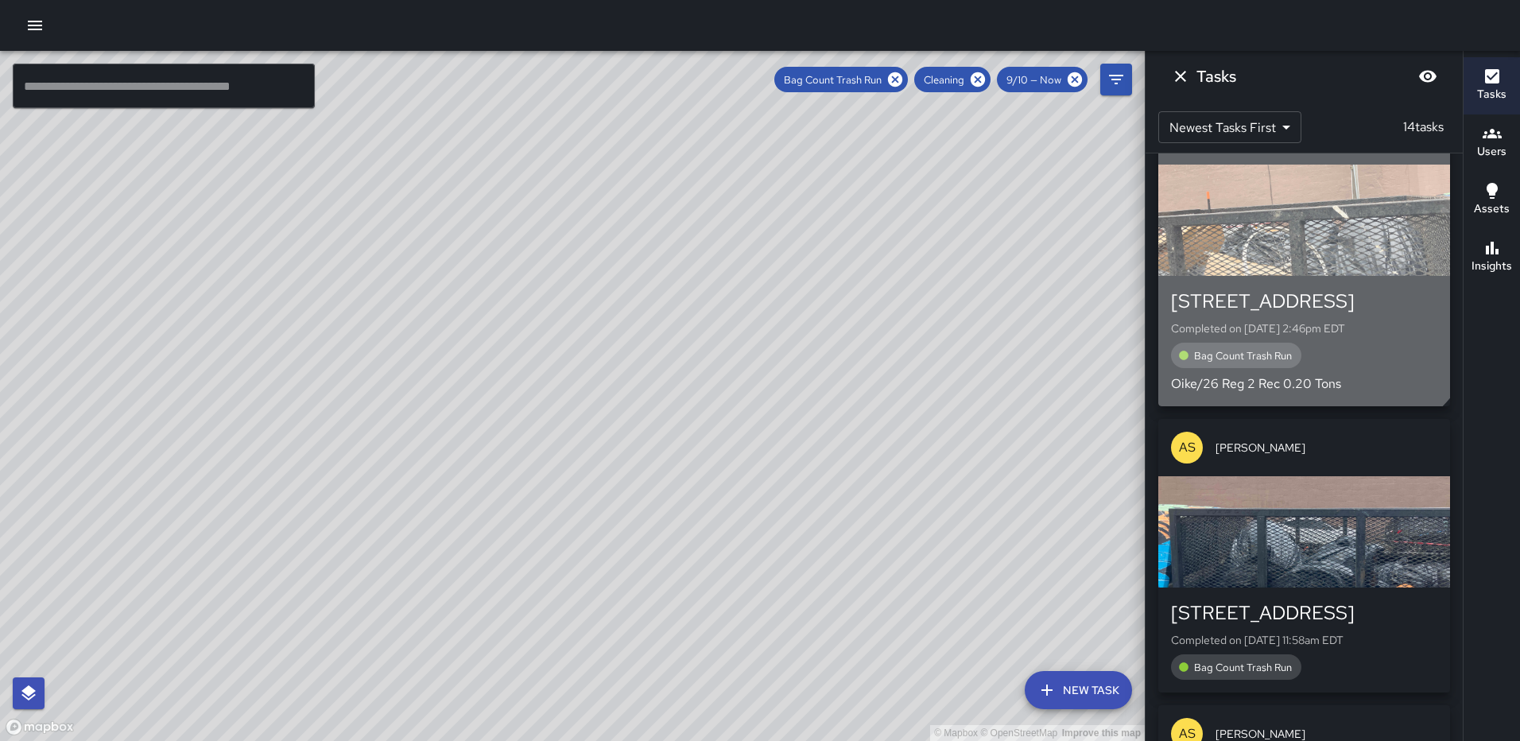
click at [1287, 258] on div "button" at bounding box center [1304, 220] width 292 height 111
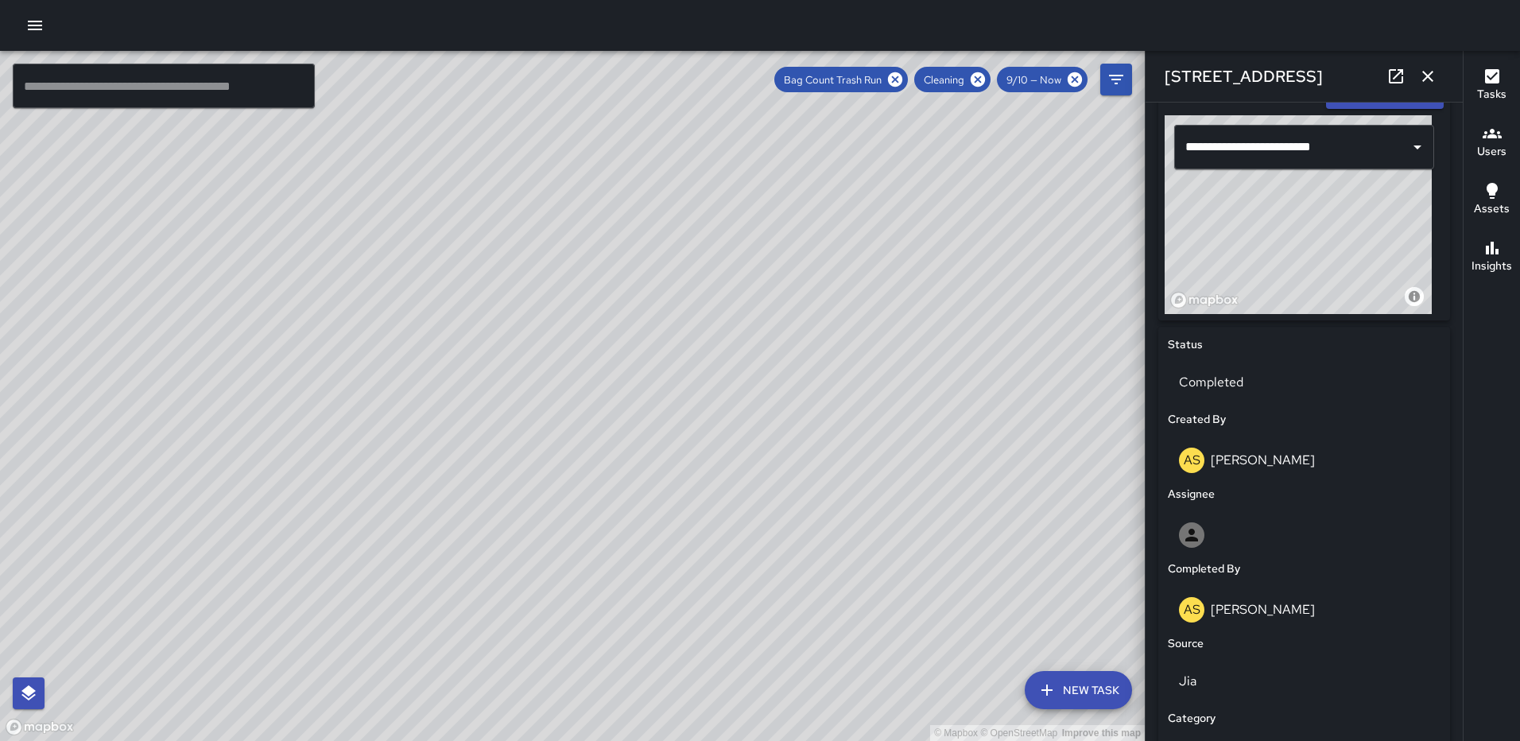
scroll to position [977, 0]
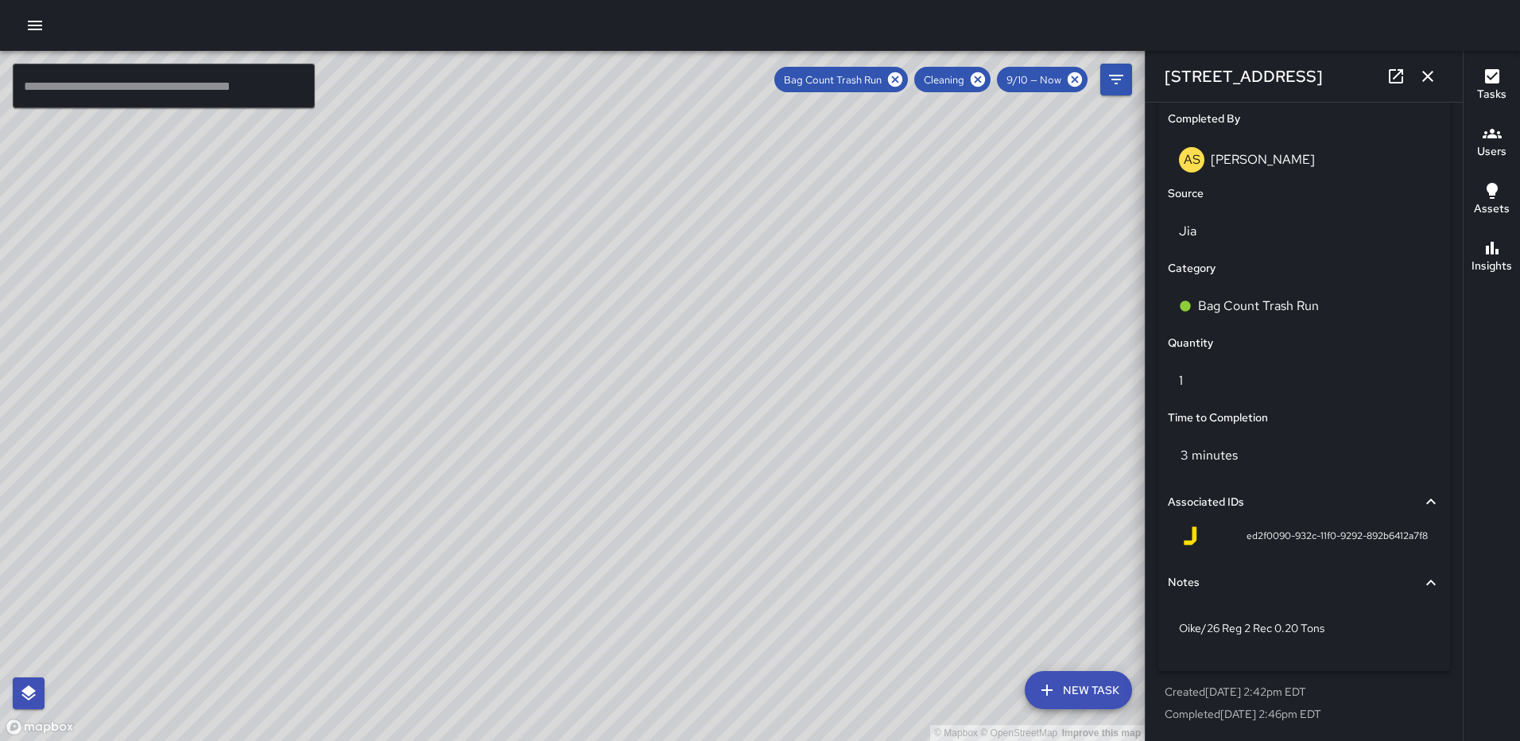
click at [1422, 78] on icon "button" at bounding box center [1427, 76] width 19 height 19
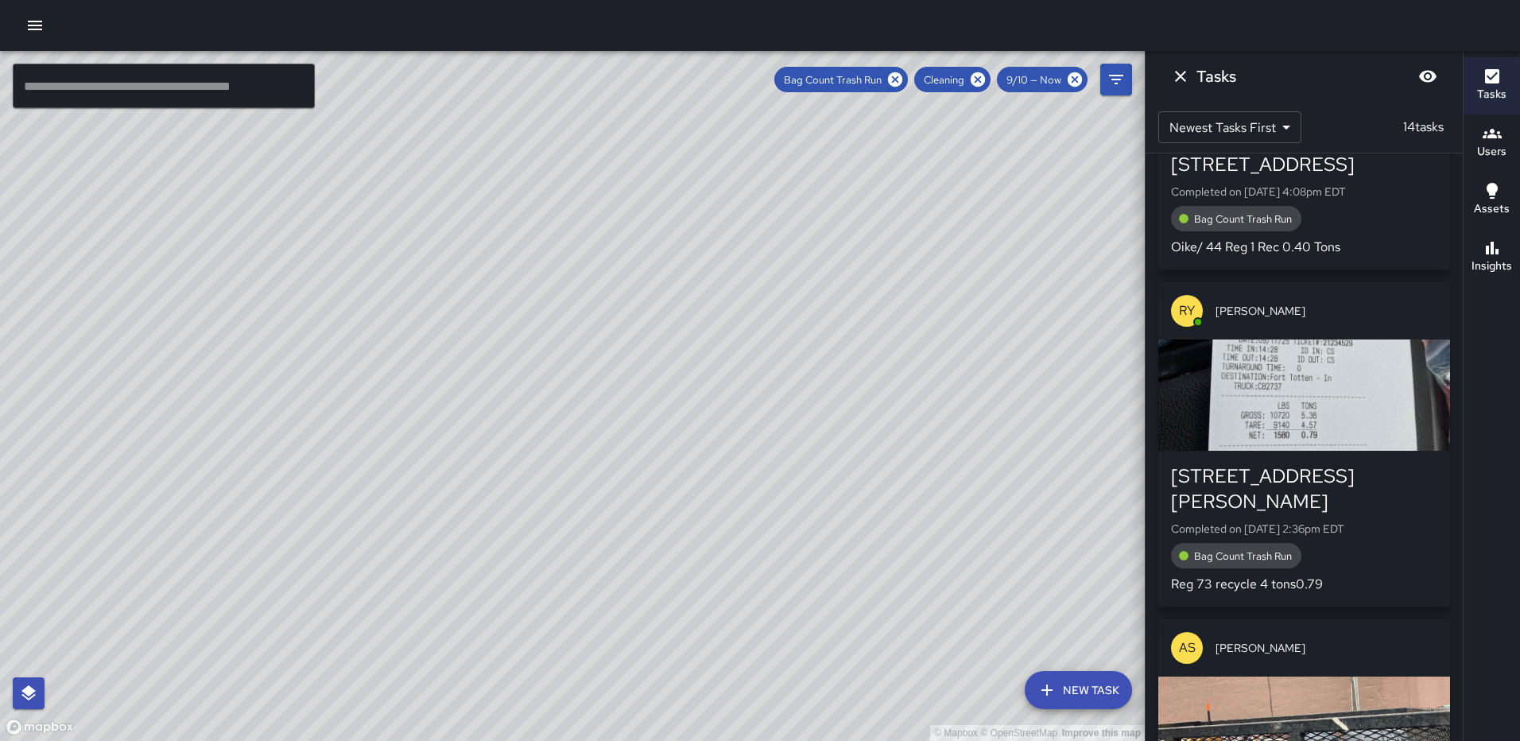
scroll to position [463, 0]
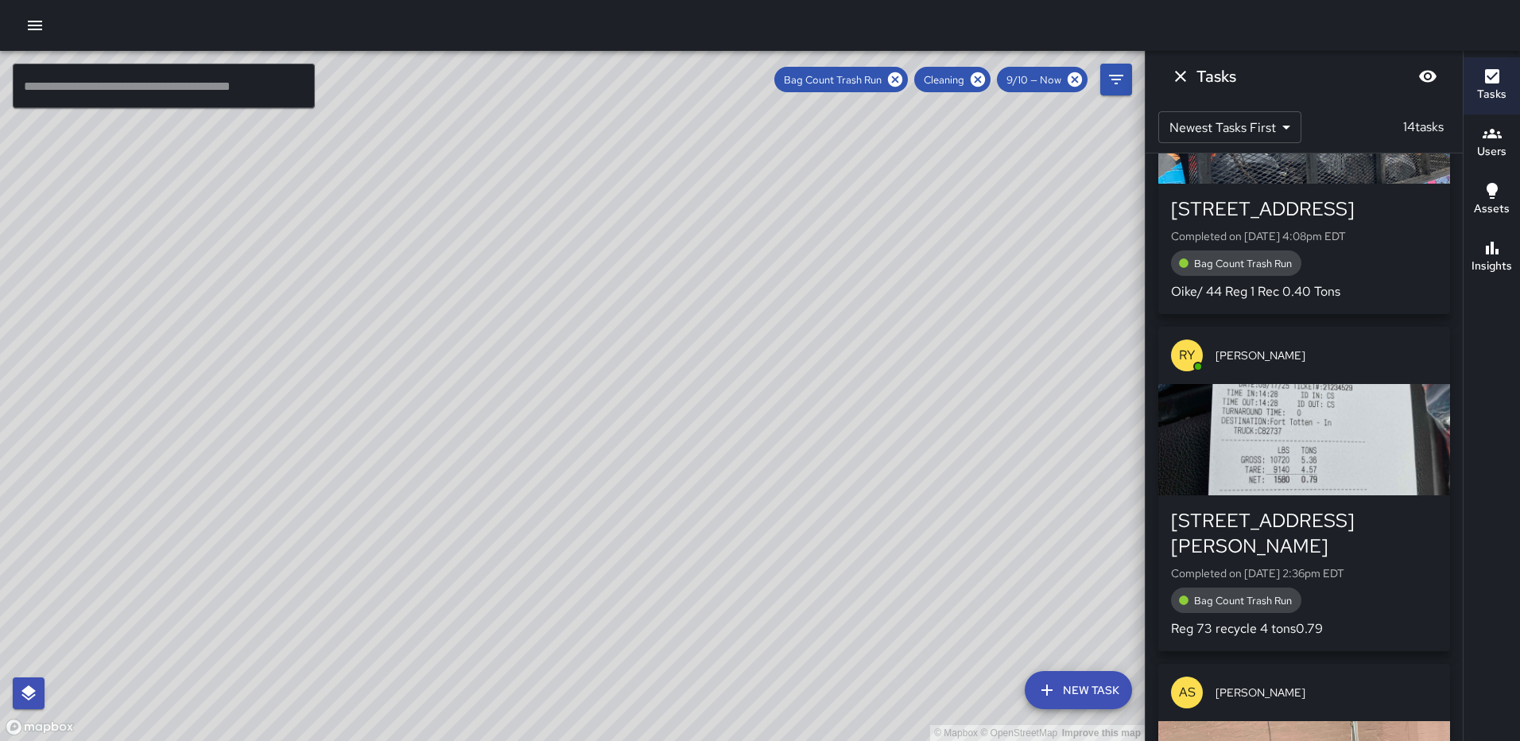
click at [1341, 427] on div "button" at bounding box center [1304, 439] width 292 height 111
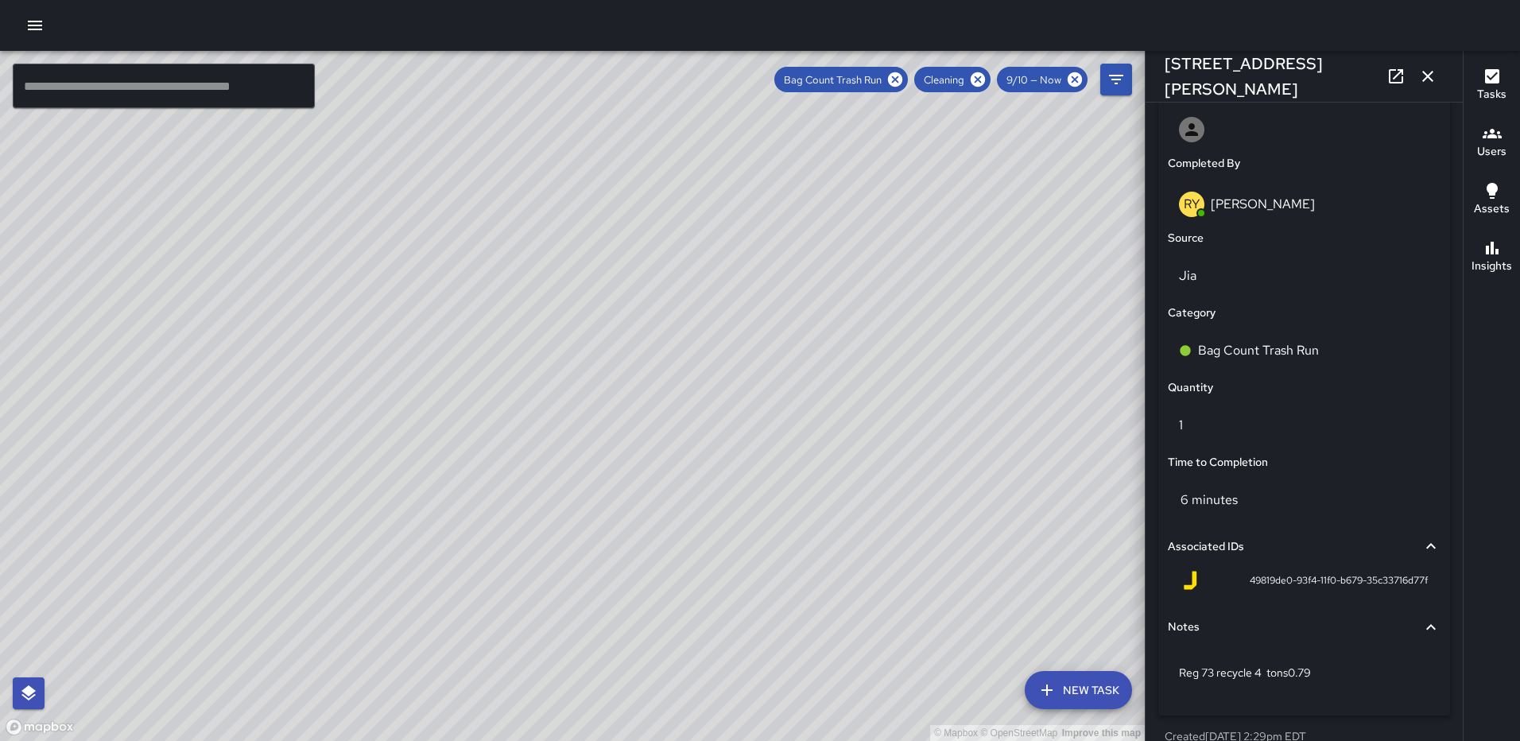
scroll to position [968, 0]
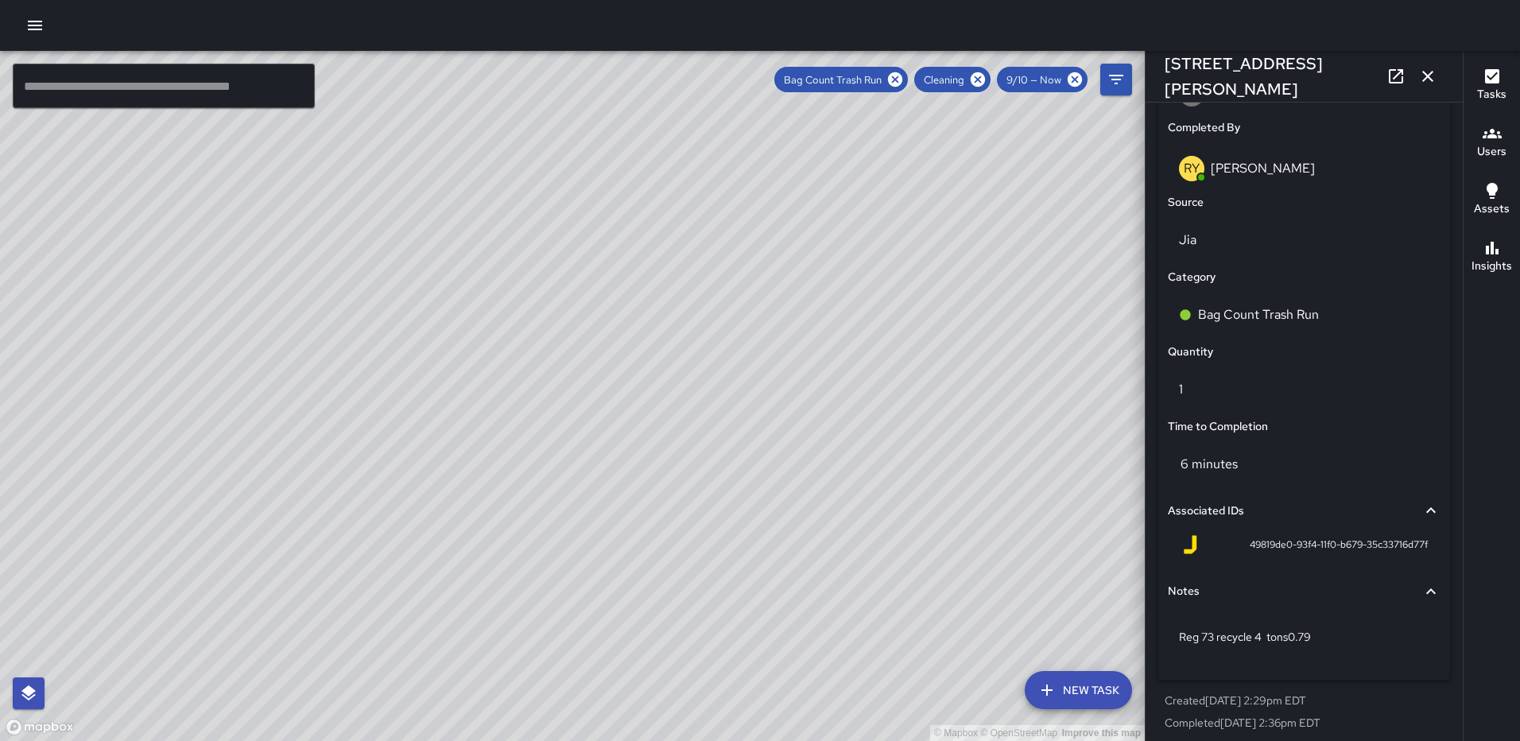
click at [1432, 72] on icon "button" at bounding box center [1427, 76] width 11 height 11
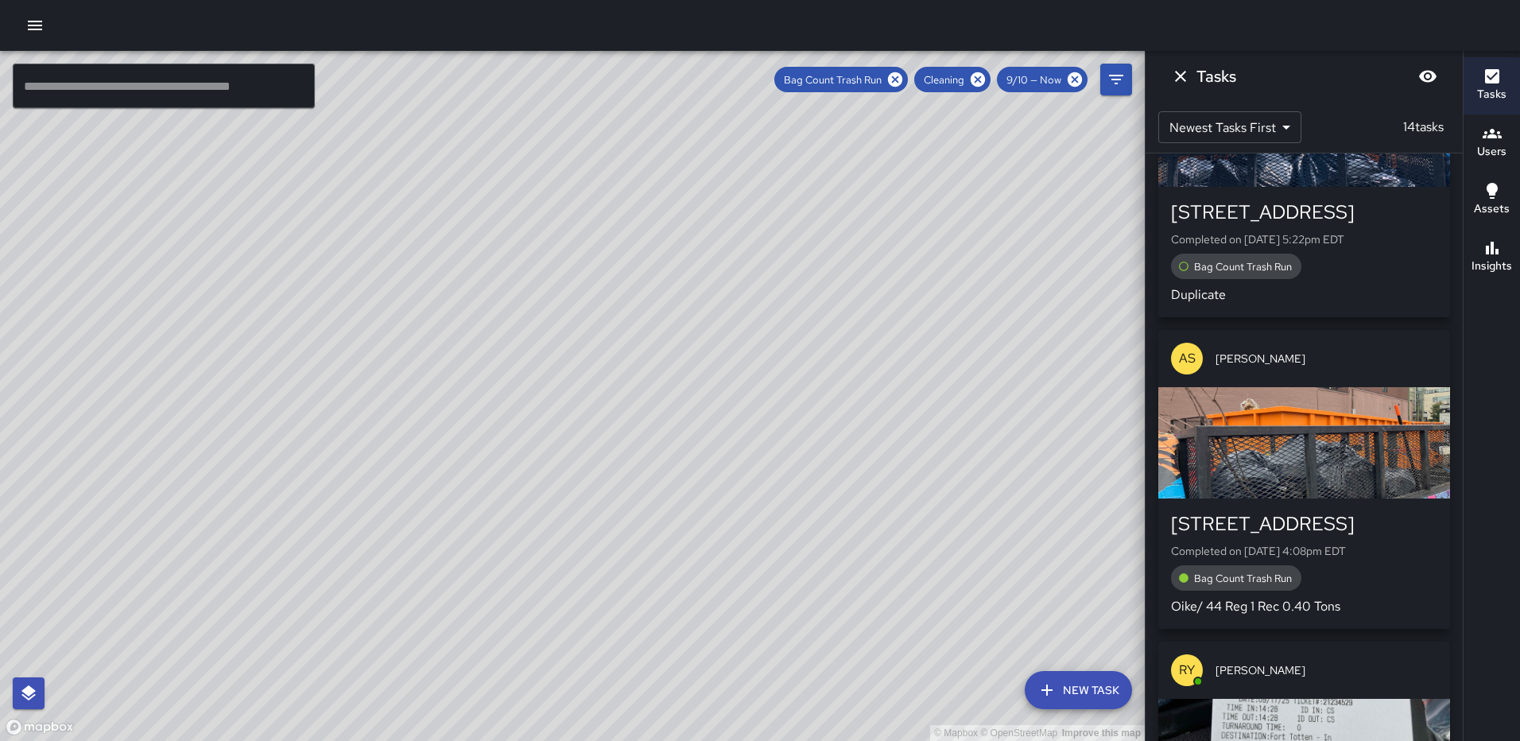
scroll to position [159, 0]
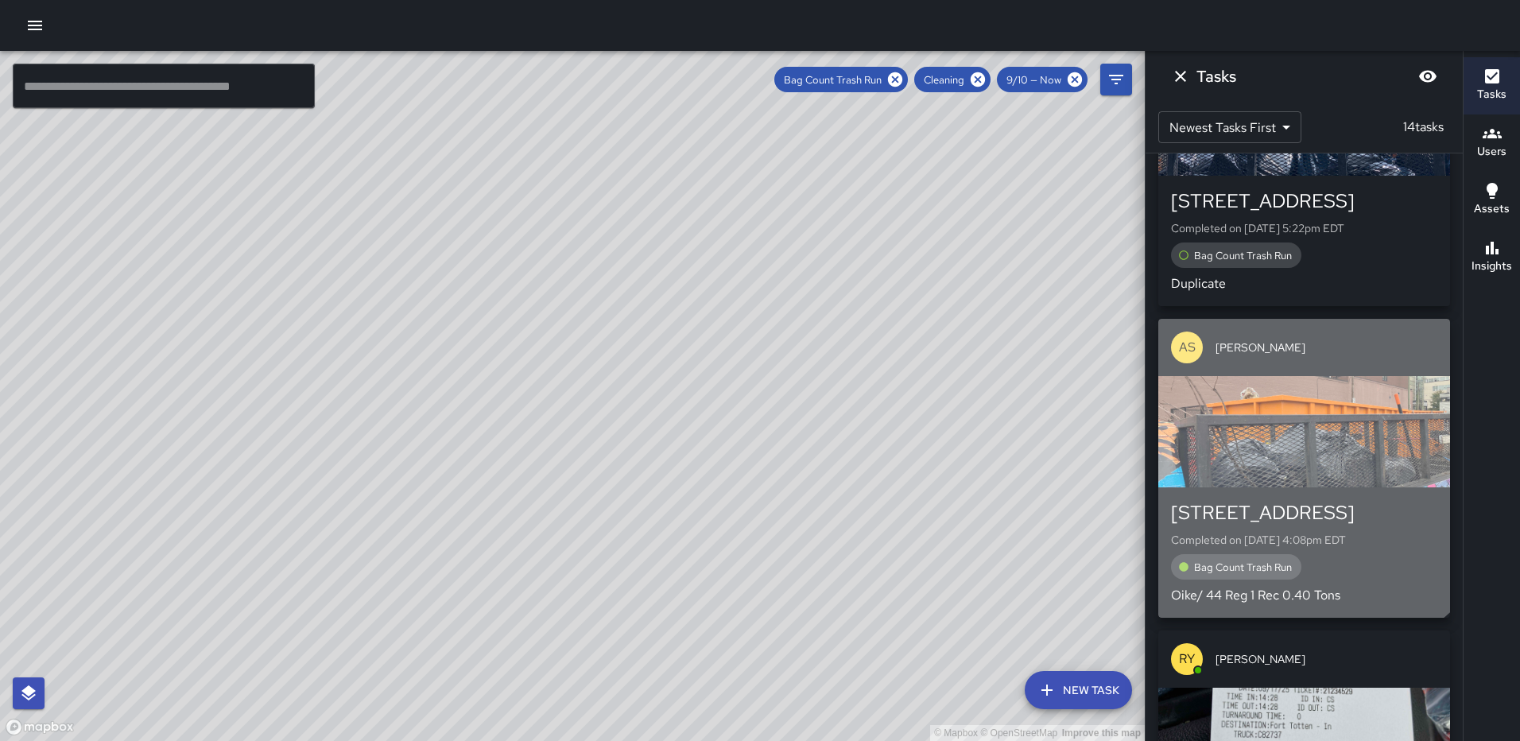
drag, startPoint x: 1300, startPoint y: 447, endPoint x: 1321, endPoint y: 437, distance: 22.8
click at [1300, 446] on div "button" at bounding box center [1304, 431] width 292 height 111
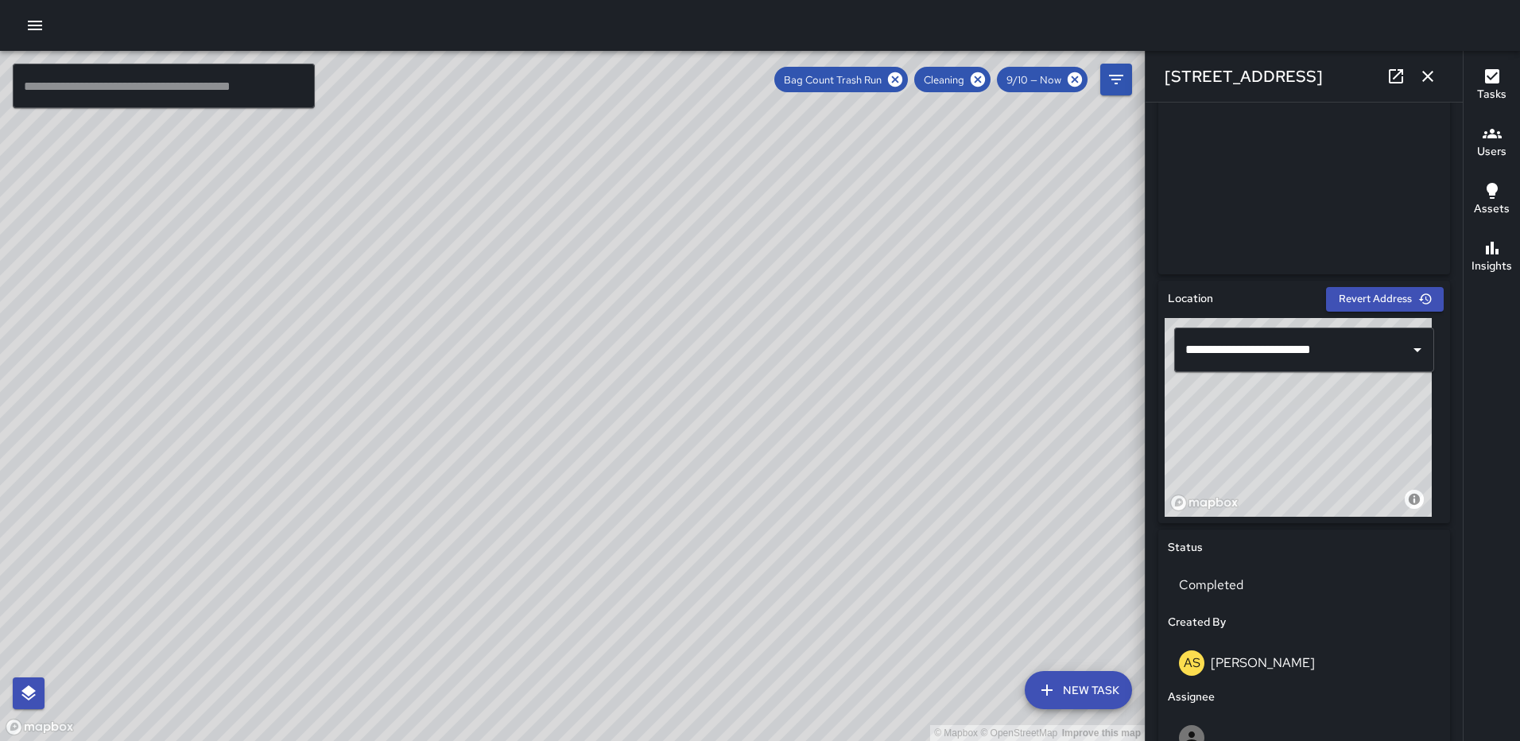
scroll to position [977, 0]
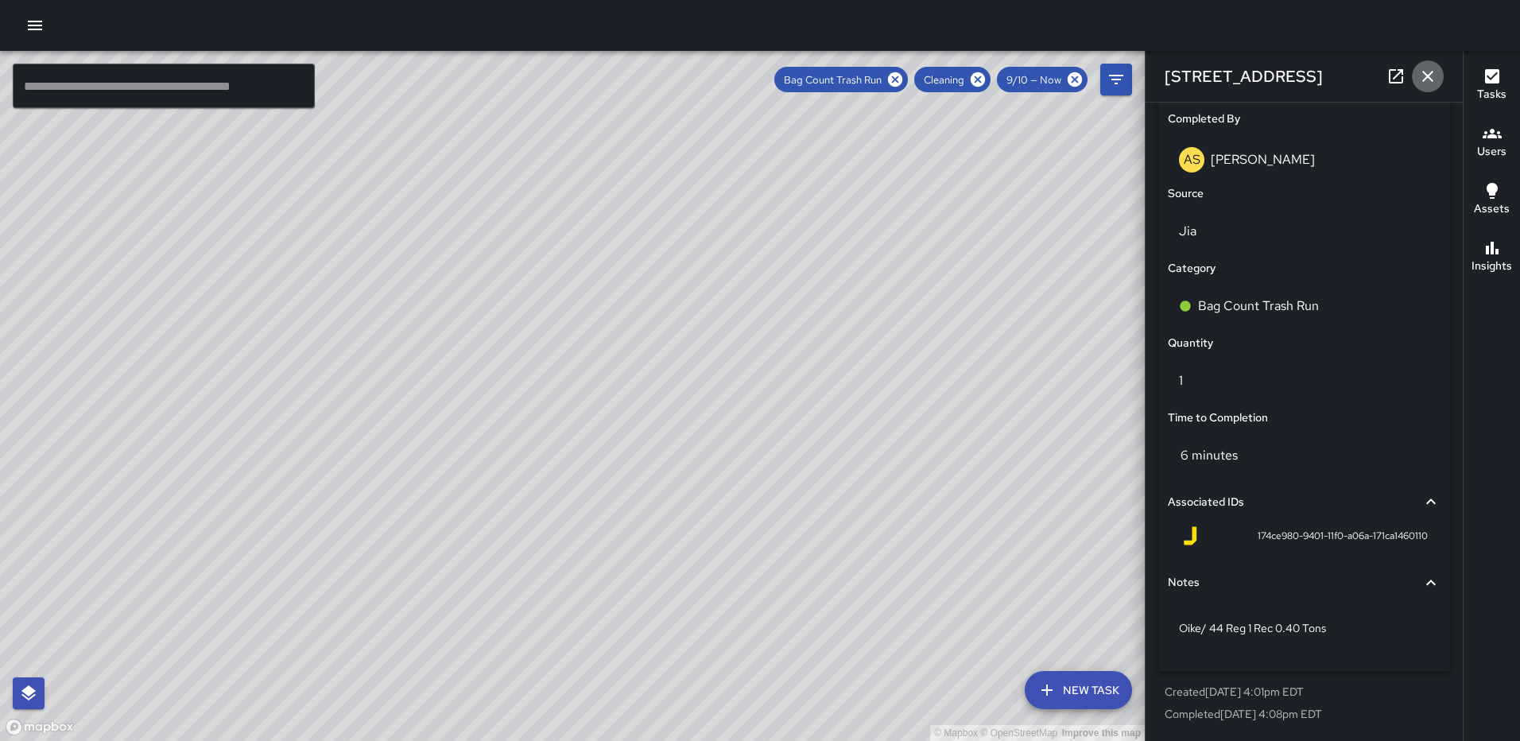
click at [1436, 78] on icon "button" at bounding box center [1427, 76] width 19 height 19
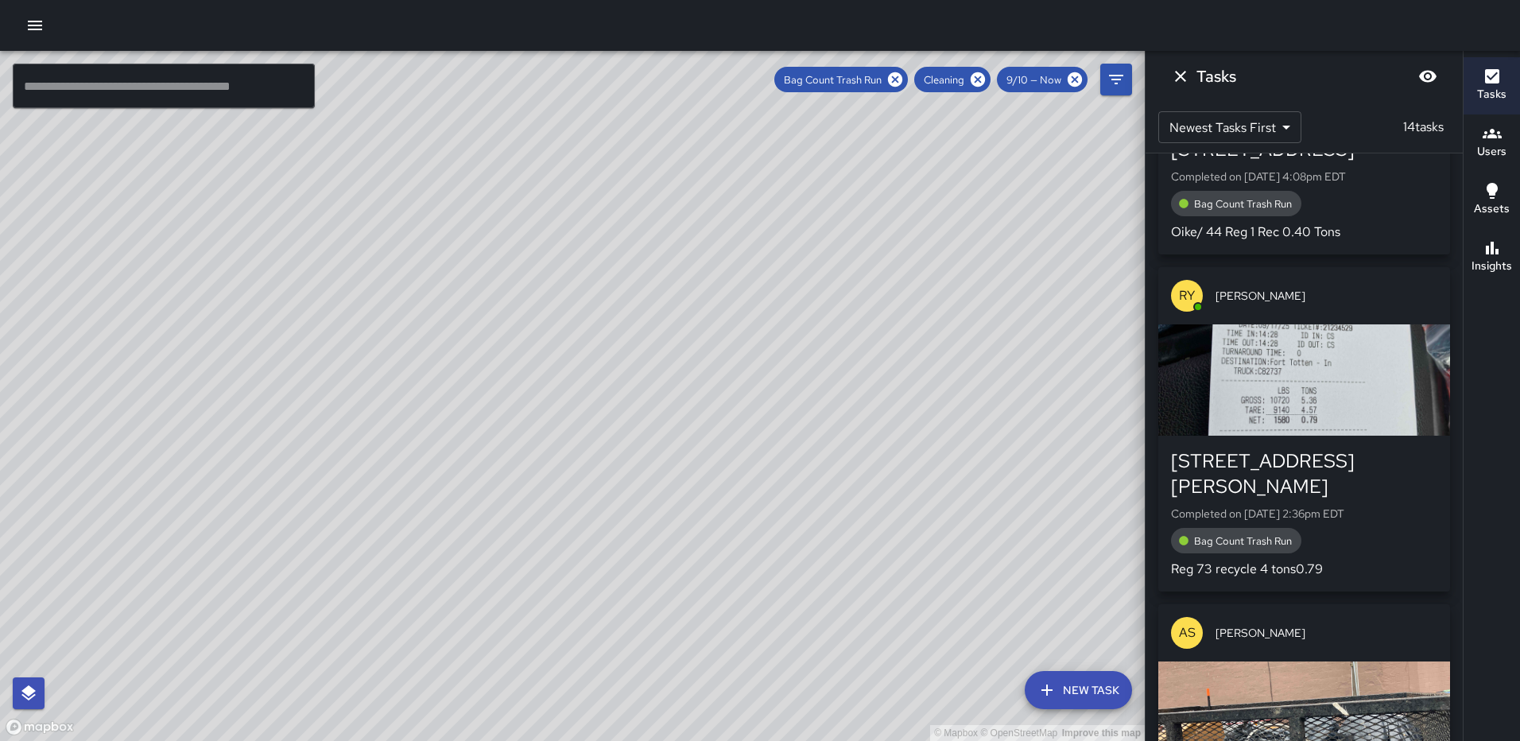
scroll to position [557, 0]
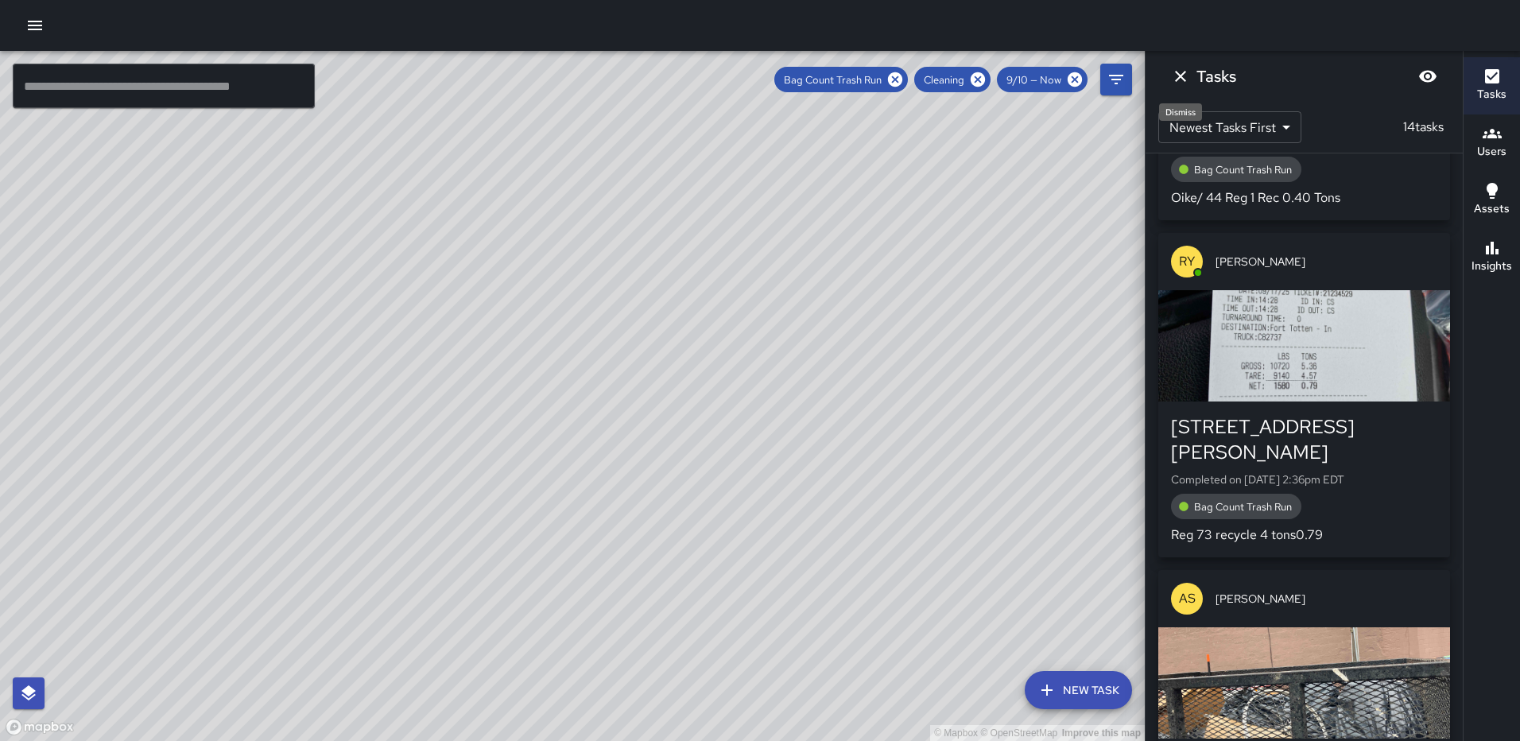
drag, startPoint x: 1173, startPoint y: 68, endPoint x: 1164, endPoint y: 79, distance: 14.1
click at [1173, 68] on icon "Dismiss" at bounding box center [1180, 76] width 19 height 19
